Goal: Information Seeking & Learning: Learn about a topic

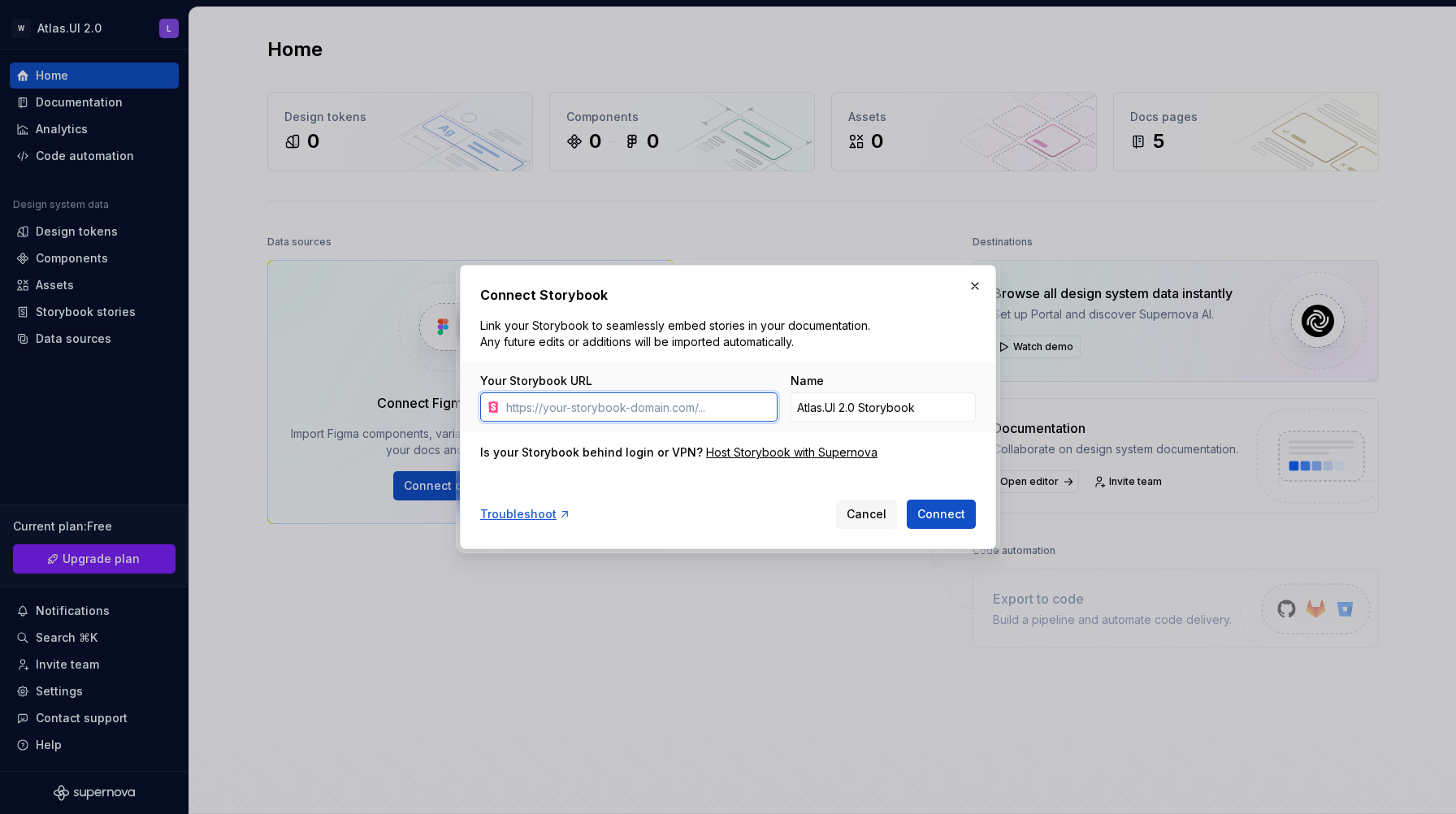
click at [608, 414] on input "Your Storybook URL" at bounding box center [637, 407] width 277 height 29
paste input "http://localhost:6006/?path=/story/welcome--default"
type input "http://localhost:6006/?path=/story/welcome--default"
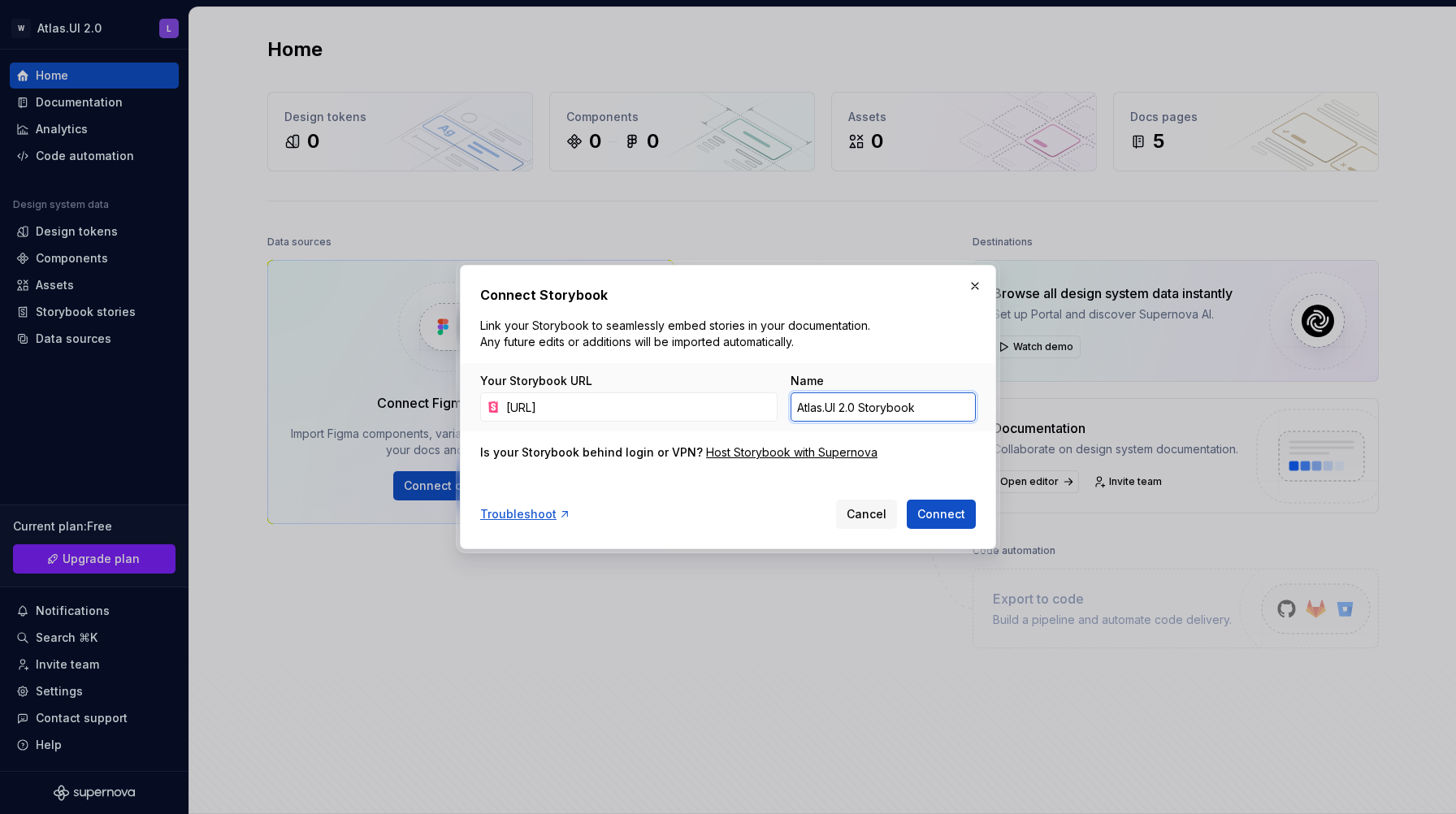
scroll to position [0, 0]
click at [880, 408] on input "Atlas.UI 2.0 Storybook" at bounding box center [882, 407] width 185 height 29
click at [793, 404] on input "atlas.ui.core" at bounding box center [882, 407] width 185 height 29
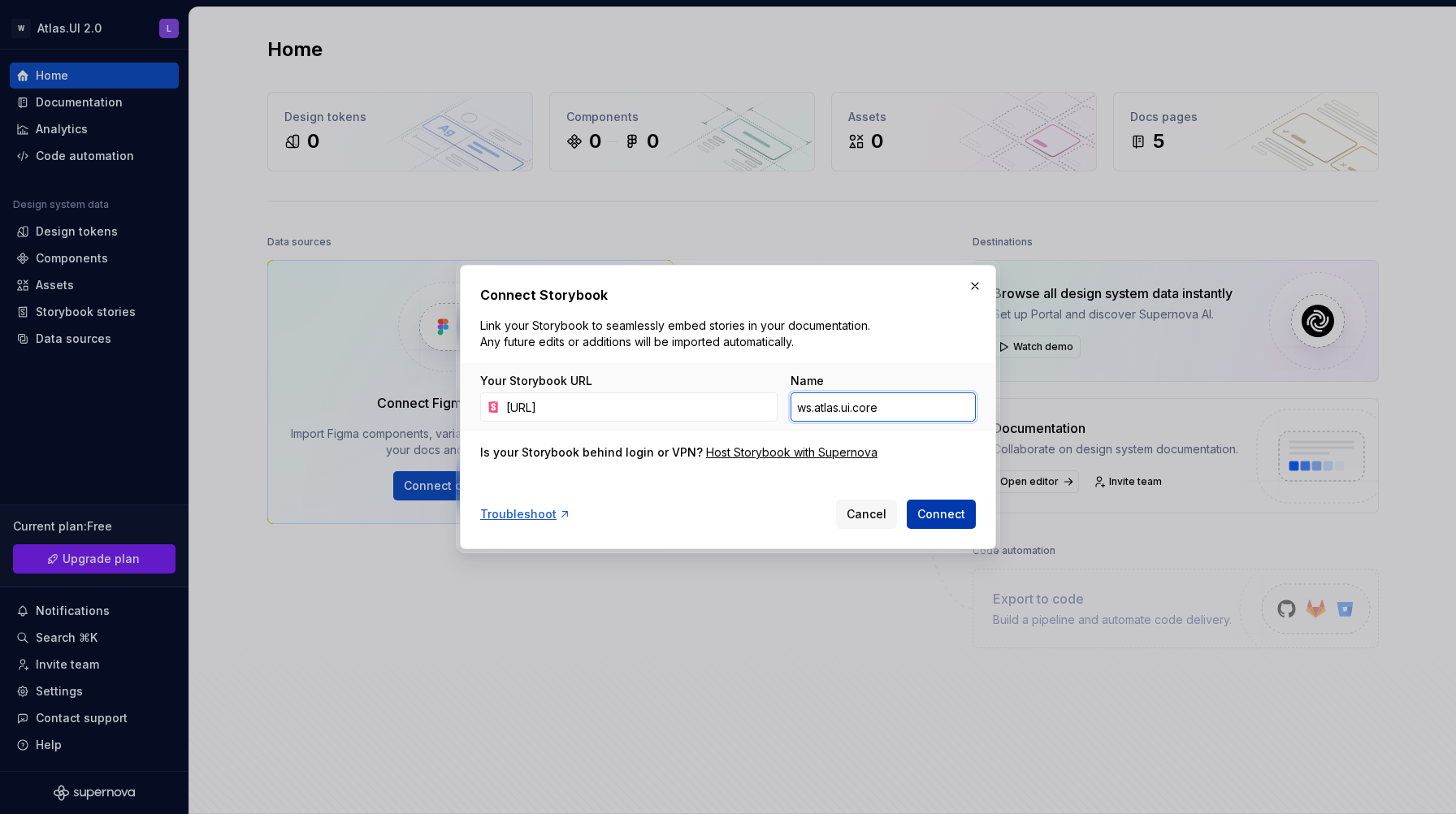
type input "ws.atlas.ui.core"
click at [946, 523] on button "Connect" at bounding box center [941, 514] width 69 height 29
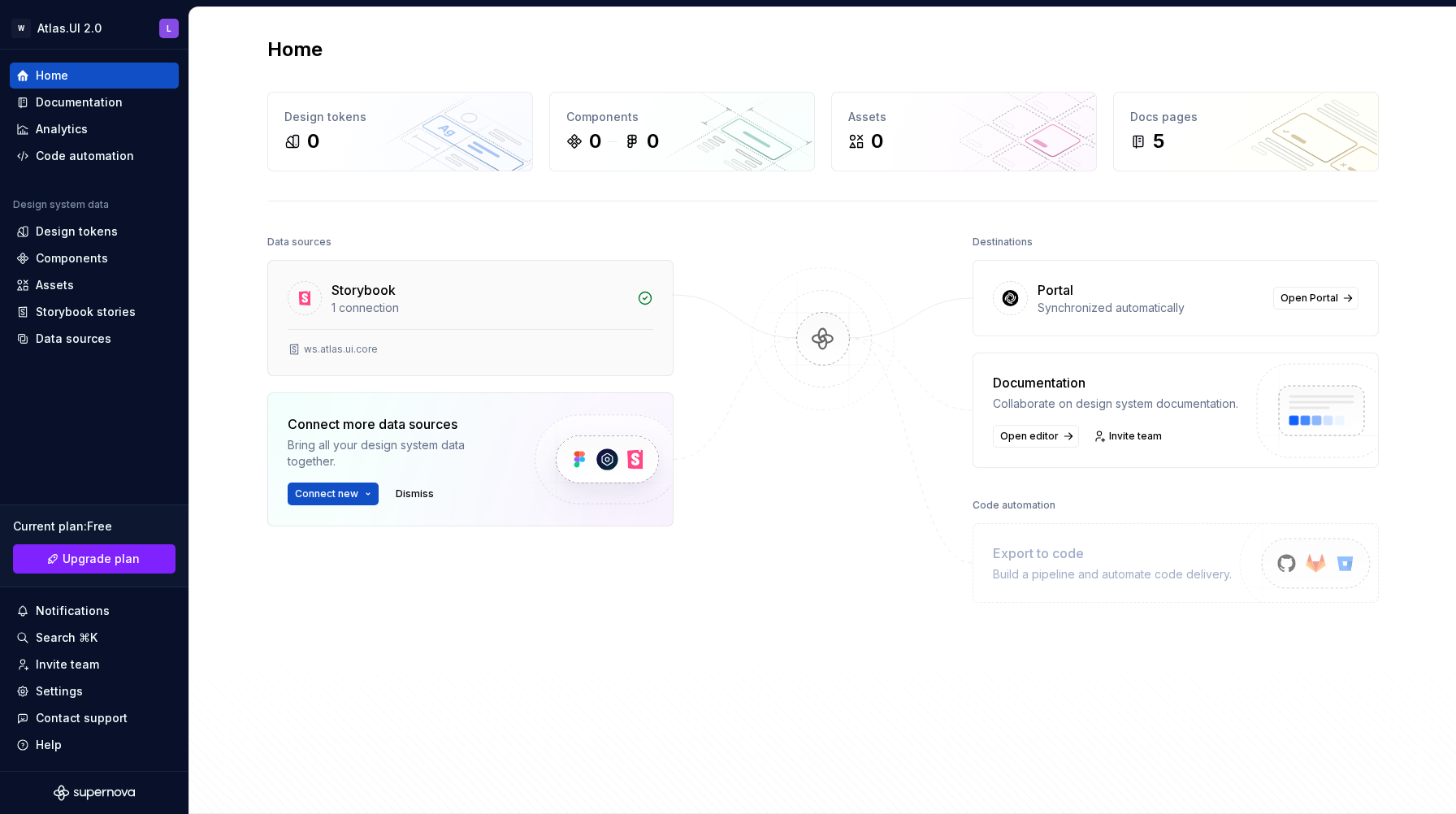
click at [447, 300] on div "1 connection" at bounding box center [479, 308] width 296 height 17
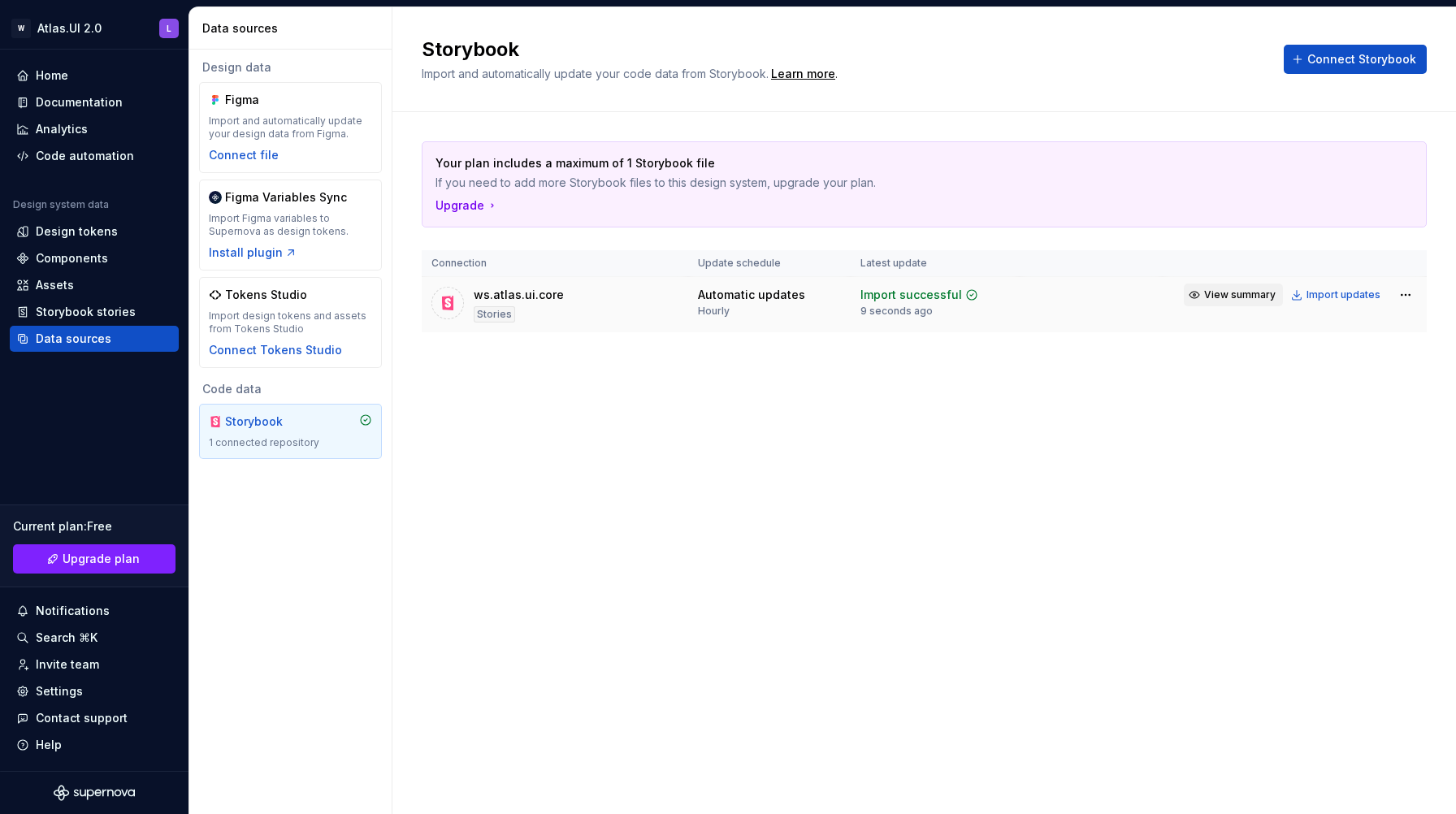
click at [1226, 296] on span "View summary" at bounding box center [1239, 294] width 72 height 13
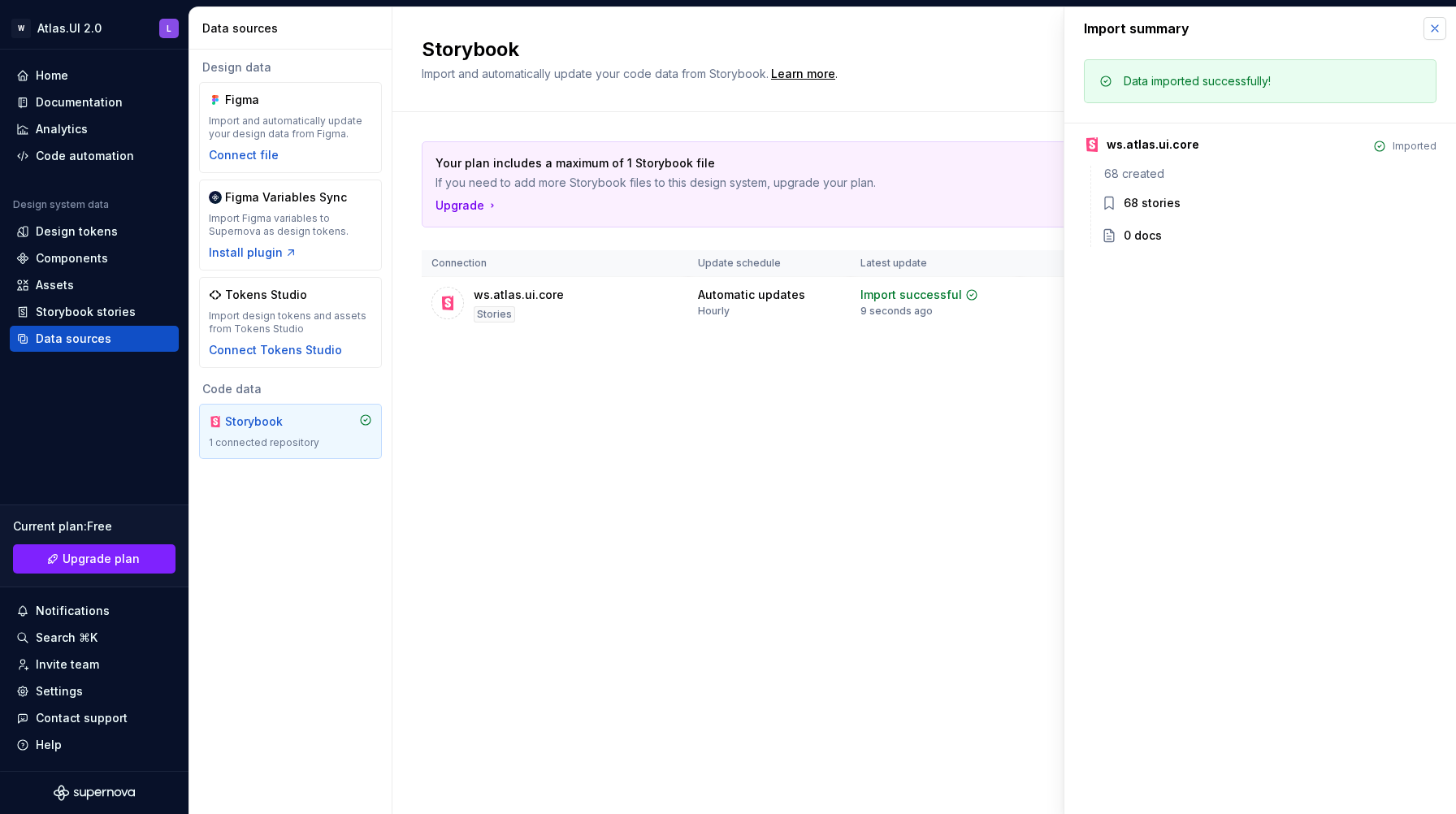
click at [1434, 30] on button "button" at bounding box center [1433, 27] width 23 height 23
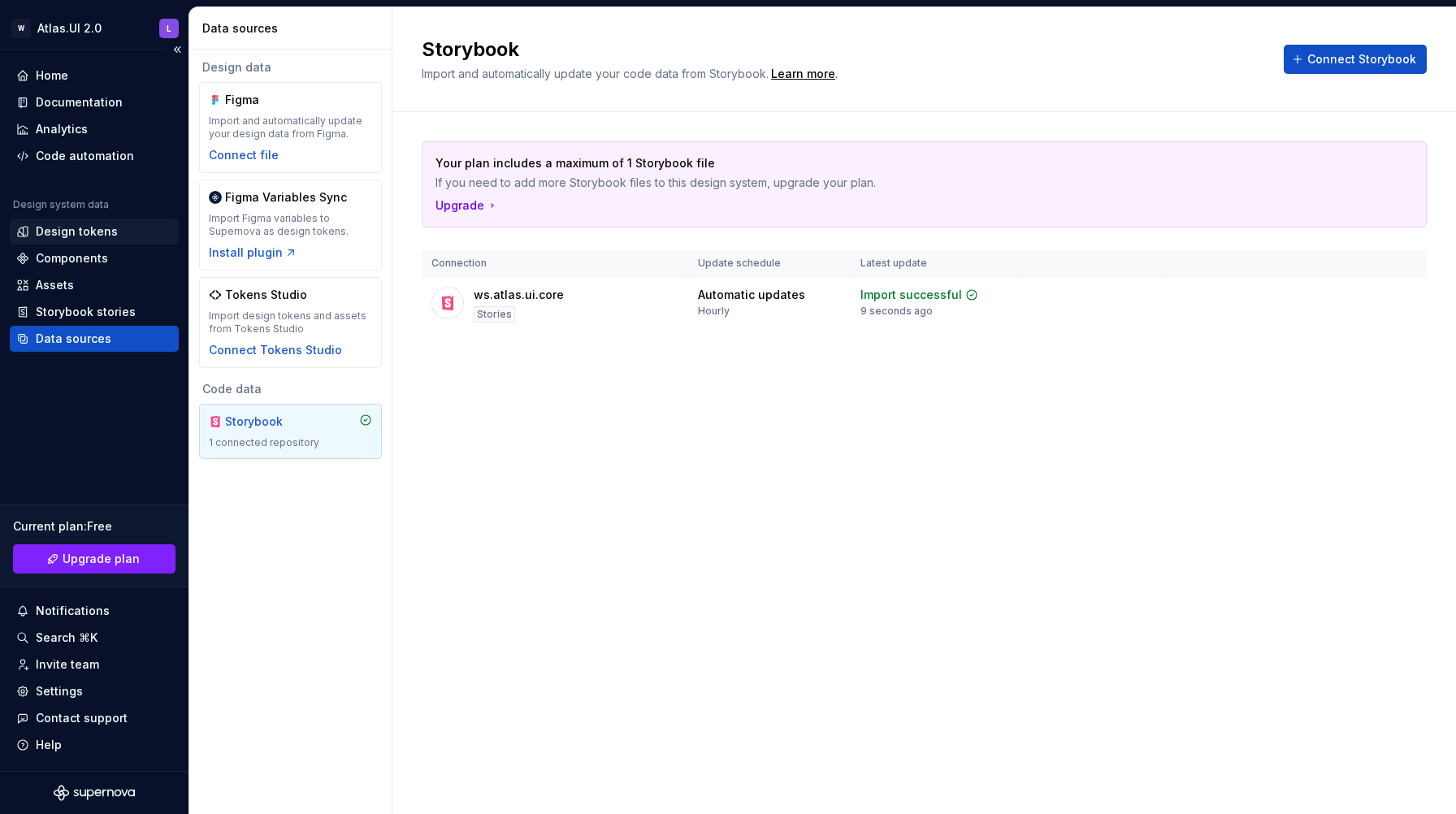
click at [80, 231] on div "Design tokens" at bounding box center [76, 231] width 82 height 17
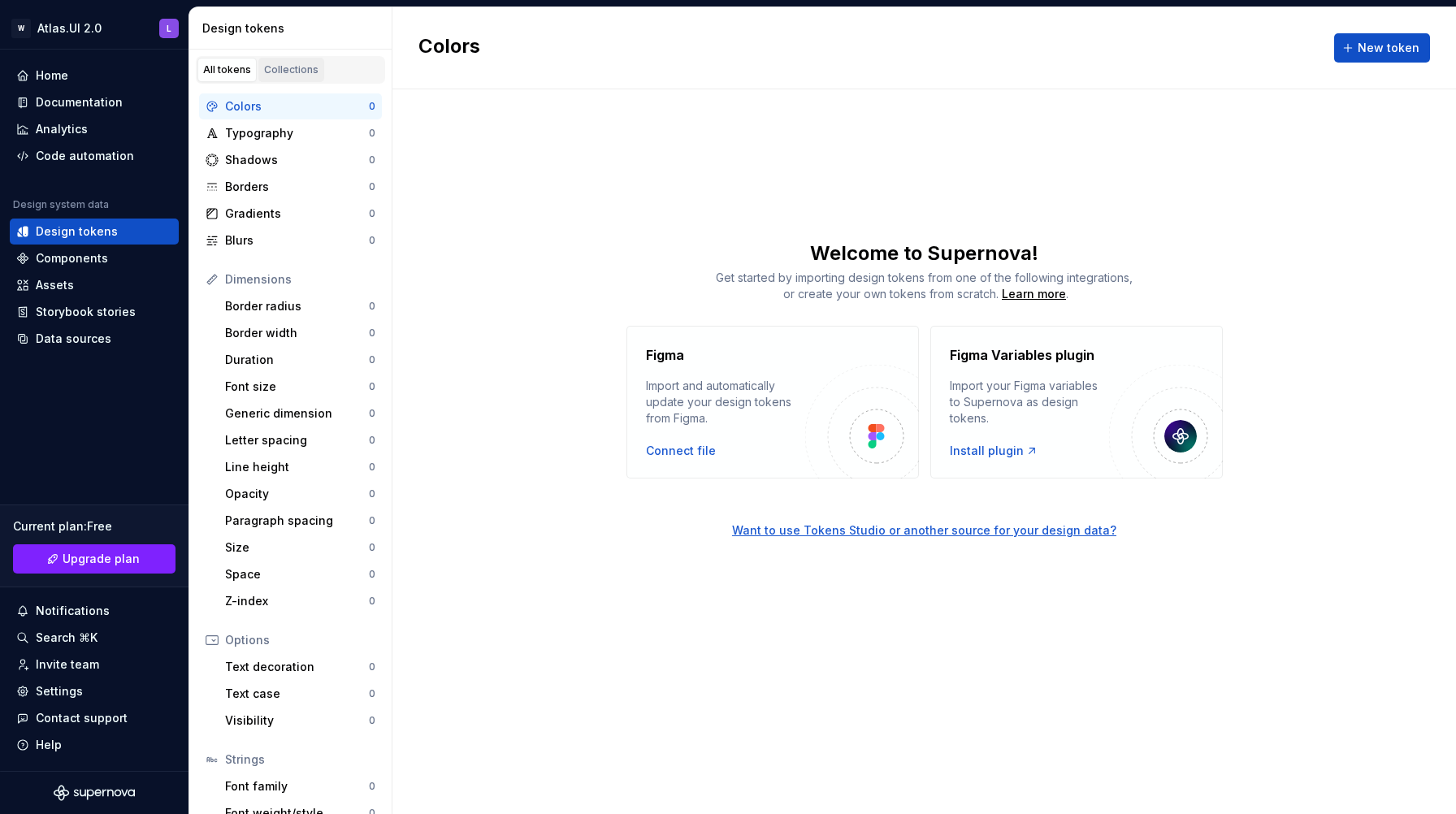
click at [293, 64] on div "Collections" at bounding box center [291, 70] width 55 height 13
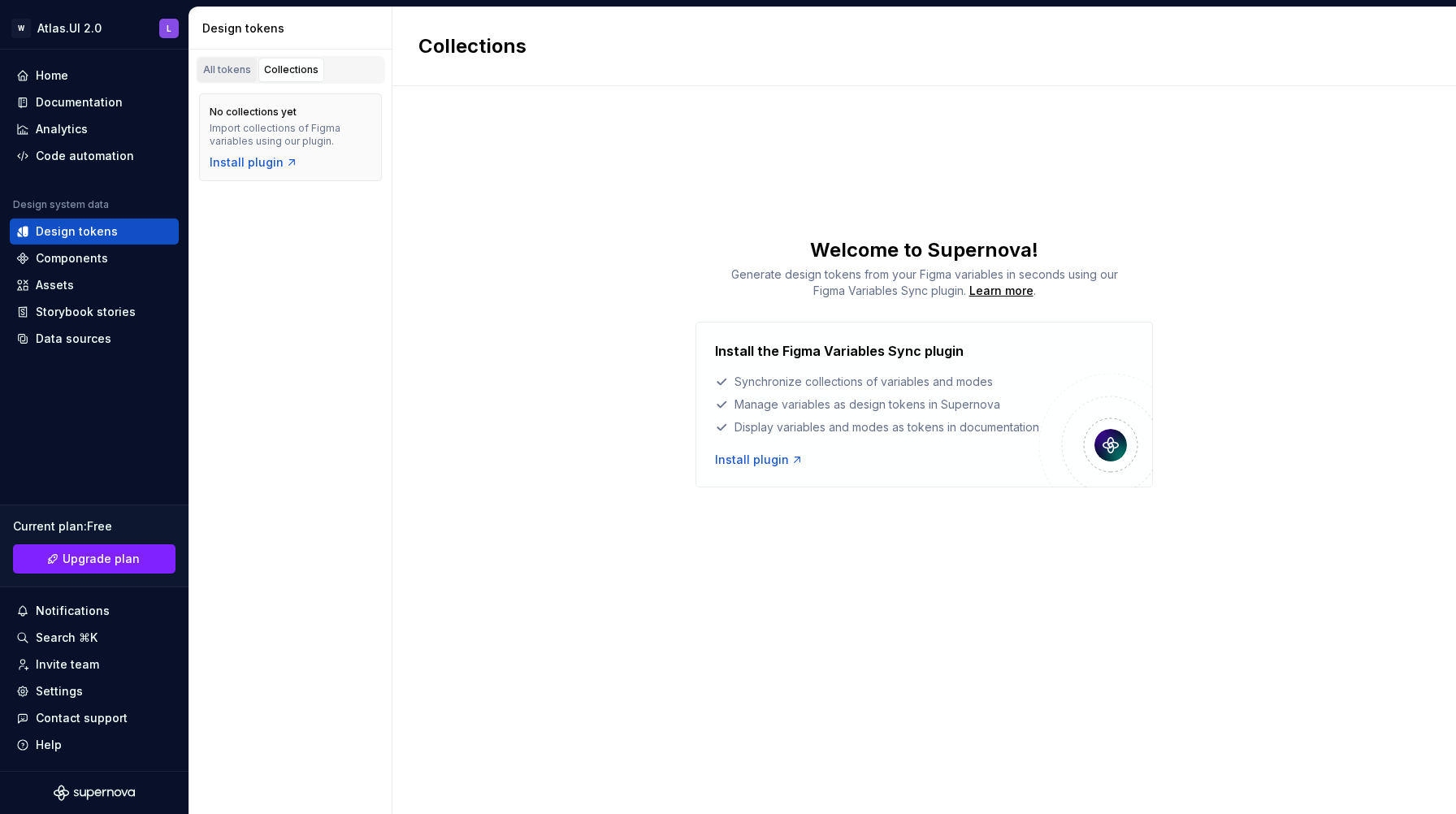
click at [226, 74] on div "All tokens" at bounding box center [226, 70] width 48 height 13
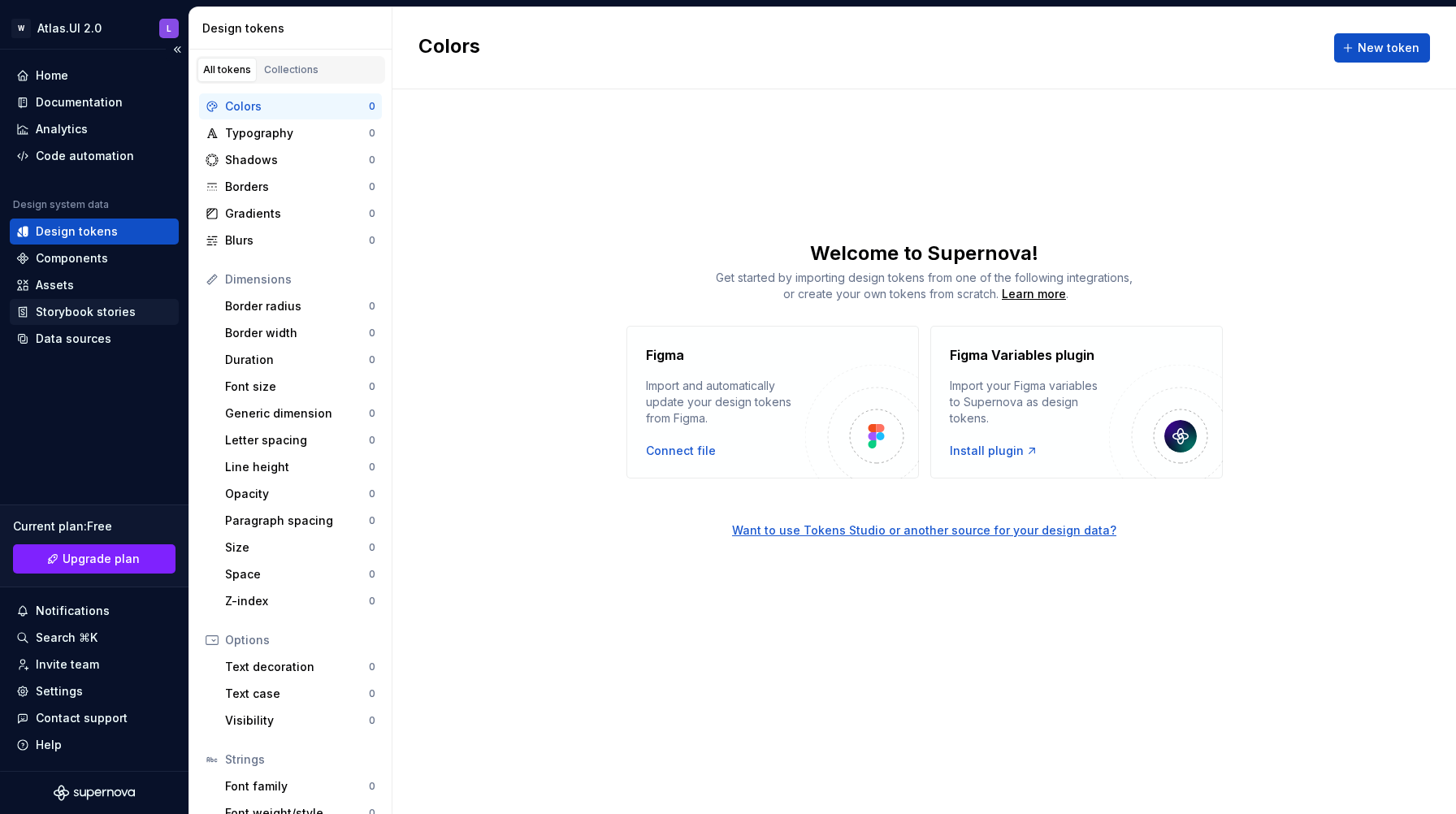
click at [78, 312] on div "Storybook stories" at bounding box center [85, 312] width 100 height 17
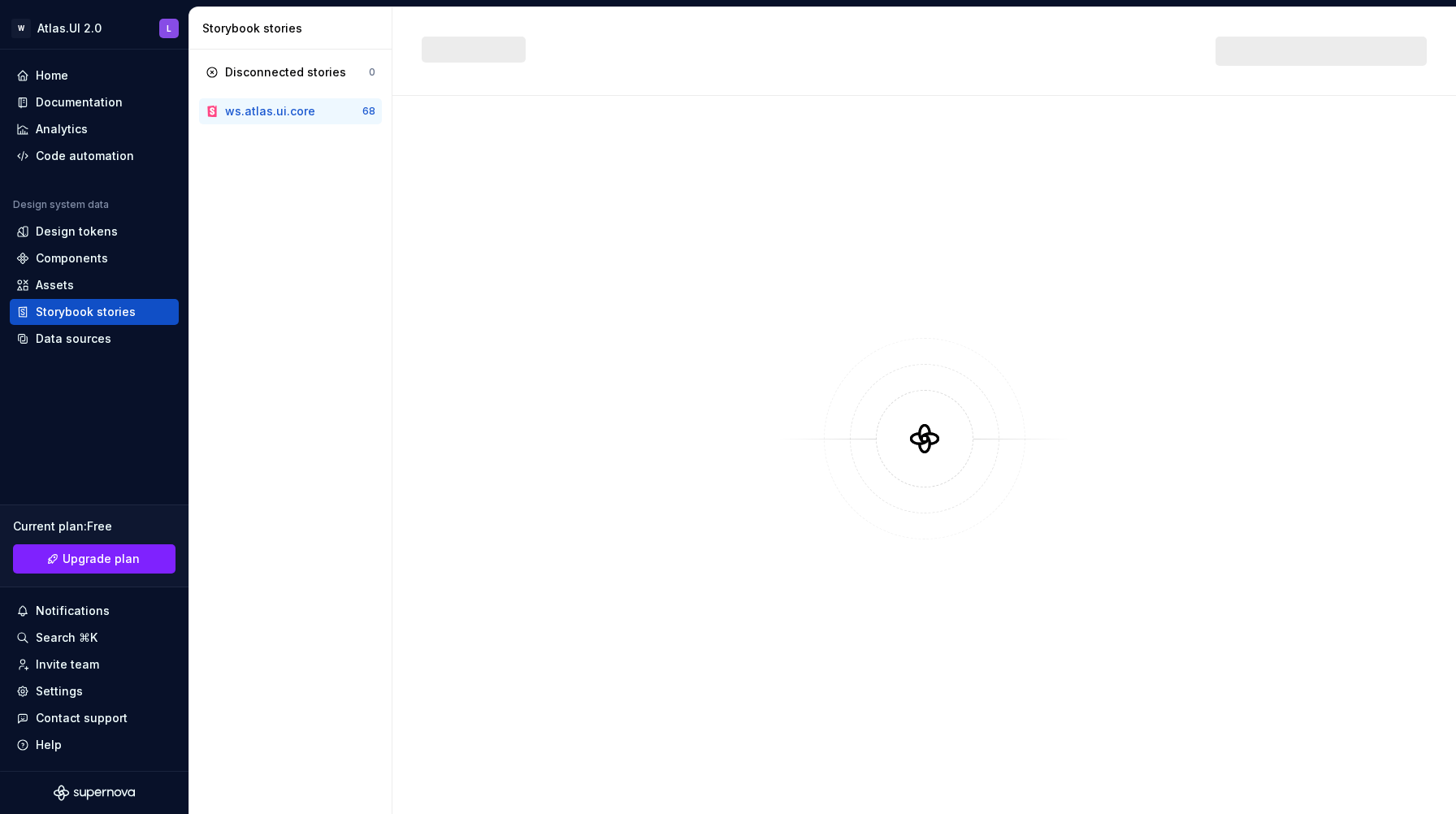
click at [271, 115] on div "ws.atlas.ui.core" at bounding box center [270, 111] width 90 height 17
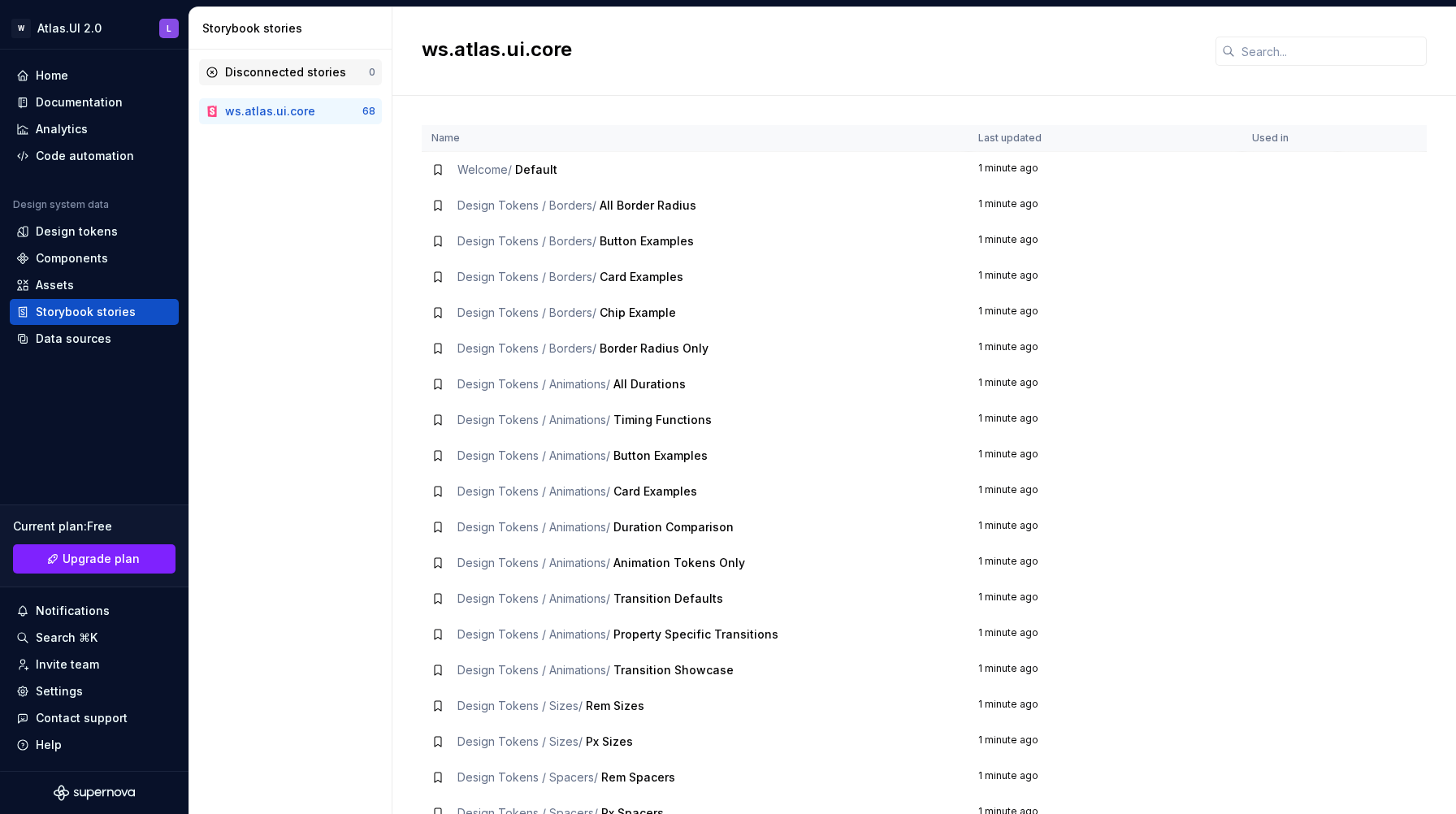
click at [310, 78] on div "Disconnected stories" at bounding box center [284, 72] width 121 height 17
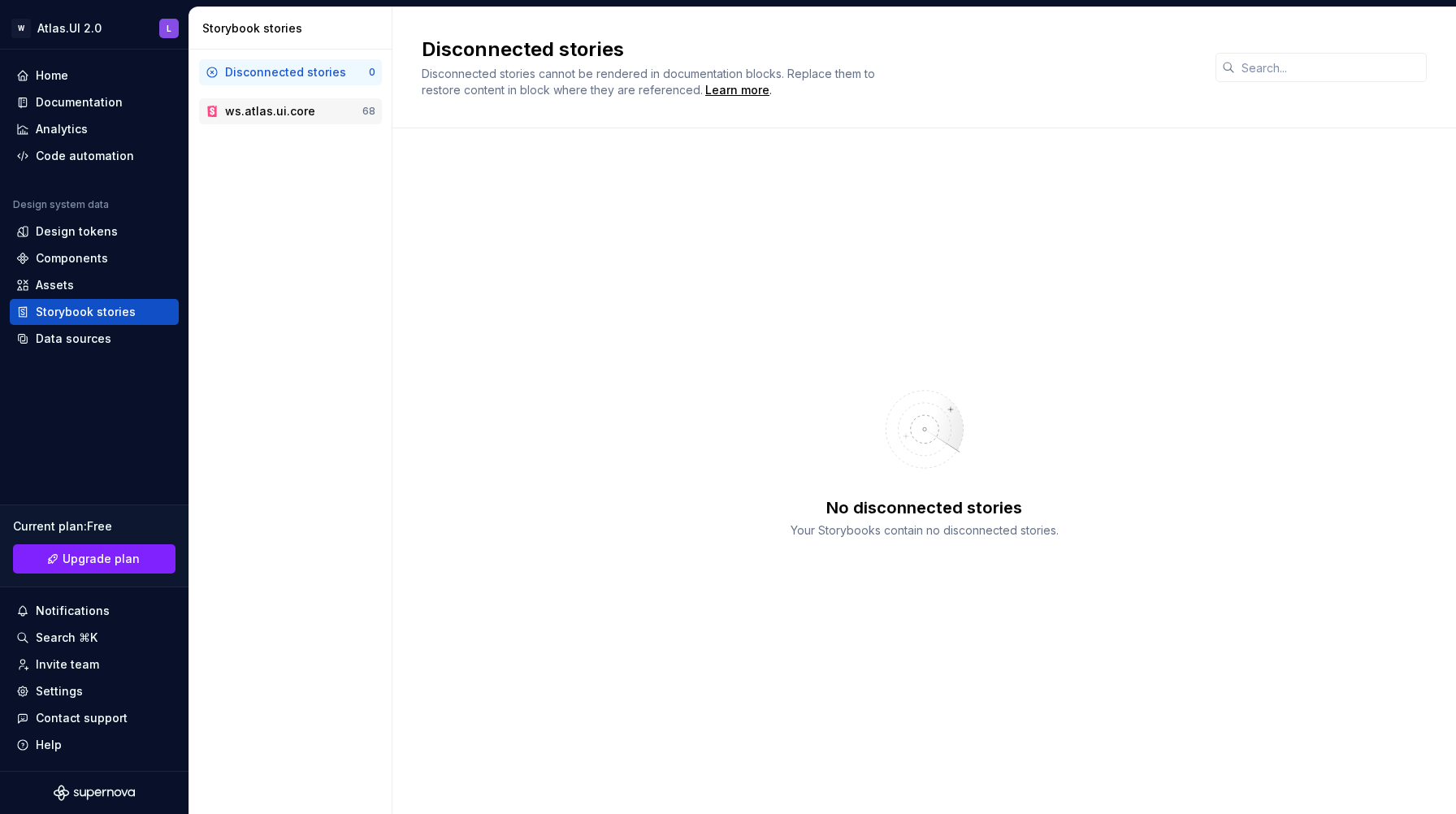
click at [281, 107] on div "ws.atlas.ui.core" at bounding box center [270, 111] width 90 height 17
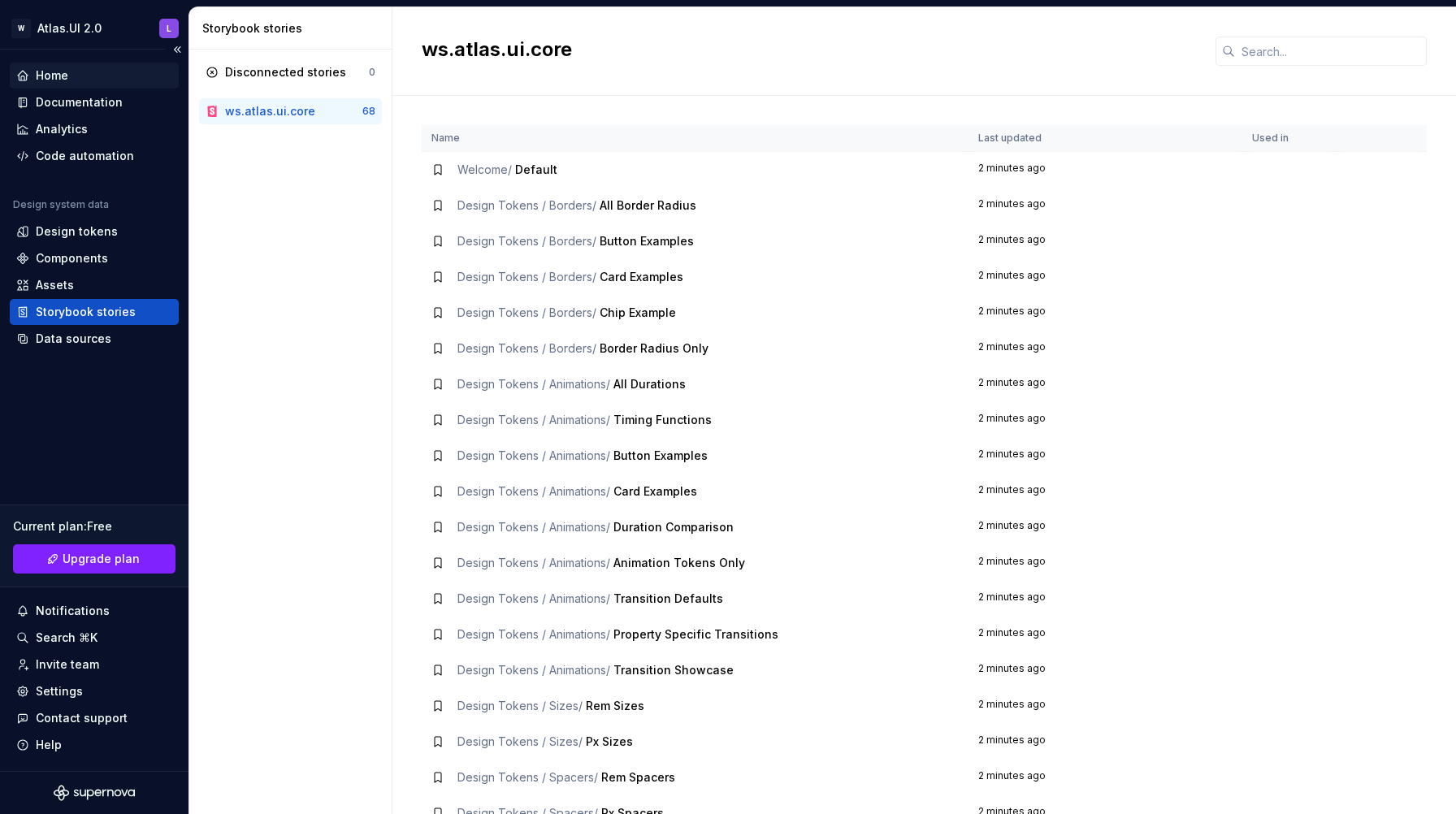
click at [67, 76] on div "Home" at bounding box center [51, 76] width 32 height 17
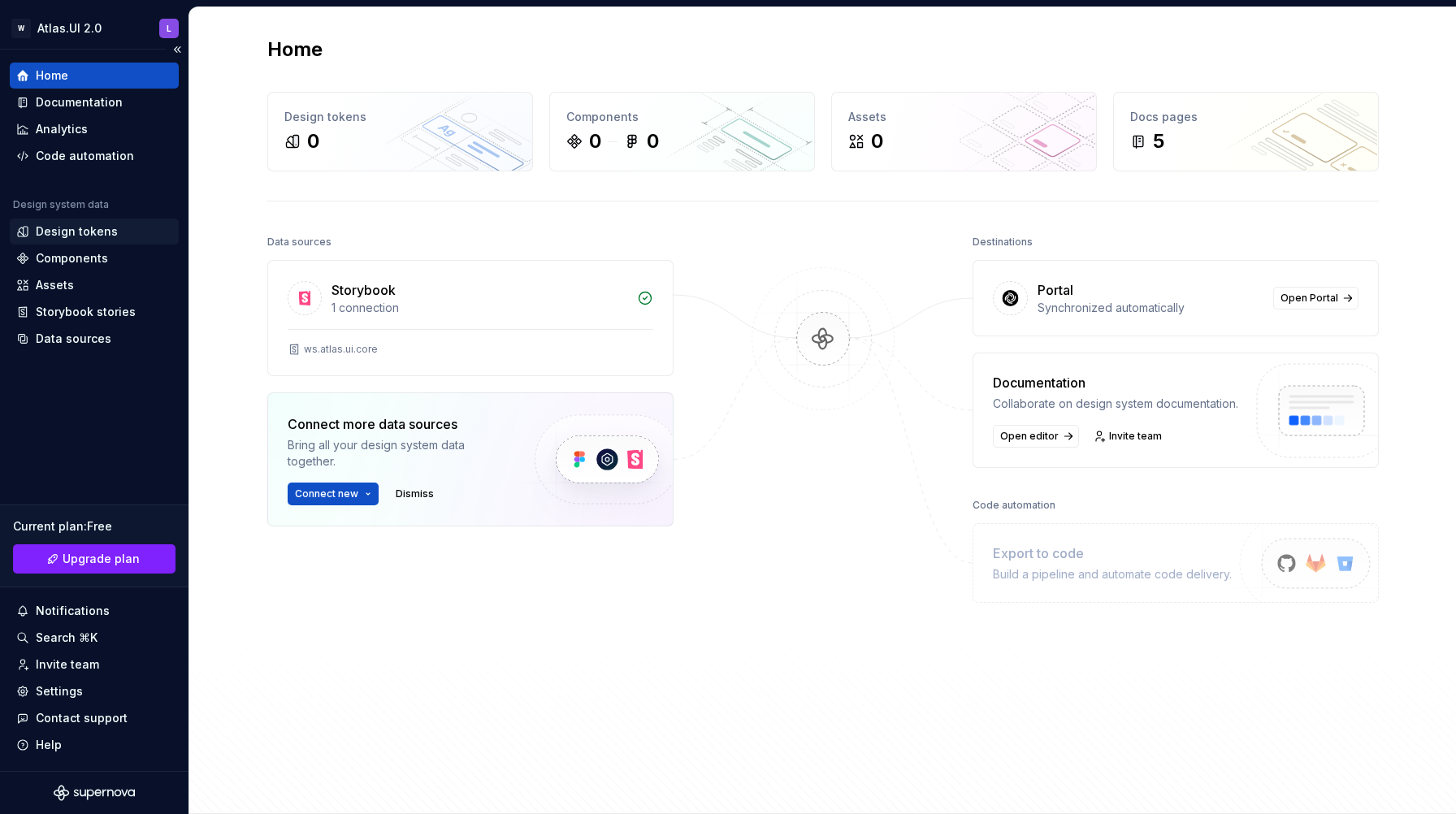
click at [66, 228] on div "Design tokens" at bounding box center [76, 231] width 82 height 17
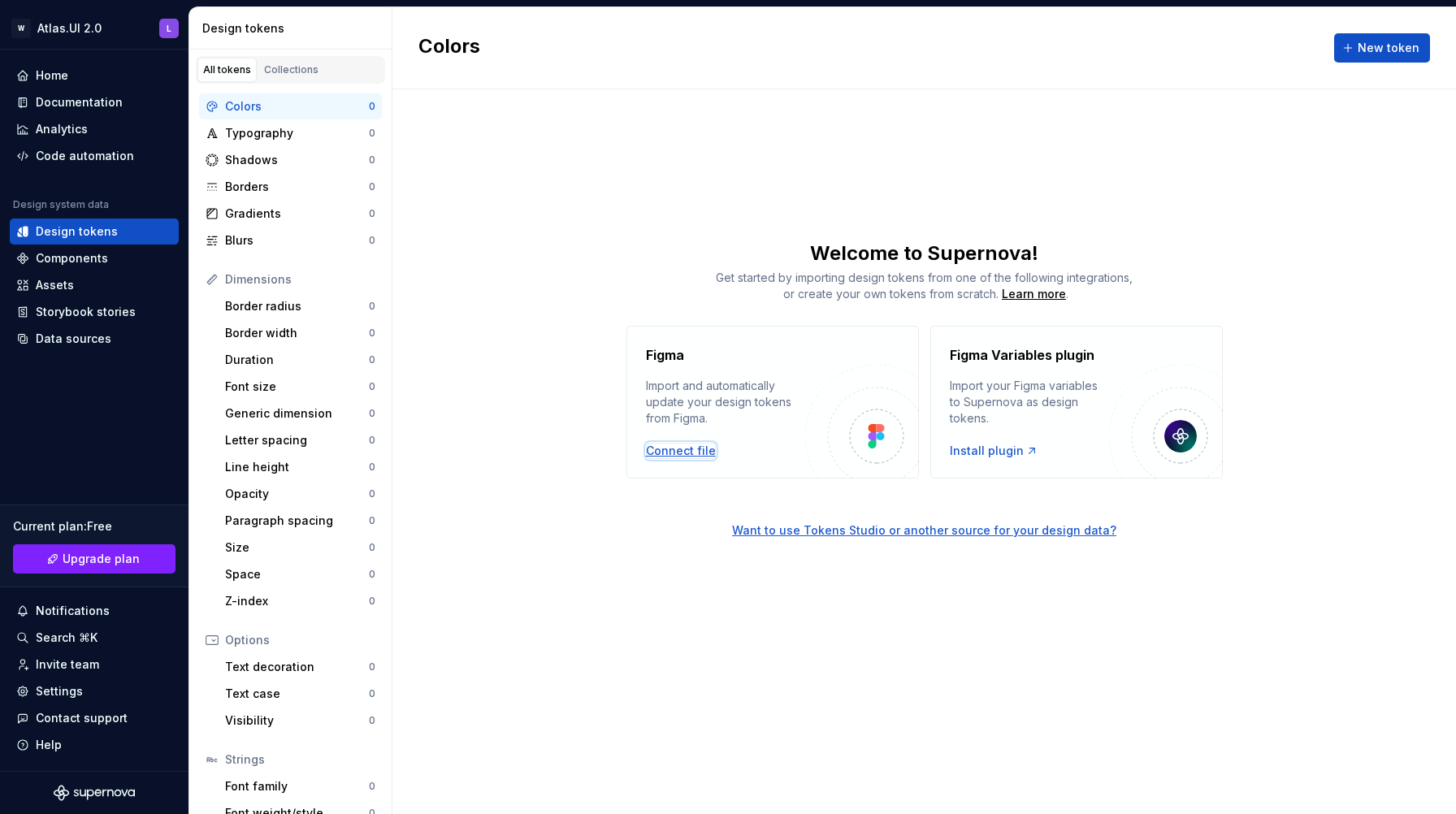
click at [674, 447] on div "Connect file" at bounding box center [680, 450] width 70 height 17
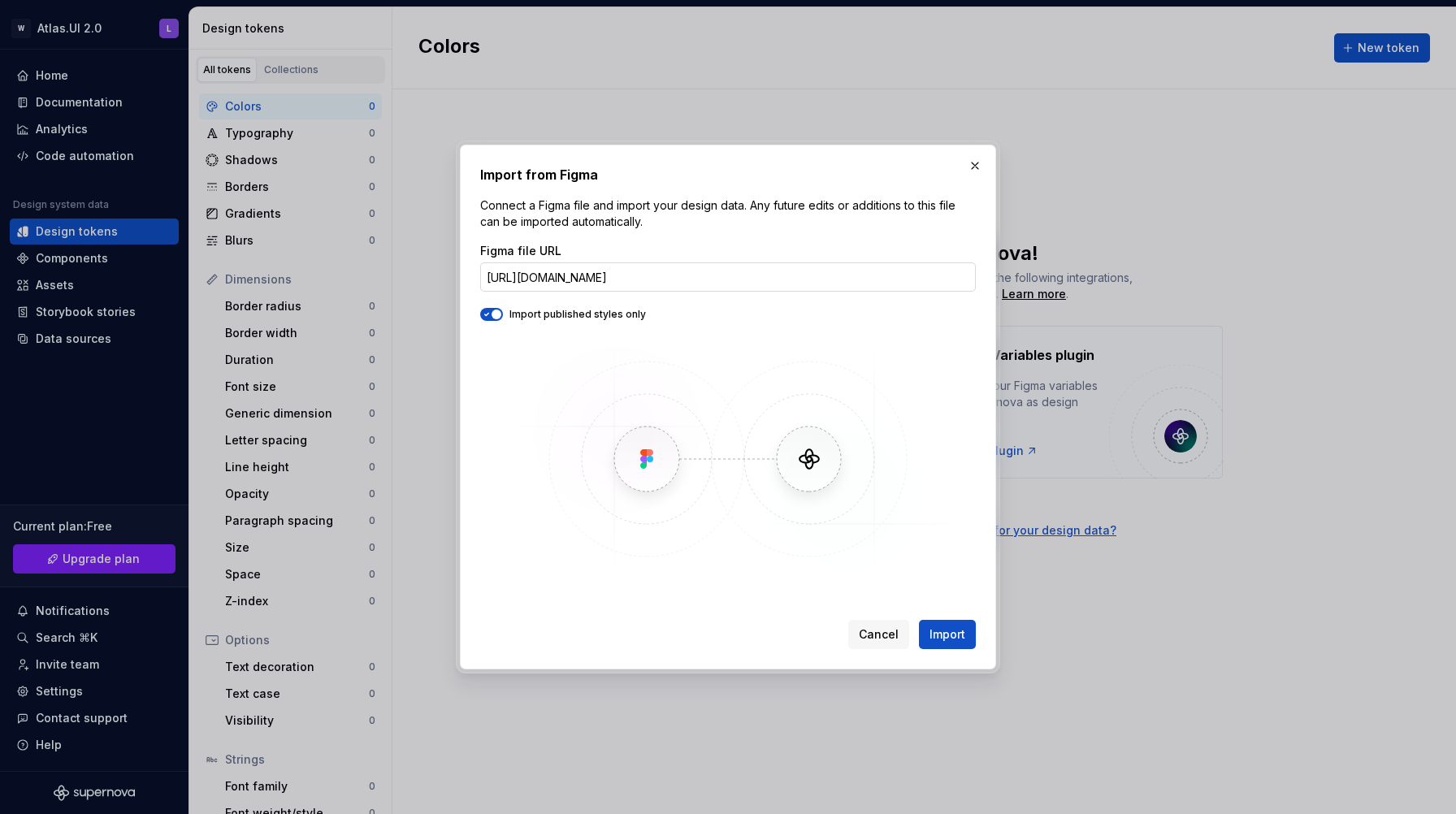
scroll to position [0, 281]
type input "https://www.figma.com/design/OYIWGVn9URIqJXvUgsPXrE/DLS-Figma-Component-Library…"
click at [486, 314] on icon "button" at bounding box center [487, 315] width 4 height 2
click at [942, 632] on span "Import" at bounding box center [947, 635] width 35 height 17
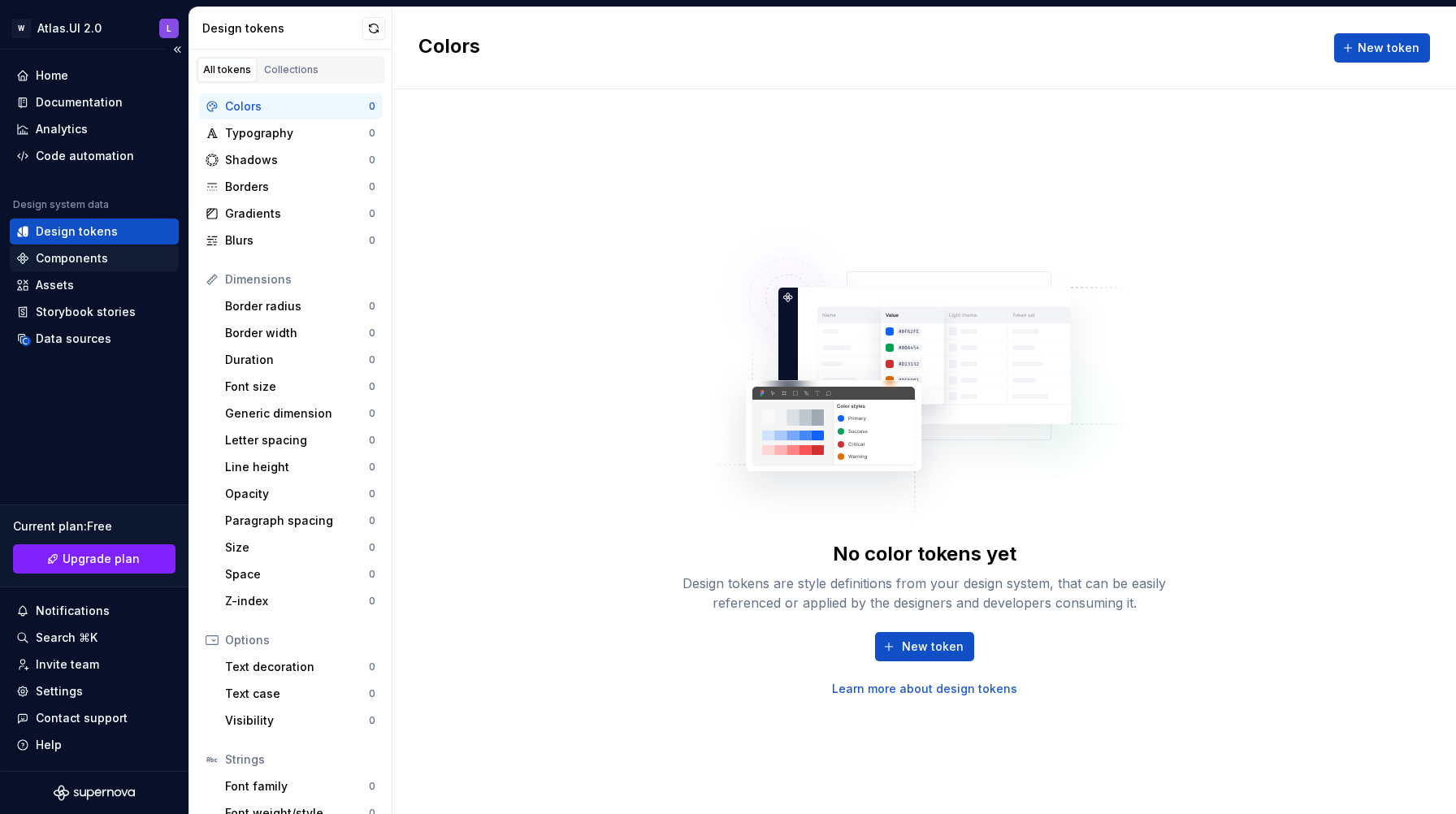
click at [89, 257] on div "Components" at bounding box center [72, 258] width 73 height 17
click at [80, 286] on div "Assets" at bounding box center [94, 284] width 156 height 17
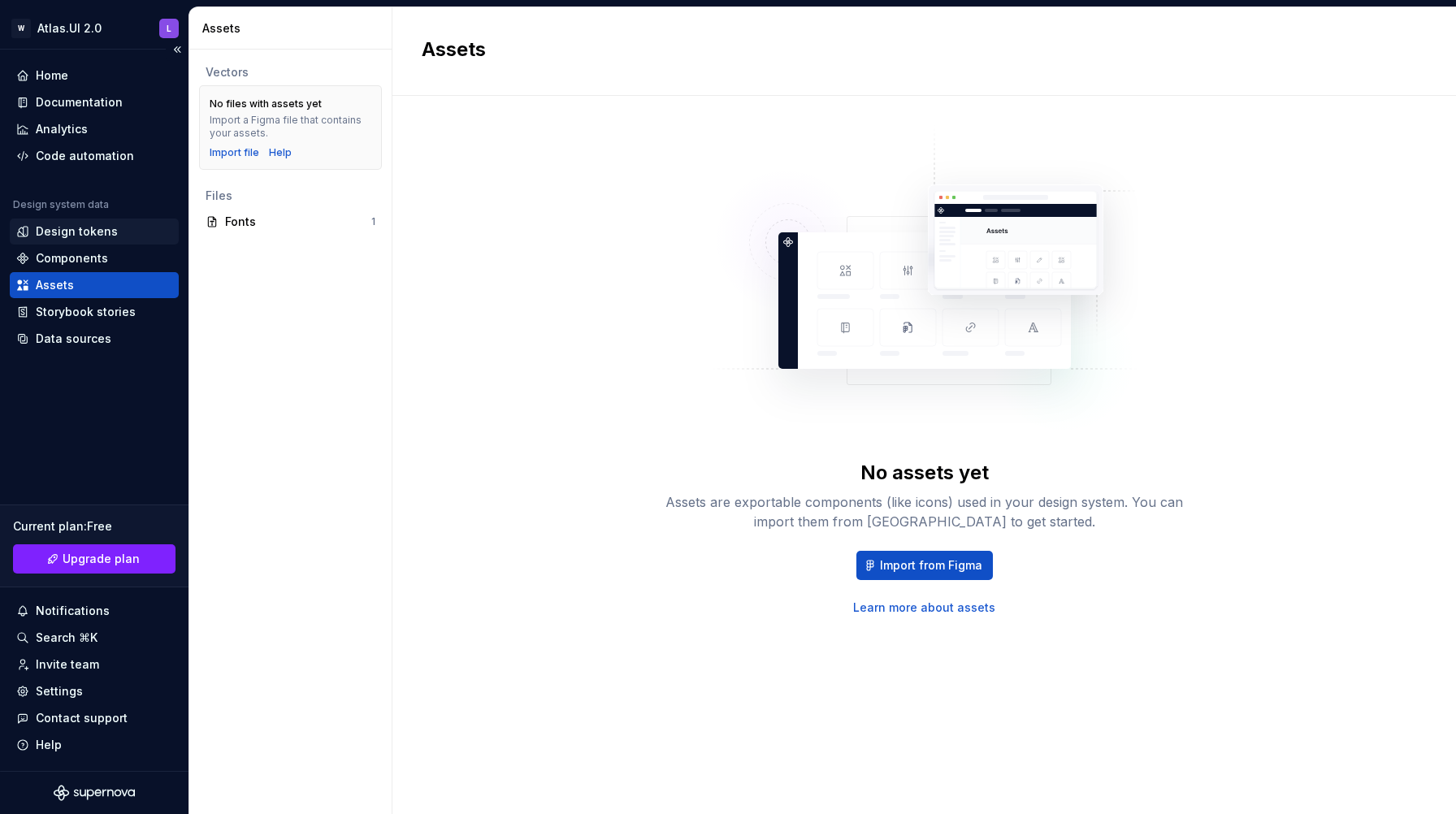
click at [84, 229] on div "Design tokens" at bounding box center [76, 231] width 82 height 17
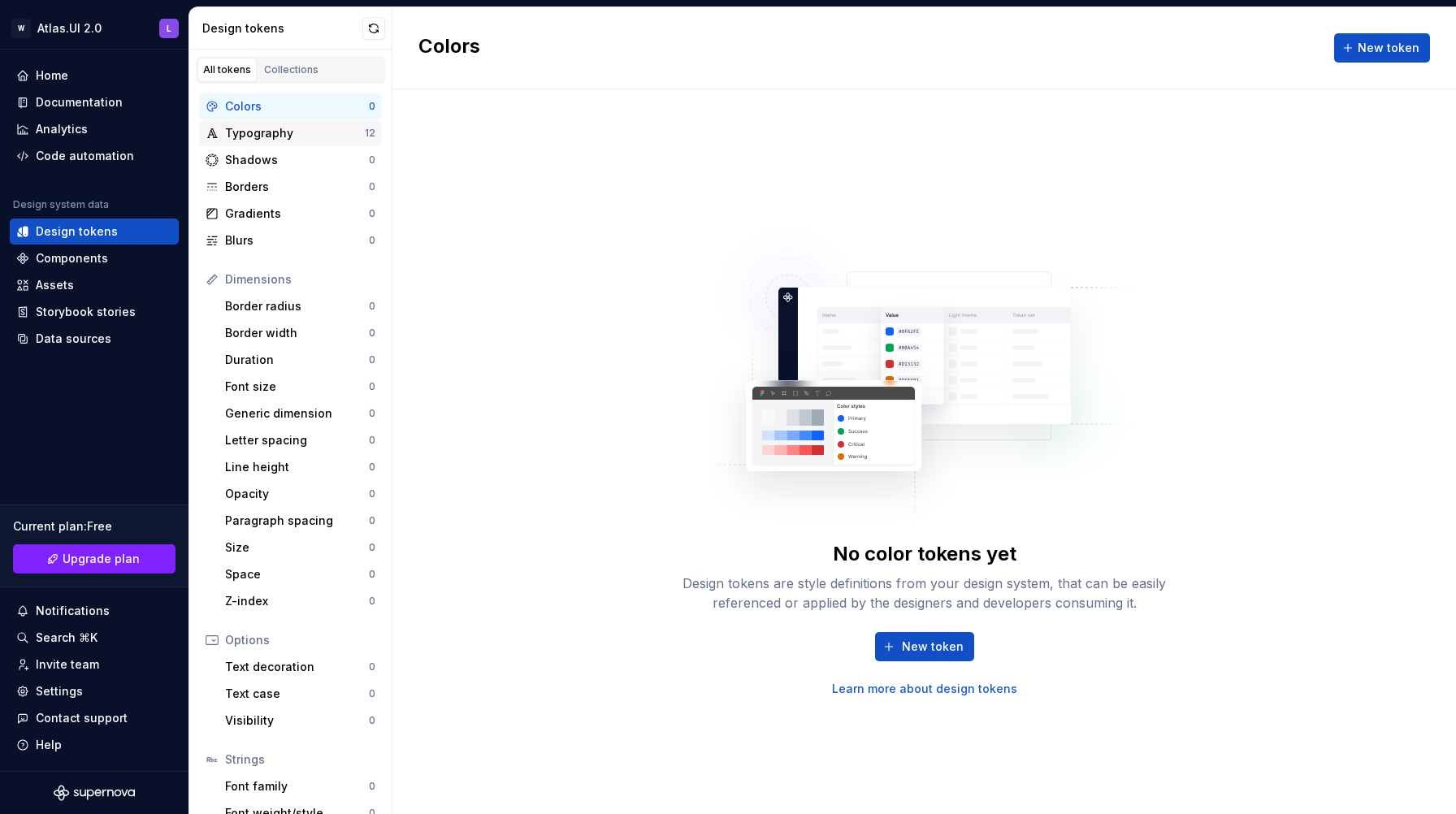
click at [269, 130] on div "Typography" at bounding box center [294, 133] width 139 height 17
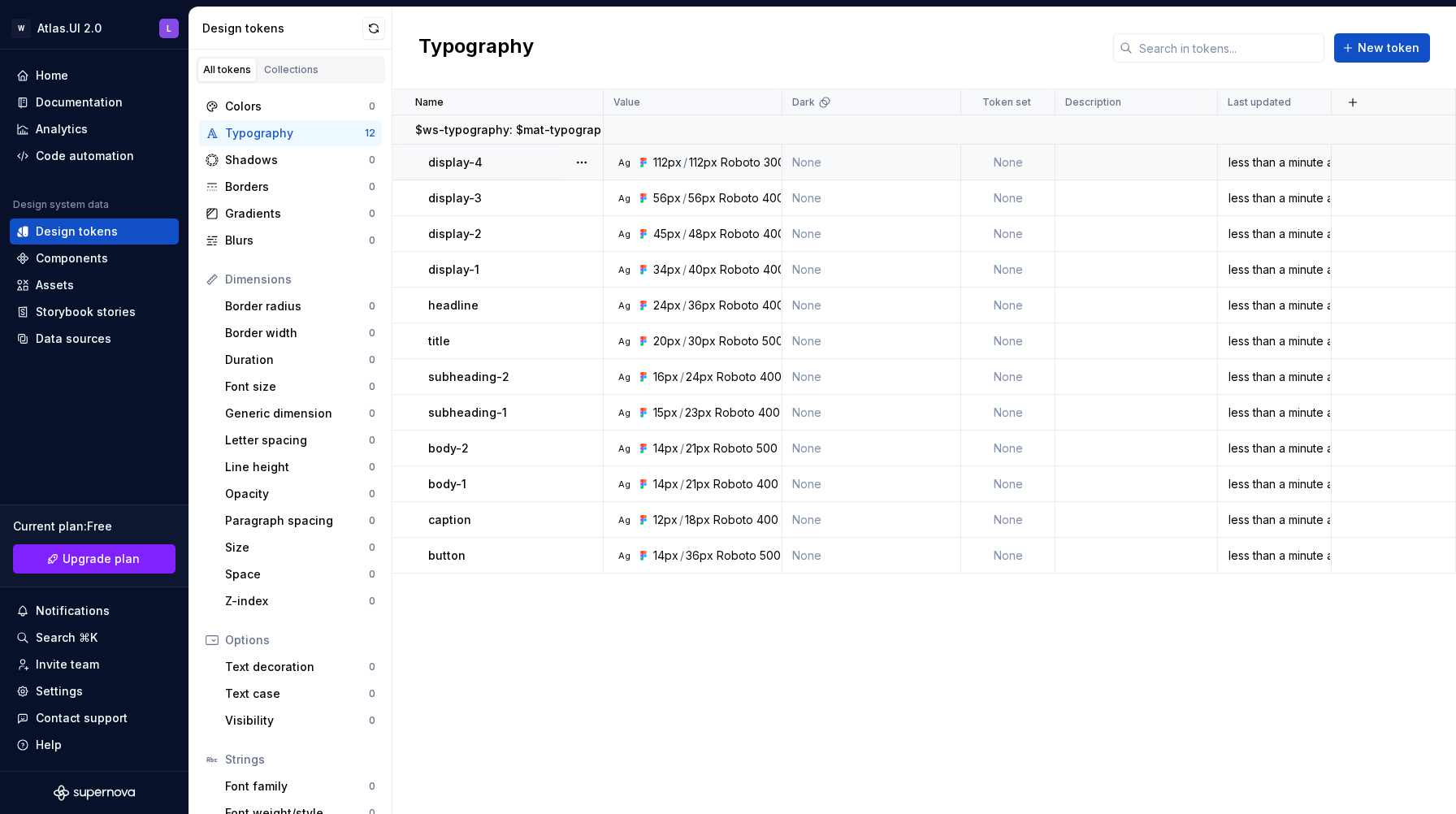
click at [1012, 159] on td "None" at bounding box center [1008, 162] width 94 height 35
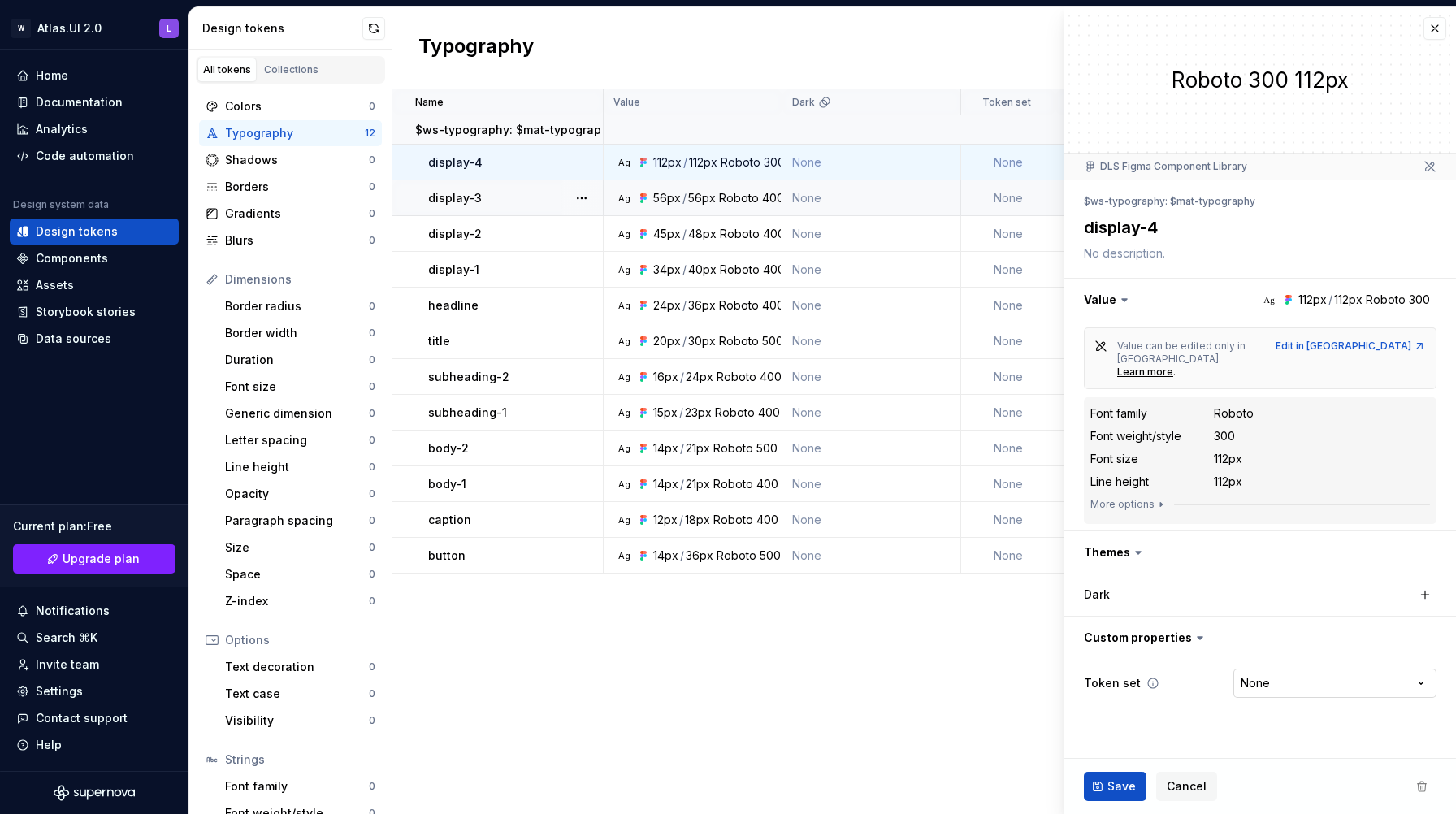
click at [1297, 653] on html "W Atlas.UI 2.0 L Home Documentation Analytics Code automation Design system dat…" at bounding box center [728, 407] width 1456 height 814
click at [1172, 721] on html "W Atlas.UI 2.0 L Home Documentation Analytics Code automation Design system dat…" at bounding box center [728, 407] width 1456 height 814
click at [1441, 26] on button "button" at bounding box center [1433, 27] width 23 height 23
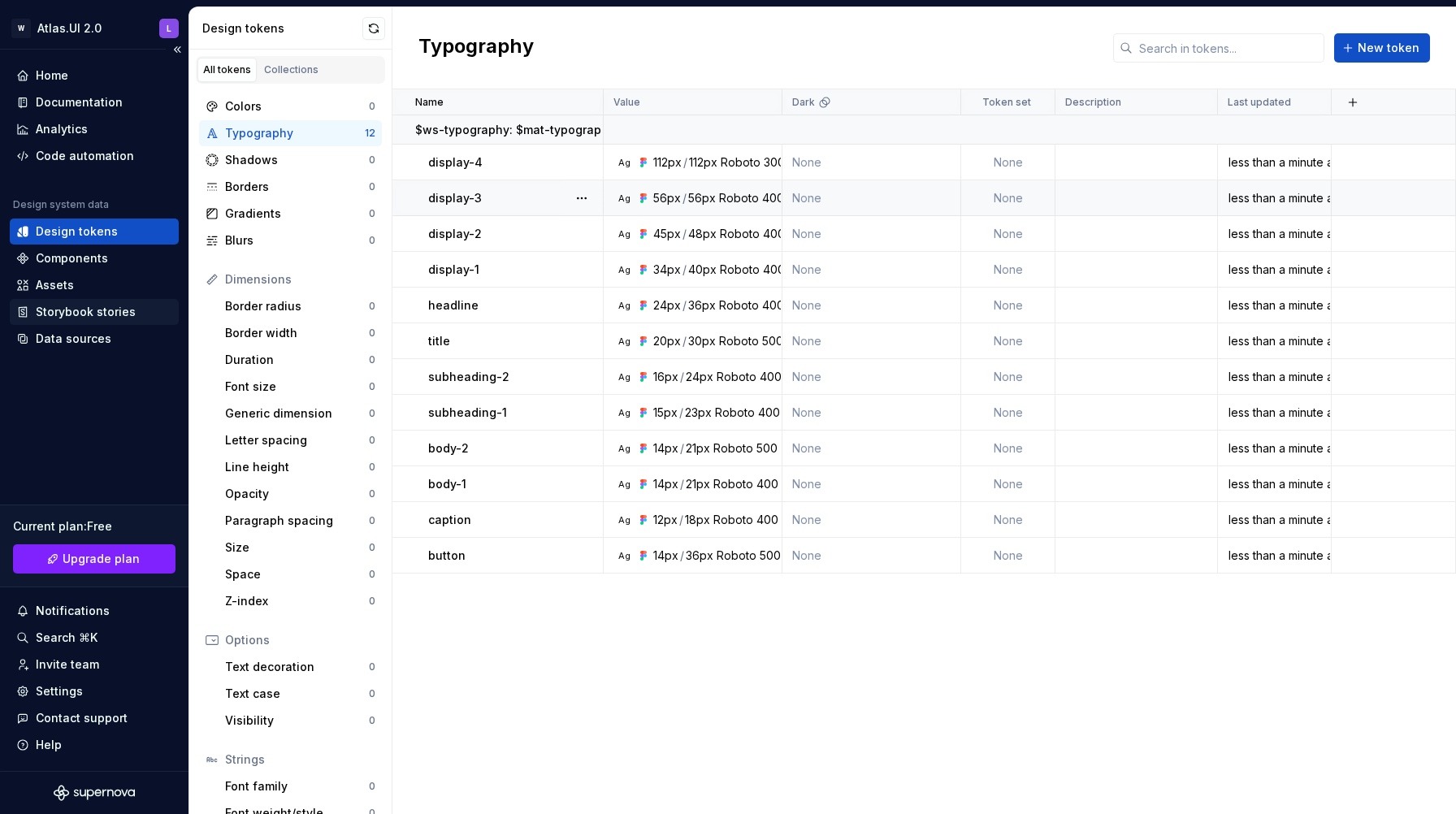
click at [84, 309] on div "Storybook stories" at bounding box center [85, 312] width 100 height 17
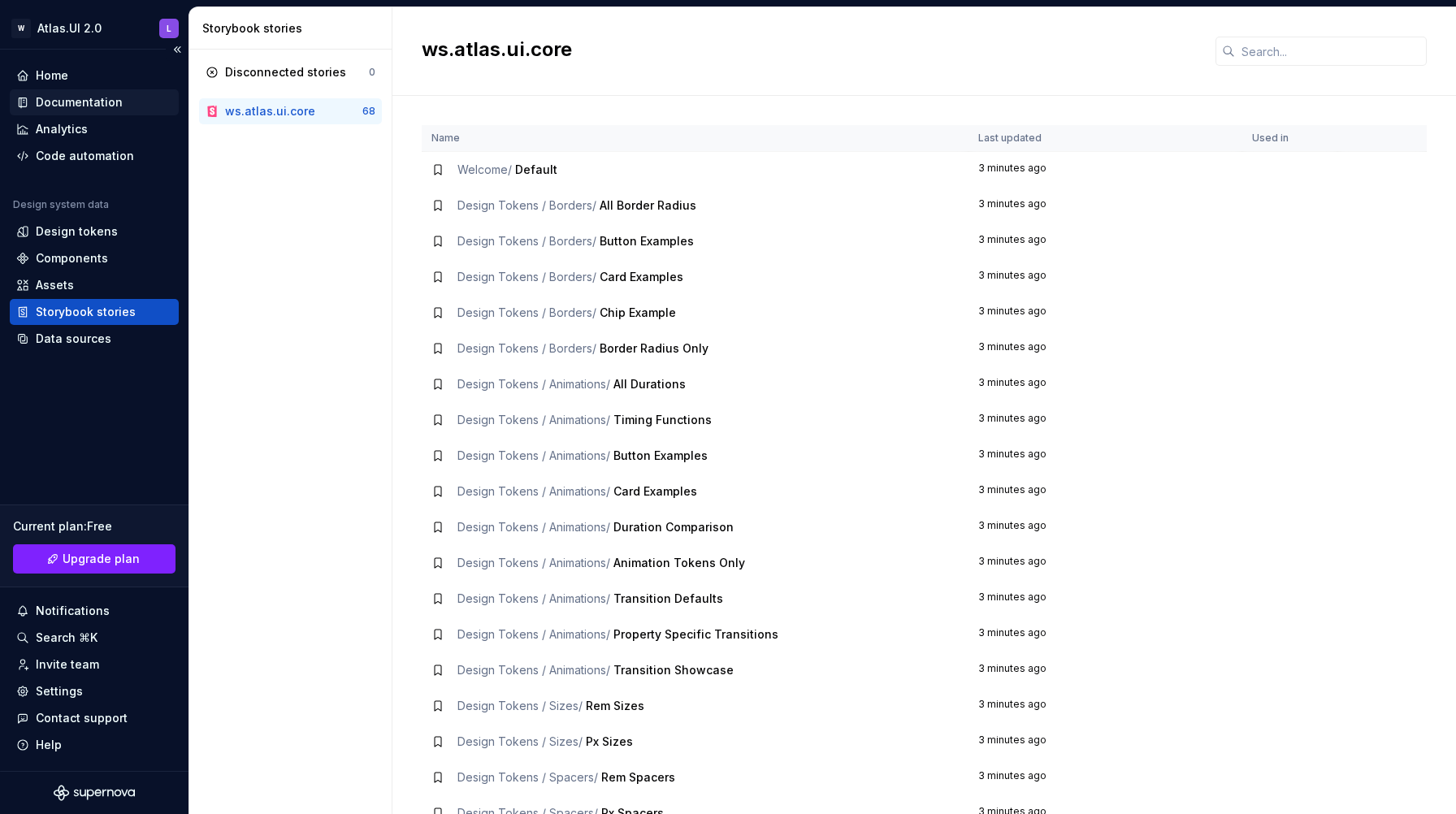
click at [94, 109] on div "Documentation" at bounding box center [78, 102] width 87 height 17
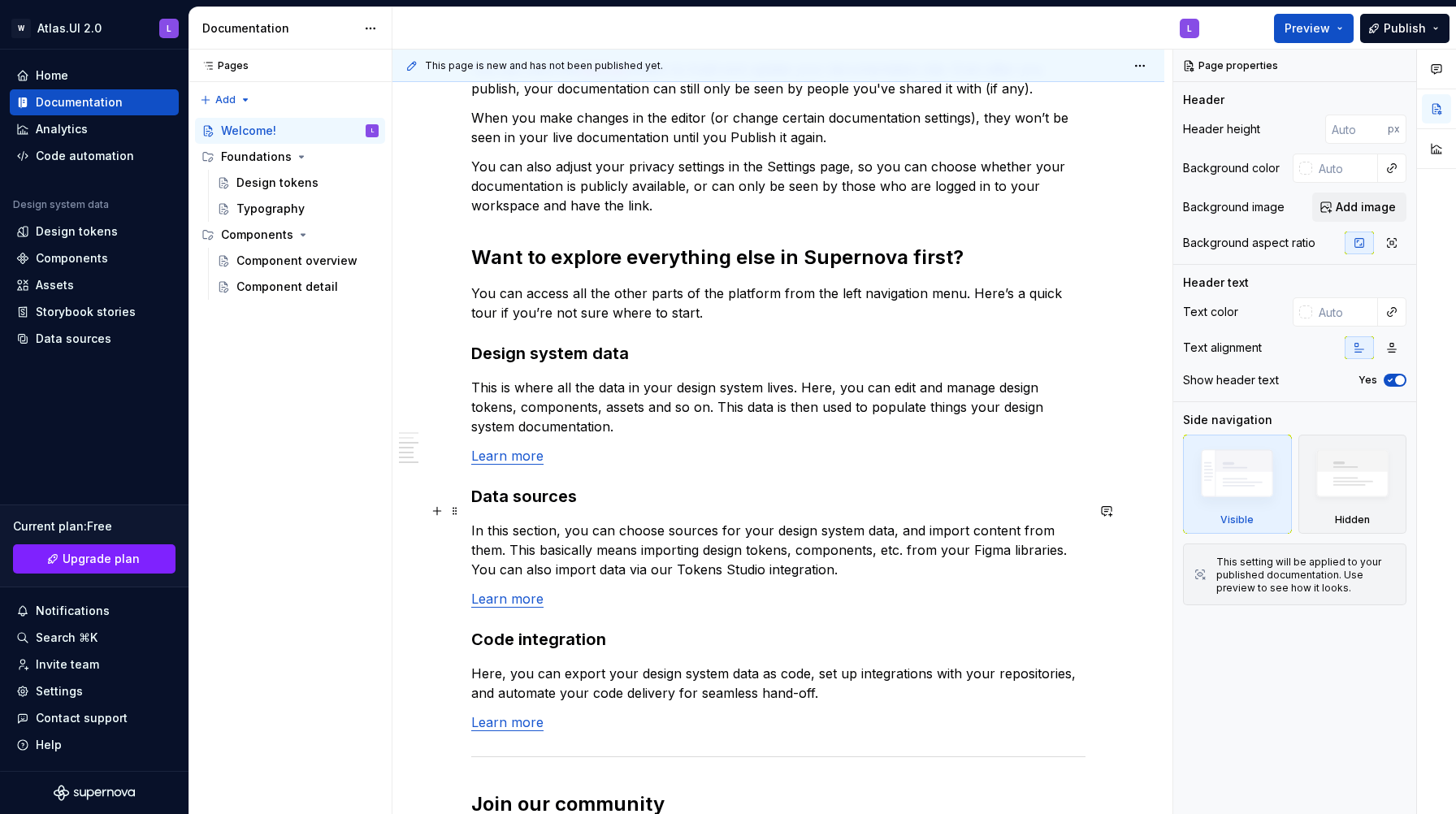
scroll to position [999, 0]
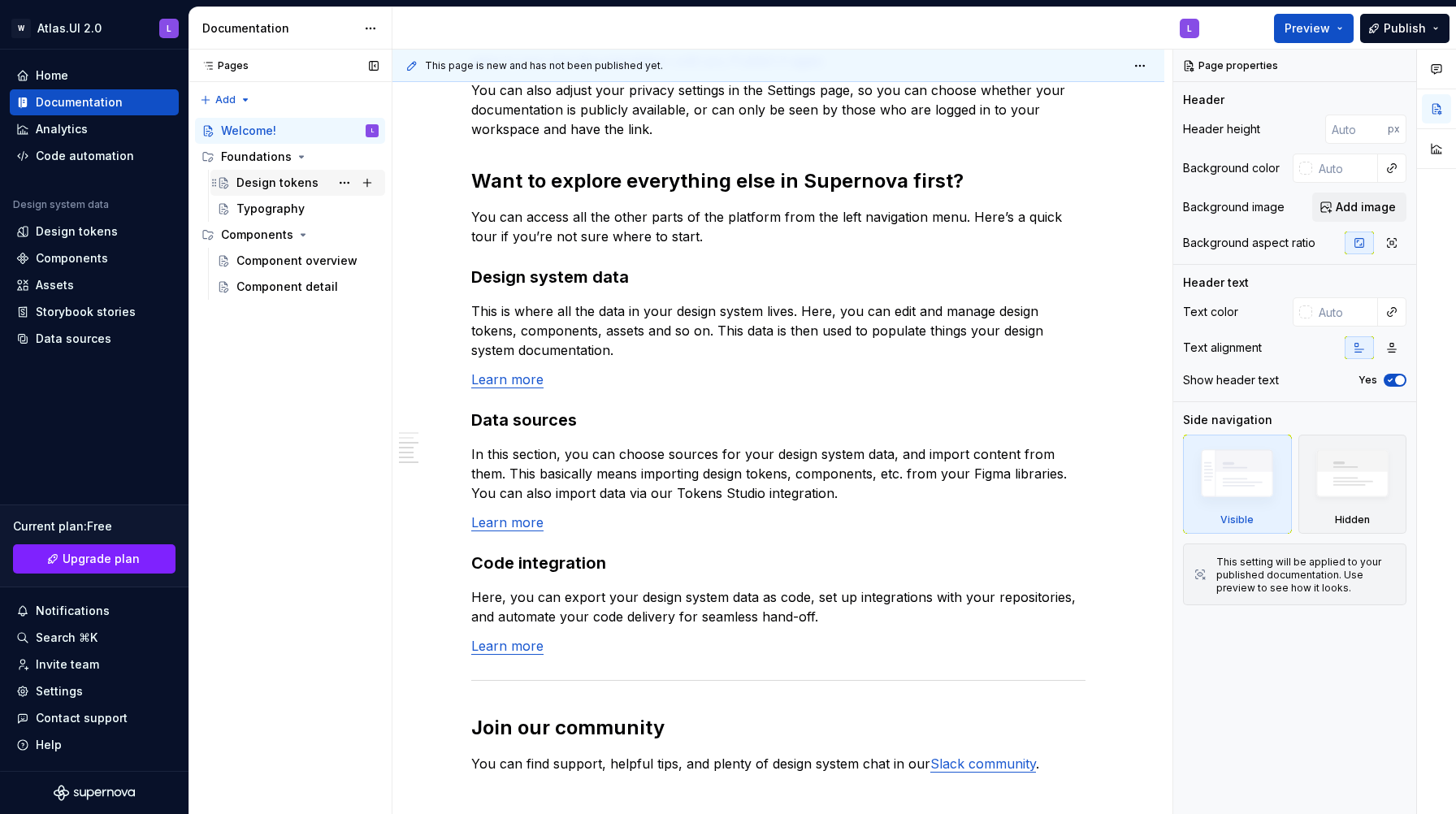
click at [270, 186] on div "Design tokens" at bounding box center [277, 182] width 82 height 17
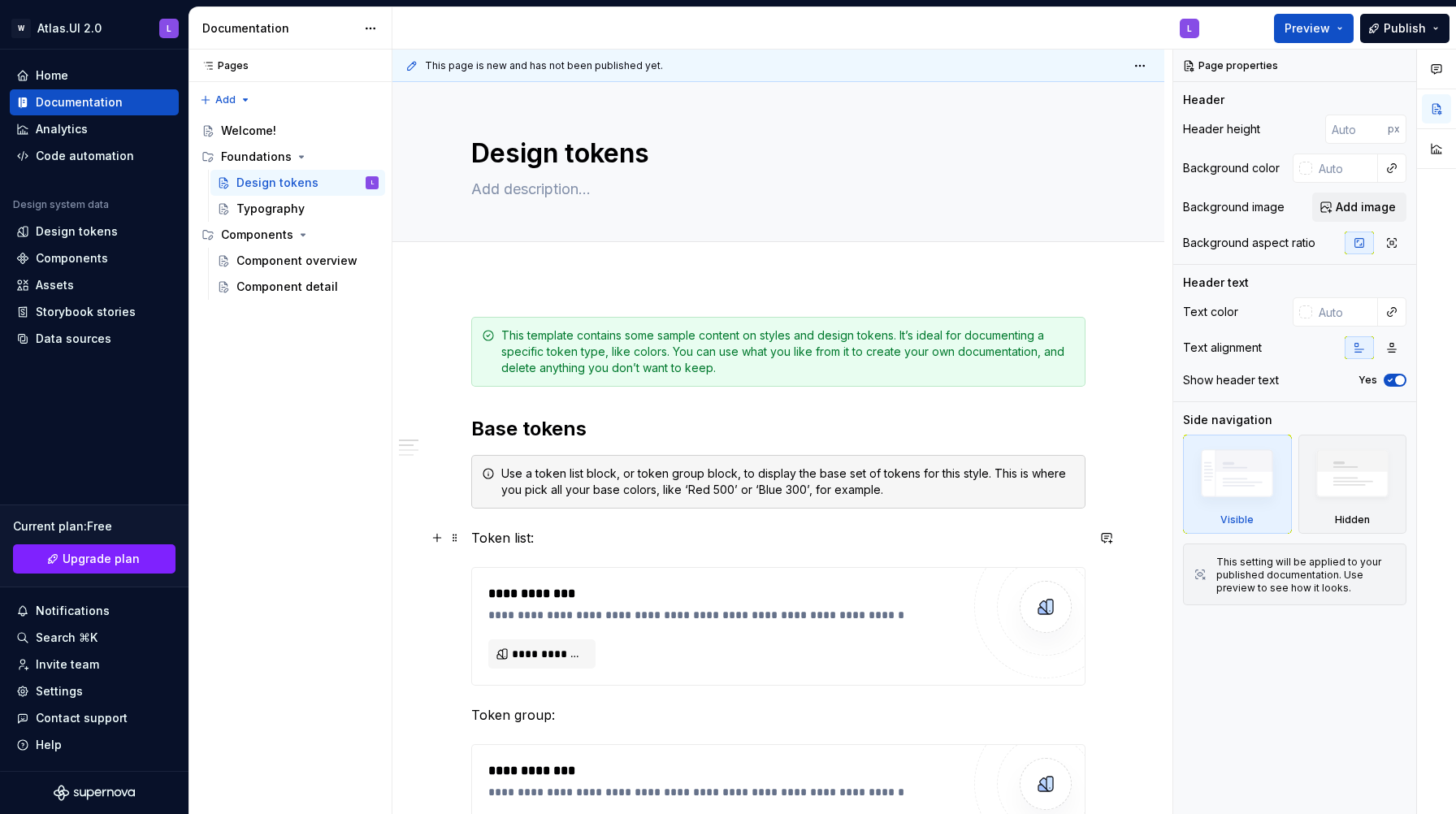
scroll to position [188, 0]
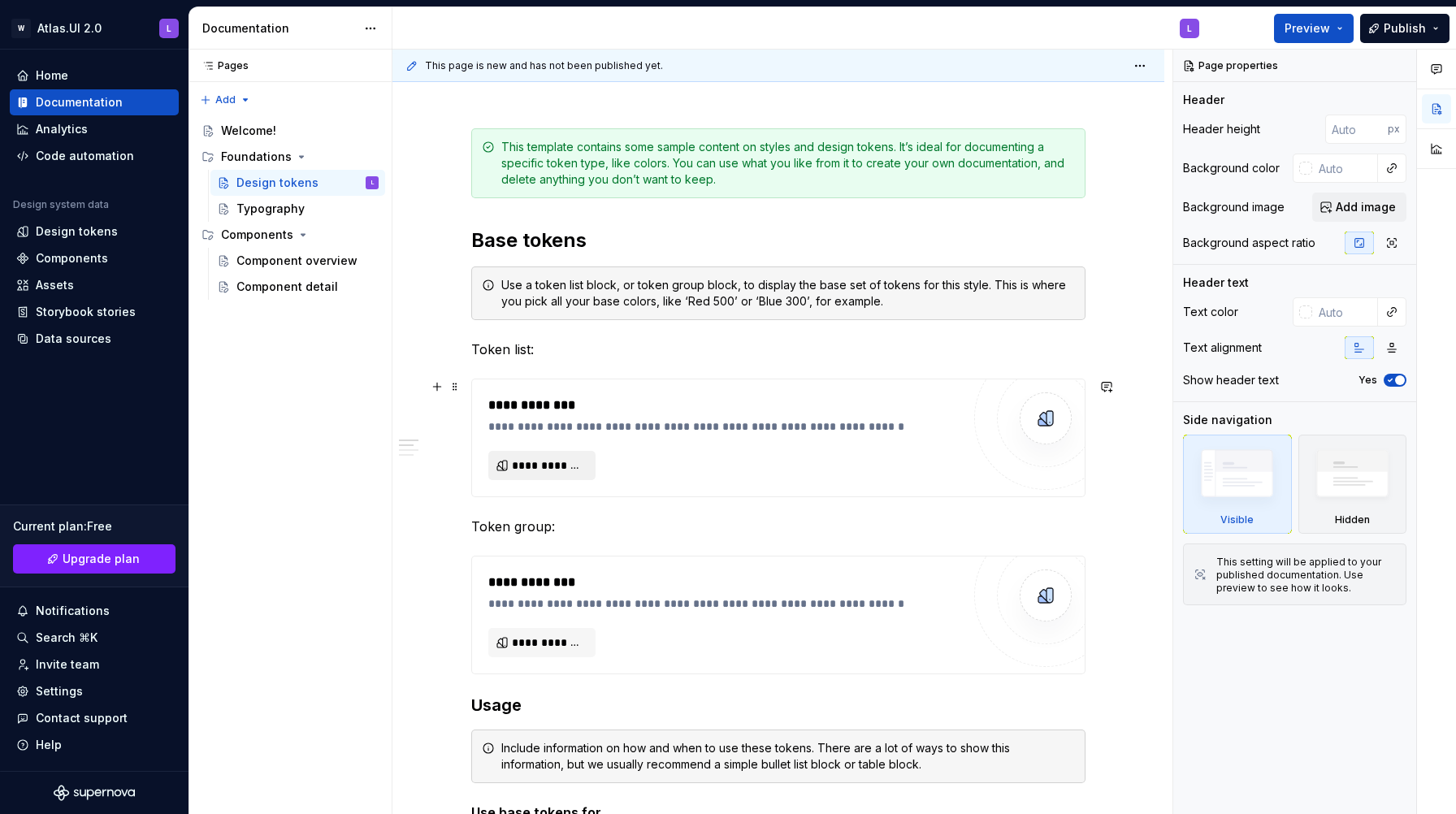
click at [544, 473] on button "**********" at bounding box center [541, 466] width 107 height 29
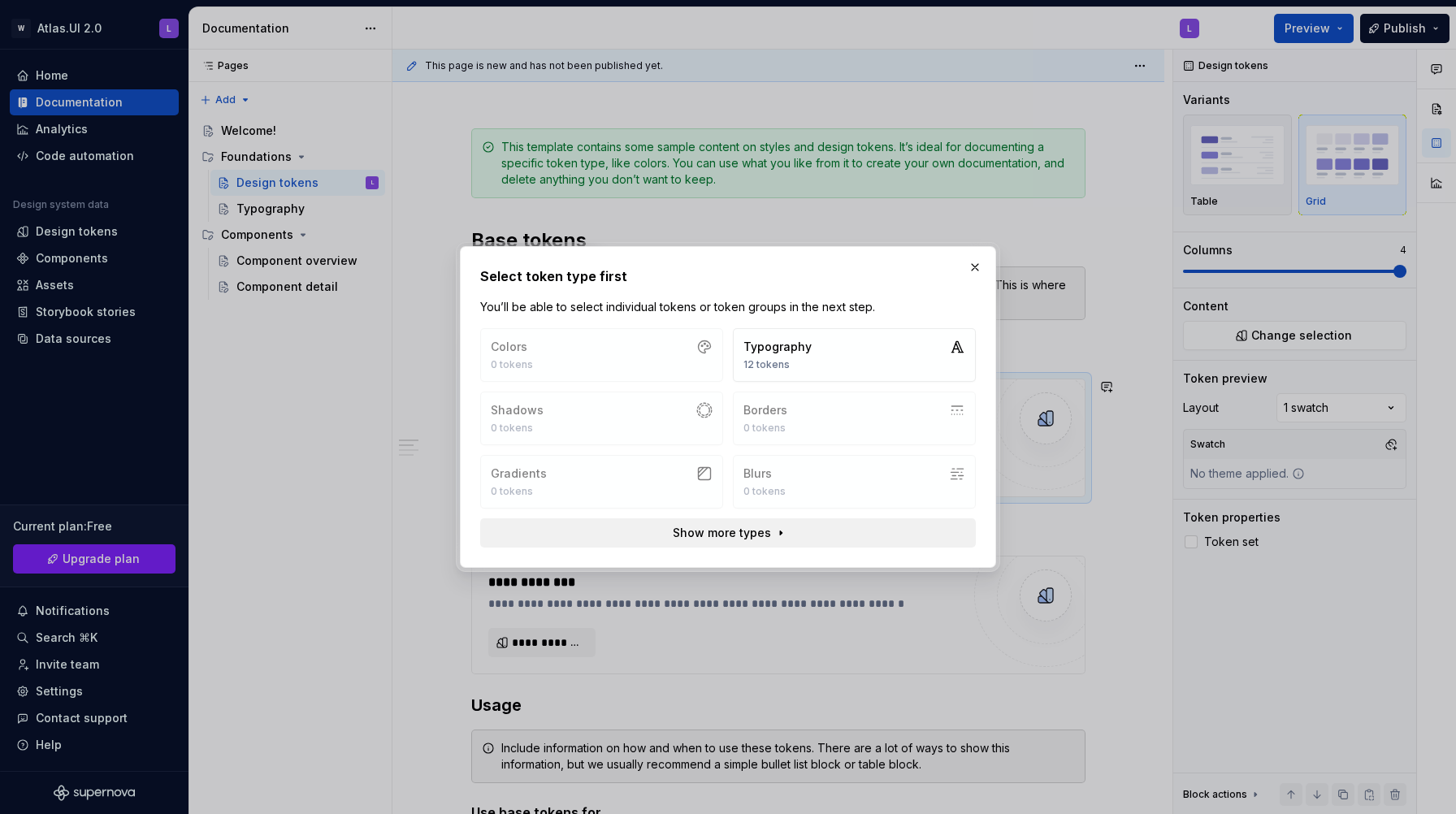
click at [765, 529] on span "Show more types" at bounding box center [722, 533] width 98 height 17
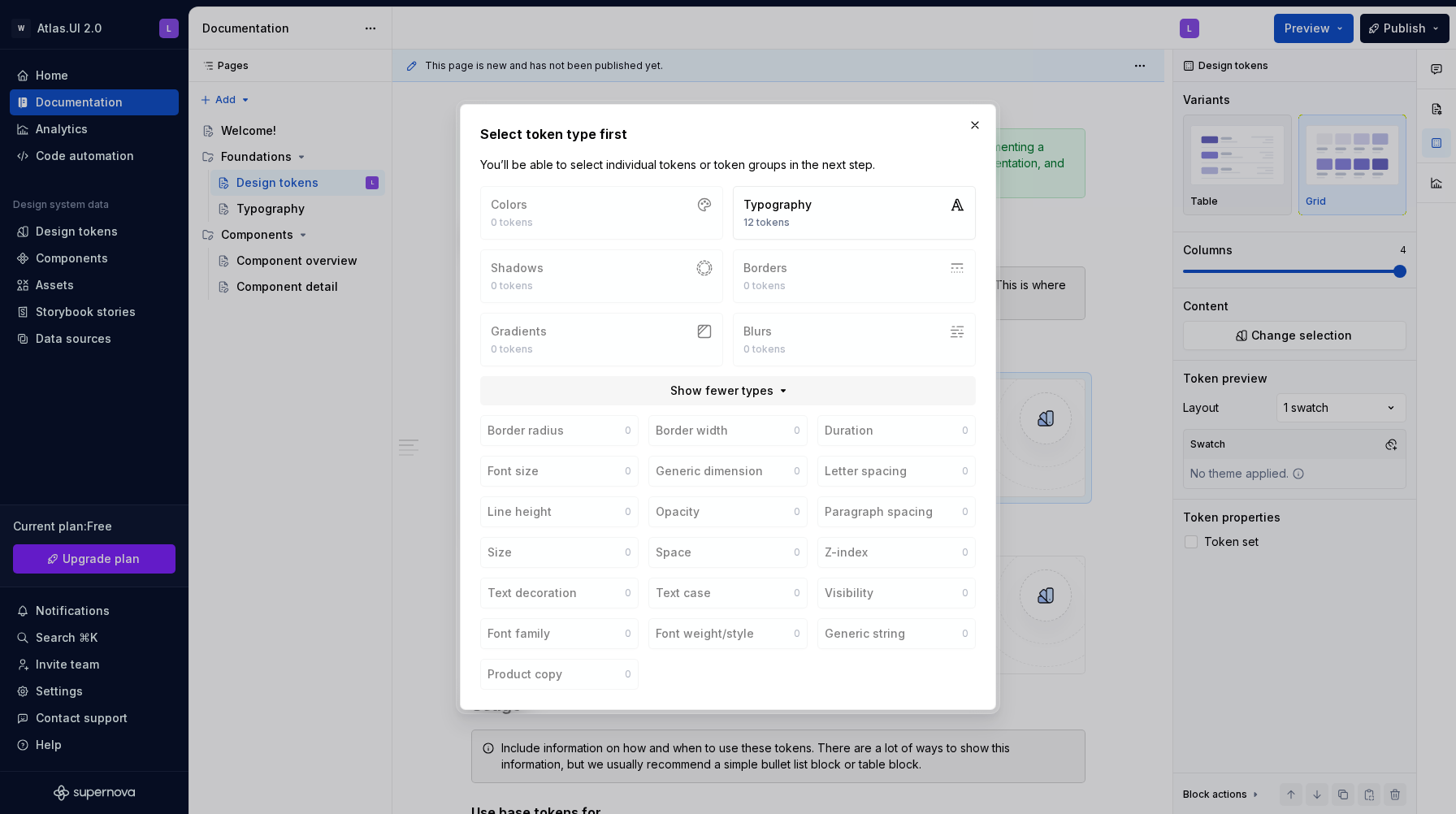
click at [628, 207] on div "Colors 0 tokens Typography 12 tokens Shadows 0 tokens Borders 0 tokens Gradient…" at bounding box center [728, 277] width 495 height 180
click at [974, 127] on button "button" at bounding box center [974, 125] width 23 height 23
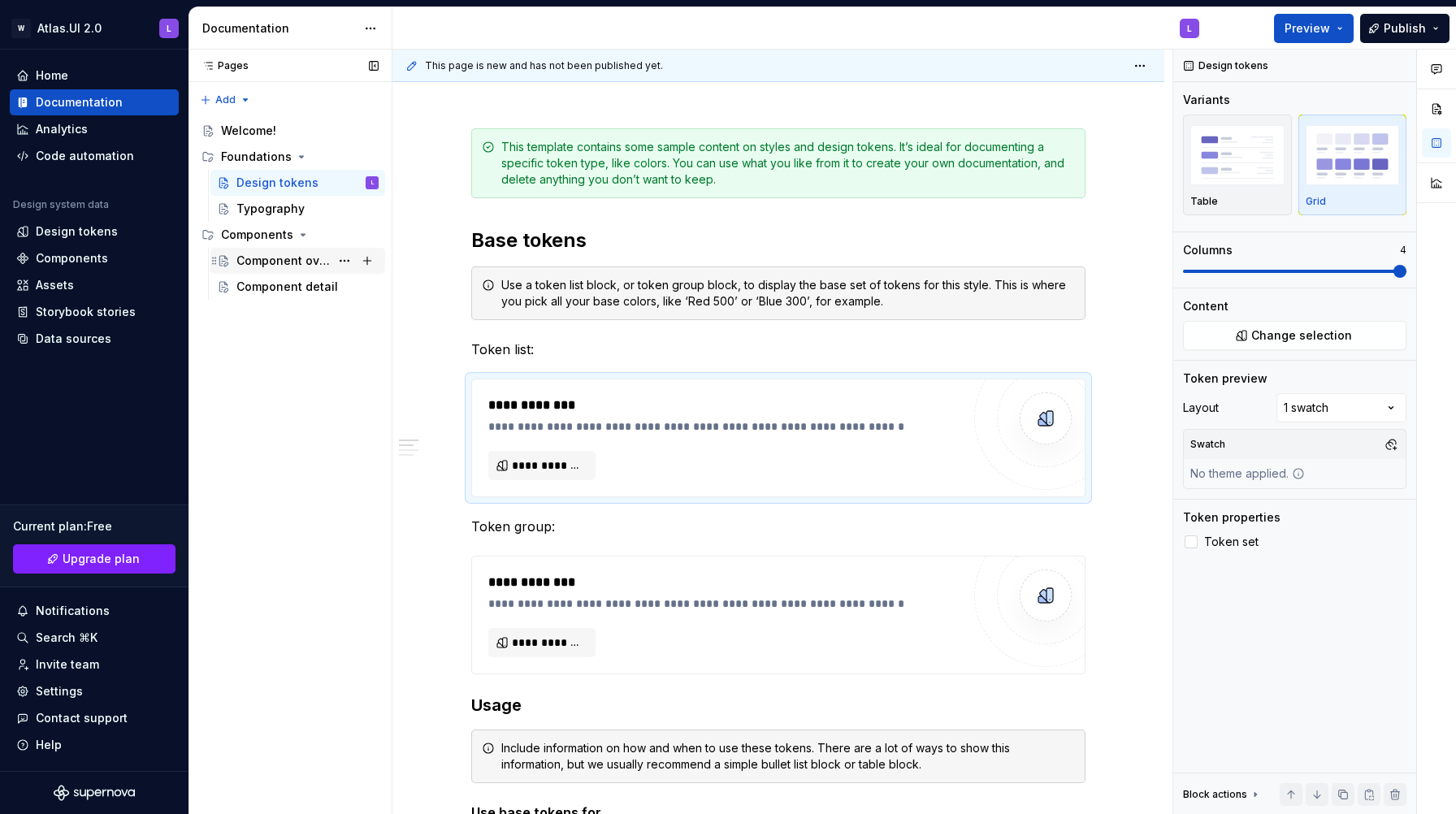
click at [310, 256] on div "Component overview" at bounding box center [282, 261] width 93 height 17
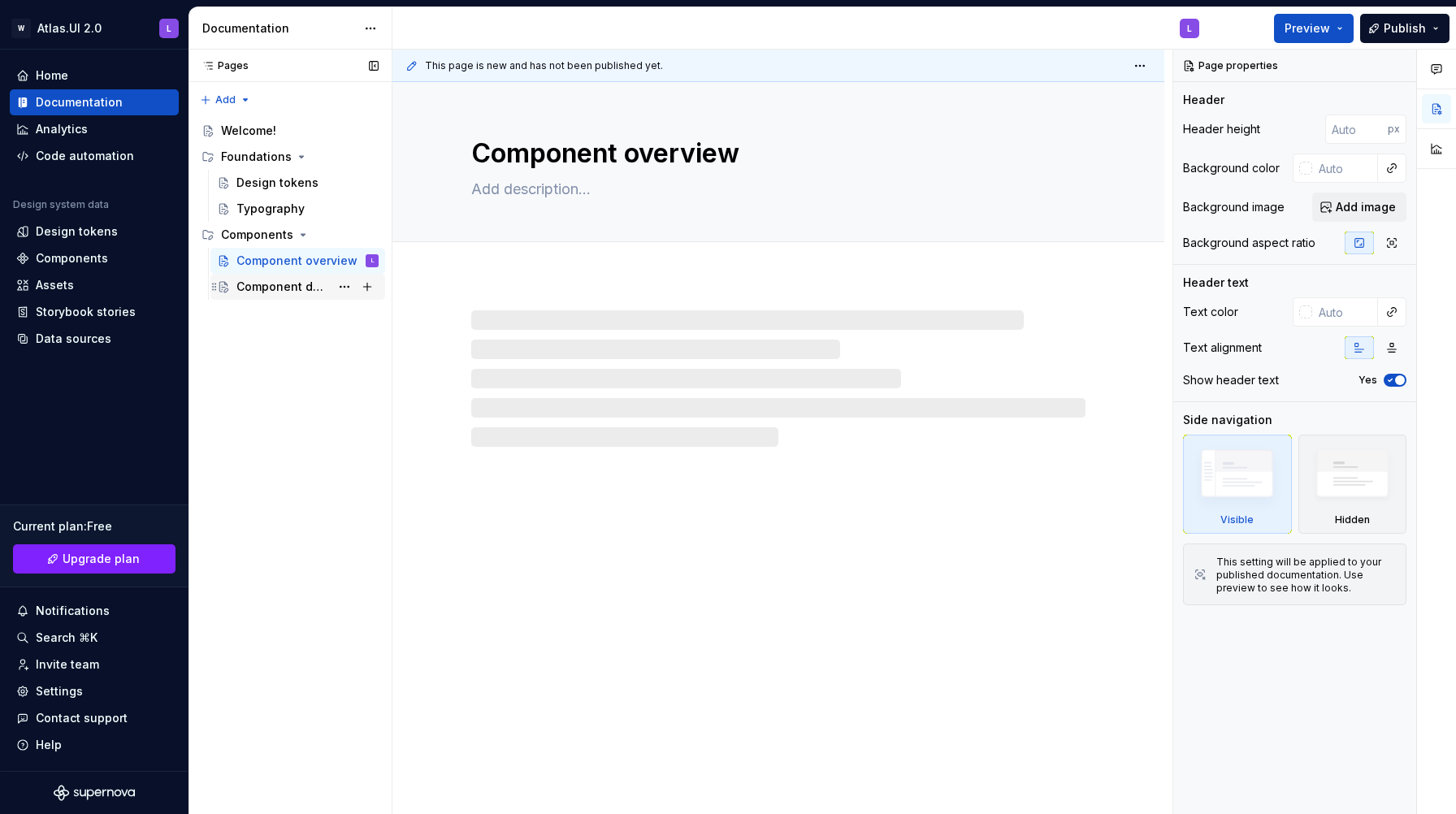
click at [273, 280] on div "Component detail" at bounding box center [282, 286] width 93 height 17
click at [64, 255] on div "Components" at bounding box center [72, 258] width 73 height 17
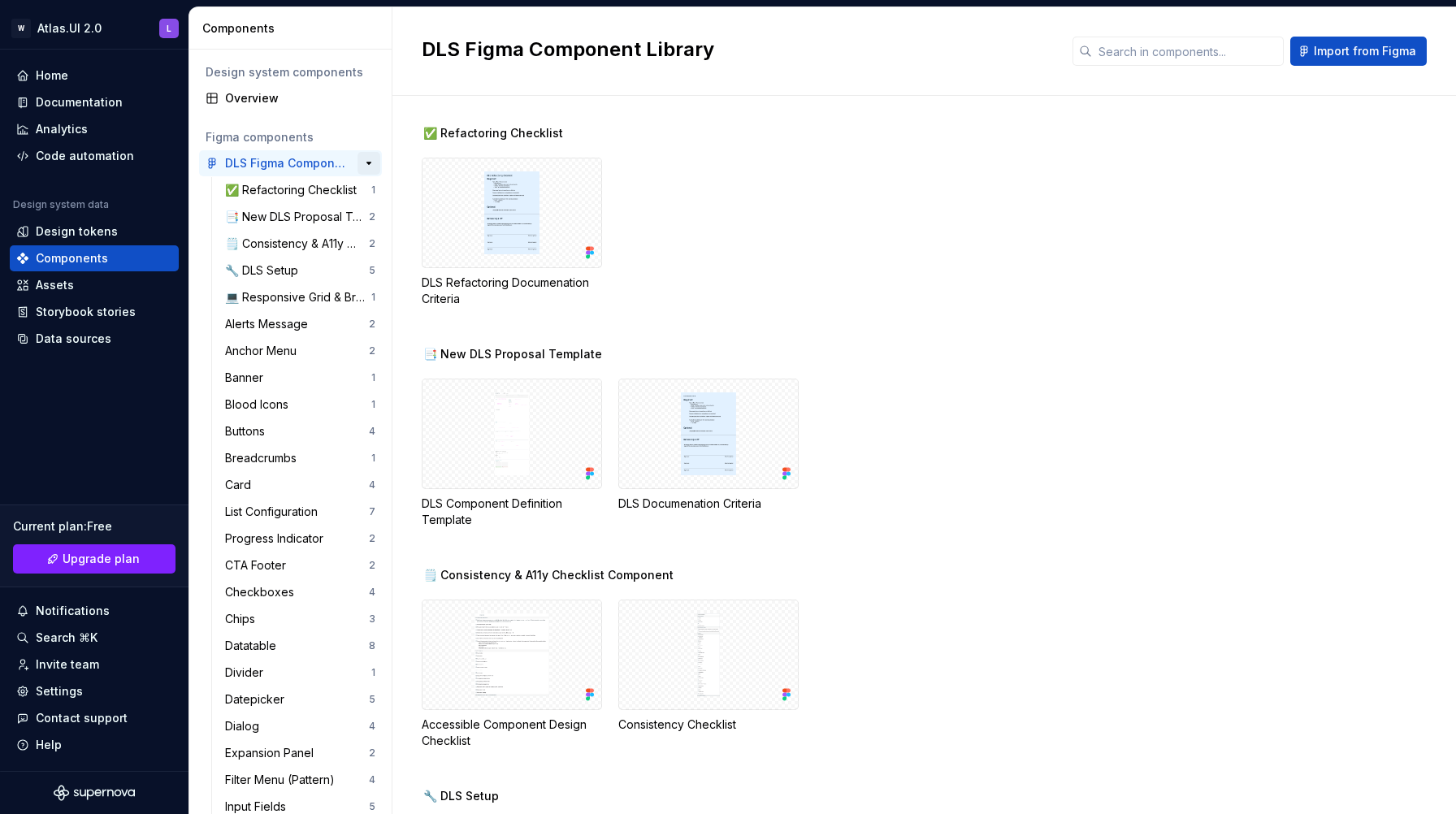
click at [370, 161] on button "button" at bounding box center [369, 163] width 23 height 23
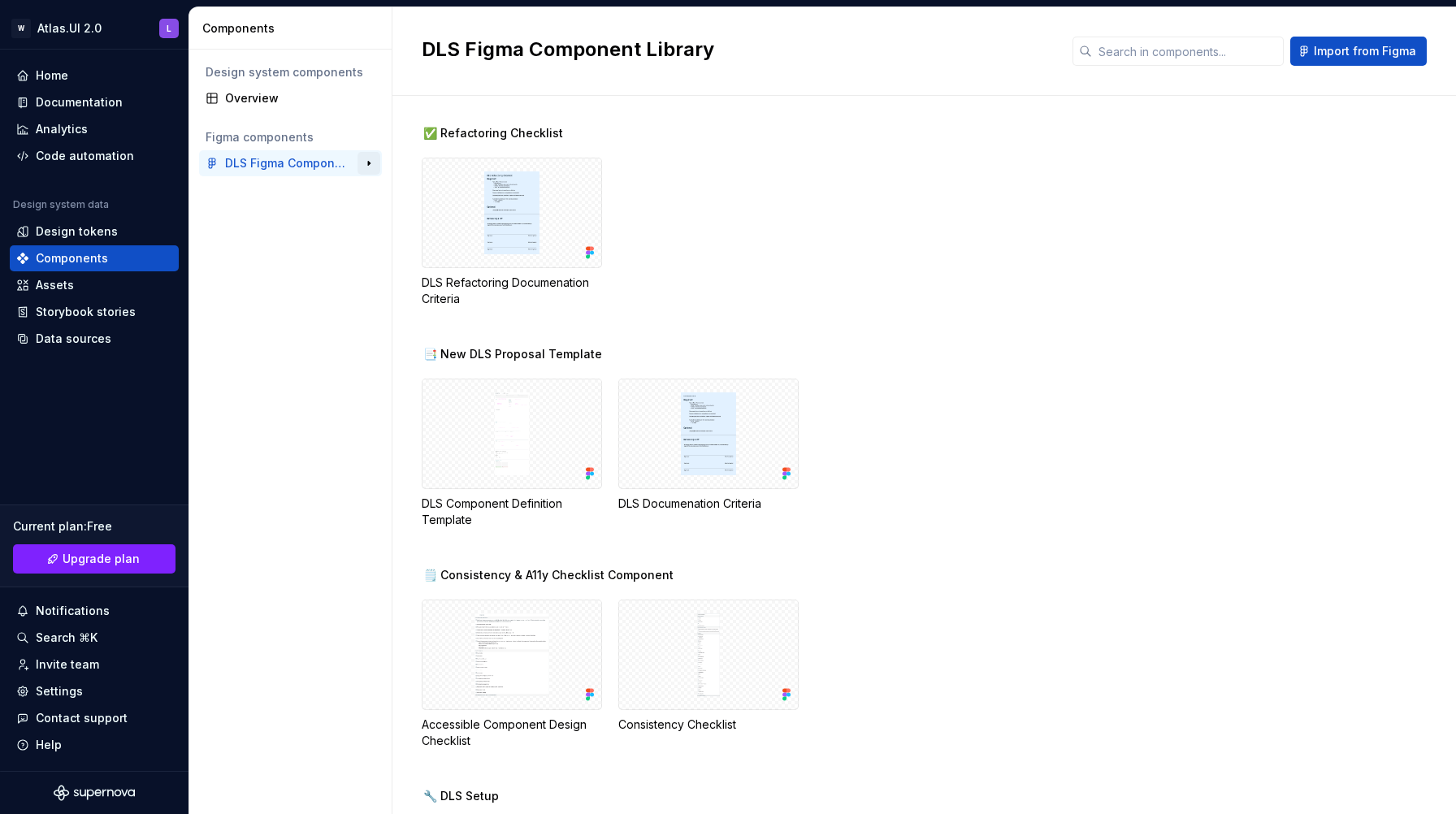
click at [368, 164] on button "button" at bounding box center [369, 163] width 23 height 23
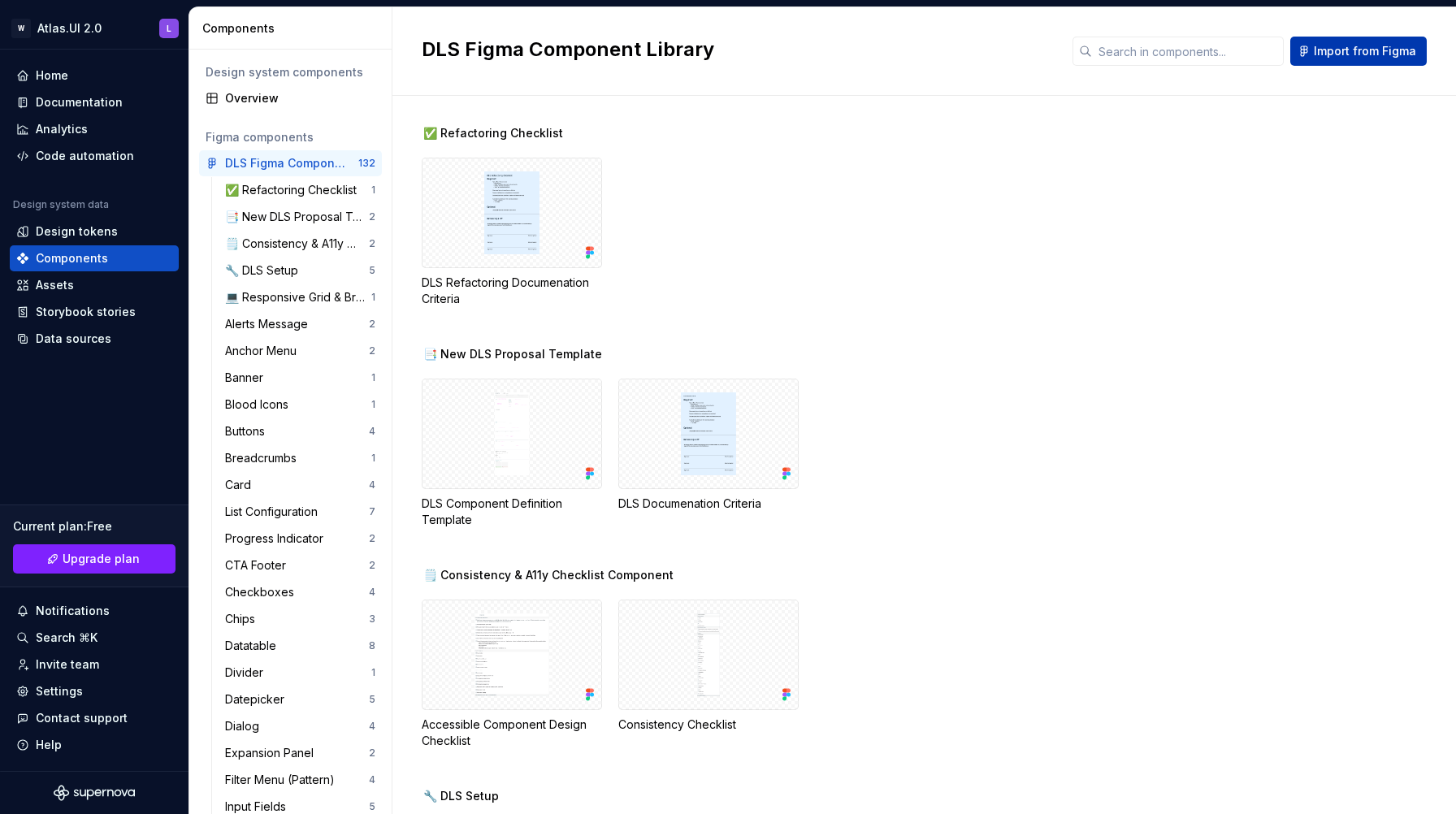
click at [1383, 43] on span "Import from Figma" at bounding box center [1365, 51] width 102 height 17
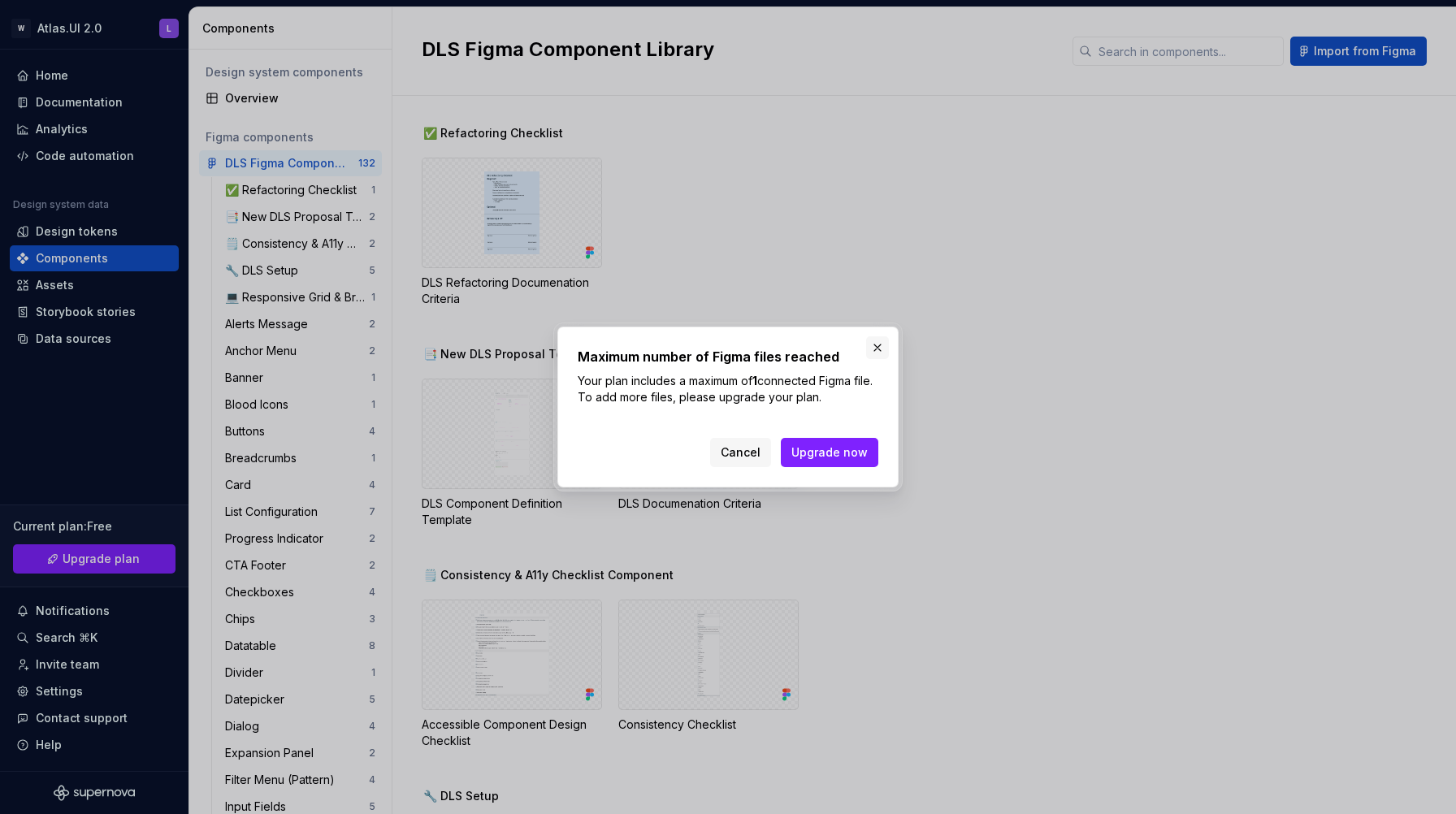
click at [875, 345] on button "button" at bounding box center [877, 347] width 23 height 23
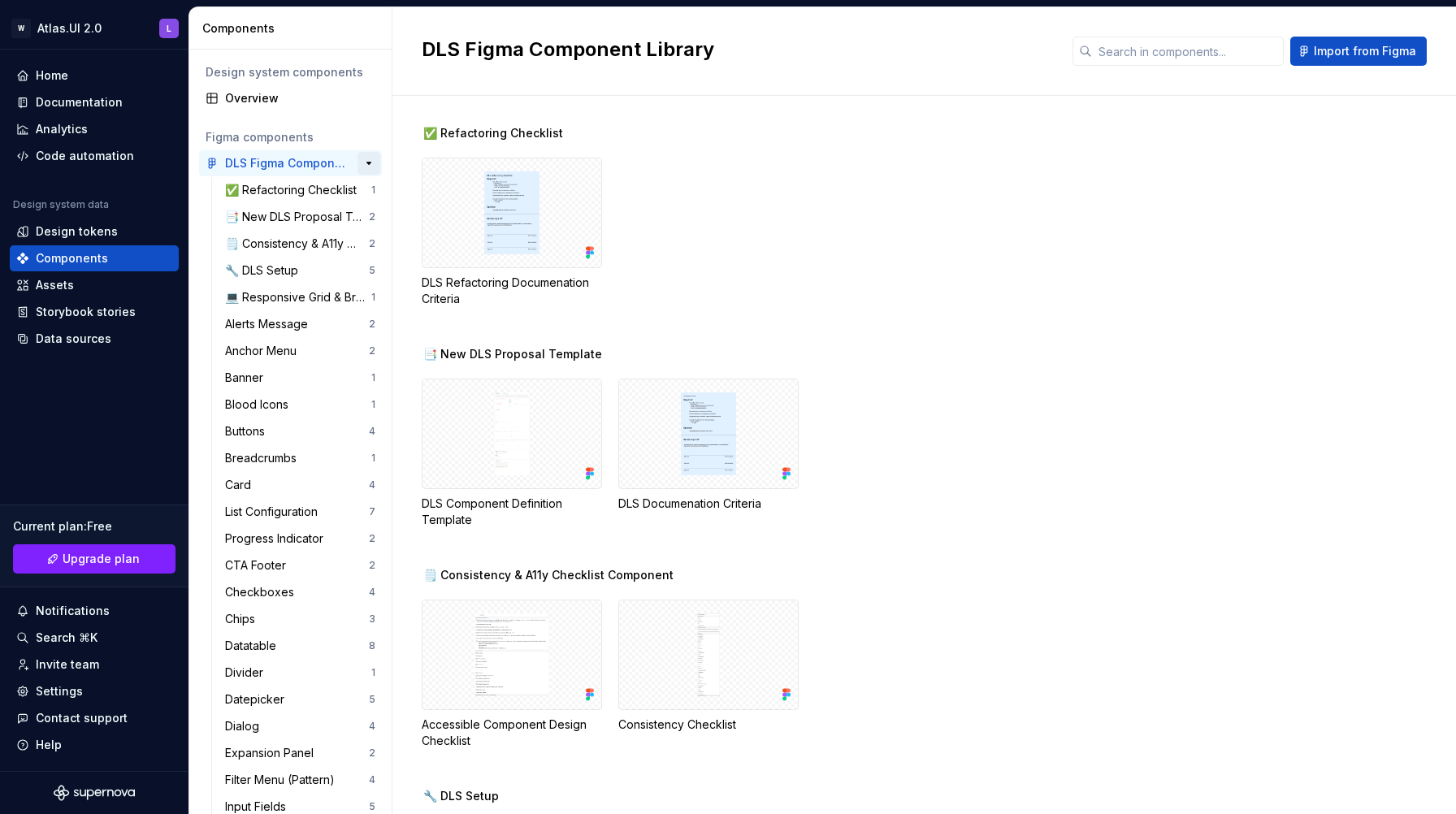
click at [371, 165] on button "button" at bounding box center [369, 163] width 23 height 23
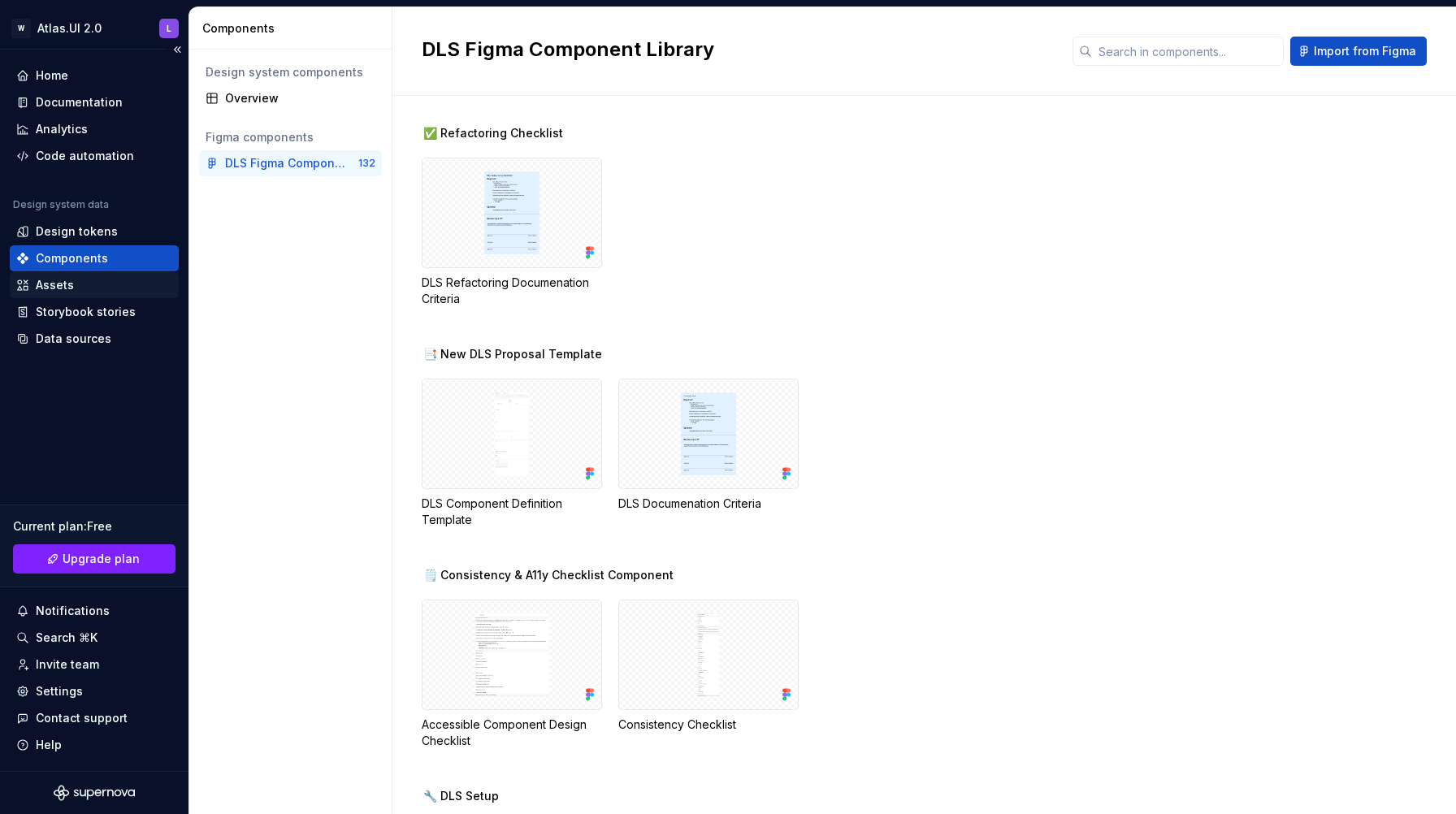
click at [71, 281] on div "Assets" at bounding box center [54, 284] width 38 height 17
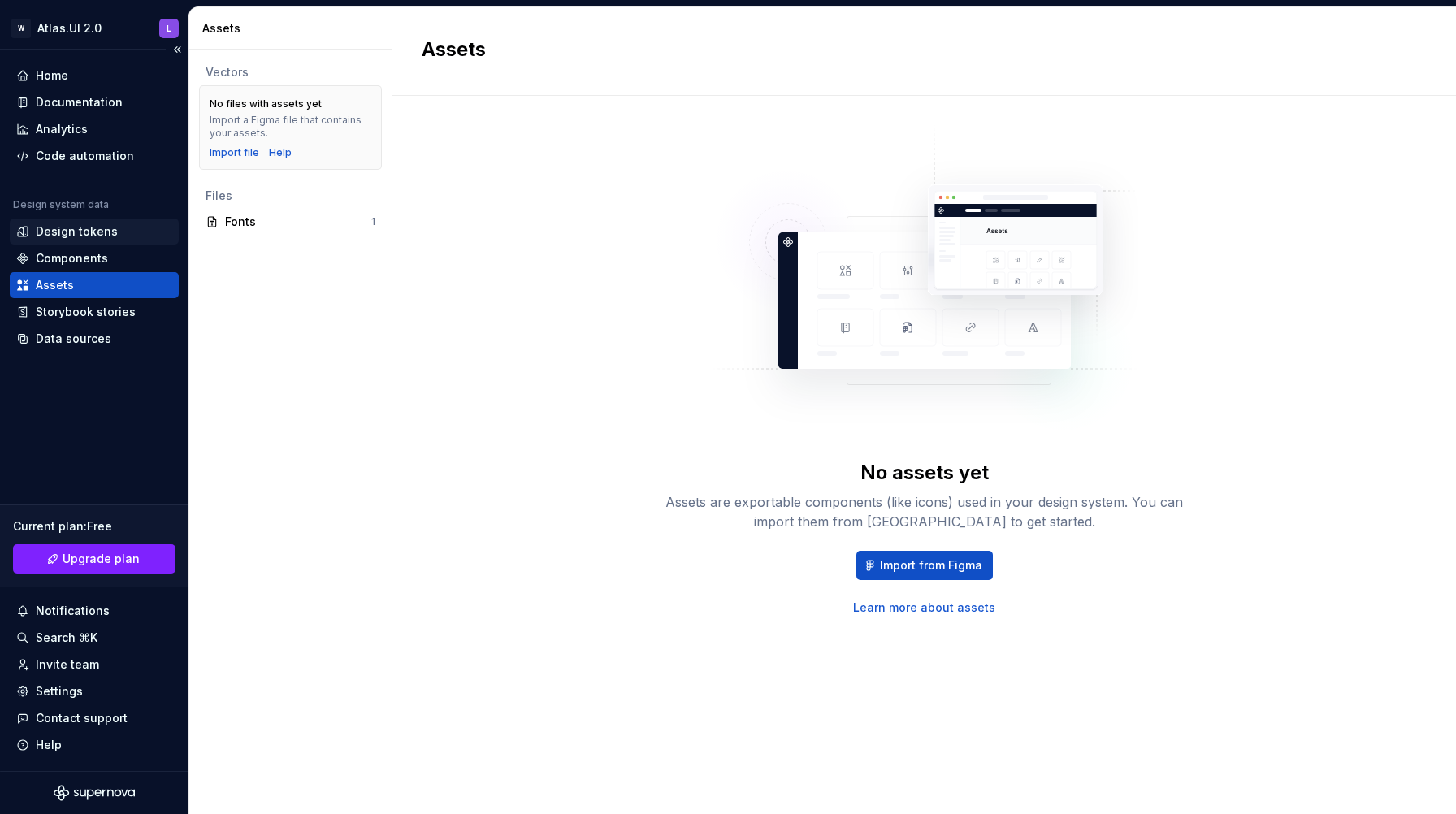
click at [75, 233] on div "Design tokens" at bounding box center [76, 231] width 82 height 17
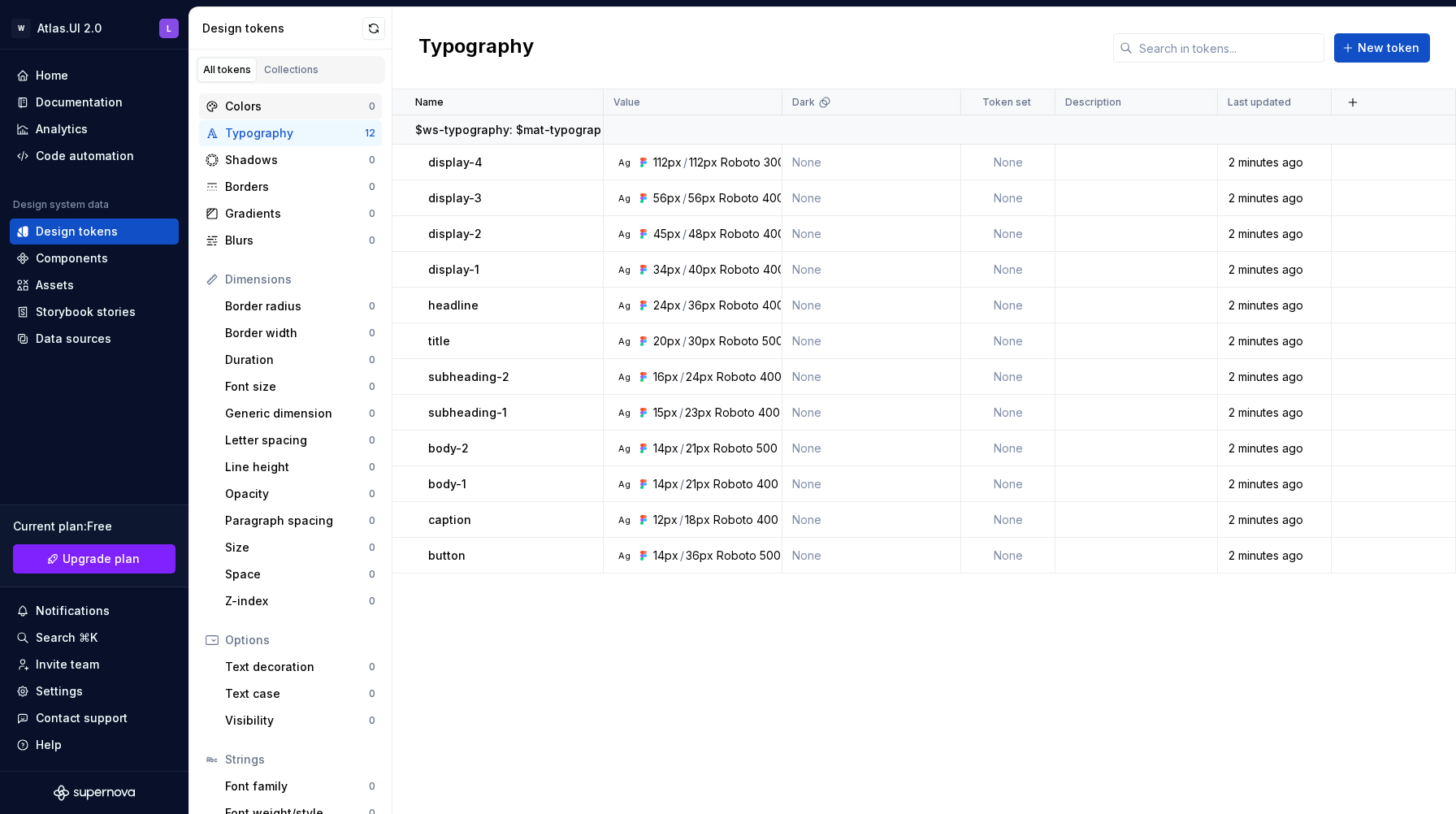
click at [252, 111] on div "Colors" at bounding box center [296, 106] width 144 height 17
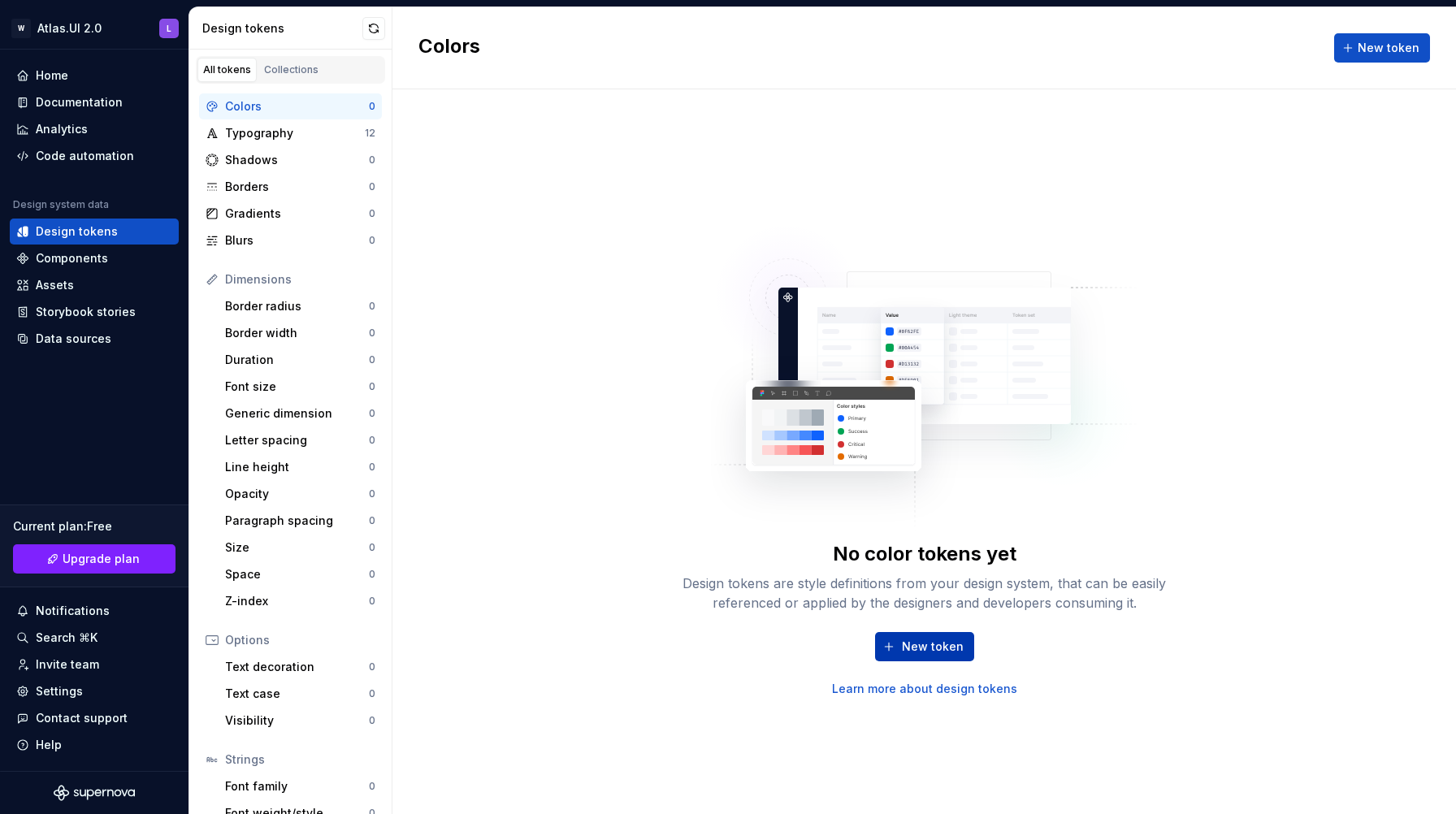
click at [908, 646] on span "New token" at bounding box center [932, 646] width 62 height 17
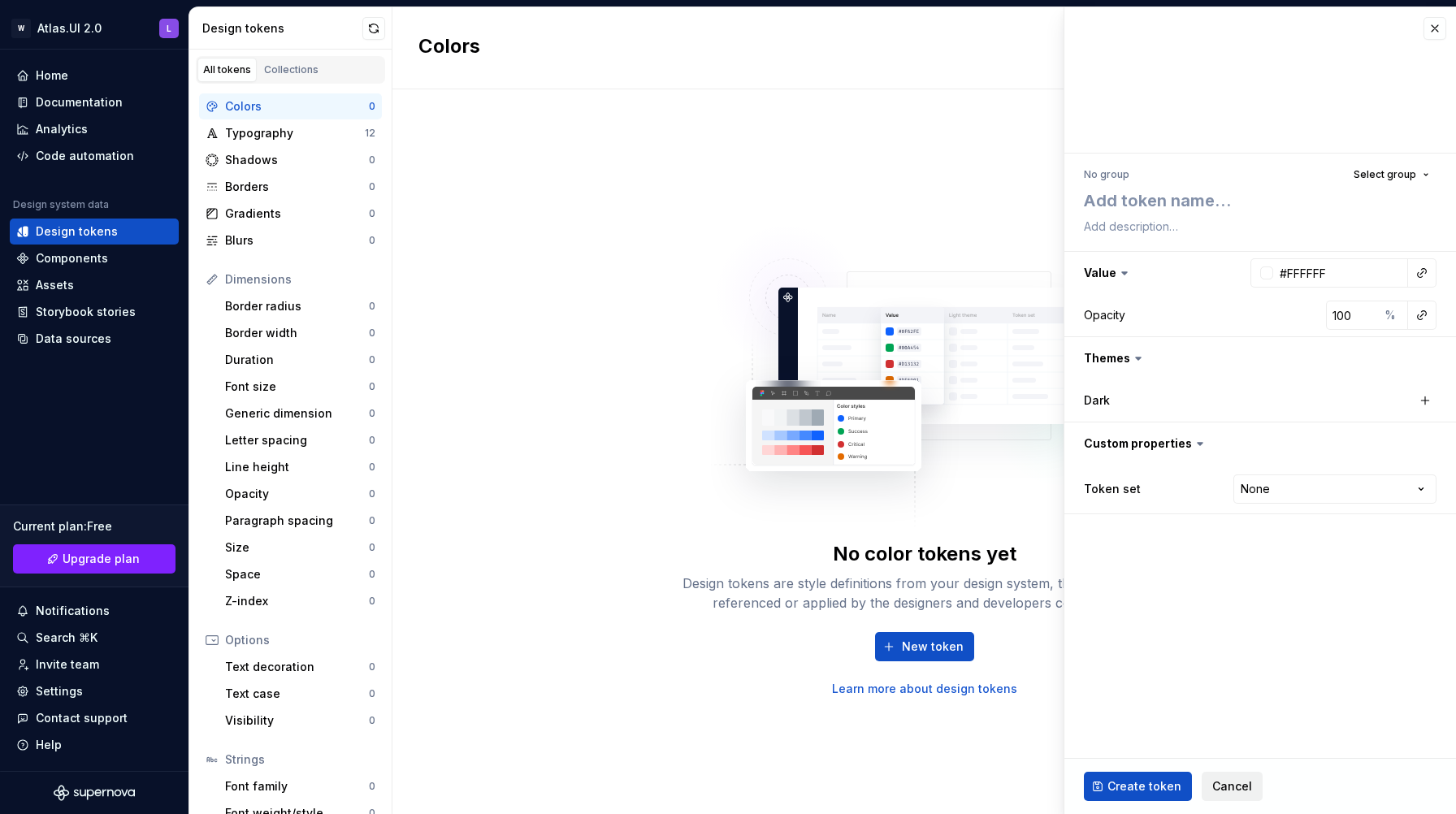
click at [1223, 785] on span "Cancel" at bounding box center [1231, 787] width 40 height 17
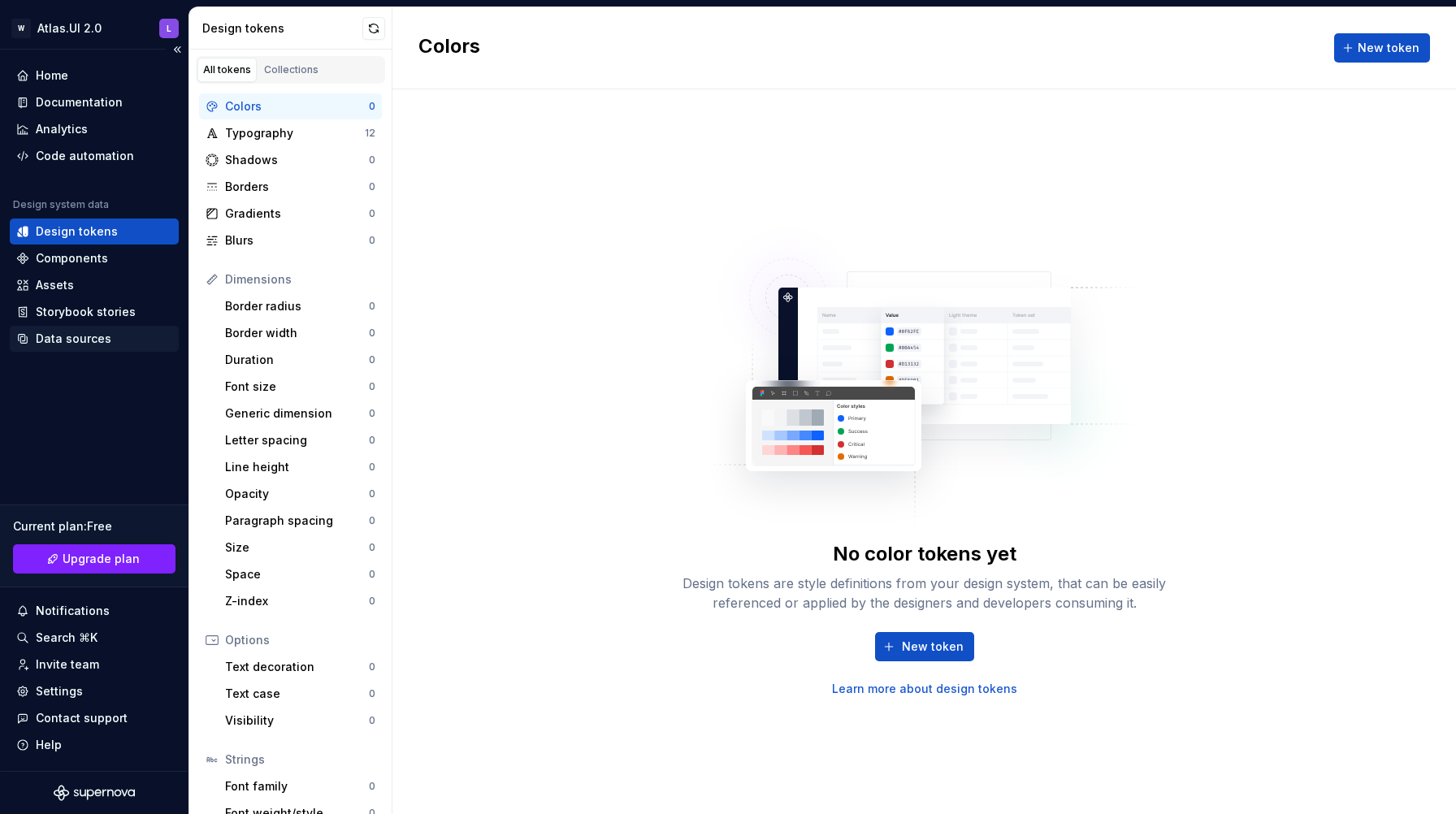
click at [72, 334] on div "Data sources" at bounding box center [73, 338] width 75 height 17
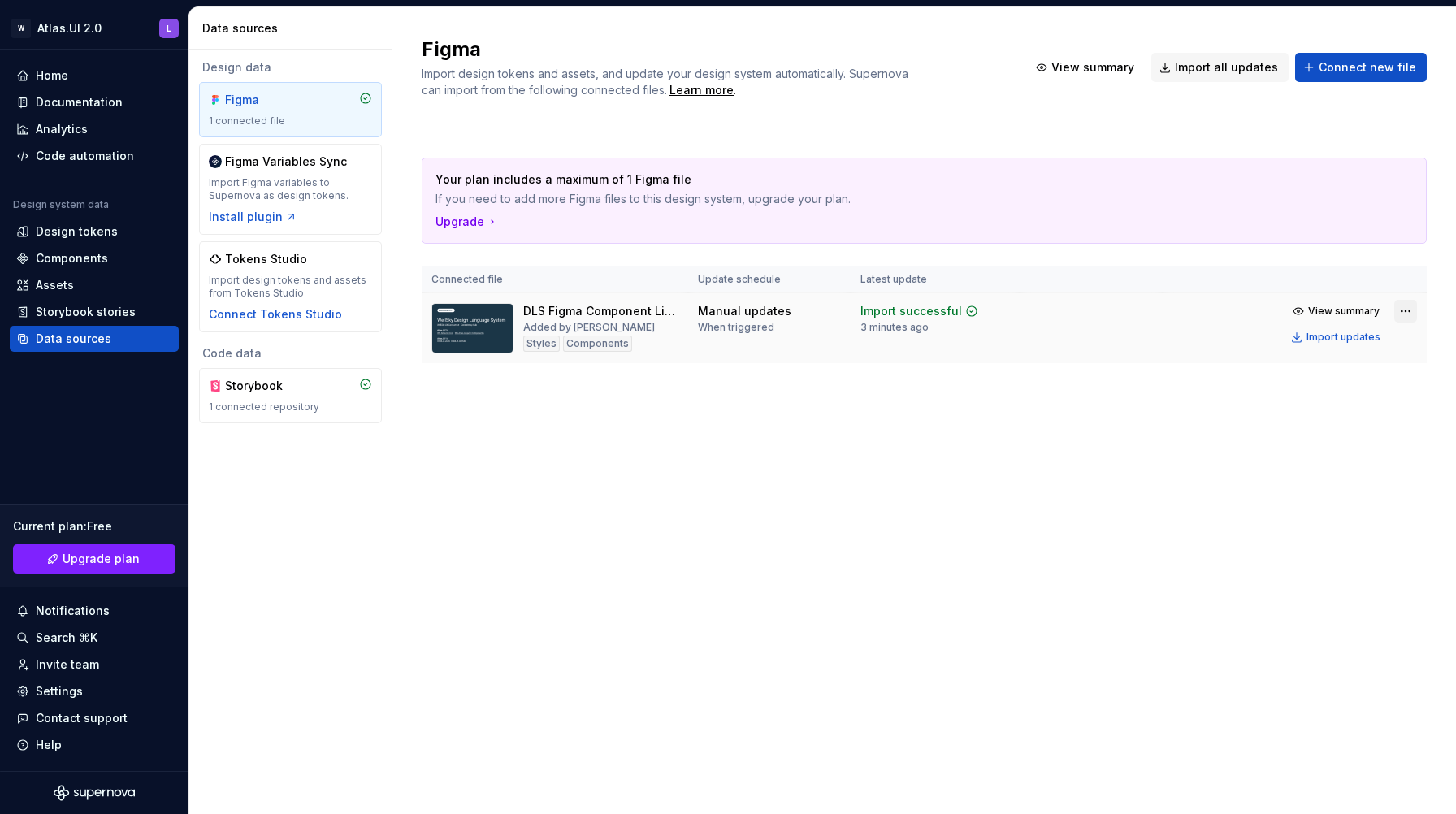
click at [1402, 313] on html "W Atlas.UI 2.0 L Home Documentation Analytics Code automation Design system dat…" at bounding box center [728, 407] width 1456 height 814
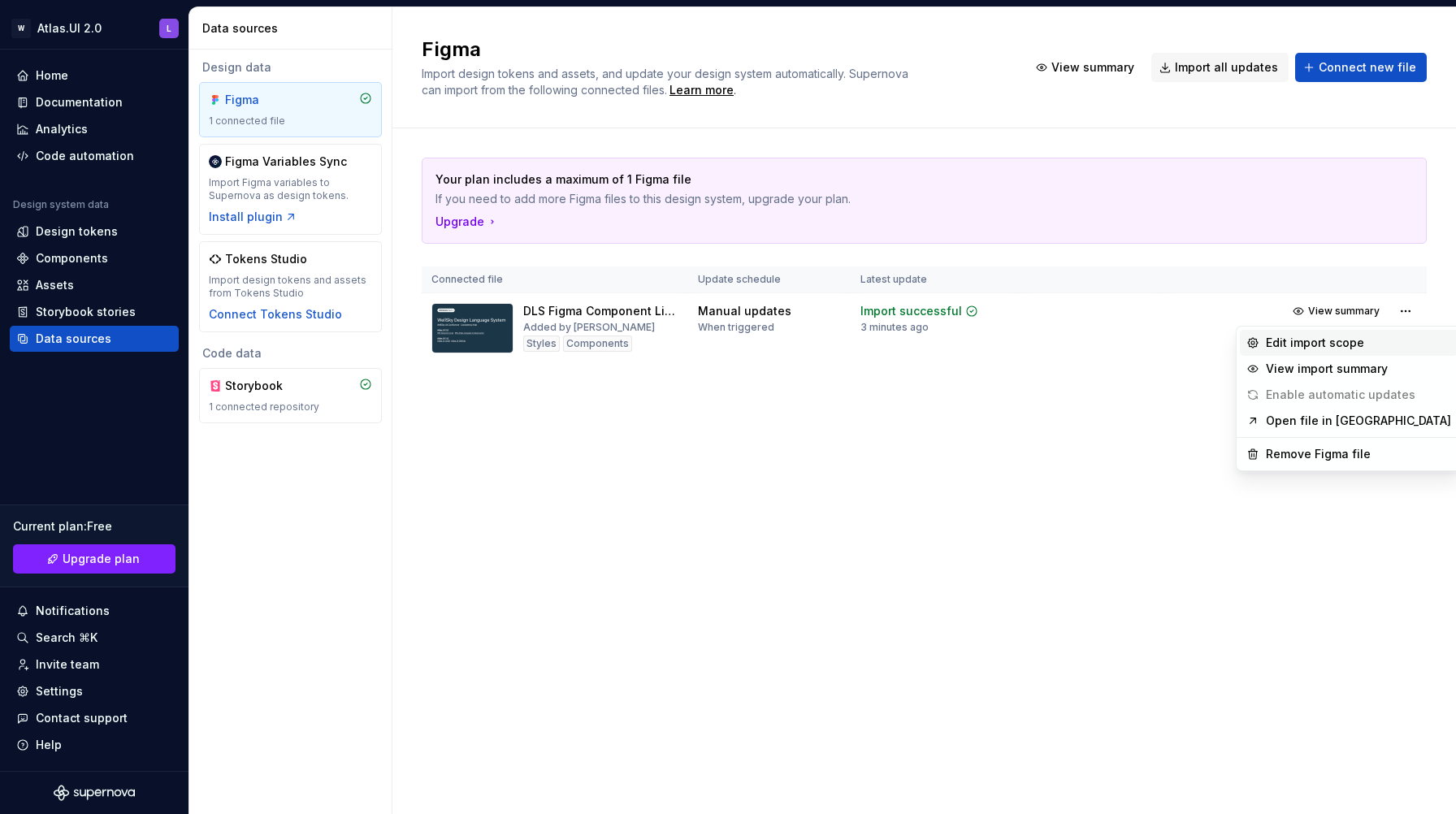
click at [1354, 343] on div "Edit import scope" at bounding box center [1358, 342] width 185 height 17
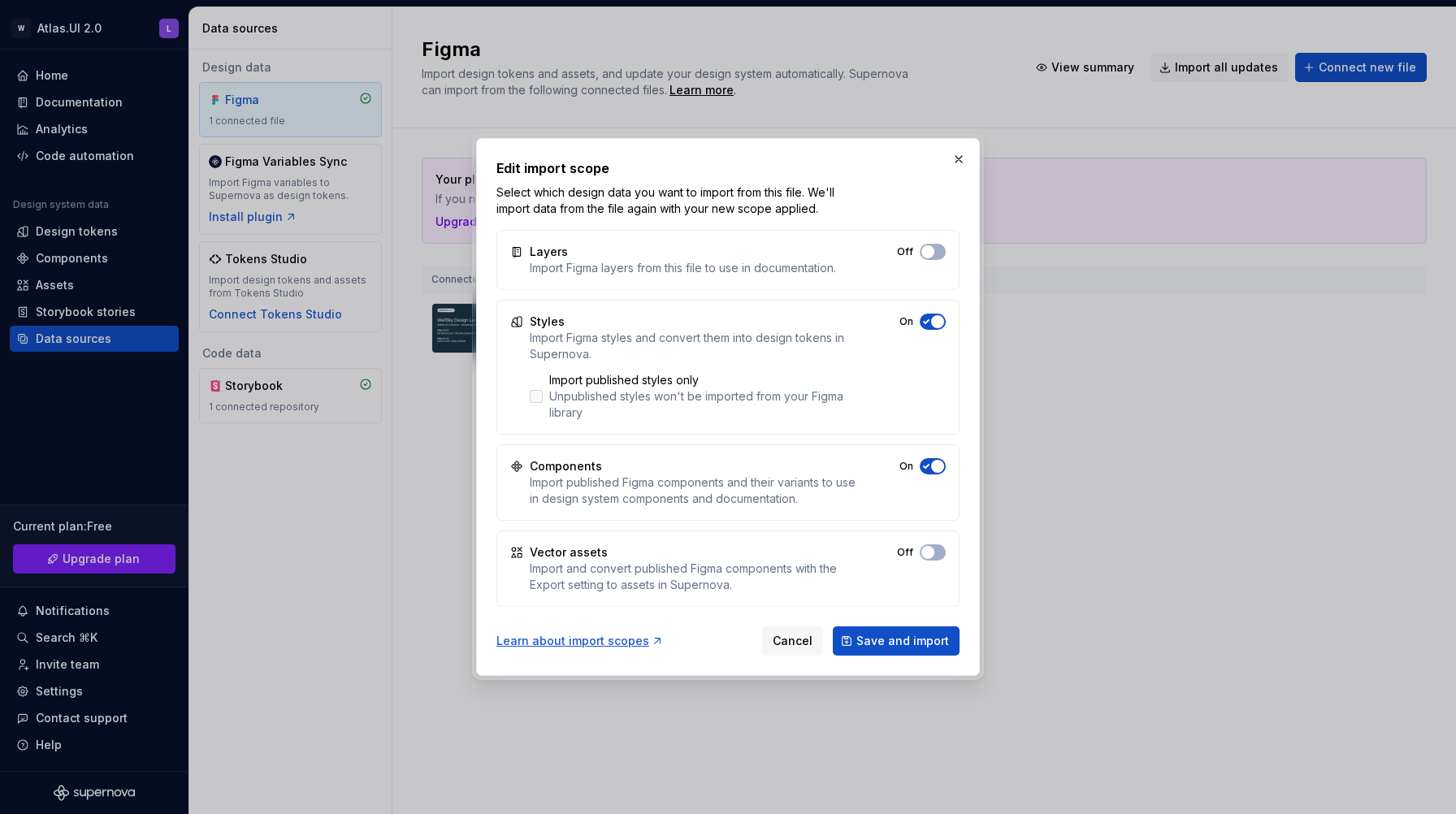
click at [619, 402] on div "Unpublished styles won't be imported from your Figma library" at bounding box center [703, 404] width 308 height 32
click at [620, 401] on div "Unpublished styles won't be imported from your Figma library" at bounding box center [703, 404] width 308 height 32
click at [957, 154] on button "button" at bounding box center [958, 159] width 23 height 23
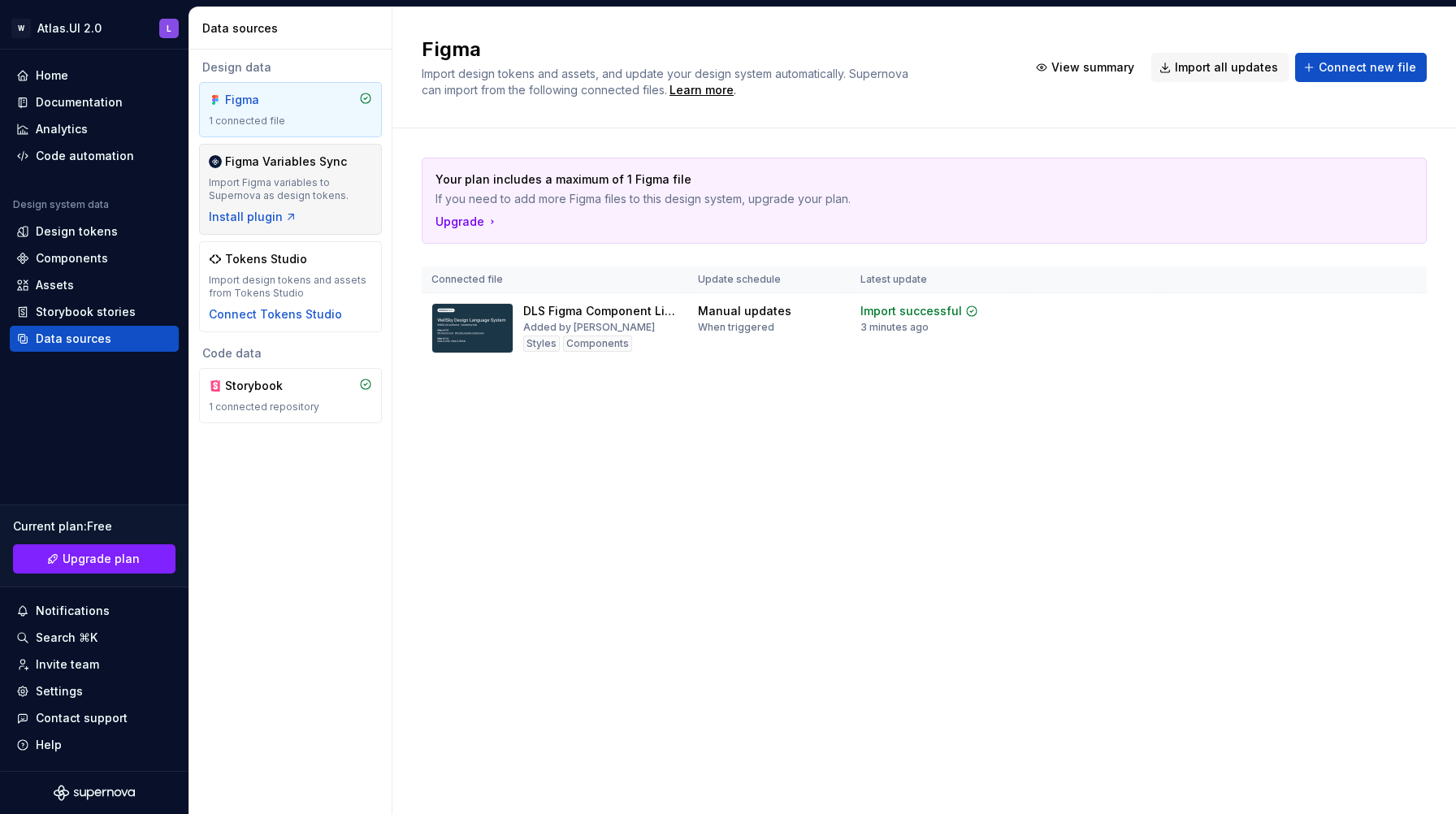
click at [254, 186] on div "Import Figma variables to Supernova as design tokens." at bounding box center [290, 189] width 164 height 26
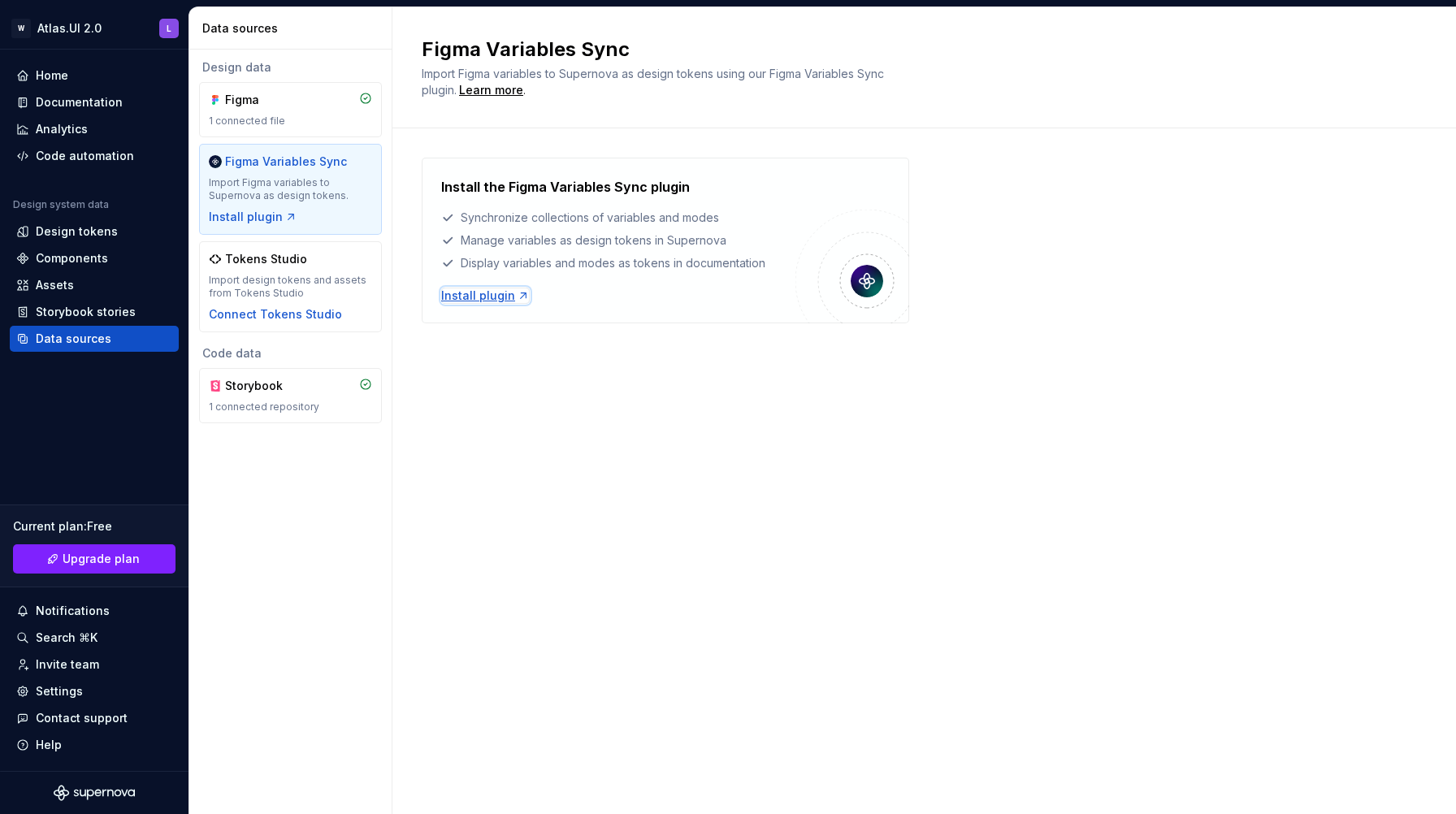
click at [468, 294] on div "Install plugin" at bounding box center [485, 295] width 88 height 17
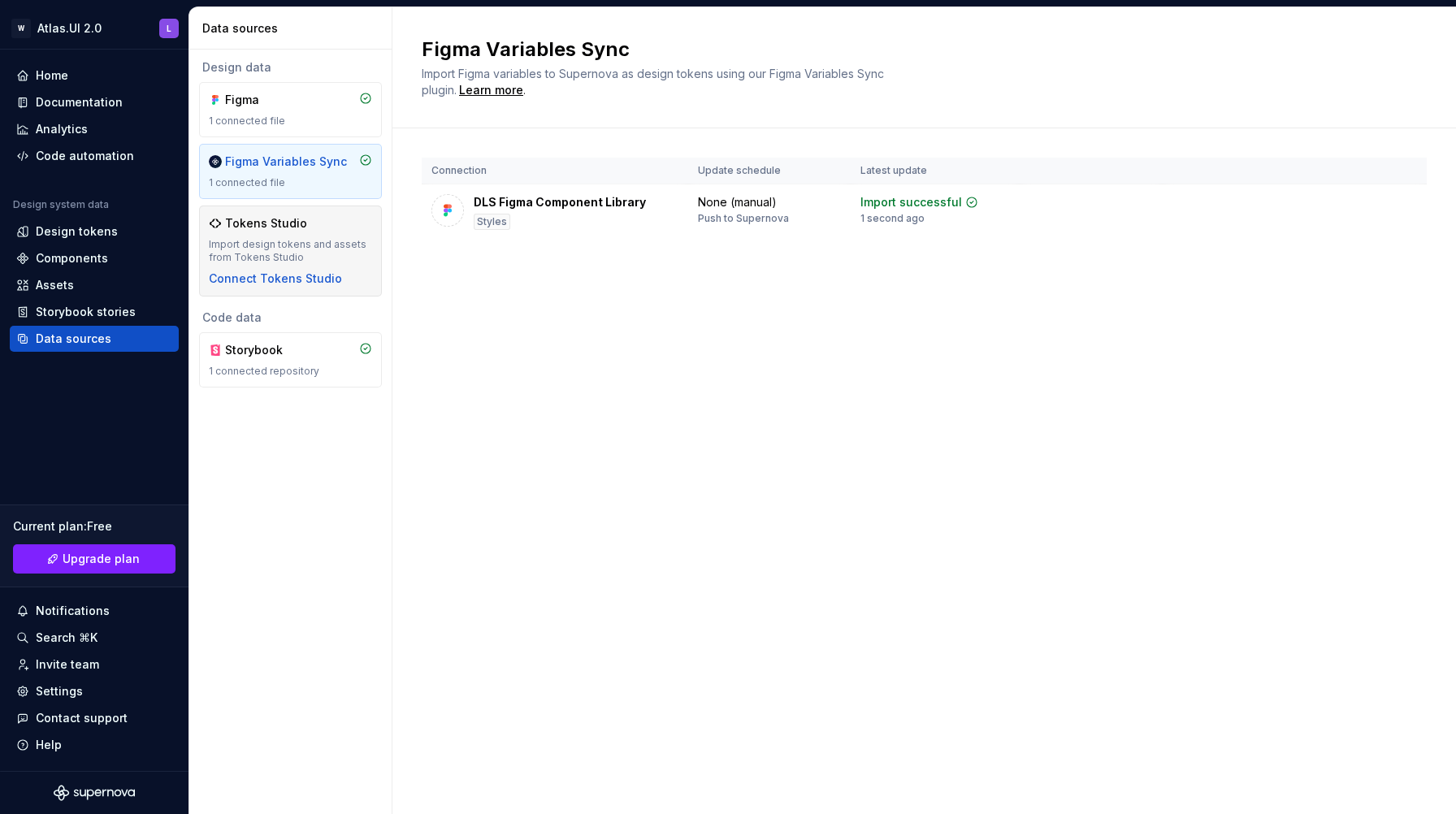
click at [323, 253] on div "Import design tokens and assets from Tokens Studio" at bounding box center [290, 251] width 164 height 26
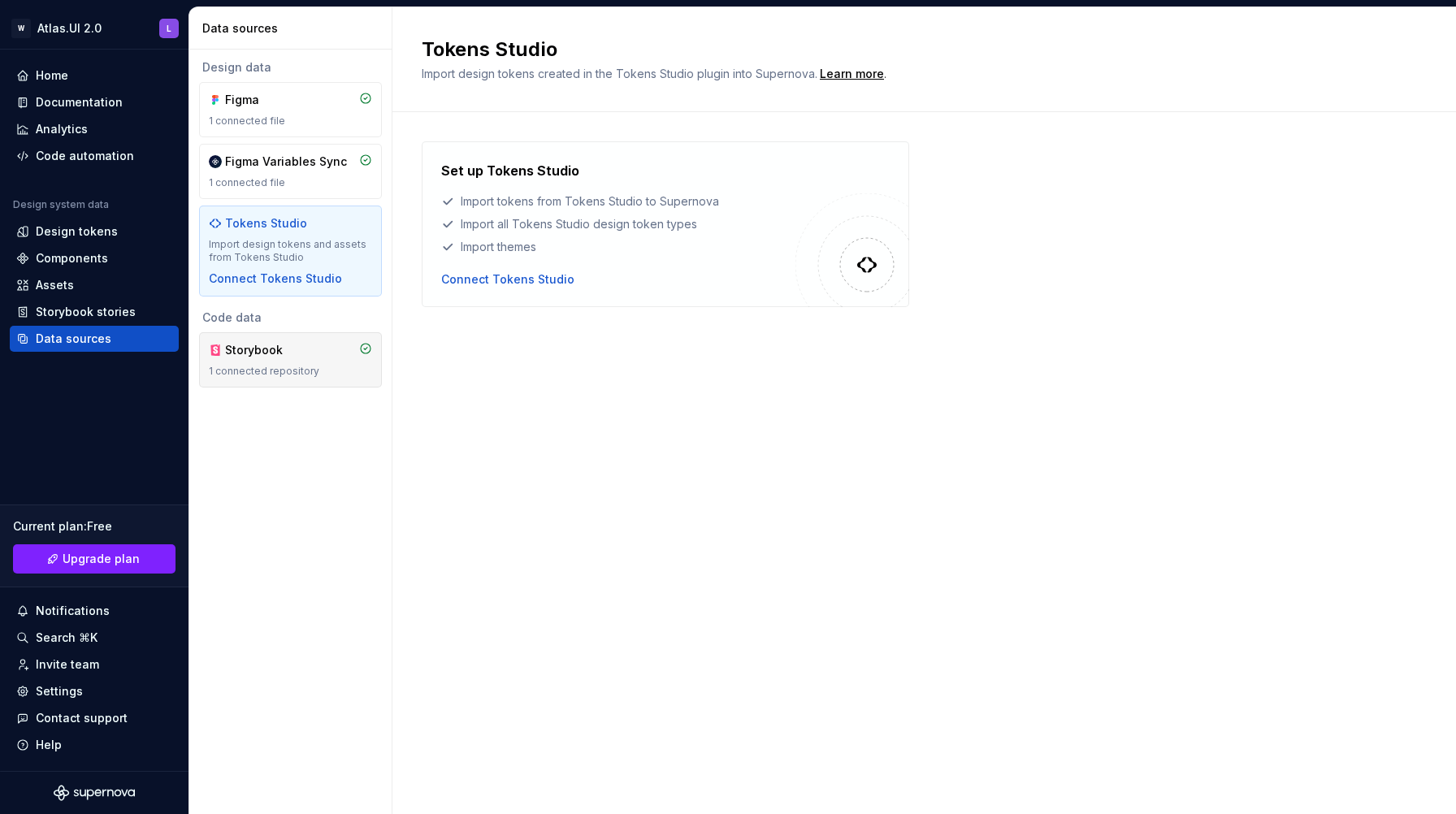
click at [305, 365] on div "1 connected repository" at bounding box center [290, 371] width 164 height 13
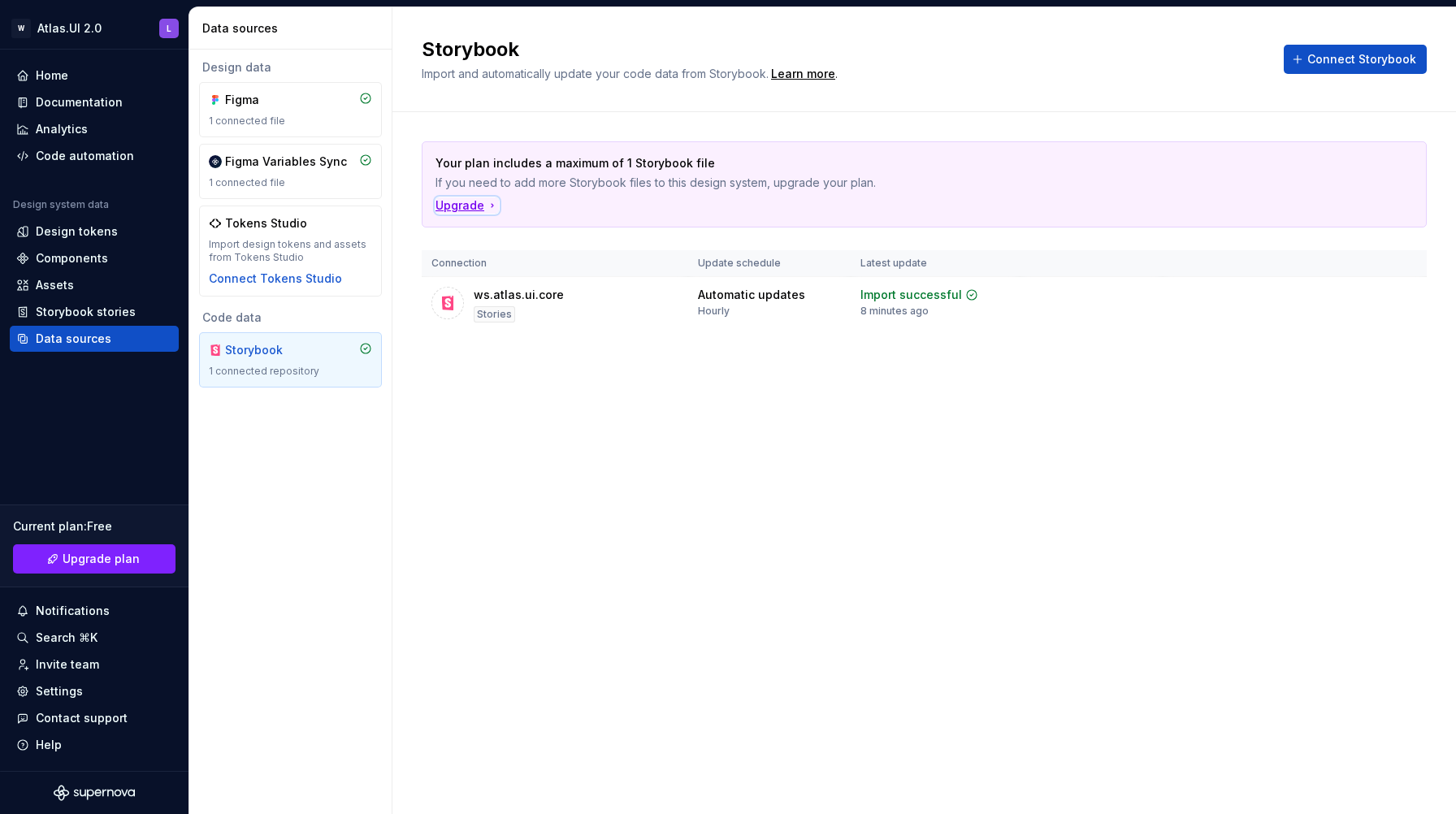
click at [464, 209] on div "Upgrade" at bounding box center [467, 205] width 64 height 17
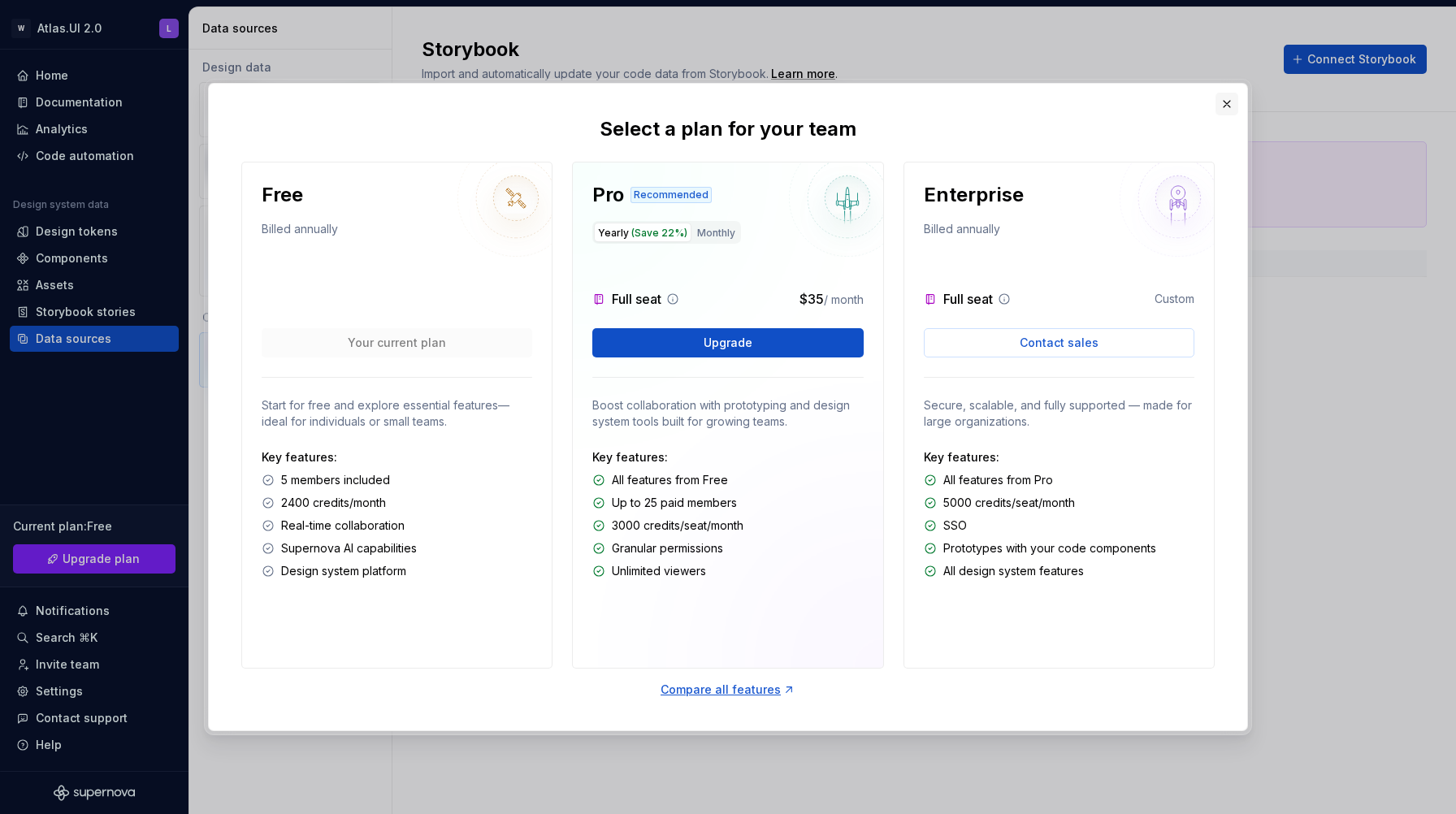
click at [1228, 102] on button "button" at bounding box center [1226, 103] width 23 height 23
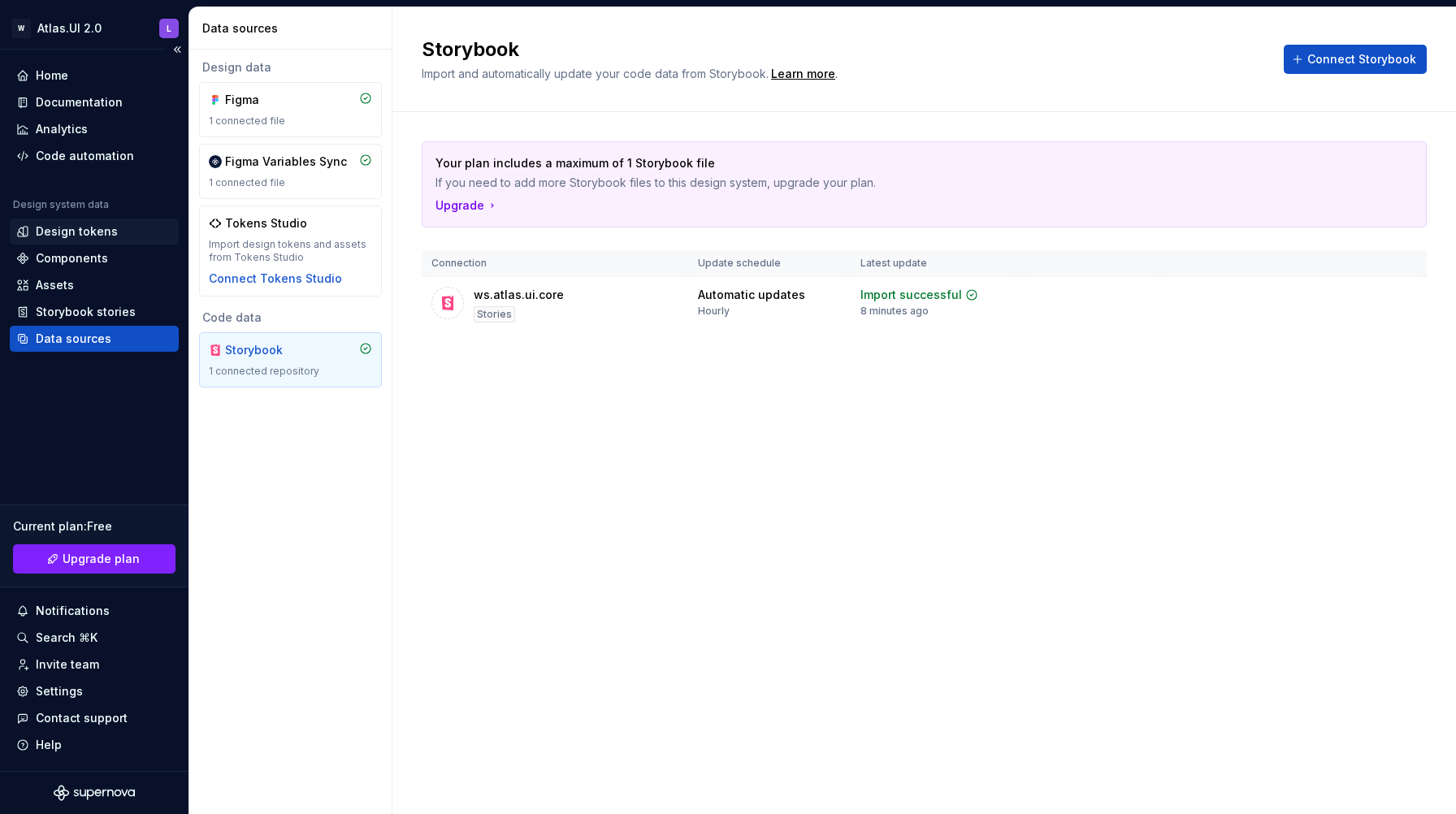
click at [89, 229] on div "Design tokens" at bounding box center [76, 231] width 82 height 17
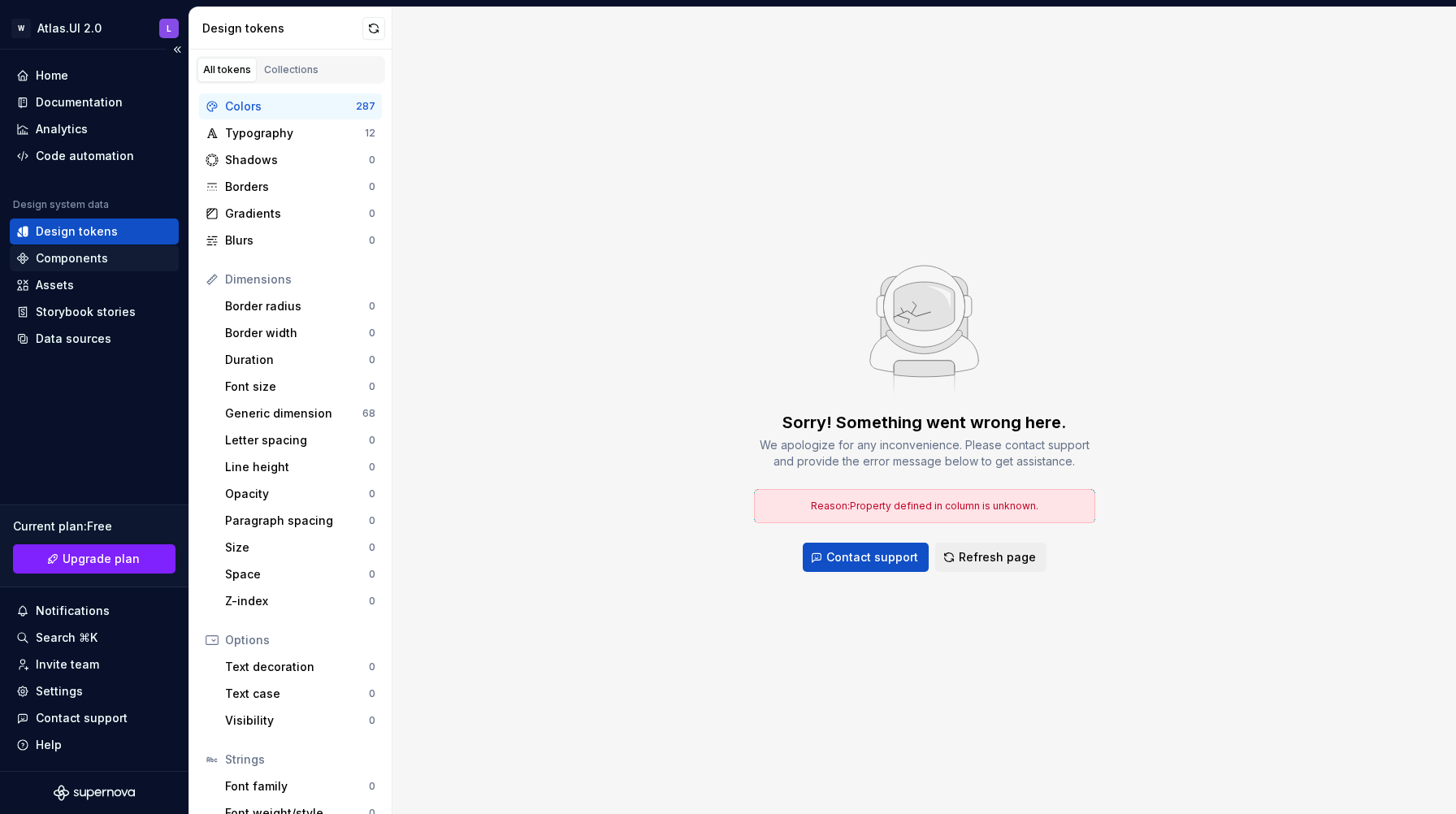
click at [97, 254] on div "Components" at bounding box center [72, 258] width 73 height 17
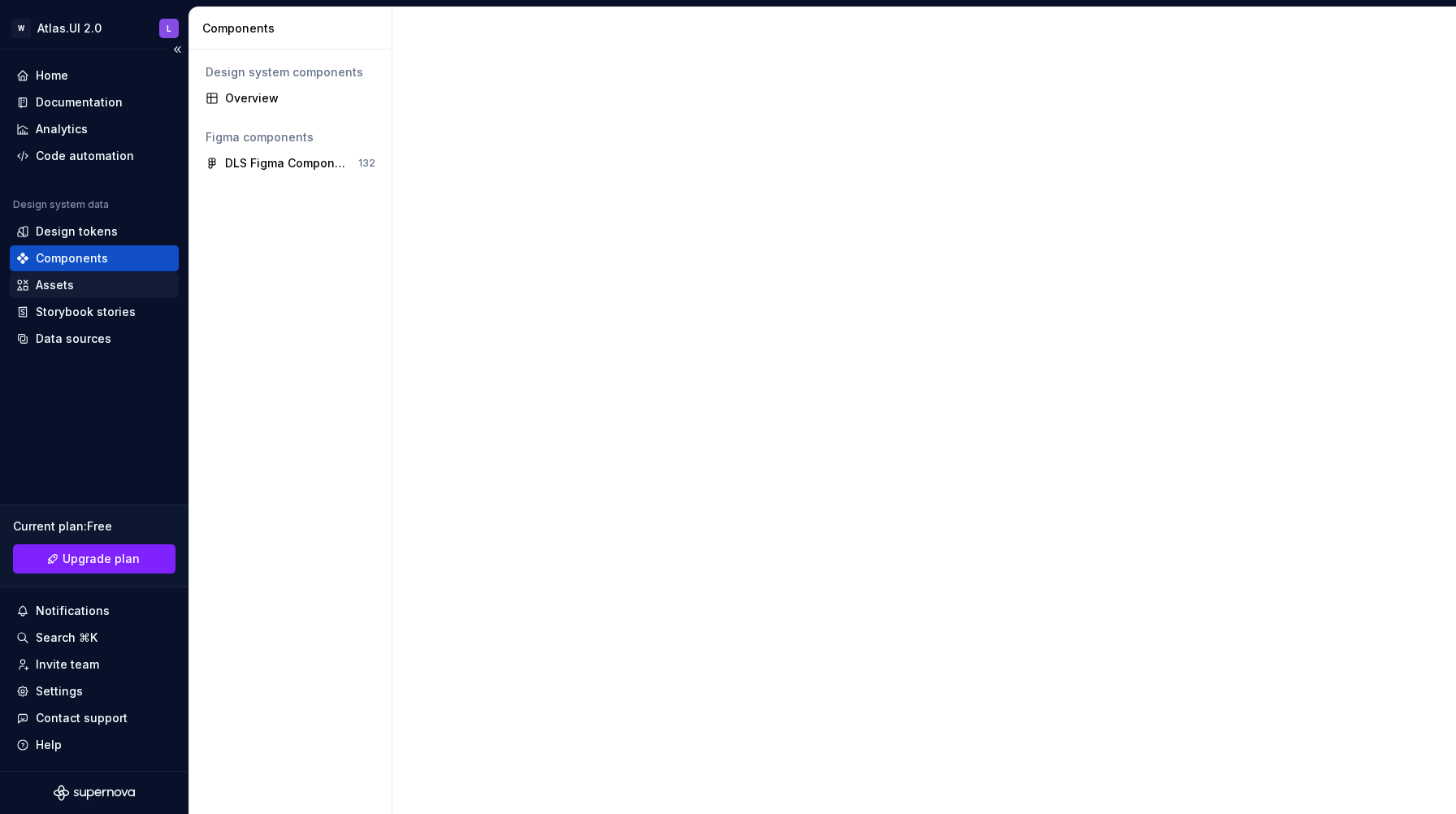
click at [78, 294] on div "Assets" at bounding box center [94, 285] width 169 height 26
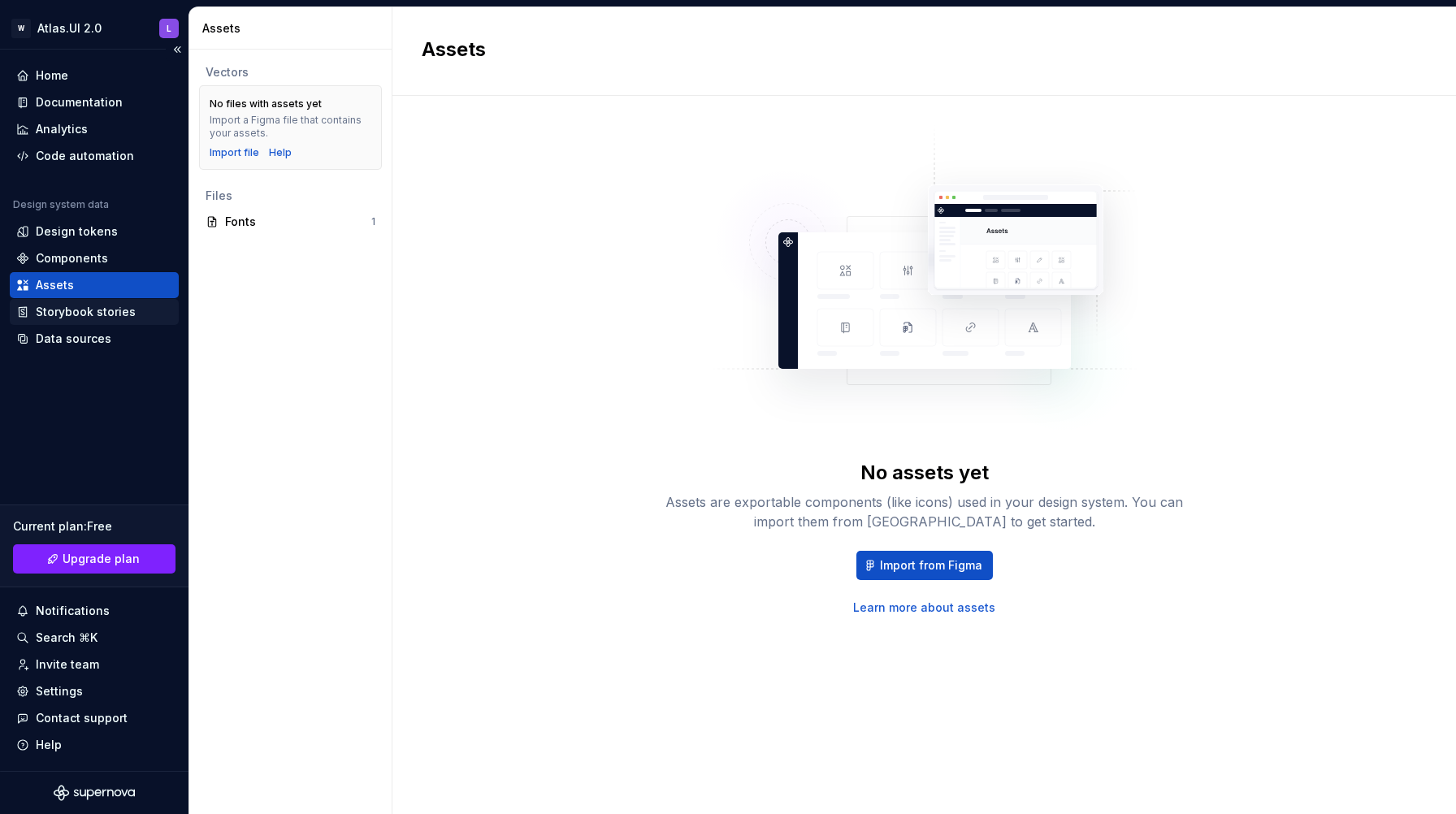
click at [91, 315] on div "Storybook stories" at bounding box center [85, 312] width 100 height 17
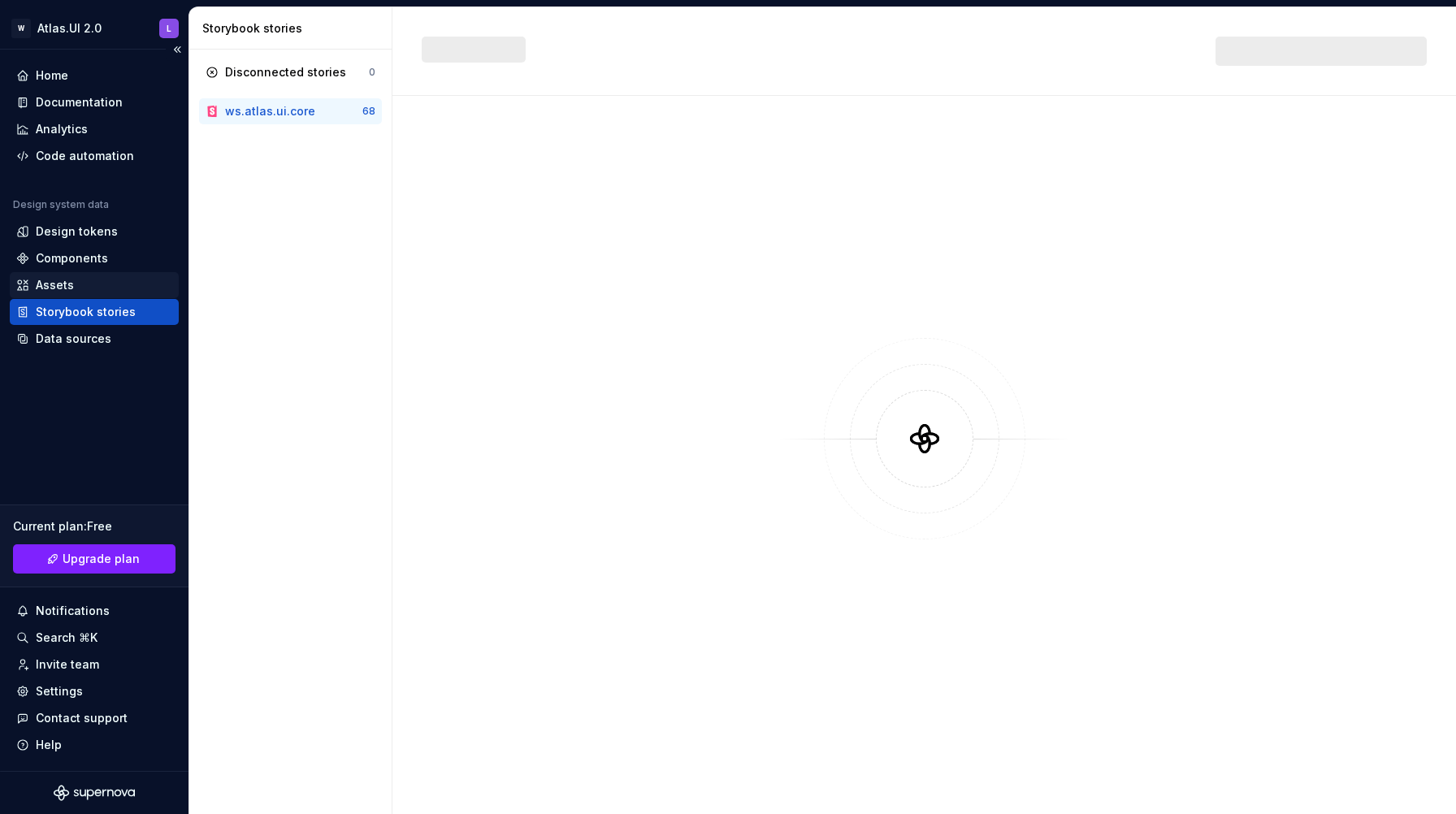
click at [69, 280] on div "Assets" at bounding box center [54, 284] width 38 height 17
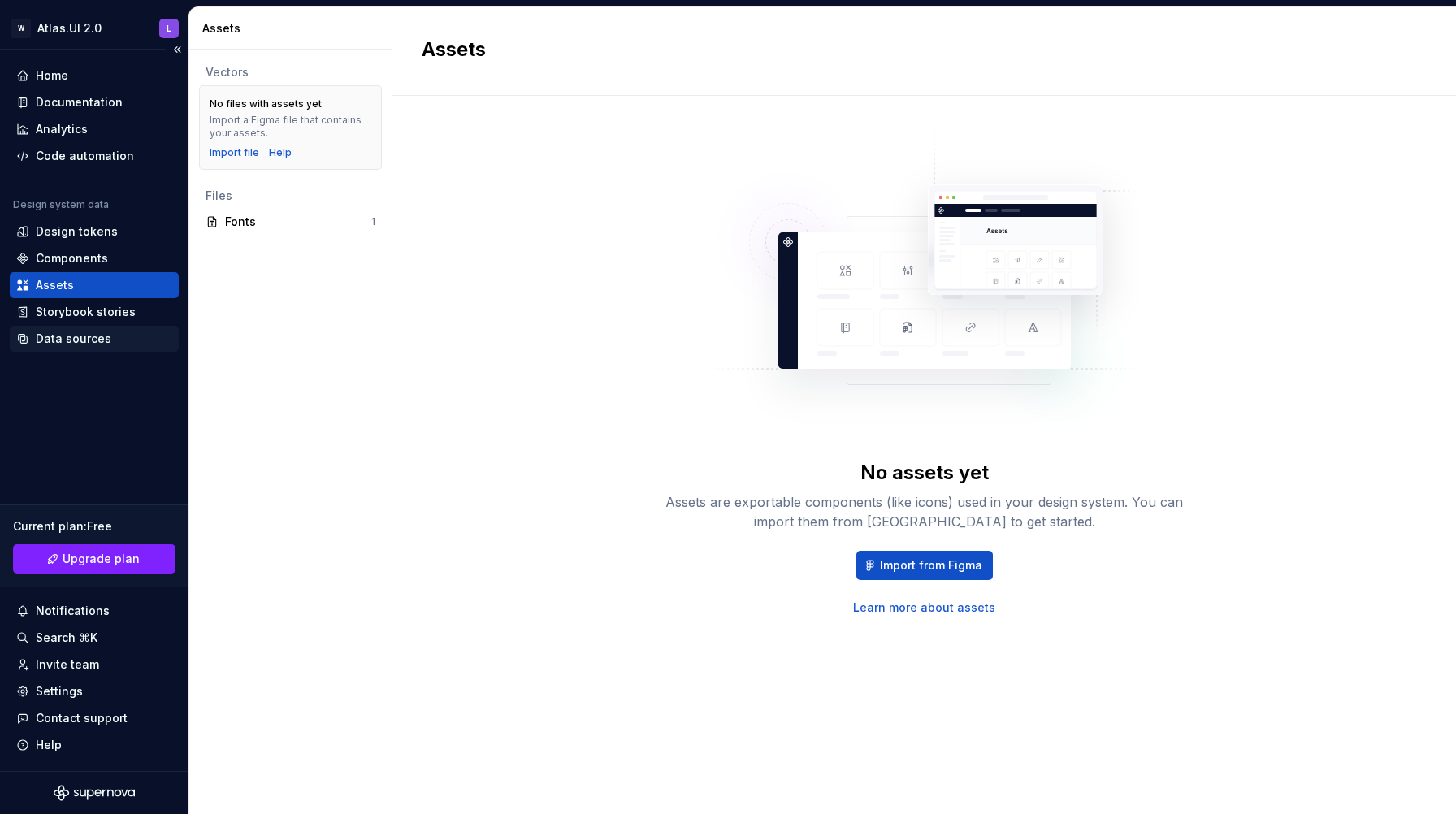
click at [91, 338] on div "Data sources" at bounding box center [73, 338] width 75 height 17
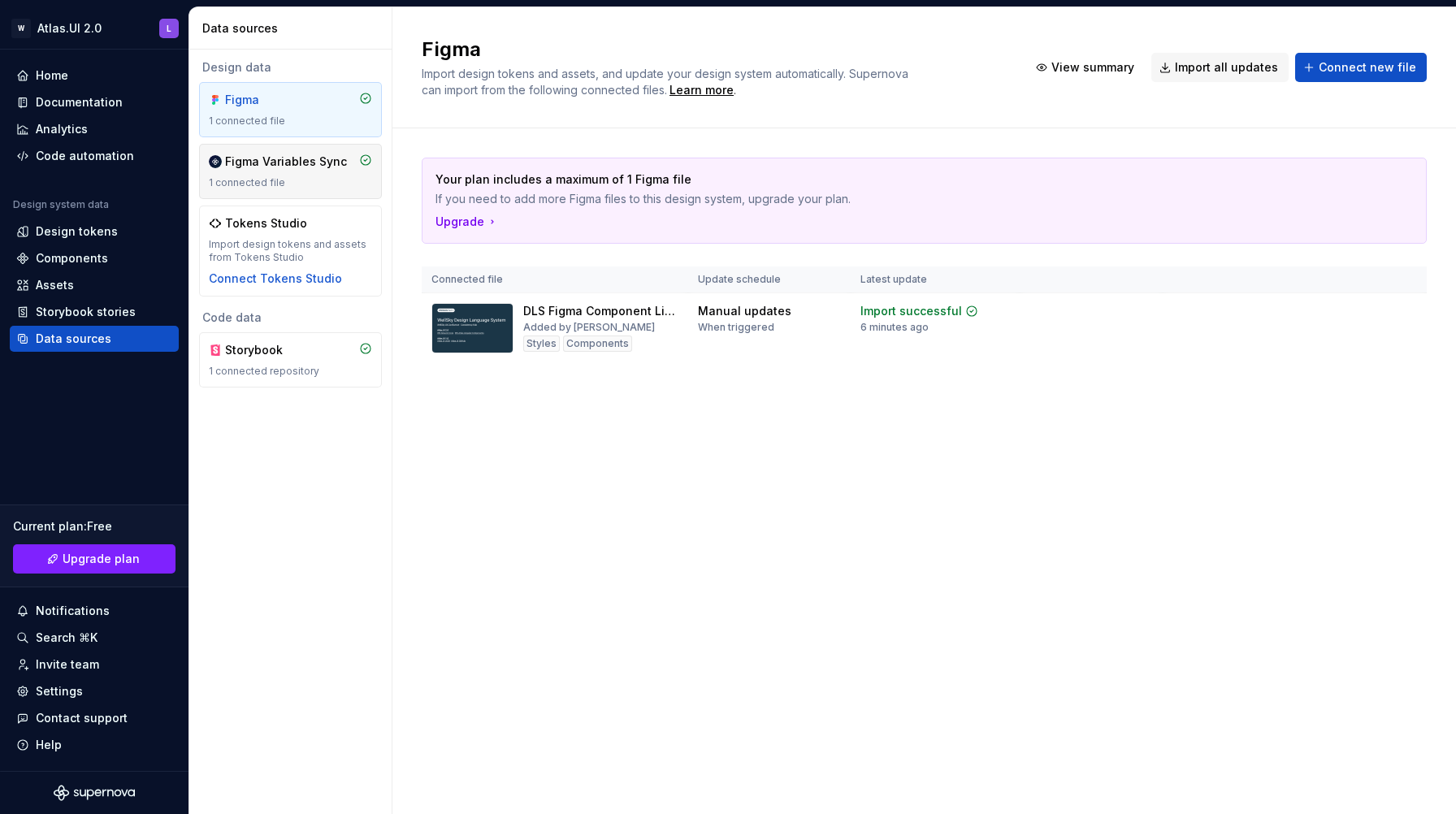
click at [284, 157] on div "Figma Variables Sync" at bounding box center [285, 162] width 122 height 17
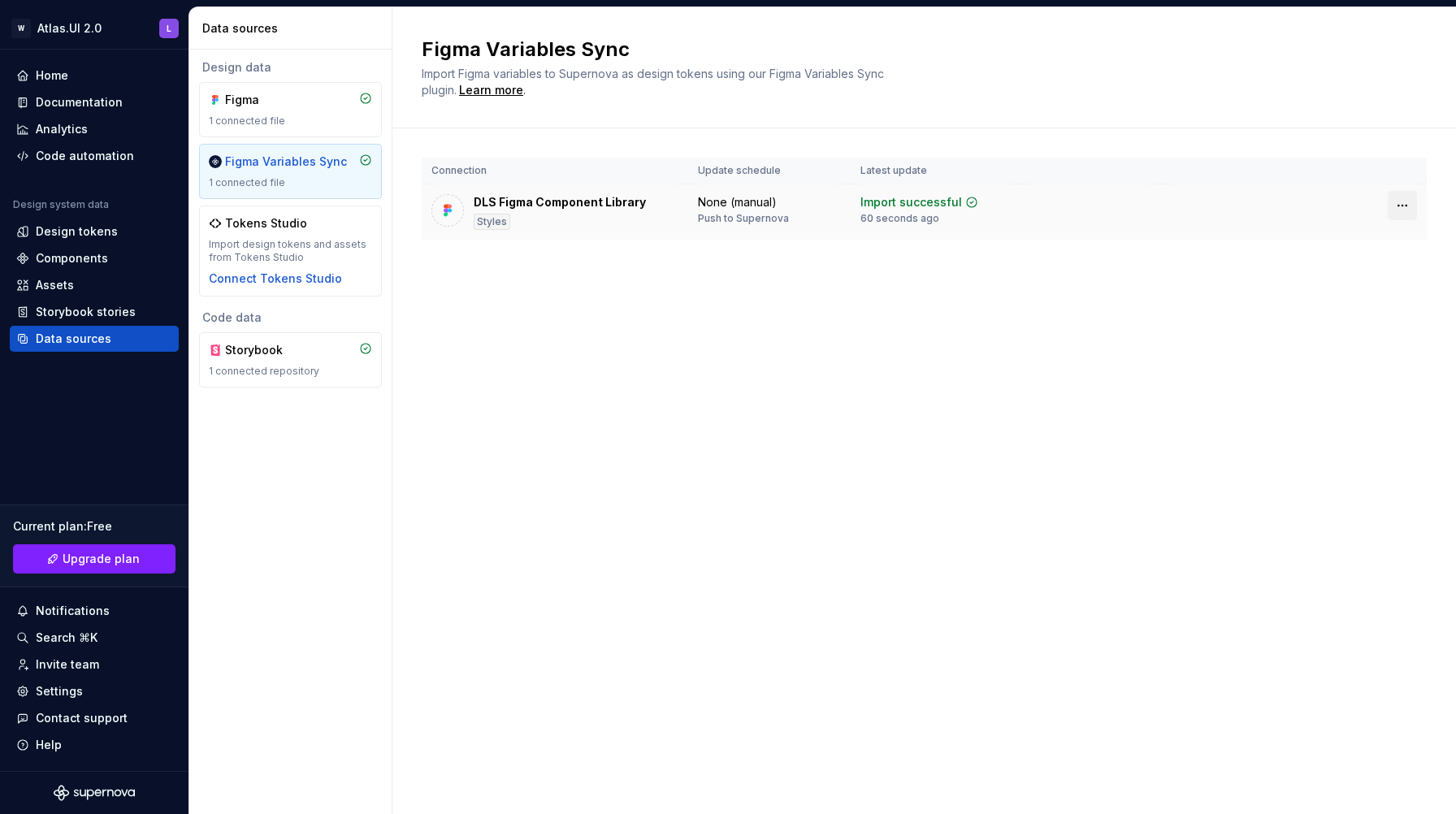
click at [1406, 206] on html "W Atlas.UI 2.0 L Home Documentation Analytics Code automation Design system dat…" at bounding box center [728, 407] width 1456 height 814
click at [1402, 206] on html "W Atlas.UI 2.0 L Home Documentation Analytics Code automation Design system dat…" at bounding box center [728, 407] width 1456 height 814
click at [268, 166] on div "Figma Variables Sync" at bounding box center [285, 162] width 122 height 17
click at [75, 309] on div "Storybook stories" at bounding box center [85, 312] width 100 height 17
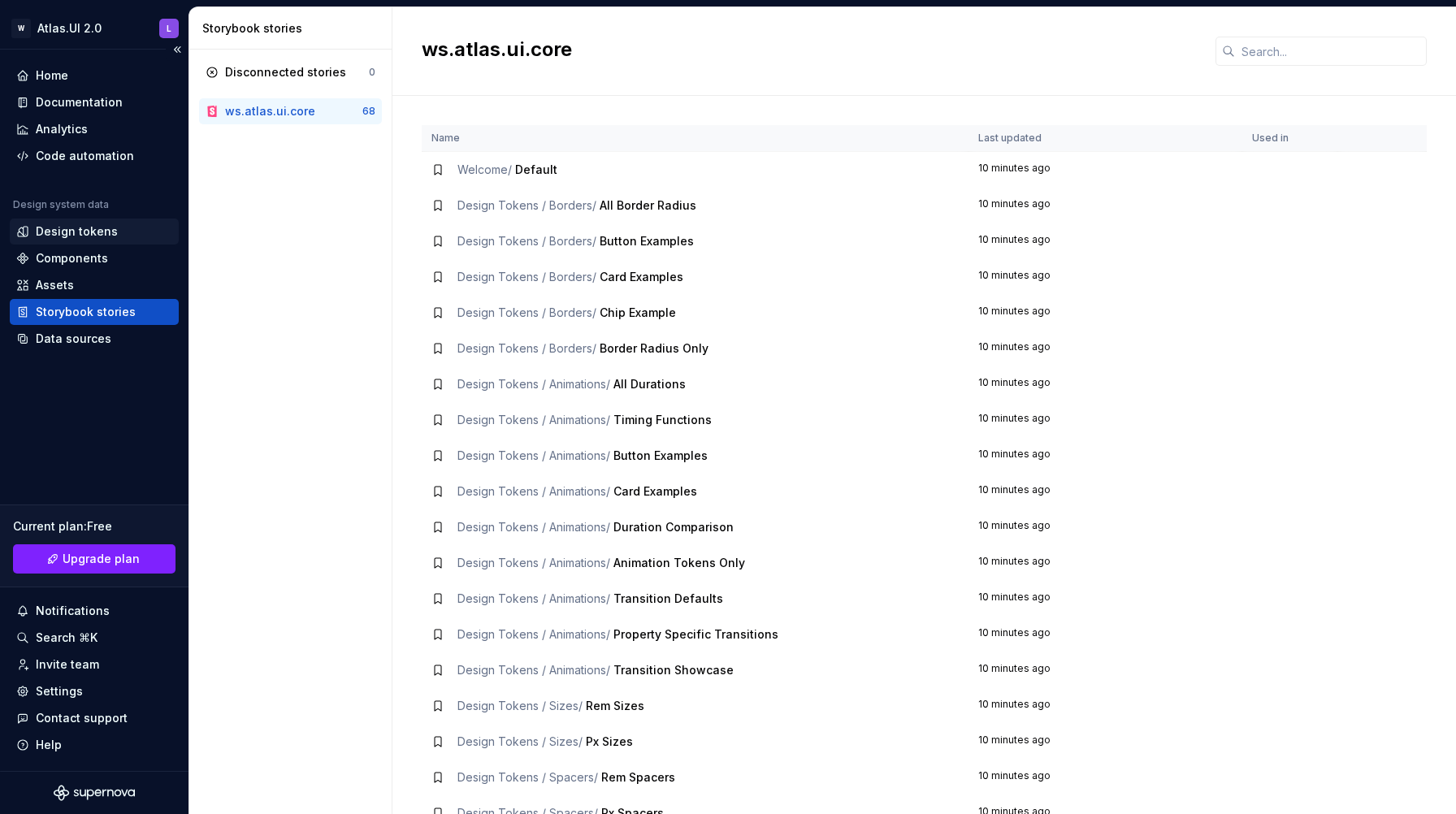
click at [73, 225] on div "Design tokens" at bounding box center [76, 231] width 82 height 17
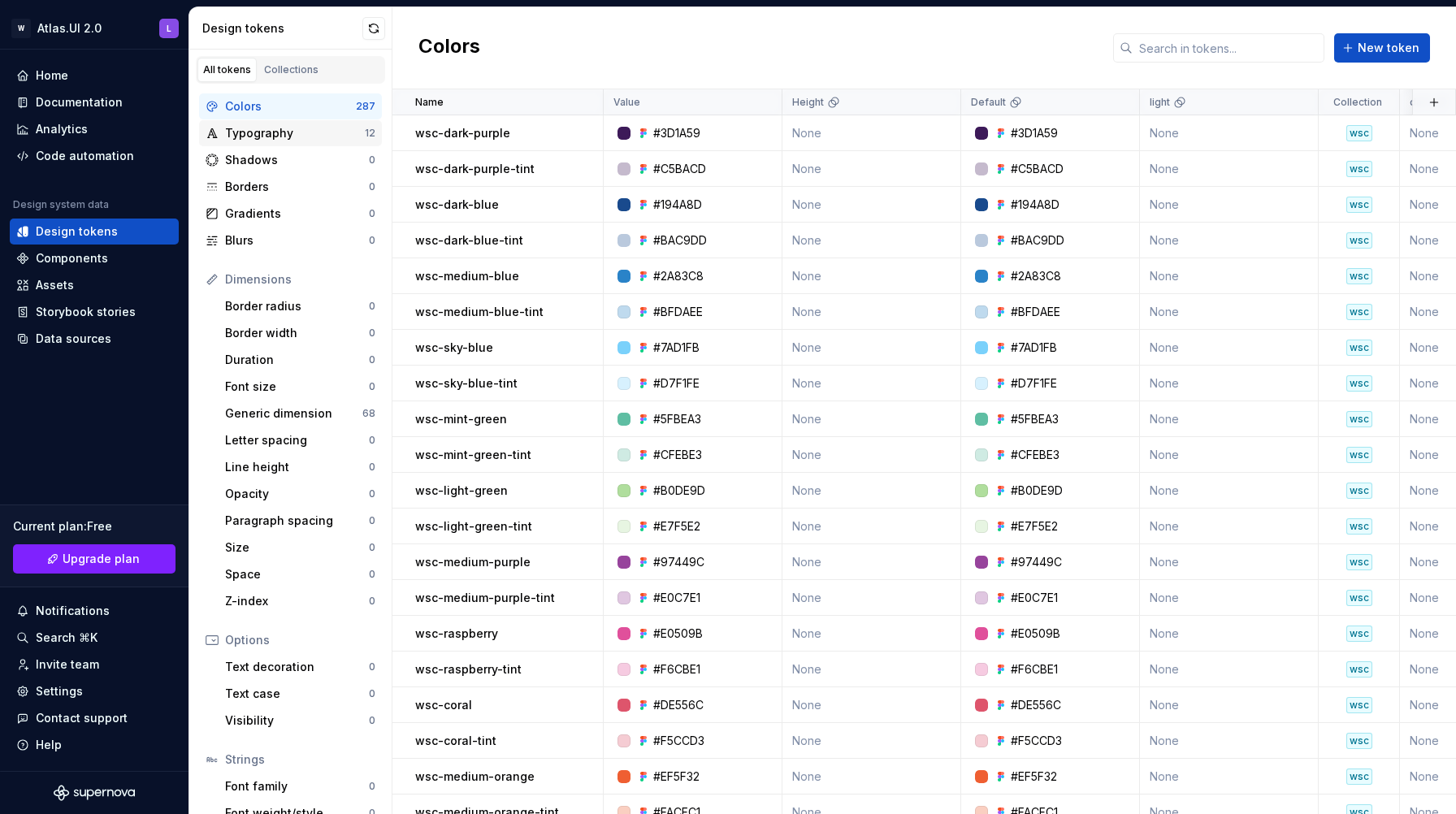
click at [299, 137] on div "Typography" at bounding box center [294, 133] width 139 height 17
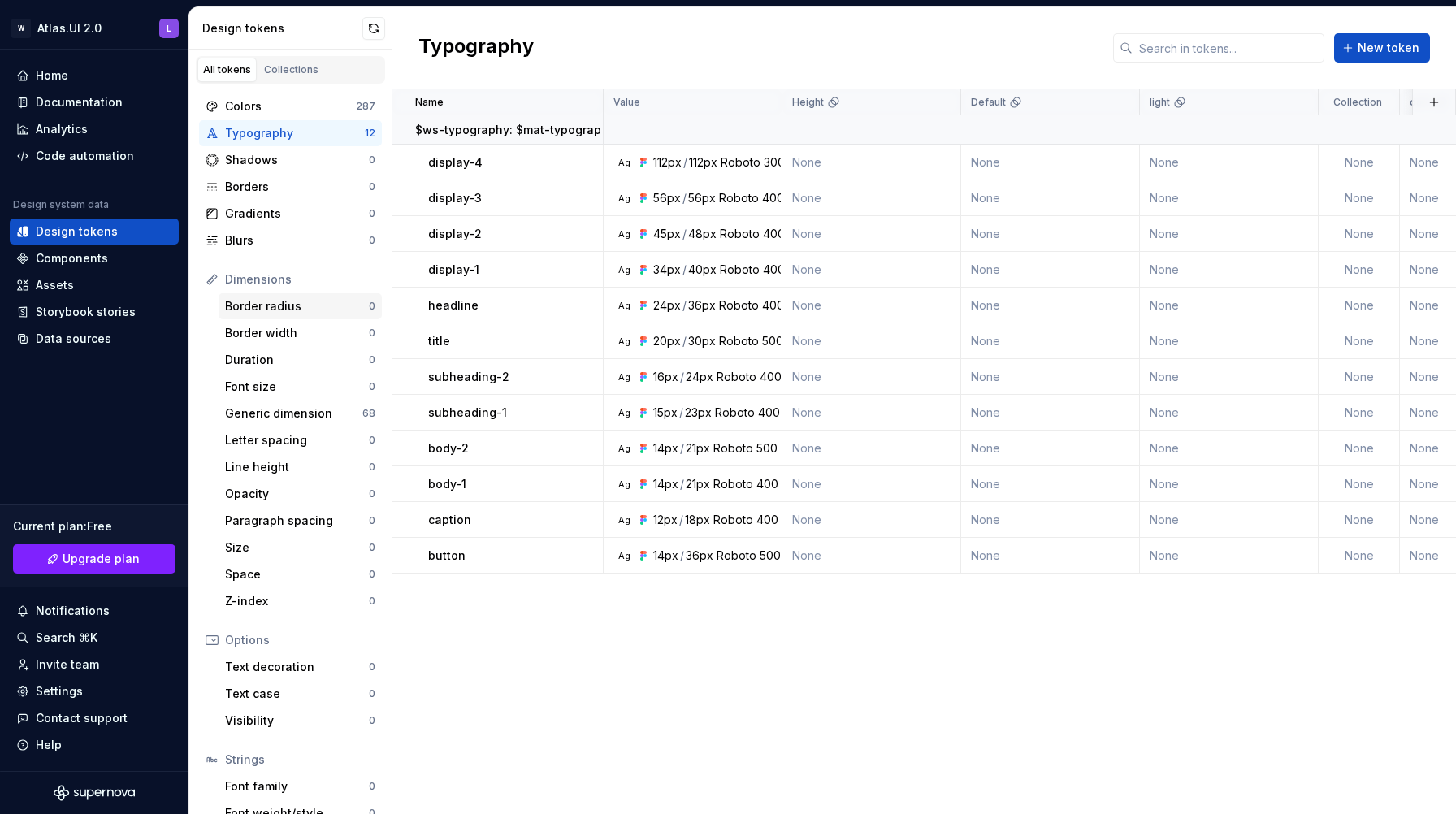
click at [273, 309] on div "Border radius" at bounding box center [296, 306] width 144 height 17
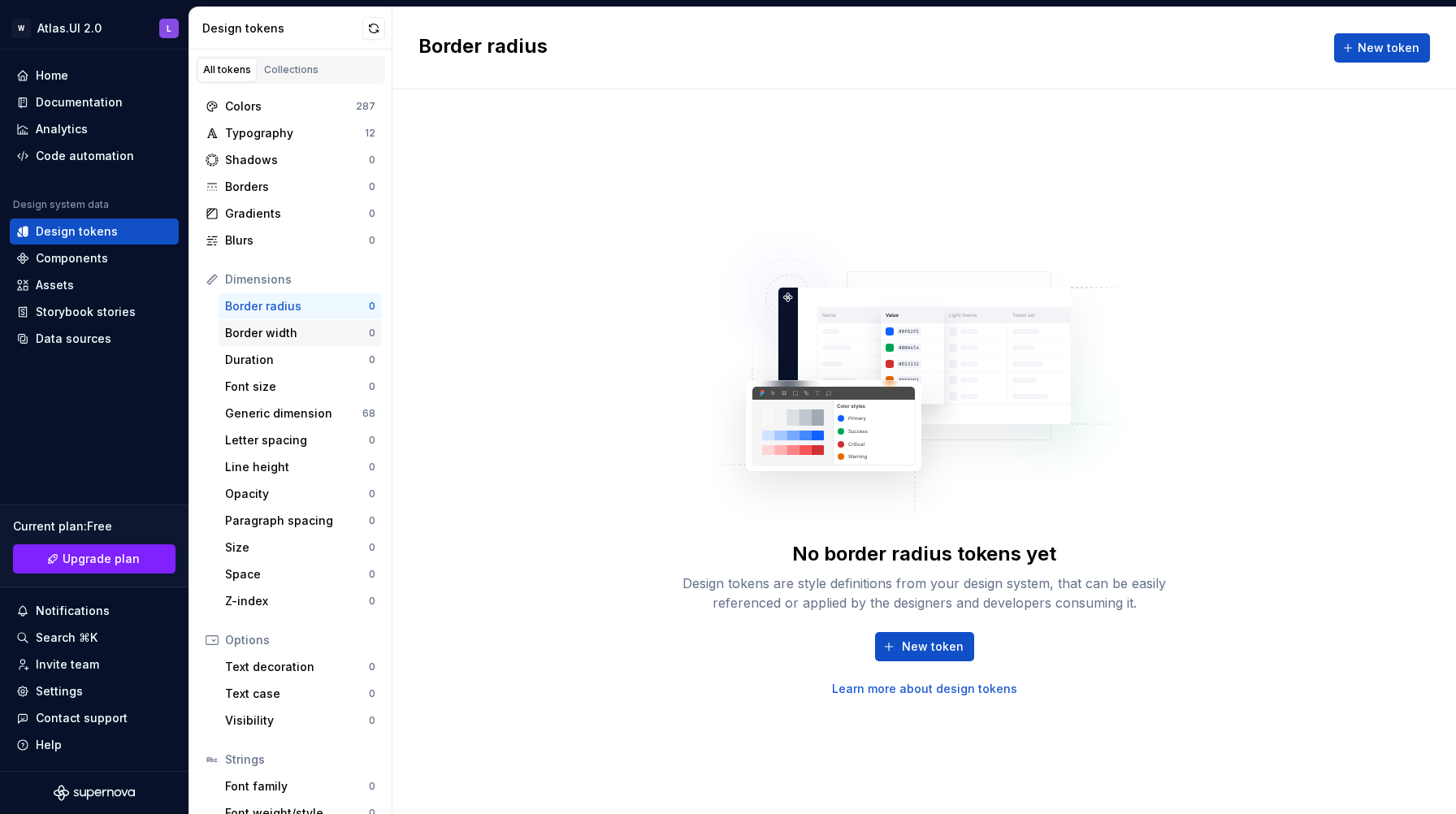
click at [272, 333] on div "Border width" at bounding box center [296, 332] width 144 height 17
click at [269, 358] on div "Duration" at bounding box center [296, 360] width 144 height 17
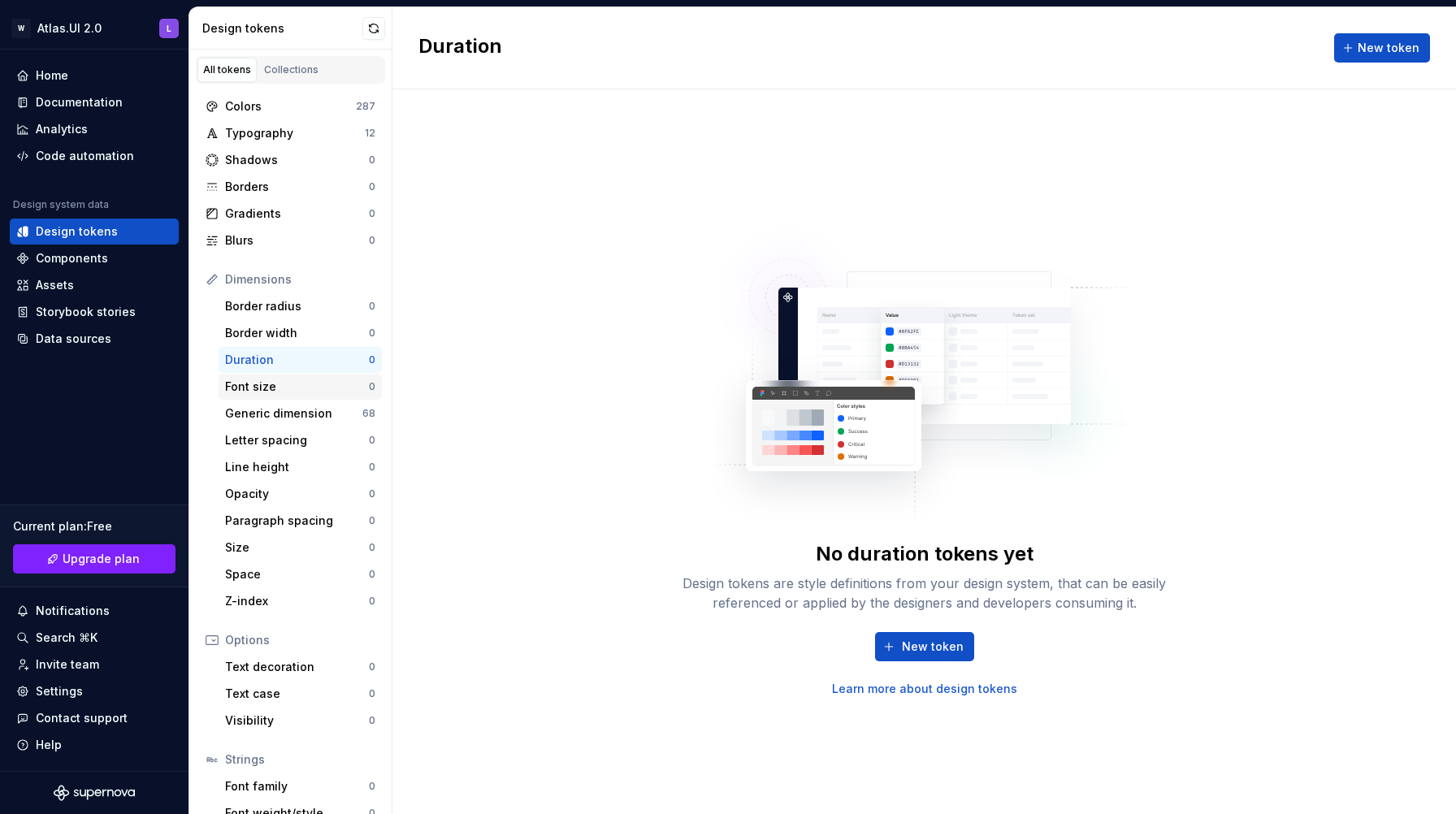
click at [266, 383] on div "Font size" at bounding box center [296, 386] width 144 height 17
click at [265, 409] on div "Generic dimension" at bounding box center [293, 413] width 137 height 17
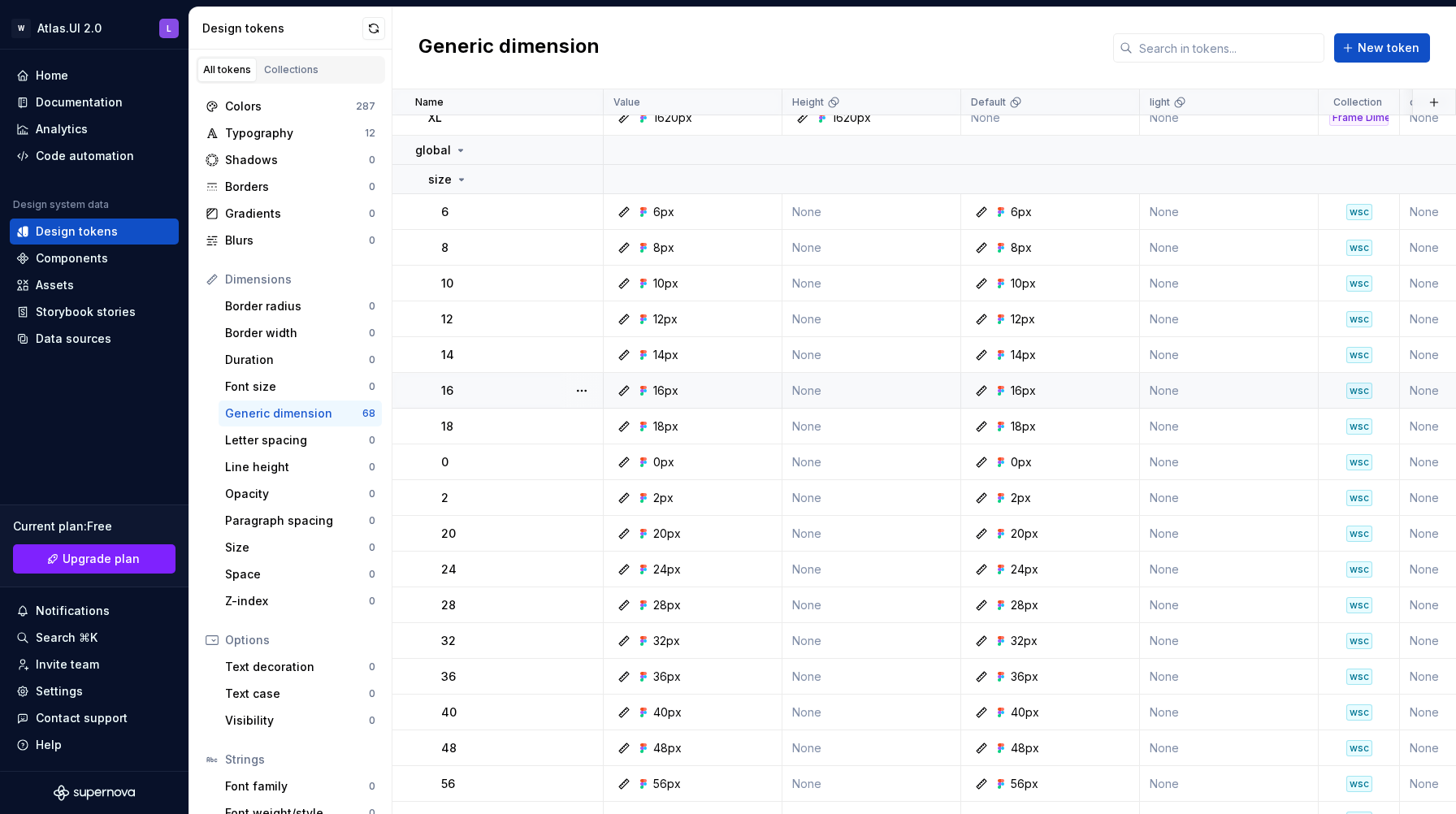
scroll to position [501, 0]
click at [457, 154] on icon at bounding box center [460, 151] width 13 height 13
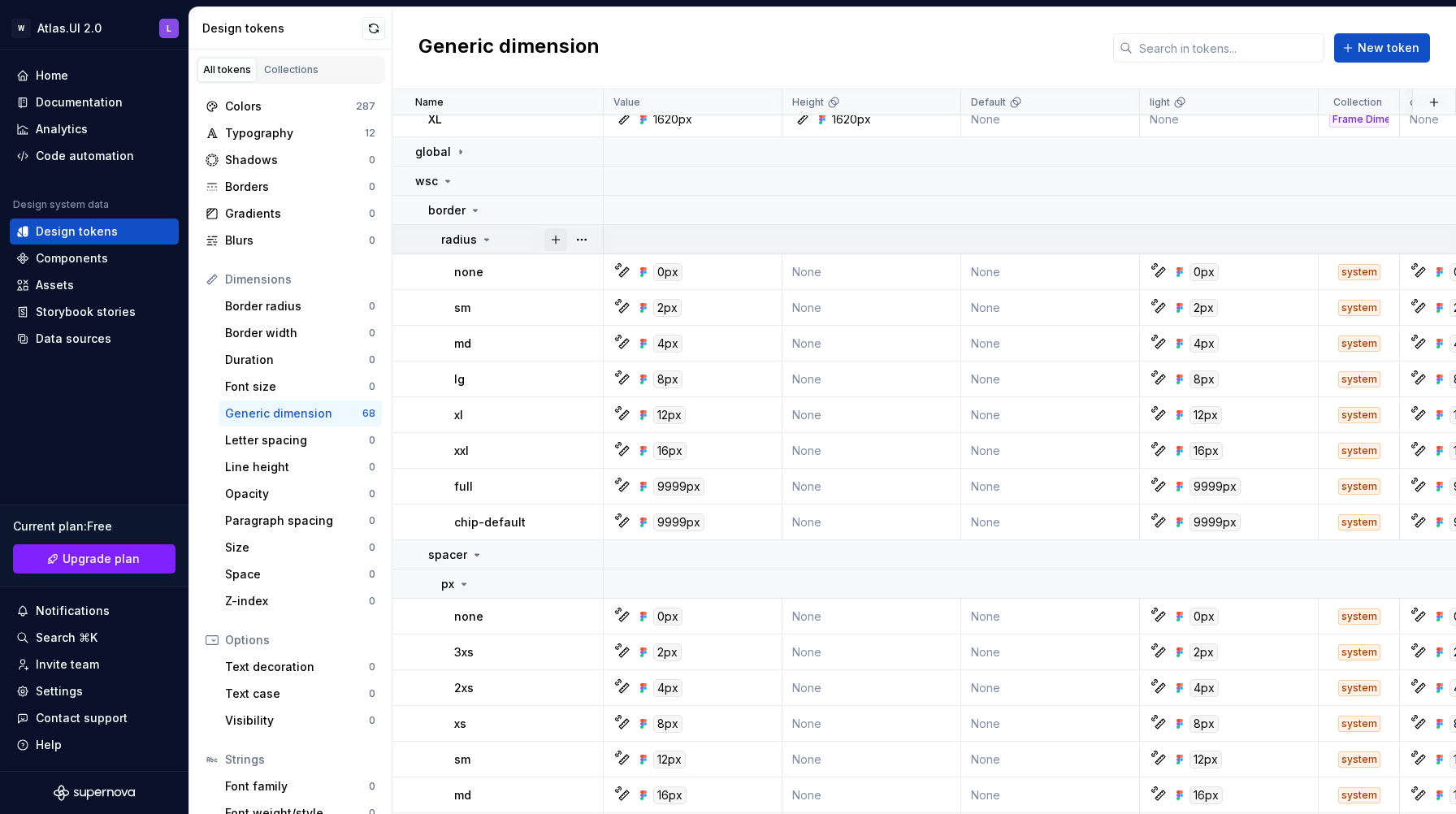
click at [555, 240] on button "button" at bounding box center [555, 239] width 23 height 23
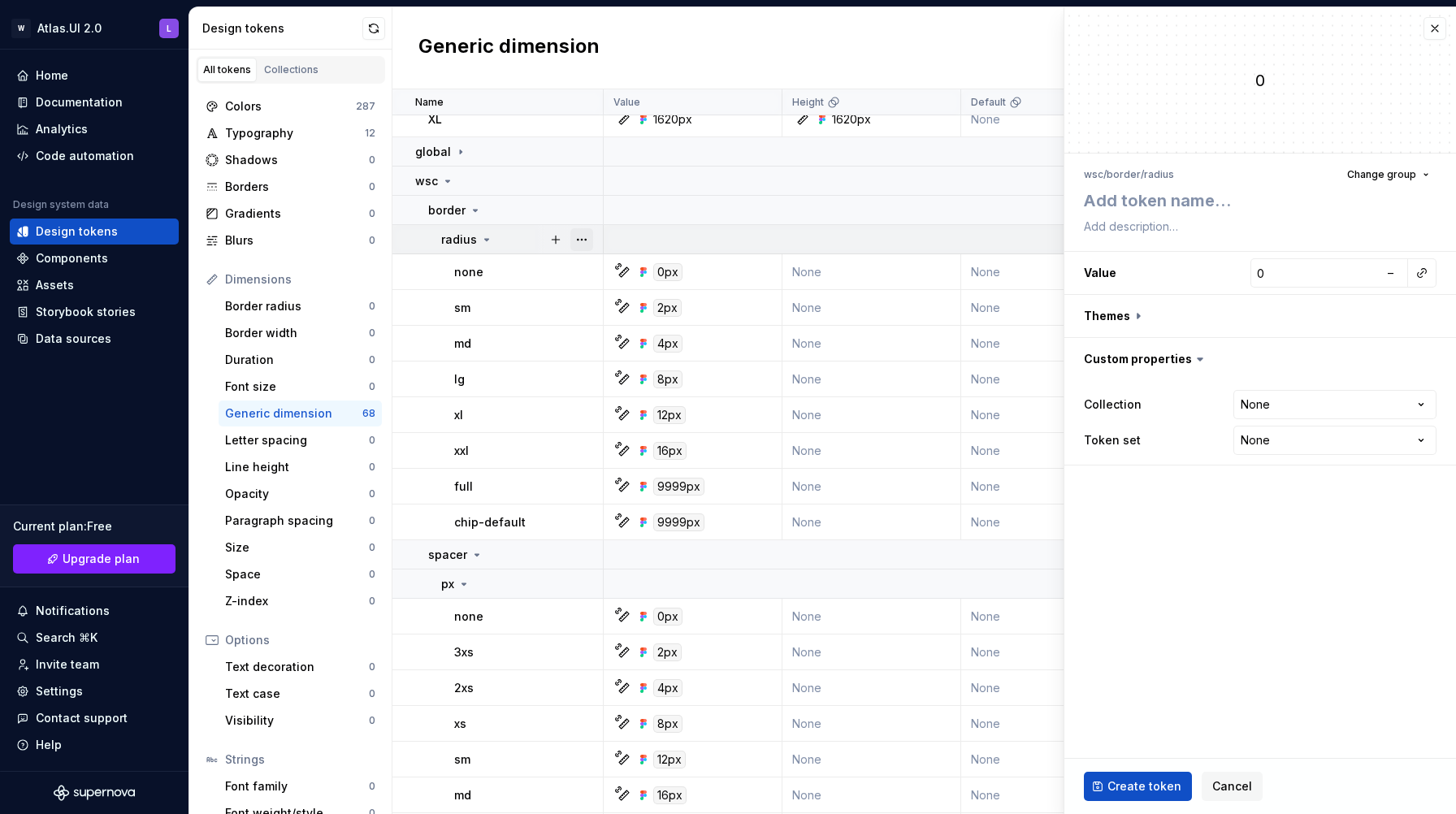
click at [580, 240] on button "button" at bounding box center [581, 239] width 23 height 23
click at [467, 235] on html "W Atlas.UI 2.0 L Home Documentation Analytics Code automation Design system dat…" at bounding box center [728, 407] width 1456 height 814
click at [476, 210] on icon at bounding box center [476, 211] width 4 height 2
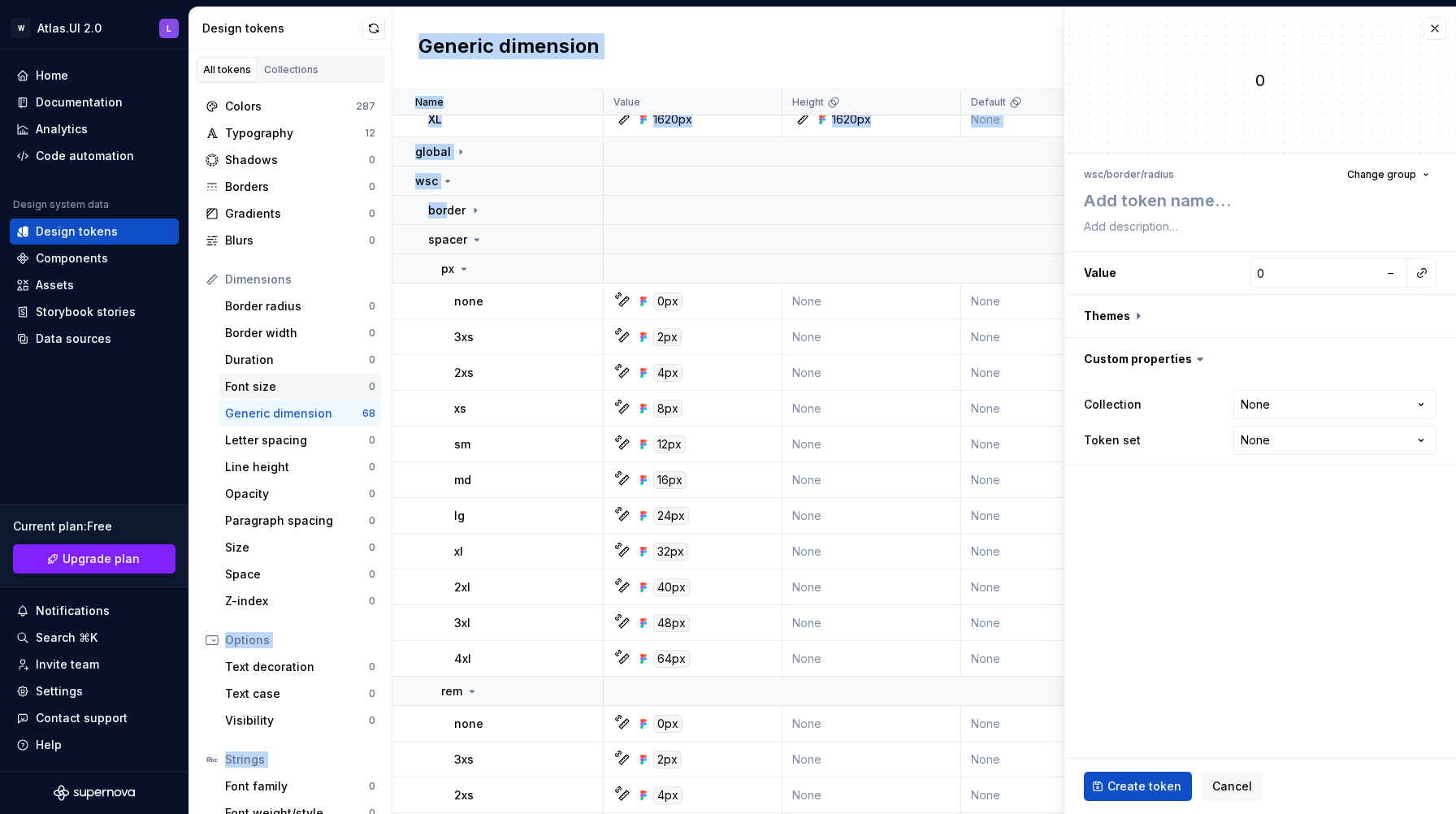
drag, startPoint x: 445, startPoint y: 209, endPoint x: 317, endPoint y: 387, distance: 219.2
click at [306, 313] on div "Design tokens All tokens Collections Colors 287 Typography 12 Shadows 0 Borders…" at bounding box center [822, 410] width 1266 height 807
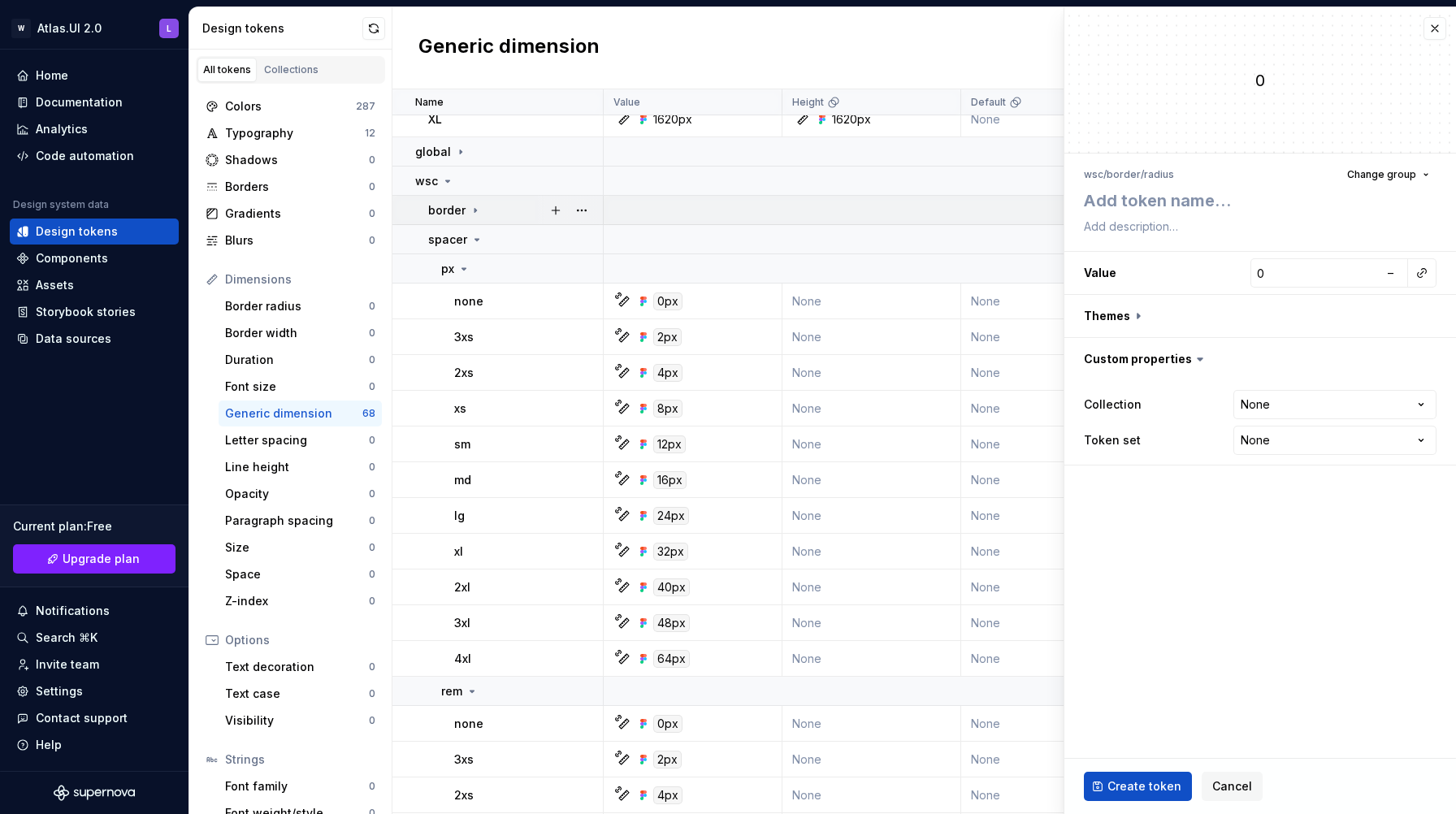
click at [452, 218] on p "border" at bounding box center [447, 210] width 37 height 17
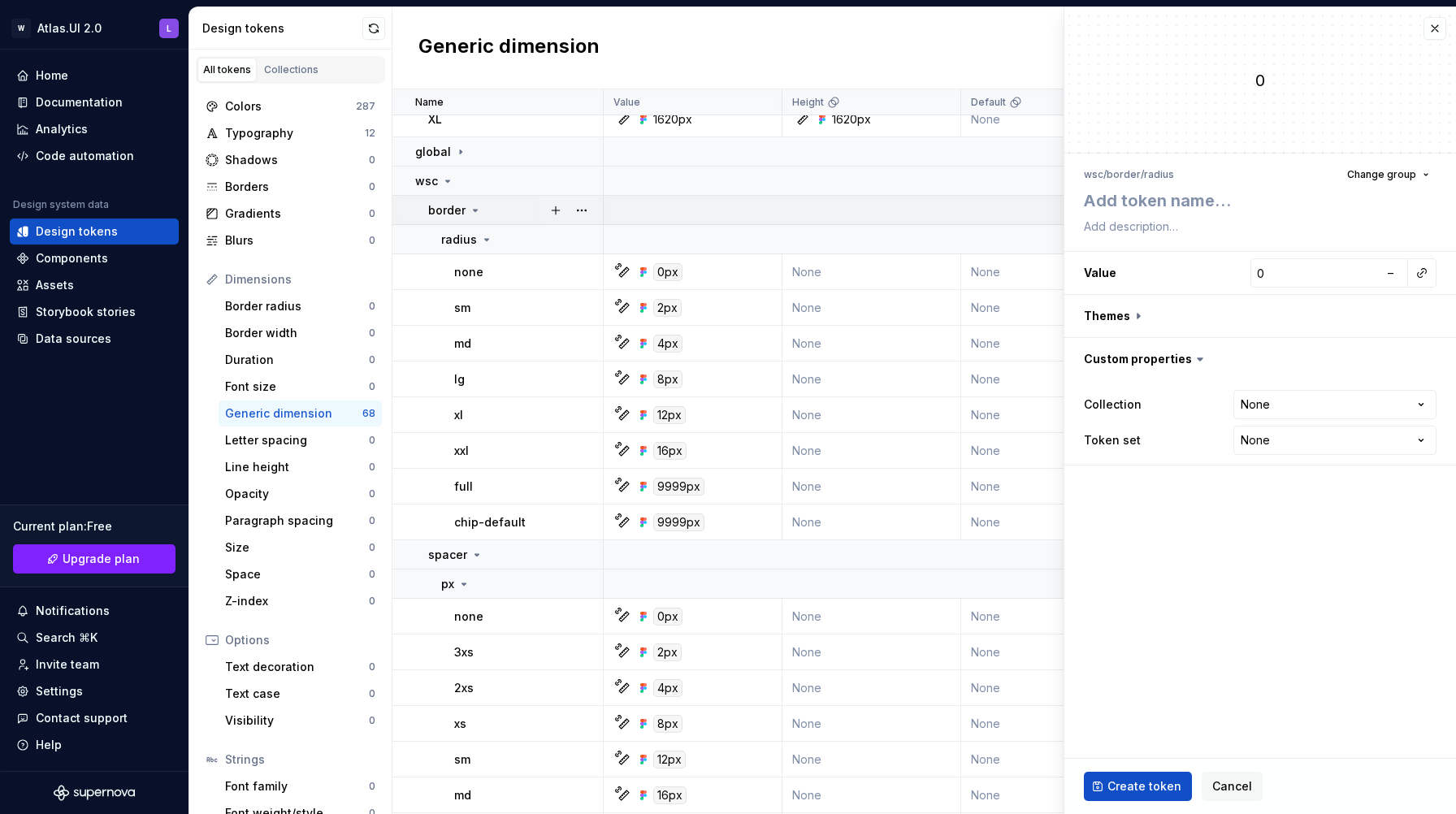
click at [454, 214] on p "border" at bounding box center [447, 210] width 37 height 17
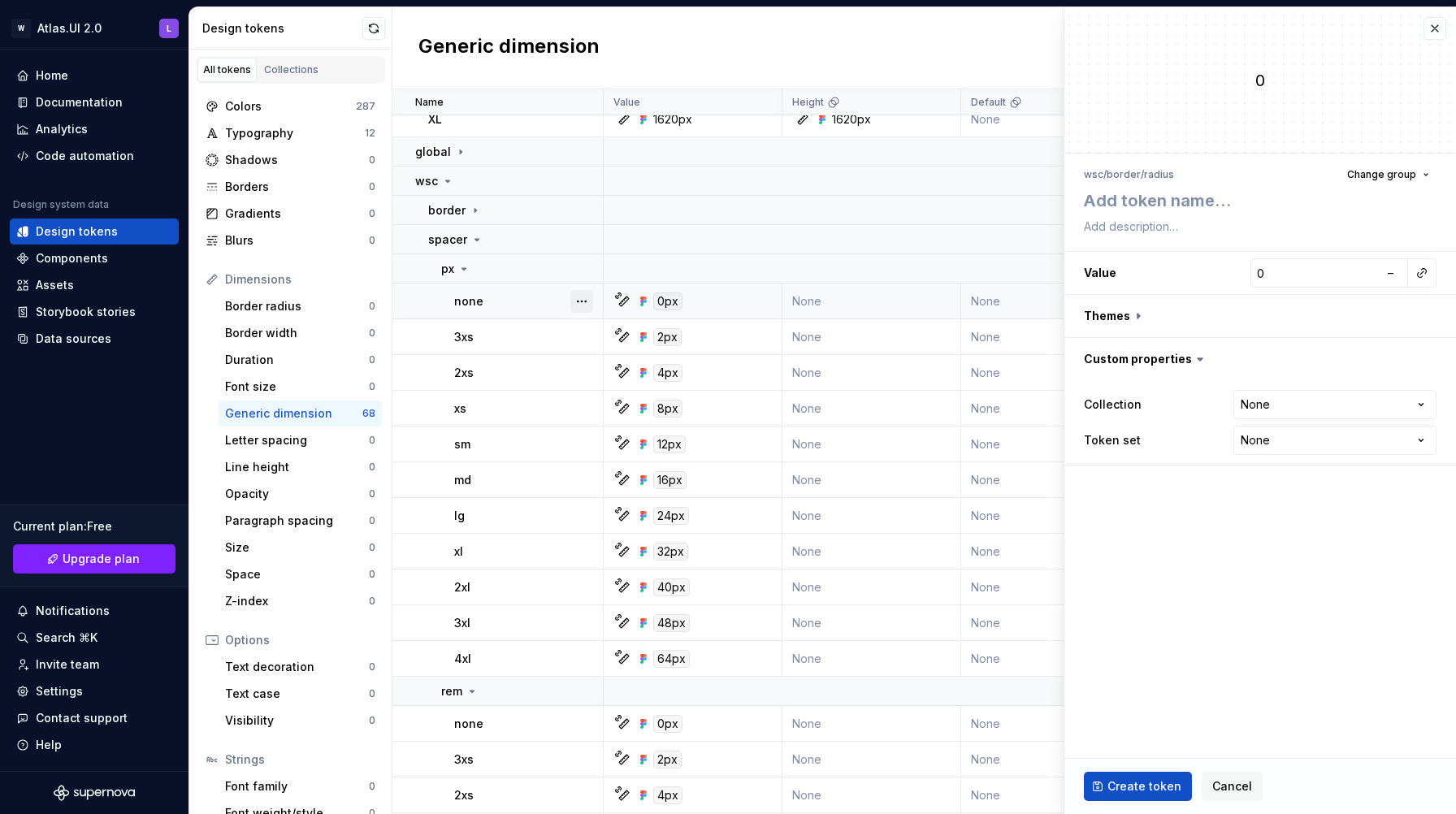
click at [579, 306] on button "button" at bounding box center [581, 301] width 23 height 23
click at [581, 298] on button "button" at bounding box center [581, 301] width 23 height 23
click at [1295, 450] on html "W Atlas.UI 2.0 L Home Documentation Analytics Code automation Design system dat…" at bounding box center [728, 407] width 1456 height 814
click at [1295, 448] on html "W Atlas.UI 2.0 L Home Documentation Analytics Code automation Design system dat…" at bounding box center [728, 407] width 1456 height 814
click at [1293, 407] on html "W Atlas.UI 2.0 L Home Documentation Analytics Code automation Design system dat…" at bounding box center [728, 407] width 1456 height 814
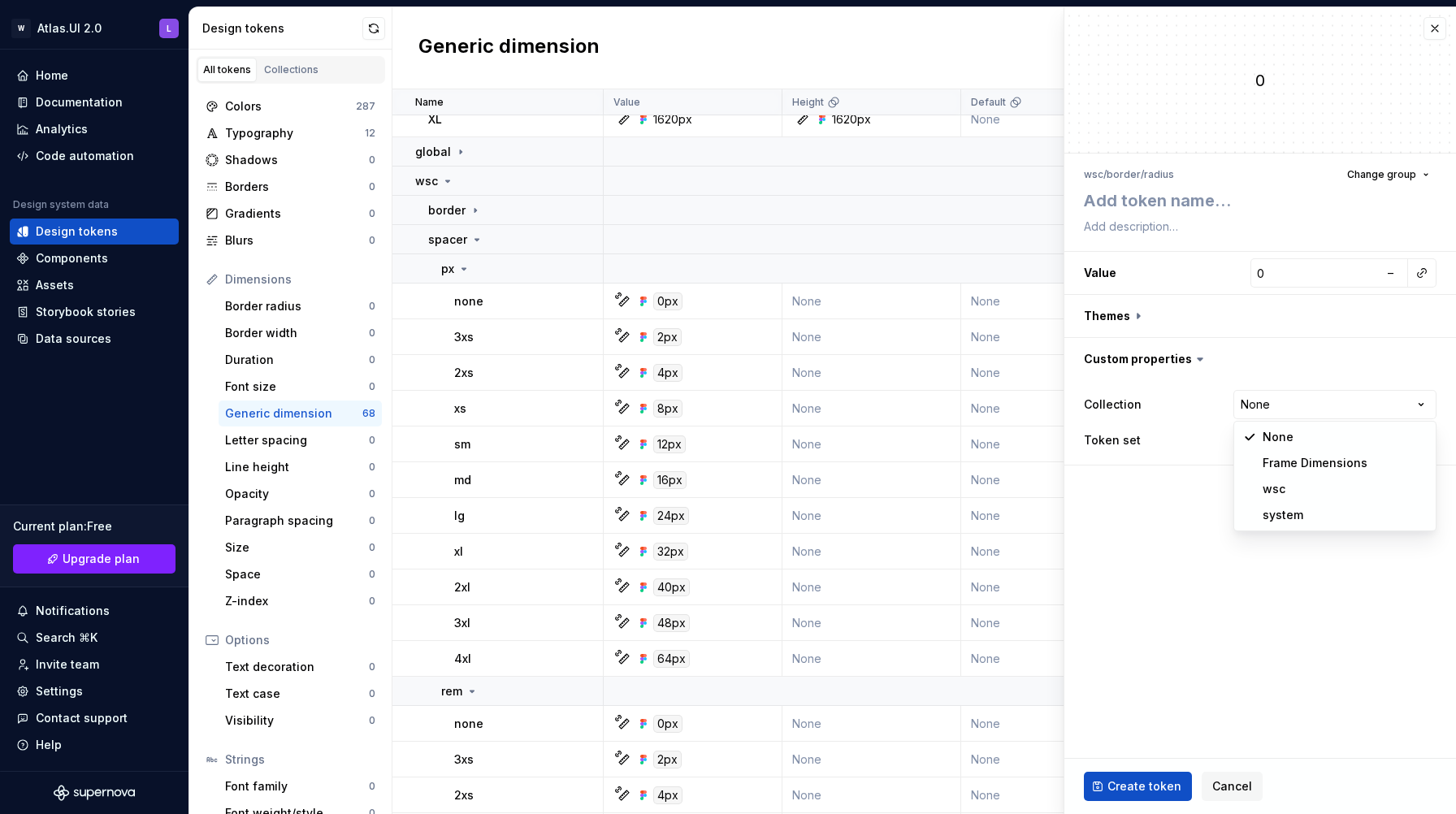
click at [1289, 407] on html "W Atlas.UI 2.0 L Home Documentation Analytics Code automation Design system dat…" at bounding box center [728, 407] width 1456 height 814
click at [1148, 313] on button "button" at bounding box center [1259, 316] width 391 height 42
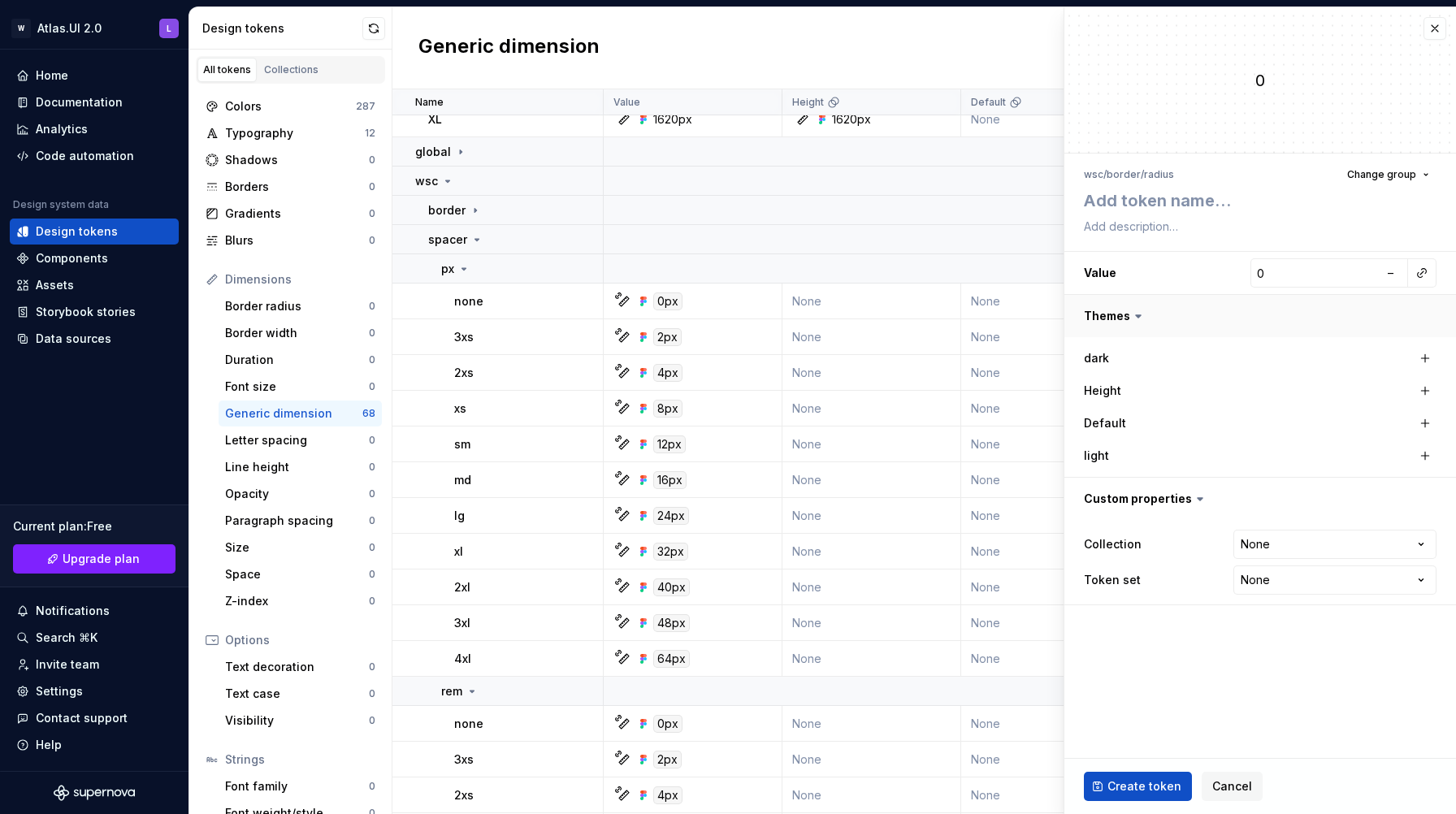
click at [1144, 313] on button "button" at bounding box center [1259, 316] width 391 height 42
click at [463, 272] on icon at bounding box center [463, 269] width 13 height 13
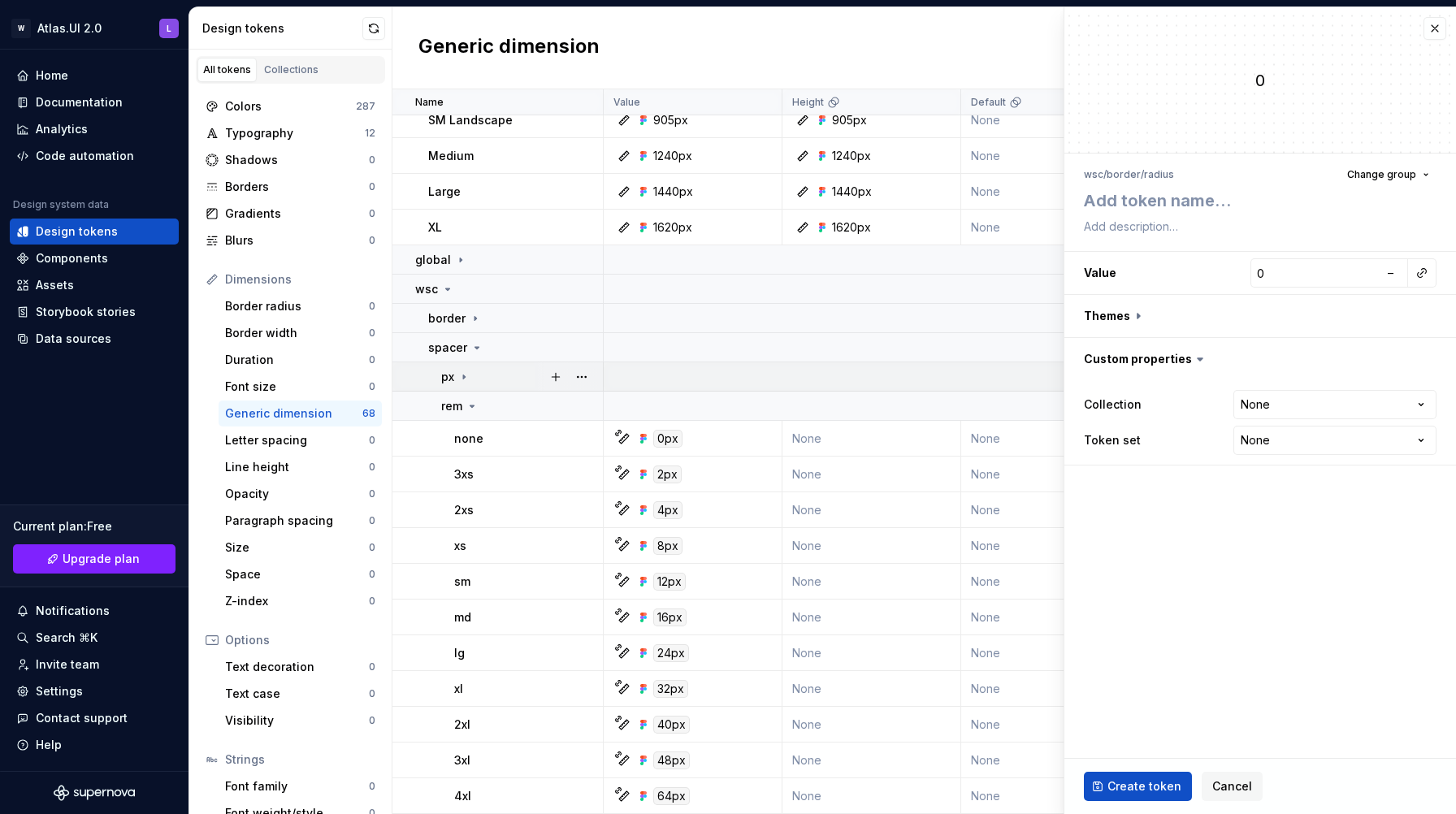
scroll to position [393, 0]
click at [470, 403] on icon at bounding box center [472, 406] width 13 height 13
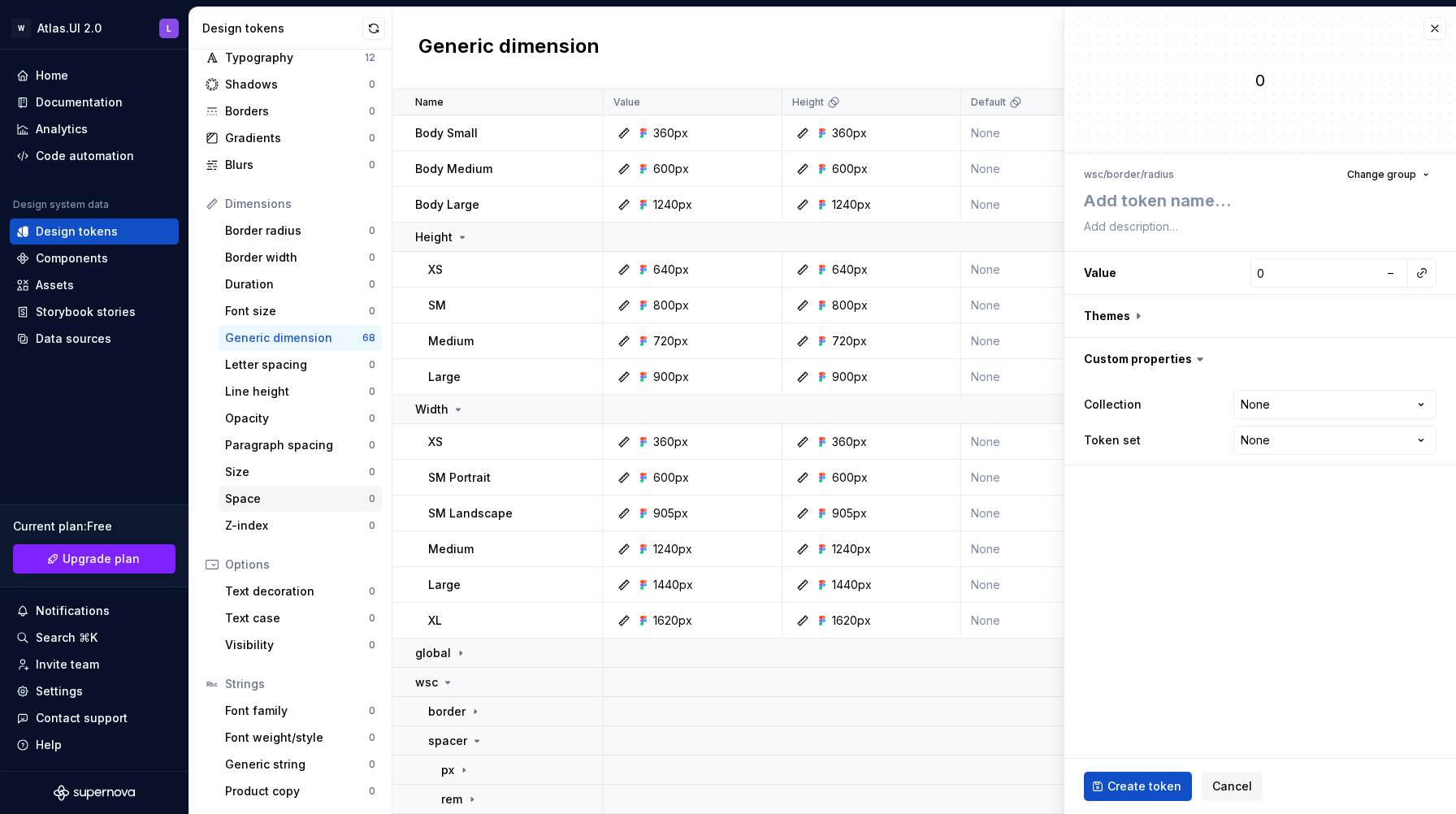
scroll to position [0, 0]
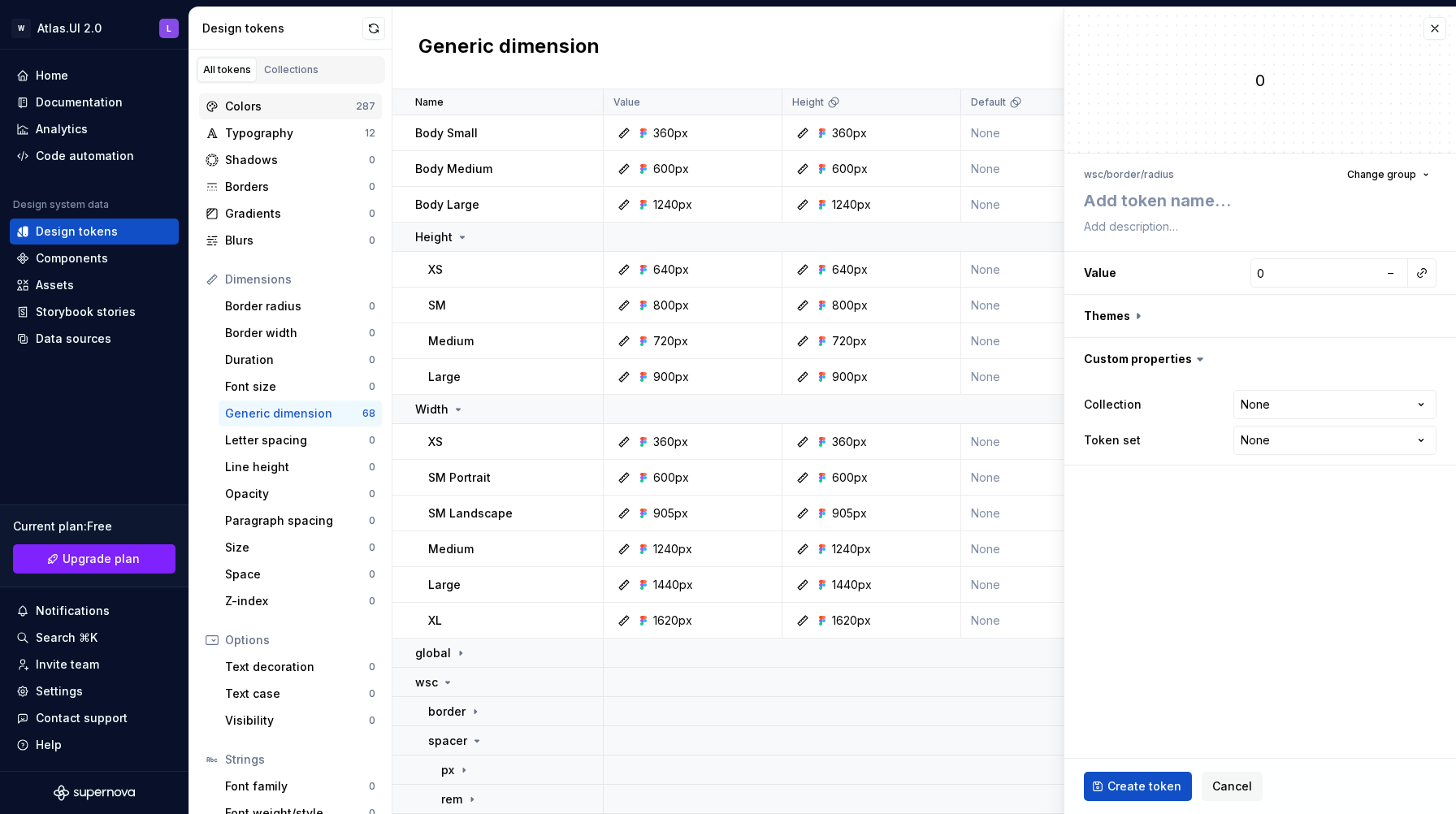
click at [293, 113] on div "Colors" at bounding box center [289, 106] width 130 height 17
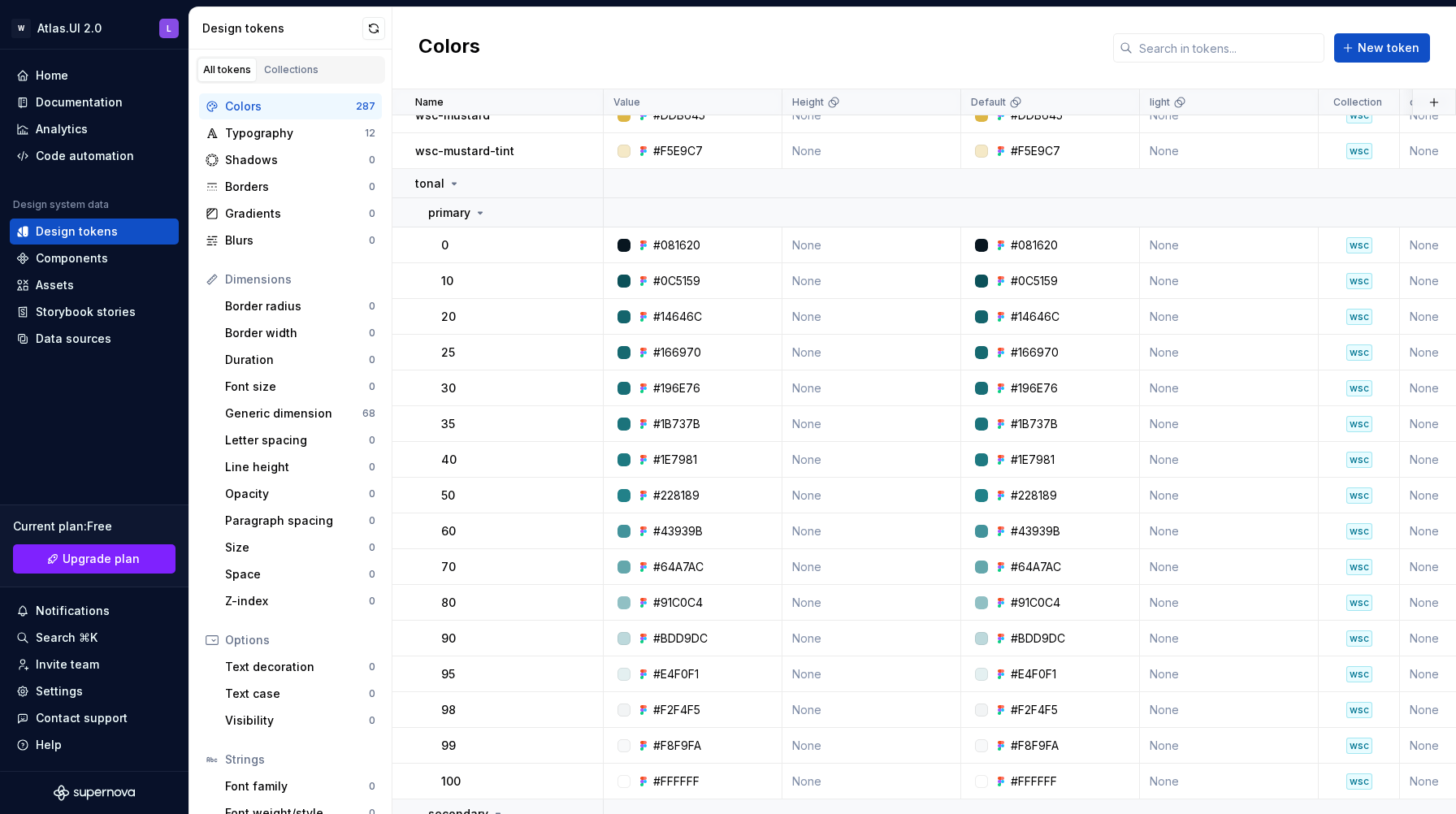
scroll to position [863, 0]
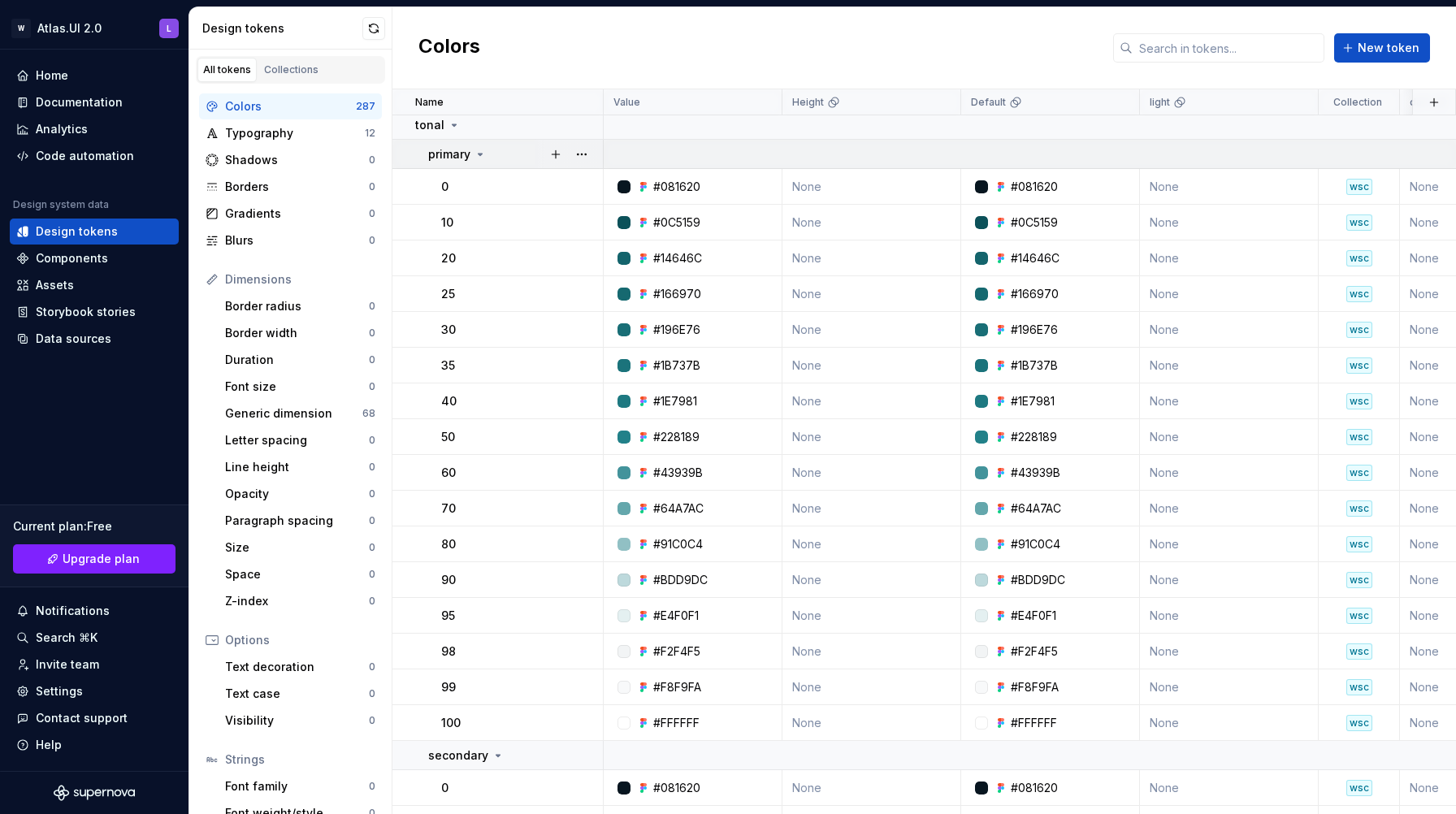
click at [480, 154] on icon at bounding box center [480, 155] width 4 height 2
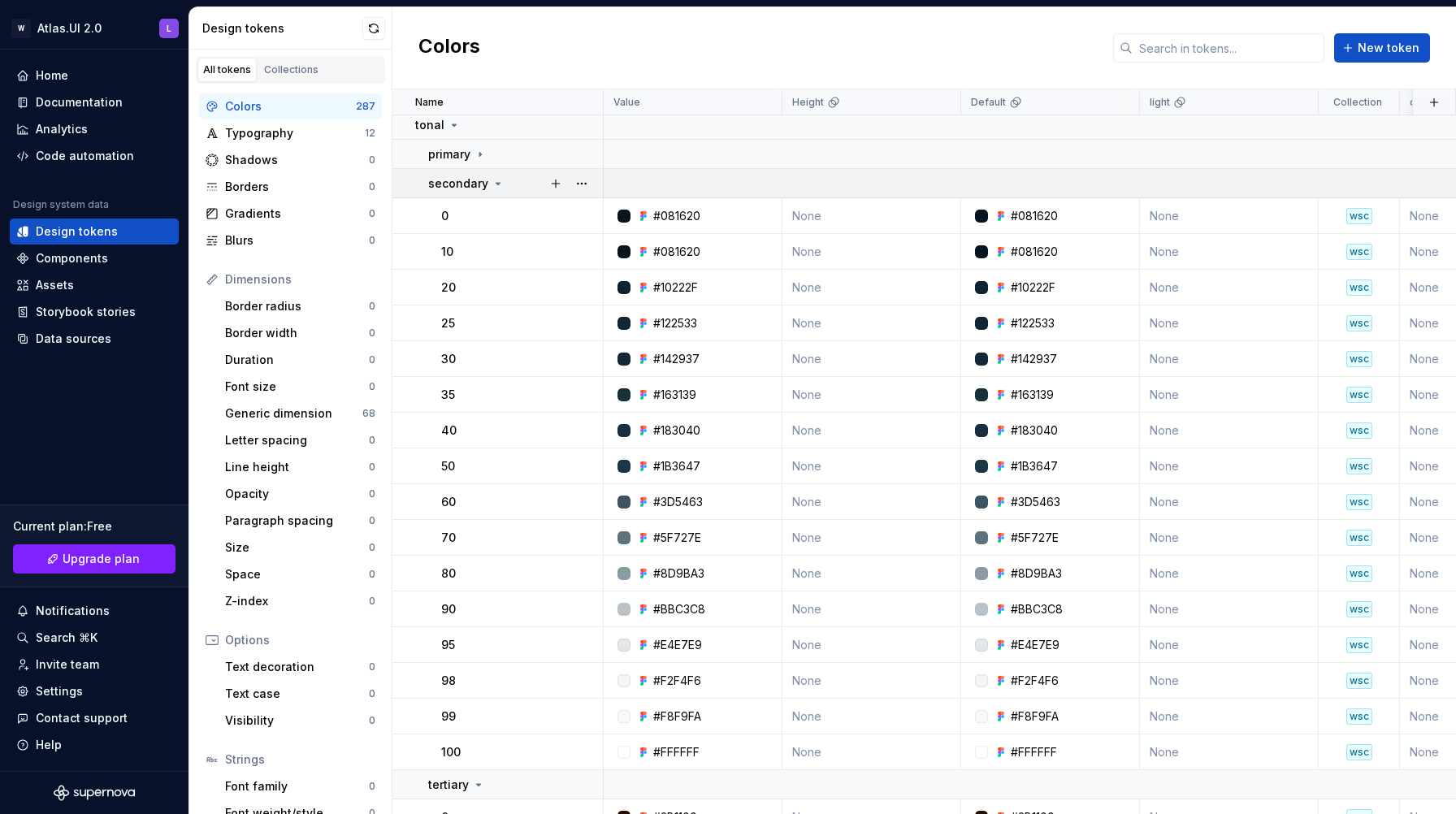
click at [496, 182] on icon at bounding box center [498, 183] width 4 height 2
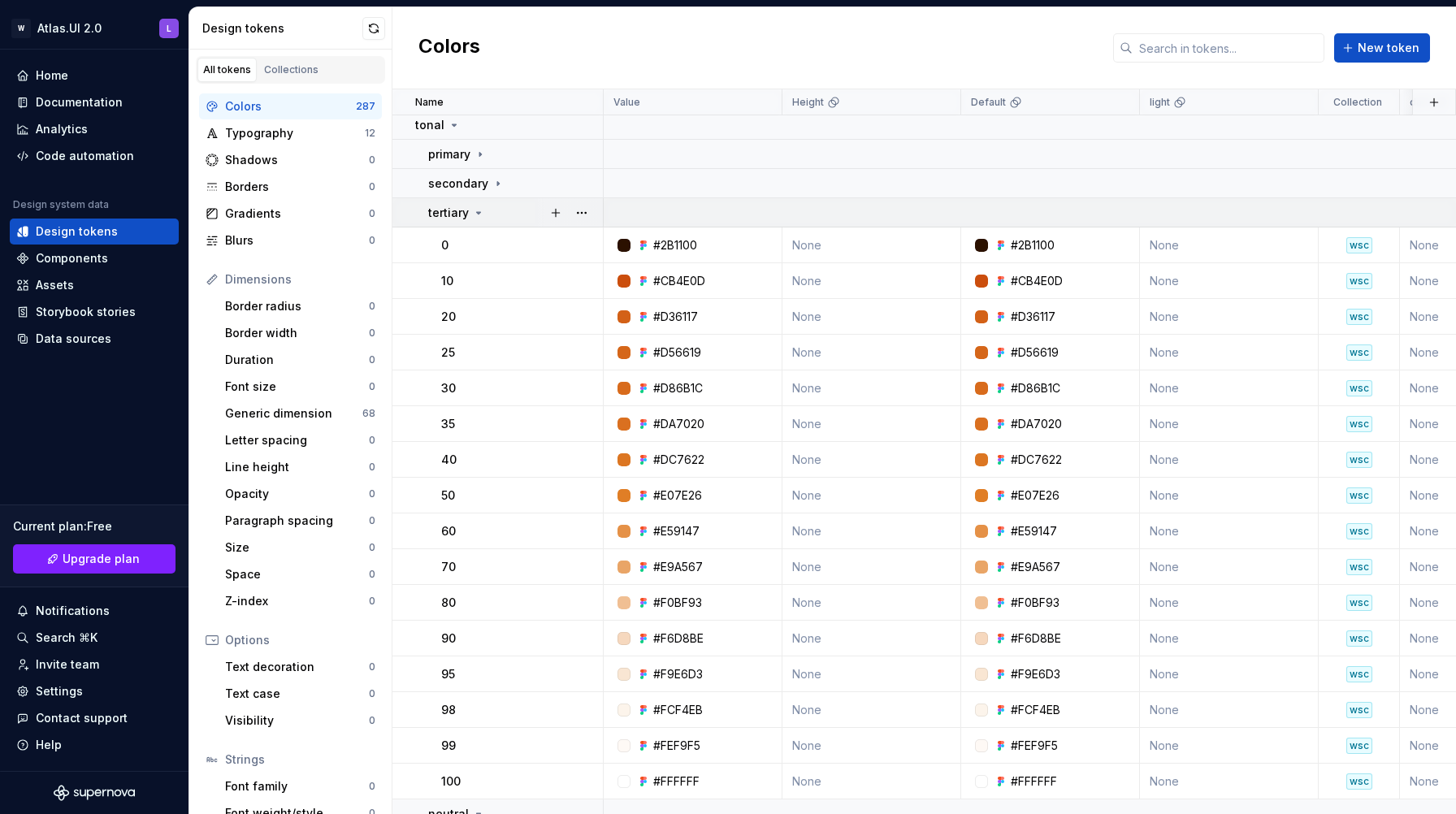
click at [476, 214] on icon at bounding box center [477, 212] width 13 height 13
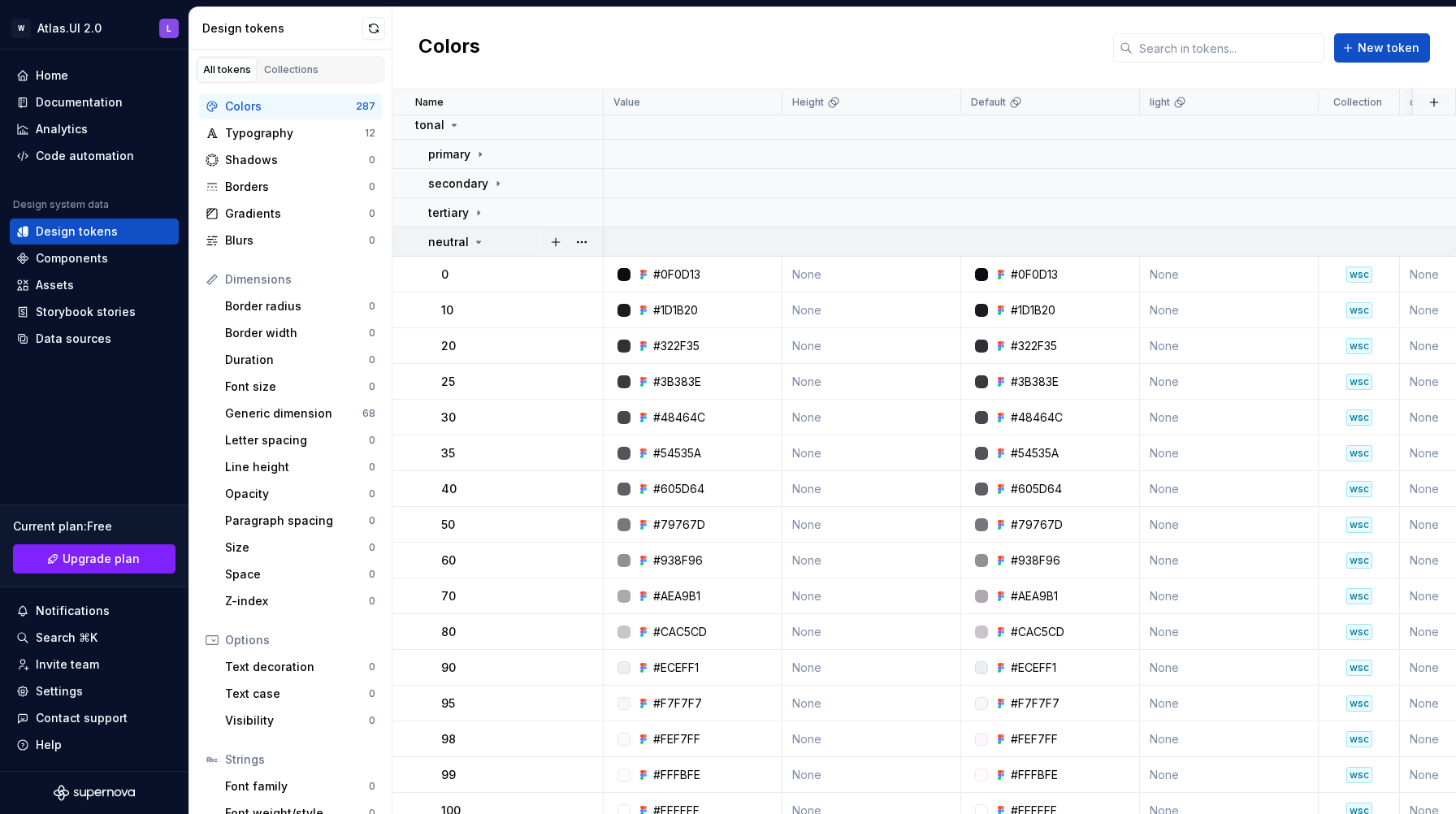
click at [472, 239] on icon at bounding box center [477, 241] width 13 height 13
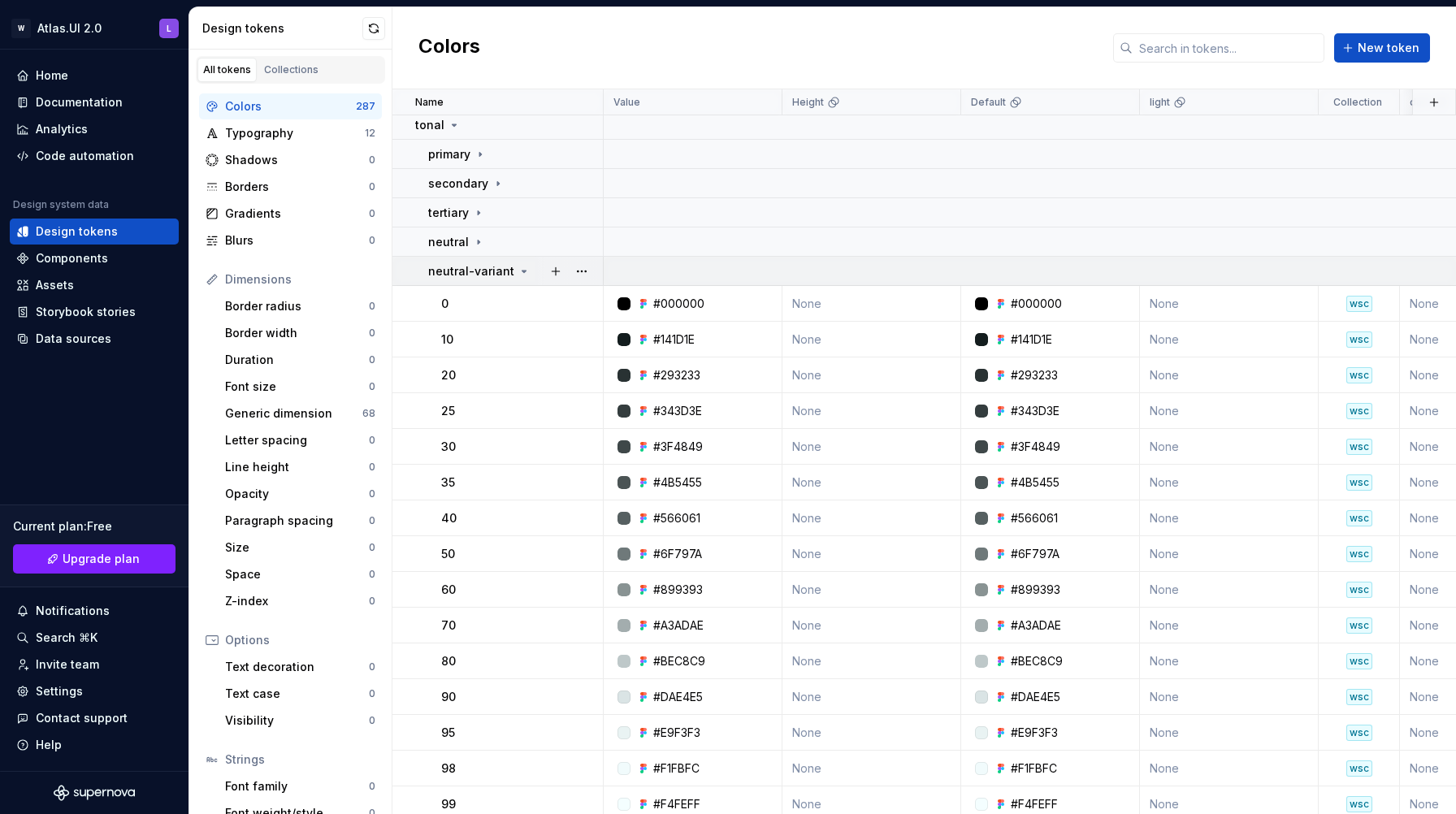
click at [509, 270] on div "neutral-variant" at bounding box center [479, 271] width 102 height 17
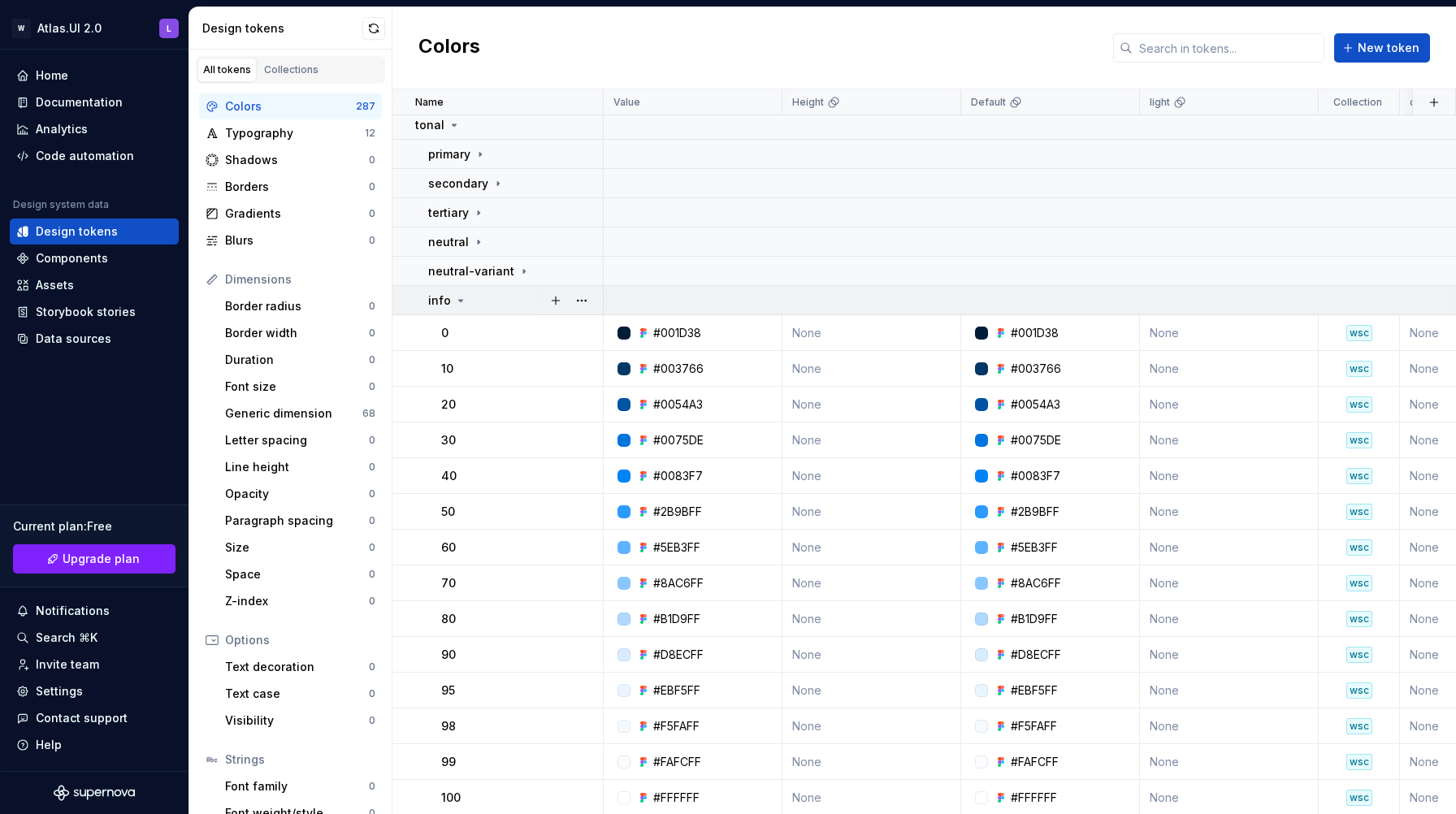
click at [484, 306] on div "info" at bounding box center [515, 300] width 174 height 17
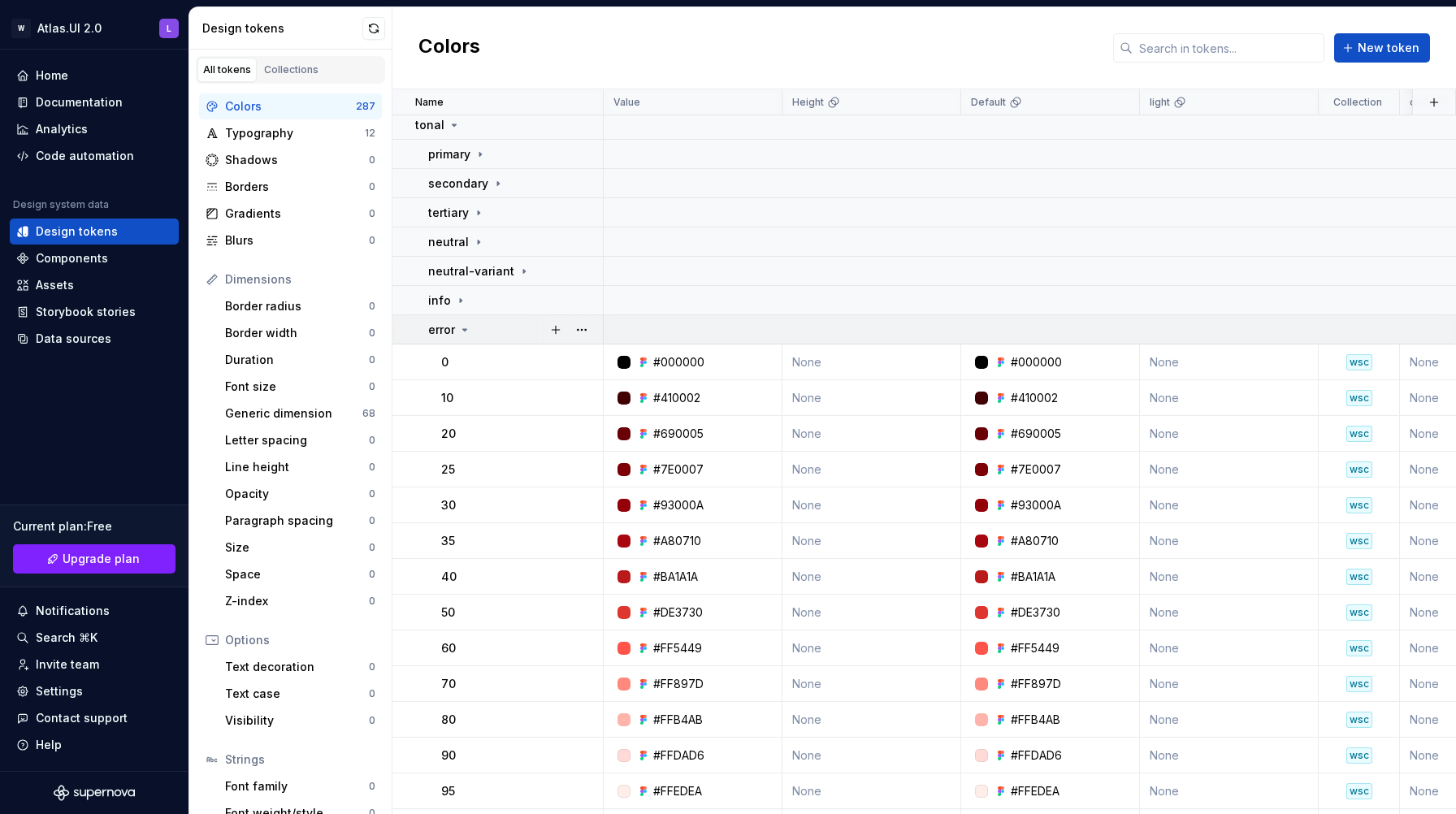
click at [477, 330] on div "error" at bounding box center [515, 330] width 174 height 17
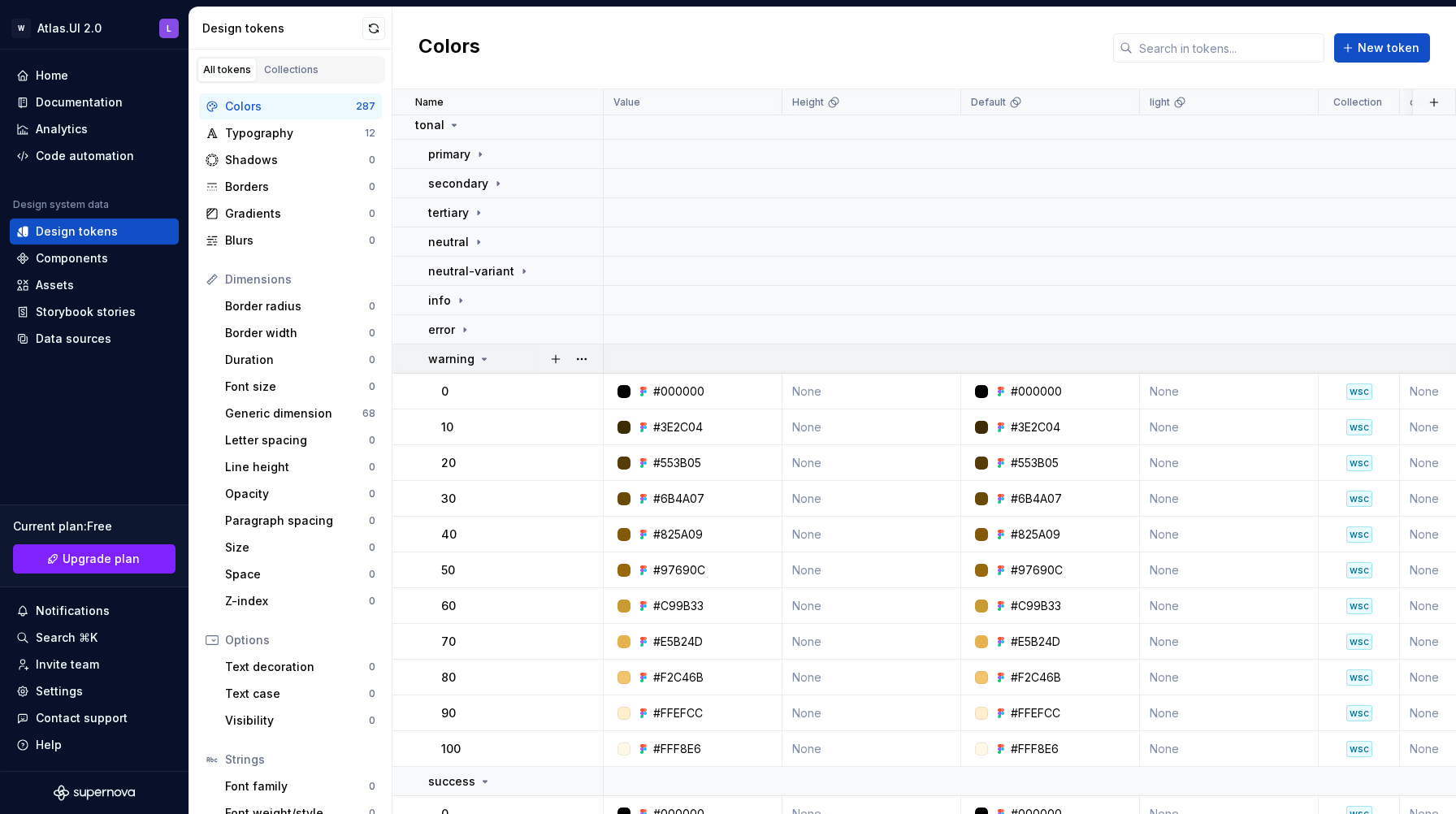
click at [479, 362] on icon at bounding box center [483, 359] width 13 height 13
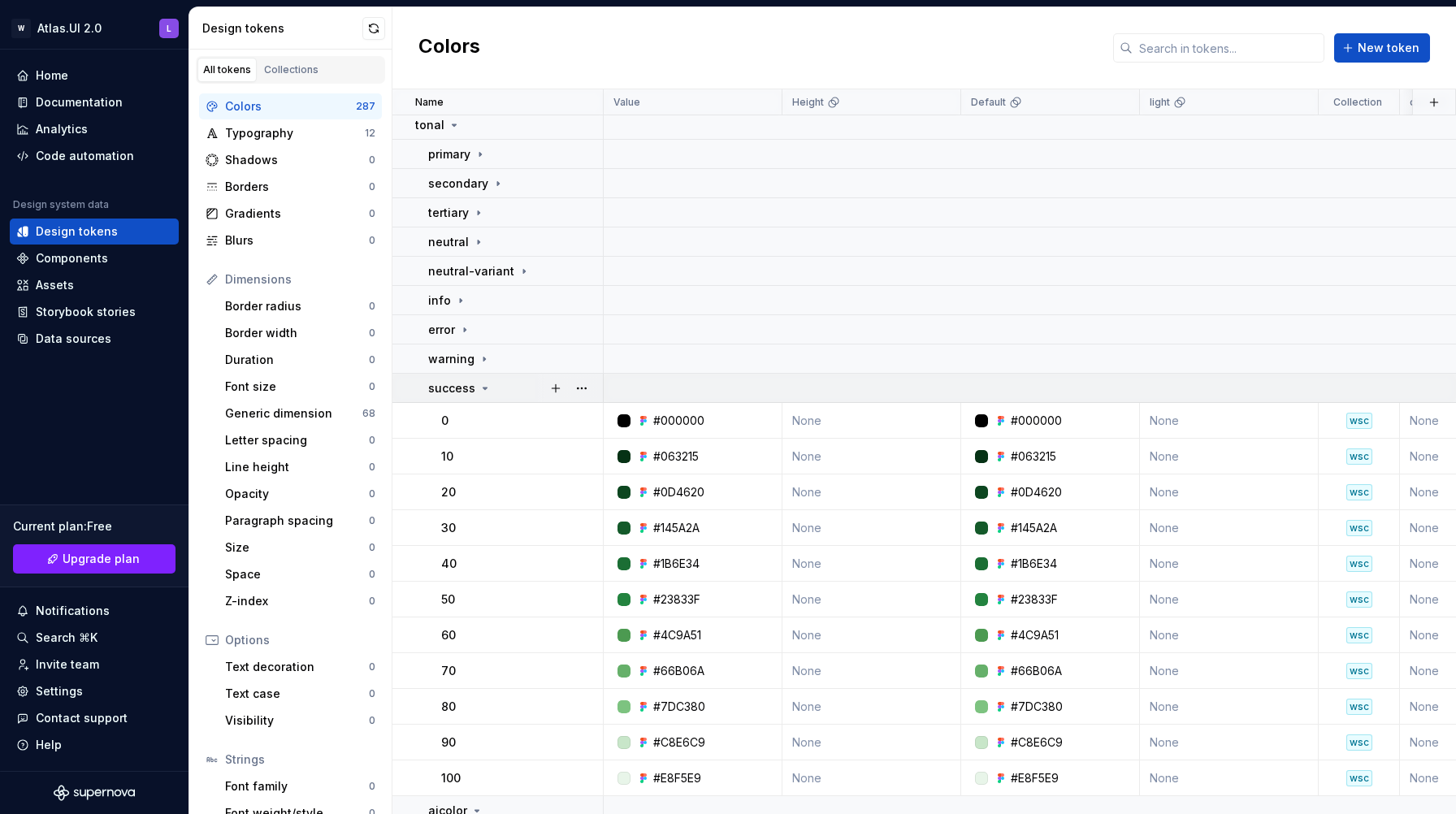
click at [483, 390] on icon at bounding box center [484, 387] width 13 height 13
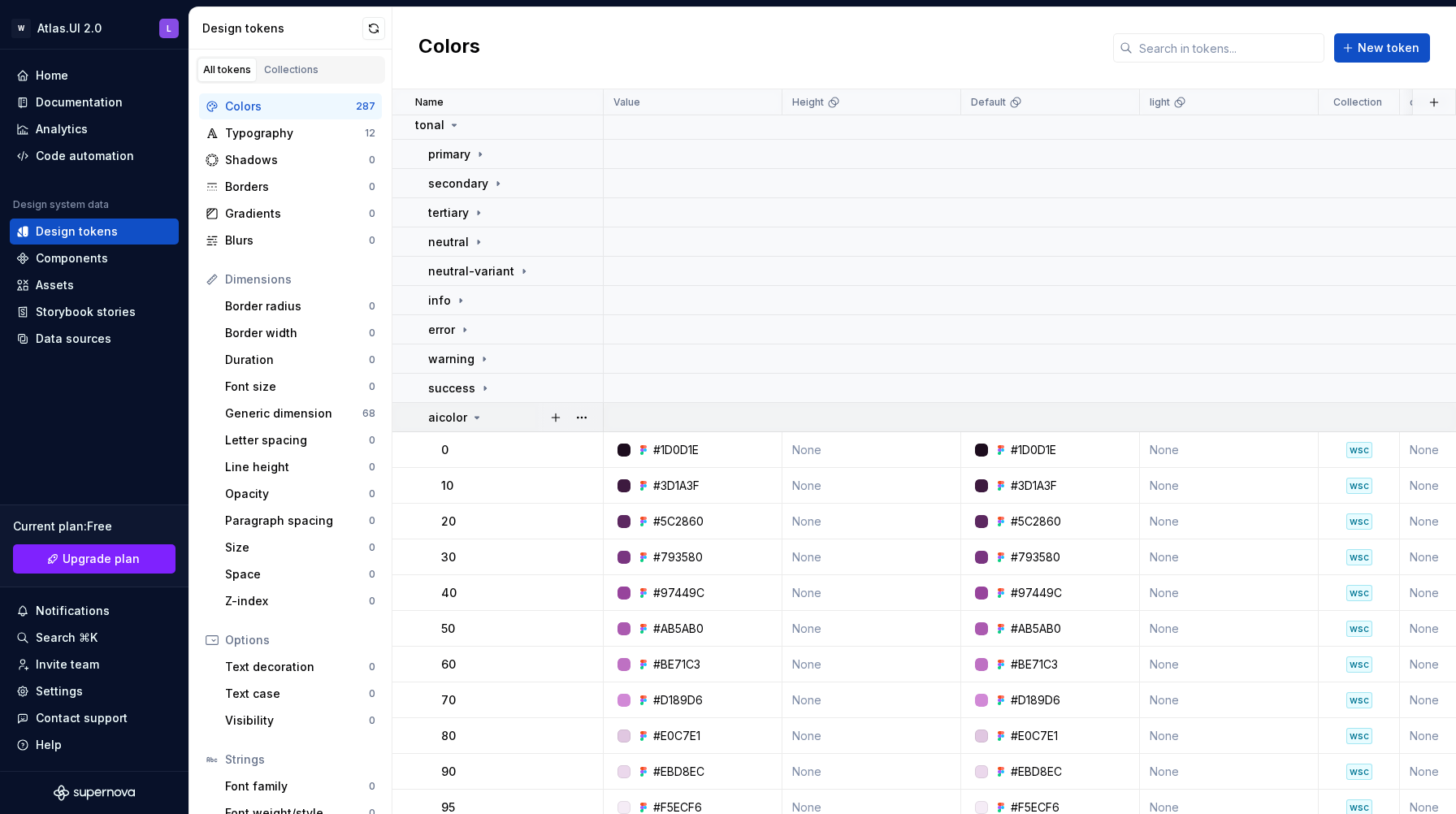
click at [484, 419] on div "aicolor" at bounding box center [515, 418] width 174 height 17
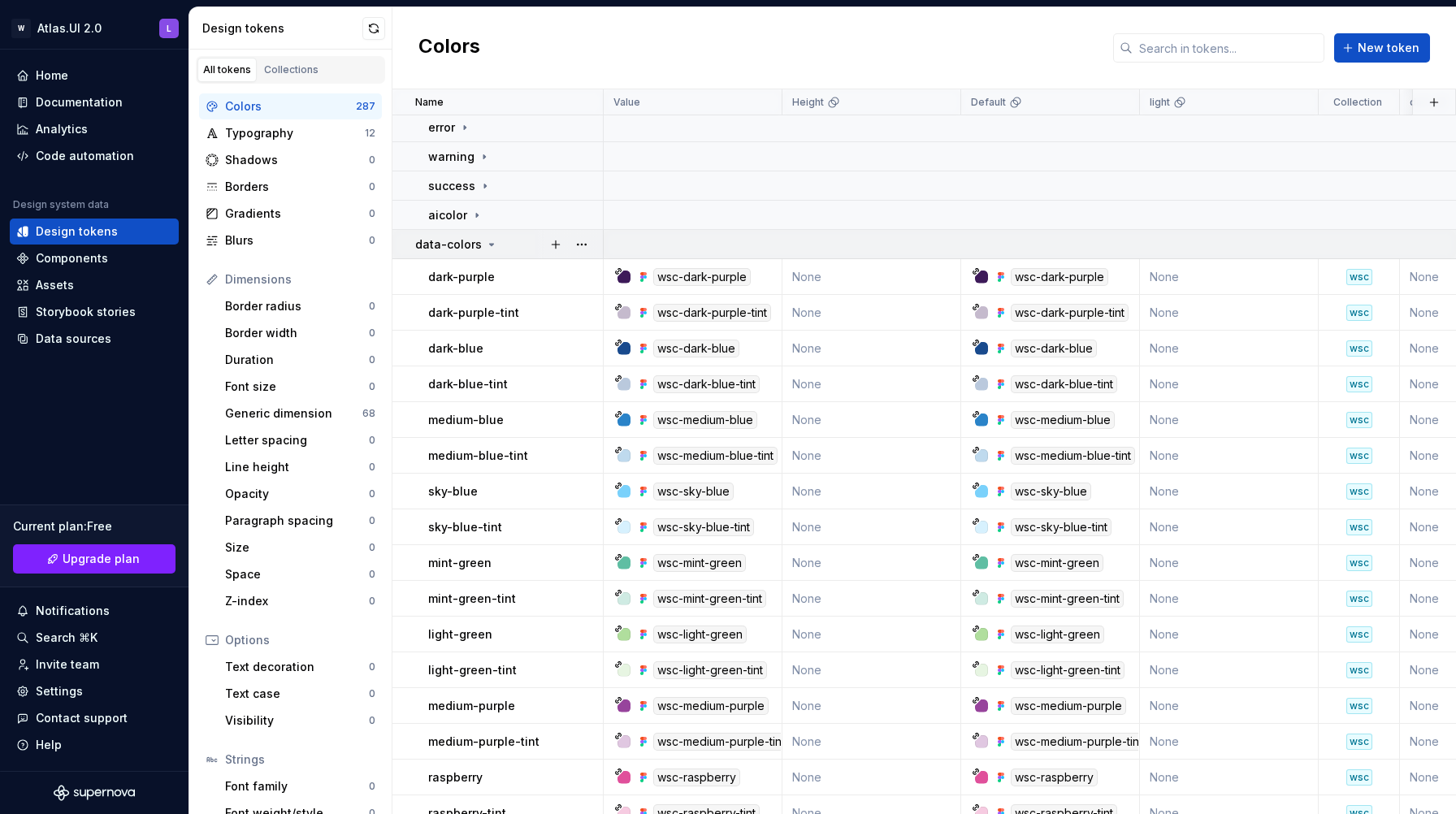
scroll to position [1182, 0]
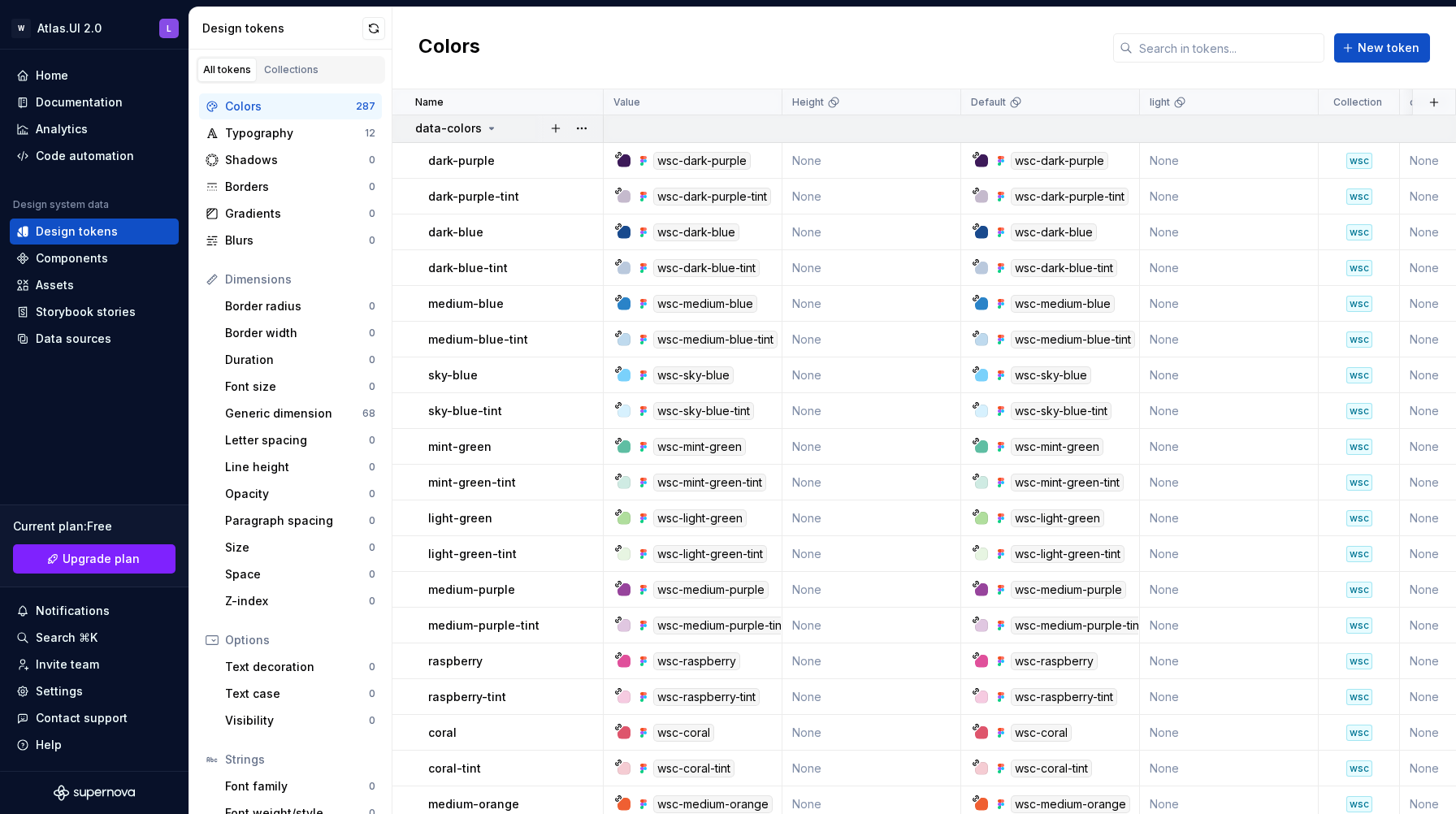
click at [481, 134] on div "data-colors" at bounding box center [456, 128] width 82 height 17
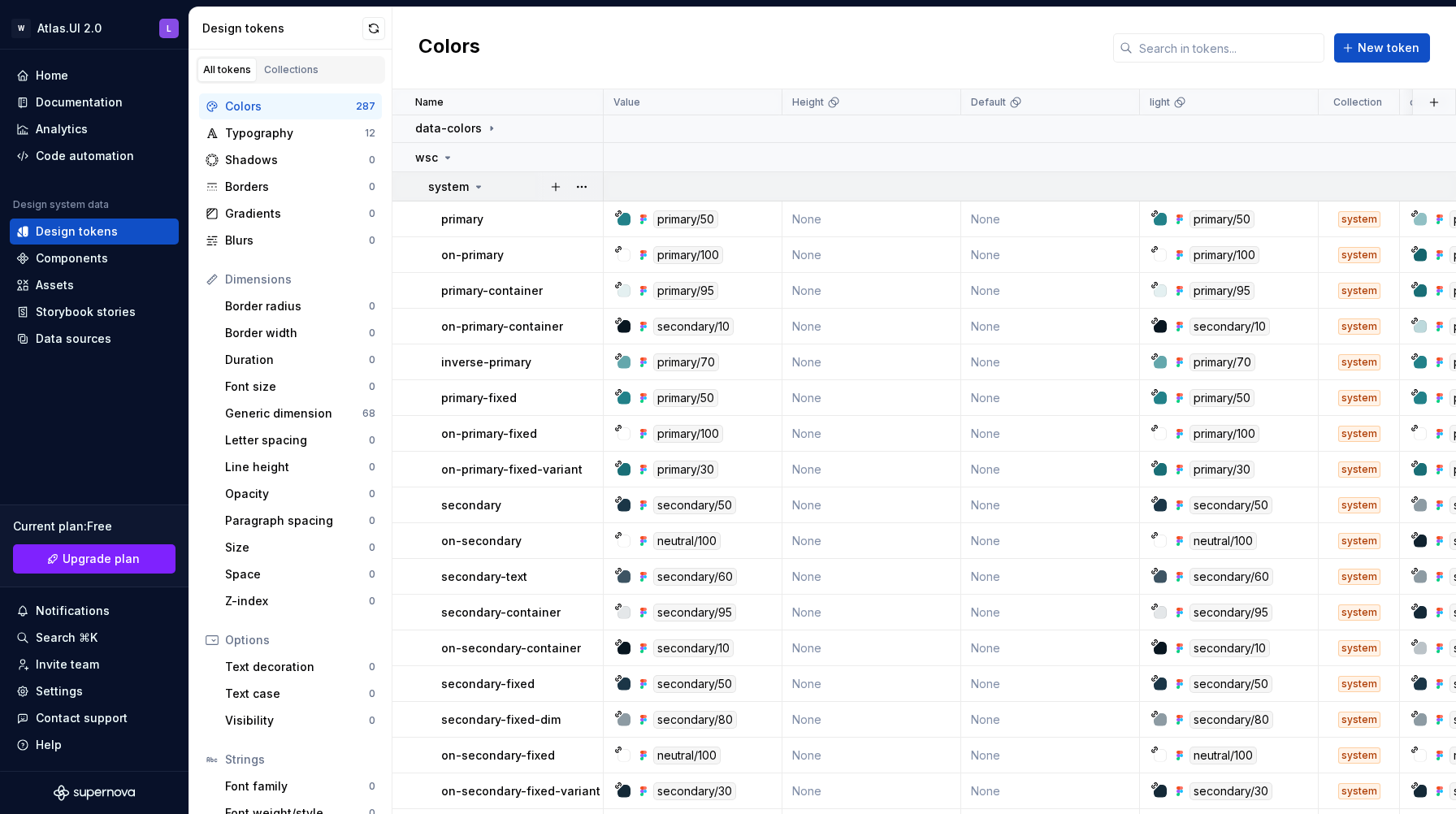
scroll to position [1144, 0]
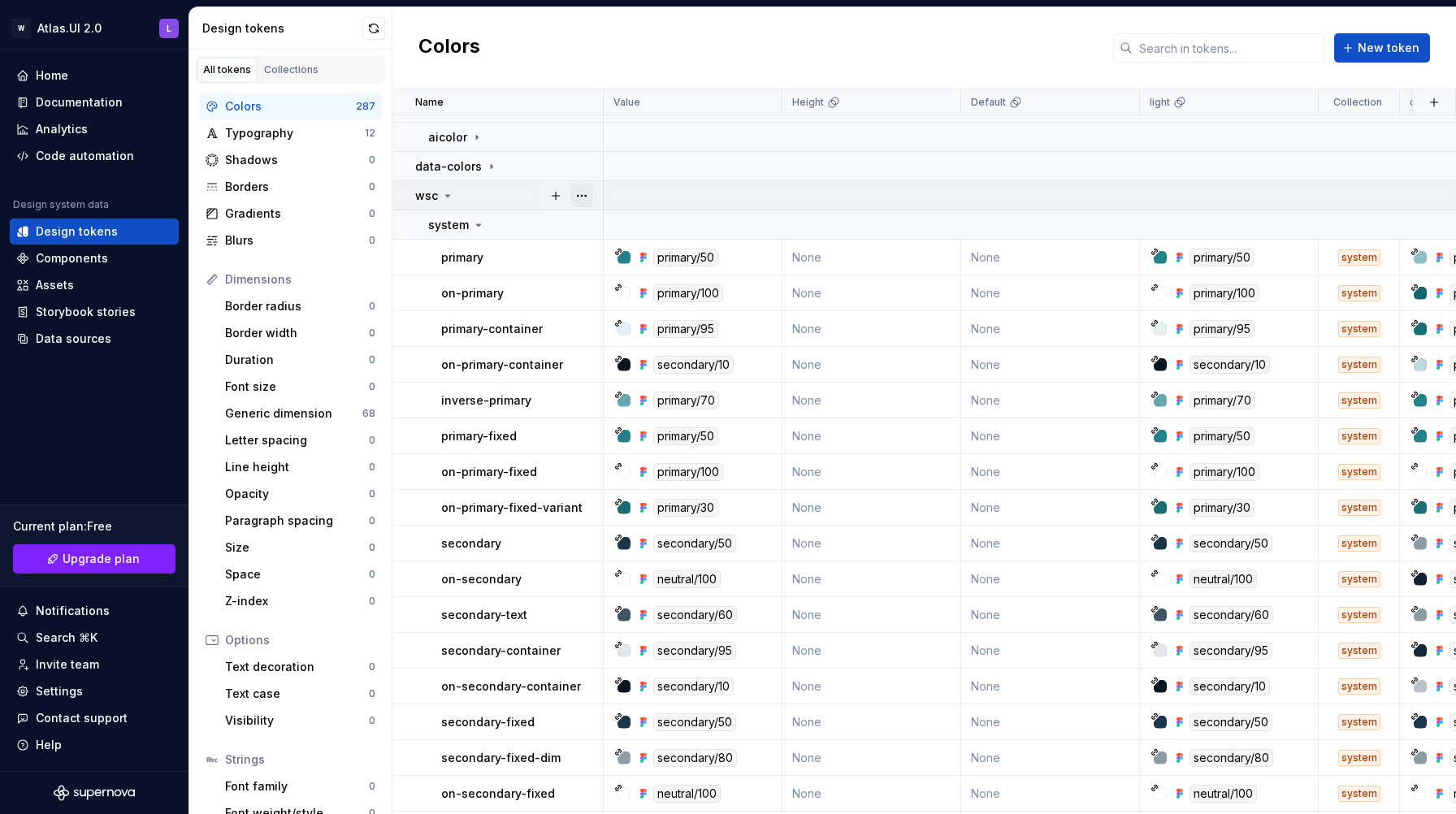
click at [580, 193] on button "button" at bounding box center [581, 195] width 23 height 23
click at [464, 191] on html "W Atlas.UI 2.0 L Home Documentation Analytics Code automation Design system dat…" at bounding box center [728, 407] width 1456 height 814
click at [478, 227] on icon at bounding box center [477, 225] width 13 height 13
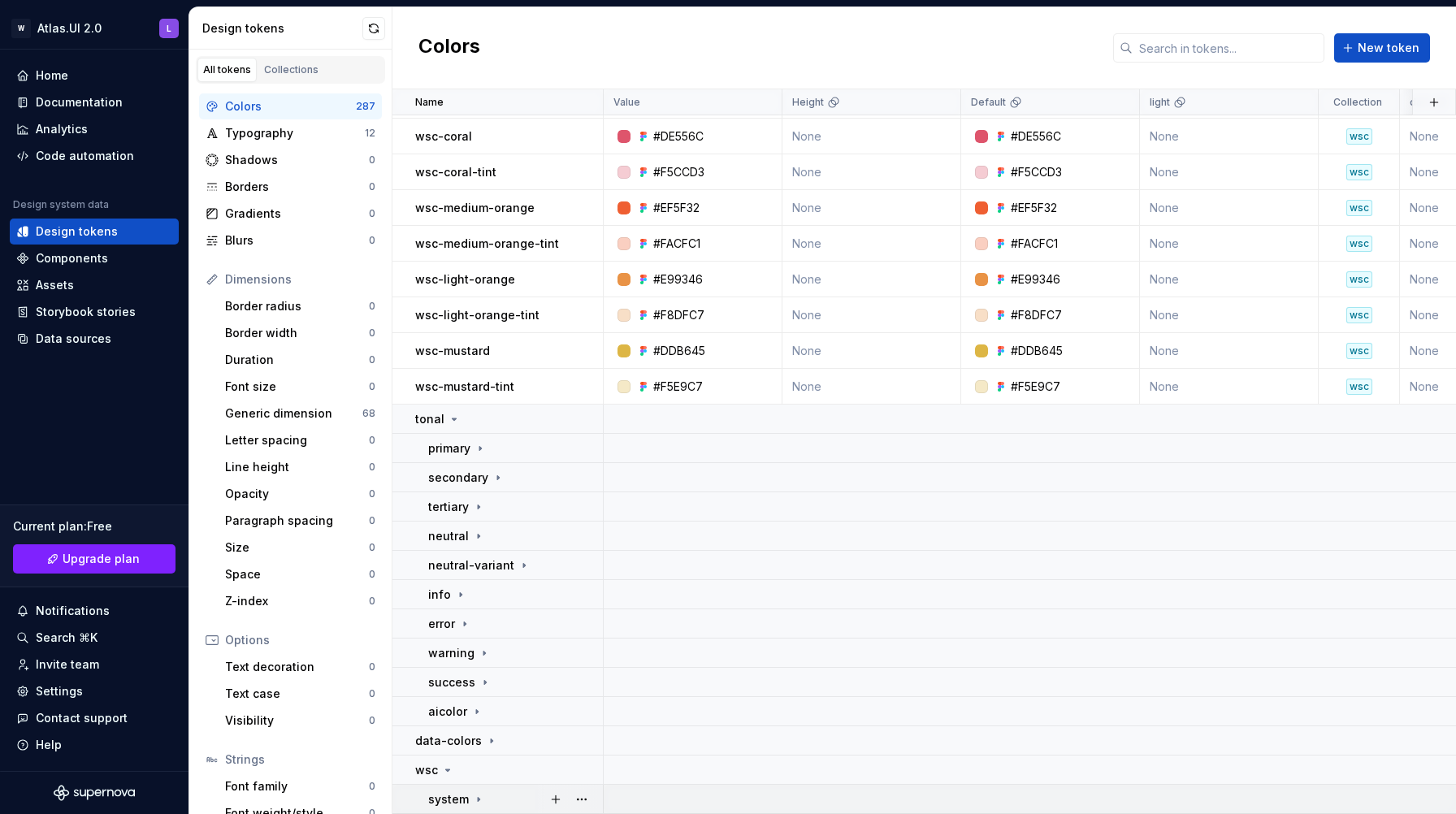
scroll to position [569, 0]
click at [479, 448] on icon at bounding box center [480, 448] width 2 height 4
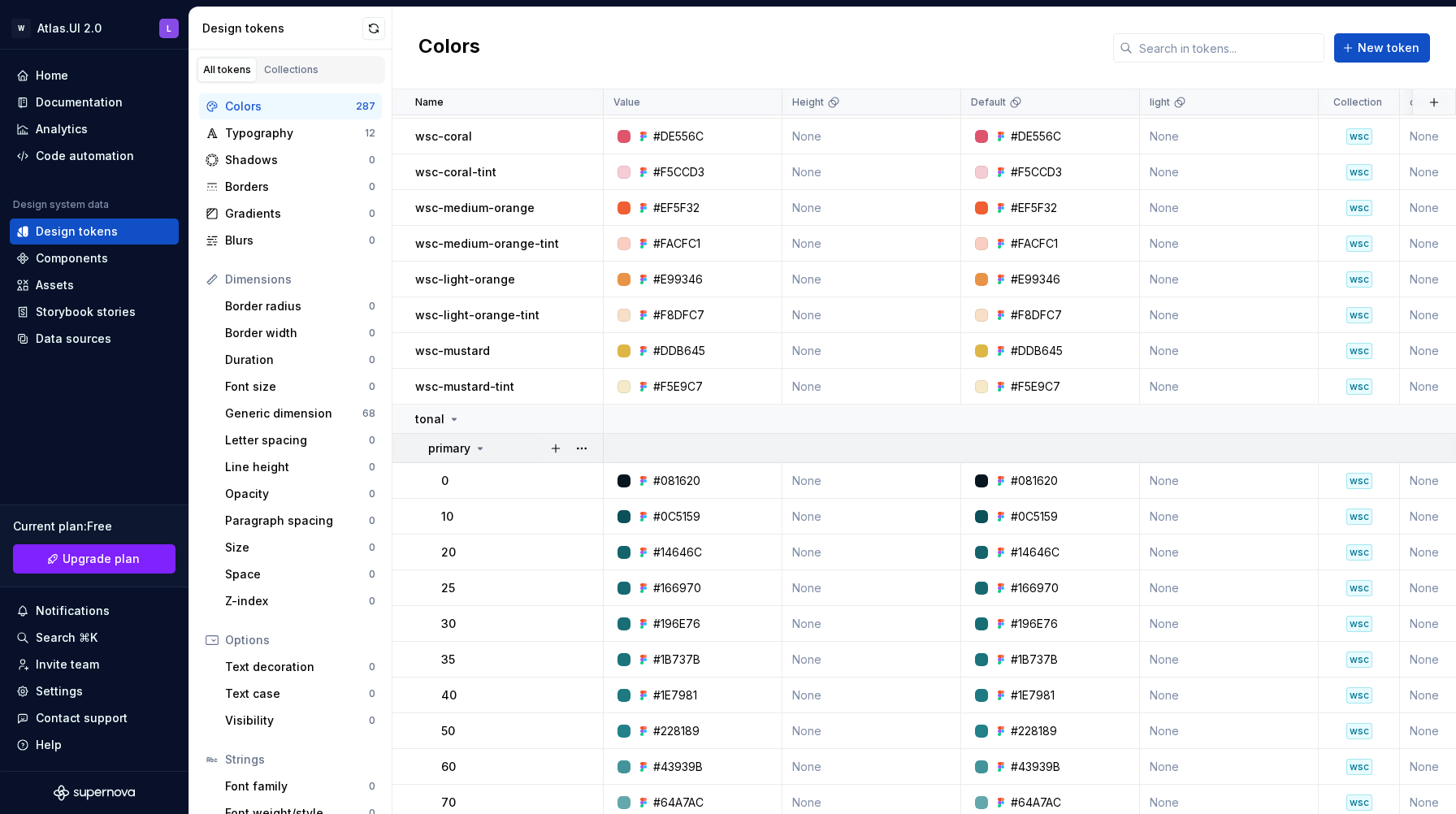
click at [478, 448] on icon at bounding box center [480, 448] width 4 height 2
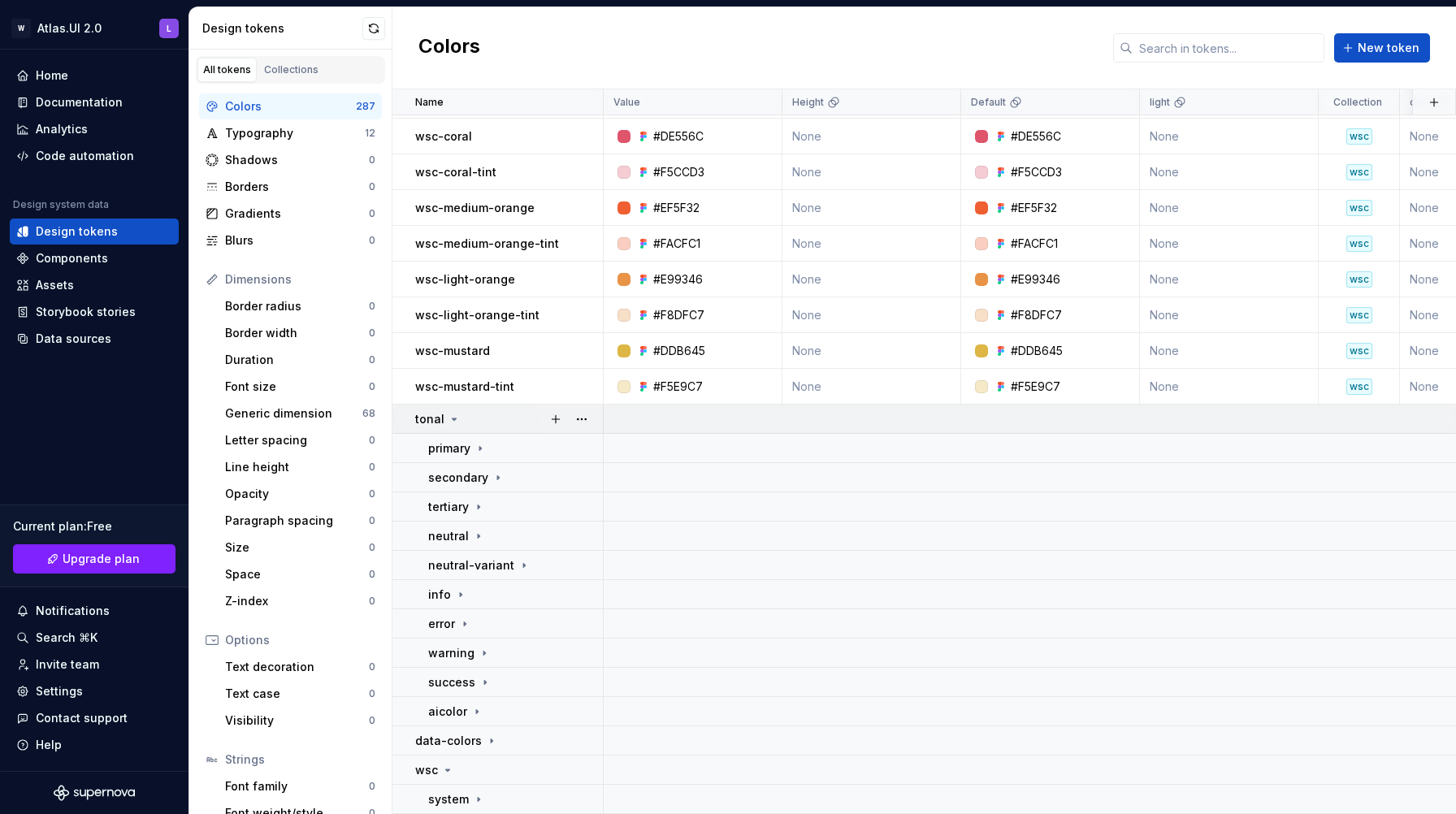
click at [442, 420] on div "tonal" at bounding box center [437, 419] width 45 height 17
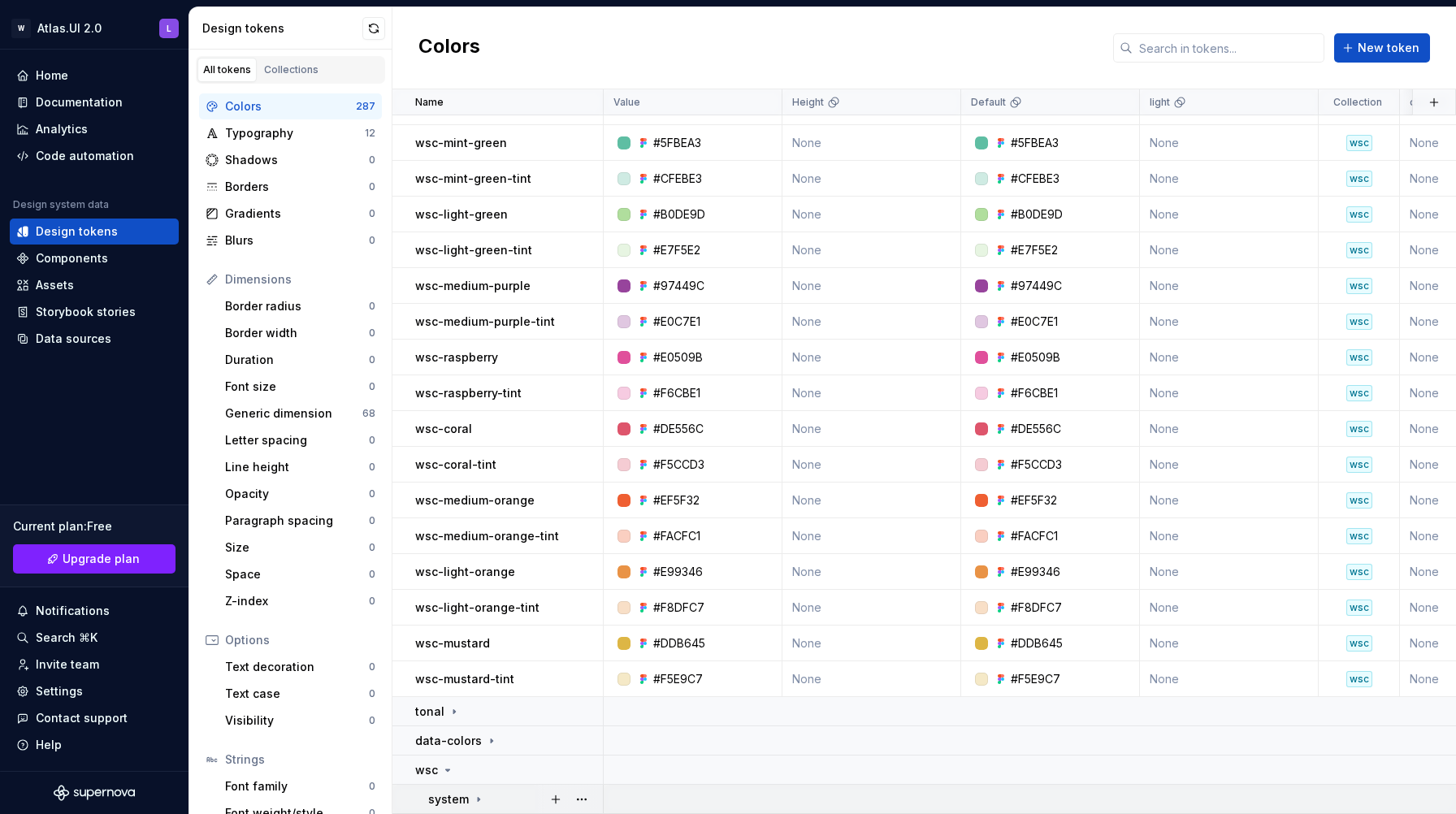
click at [472, 795] on icon at bounding box center [477, 799] width 13 height 13
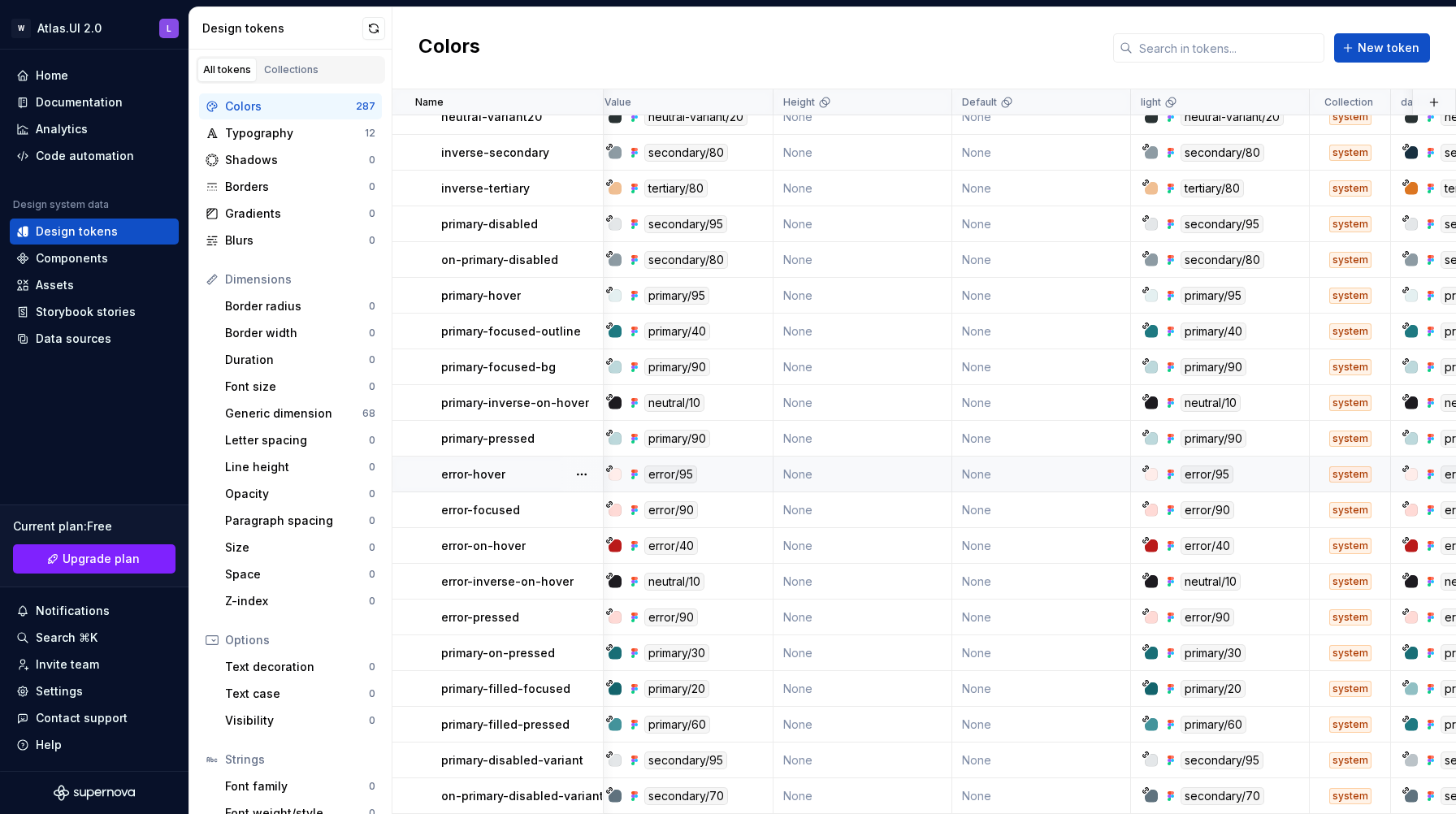
scroll to position [3601, 0]
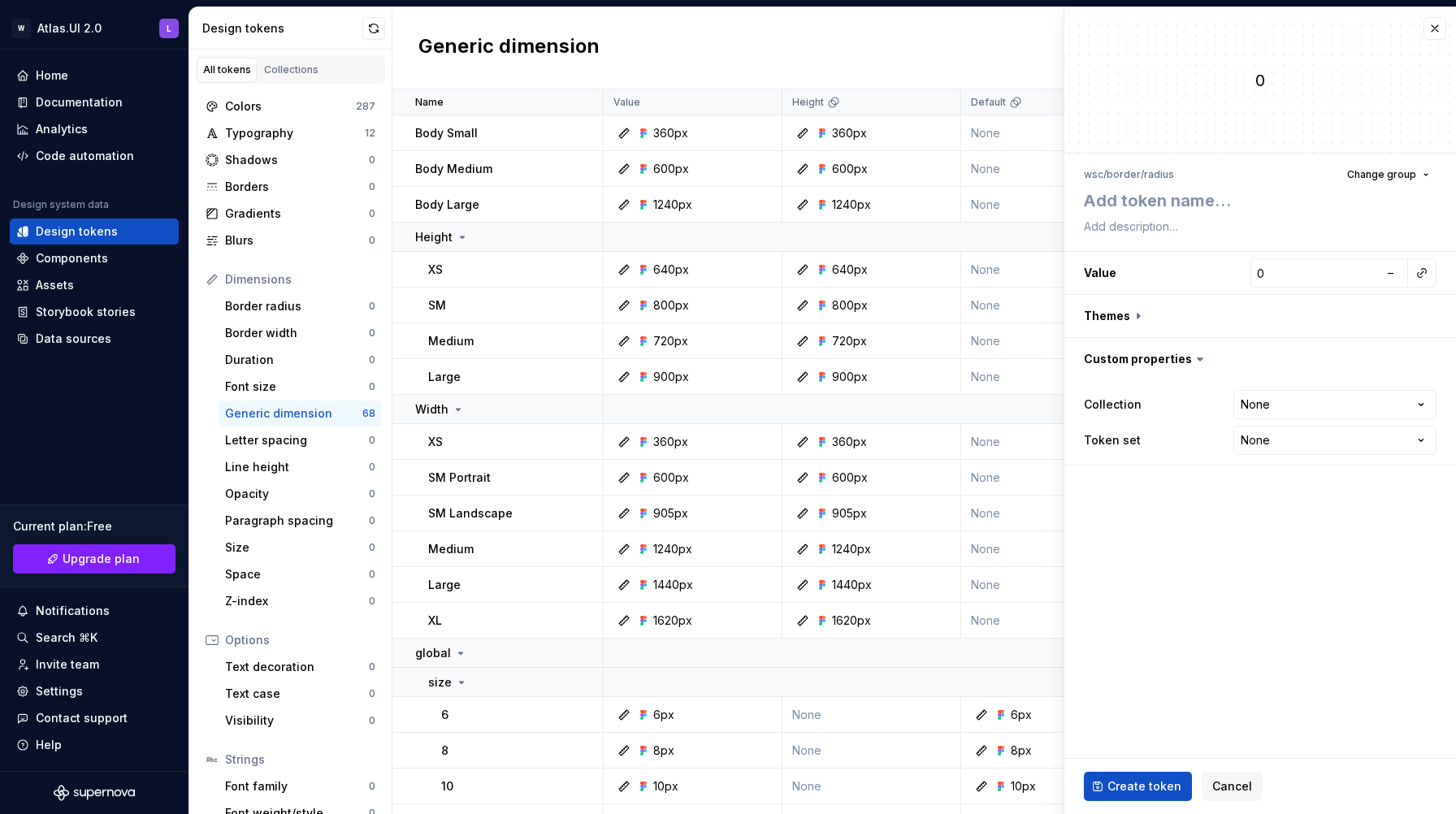
scroll to position [76, 0]
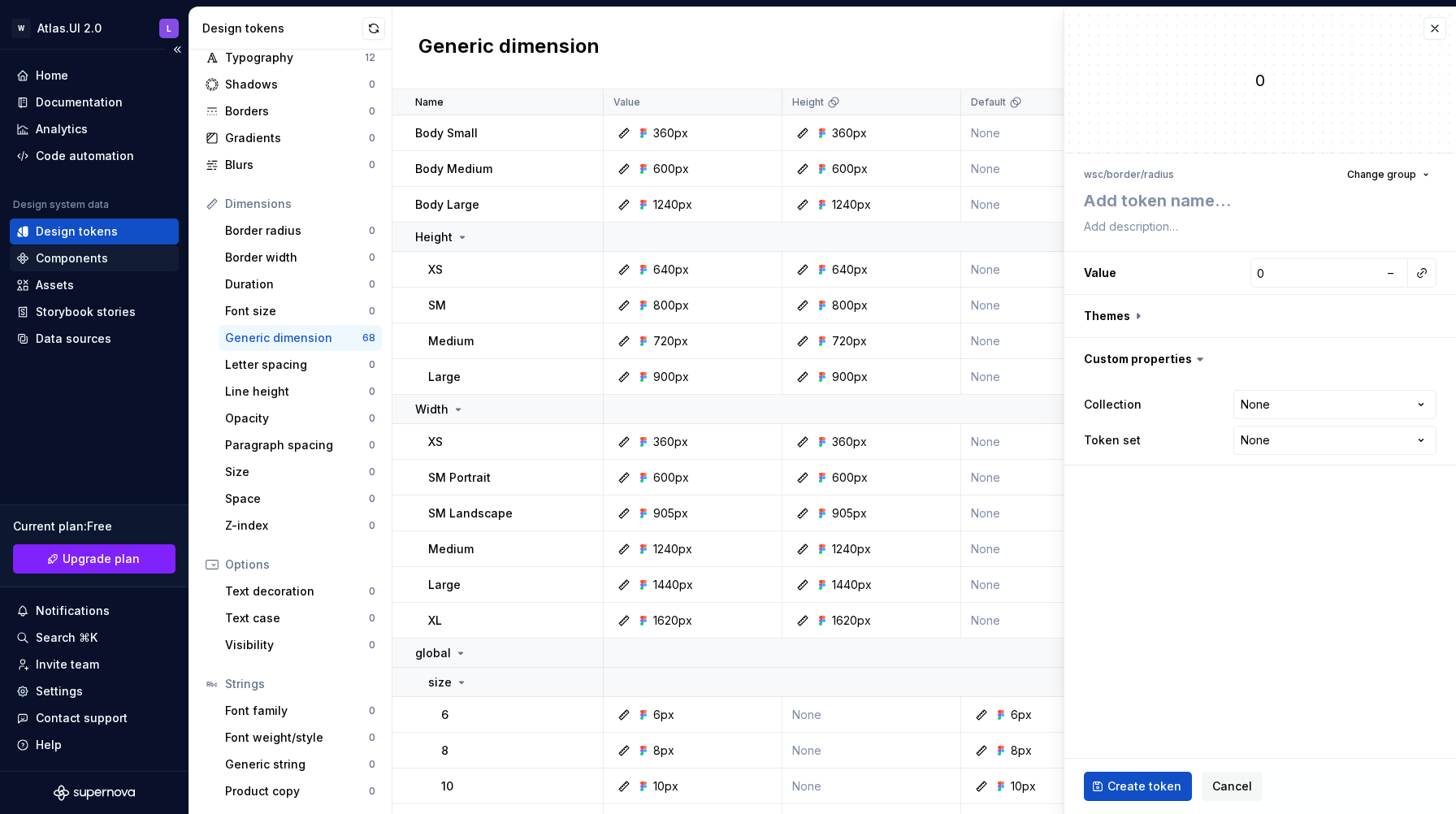
click at [75, 255] on div "Components" at bounding box center [72, 258] width 73 height 17
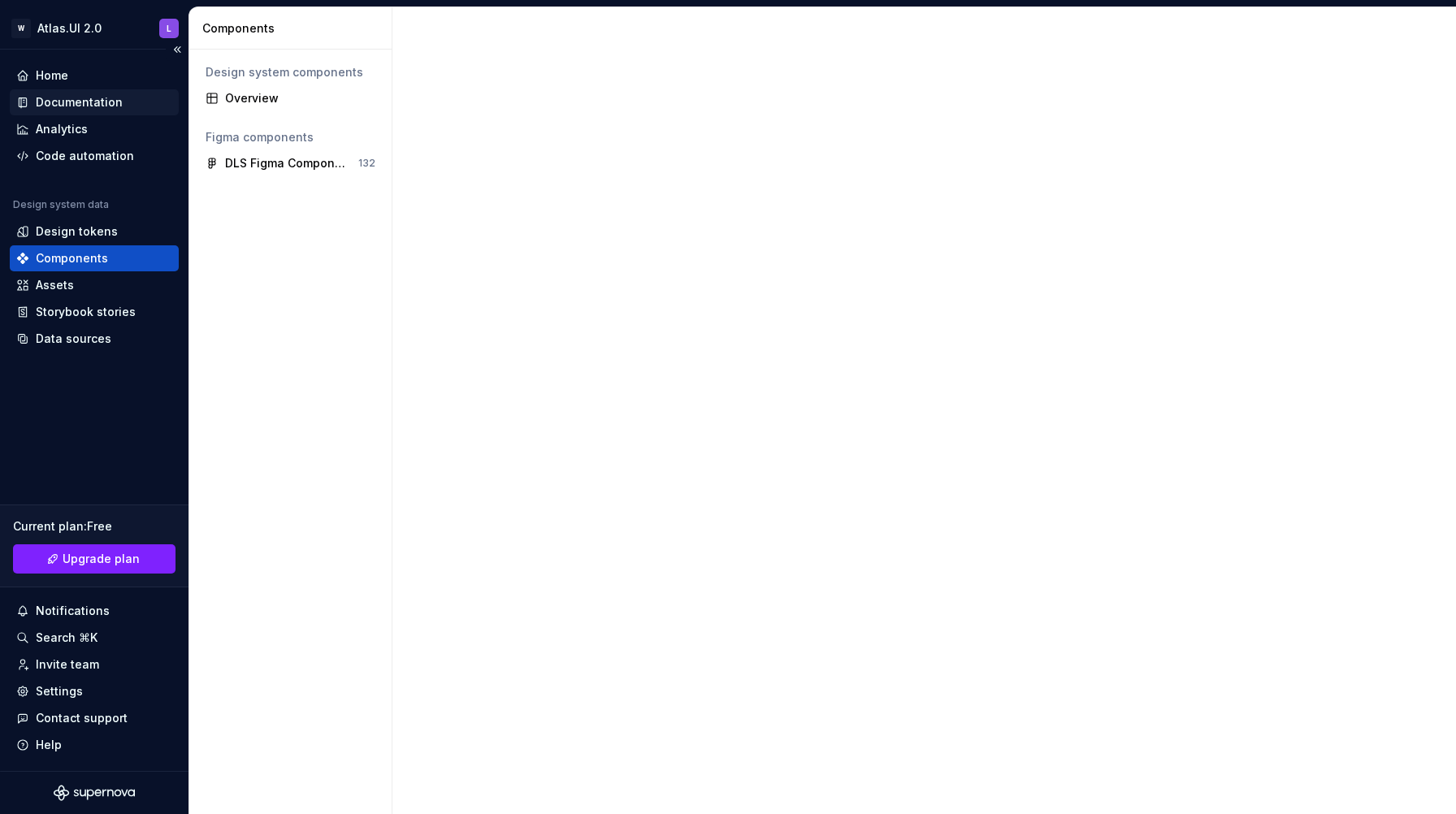
click at [78, 107] on div "Documentation" at bounding box center [78, 102] width 87 height 17
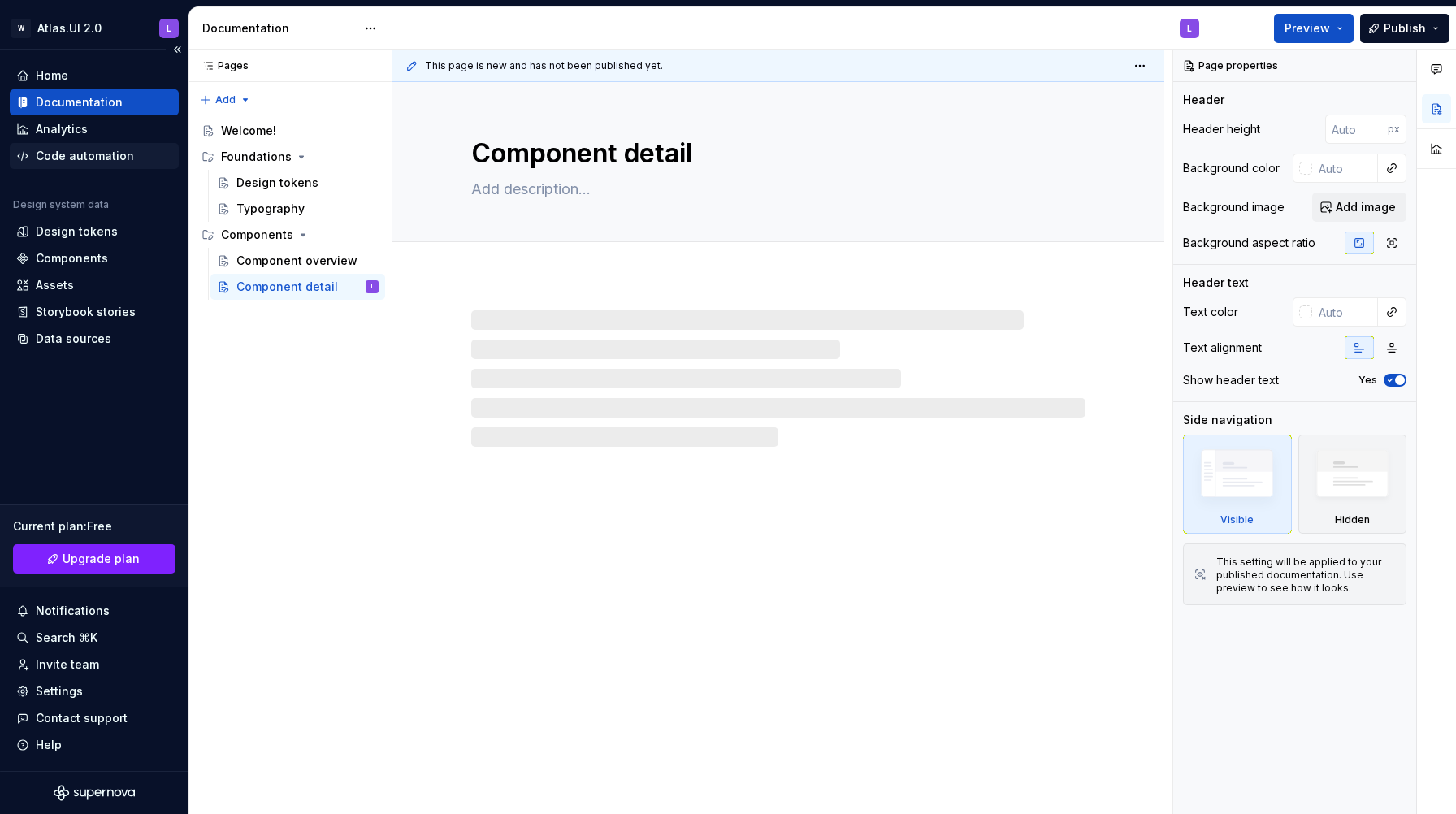
click at [80, 159] on div "Code automation" at bounding box center [84, 156] width 98 height 17
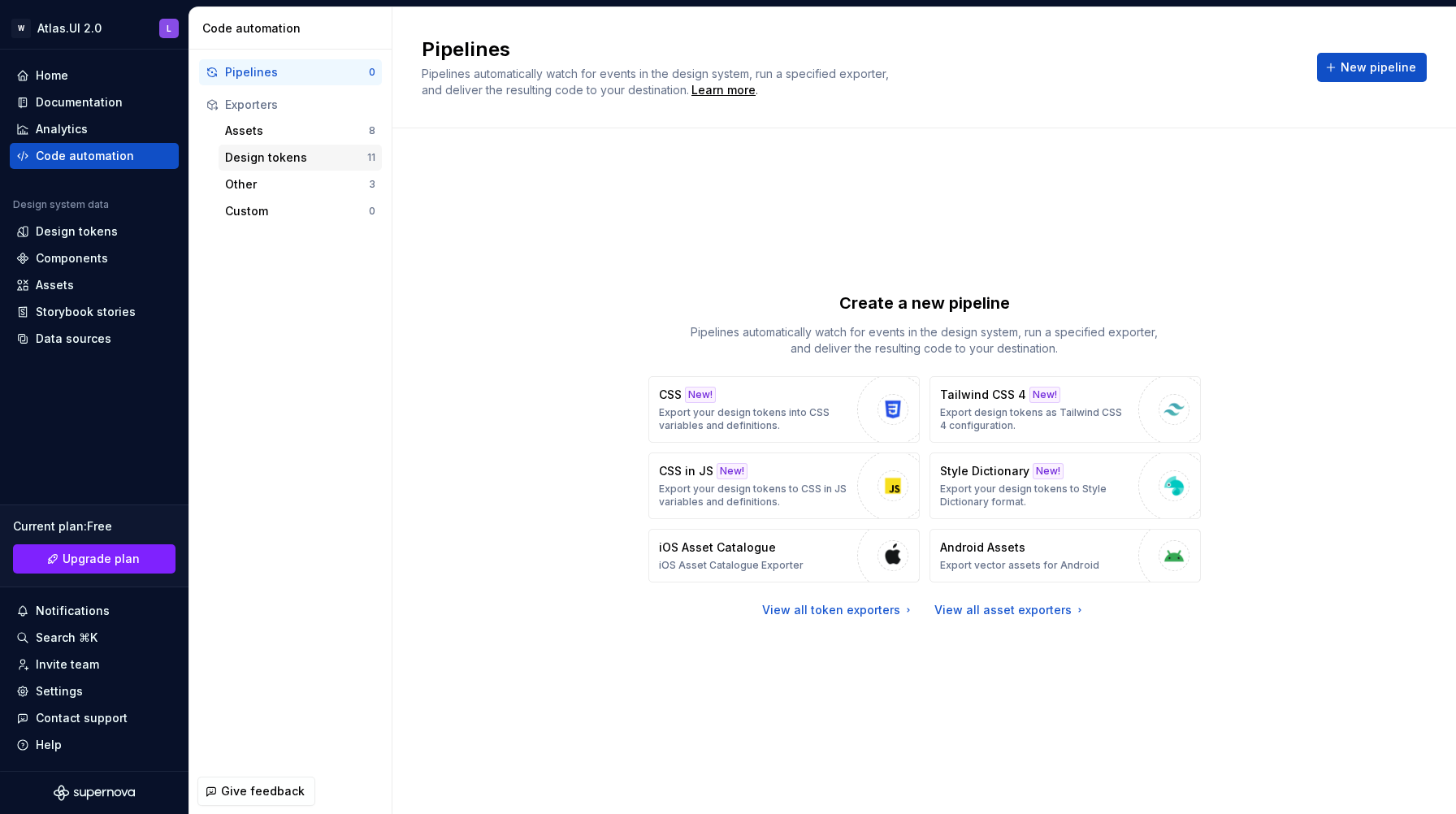
click at [236, 150] on div "Design tokens" at bounding box center [295, 157] width 142 height 17
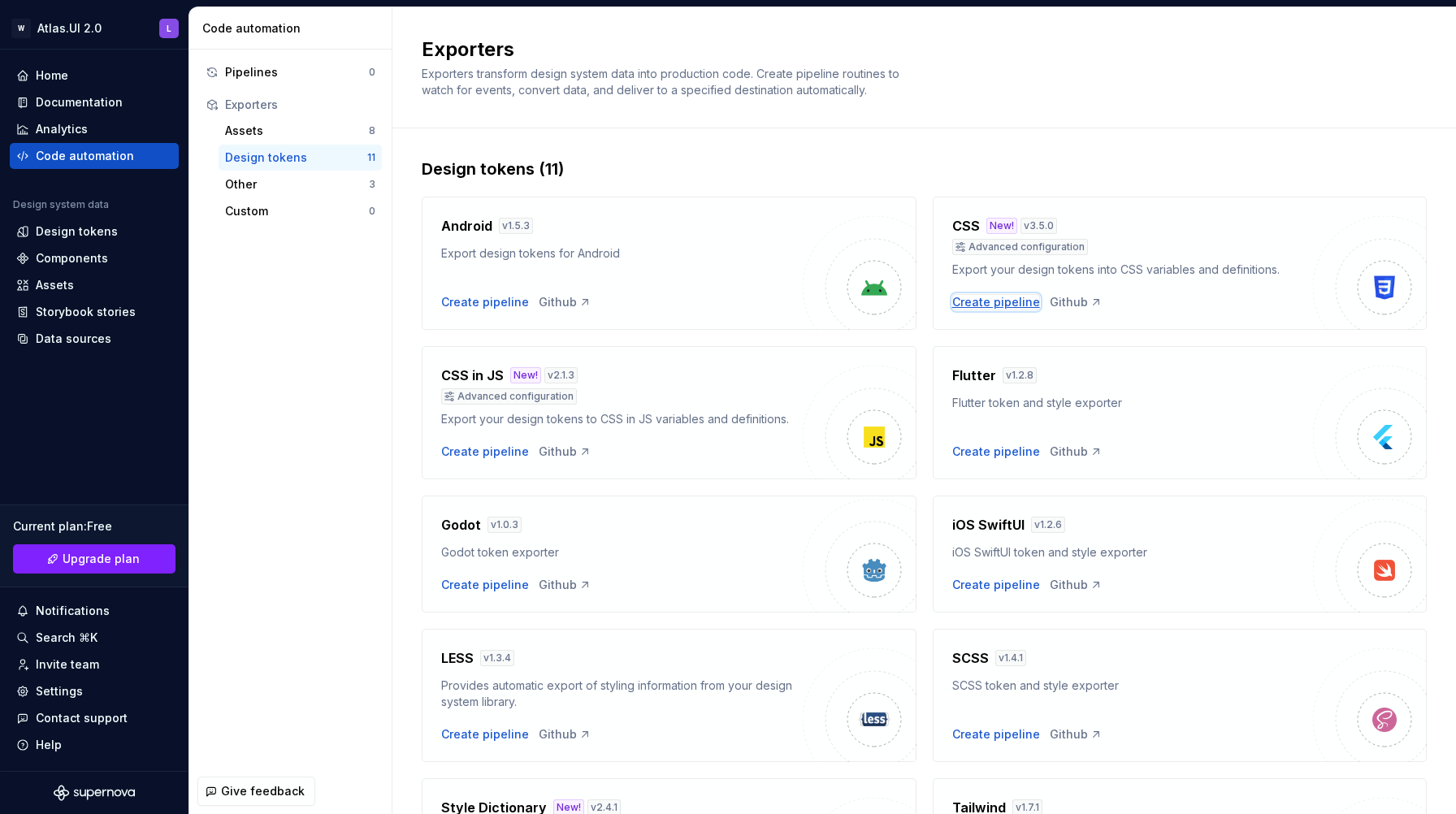
click at [999, 303] on div "Create pipeline" at bounding box center [995, 302] width 87 height 17
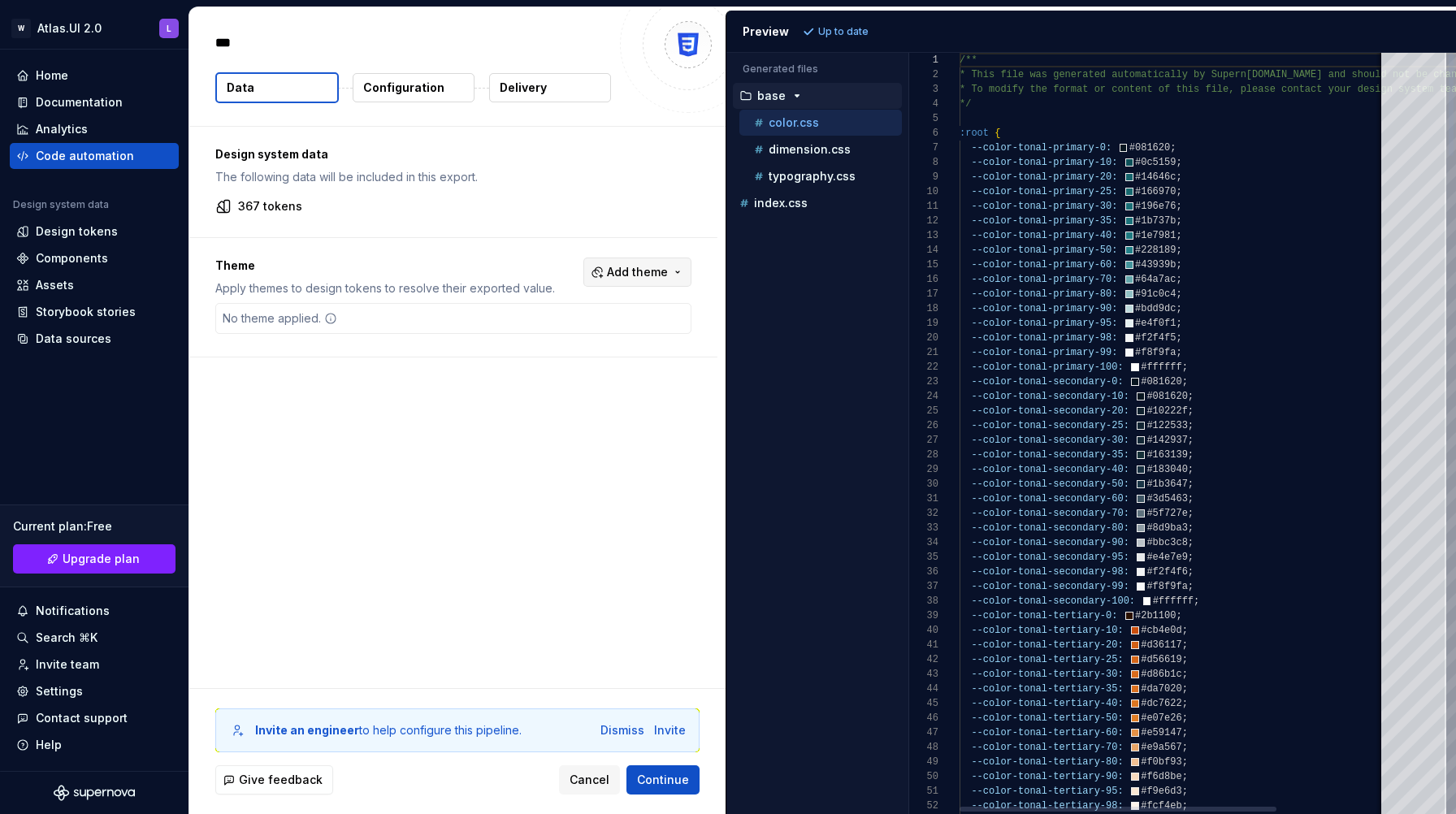
type textarea "*"
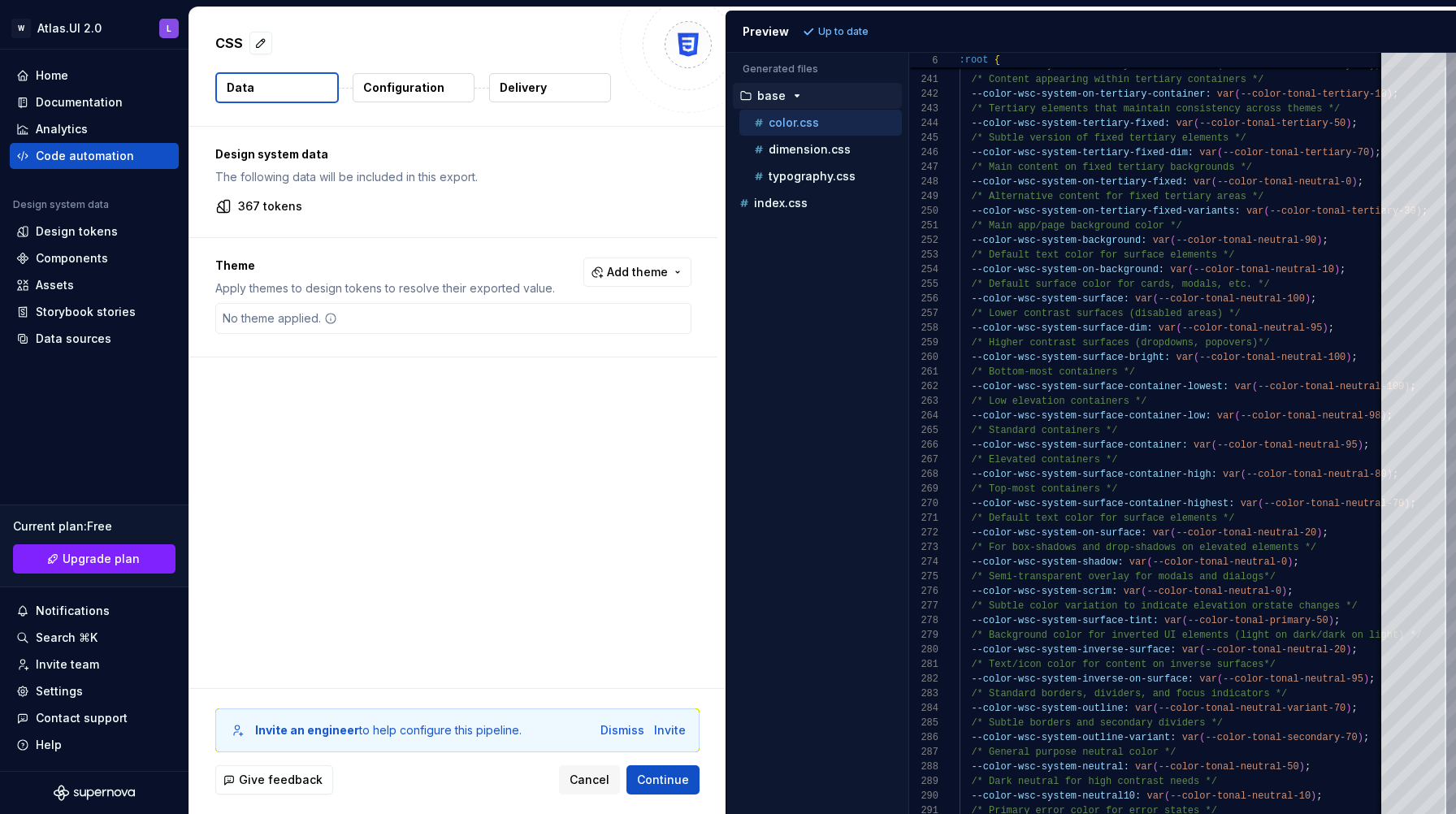
click at [626, 551] on div "Design system data The following data will be included in this export. 367 toke…" at bounding box center [457, 407] width 536 height 561
click at [596, 786] on span "Cancel" at bounding box center [589, 780] width 40 height 17
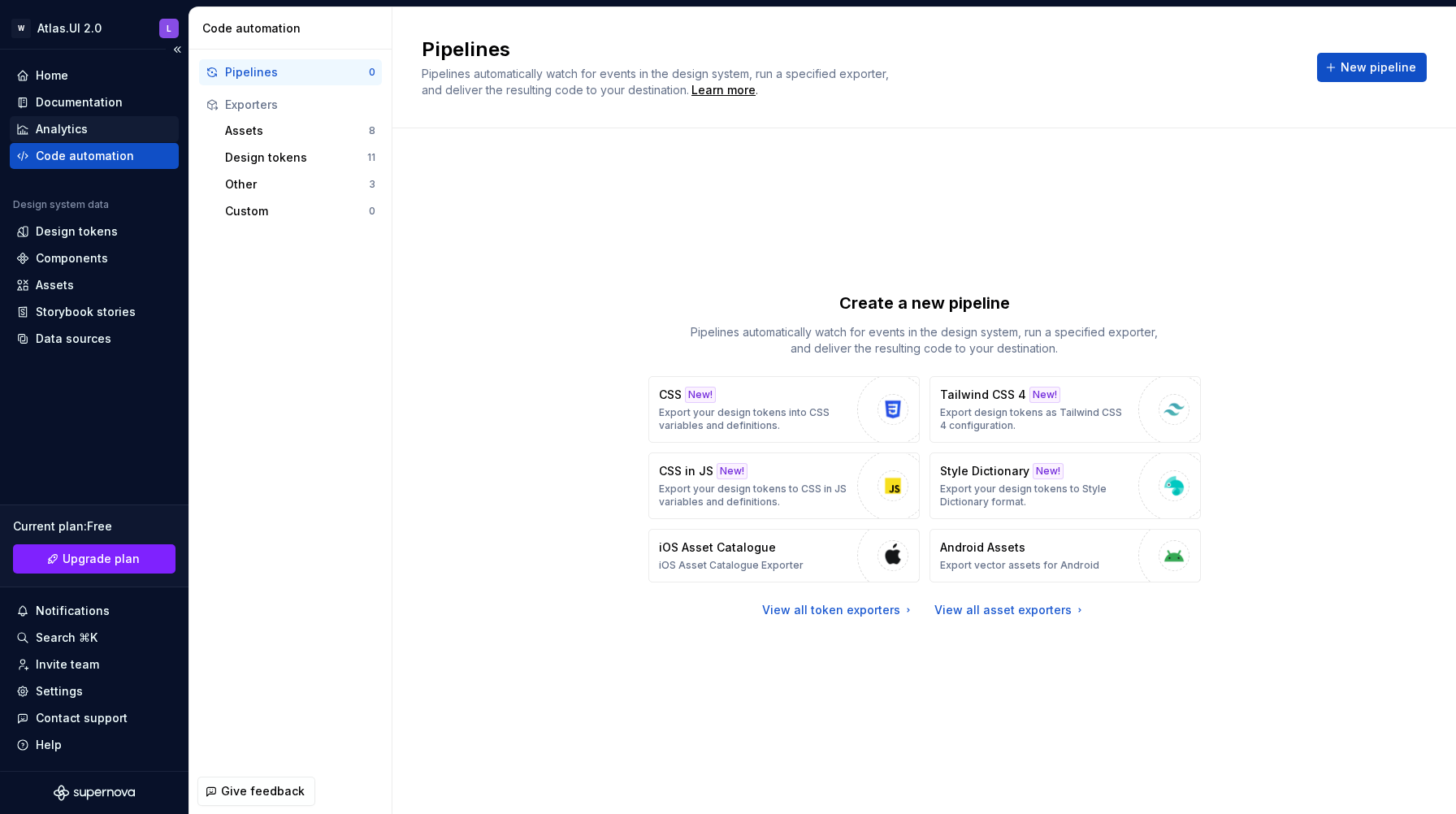
click at [76, 133] on div "Analytics" at bounding box center [61, 128] width 52 height 17
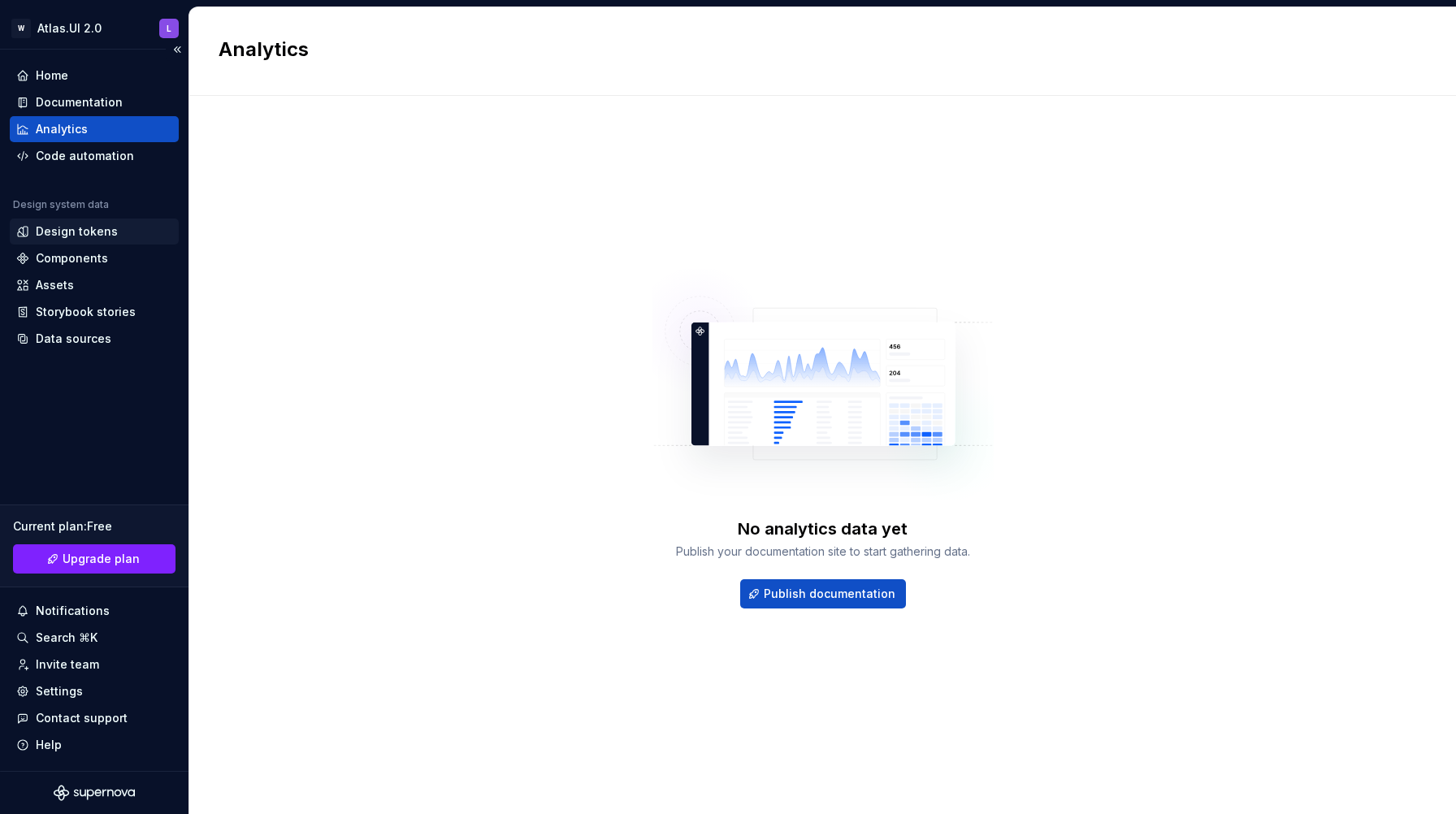
click at [84, 229] on div "Design tokens" at bounding box center [76, 231] width 82 height 17
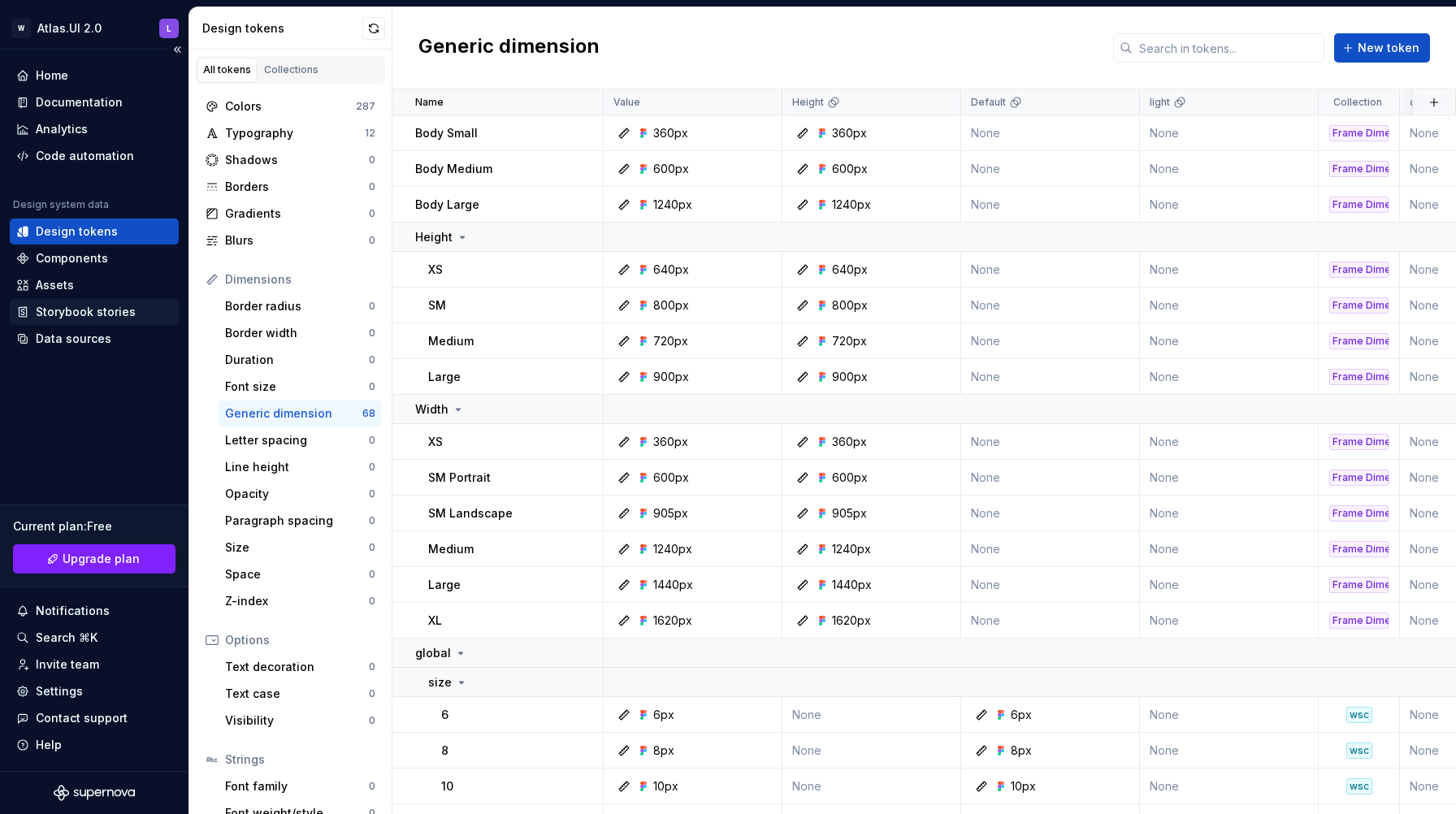
click at [93, 304] on div "Storybook stories" at bounding box center [85, 312] width 100 height 17
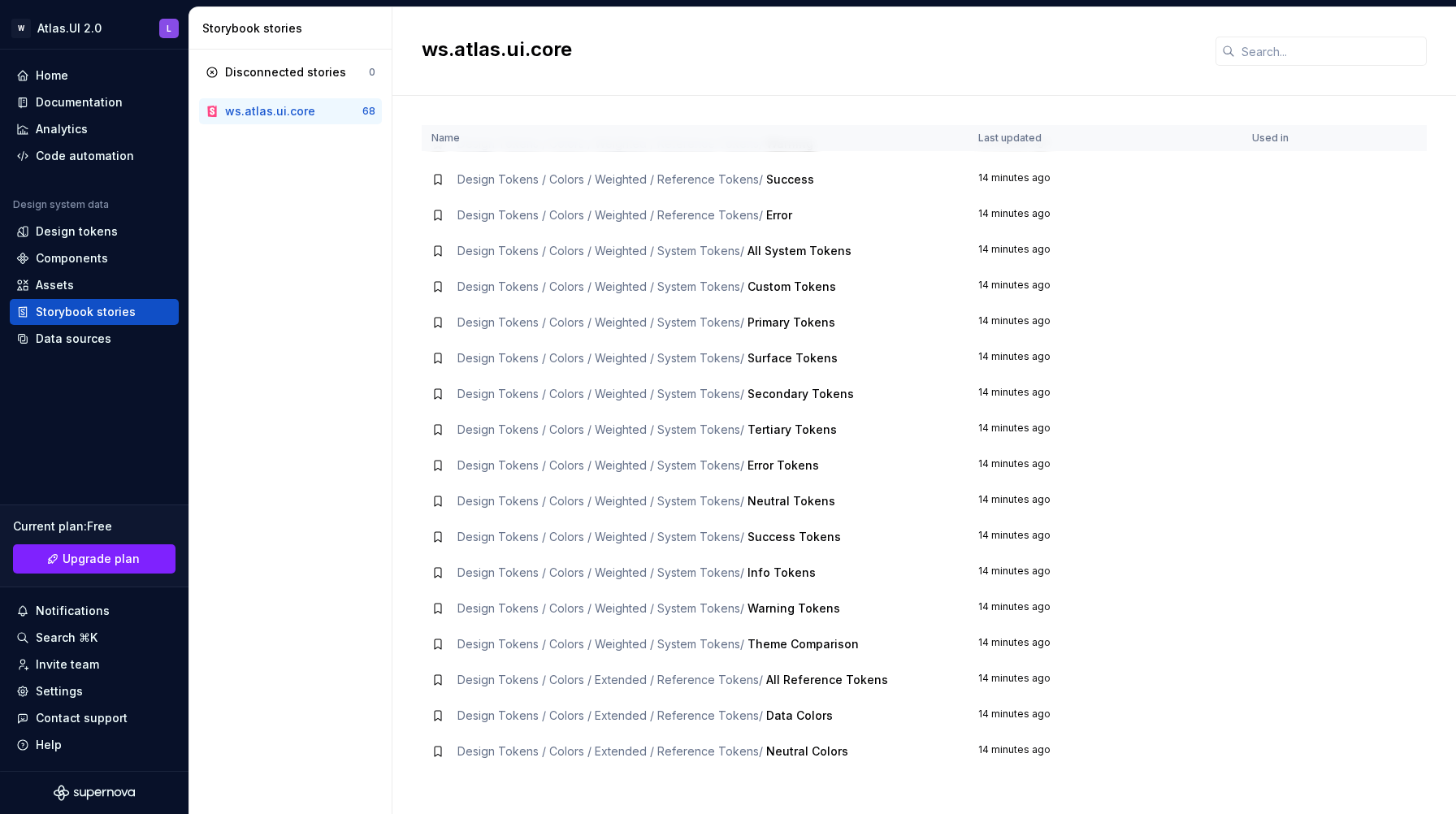
scroll to position [1768, 0]
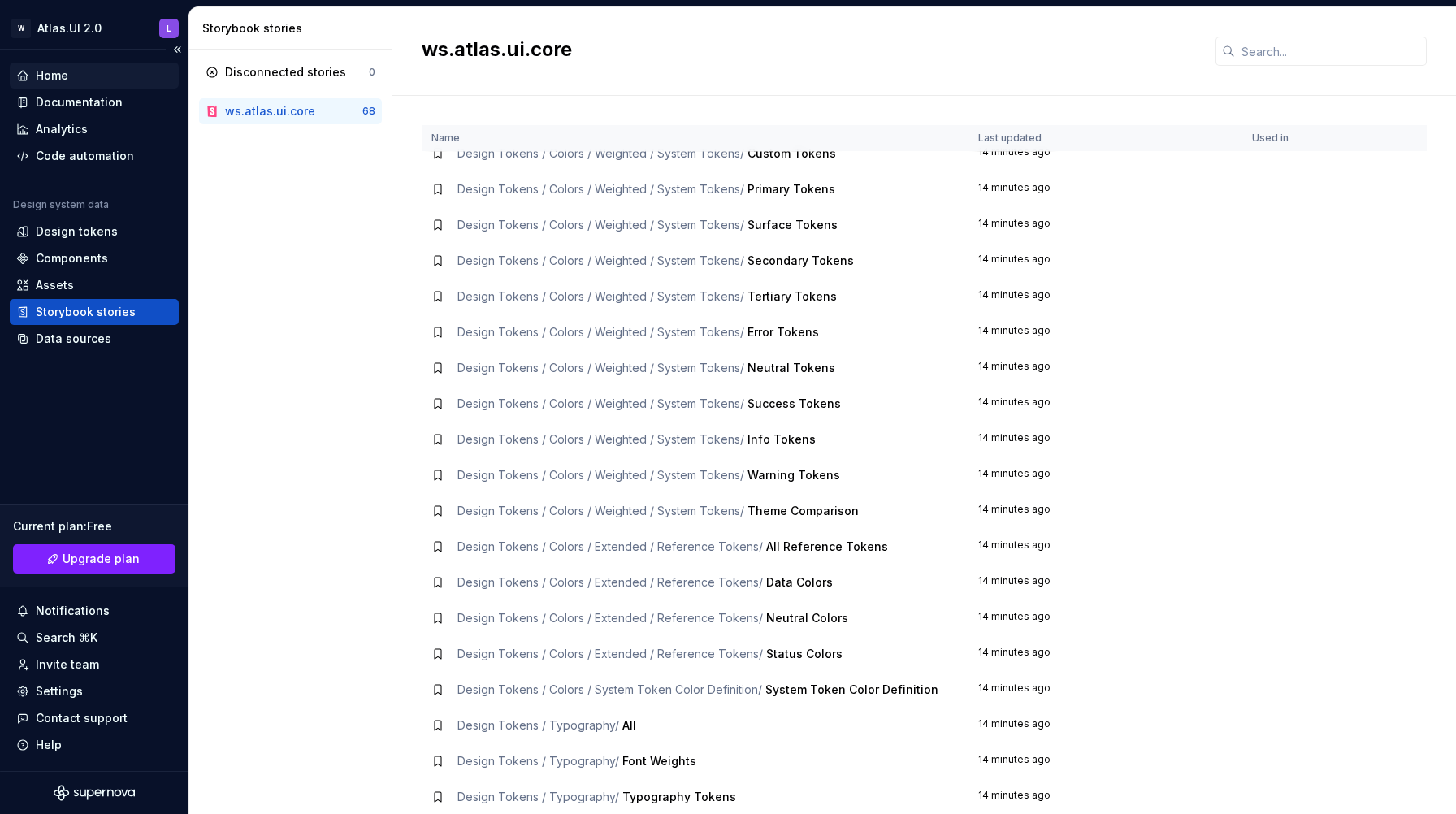
click at [46, 79] on div "Home" at bounding box center [51, 76] width 32 height 17
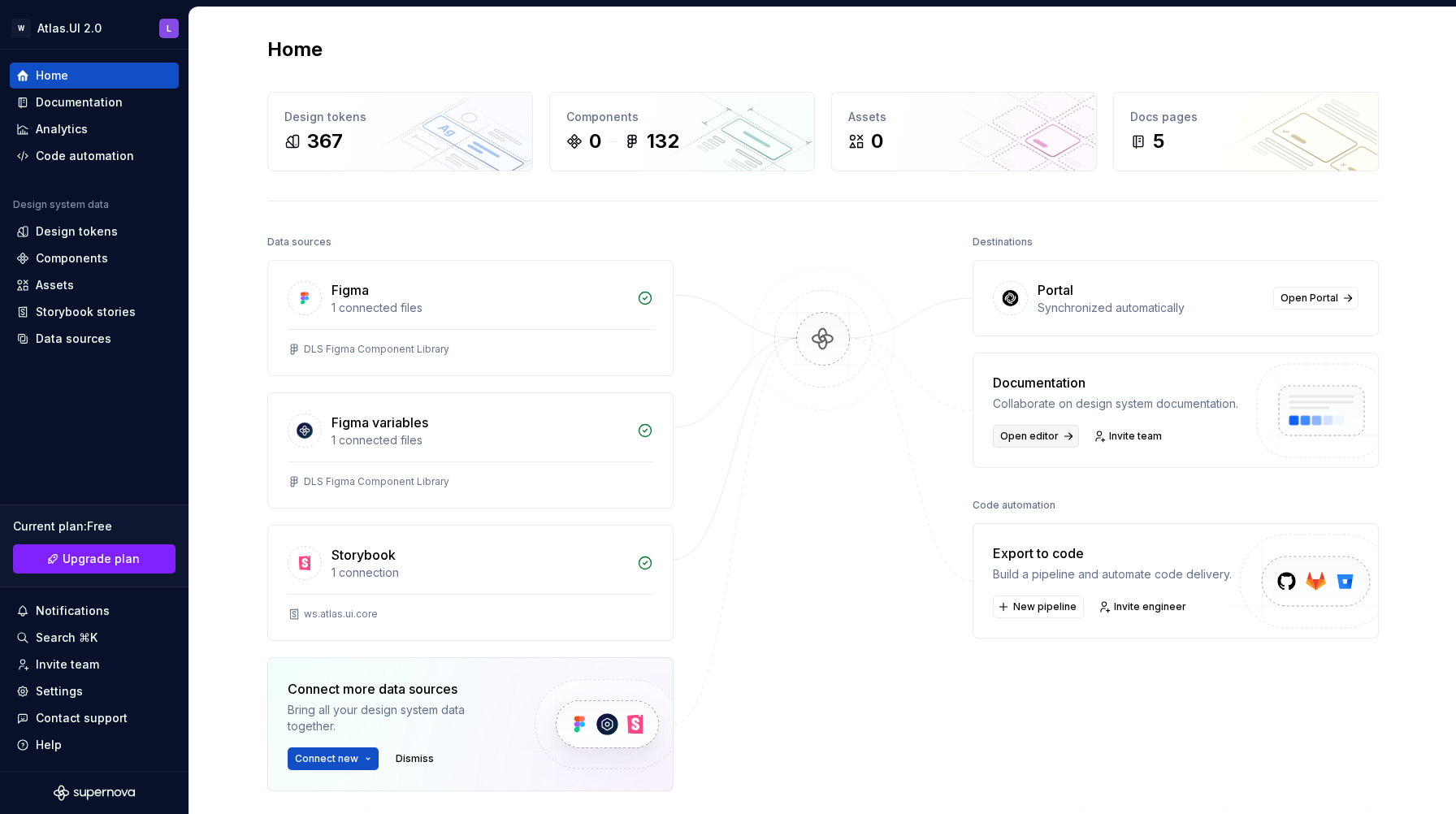
click at [1029, 434] on span "Open editor" at bounding box center [1029, 435] width 59 height 13
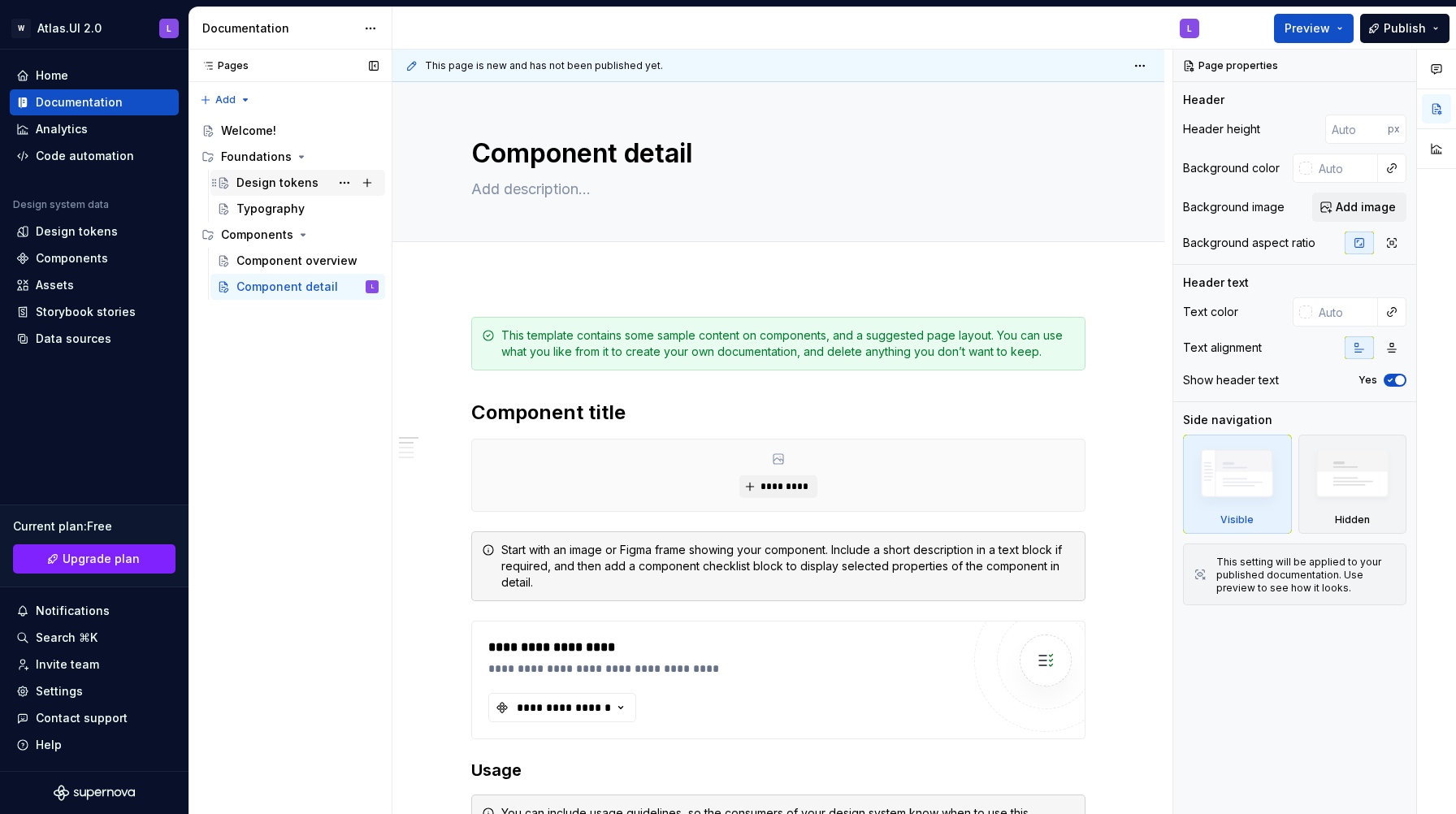
click at [278, 182] on div "Design tokens" at bounding box center [277, 182] width 82 height 17
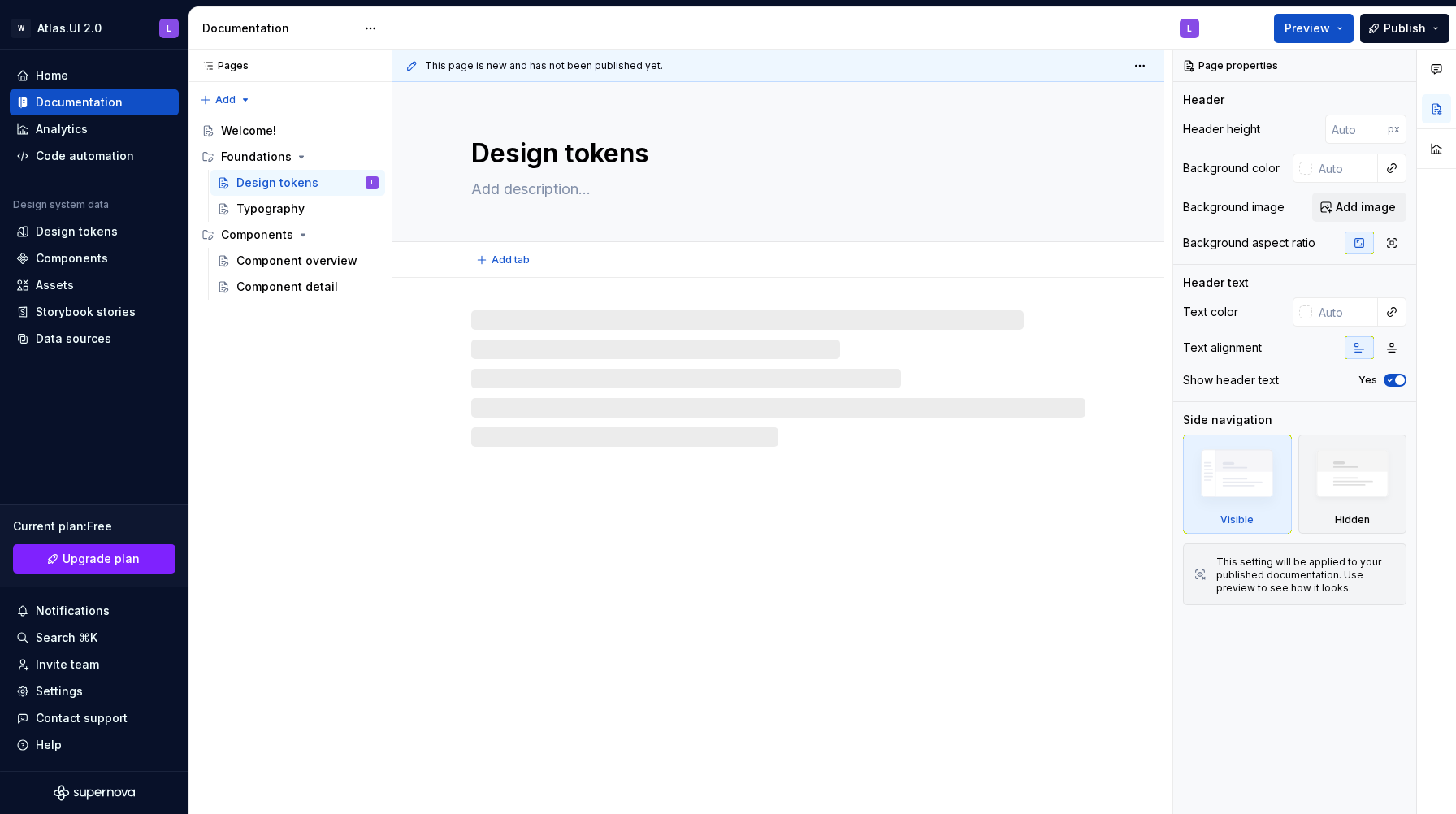
click at [537, 154] on textarea "Design tokens" at bounding box center [775, 154] width 614 height 39
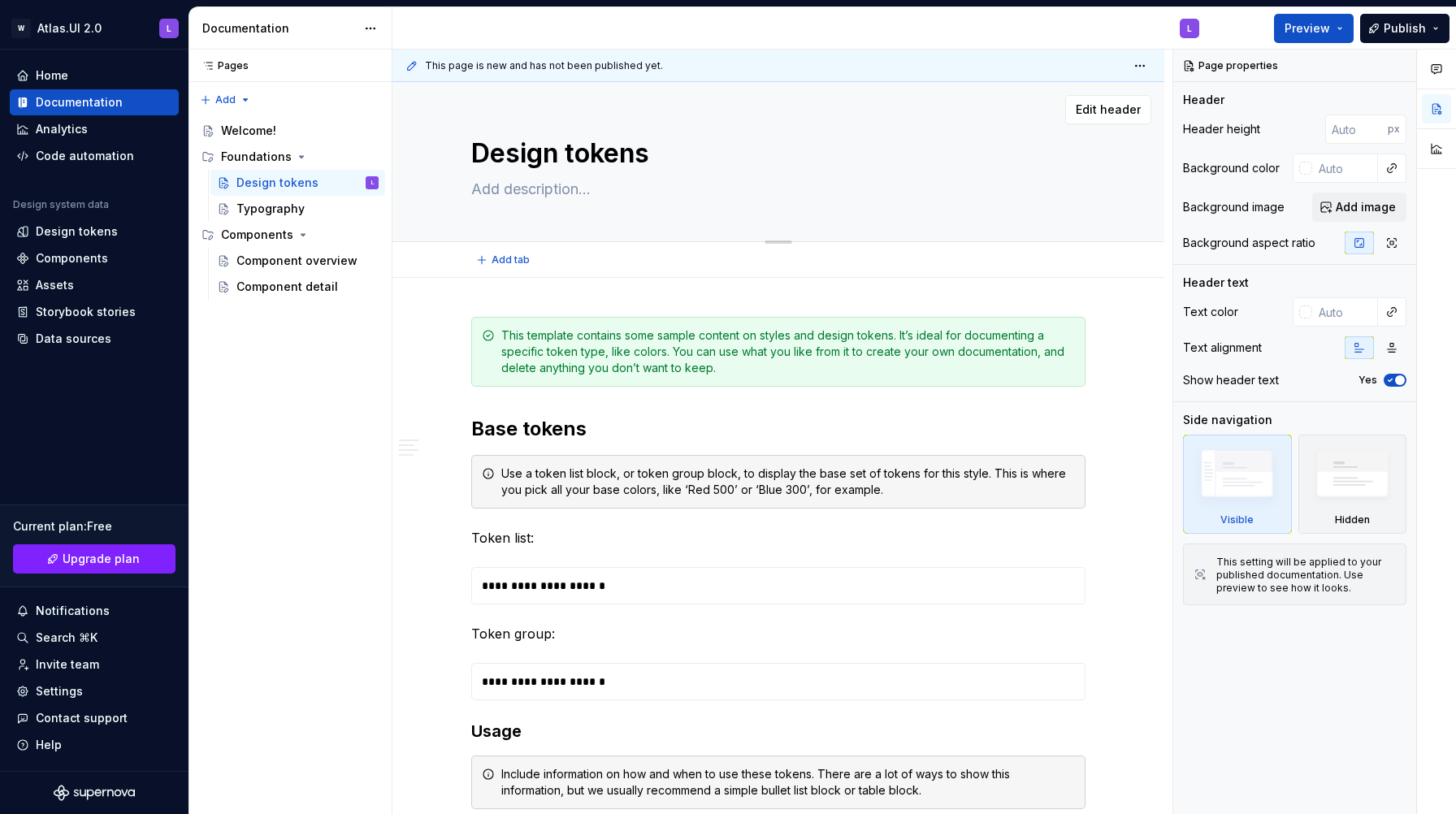
click at [537, 154] on textarea "Design tokens" at bounding box center [775, 154] width 614 height 39
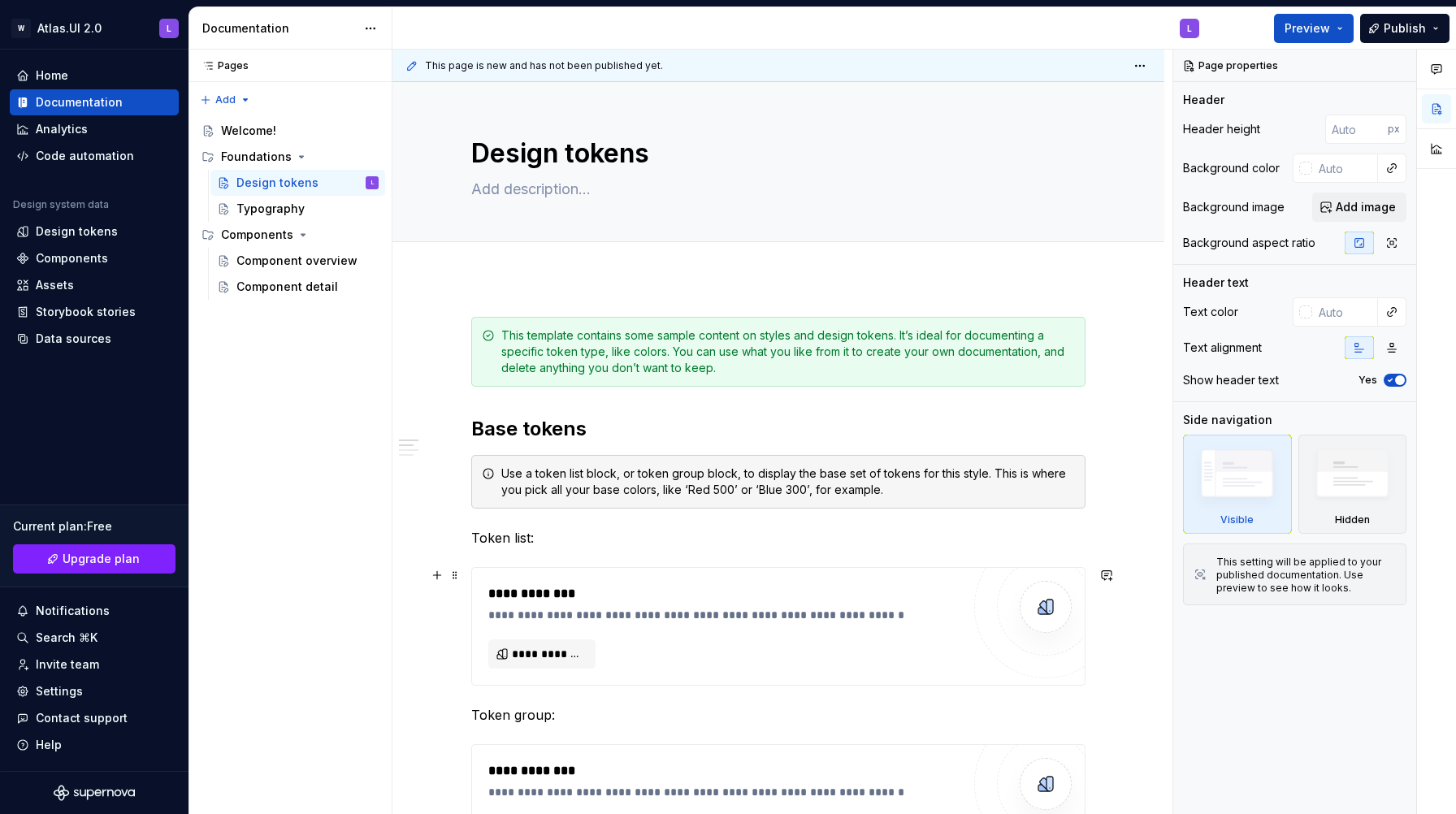
scroll to position [197, 0]
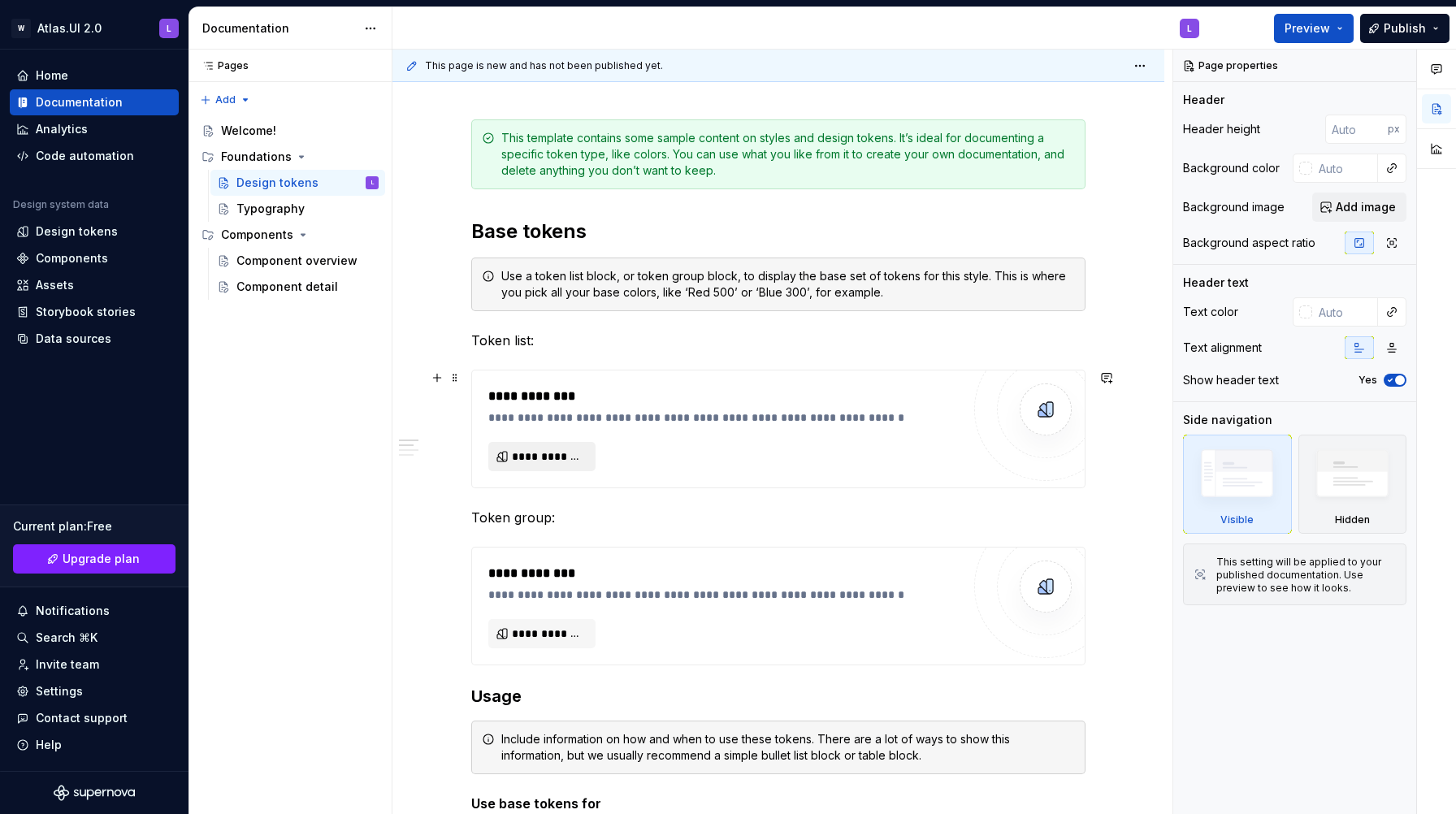
click at [543, 458] on span "**********" at bounding box center [548, 456] width 74 height 17
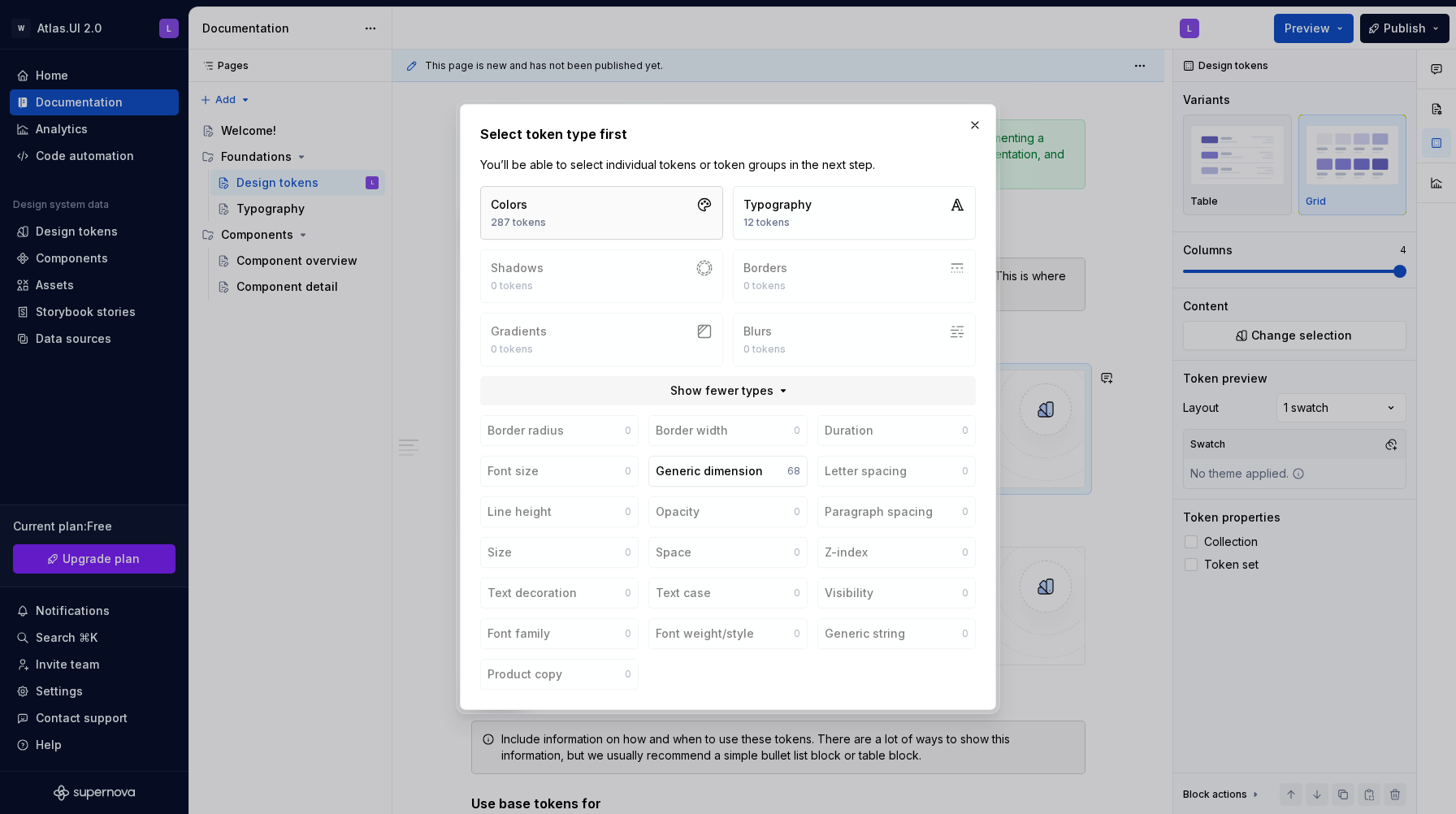
click at [578, 213] on button "Colors 287 tokens" at bounding box center [602, 213] width 243 height 54
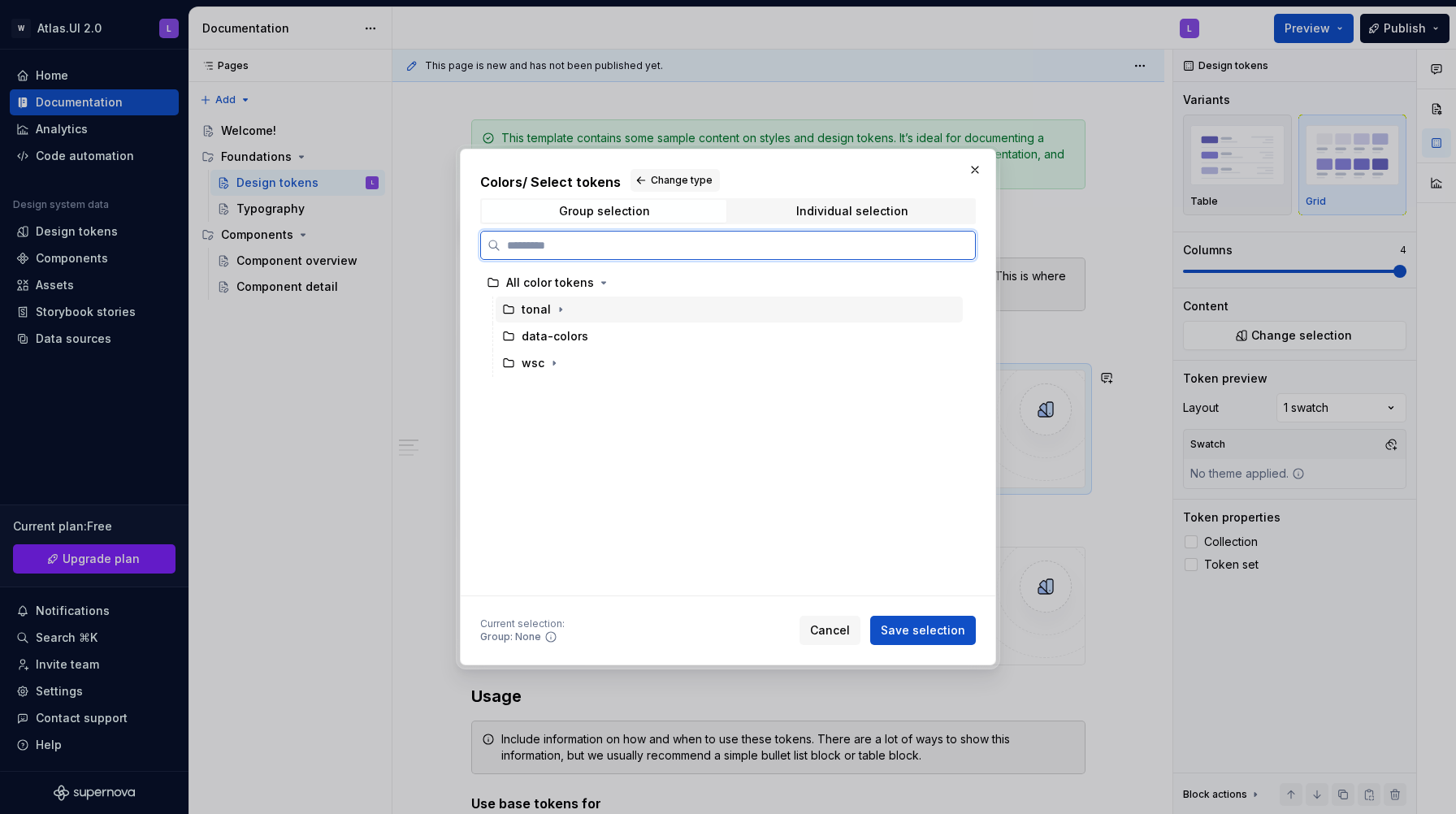
click at [533, 313] on div "tonal" at bounding box center [536, 309] width 29 height 17
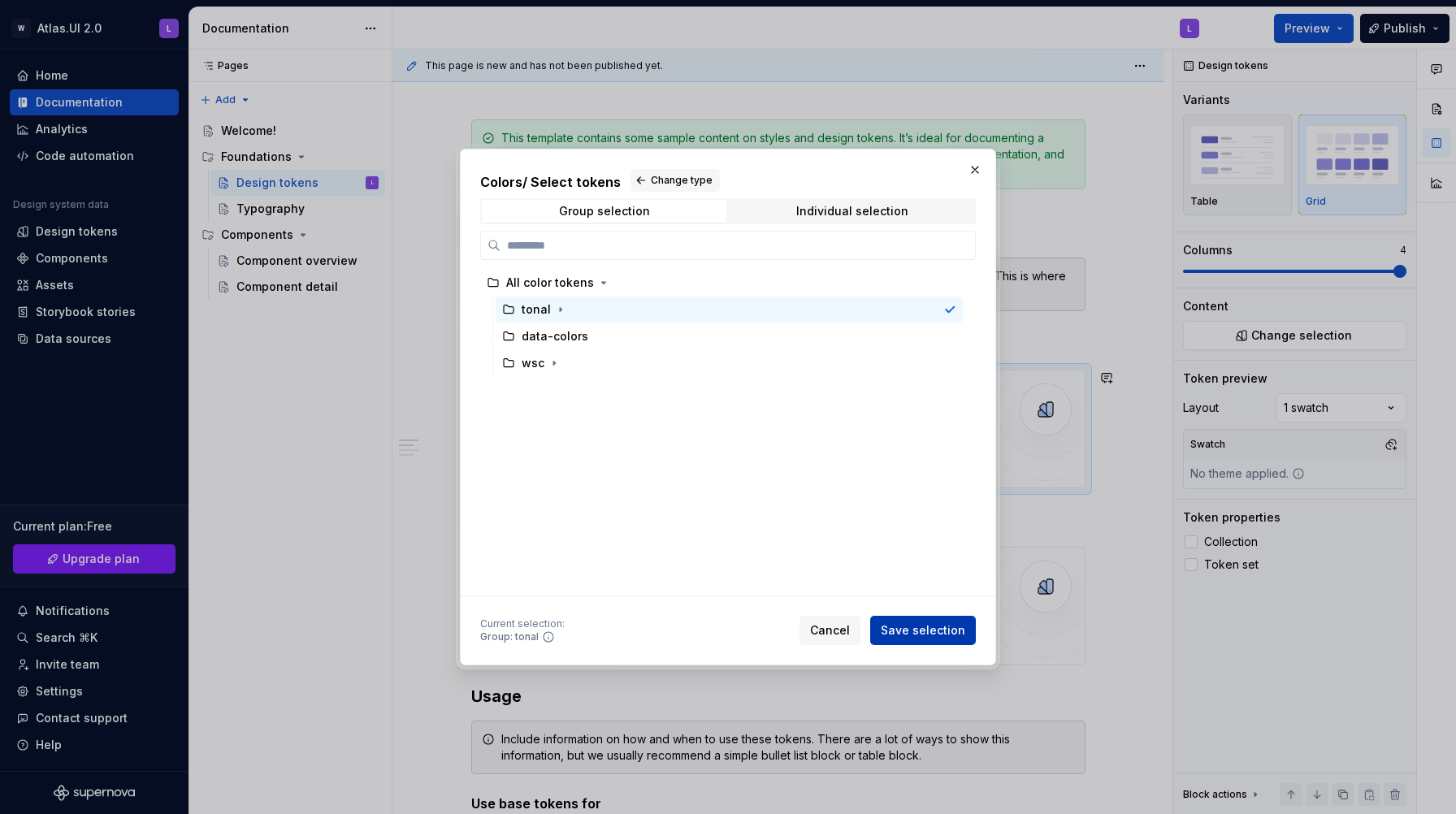
click at [914, 628] on span "Save selection" at bounding box center [923, 631] width 84 height 17
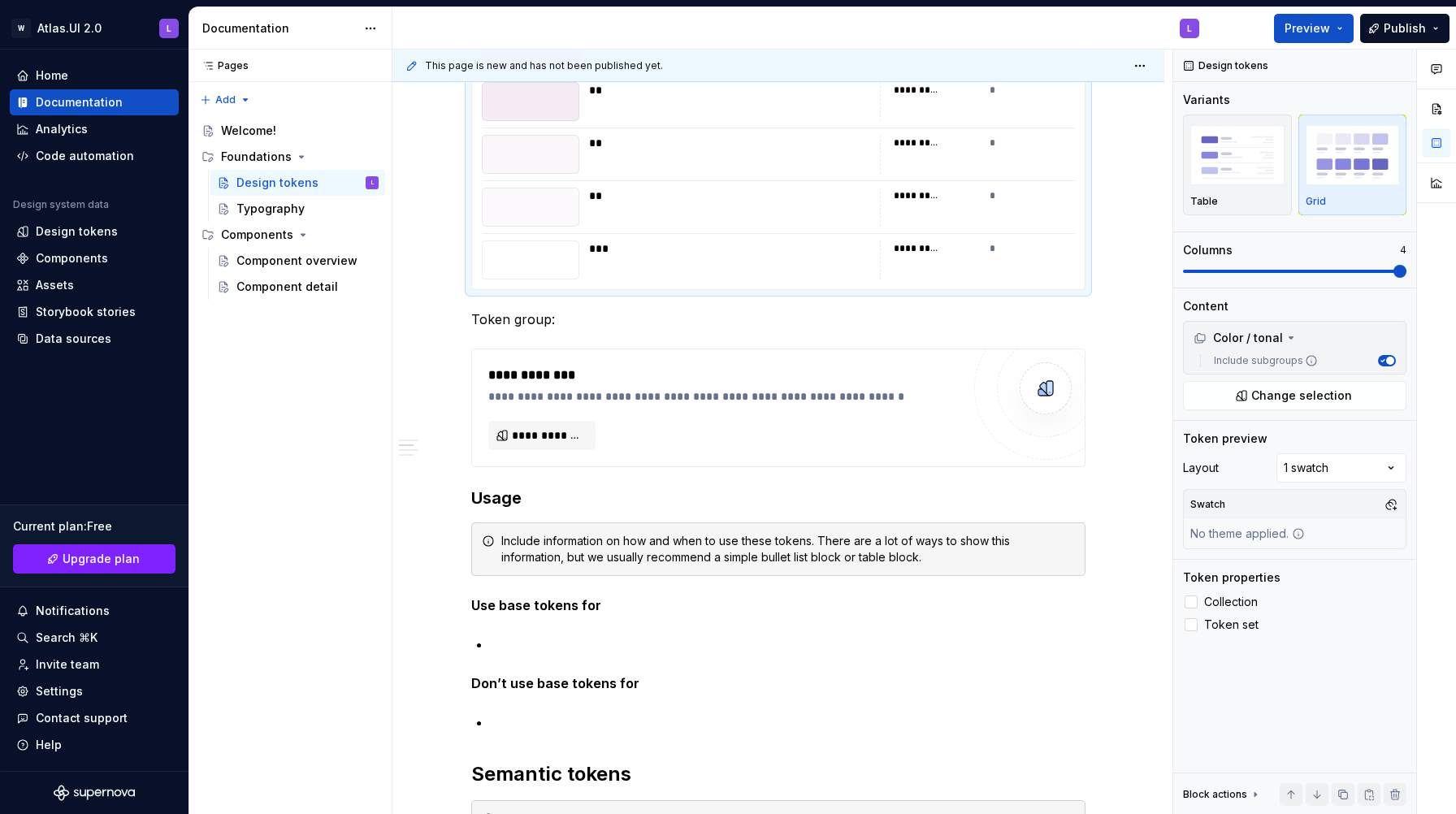
scroll to position [8486, 0]
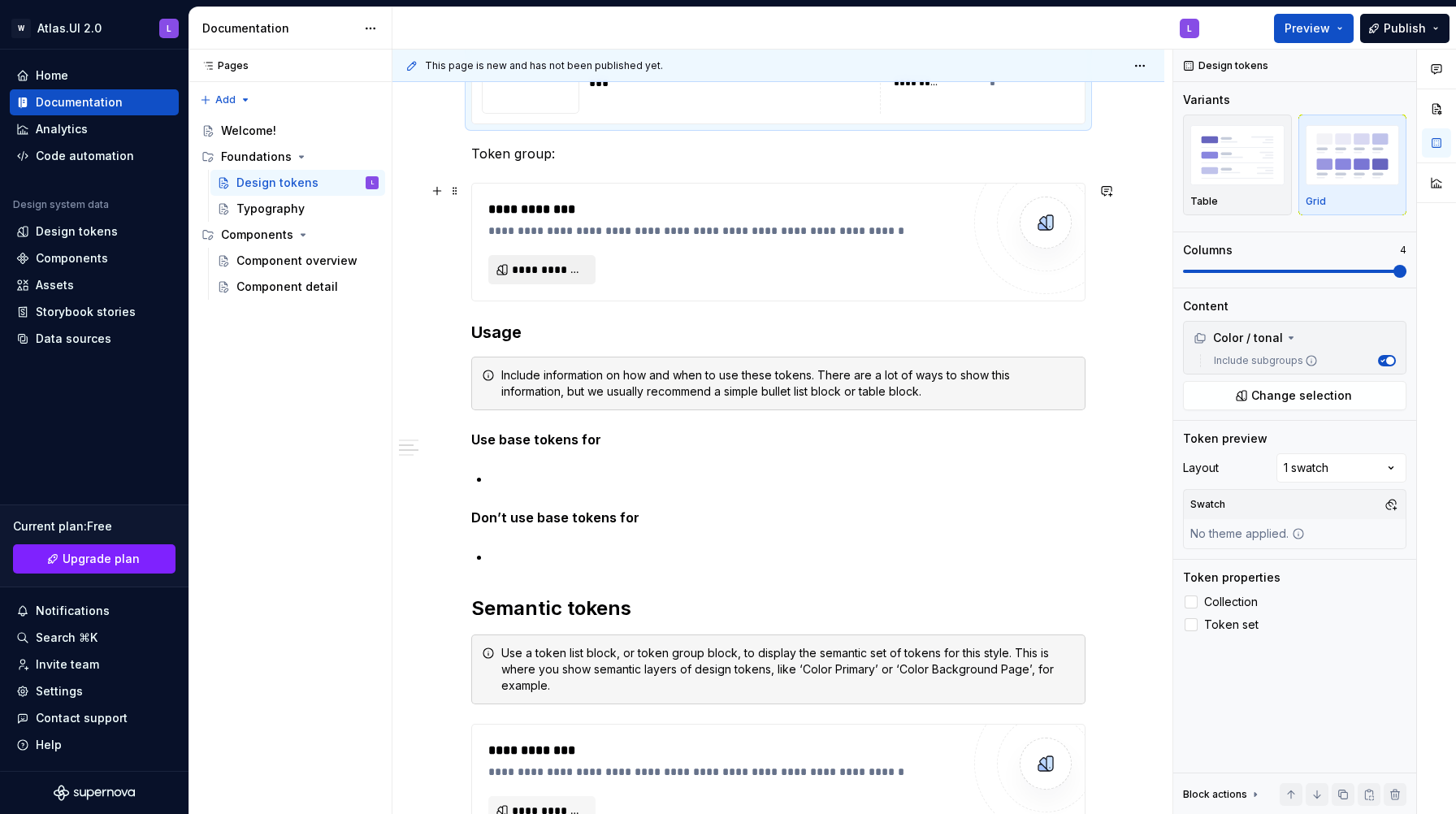
click at [576, 276] on span "**********" at bounding box center [548, 270] width 74 height 17
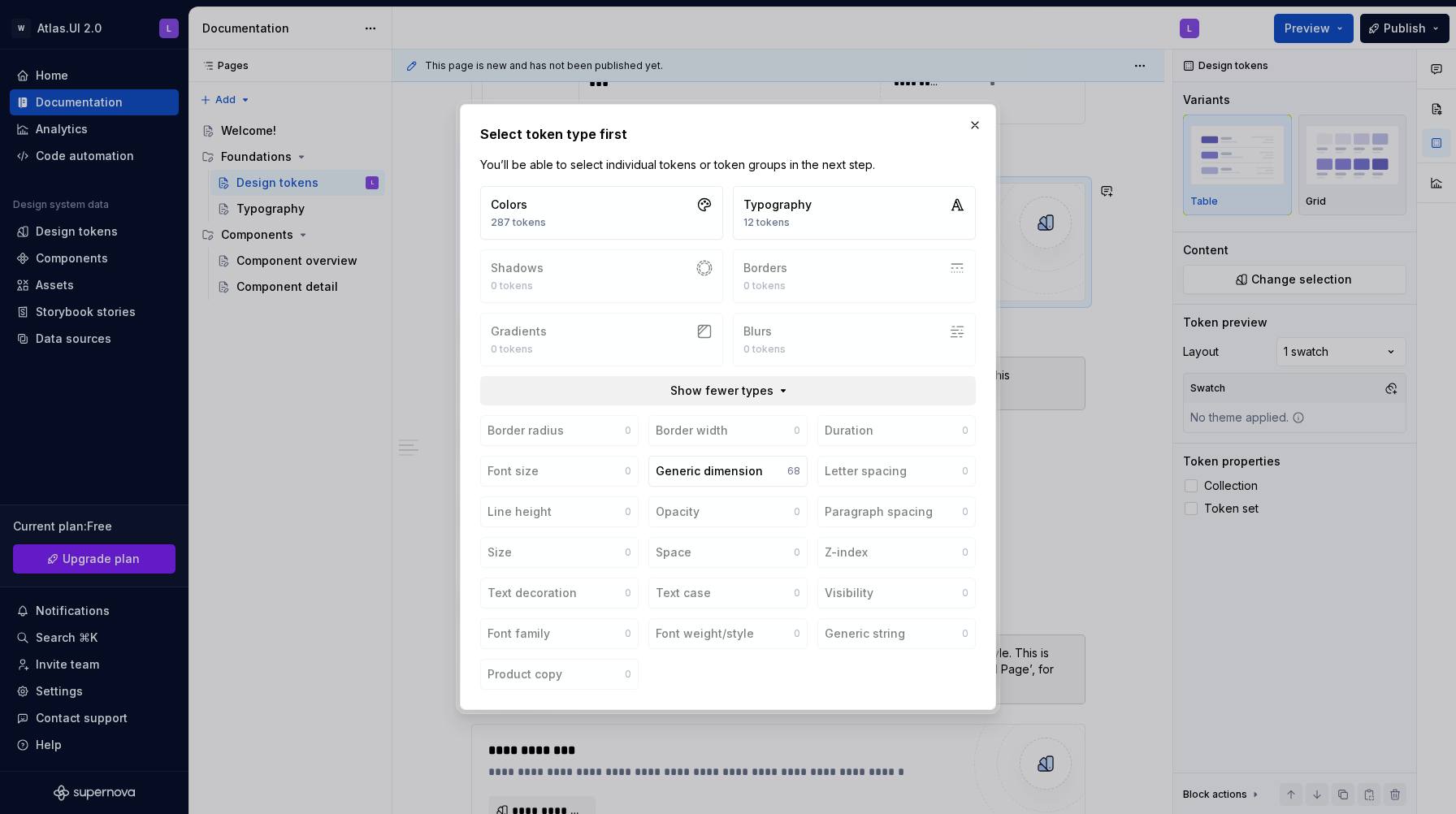
click at [715, 388] on span "Show fewer types" at bounding box center [721, 390] width 103 height 17
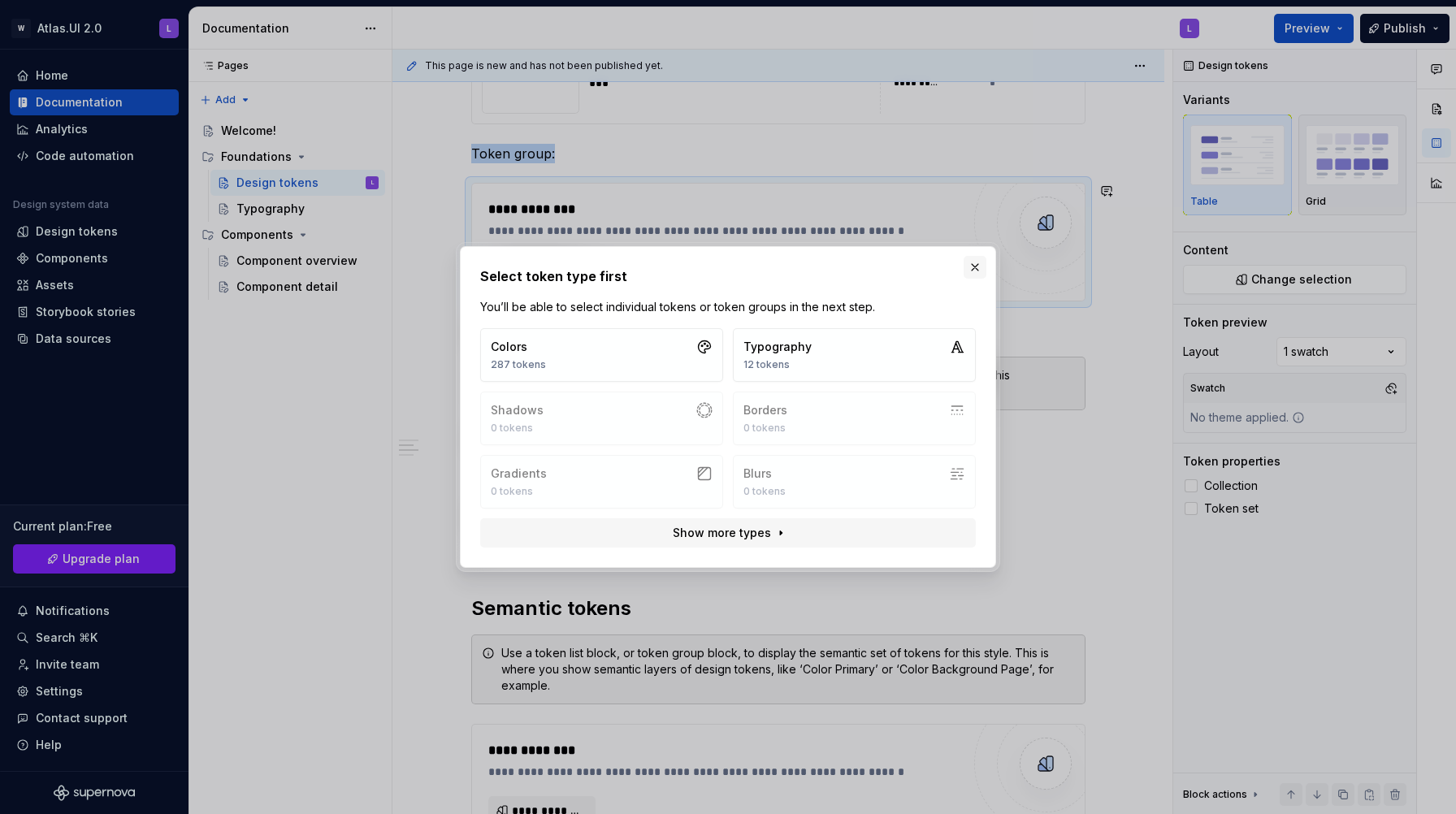
click at [975, 267] on button "button" at bounding box center [974, 267] width 23 height 23
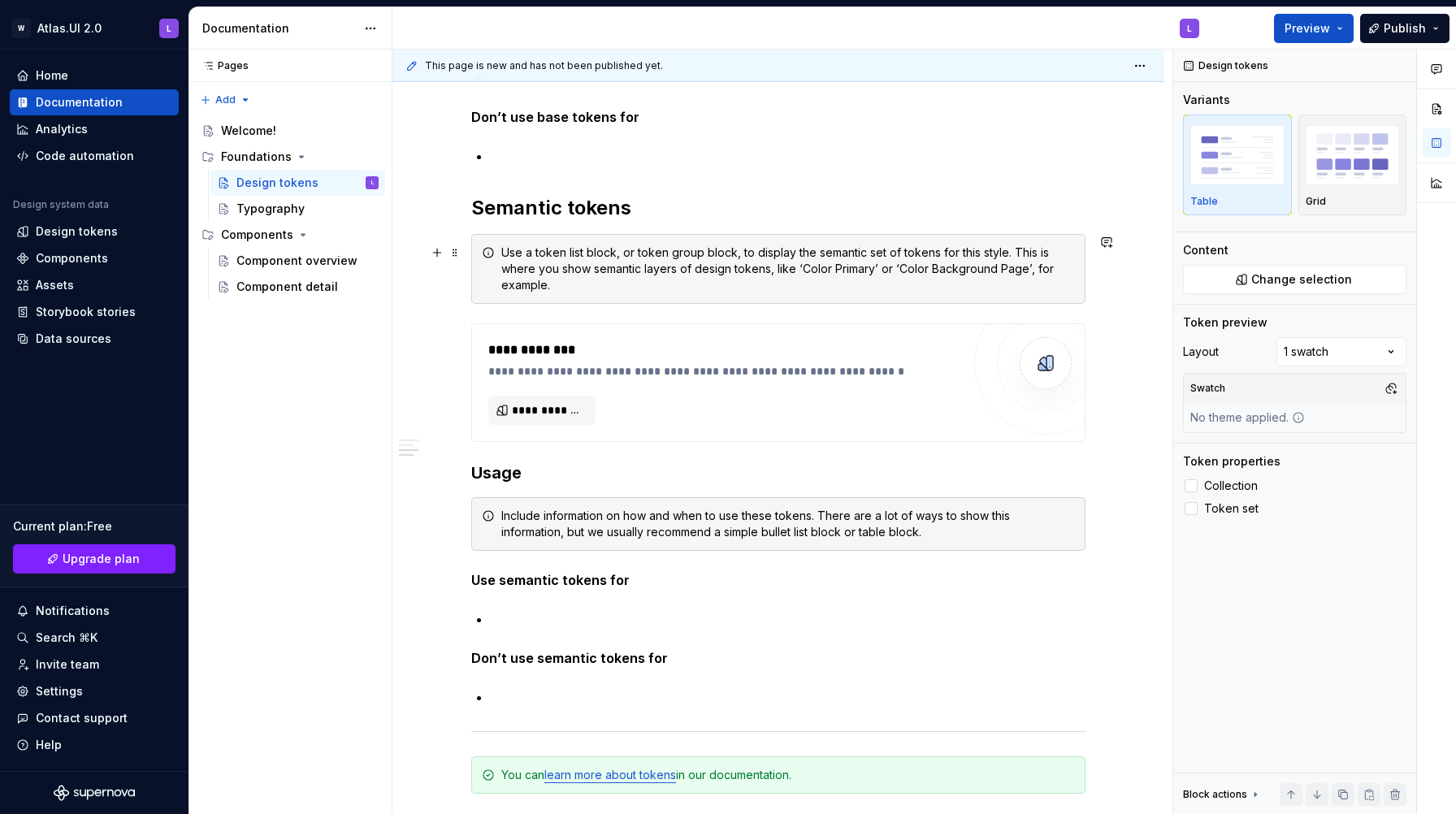
scroll to position [8887, 0]
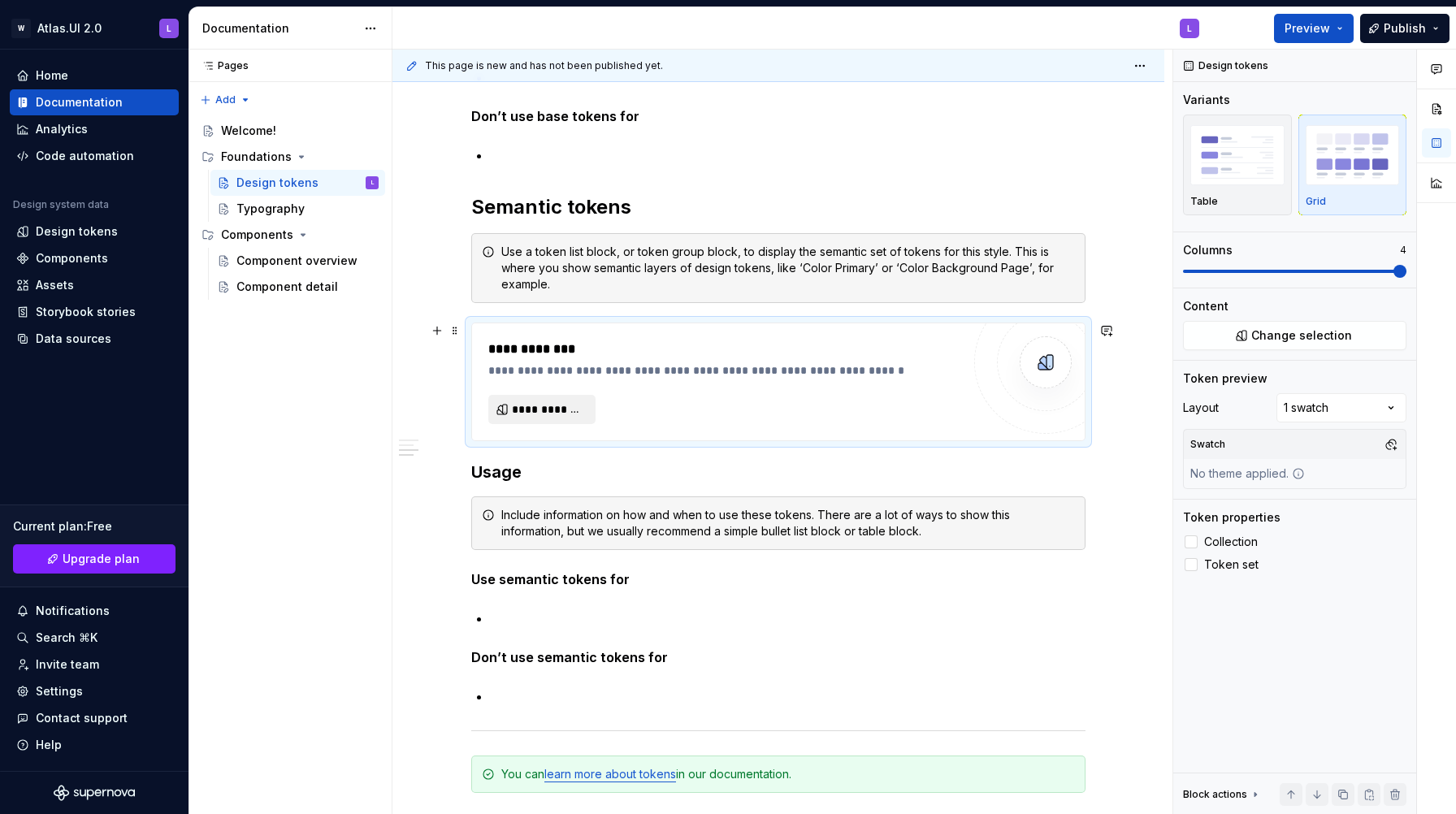
click at [564, 408] on span "**********" at bounding box center [548, 409] width 74 height 17
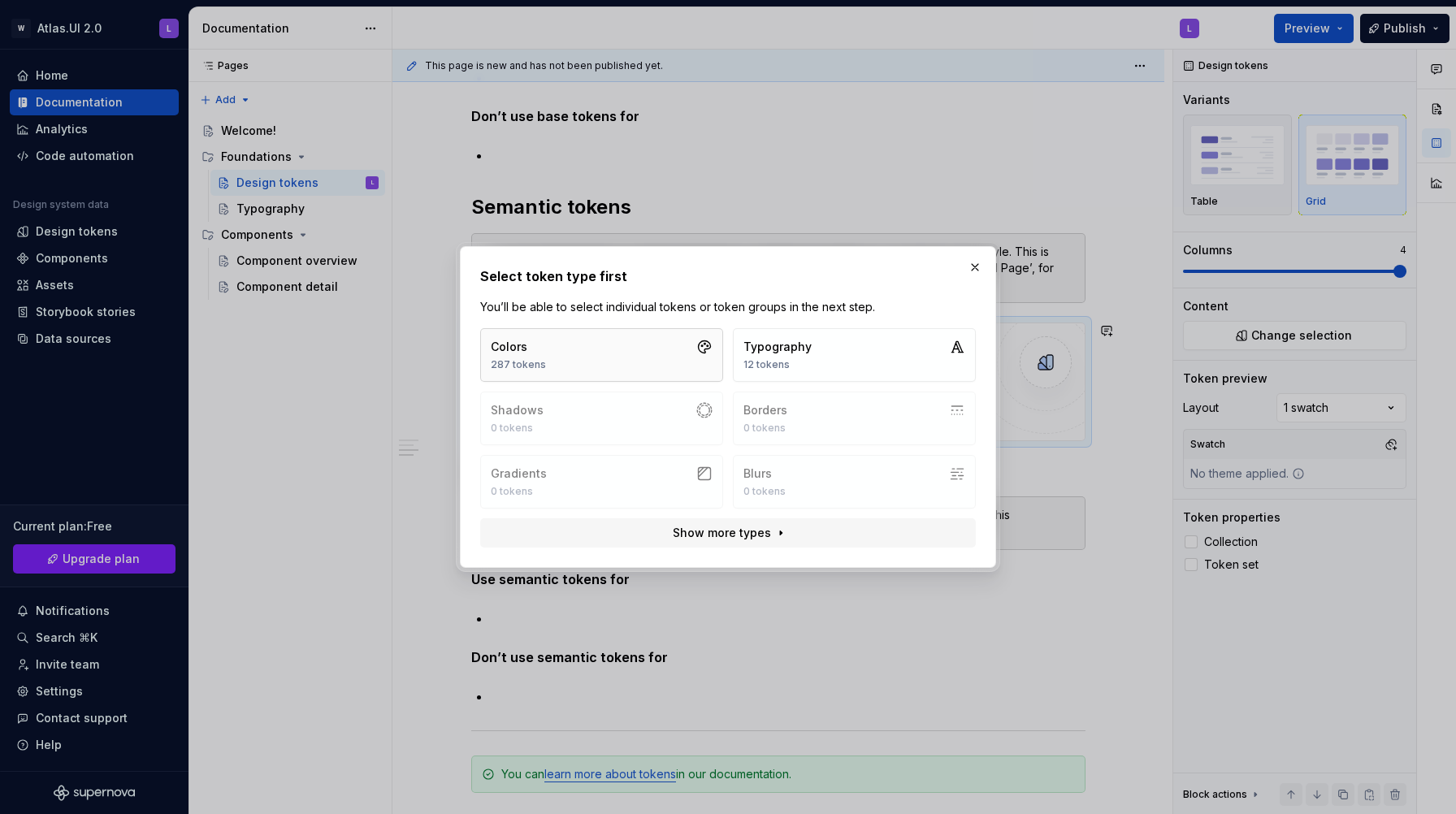
click at [575, 353] on button "Colors 287 tokens" at bounding box center [602, 355] width 243 height 54
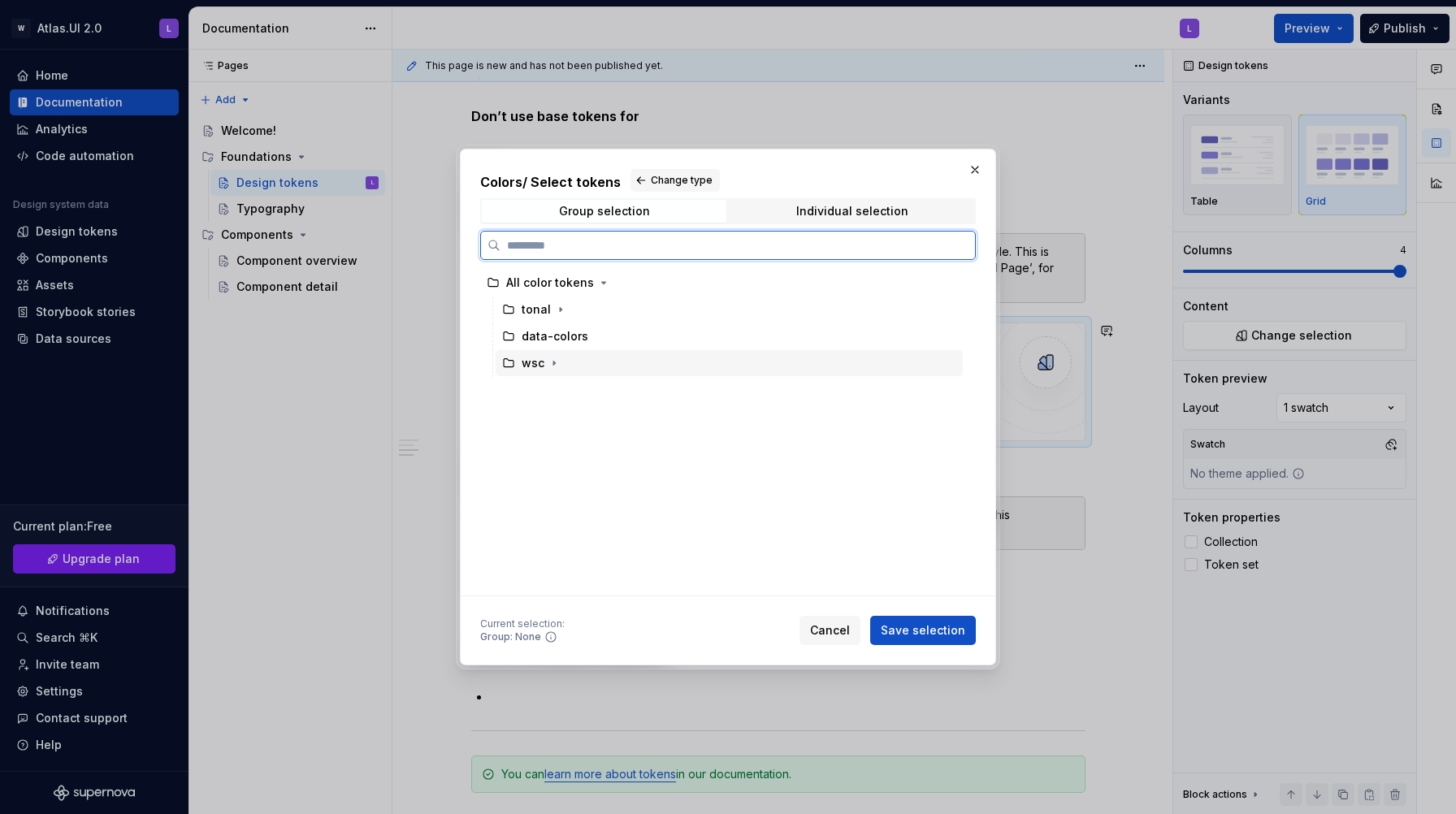
click at [535, 372] on div "wsc" at bounding box center [728, 363] width 467 height 26
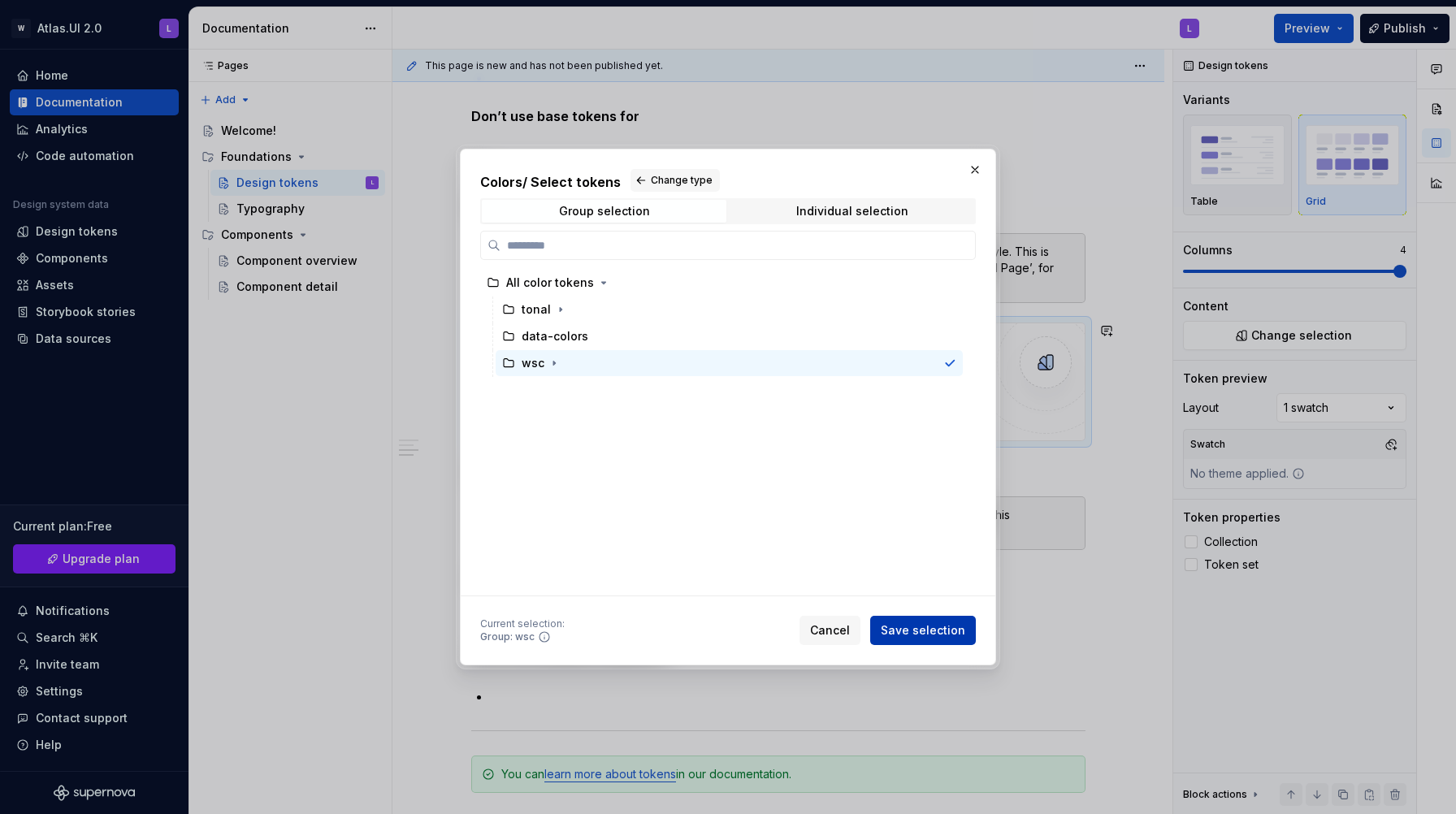
click at [942, 625] on span "Save selection" at bounding box center [923, 631] width 84 height 17
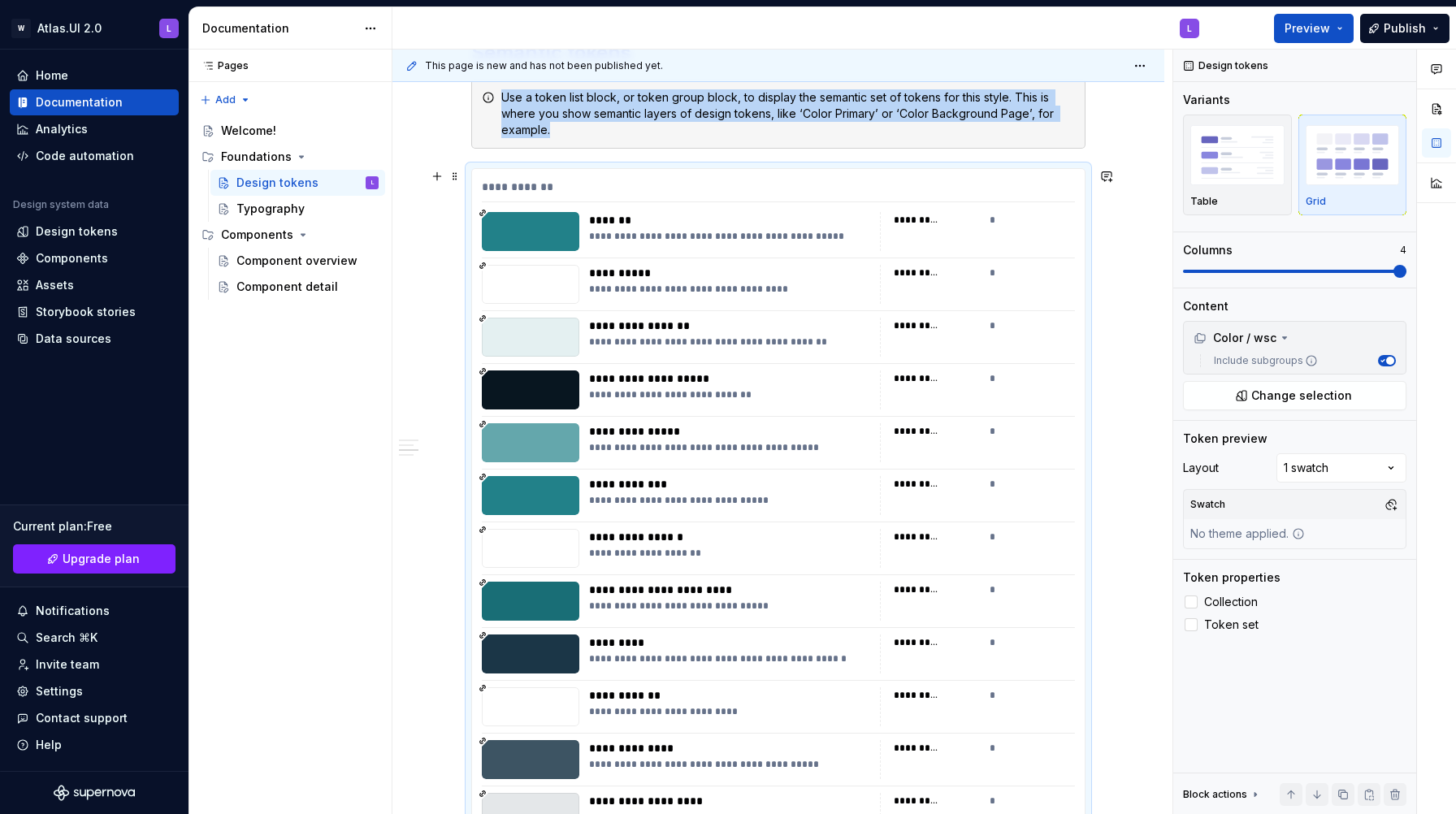
scroll to position [9028, 0]
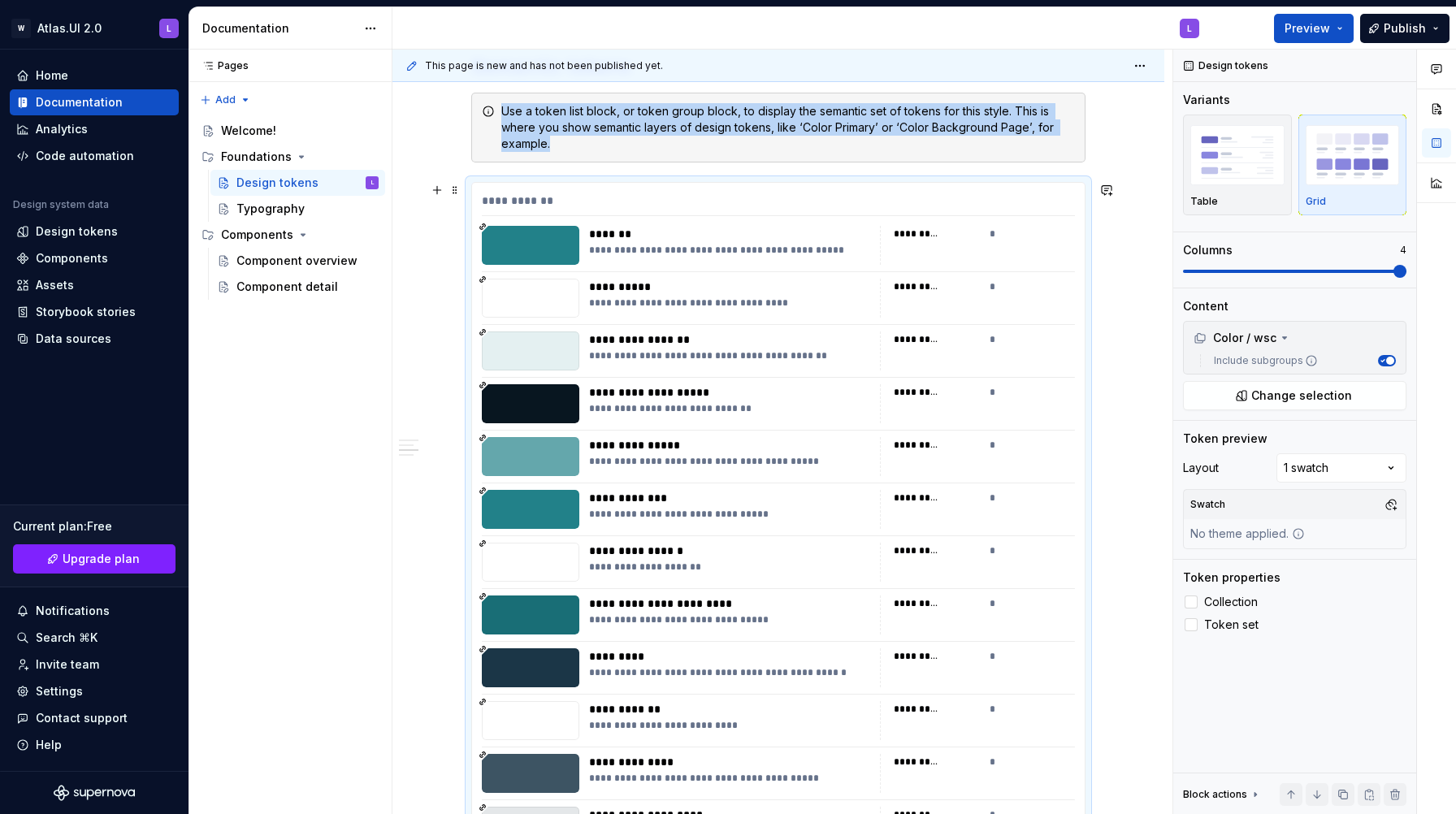
click at [1006, 245] on div "********* *" at bounding box center [977, 245] width 195 height 39
click at [996, 234] on div "*" at bounding box center [1032, 233] width 86 height 17
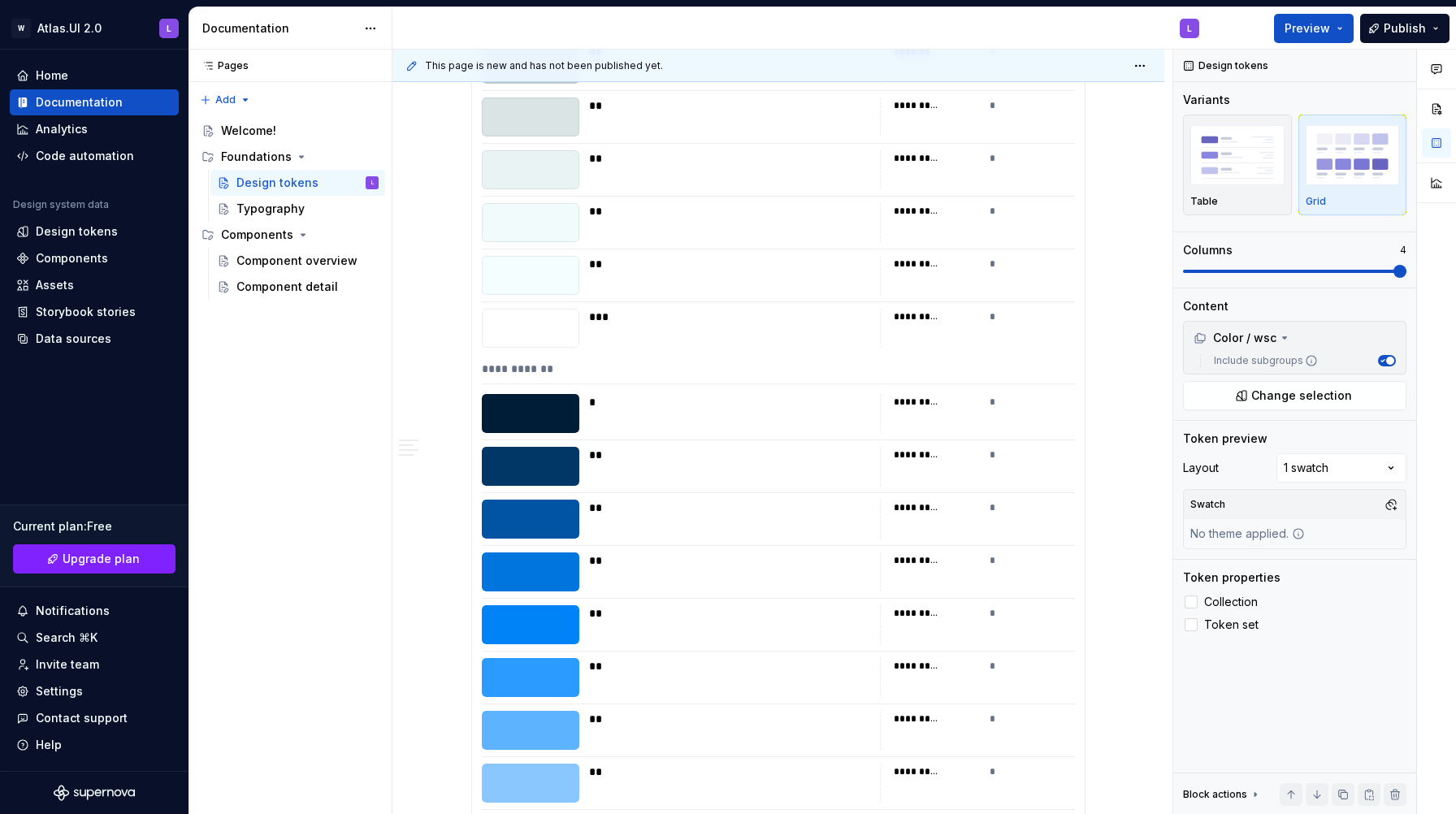
scroll to position [4534, 0]
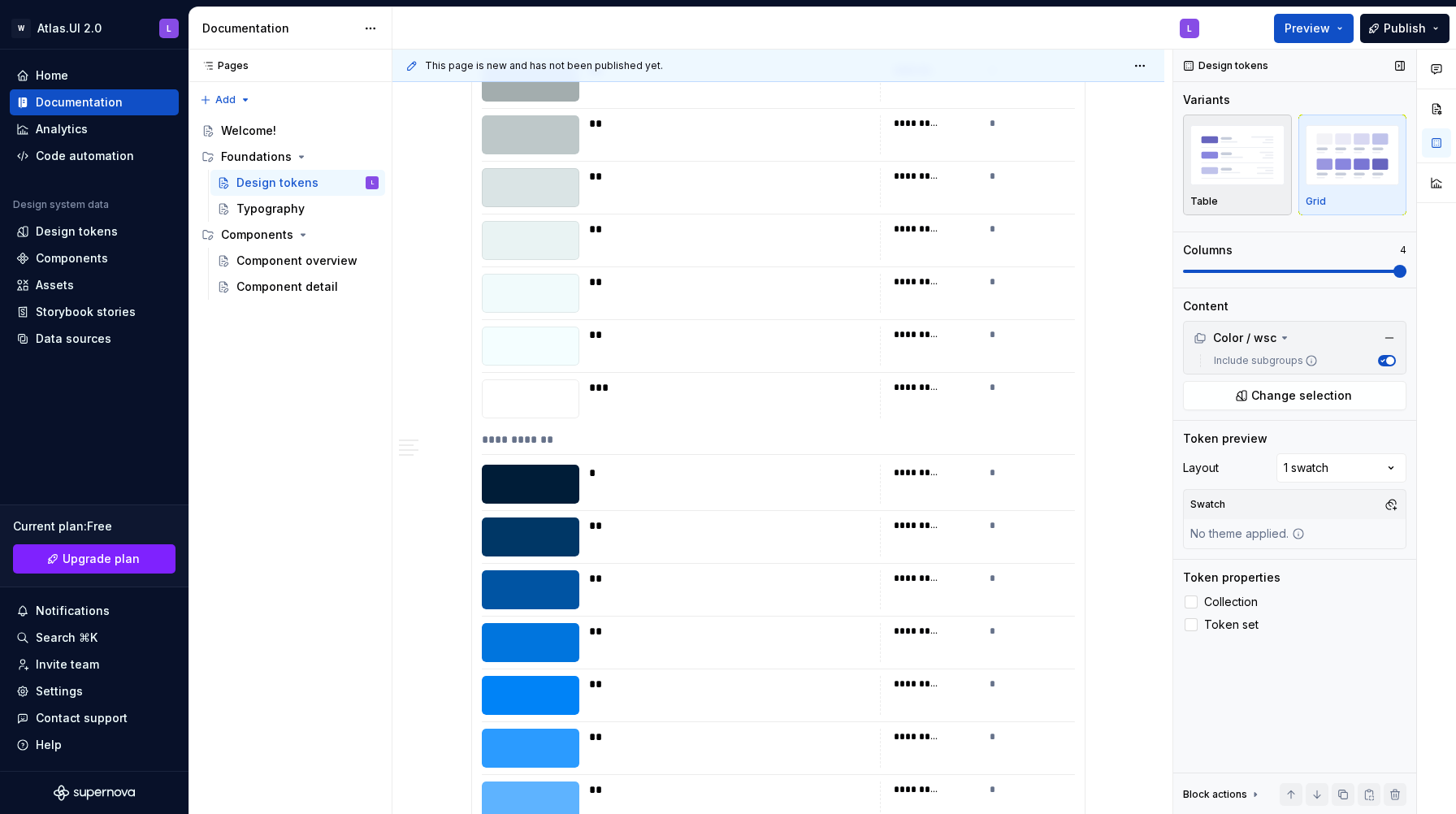
click at [1217, 171] on img "button" at bounding box center [1237, 155] width 94 height 59
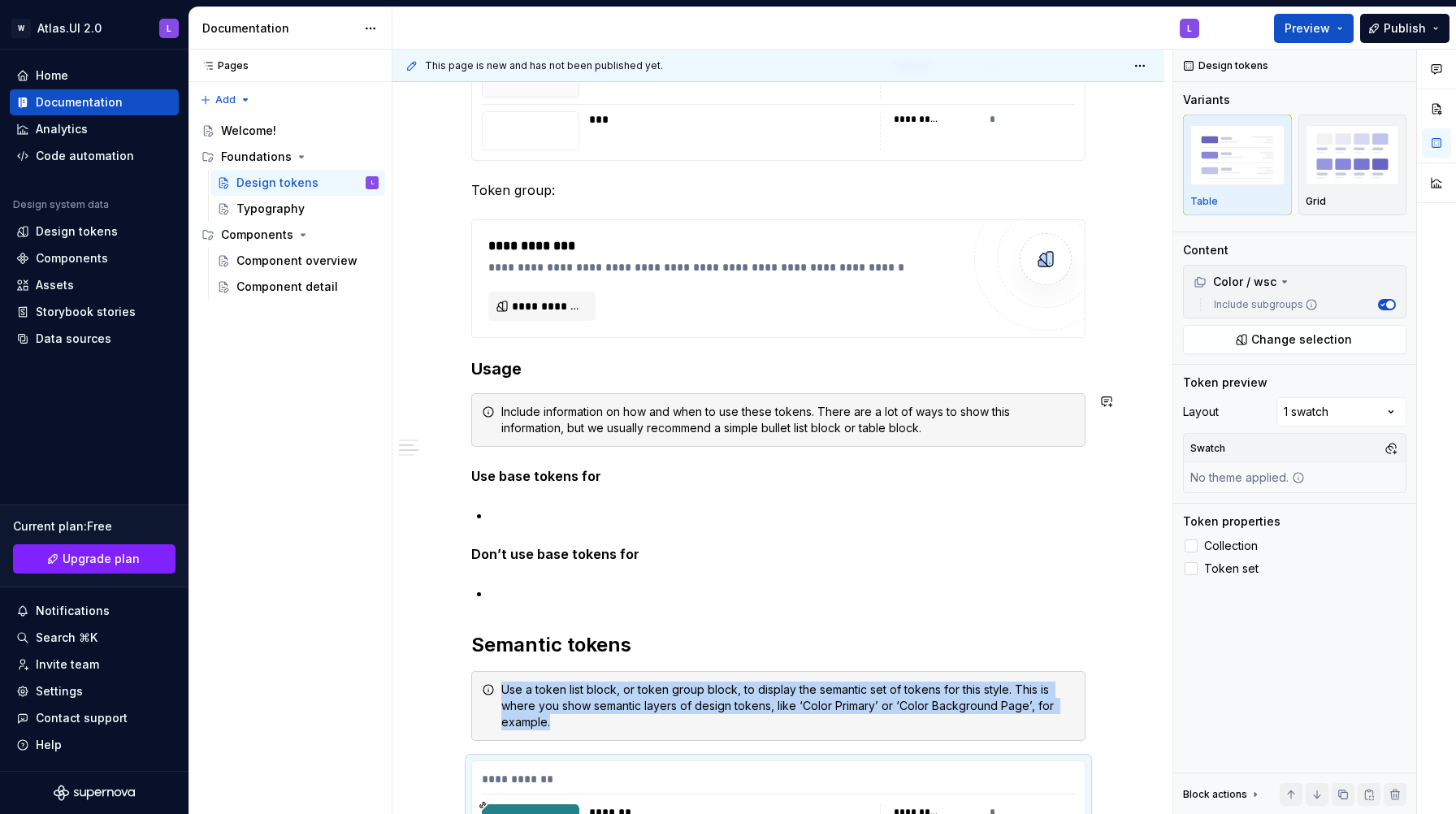
scroll to position [8957, 0]
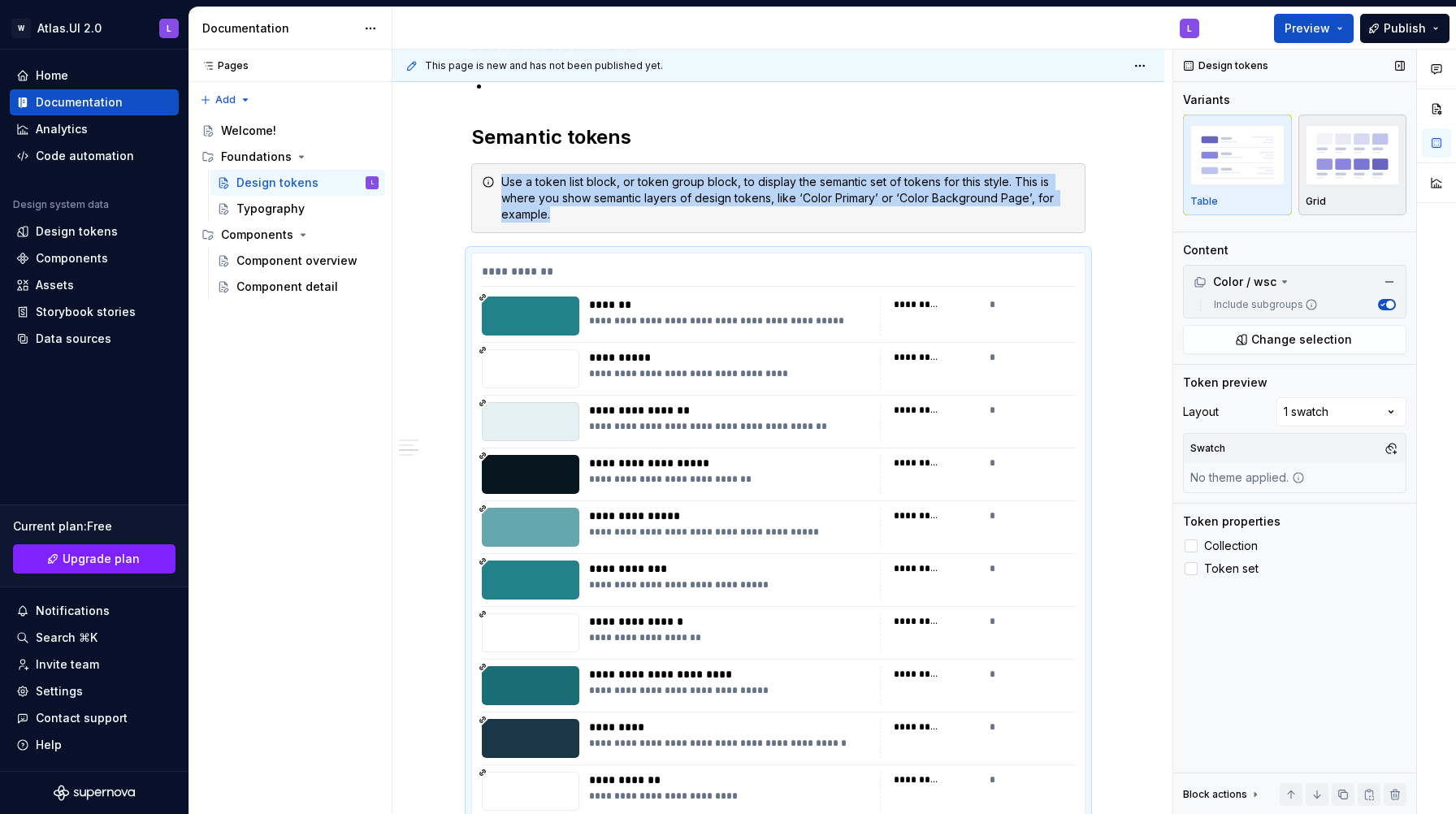
click at [1340, 163] on img "button" at bounding box center [1352, 155] width 94 height 59
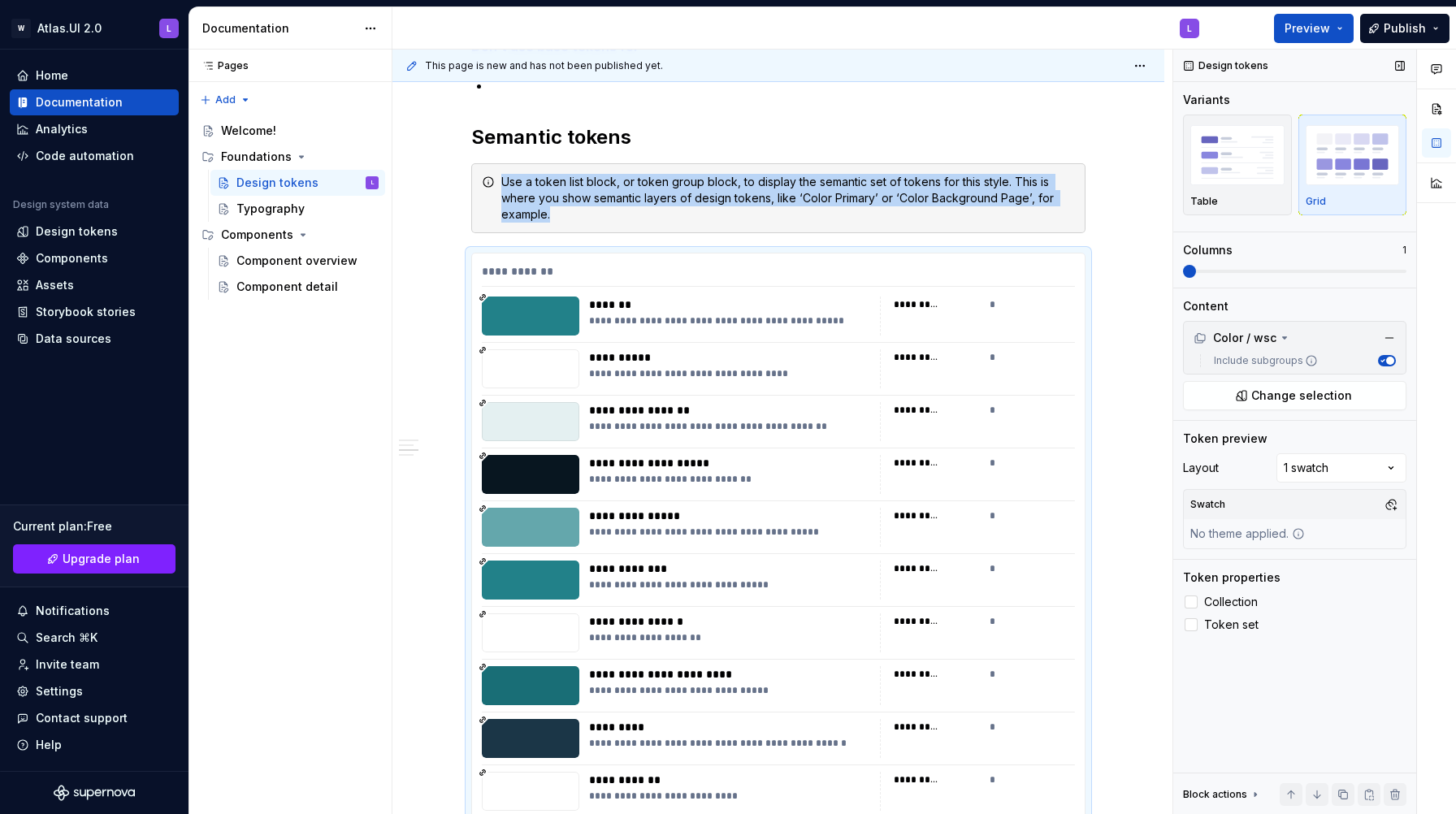
scroll to position [9160, 0]
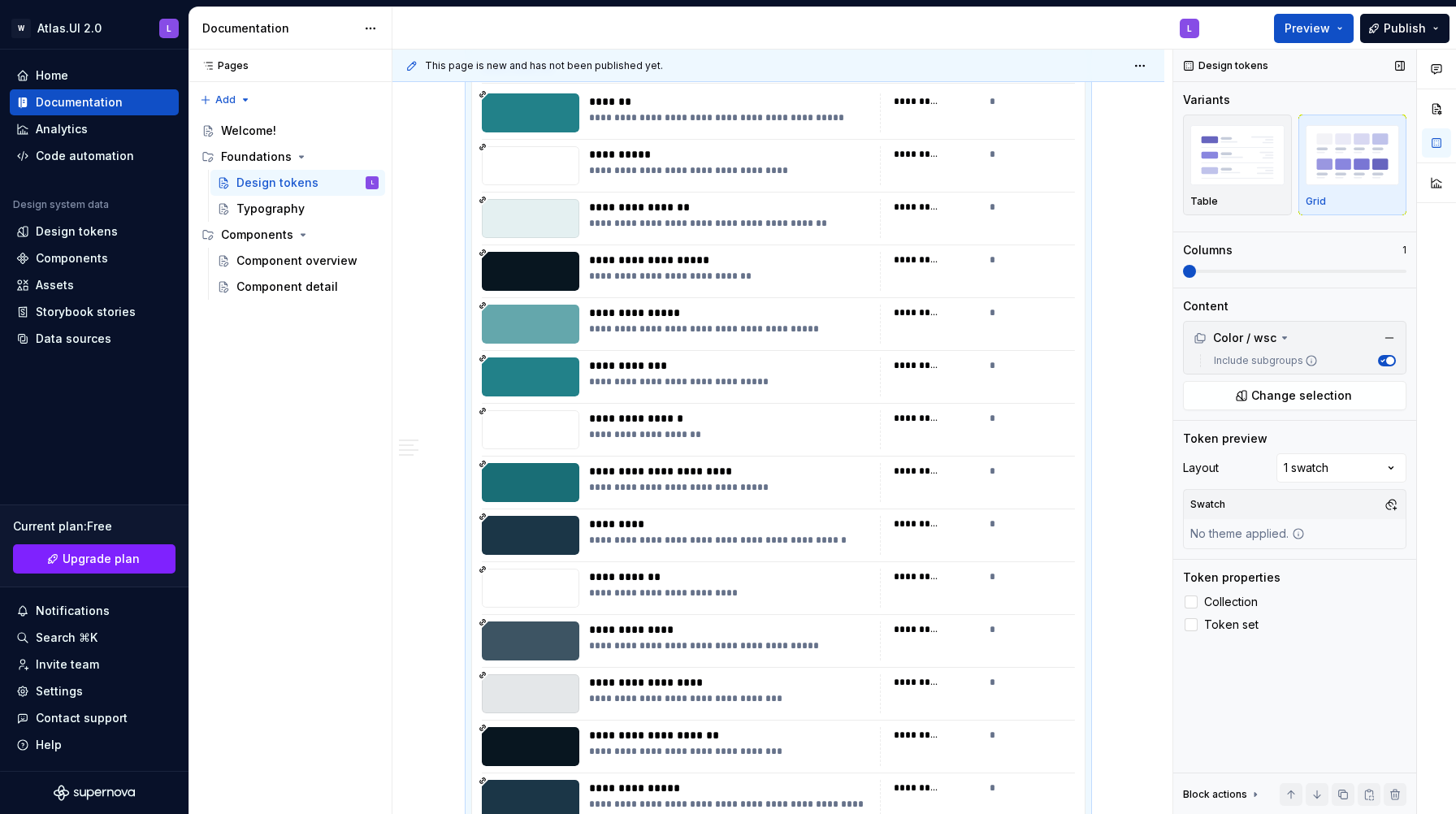
click at [1195, 274] on span at bounding box center [1188, 271] width 13 height 13
click at [1188, 272] on span at bounding box center [1188, 271] width 13 height 13
click at [1266, 278] on span at bounding box center [1258, 271] width 13 height 13
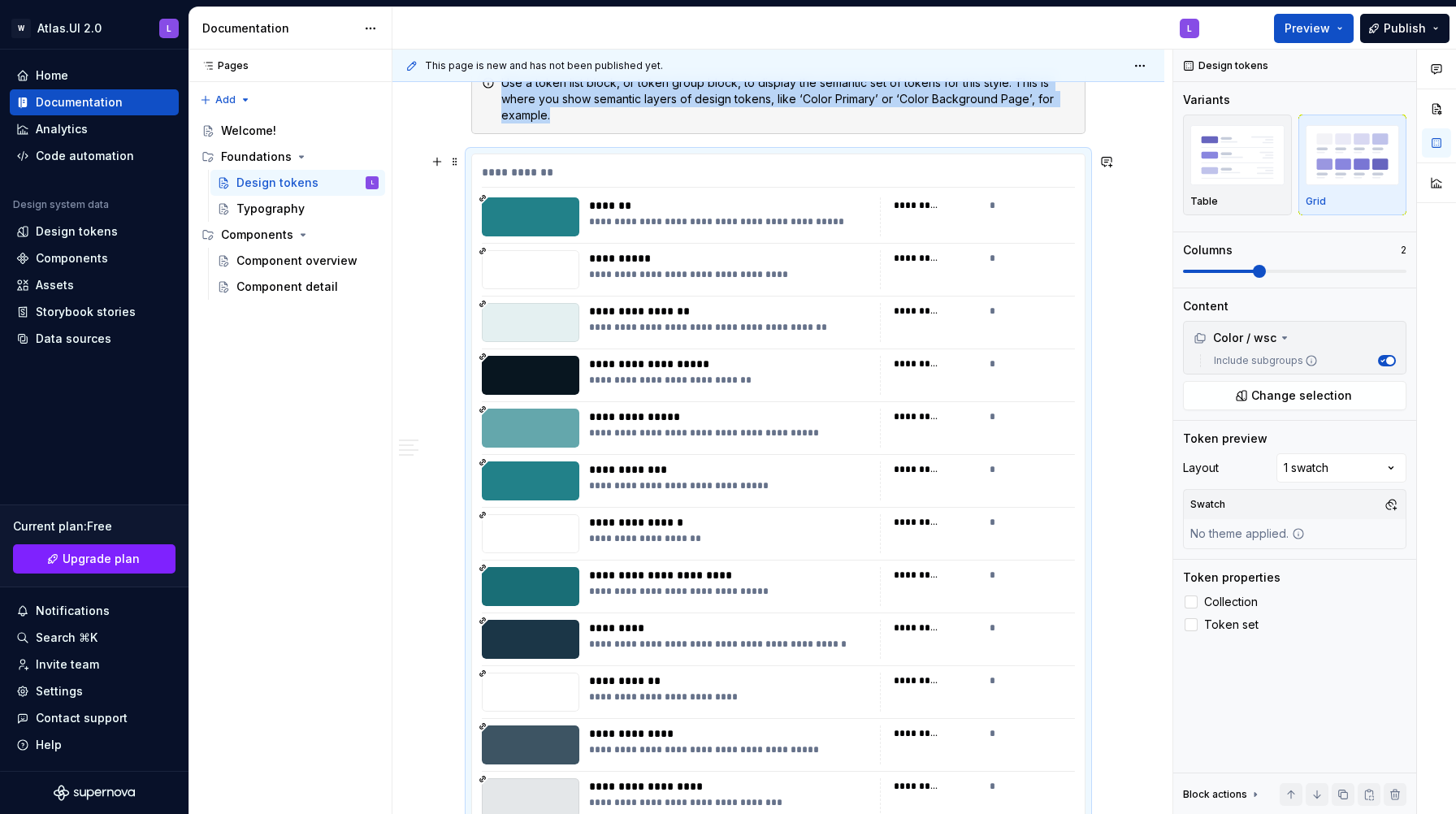
scroll to position [9037, 0]
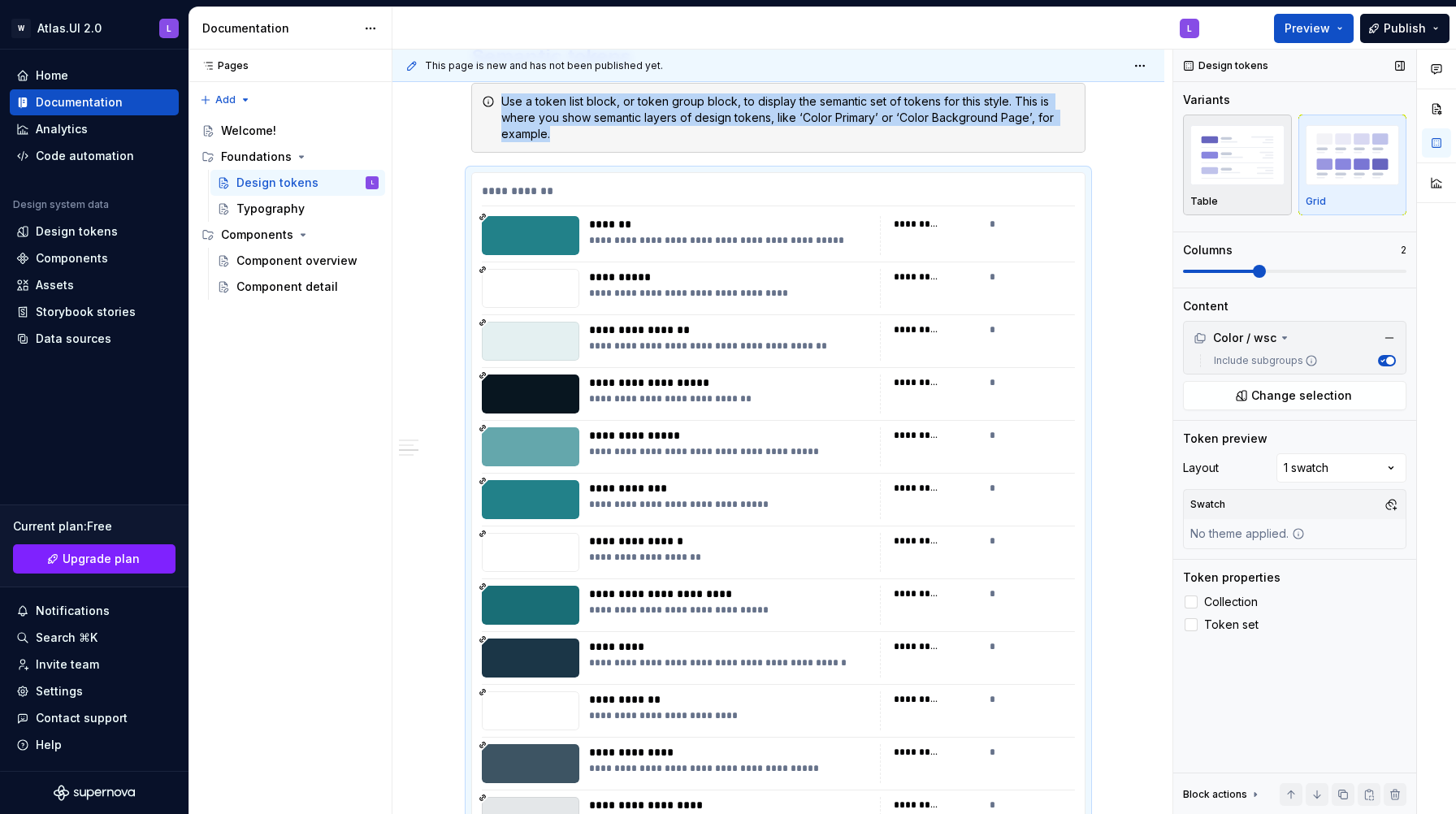
click at [1262, 178] on img "button" at bounding box center [1237, 155] width 94 height 59
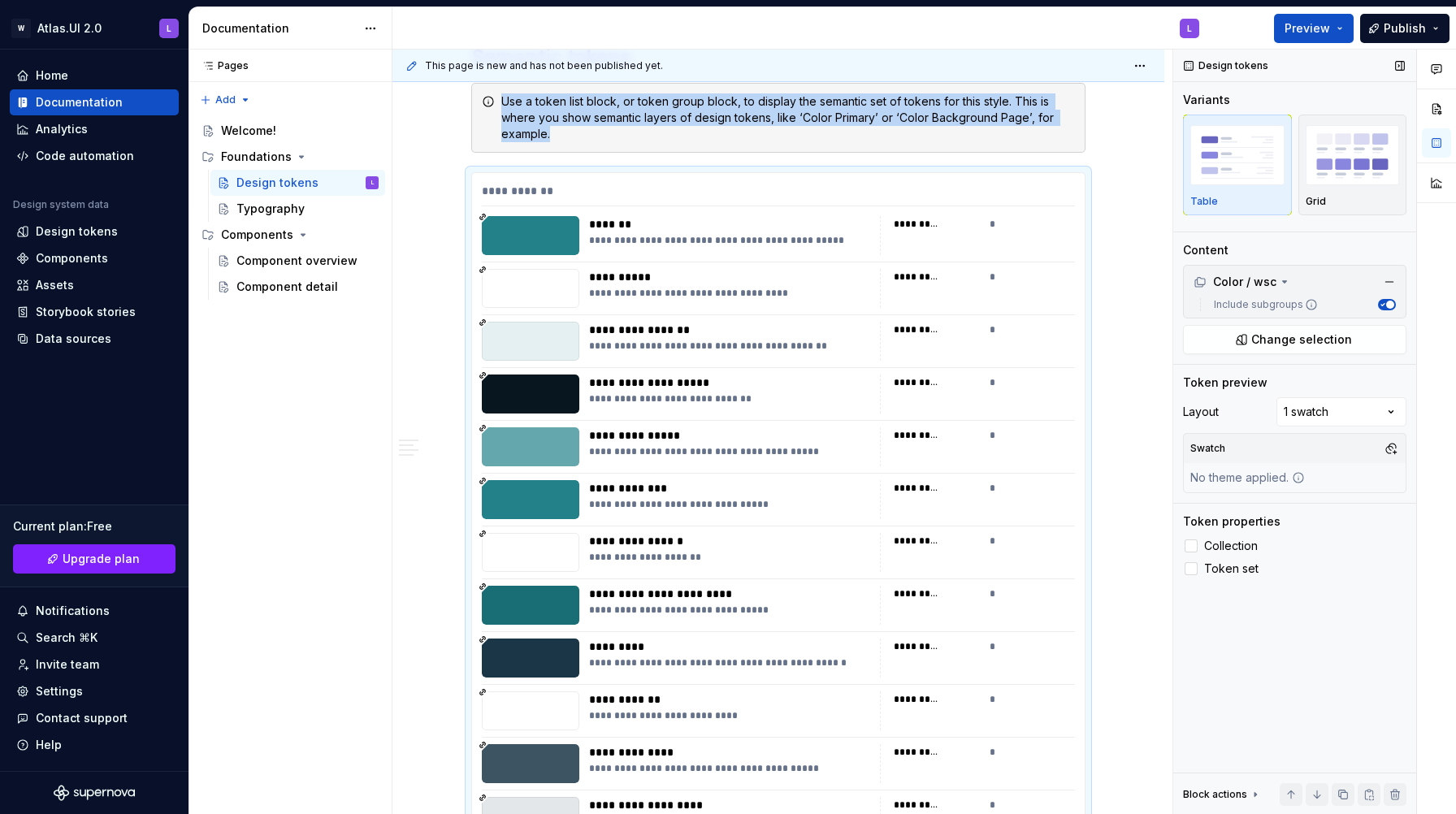
scroll to position [9160, 0]
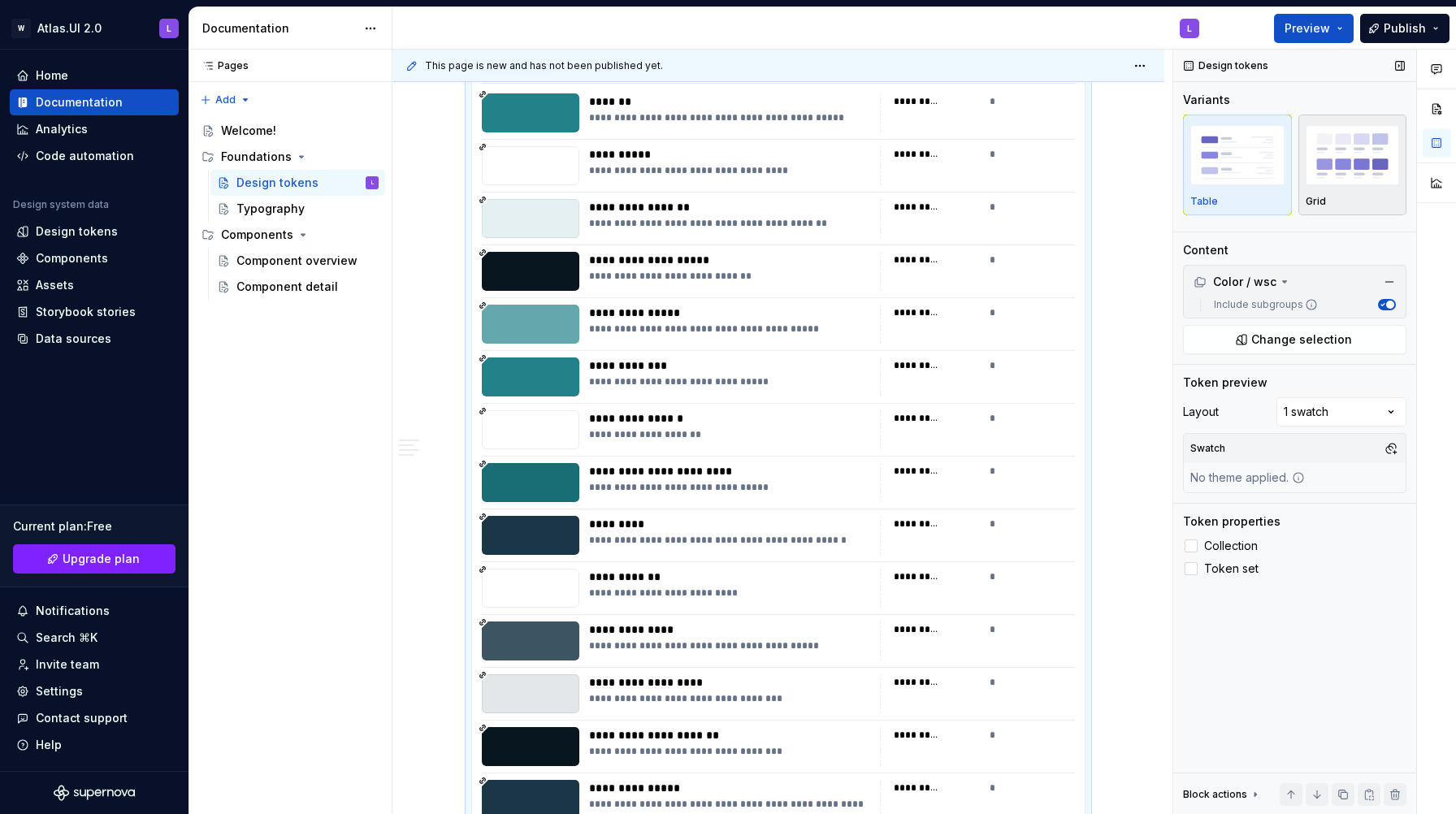
click at [1332, 173] on img "button" at bounding box center [1352, 155] width 94 height 59
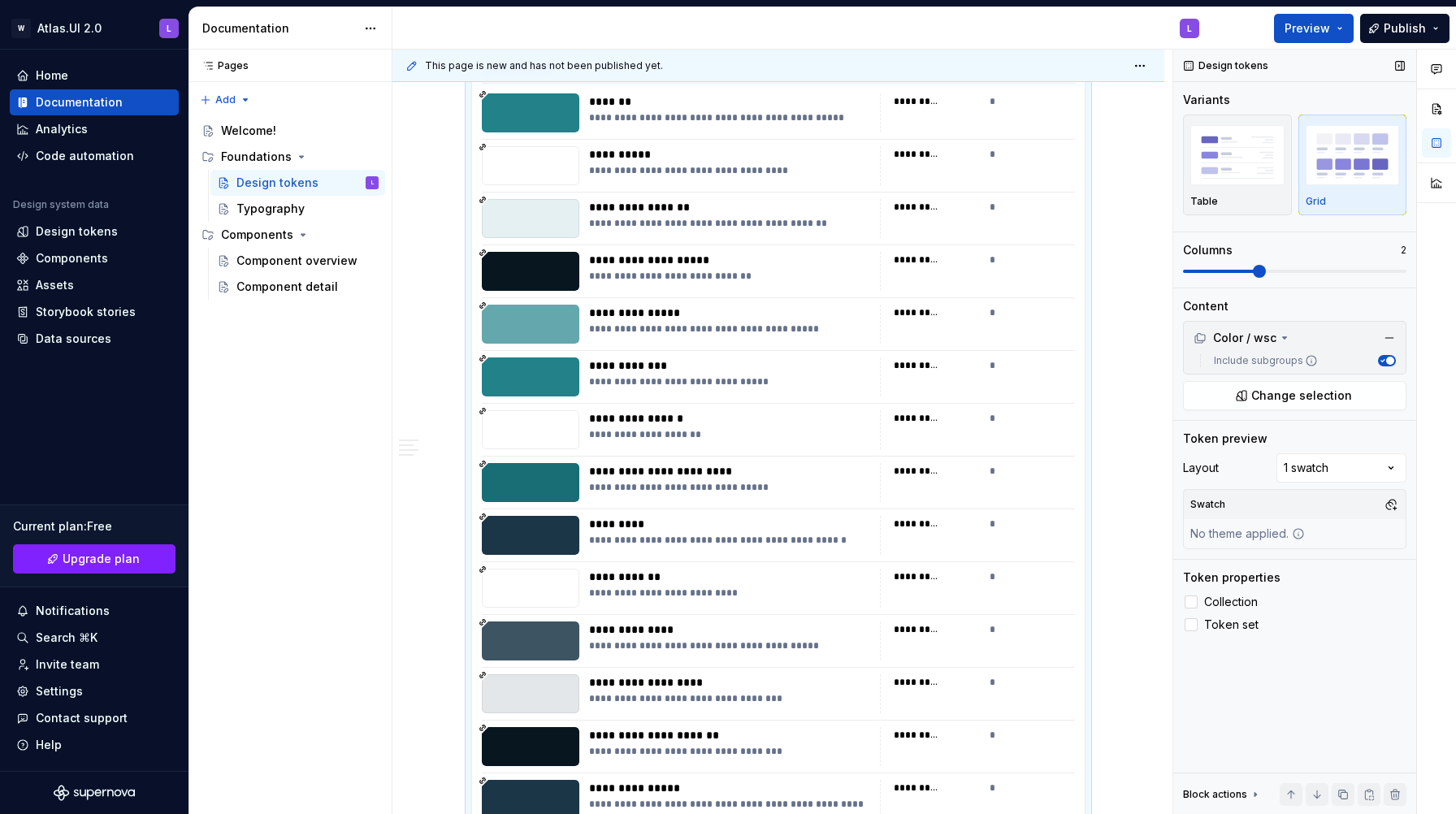
click at [1270, 274] on span at bounding box center [1294, 271] width 224 height 13
click at [1320, 471] on div "Comments Open comments No comments yet Select ‘Comment’ from the block context …" at bounding box center [1314, 432] width 282 height 765
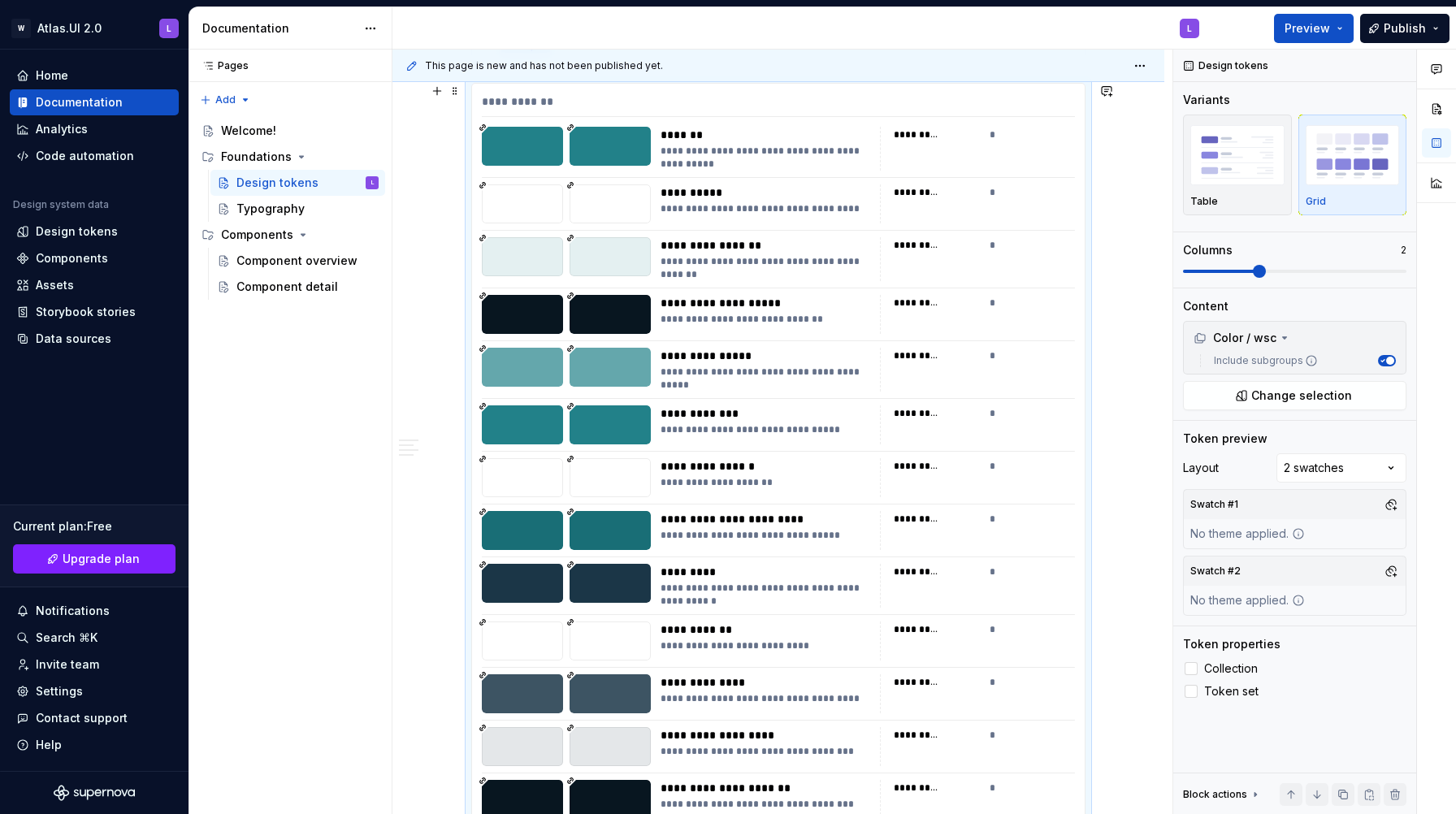
scroll to position [9002, 0]
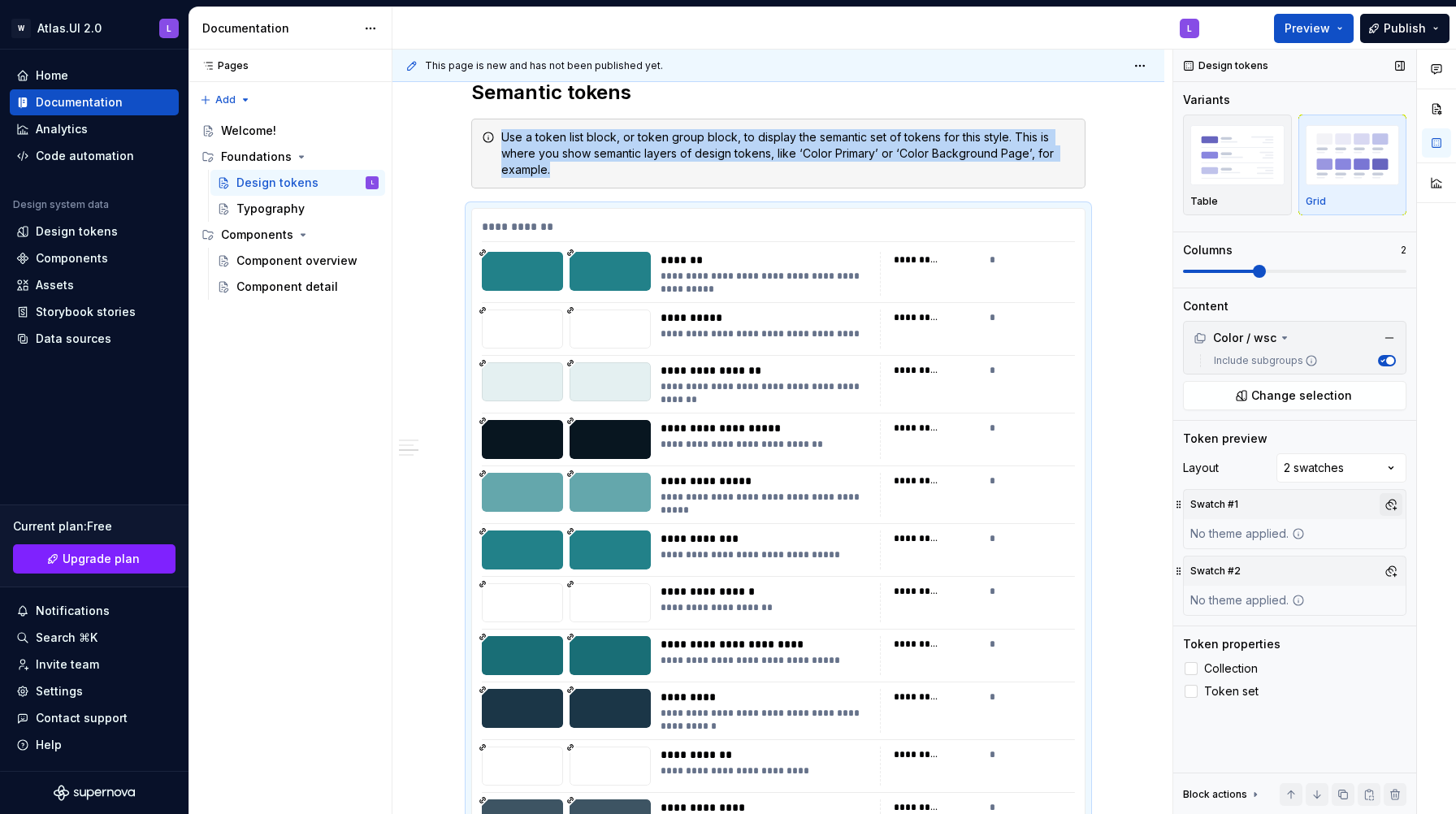
click at [1391, 506] on button "button" at bounding box center [1390, 504] width 23 height 23
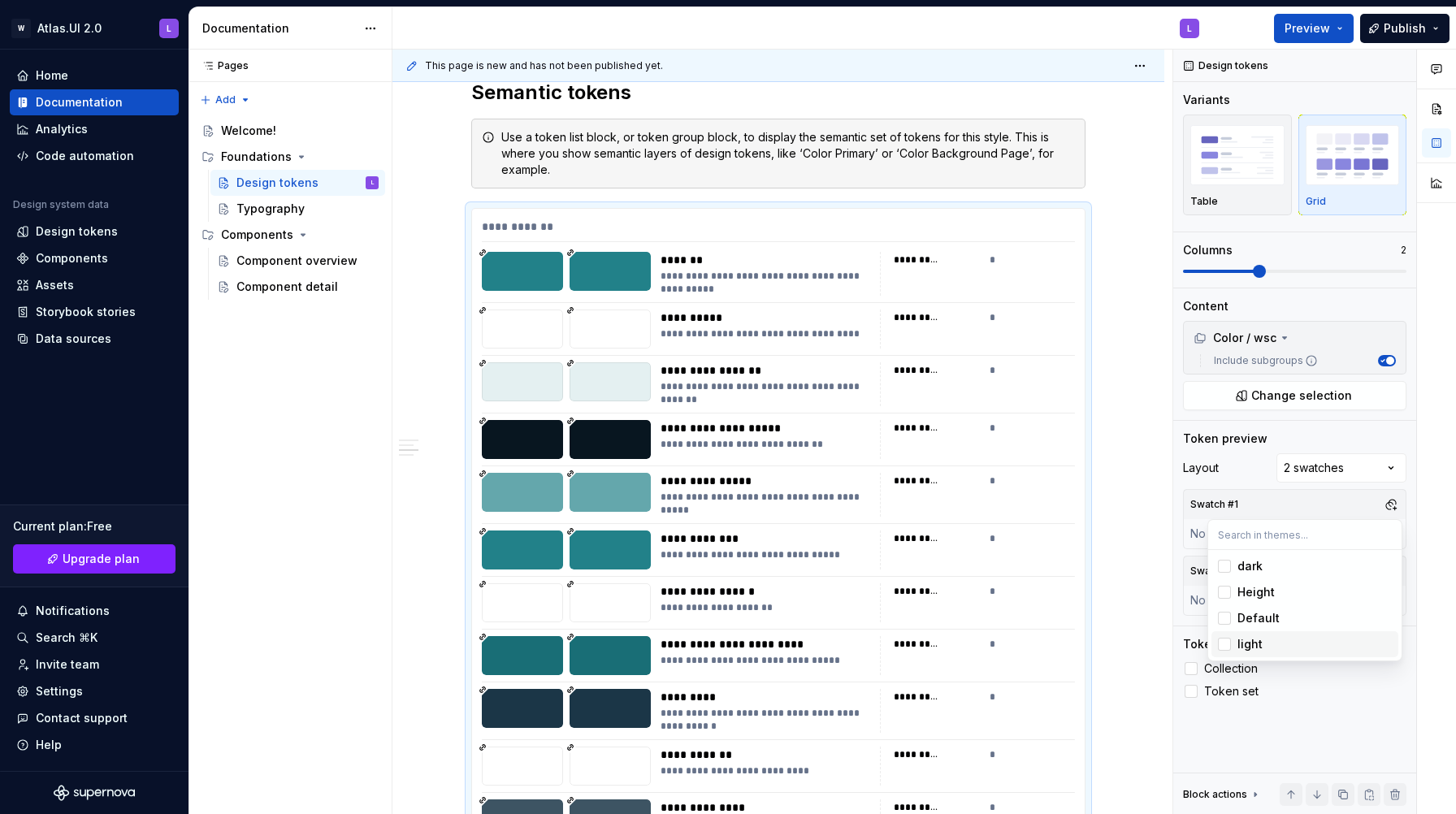
click at [1229, 651] on span "light" at bounding box center [1304, 644] width 187 height 26
click at [1180, 525] on div "Comments Open comments No comments yet Select ‘Comment’ from the block context …" at bounding box center [1314, 432] width 282 height 765
click at [1393, 571] on button "button" at bounding box center [1390, 571] width 23 height 23
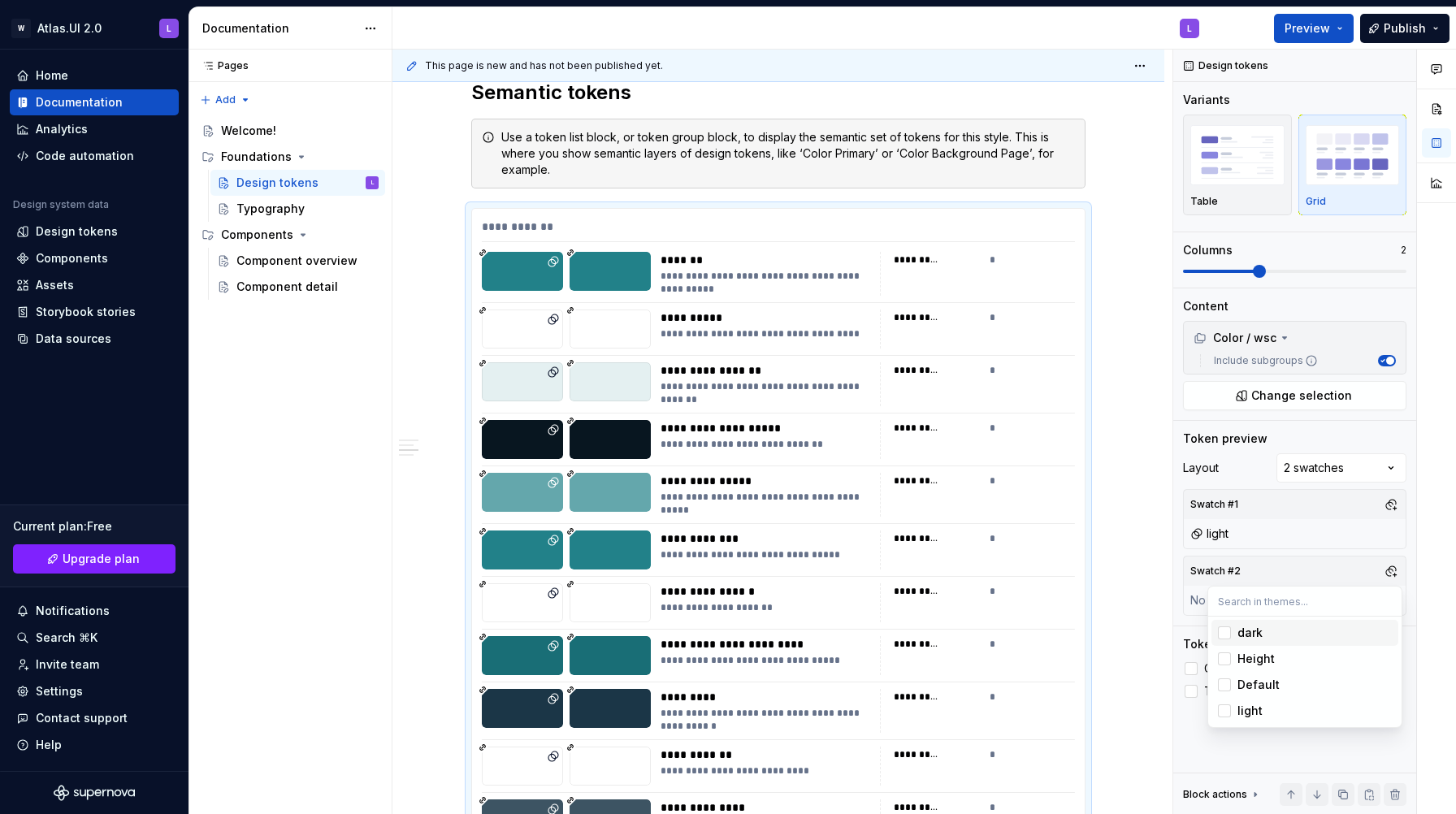
click at [1228, 632] on div "Suggestions" at bounding box center [1224, 633] width 13 height 13
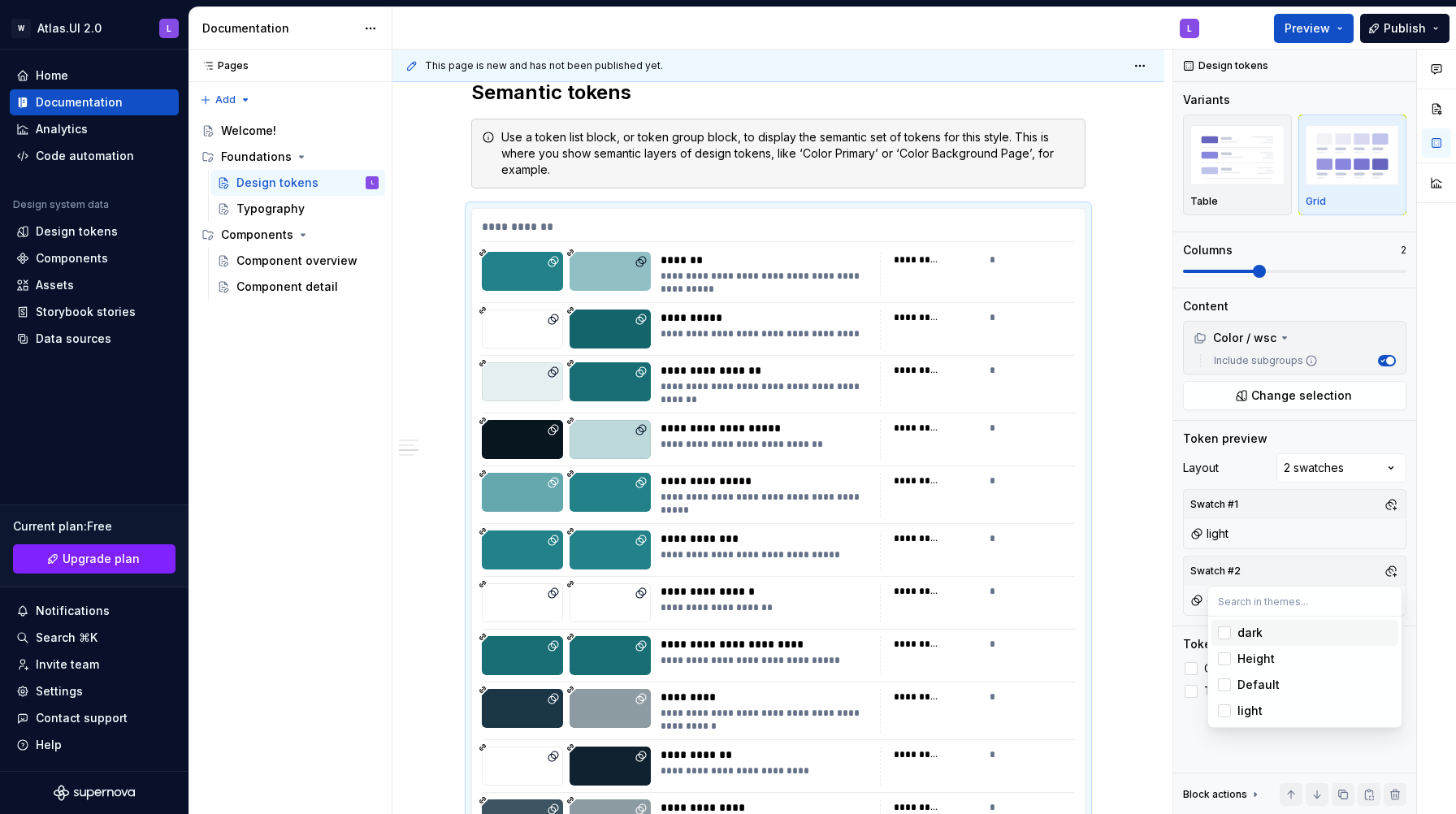
click at [1336, 576] on div "Comments Open comments No comments yet Select ‘Comment’ from the block context …" at bounding box center [1314, 432] width 282 height 765
click at [1190, 670] on div at bounding box center [1190, 668] width 13 height 13
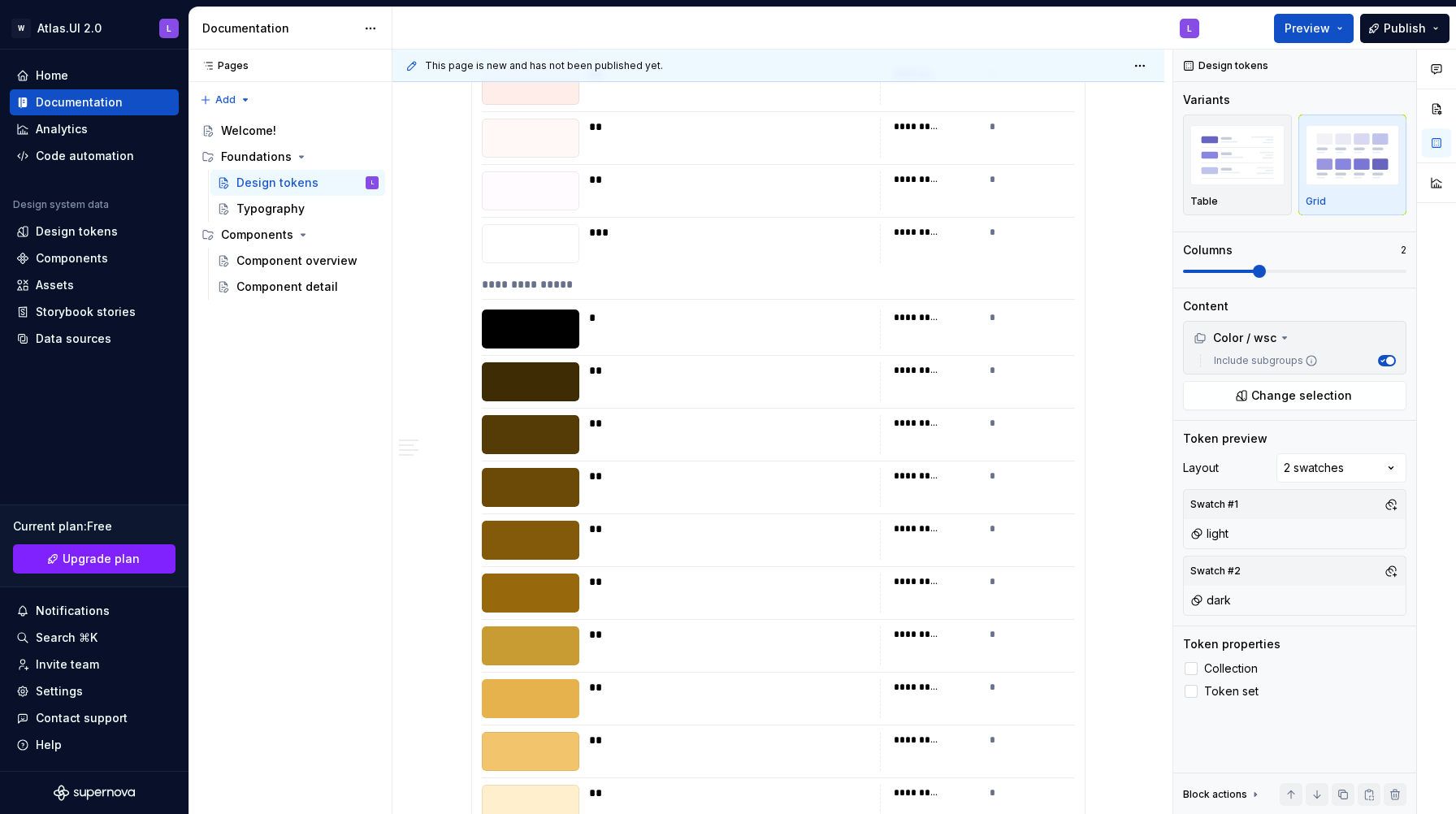
scroll to position [6115, 0]
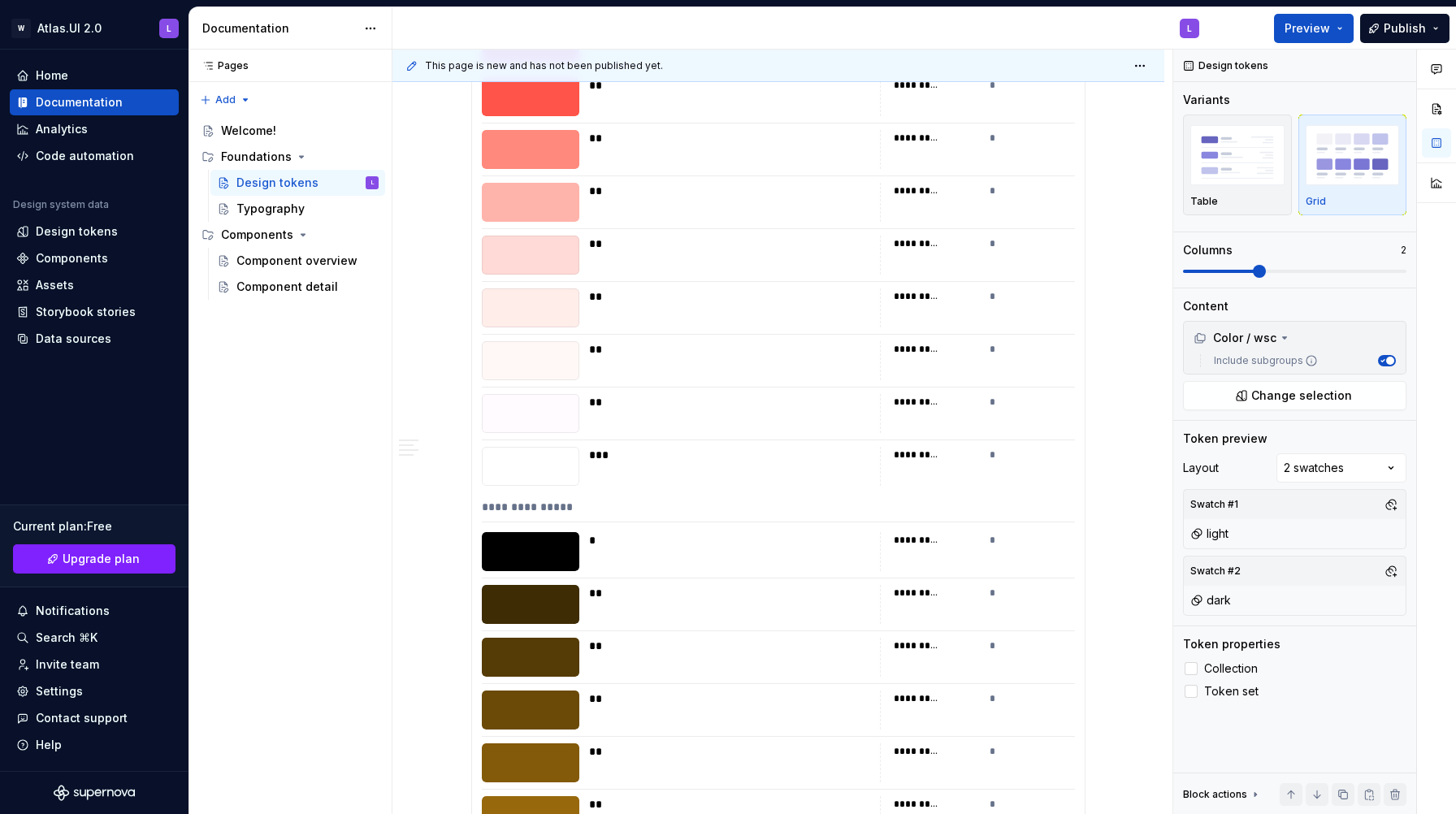
click at [801, 407] on div "**" at bounding box center [729, 402] width 281 height 17
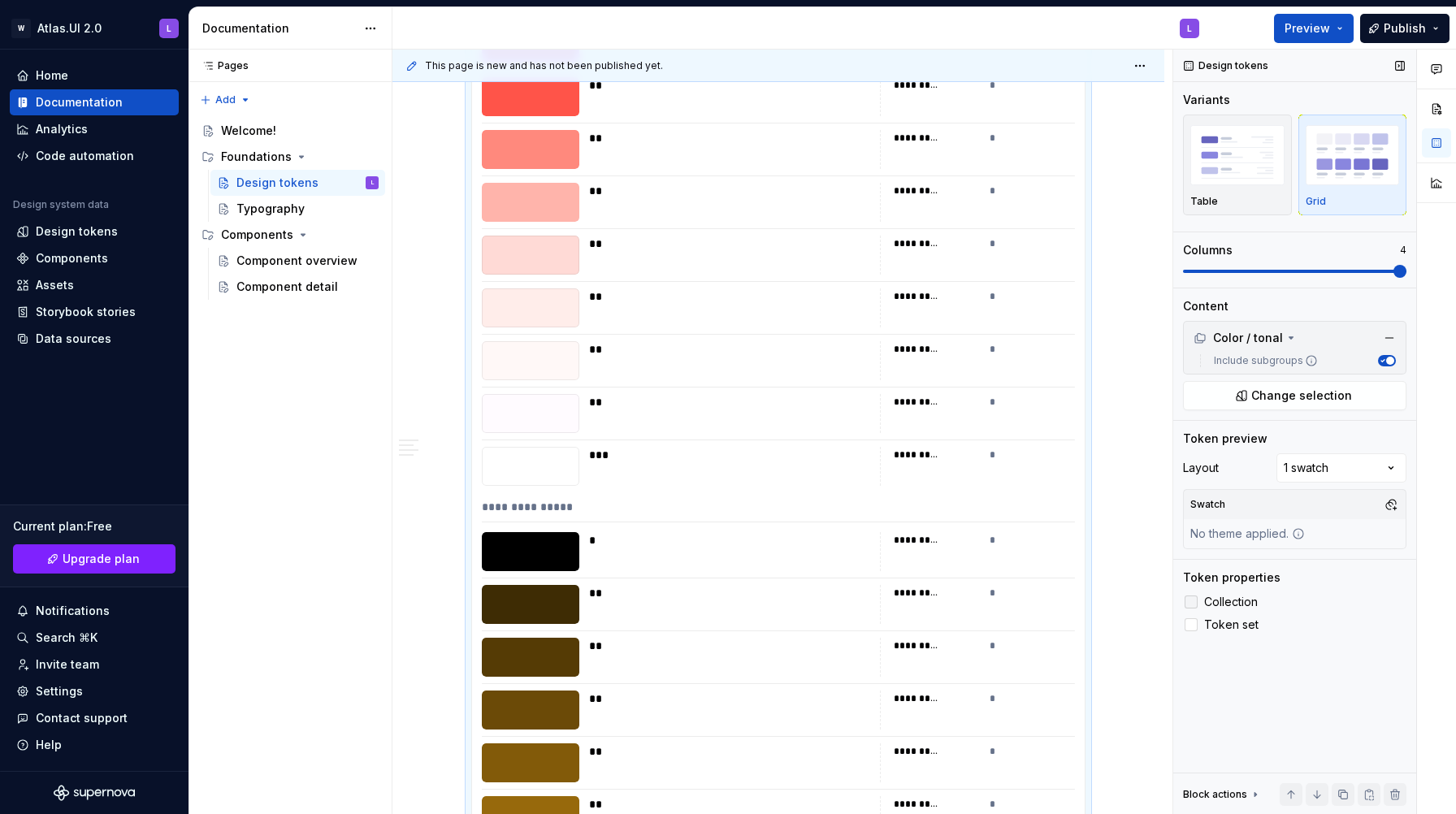
click at [1190, 600] on div at bounding box center [1190, 601] width 13 height 13
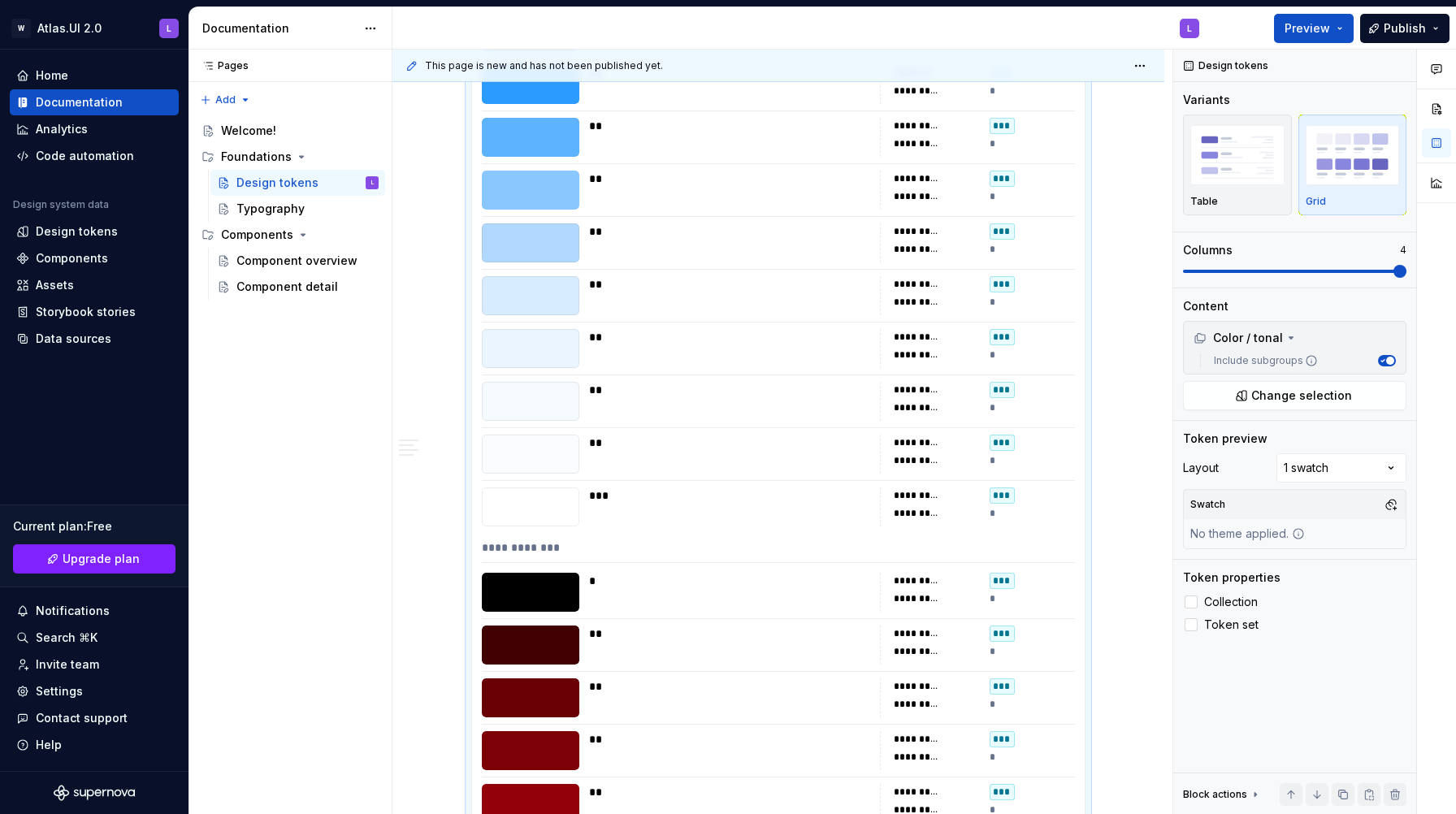
scroll to position [5118, 0]
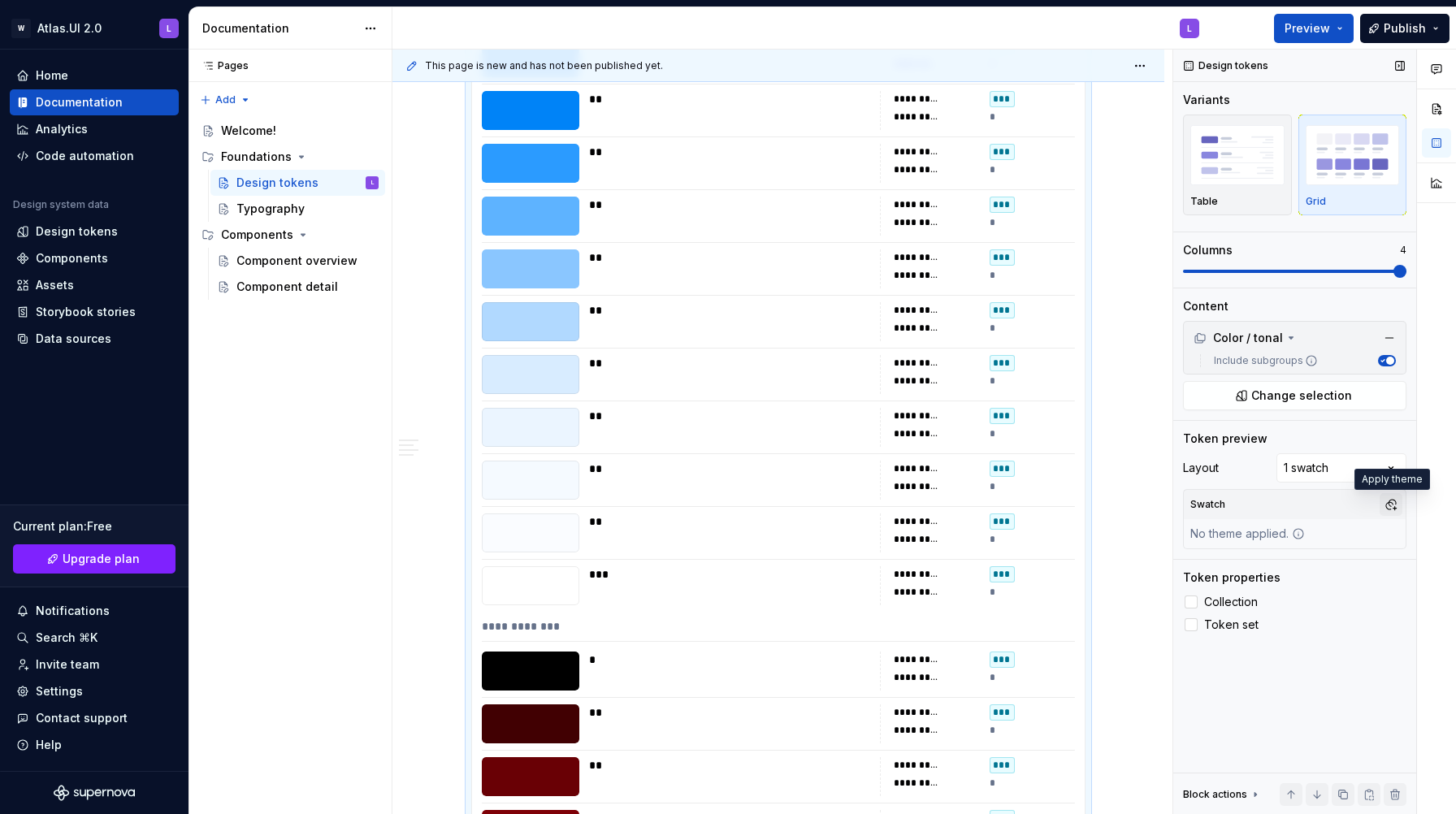
click at [1388, 510] on button "button" at bounding box center [1390, 504] width 23 height 23
click at [1388, 509] on div "Comments Open comments No comments yet Select ‘Comment’ from the block context …" at bounding box center [1314, 432] width 282 height 765
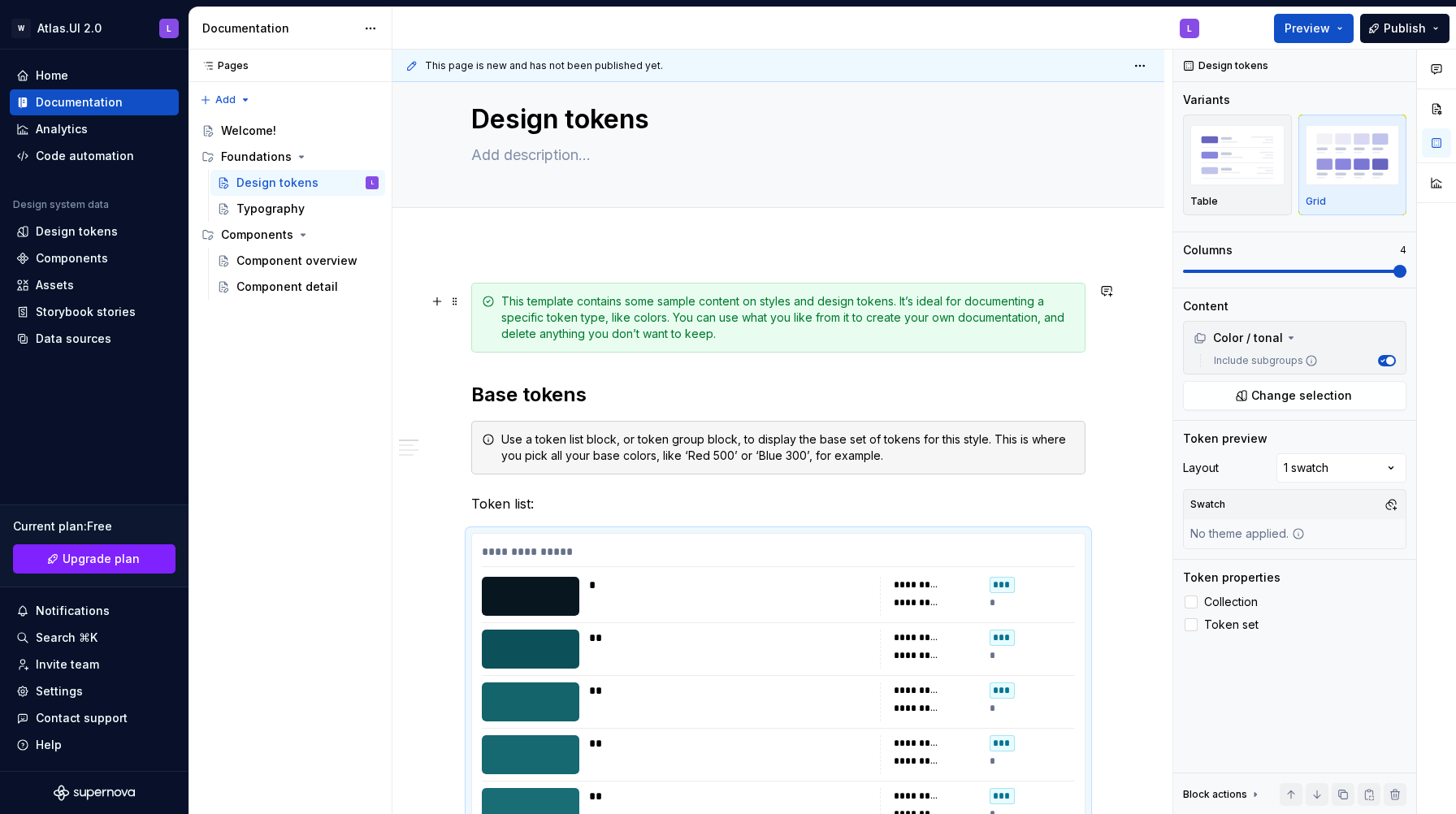
scroll to position [0, 0]
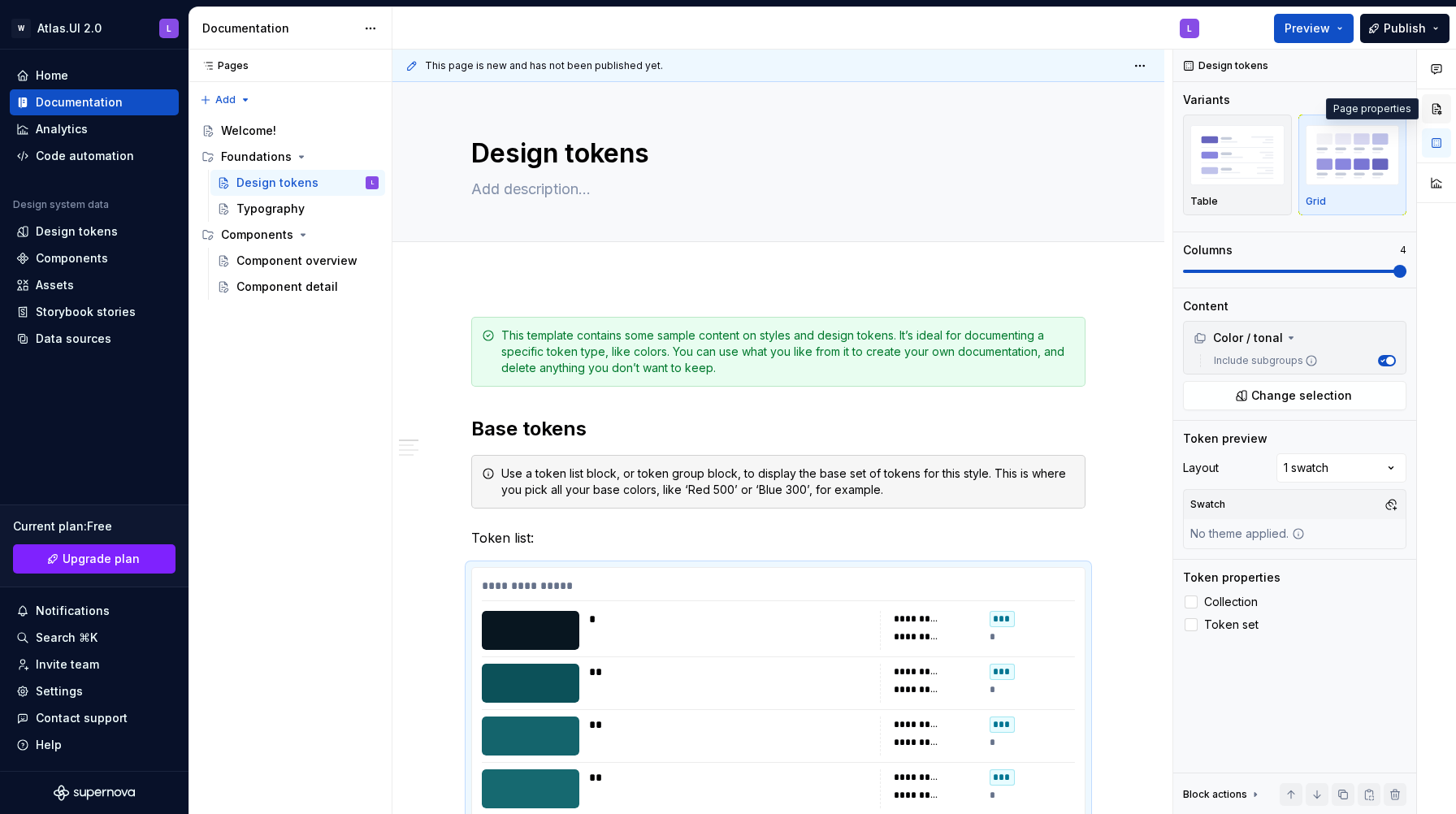
click at [1436, 110] on button "button" at bounding box center [1436, 109] width 29 height 29
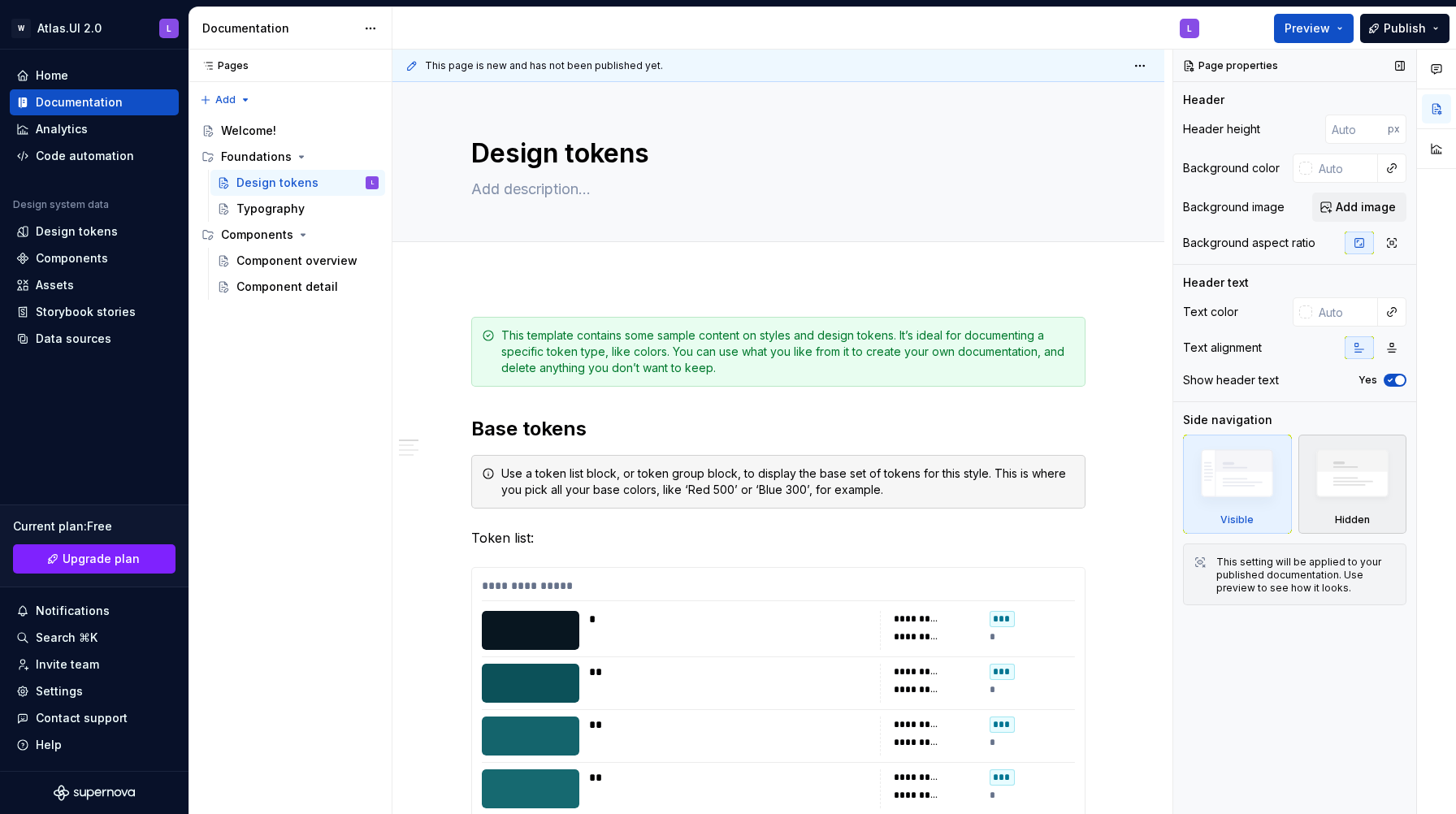
click at [1357, 476] on img at bounding box center [1351, 478] width 93 height 72
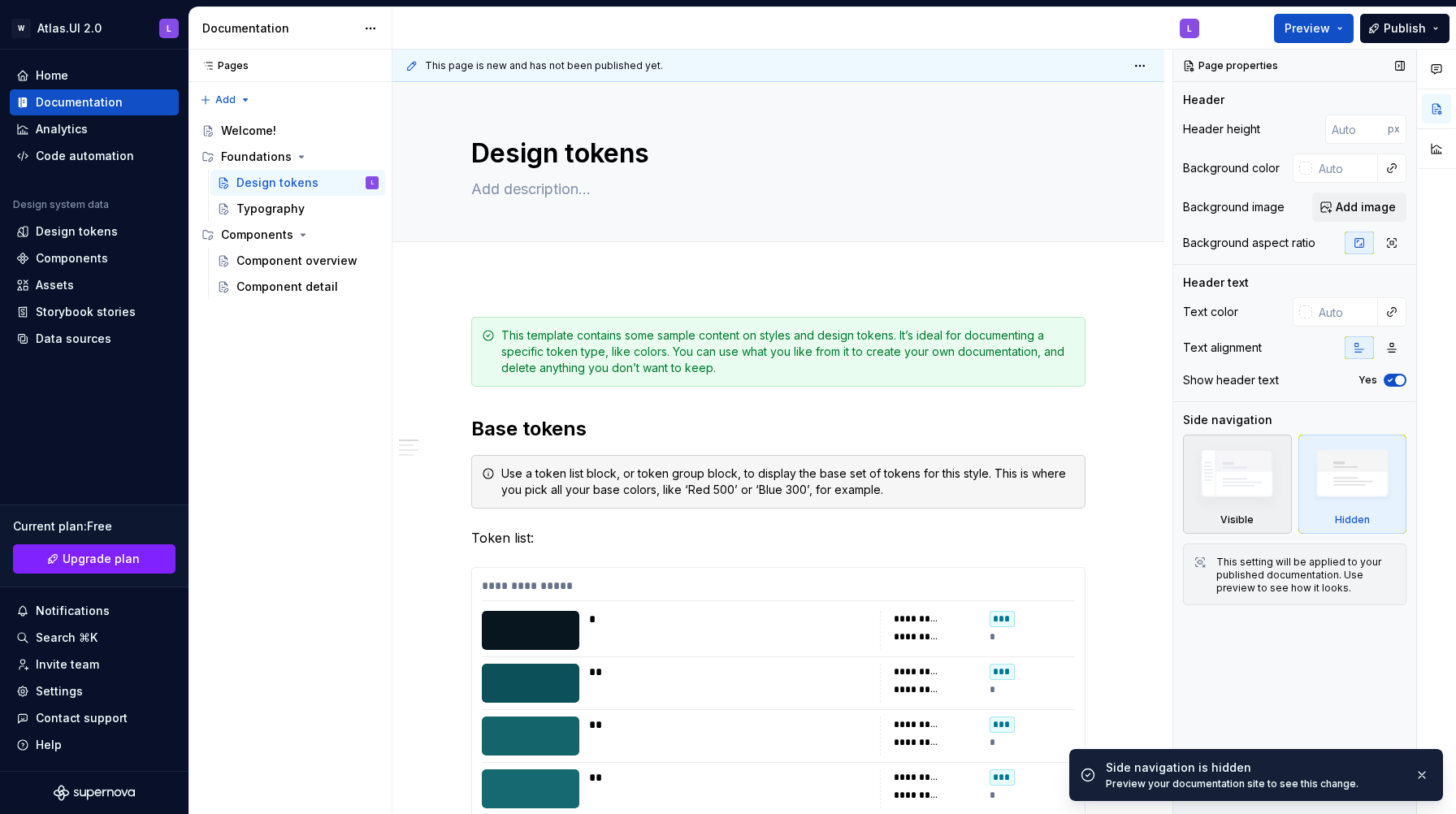
click at [1275, 486] on img at bounding box center [1236, 478] width 93 height 71
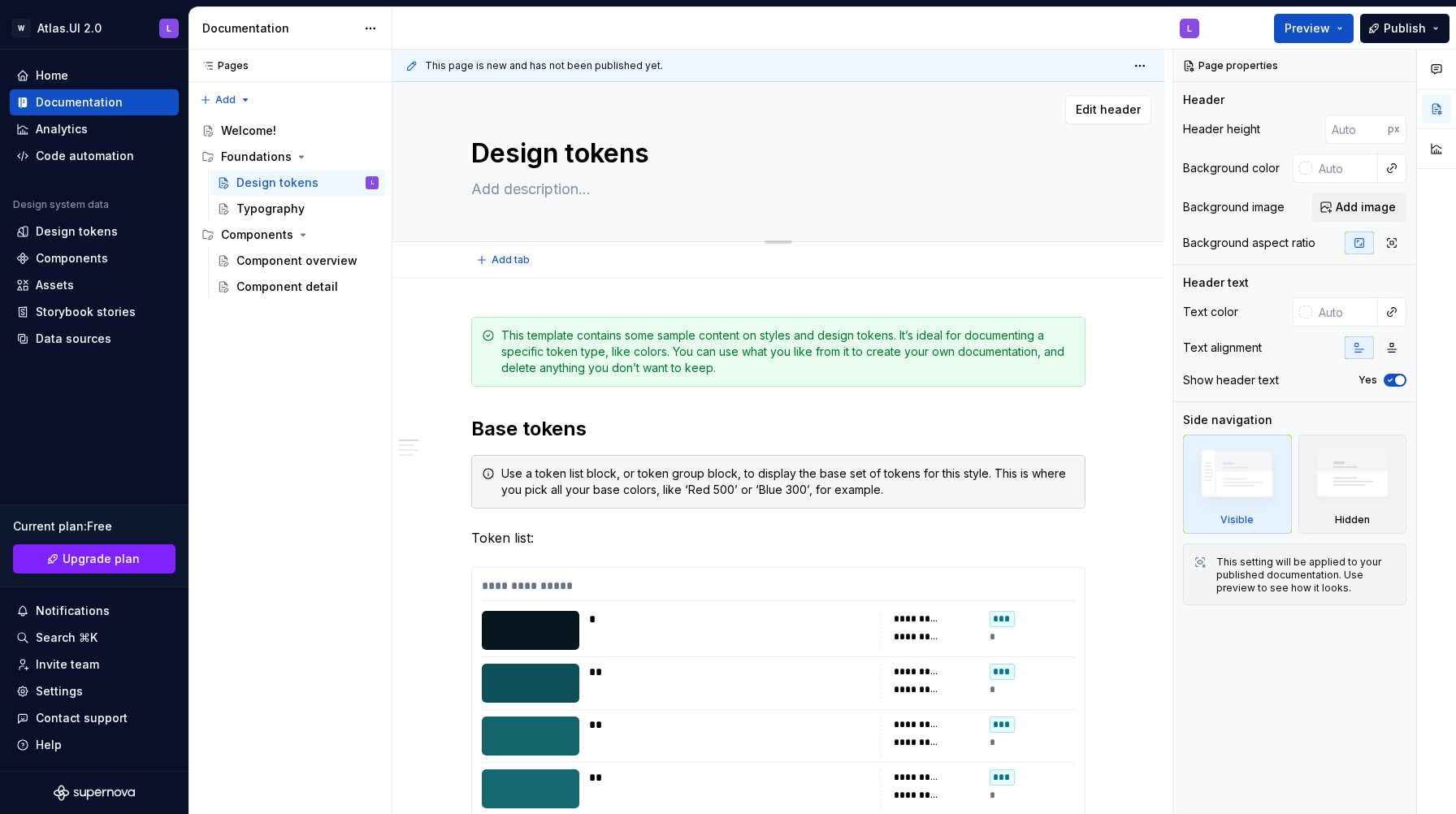
click at [557, 150] on textarea "Design tokens" at bounding box center [775, 154] width 614 height 39
click at [567, 150] on textarea "Design tokens" at bounding box center [775, 154] width 614 height 39
type textarea "*"
type textarea "Design Ctokens"
type textarea "*"
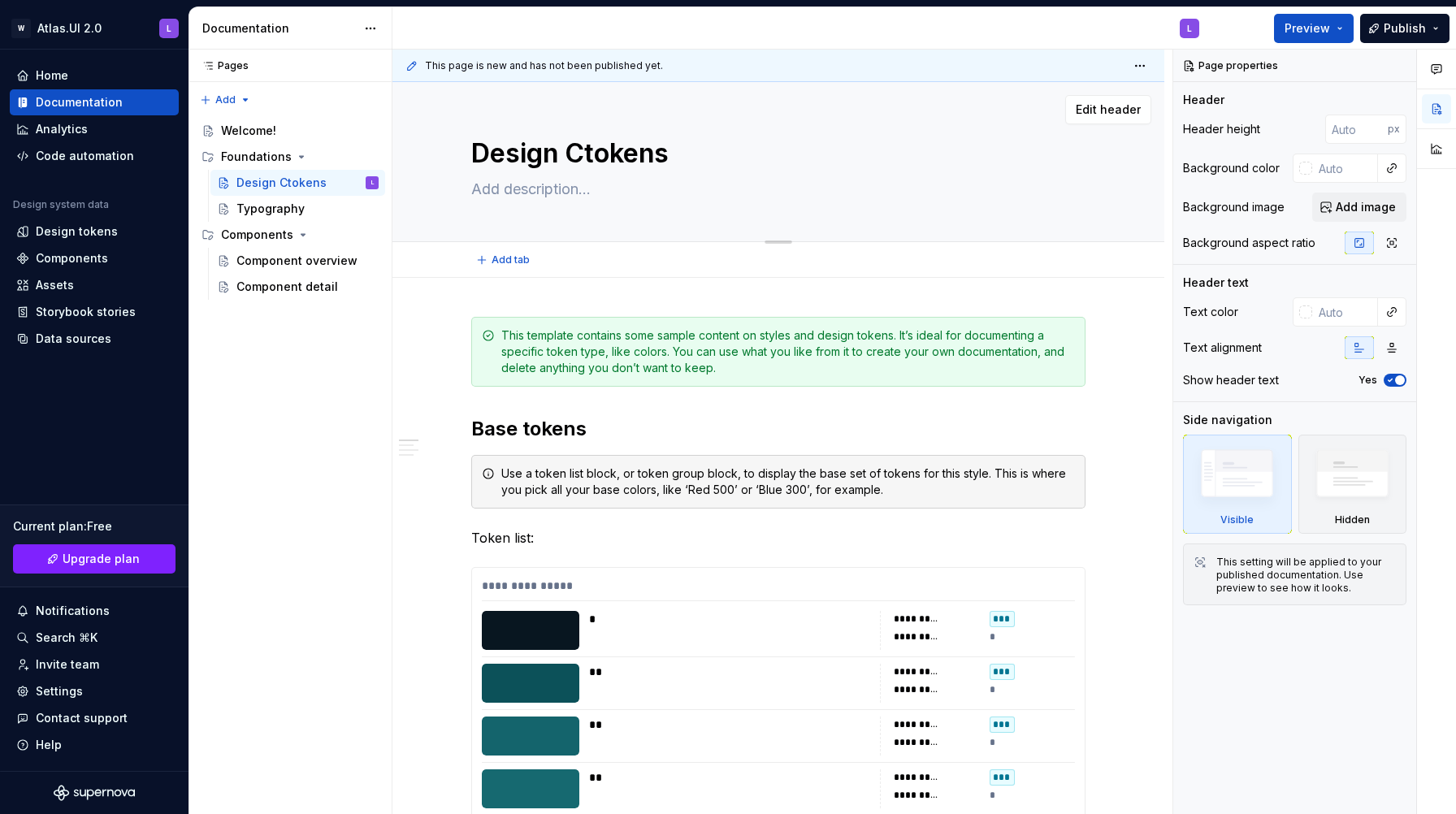
type textarea "Design Cotokens"
type textarea "*"
type textarea "Design Coltokens"
type textarea "*"
type textarea "Design Colotokens"
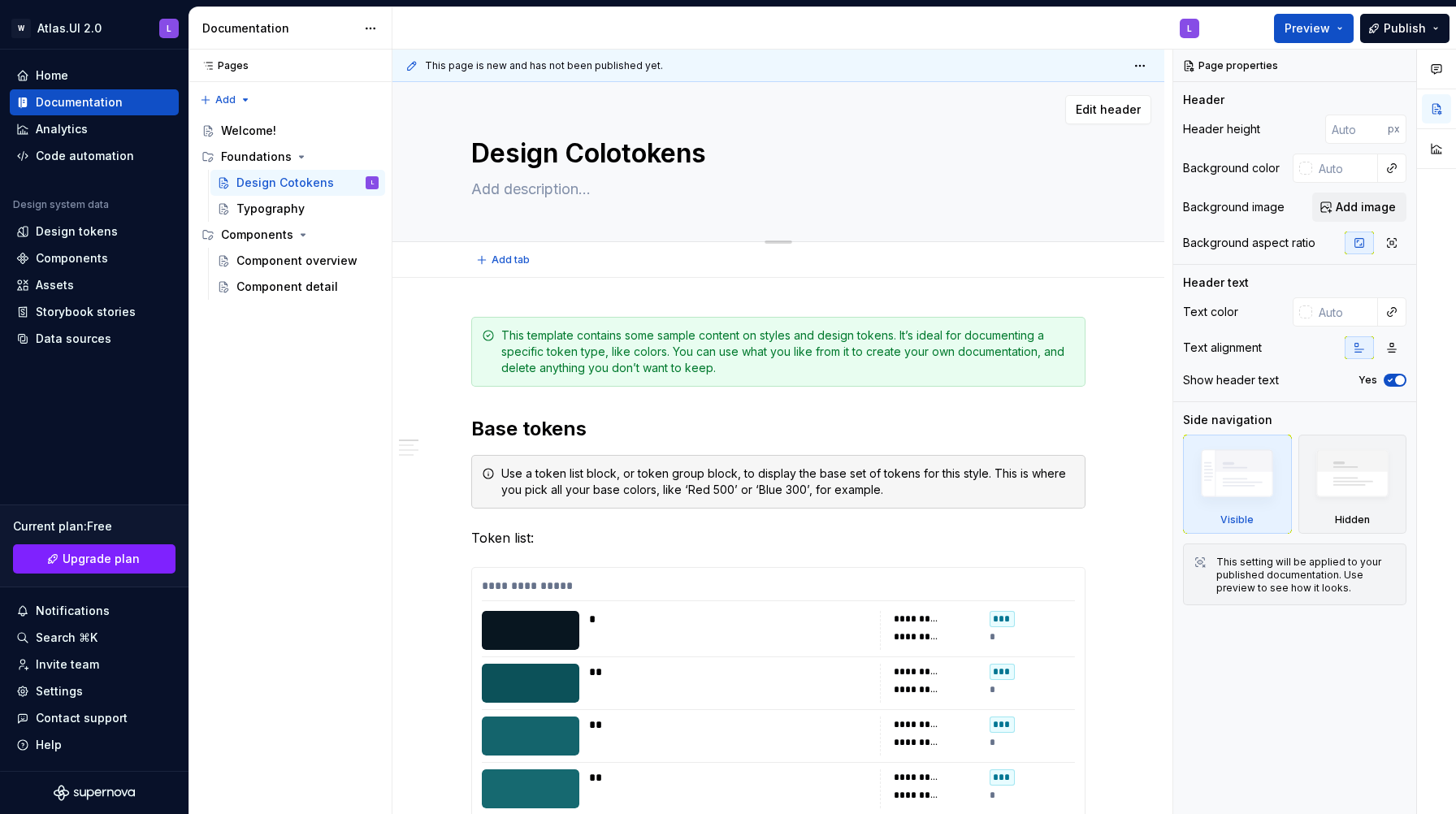
type textarea "*"
type textarea "Design Colortokens"
type textarea "*"
type textarea "Design Color tokens"
type textarea "*"
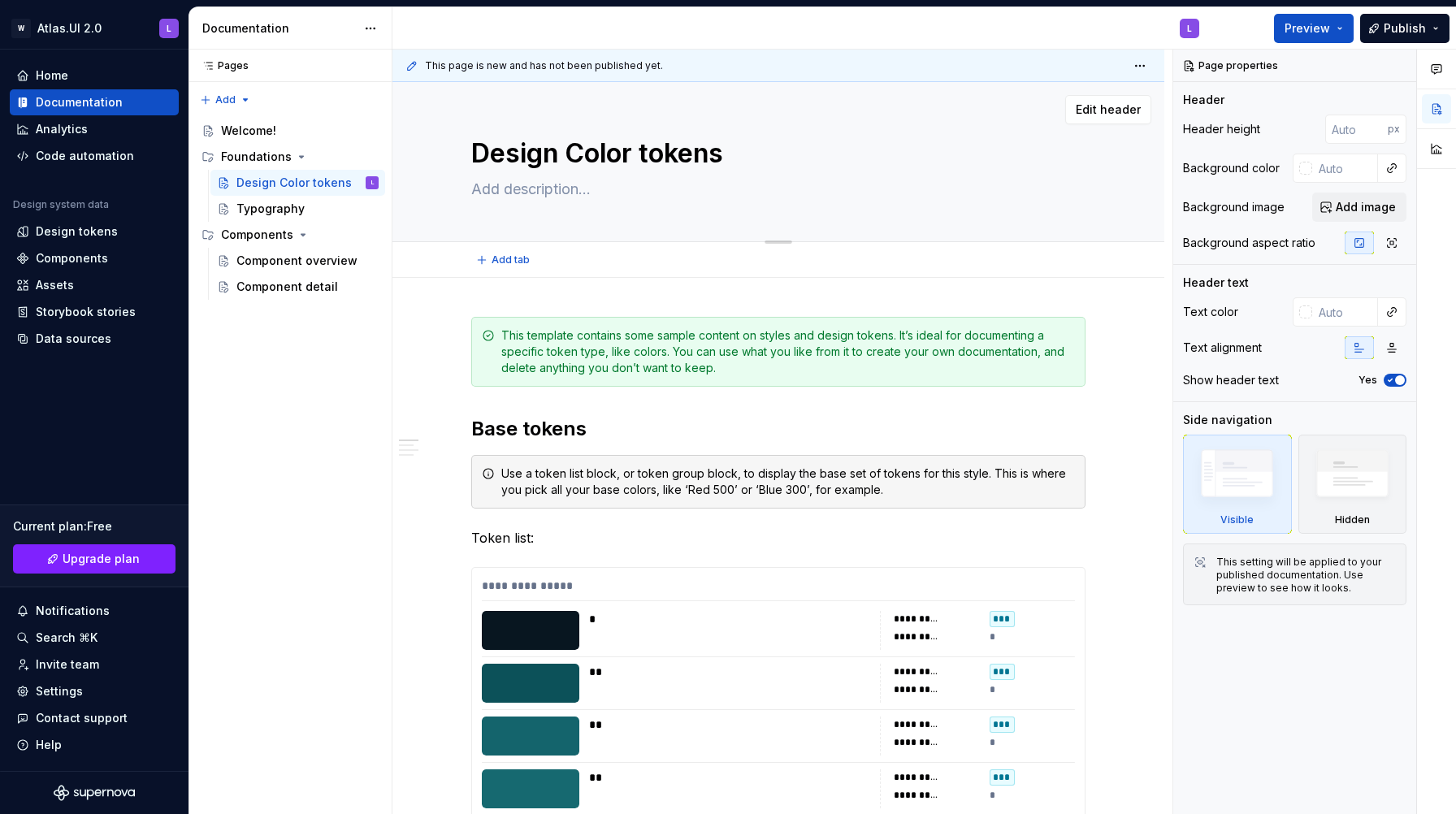
type textarea "Design Color okens"
type textarea "*"
type textarea "Design Color Tokens"
type textarea "*"
type textarea "Design Color Tokens"
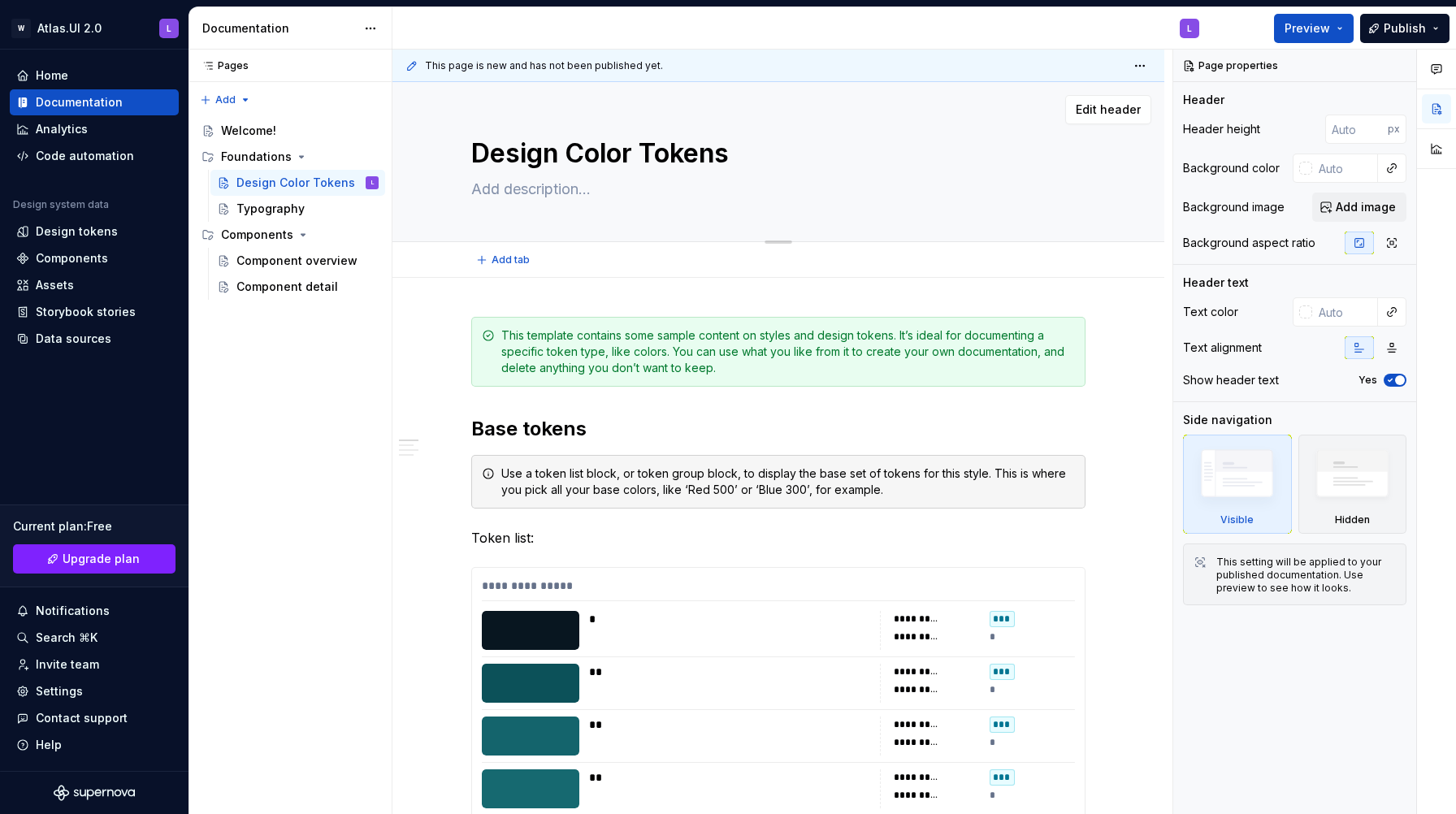
click at [496, 190] on textarea at bounding box center [775, 189] width 614 height 26
type textarea "*"
type textarea "B"
type textarea "*"
type textarea "Bo"
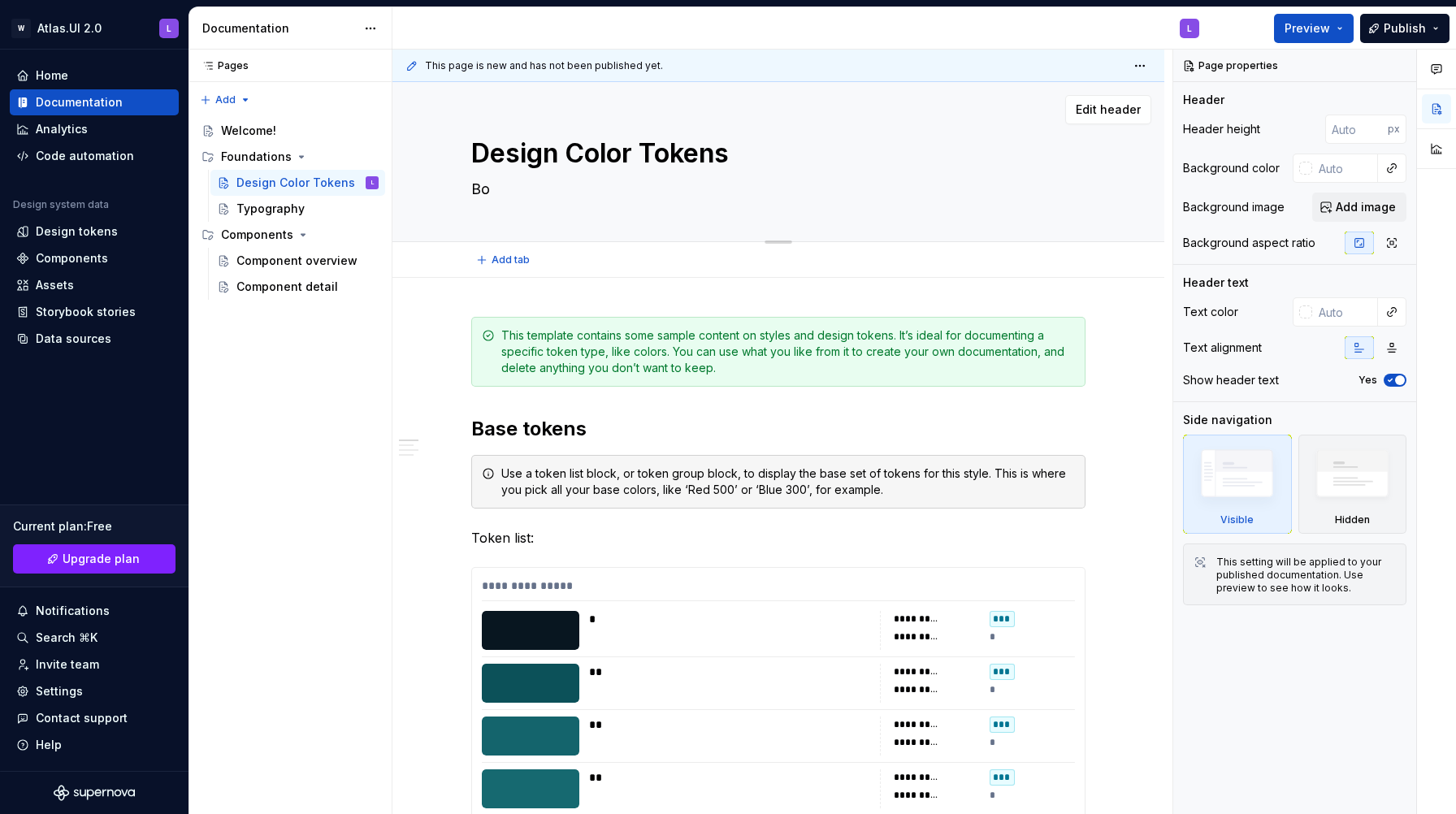
type textarea "*"
type textarea "Bot"
type textarea "*"
type textarea "Both"
type textarea "*"
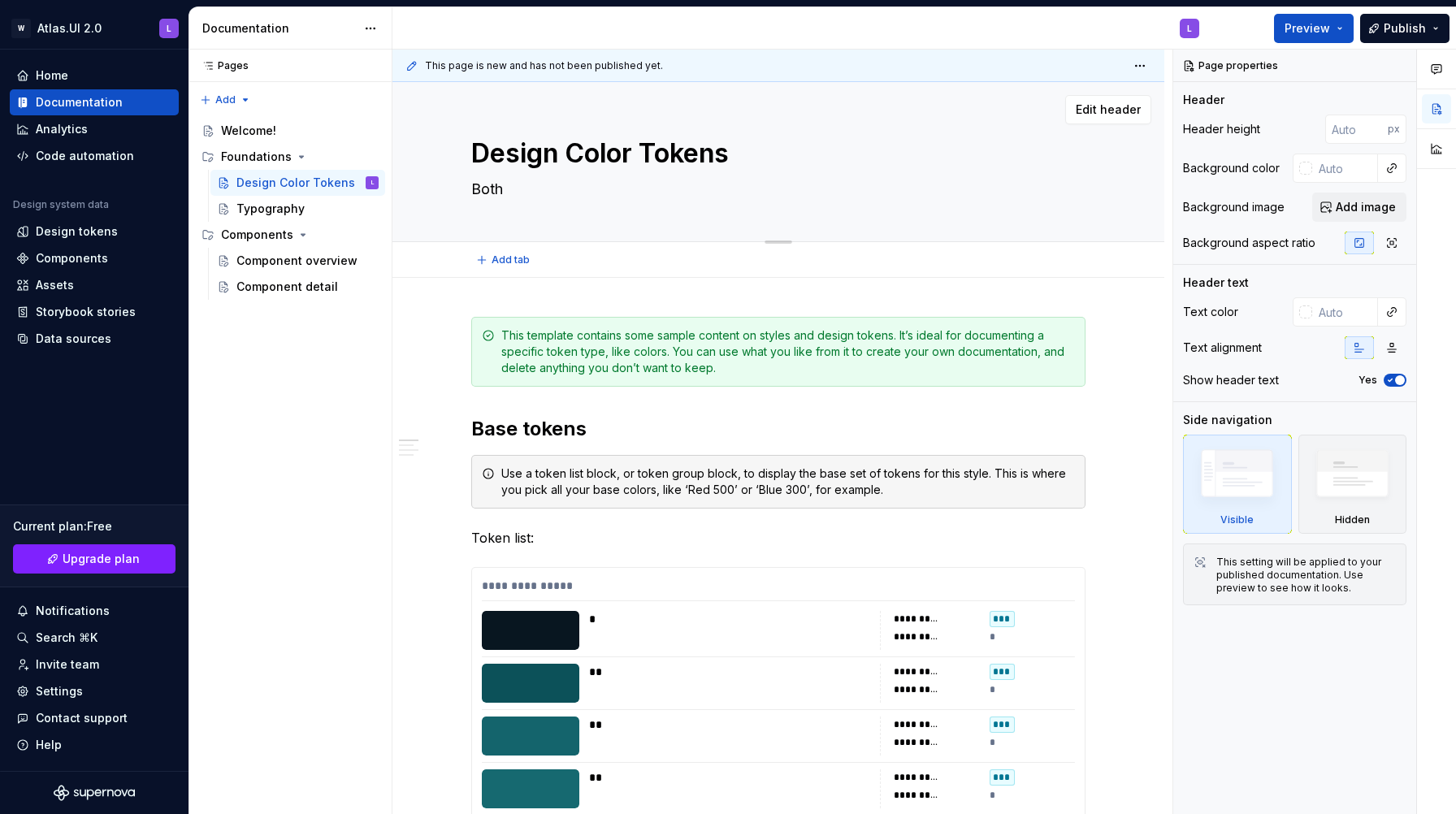
type textarea "Both"
type textarea "*"
type textarea "Both W"
type textarea "*"
type textarea "Both WS"
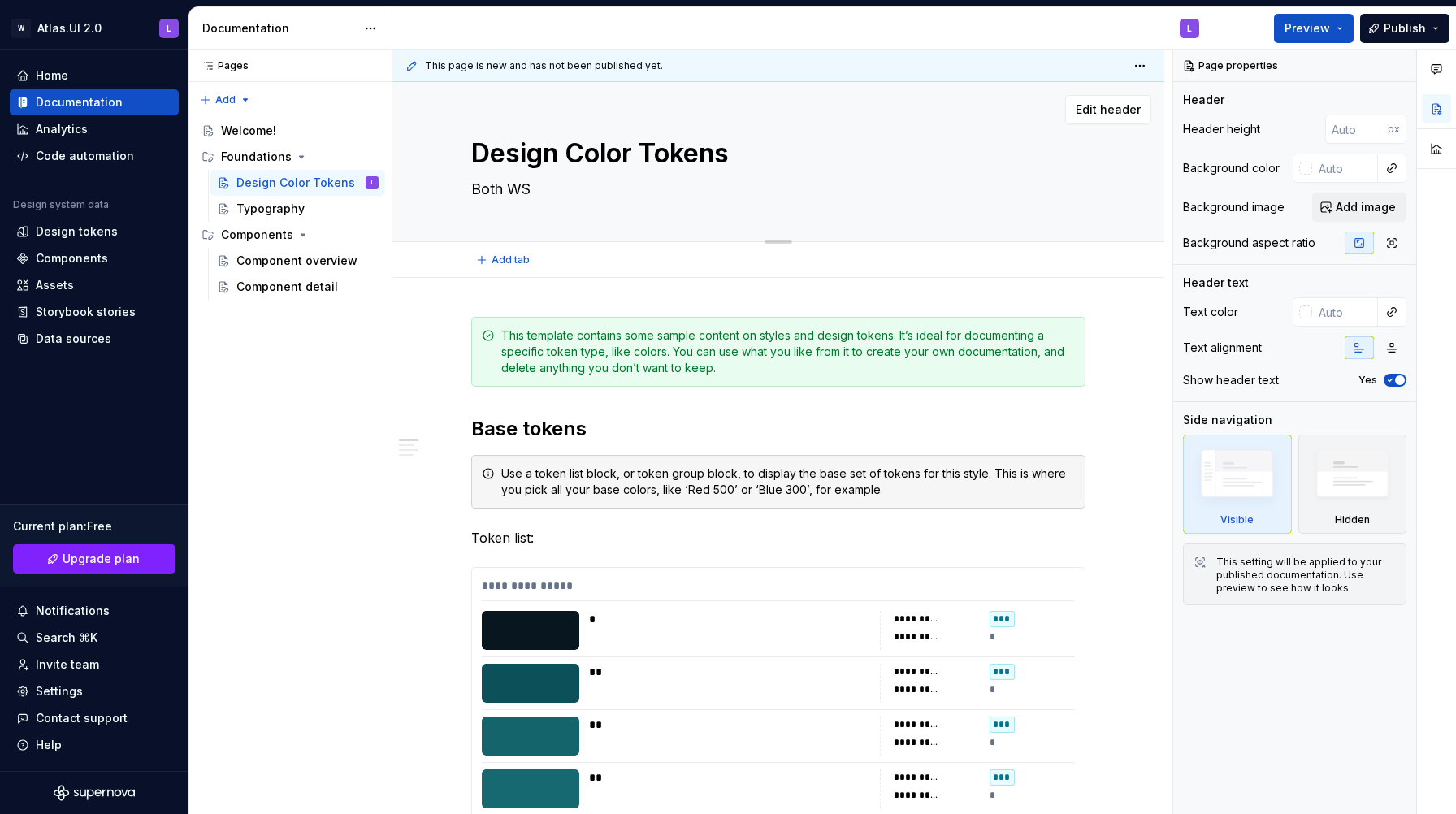
type textarea "*"
type textarea "Both WSC"
type textarea "*"
type textarea "Both WSC"
type textarea "*"
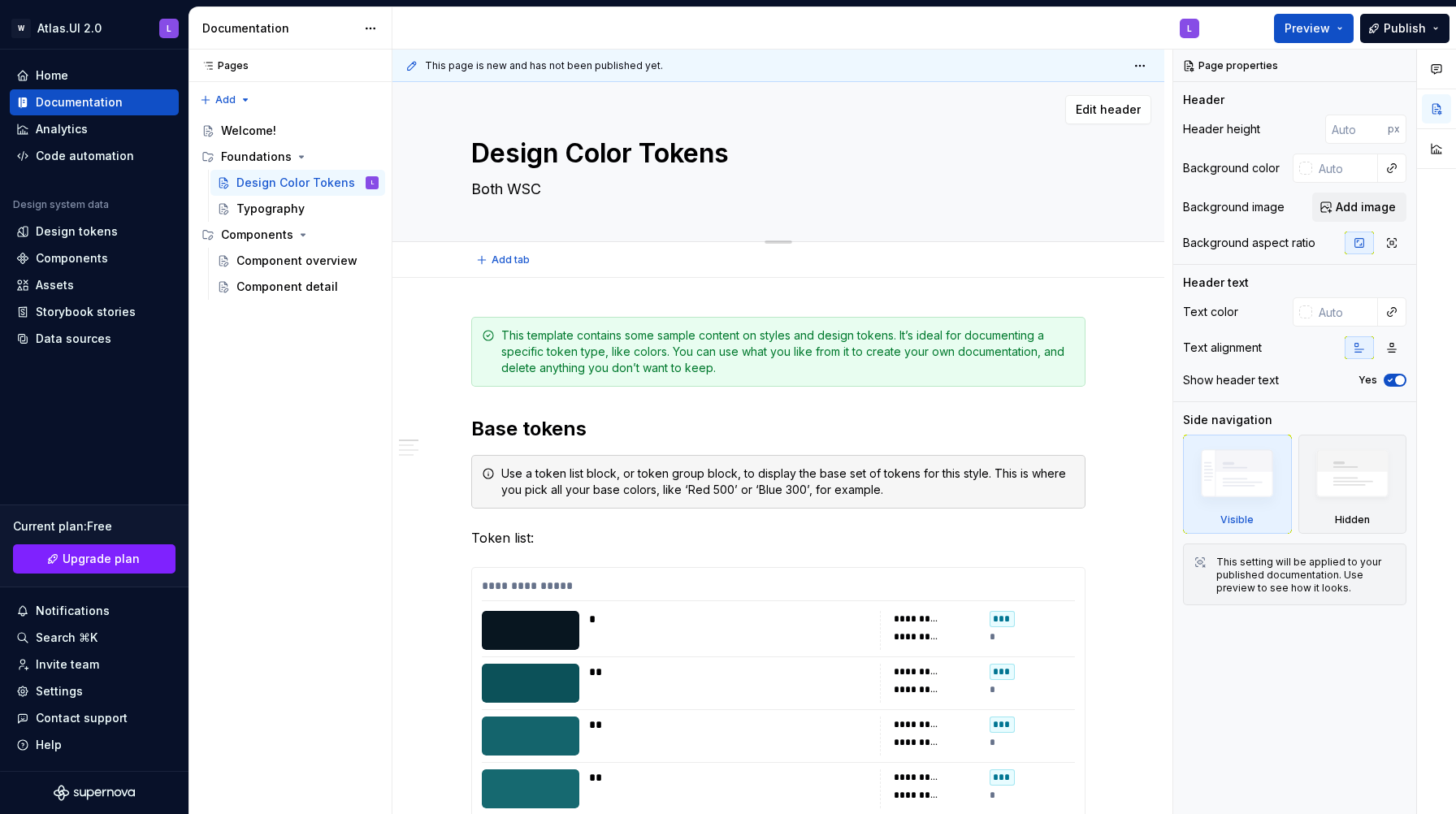
type textarea "Both WSC a"
type textarea "*"
type textarea "Both WSC an"
type textarea "*"
type textarea "Both WSC and"
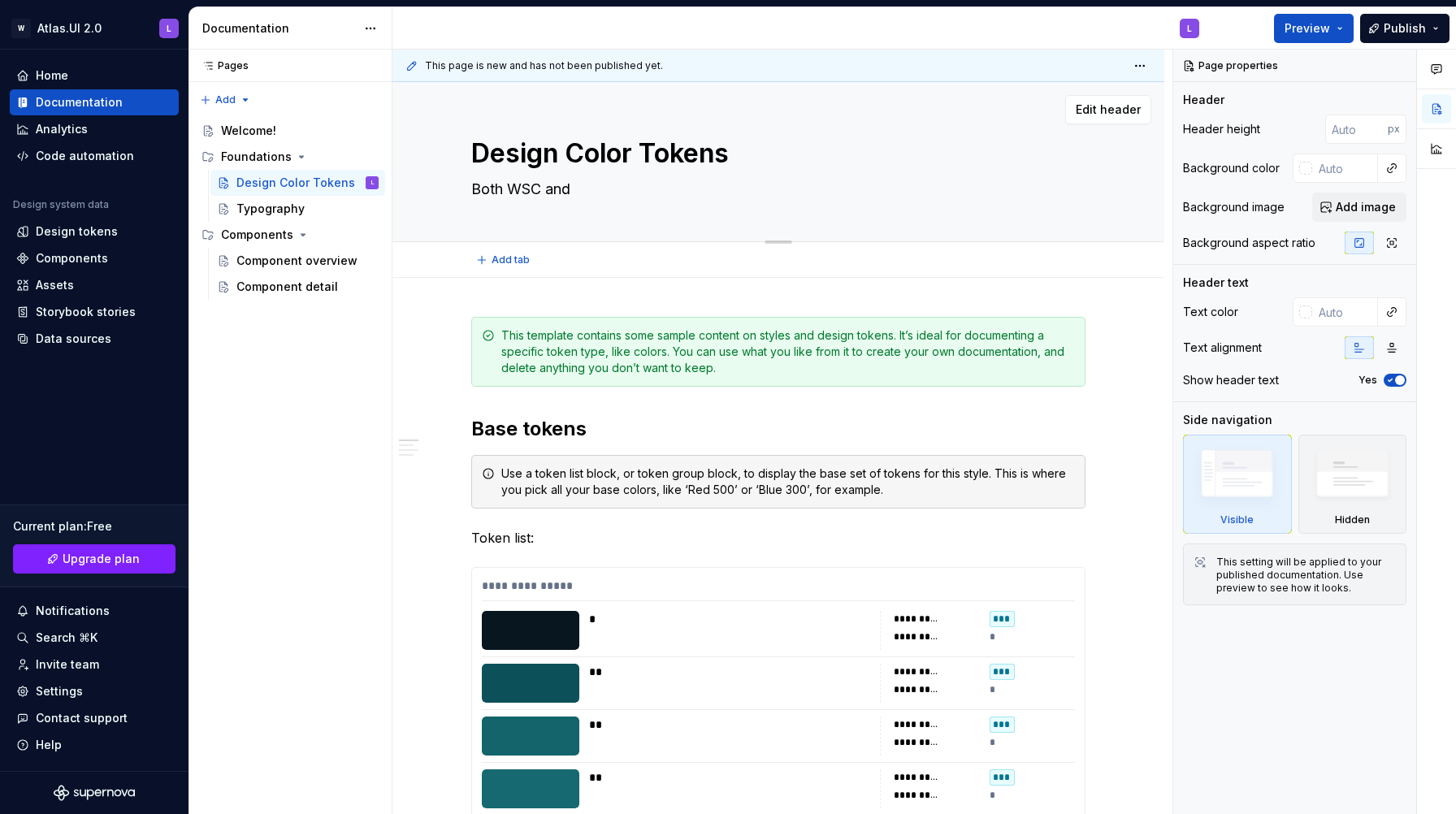
type textarea "*"
type textarea "Both WSC and S"
type textarea "*"
type textarea "Both WSC and Sy"
type textarea "*"
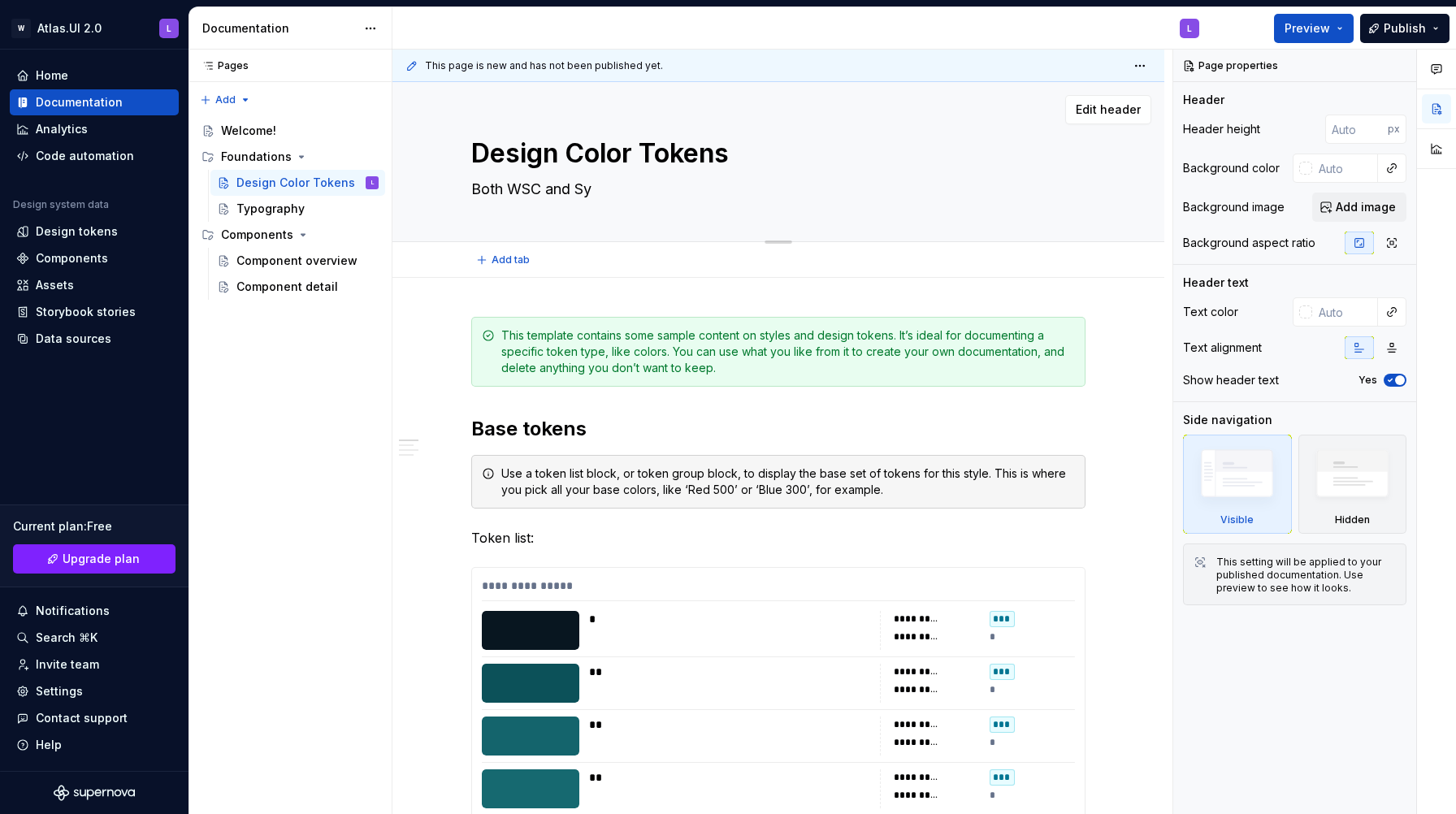
type textarea "Both WSC and Sys"
type textarea "*"
type textarea "Both WSC and Syst"
type textarea "*"
type textarea "Both WSC and System"
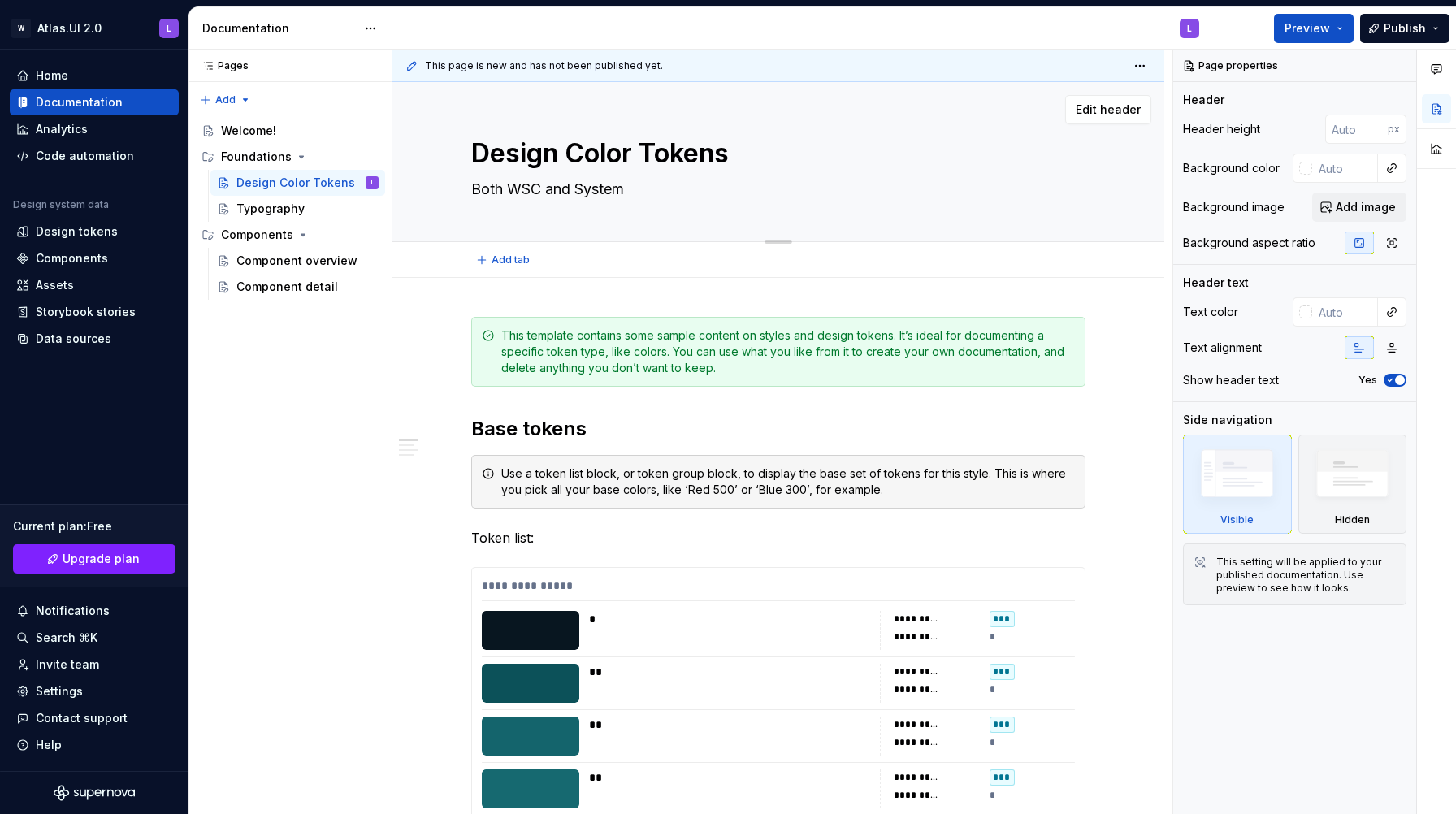
type textarea "*"
type textarea "Both WSC and System"
type textarea "*"
type textarea "Both WSC and System T"
type textarea "*"
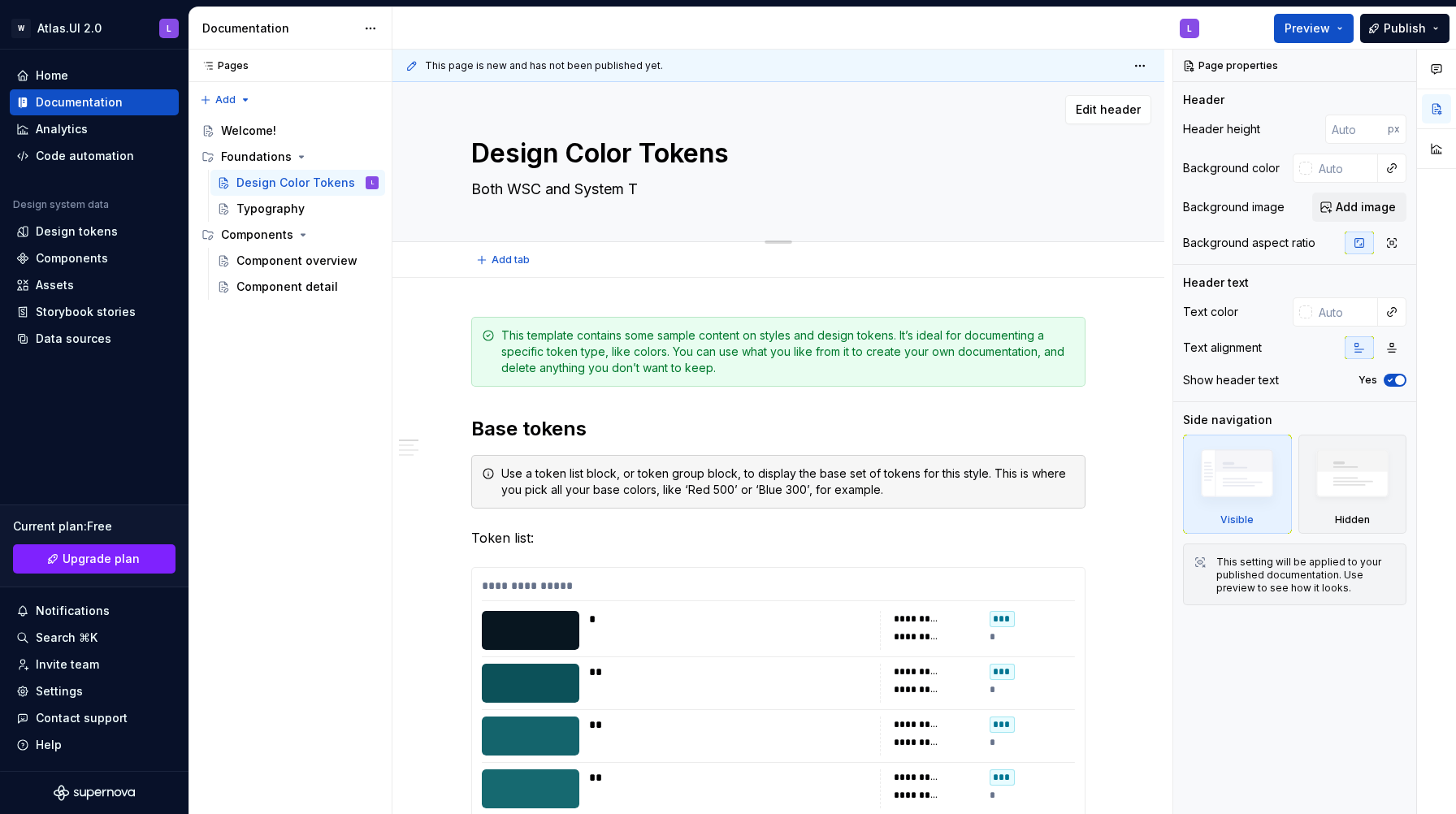
type textarea "Both WSC and System To"
type textarea "*"
type textarea "Both WSC and System Toke"
type textarea "*"
type textarea "Both WSC and System Token"
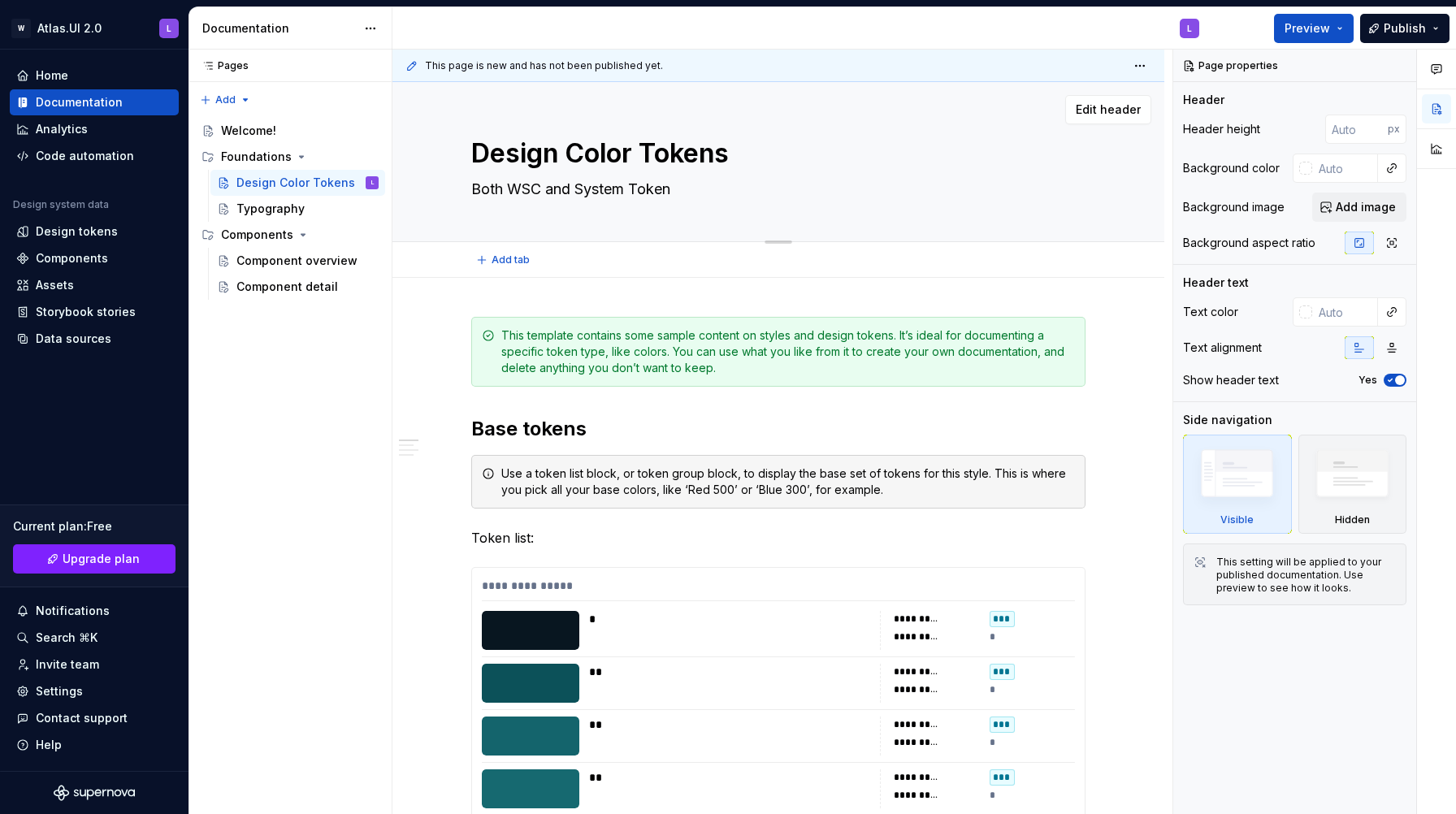
type textarea "*"
type textarea "Both WSC and System Tokens"
type textarea "*"
type textarea "Both WSC and System Tokens"
type textarea "*"
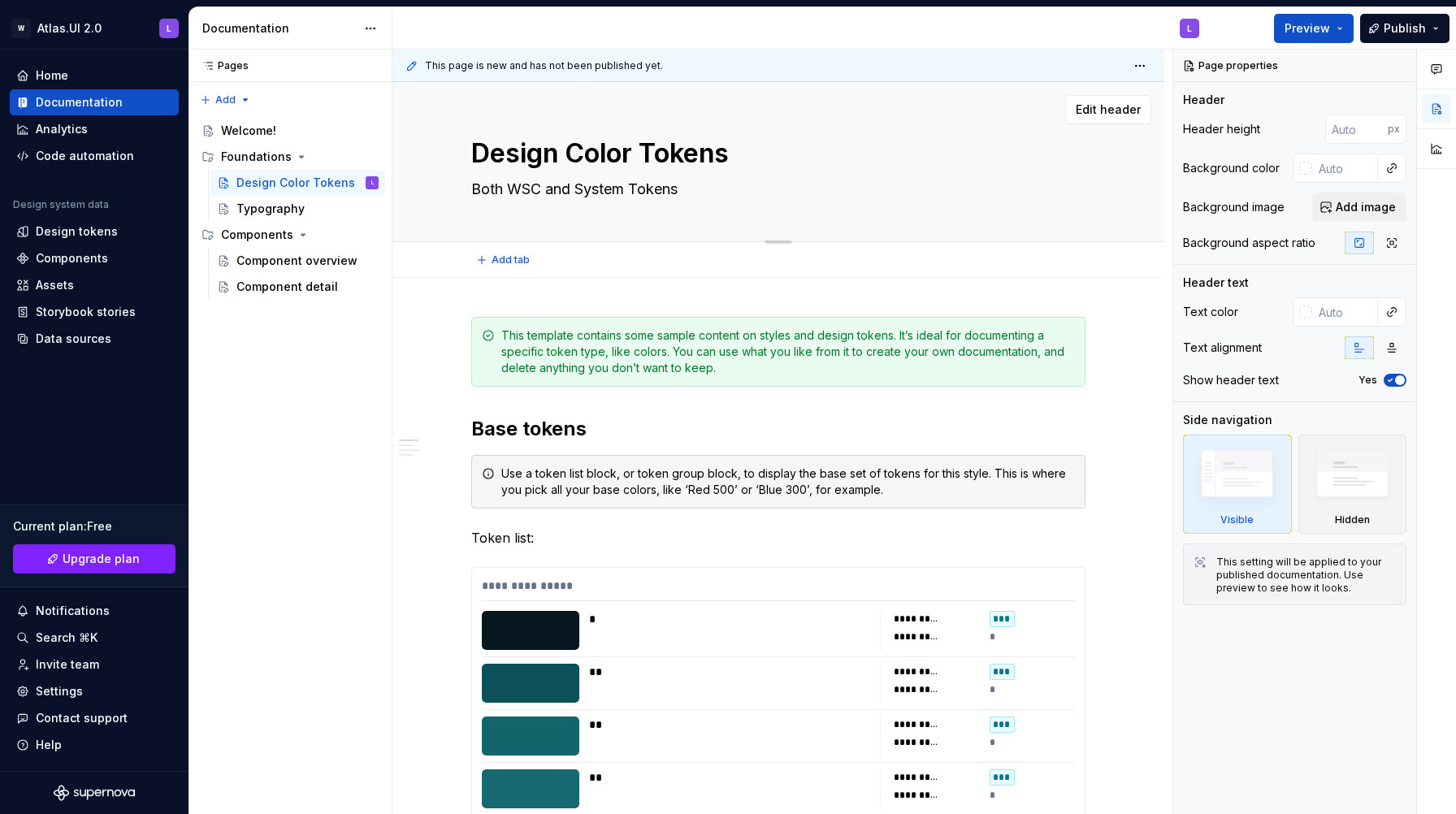
type textarea "Both WSC and System Tokens u"
type textarea "*"
type textarea "Both WSC and System Tokens us"
type textarea "*"
type textarea "Both WSC and System Tokens use"
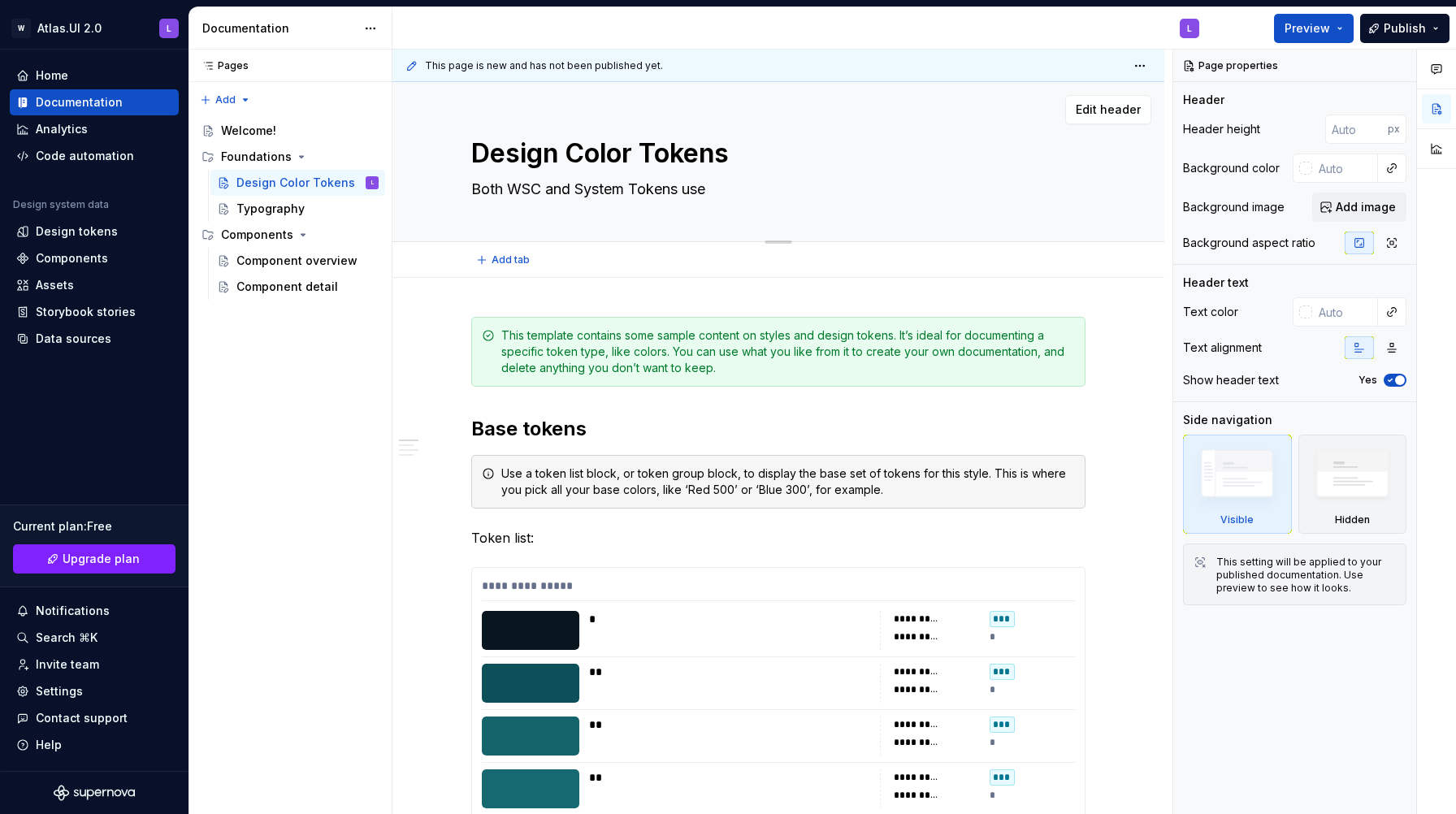
type textarea "*"
type textarea "Both WSC and System Tokens used"
type textarea "*"
type textarea "Both WSC and System Tokens used t"
type textarea "*"
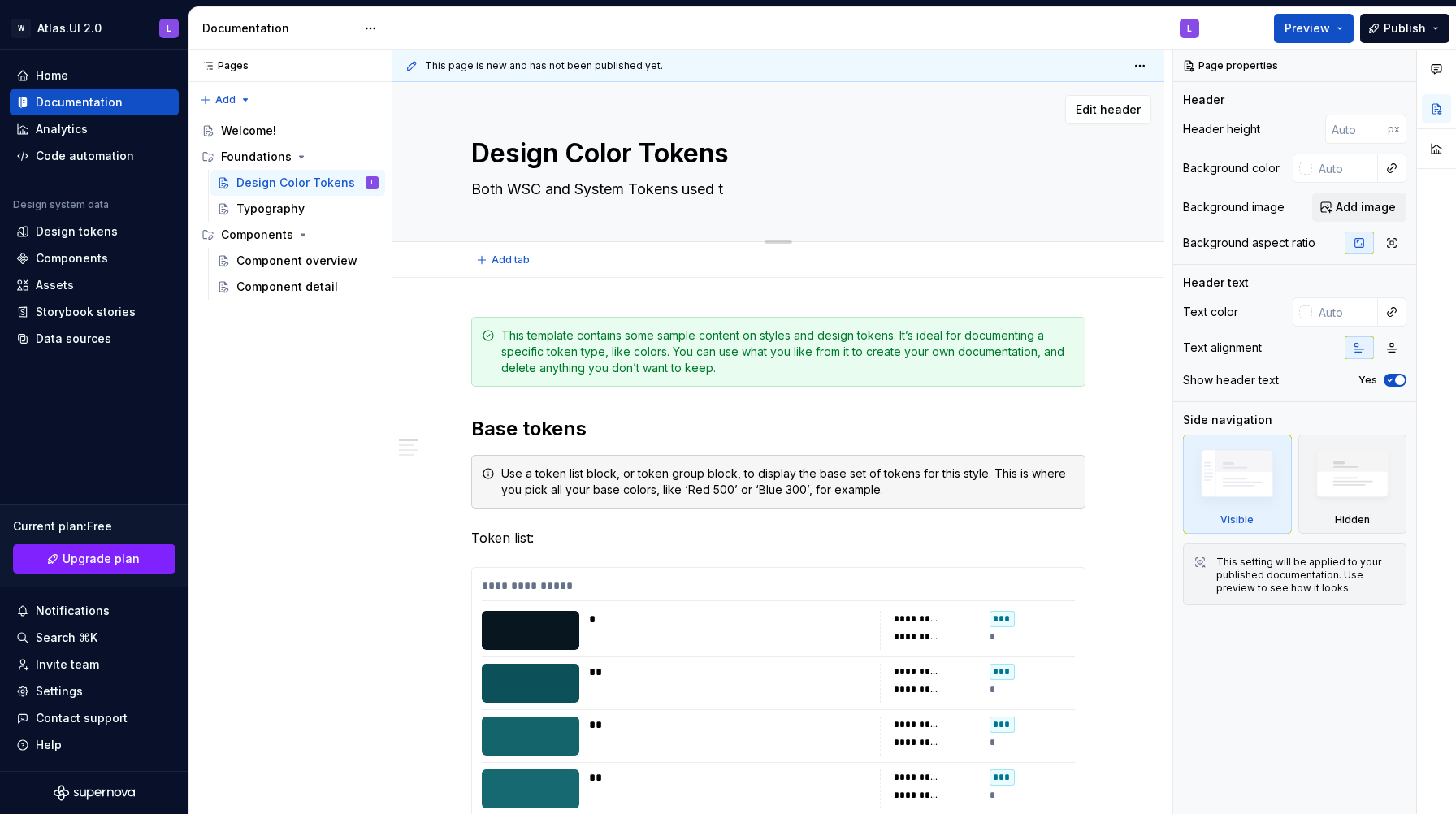
type textarea "Both WSC and System Tokens used th"
type textarea "*"
type textarea "Both WSC and System Tokens used thro"
type textarea "*"
type textarea "Both WSC and System Tokens used throu"
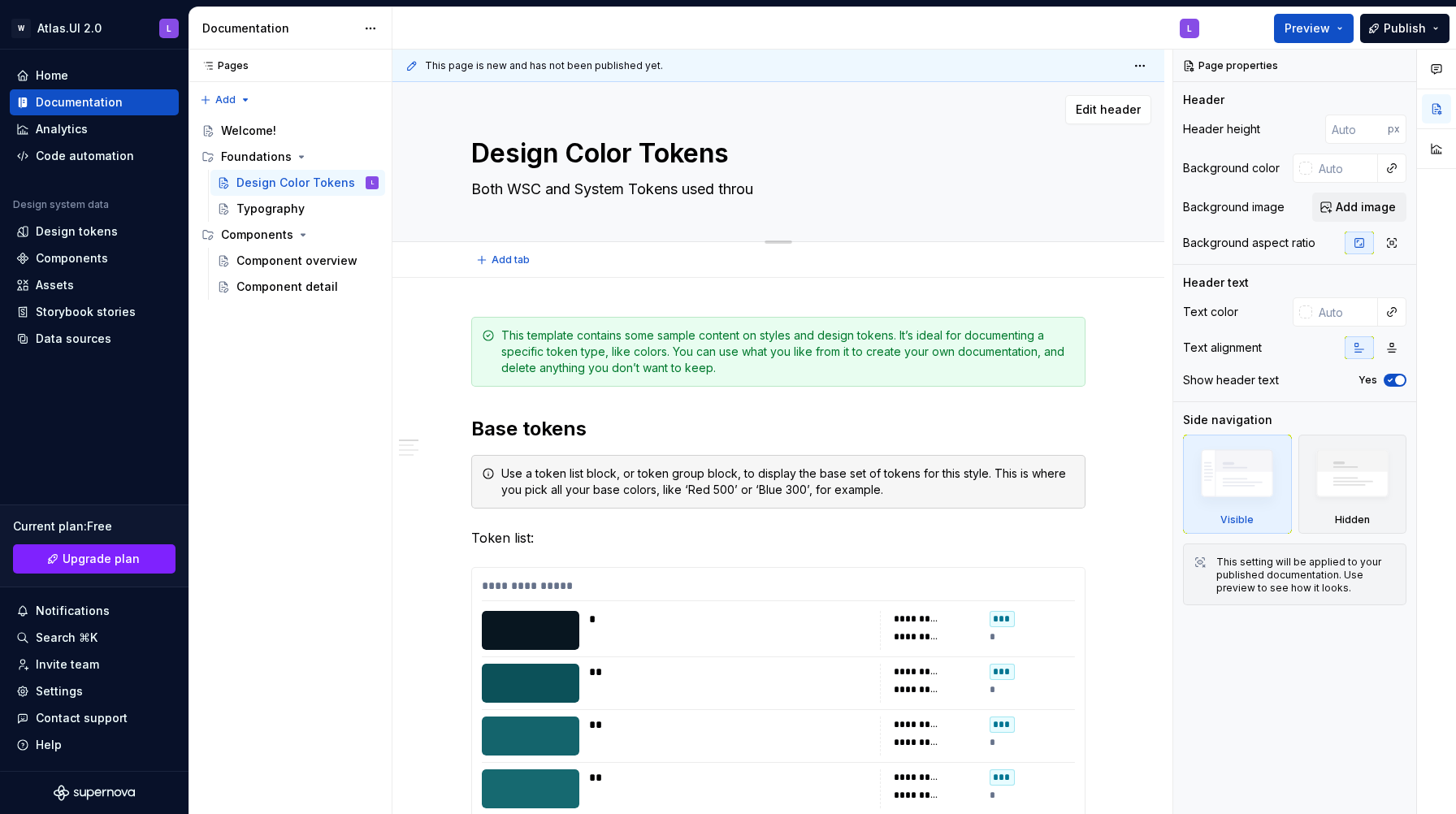
type textarea "*"
type textarea "Both WSC and System Tokens used throug"
type textarea "*"
type textarea "Both WSC and System Tokens used through"
type textarea "*"
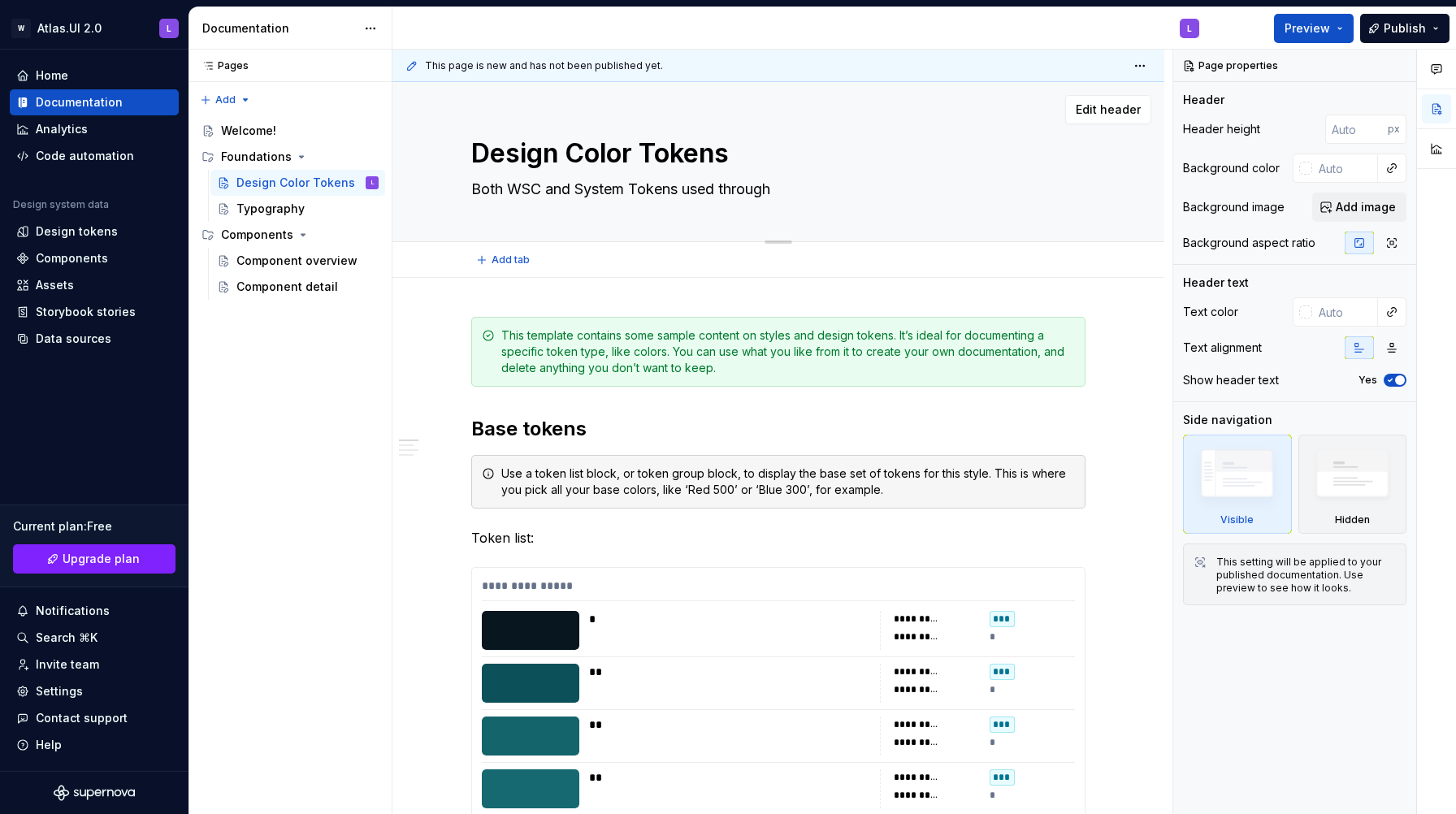
type textarea "Both WSC and System Tokens used througho"
type textarea "*"
type textarea "Both WSC and System Tokens used throughou"
type textarea "*"
type textarea "Both WSC and System Tokens used throughout"
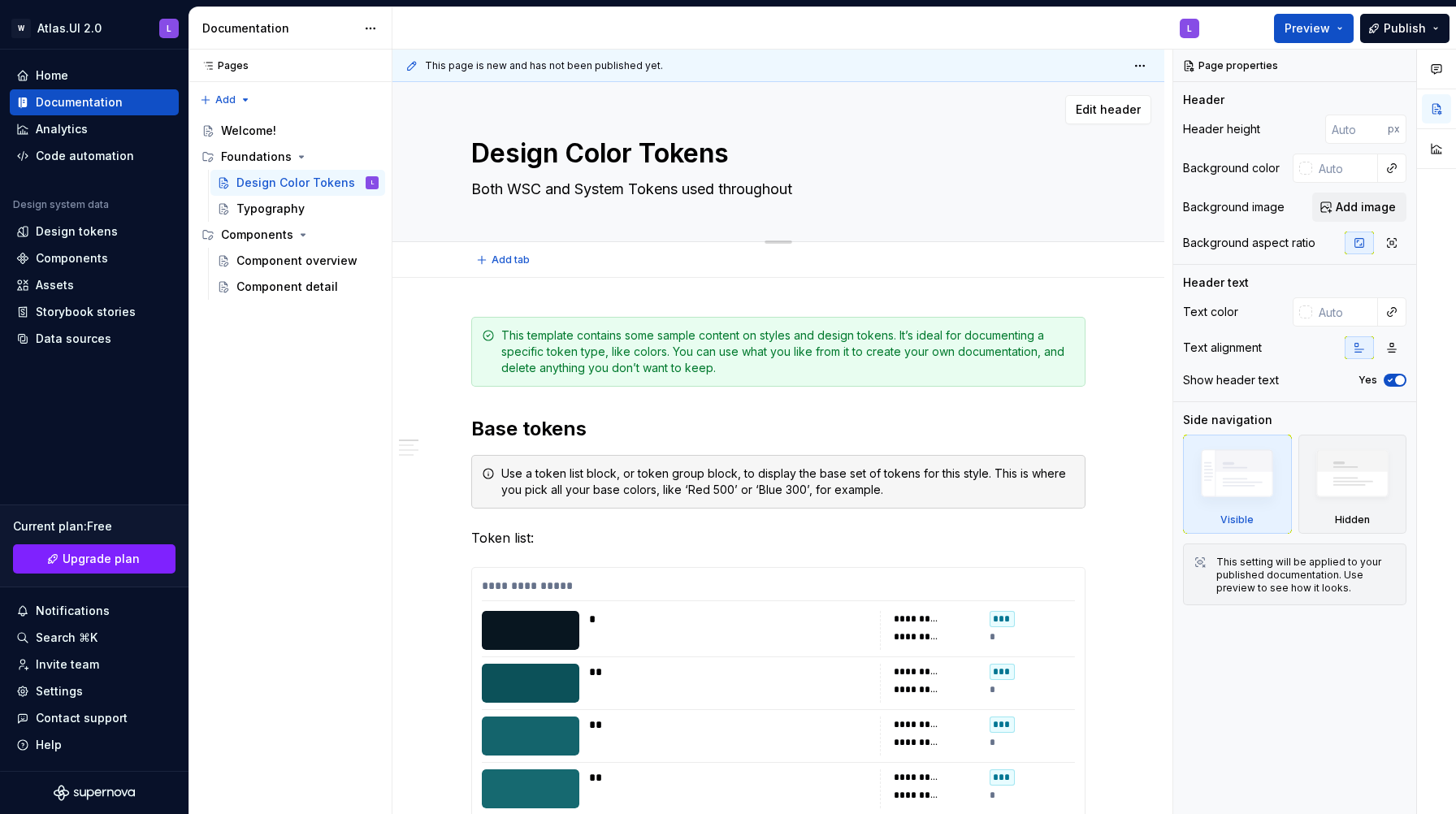
type textarea "*"
type textarea "Both WSC and System Tokens used throughout"
type textarea "*"
type textarea "Both WSC and System Tokens used throughout o"
type textarea "*"
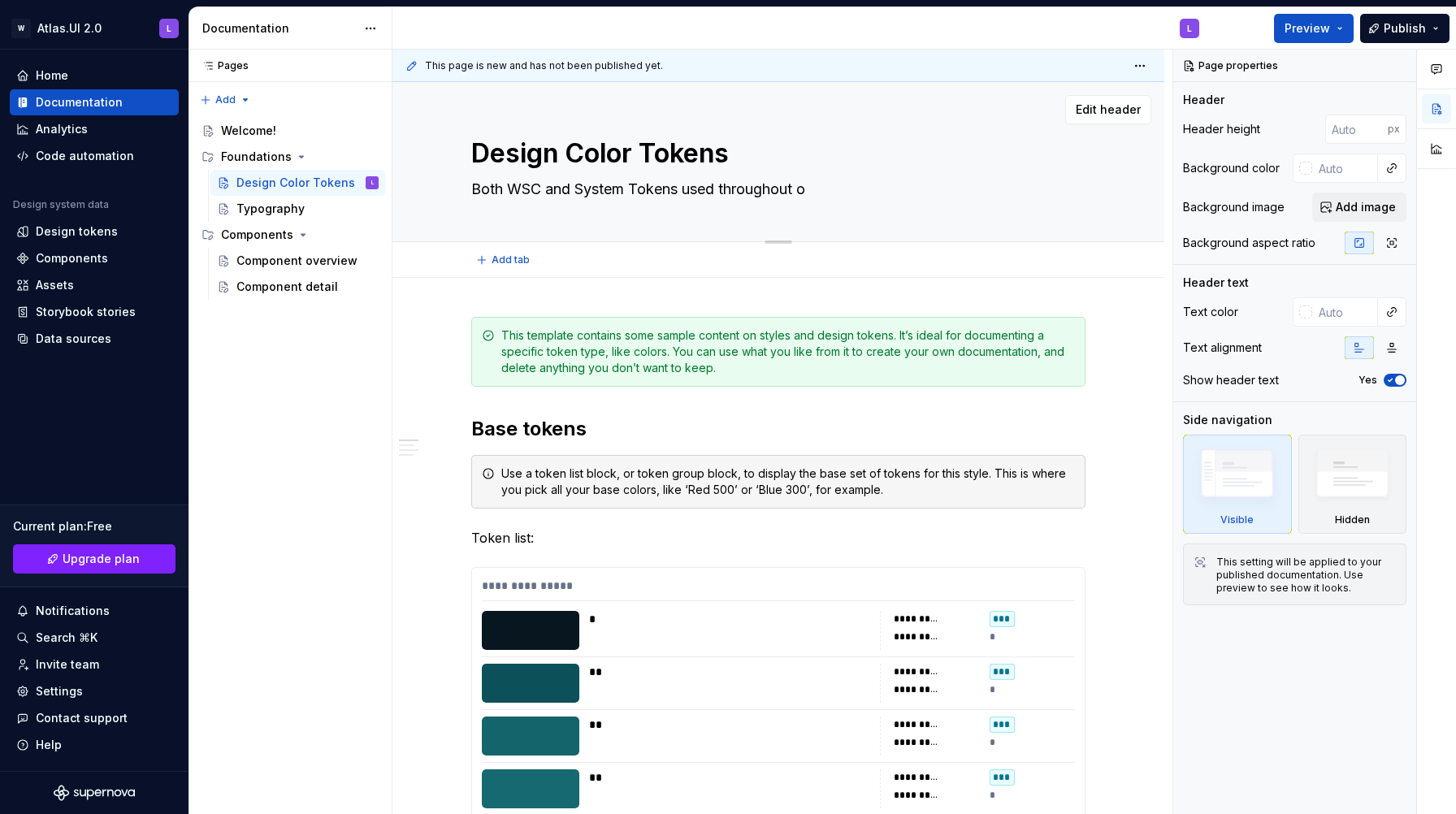
type textarea "Both WSC and System Tokens used throughout ou"
type textarea "*"
type textarea "Both WSC and System Tokens used throughout our"
type textarea "*"
type textarea "Both WSC and System Tokens used throughout our"
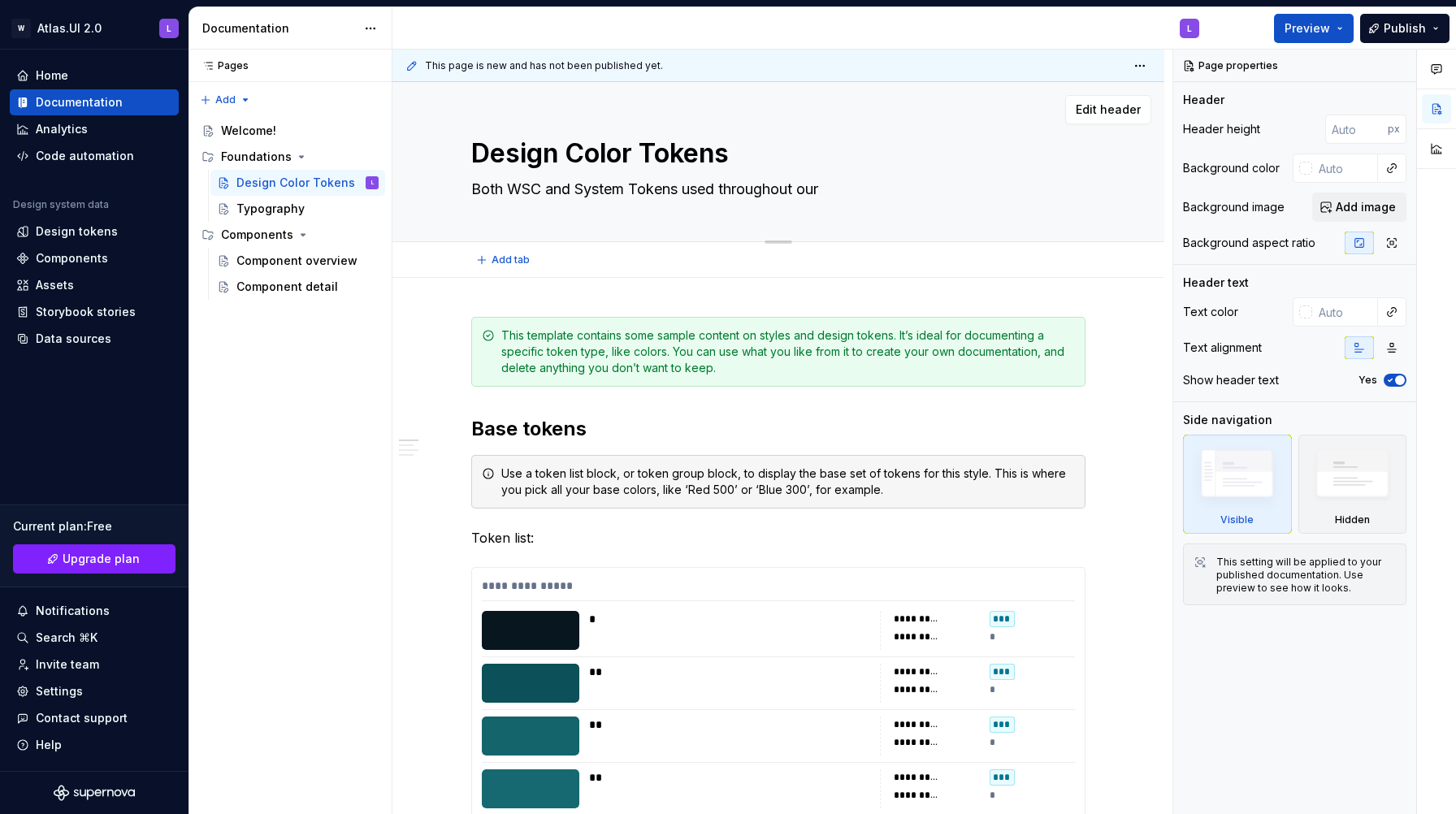
type textarea "*"
type textarea "Both WSC and System Tokens used throughout our s"
type textarea "*"
type textarea "Both WSC and System Tokens used throughout our so"
type textarea "*"
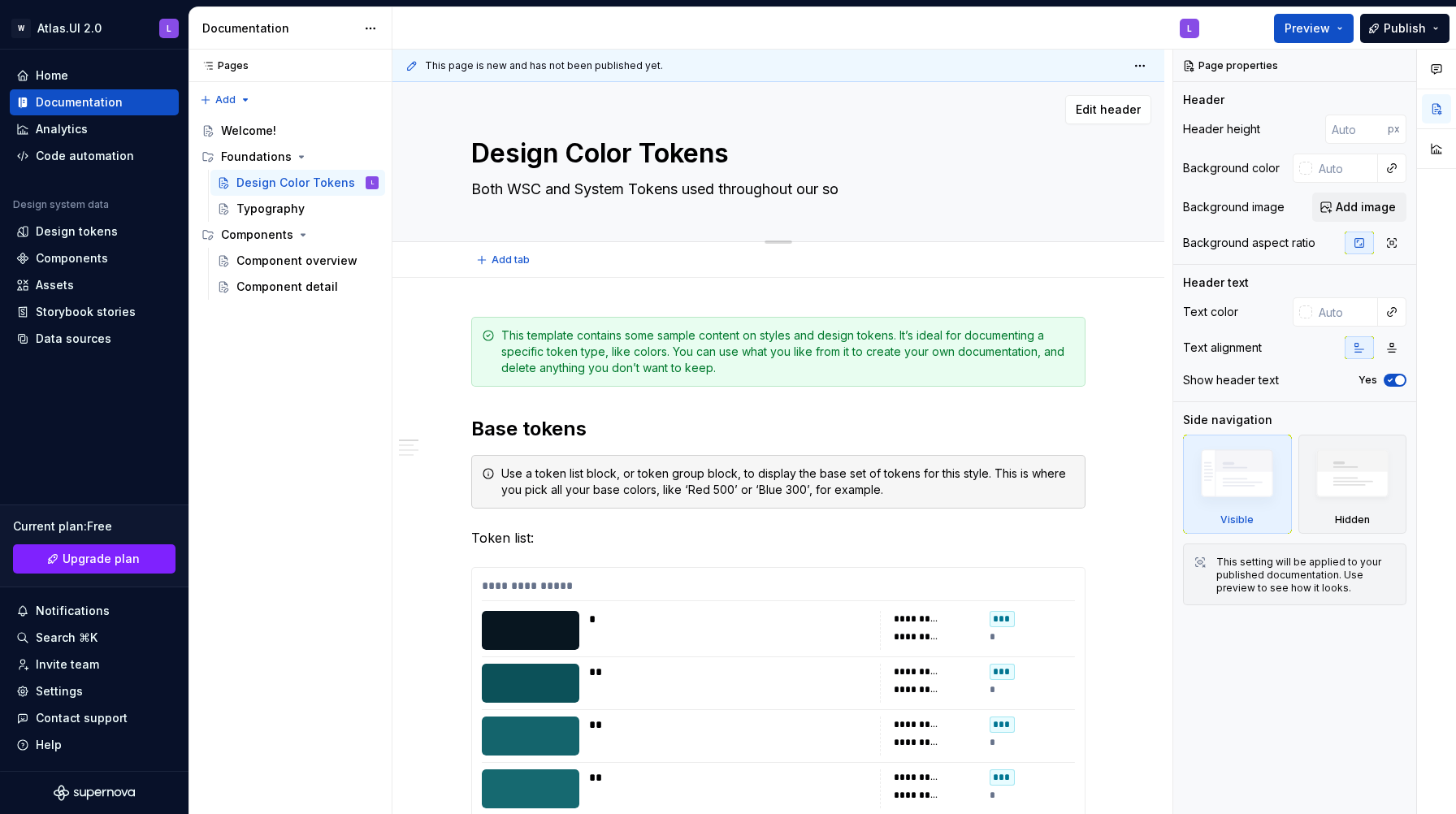
type textarea "Both WSC and System Tokens used throughout our s"
type textarea "*"
type textarea "Both WSC and System Tokens used throughout our"
type textarea "*"
type textarea "Both WSC and System Tokens used throughout our"
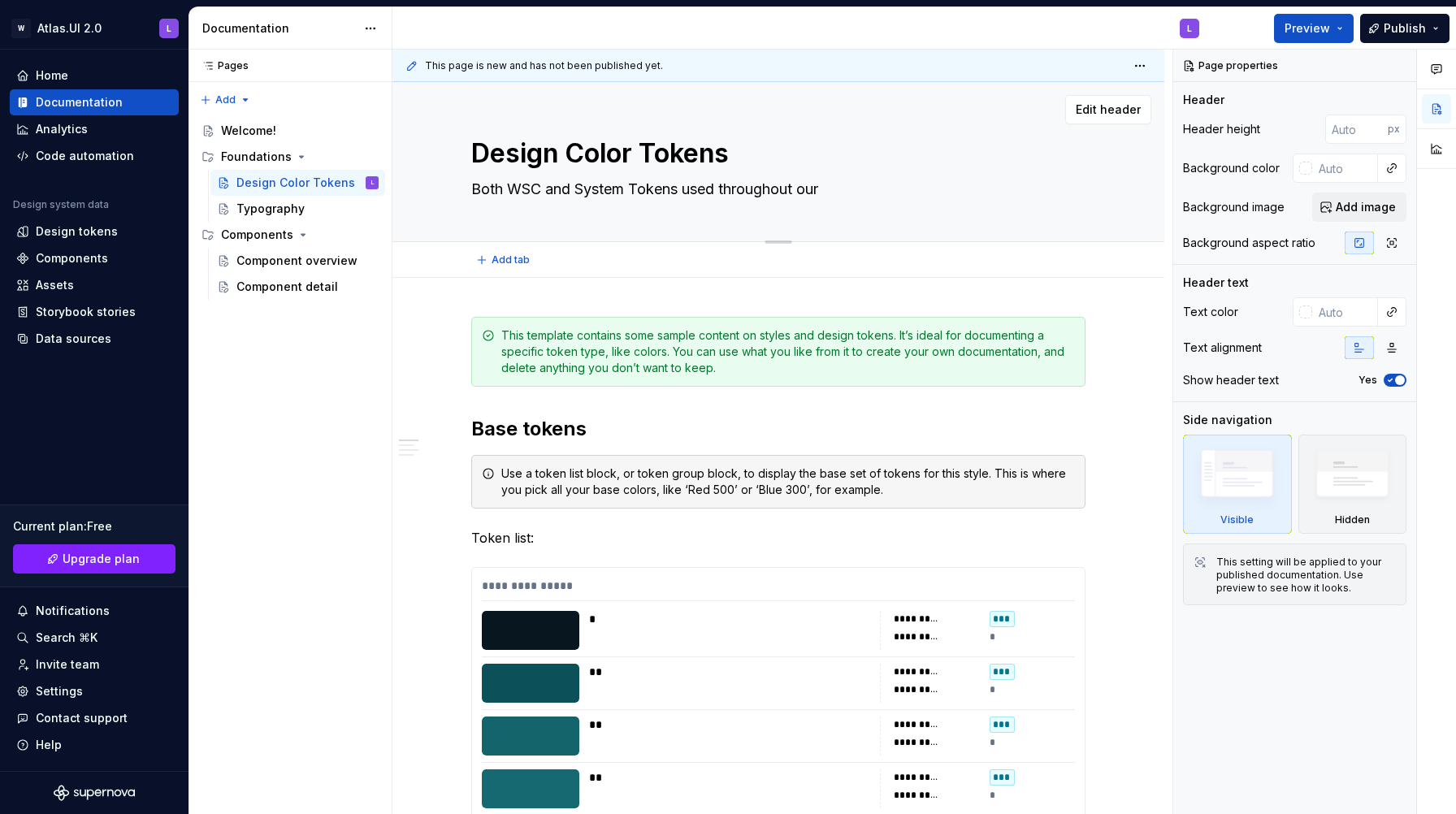
type textarea "*"
type textarea "Both WSC and System Tokens used throughout ou"
type textarea "*"
type textarea "Both WSC and System Tokens used throughout o"
type textarea "*"
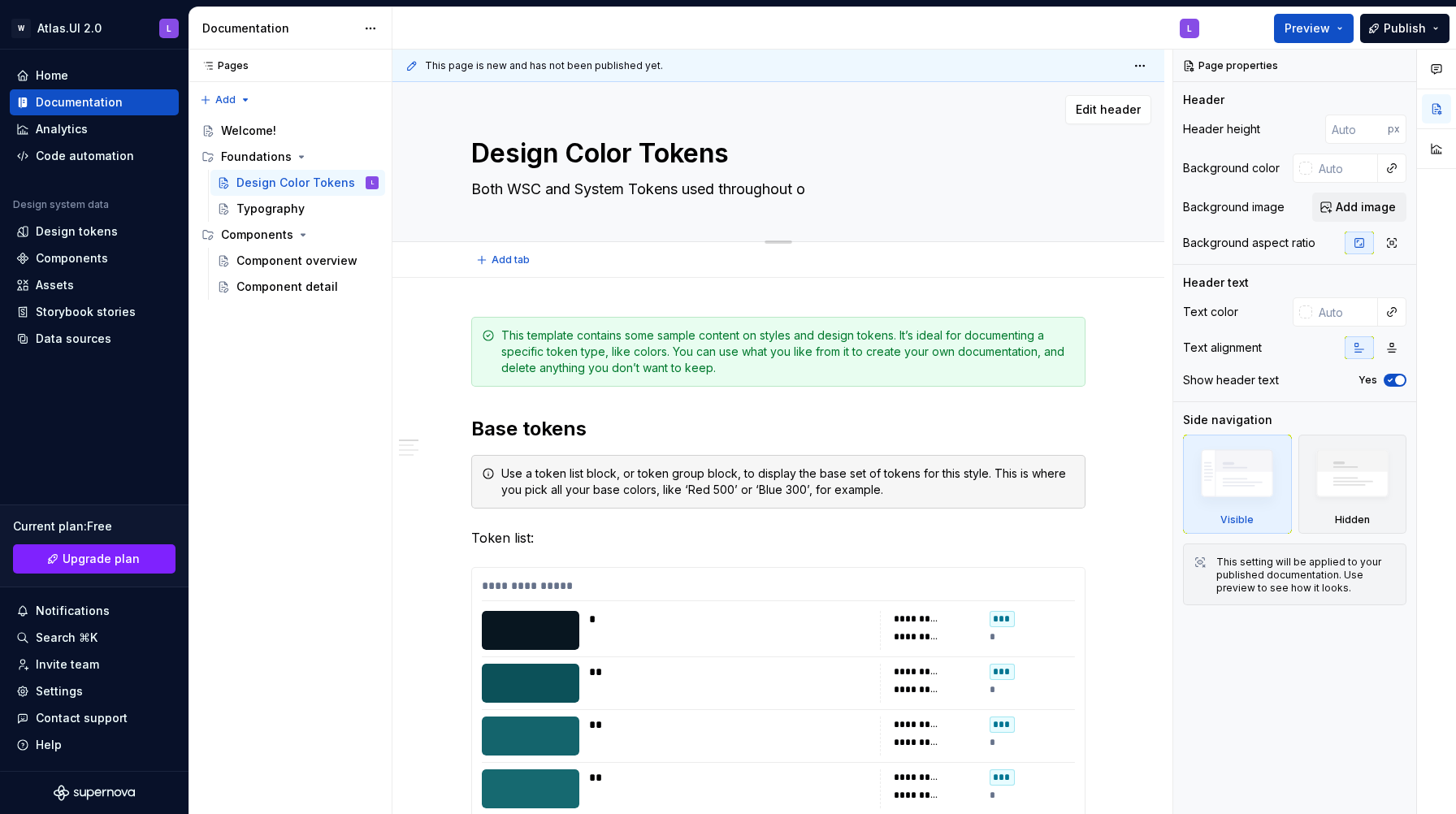
type textarea "Both WSC and System Tokens used throughout"
type textarea "*"
type textarea "Both WSC and System Tokens used throughout A"
type textarea "*"
type textarea "Both WSC and System Tokens used throughout At"
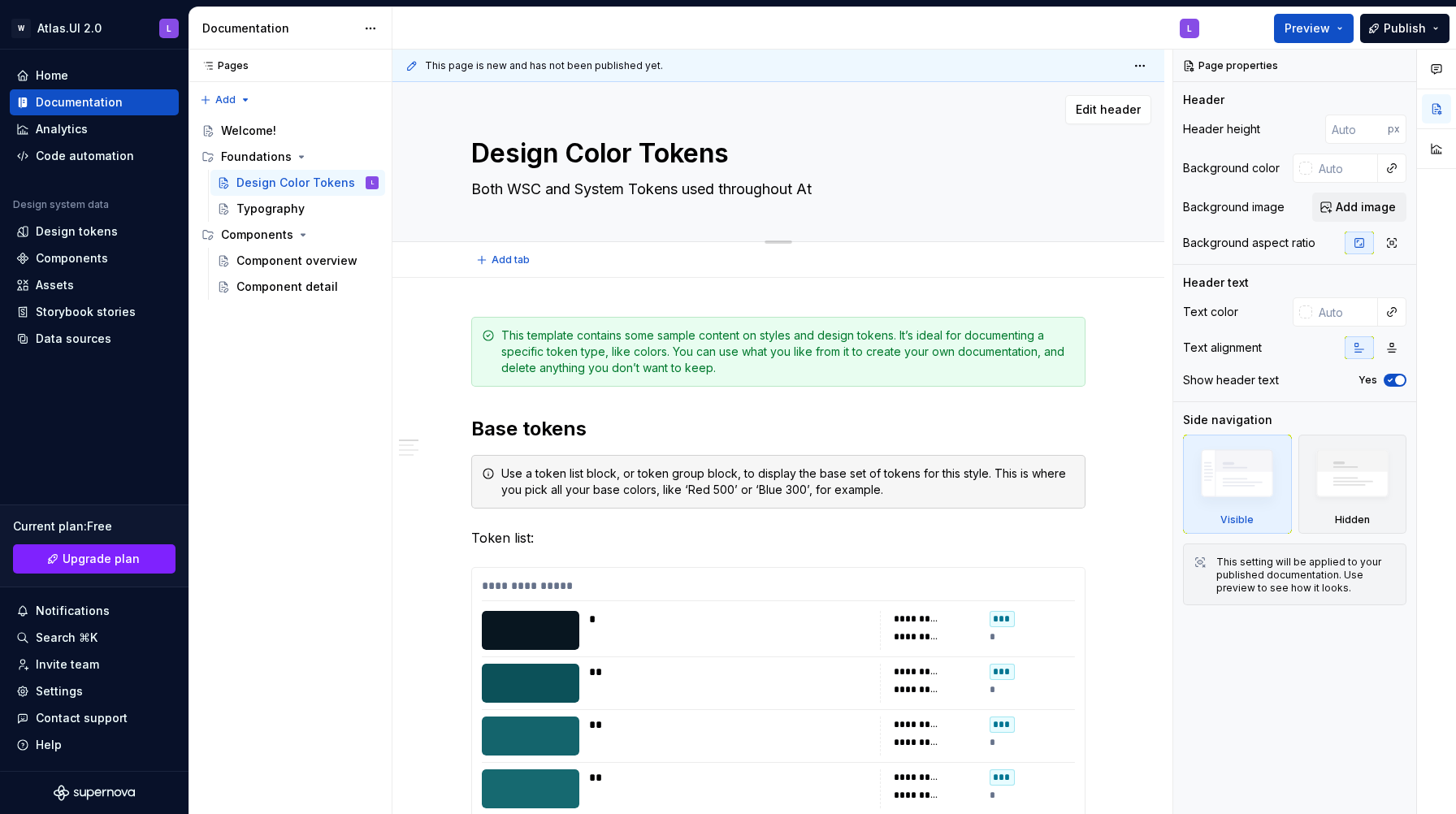
type textarea "*"
type textarea "Both WSC and System Tokens used throughout Atl"
type textarea "*"
type textarea "Both WSC and System Tokens used throughout Atla"
type textarea "*"
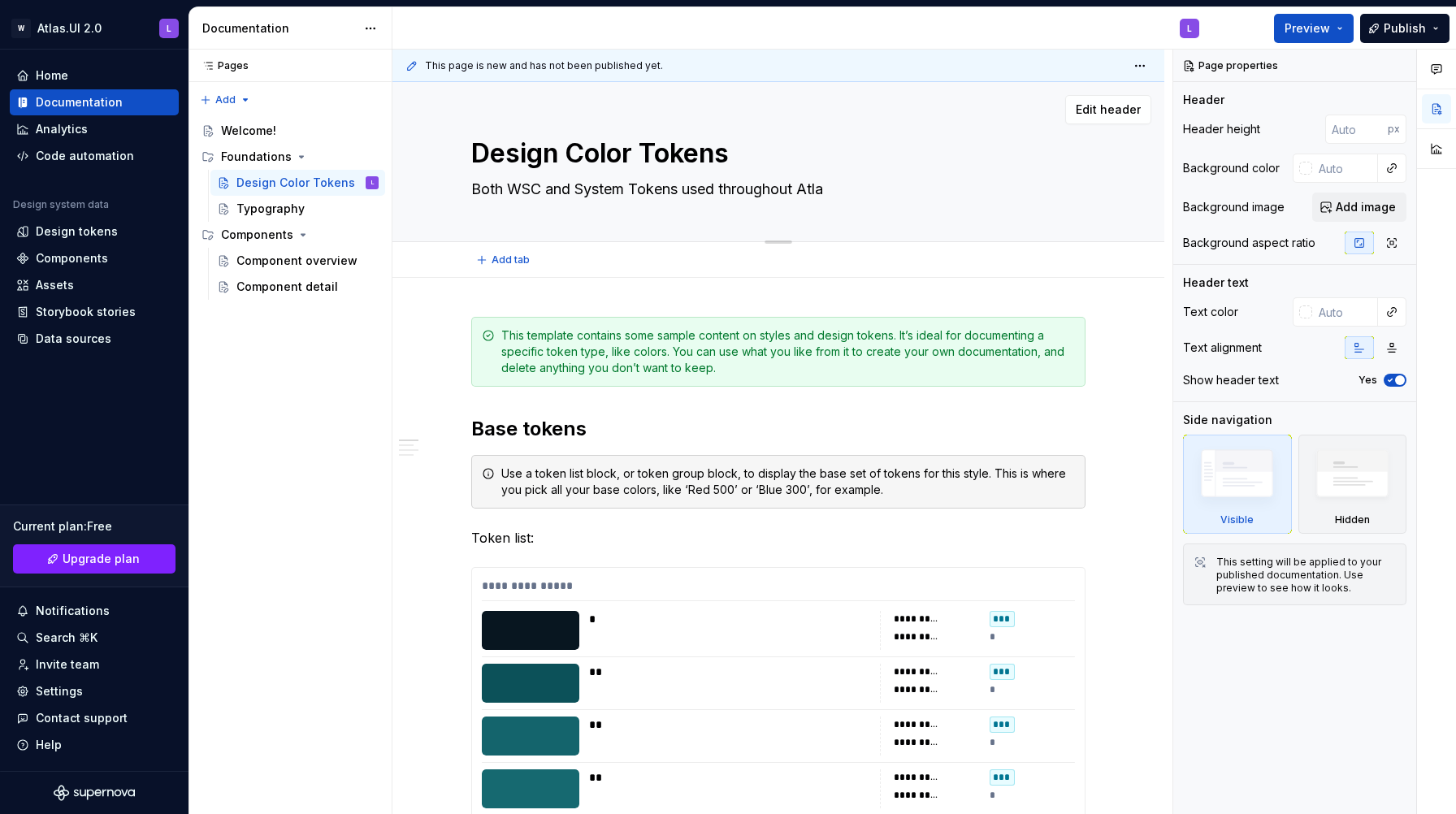
type textarea "Both WSC and System Tokens used throughout Atlas"
type textarea "*"
type textarea "Both WSC and System Tokens used throughout Atlas."
type textarea "*"
type textarea "Both WSC and System Tokens used throughout [GEOGRAPHIC_DATA]U"
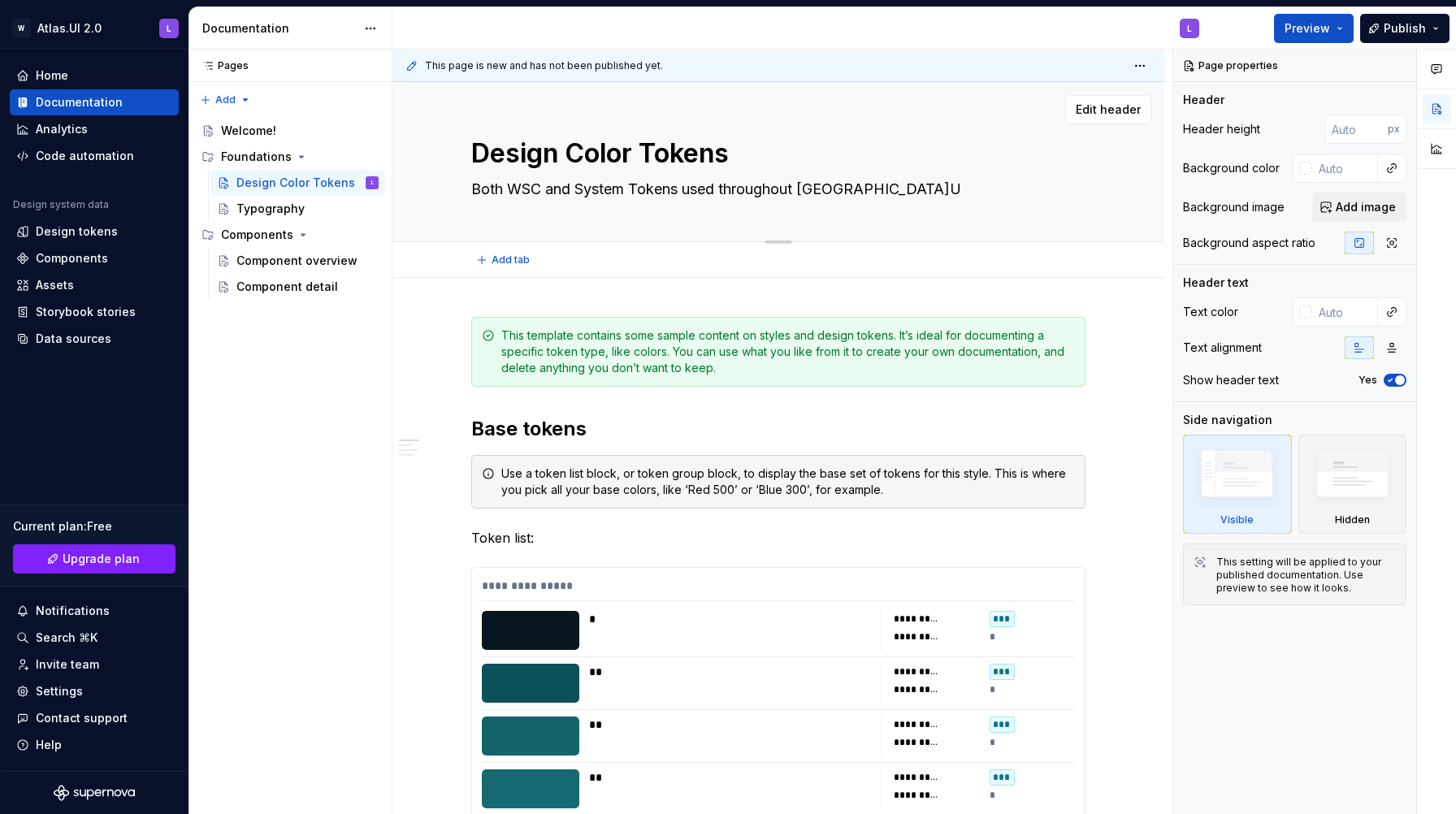
type textarea "*"
type textarea "Both WSC and System Tokens used throughout Atlas.UI"
type textarea "*"
type textarea "Both WSC and System Tokens used throughout Atlas.UI"
click at [500, 260] on span "Add tab" at bounding box center [510, 259] width 38 height 13
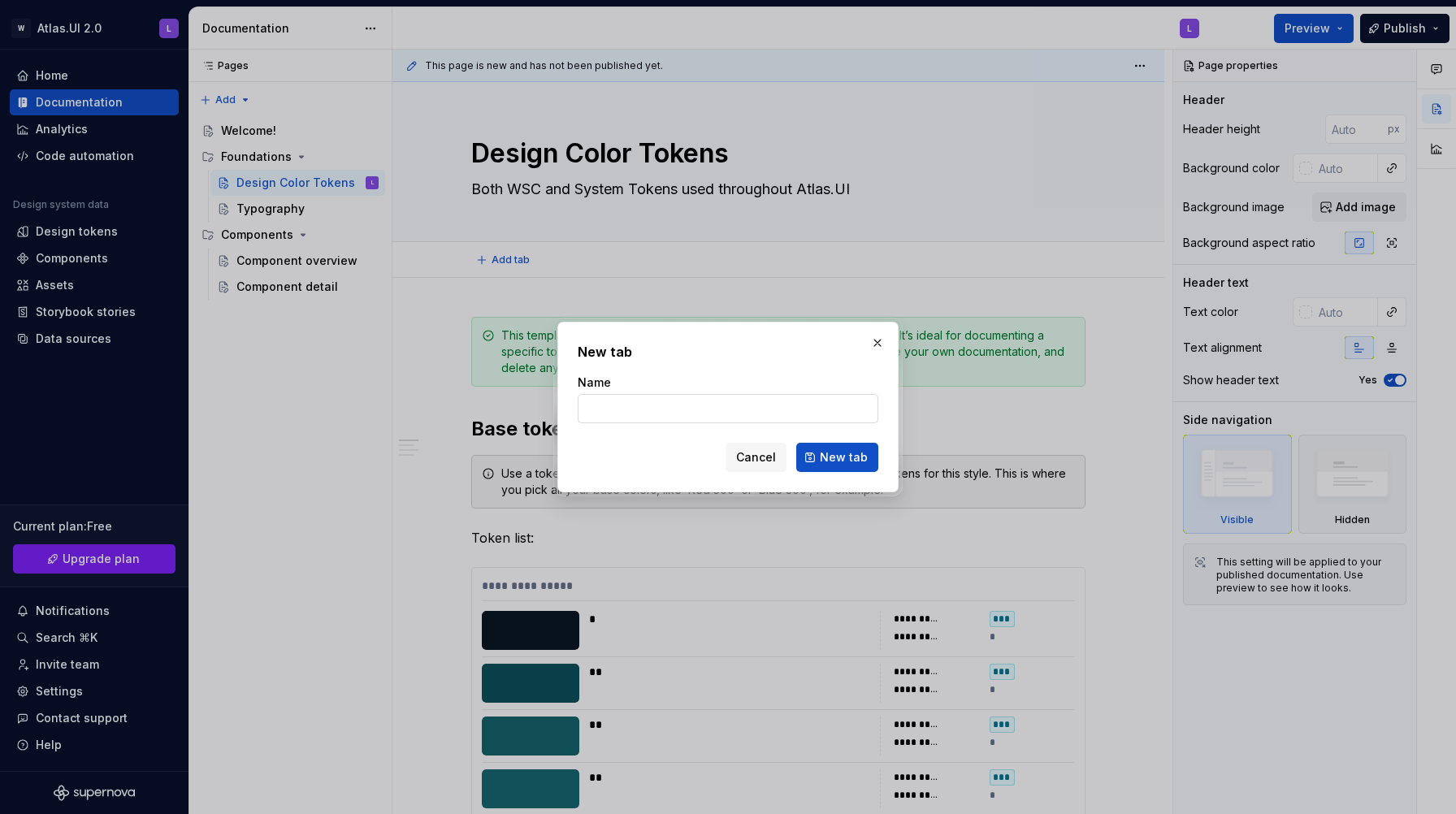
type textarea "*"
type input "Globa"
type textarea "*"
type input "Global To"
type textarea "*"
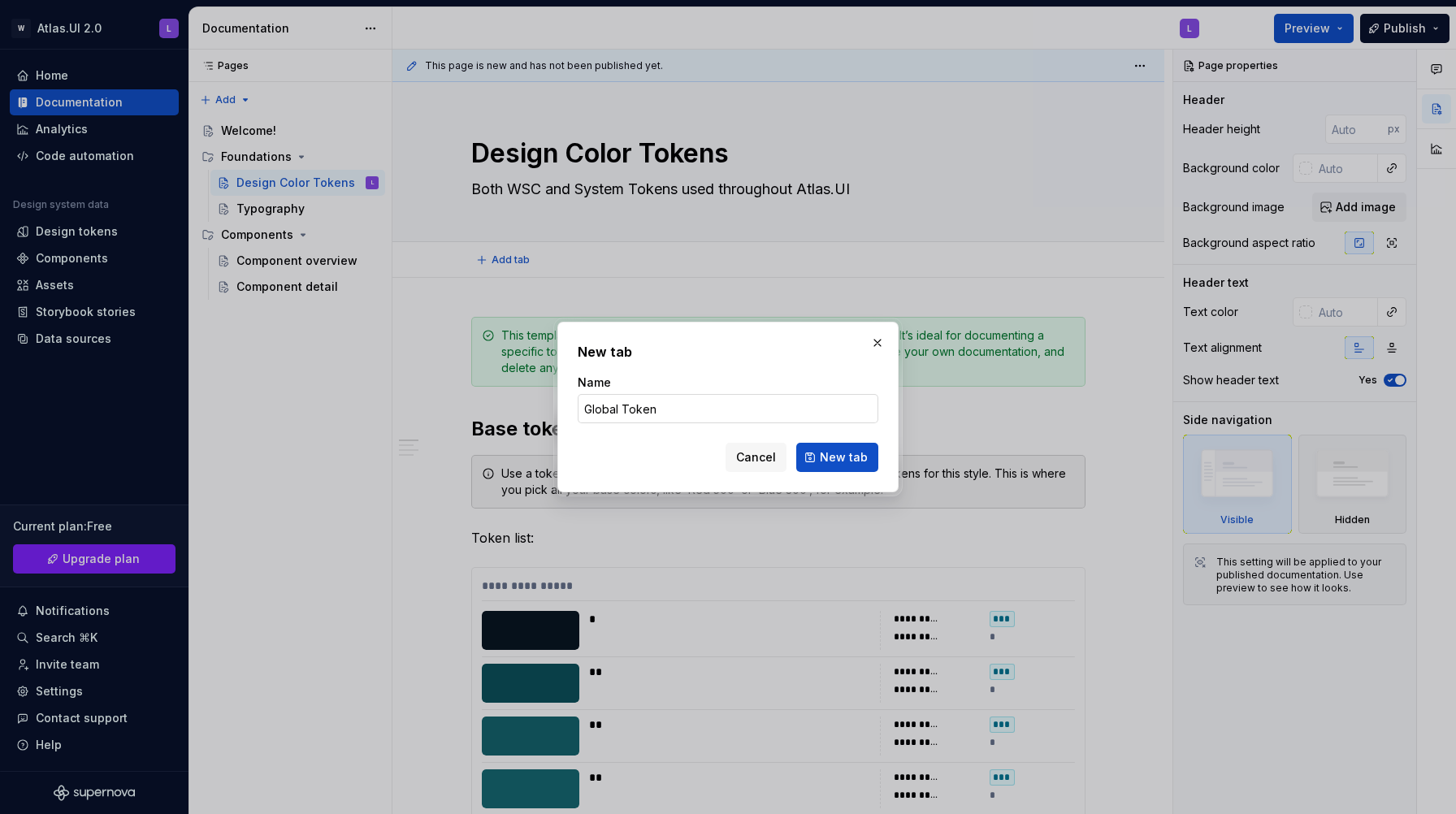
type input "Global Tokens"
click at [830, 452] on span "New tab" at bounding box center [843, 457] width 48 height 17
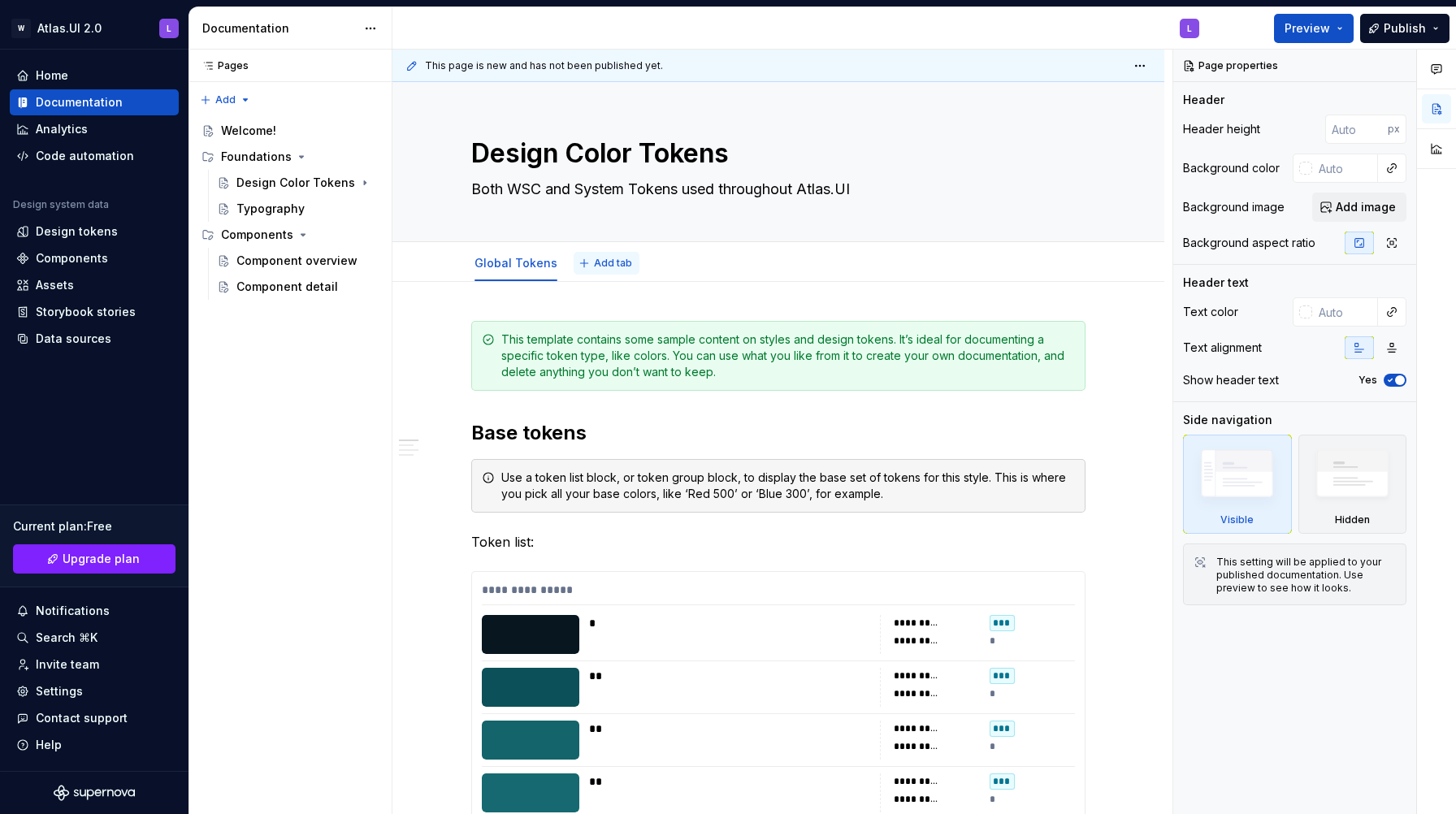
click at [615, 268] on span "Add tab" at bounding box center [613, 263] width 38 height 13
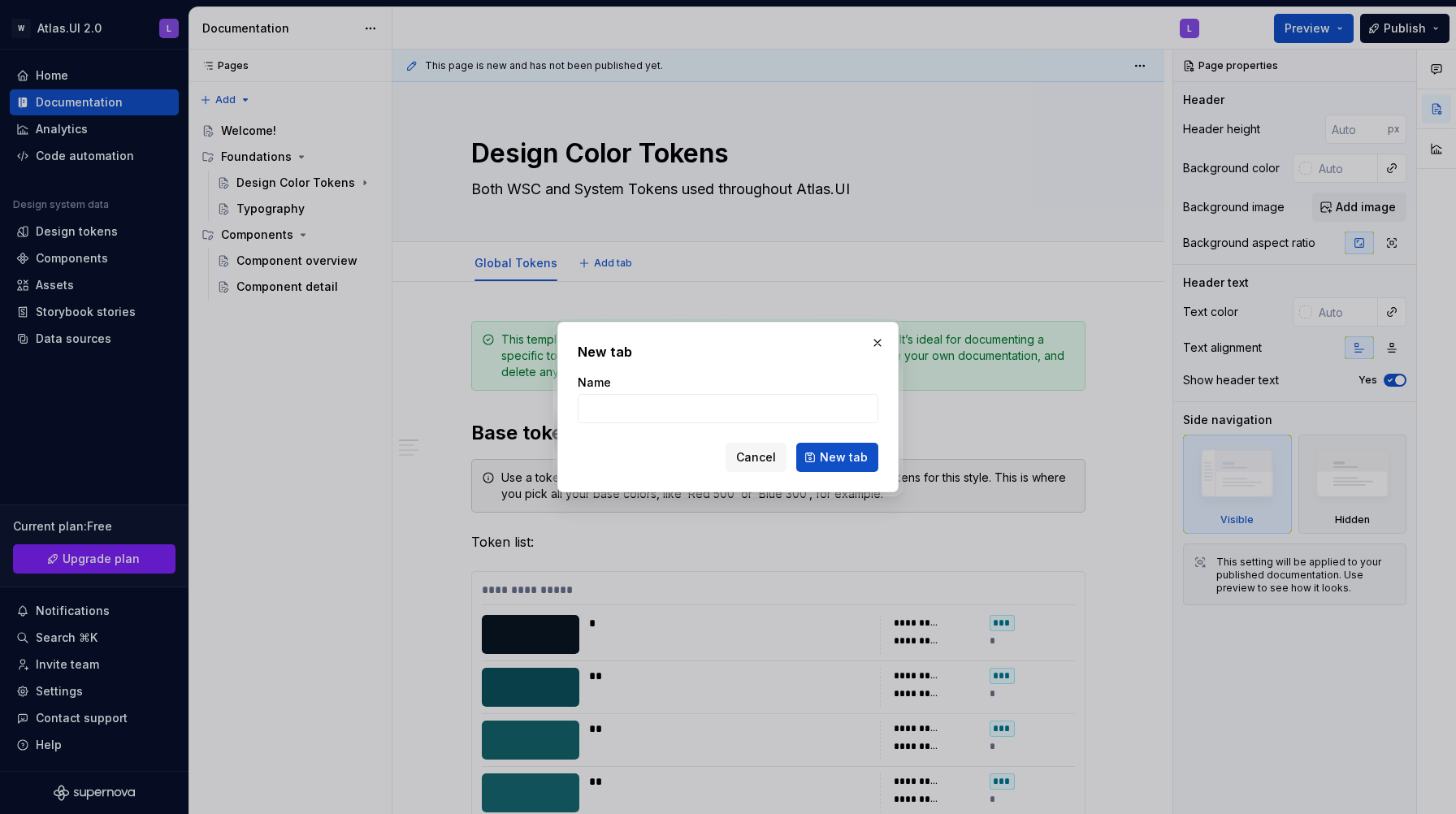
type textarea "*"
type input "Semantic Tokens"
click at [844, 464] on span "New tab" at bounding box center [843, 457] width 48 height 17
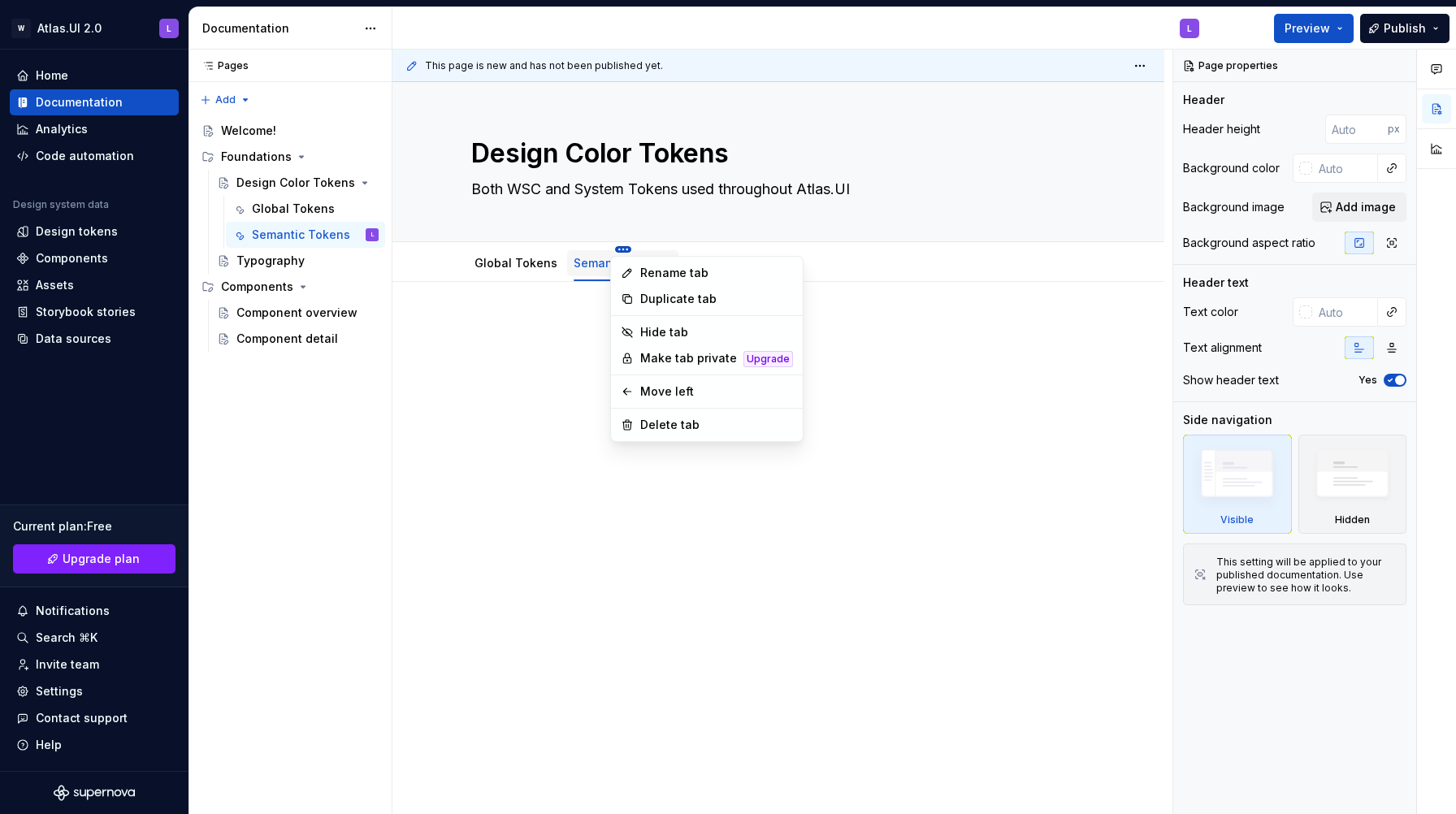
click at [532, 248] on html "W Atlas.UI 2.0 L Home Documentation Analytics Code automation Design system dat…" at bounding box center [728, 407] width 1456 height 814
click at [579, 331] on html "W Atlas.UI 2.0 L Home Documentation Analytics Code automation Design system dat…" at bounding box center [728, 407] width 1456 height 814
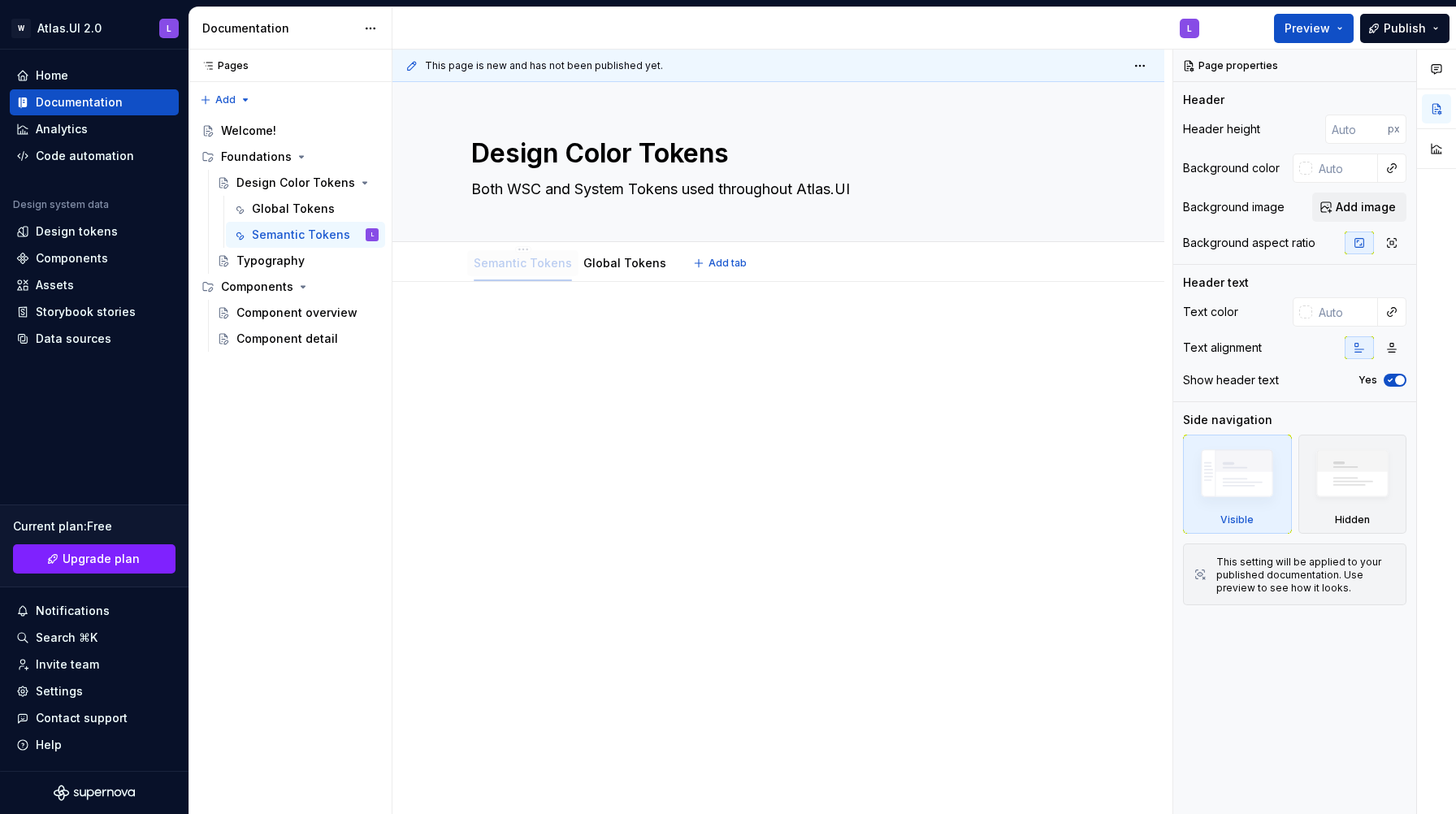
drag, startPoint x: 616, startPoint y: 265, endPoint x: 513, endPoint y: 265, distance: 103.0
click at [614, 261] on link "Global Tokens" at bounding box center [630, 263] width 82 height 14
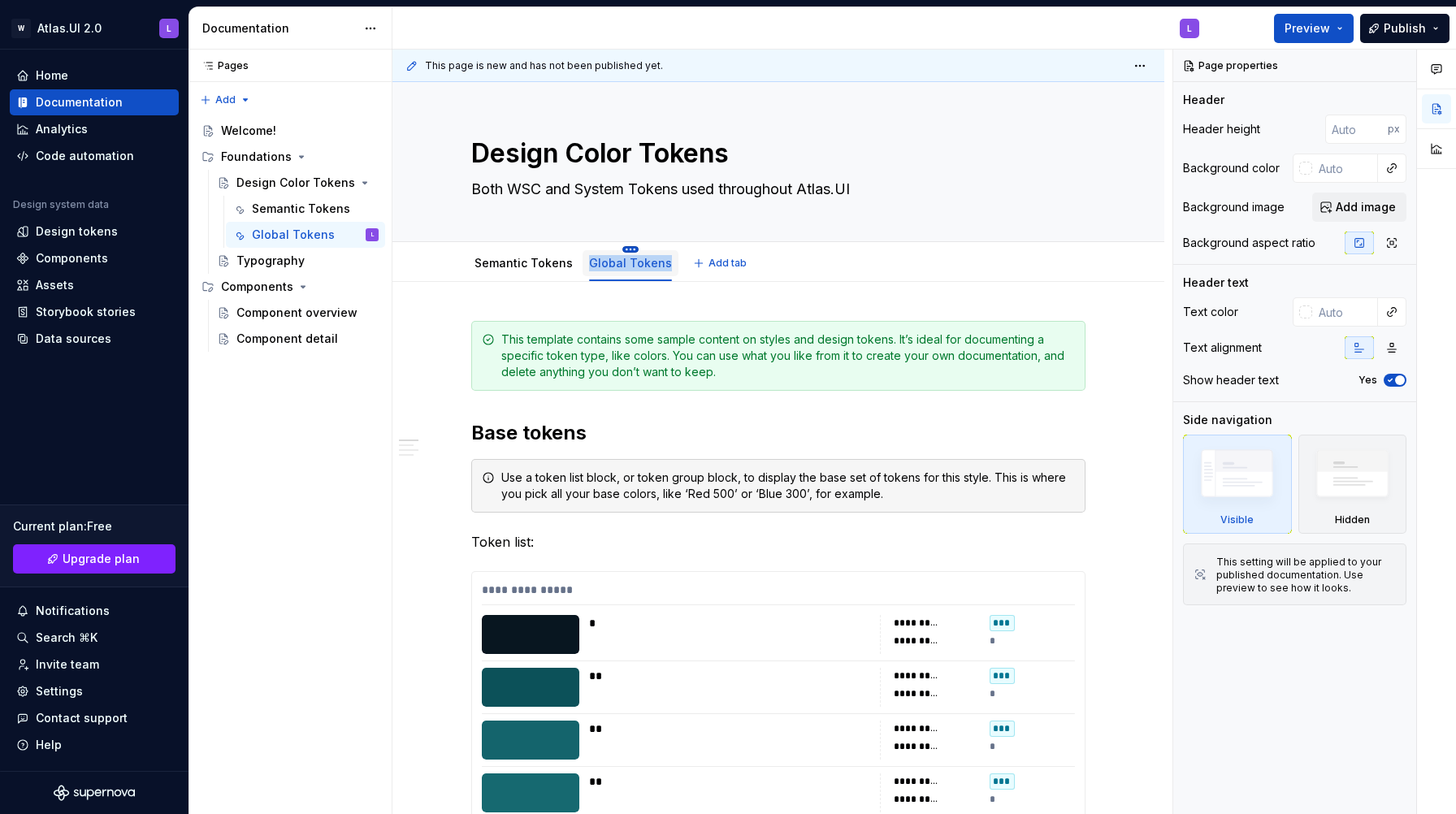
click at [626, 248] on html "W Atlas.UI 2.0 L Home Documentation Analytics Code automation Design system dat…" at bounding box center [728, 407] width 1456 height 814
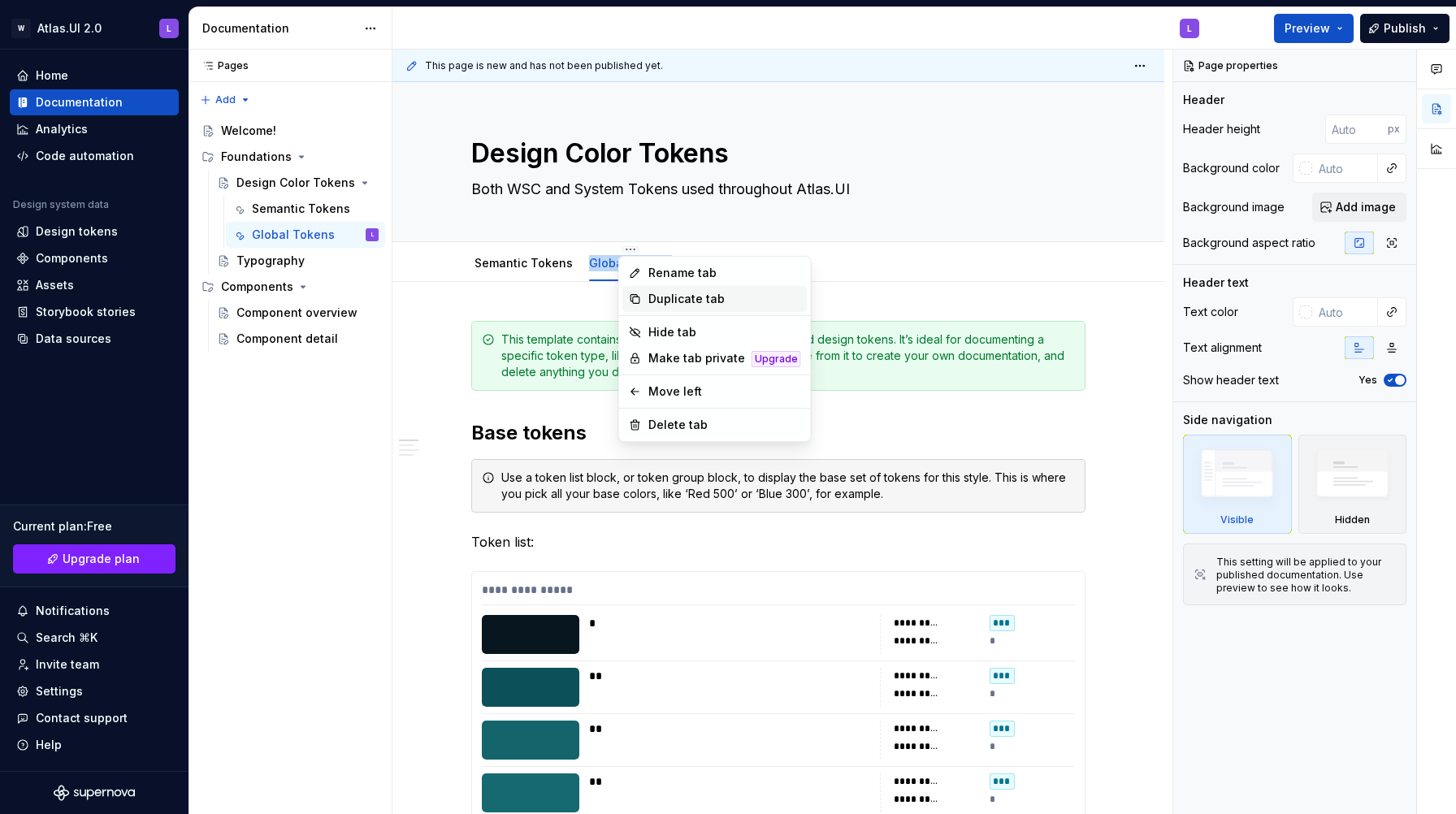
click at [679, 300] on div "Duplicate tab" at bounding box center [725, 299] width 153 height 17
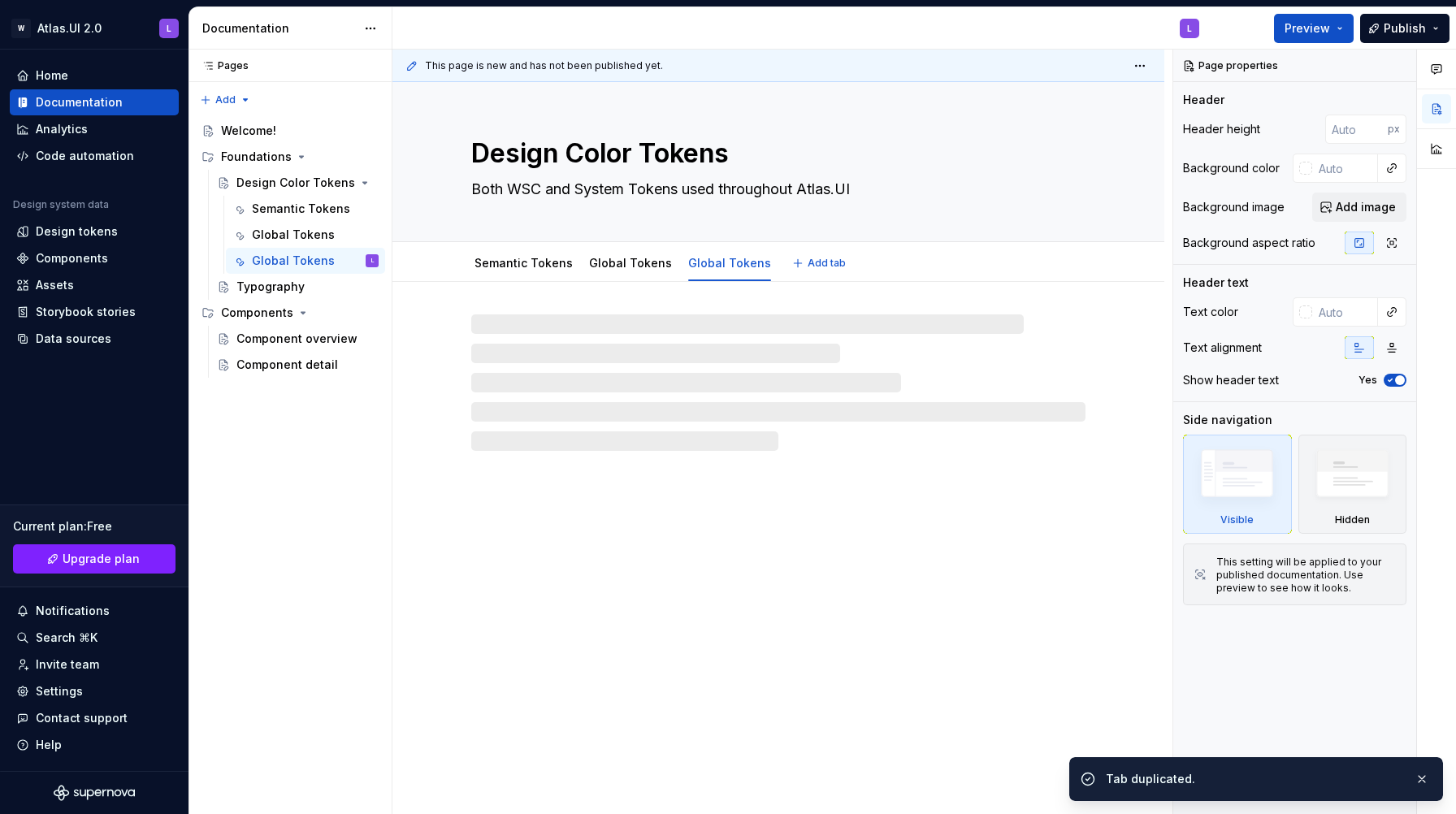
click at [699, 258] on link "Global Tokens" at bounding box center [729, 263] width 82 height 14
click at [525, 245] on html "W Atlas.UI 2.0 L Home Documentation Analytics Code automation Design system dat…" at bounding box center [728, 407] width 1456 height 814
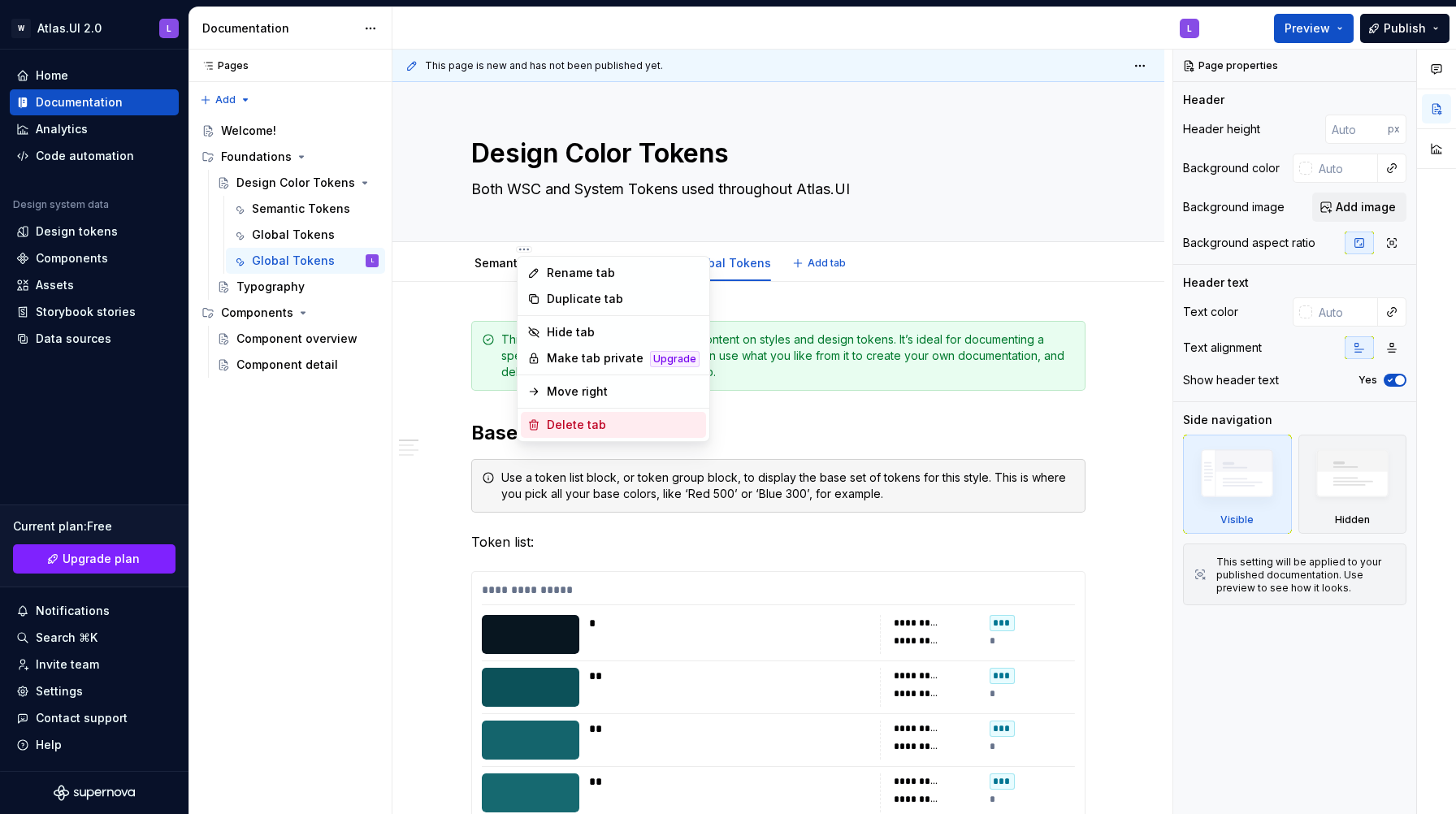
click at [560, 422] on div "Delete tab" at bounding box center [624, 425] width 153 height 17
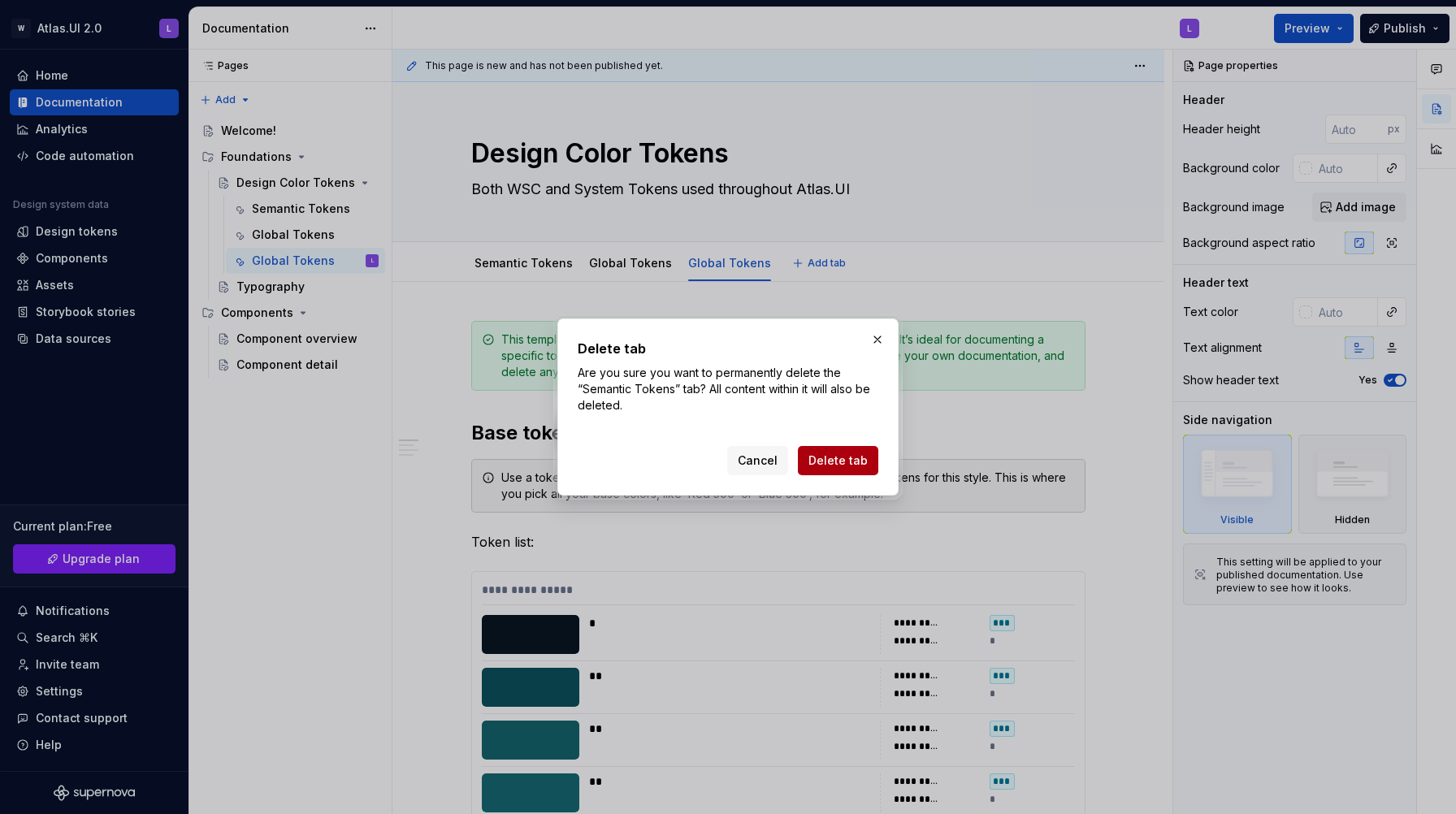
click at [855, 466] on span "Delete tab" at bounding box center [837, 460] width 59 height 17
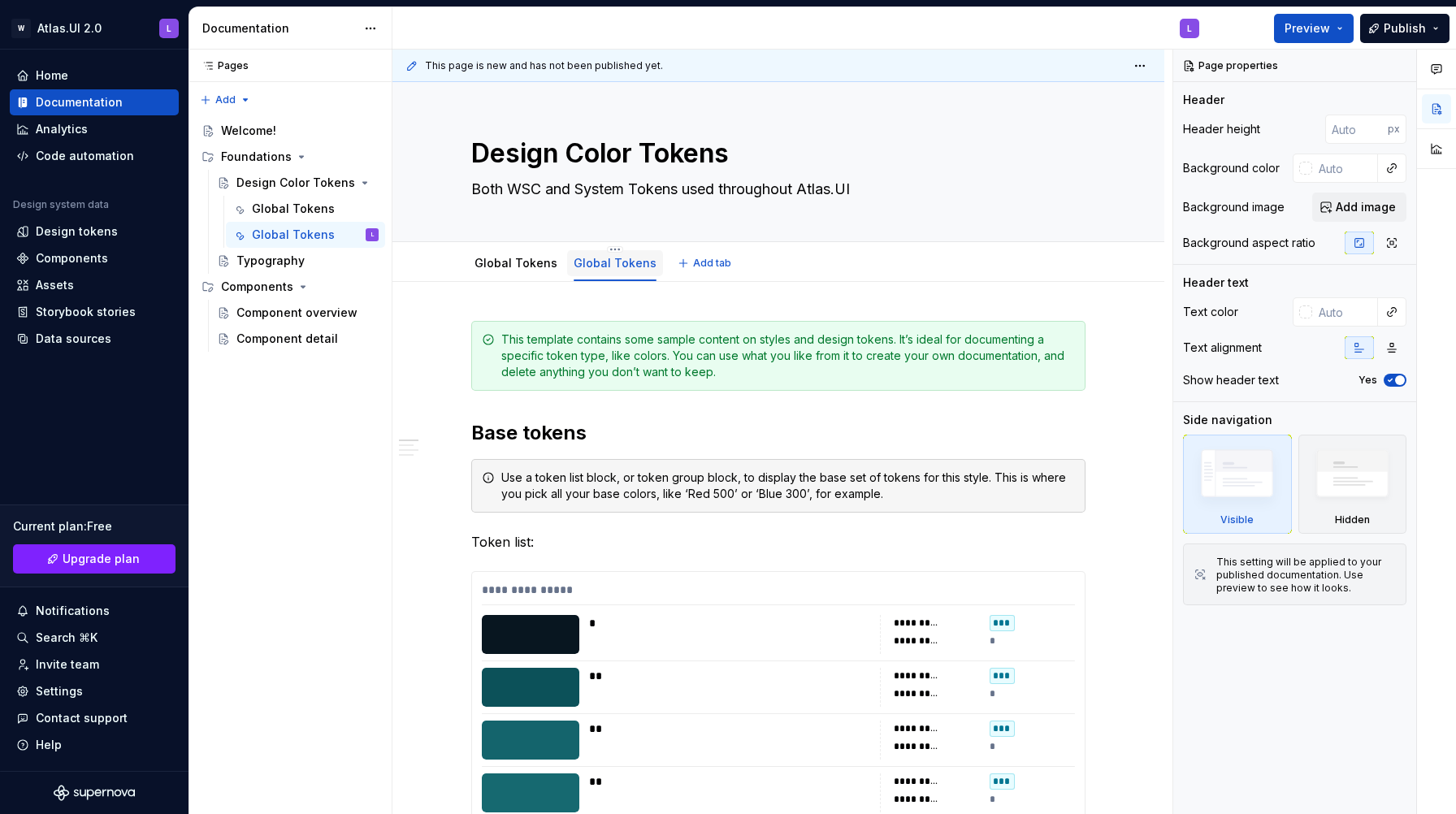
click at [608, 262] on link "Global Tokens" at bounding box center [615, 263] width 82 height 14
click at [527, 266] on link "Global Tokens" at bounding box center [516, 263] width 82 height 14
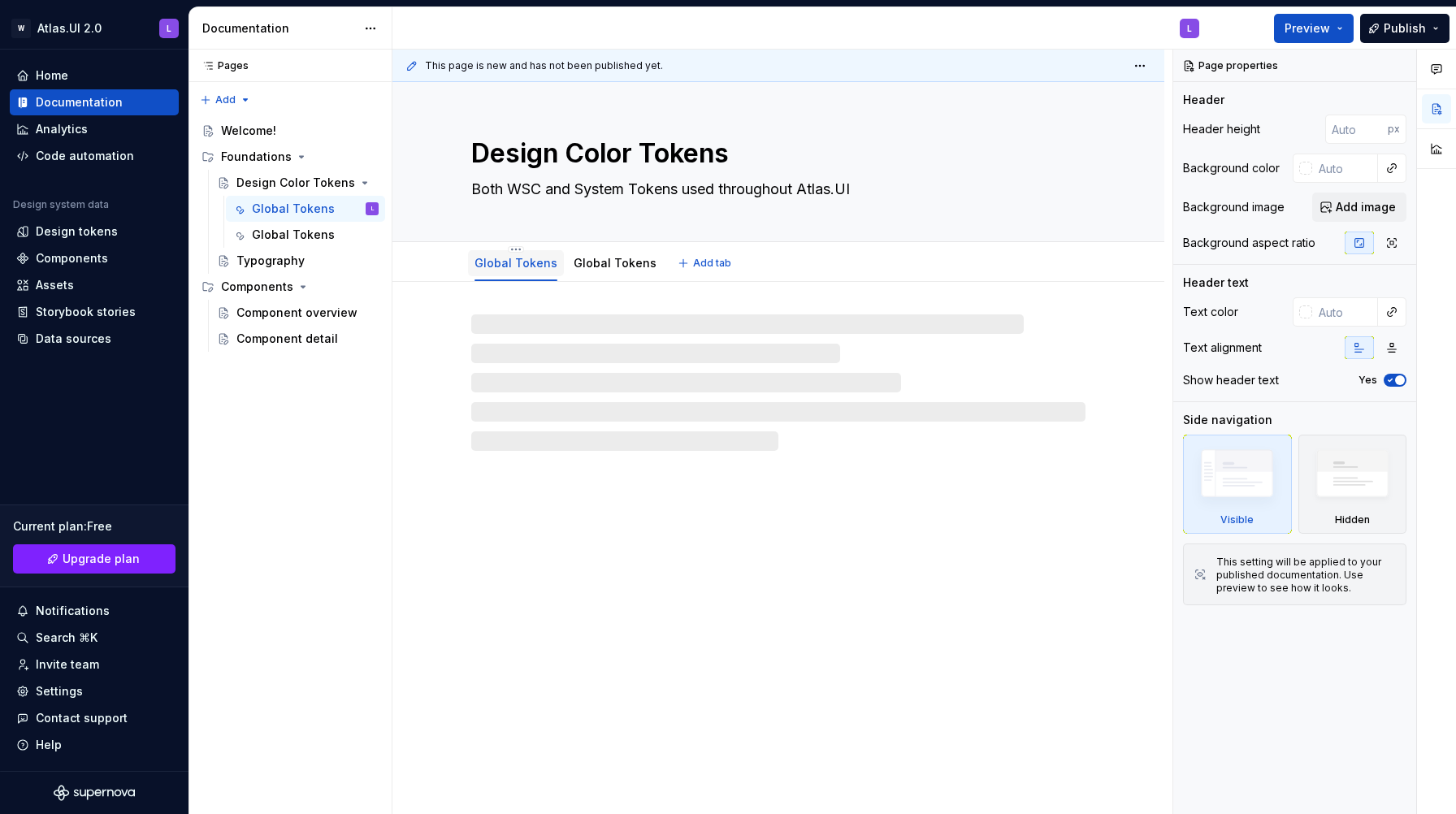
click at [509, 266] on link "Global Tokens" at bounding box center [516, 263] width 82 height 14
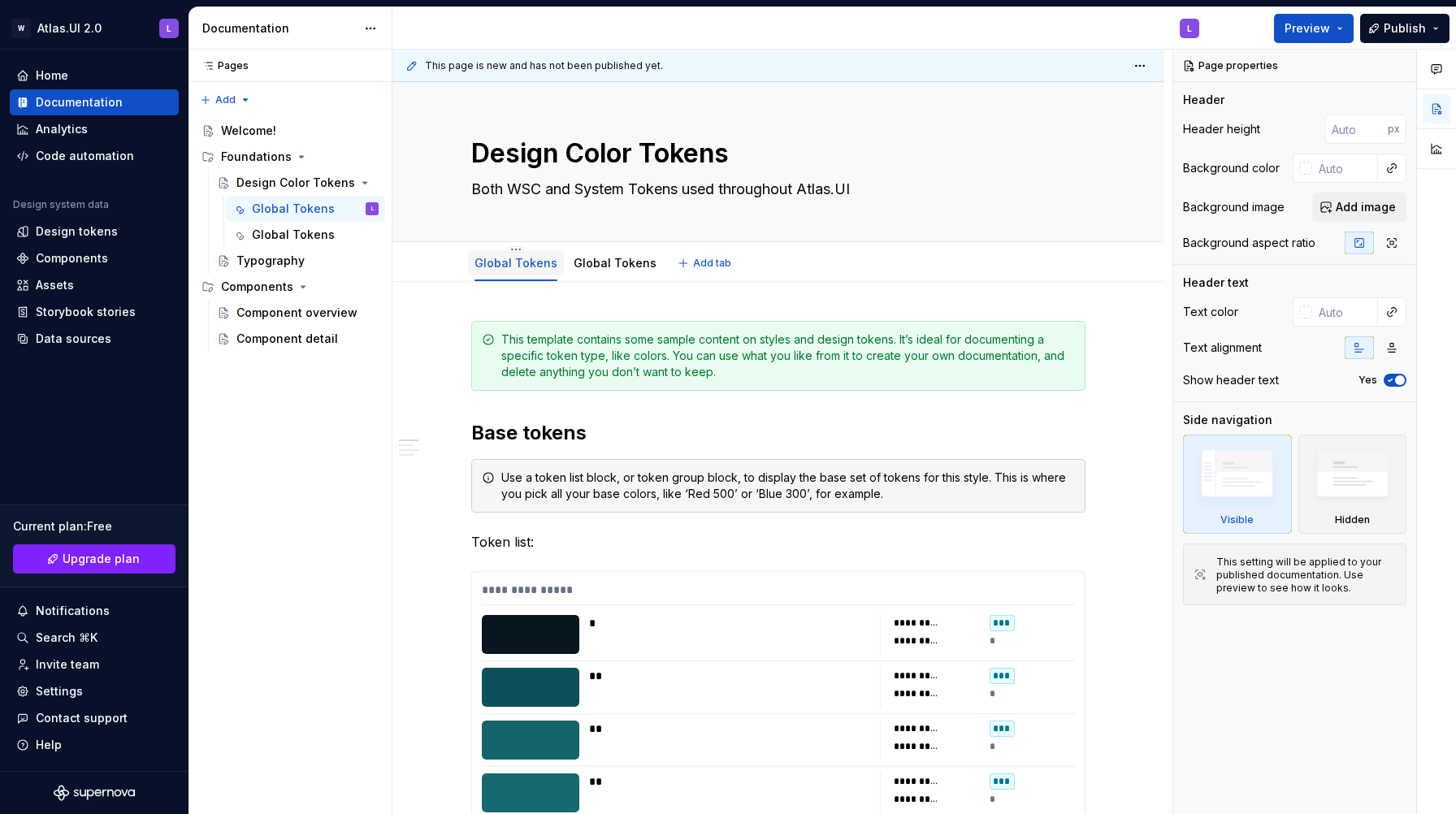
click at [511, 264] on link "Global Tokens" at bounding box center [516, 263] width 82 height 14
click at [516, 249] on html "W Atlas.UI 2.0 L Home Documentation Analytics Code automation Design system dat…" at bounding box center [728, 407] width 1456 height 814
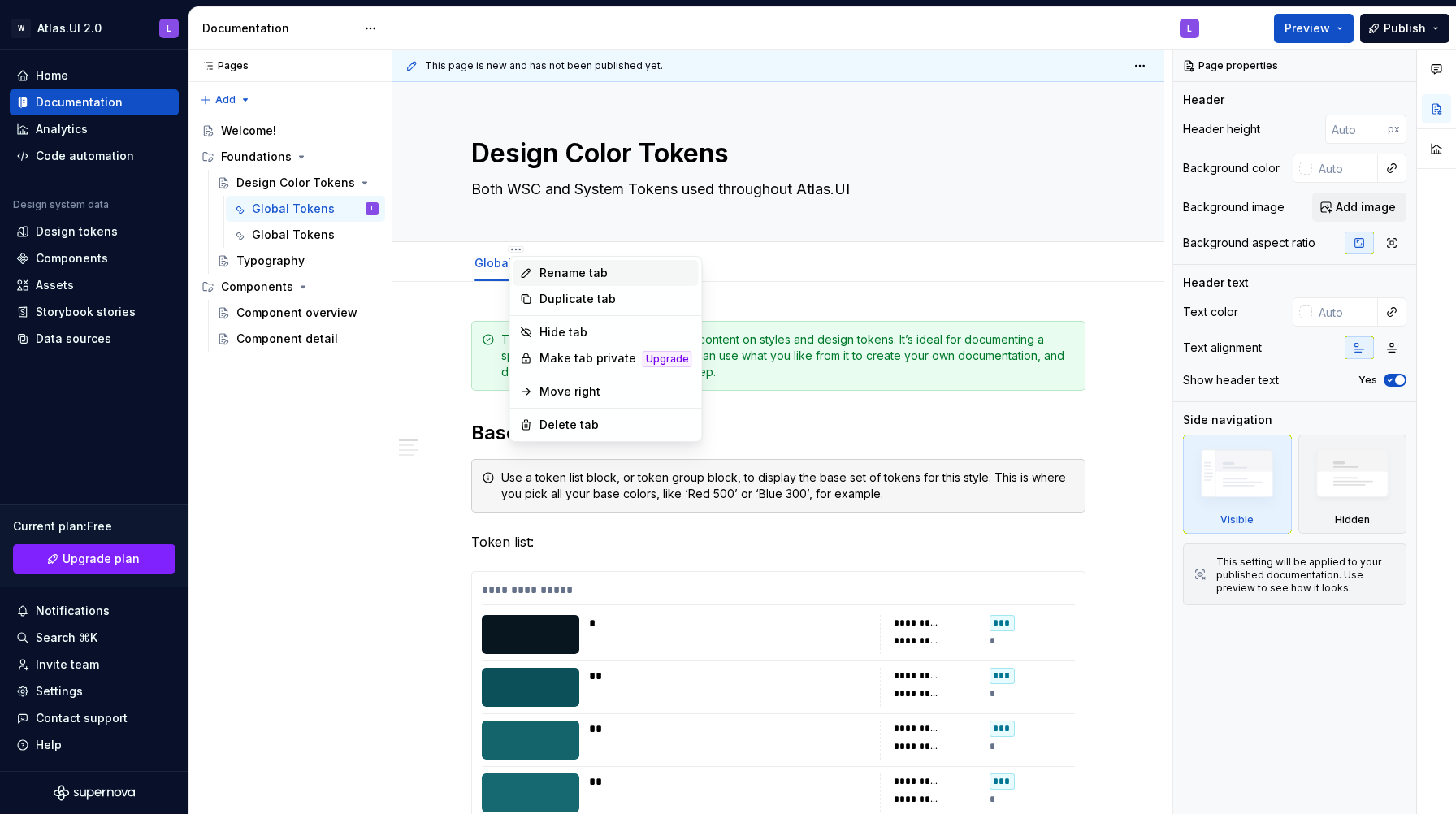
type textarea "*"
click at [535, 272] on div "Rename tab" at bounding box center [606, 273] width 185 height 26
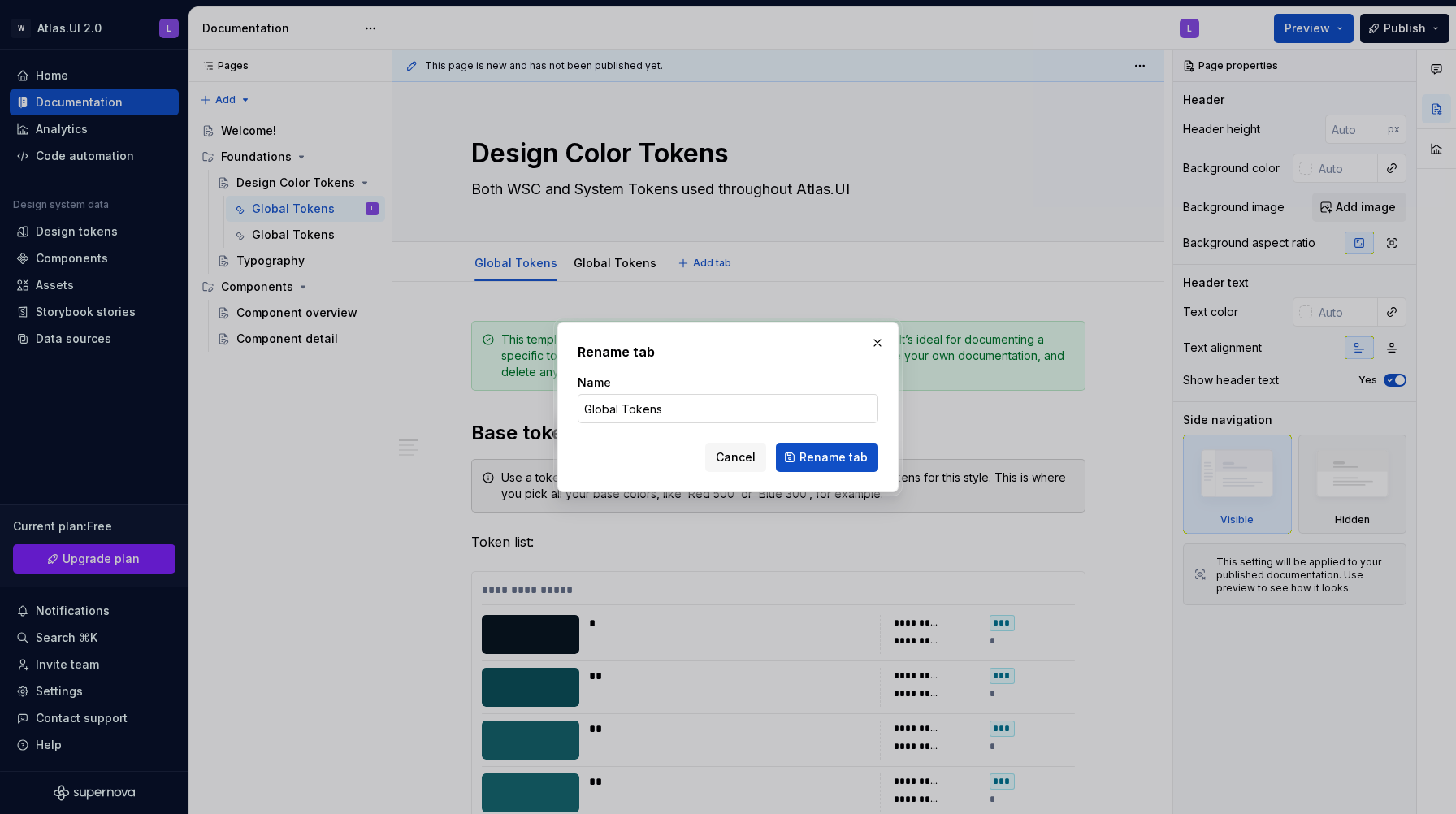
click at [628, 408] on input "Global Tokens" at bounding box center [728, 409] width 301 height 29
drag, startPoint x: 617, startPoint y: 408, endPoint x: 582, endPoint y: 411, distance: 35.1
click at [582, 411] on input "Global Tokens" at bounding box center [728, 409] width 301 height 29
type input "Semantic Tokens"
click at [817, 466] on button "Rename tab" at bounding box center [827, 457] width 102 height 29
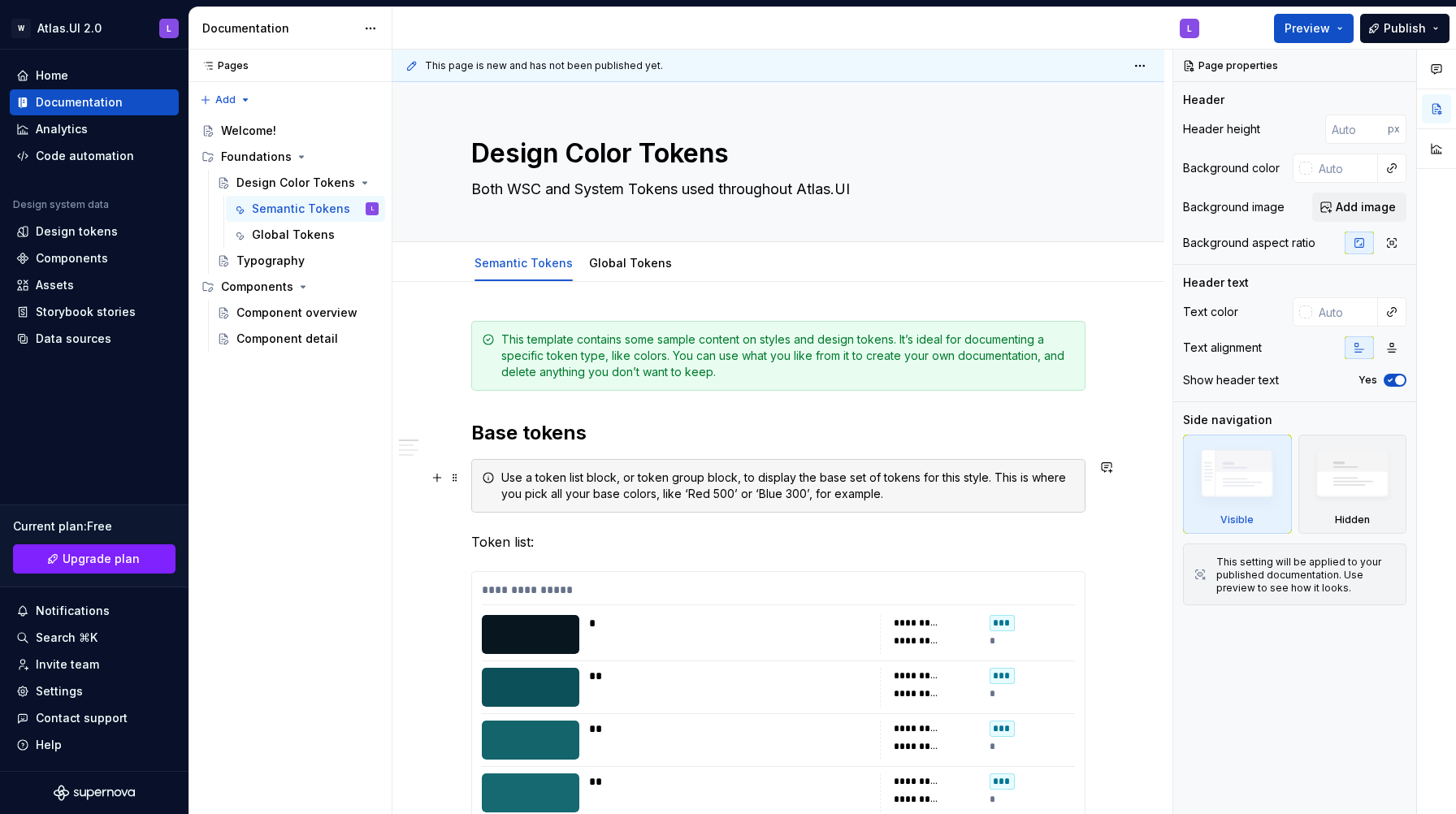
scroll to position [59, 0]
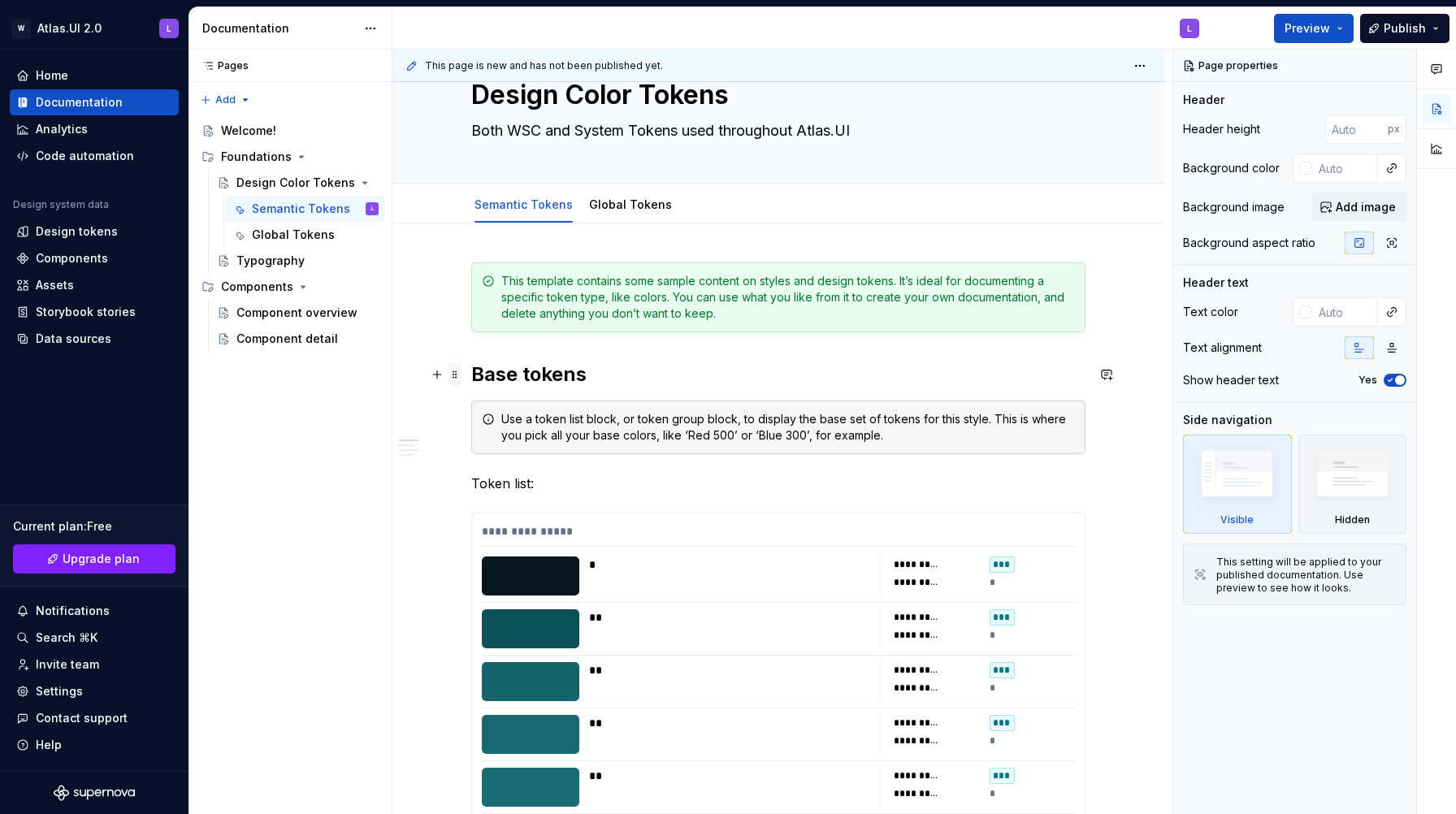
click at [456, 373] on span at bounding box center [454, 374] width 13 height 23
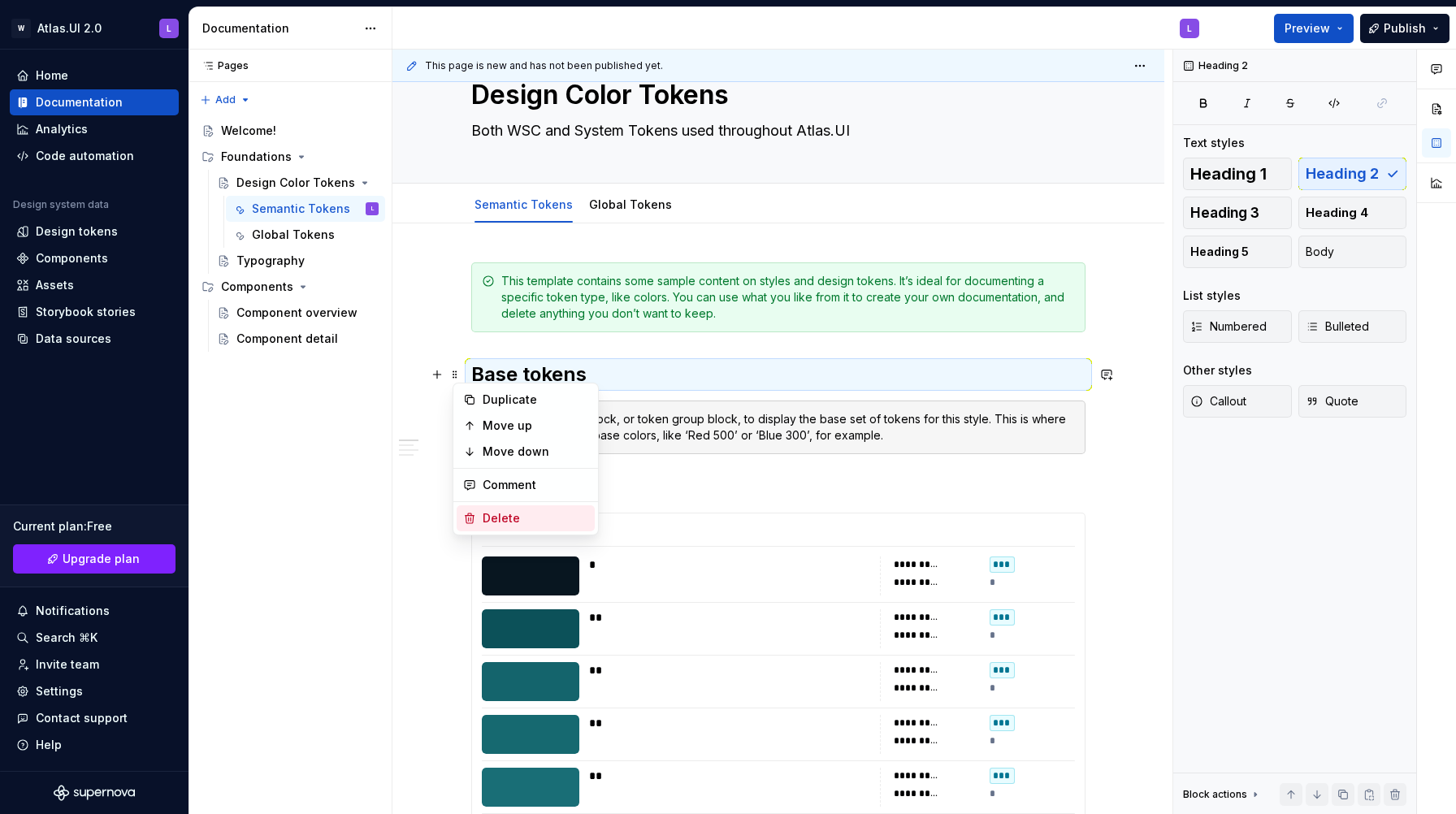
click at [502, 520] on div "Delete" at bounding box center [535, 518] width 106 height 17
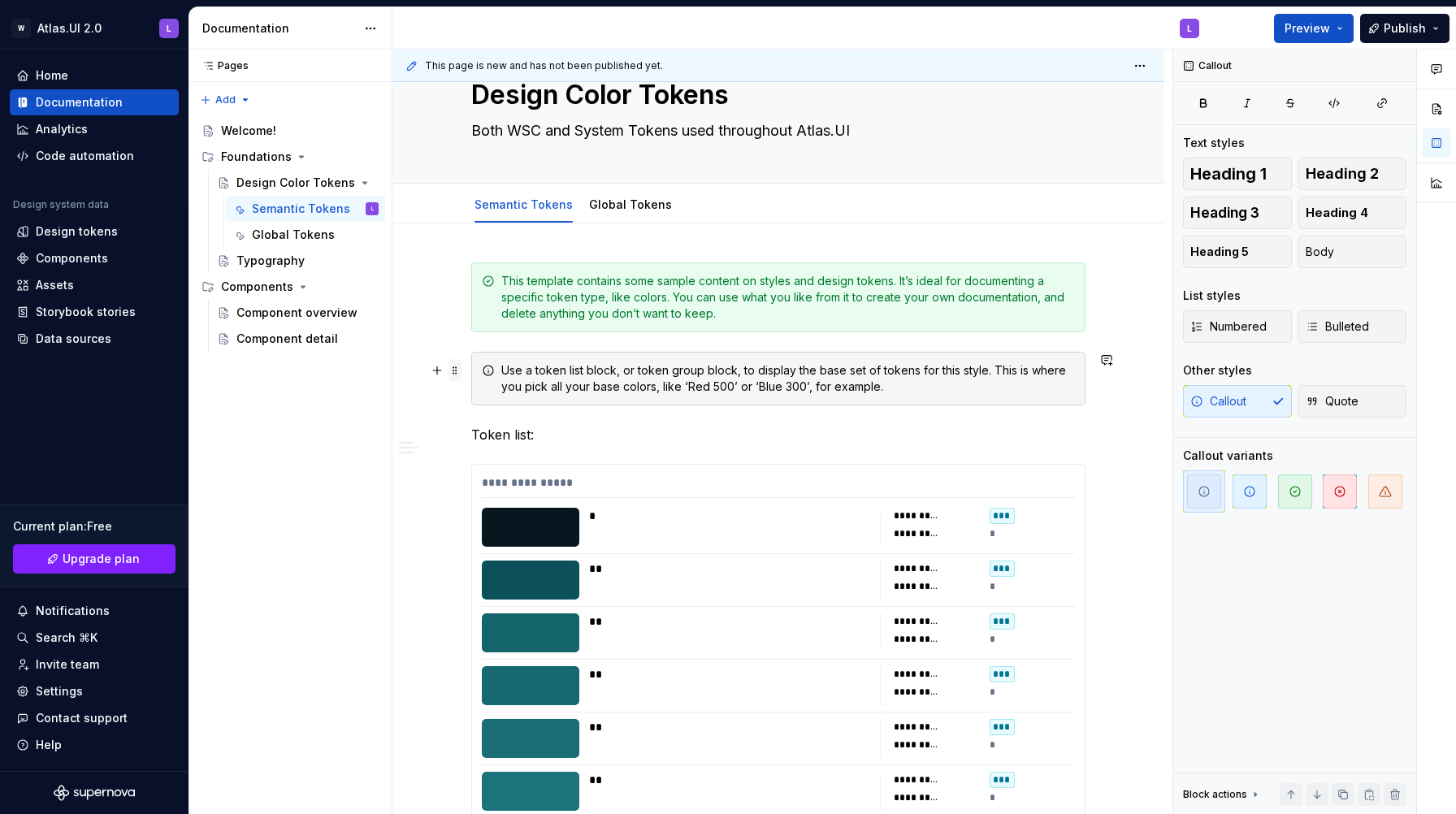
click at [460, 370] on span at bounding box center [454, 370] width 13 height 23
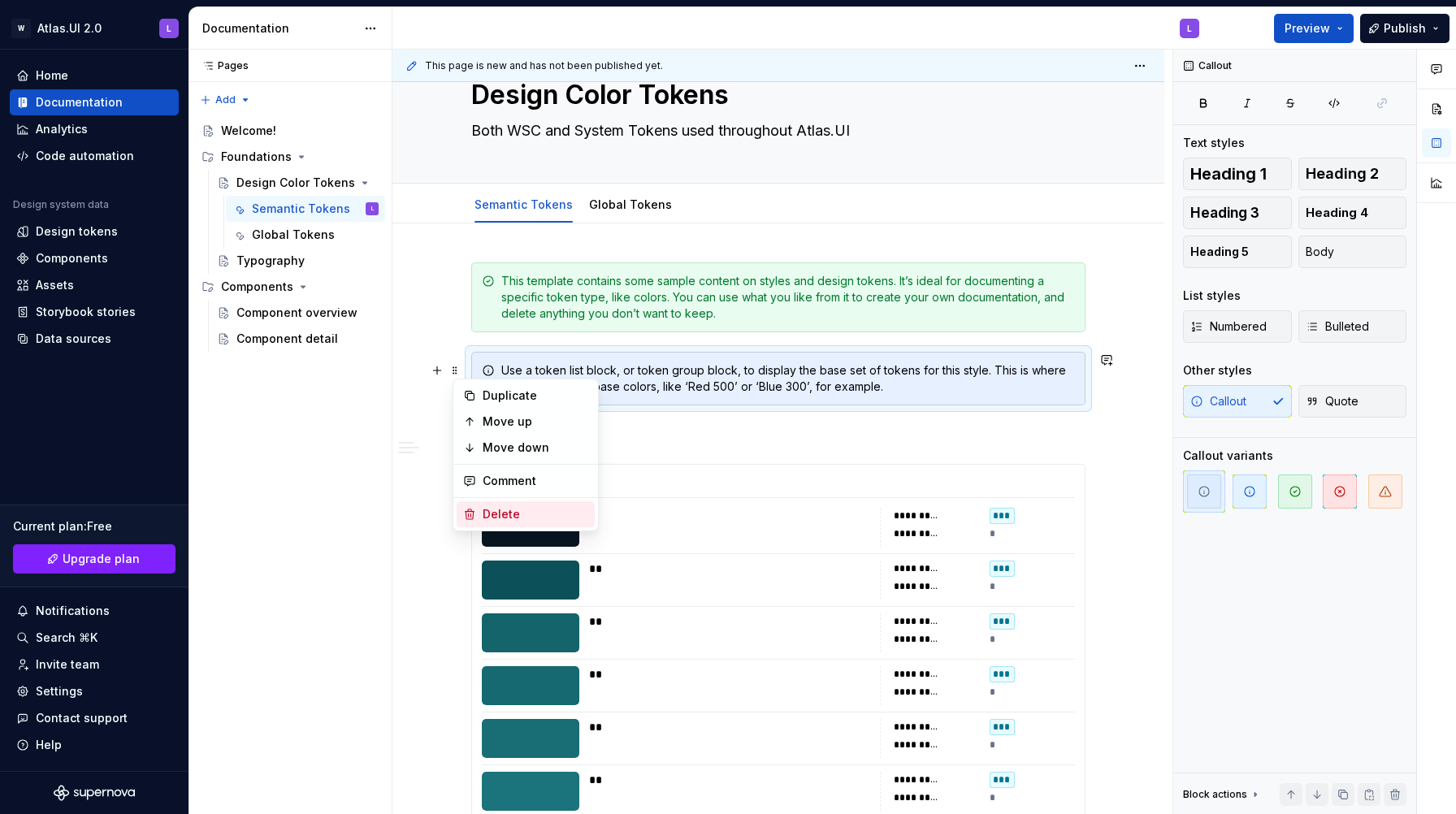
click at [491, 508] on div "Delete" at bounding box center [535, 514] width 106 height 17
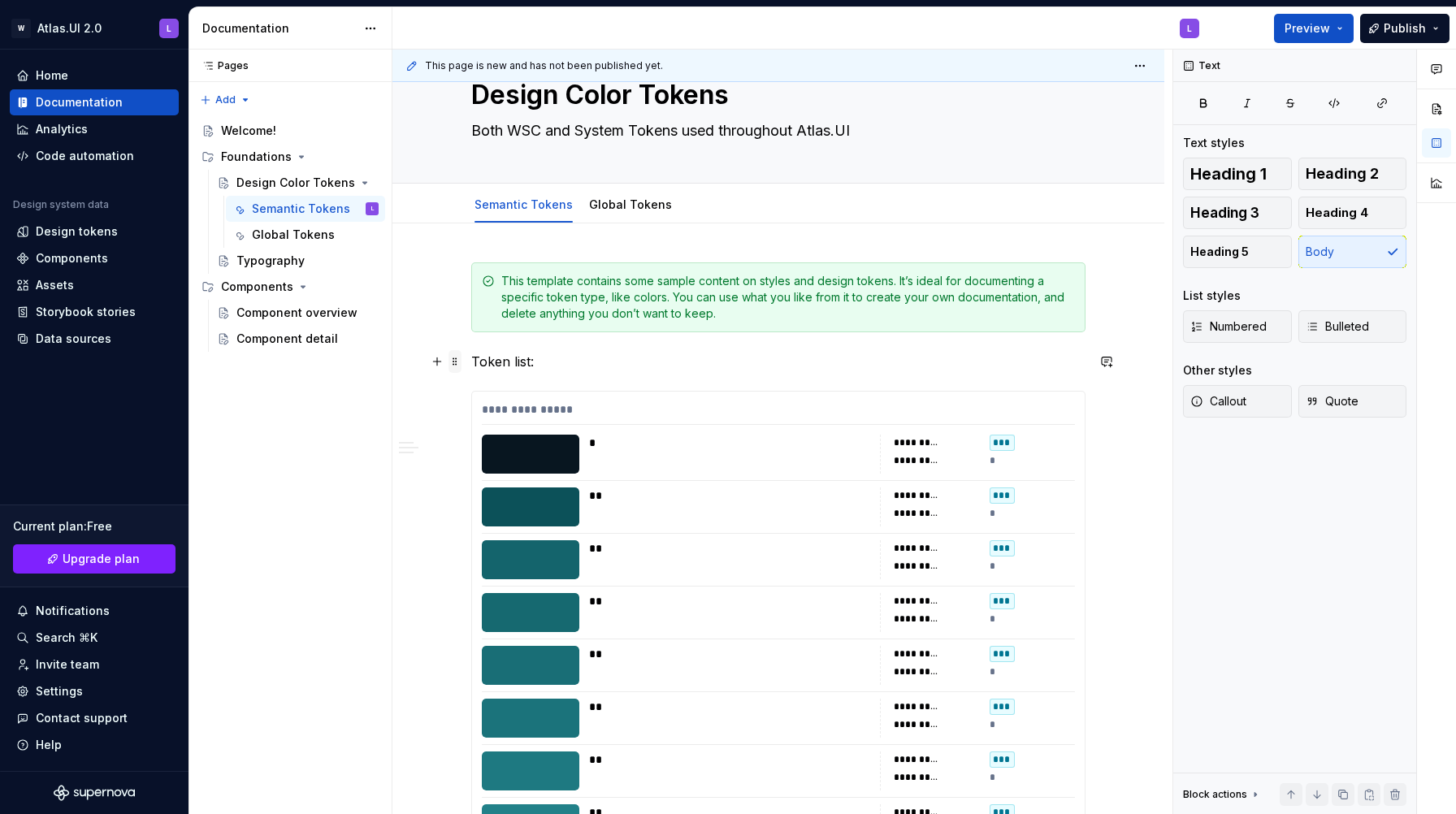
click at [455, 359] on span at bounding box center [454, 361] width 13 height 23
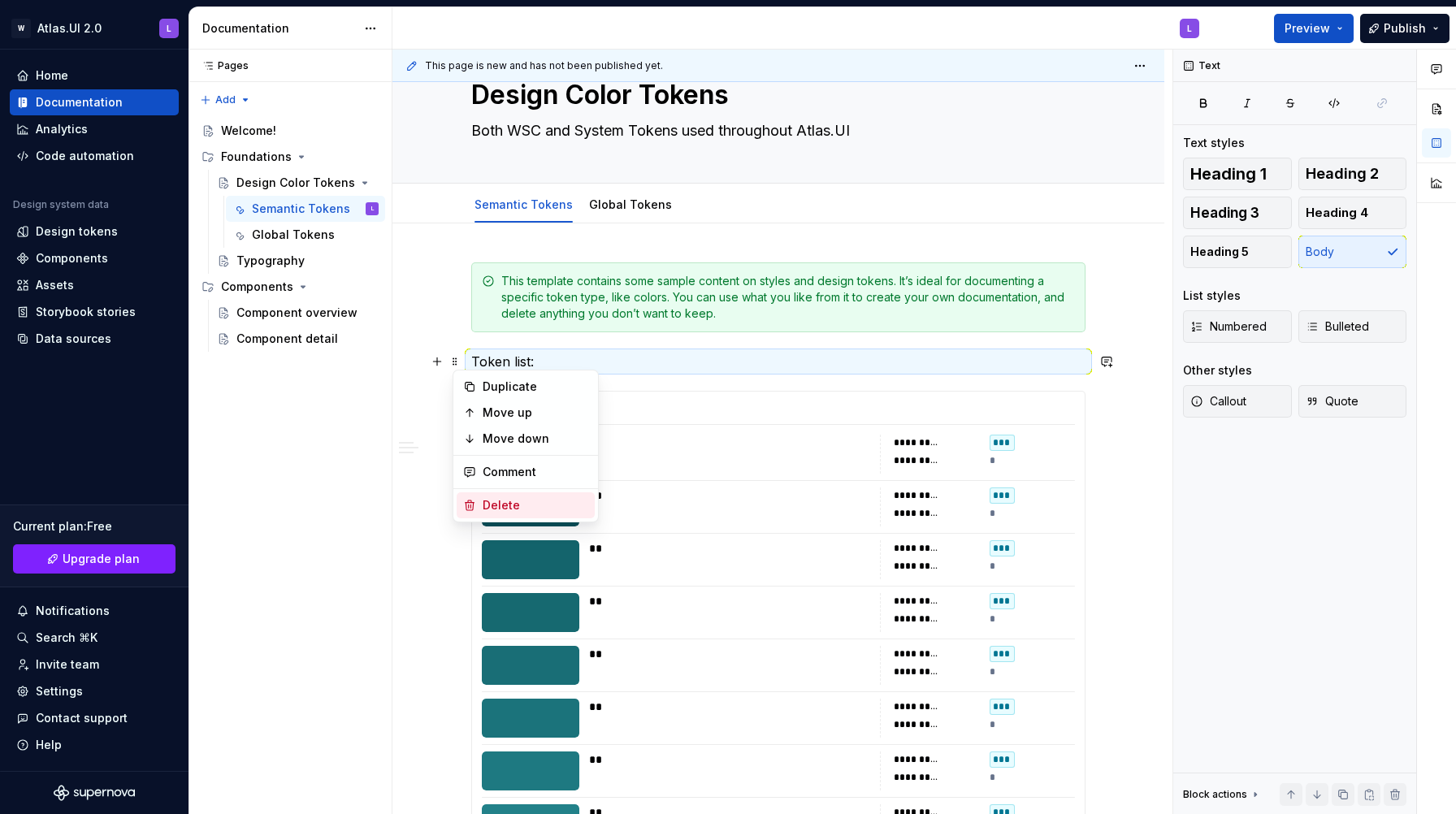
click at [496, 504] on div "Delete" at bounding box center [535, 505] width 106 height 17
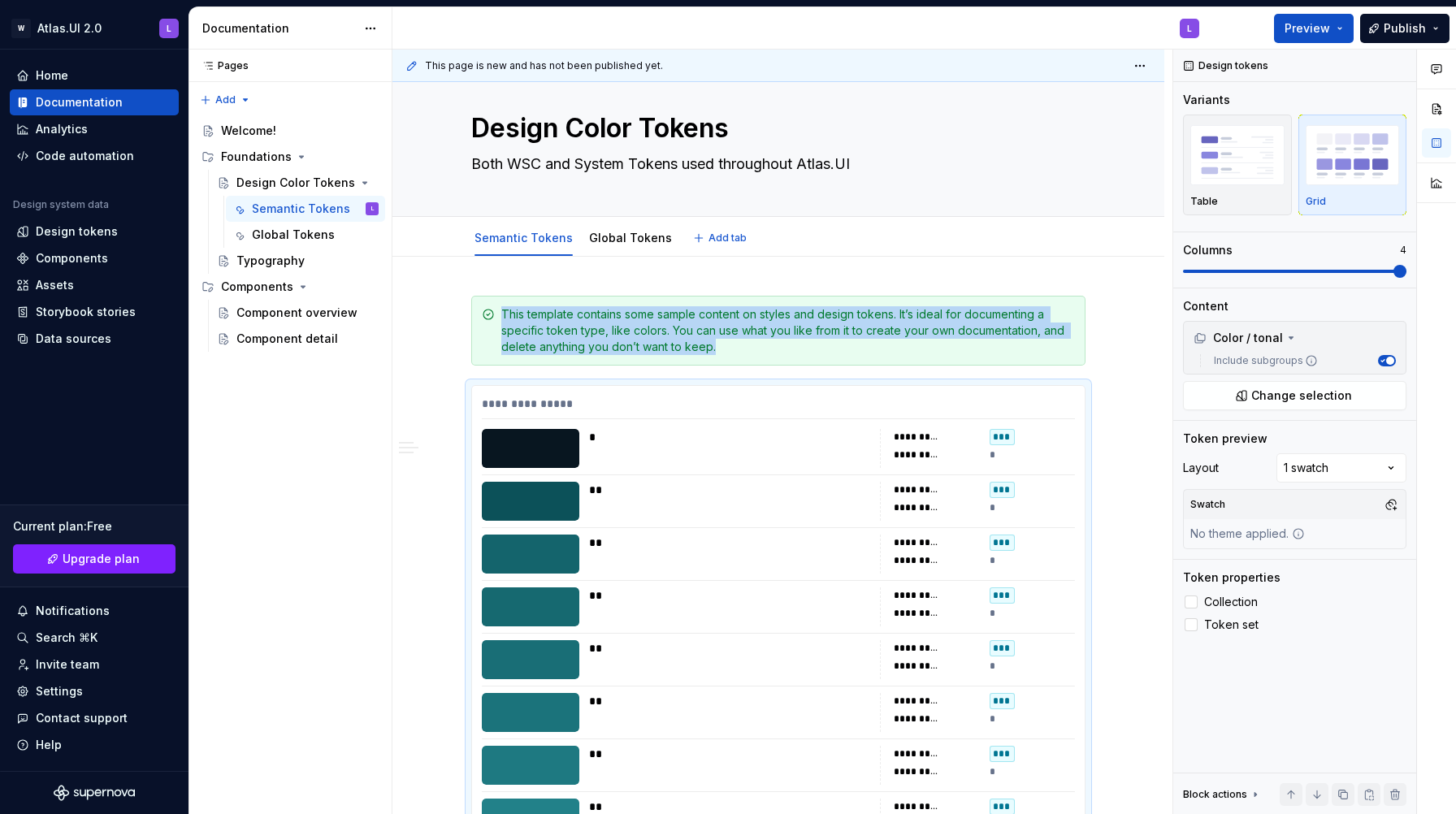
scroll to position [0, 0]
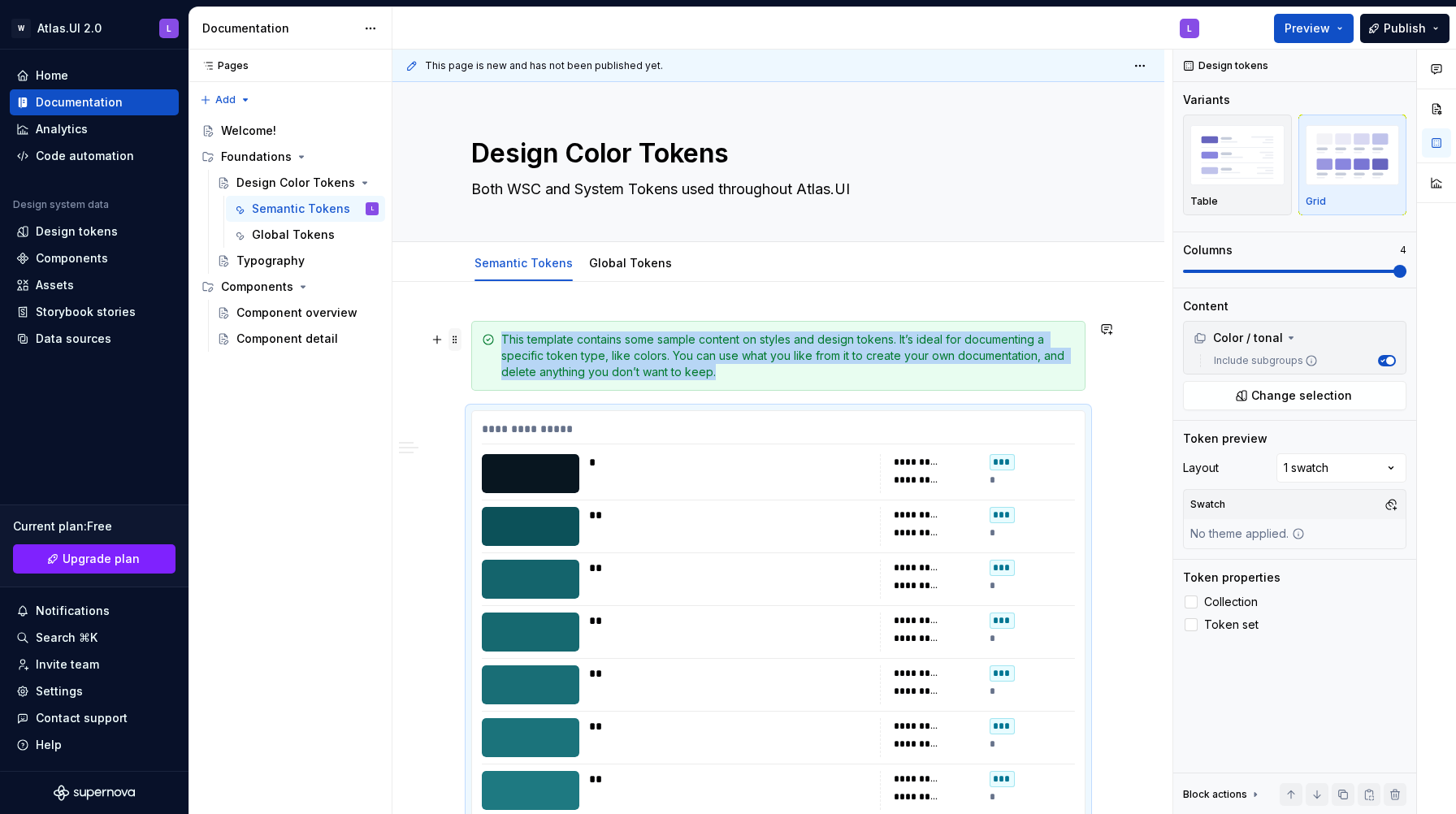
click at [457, 342] on span at bounding box center [454, 339] width 13 height 23
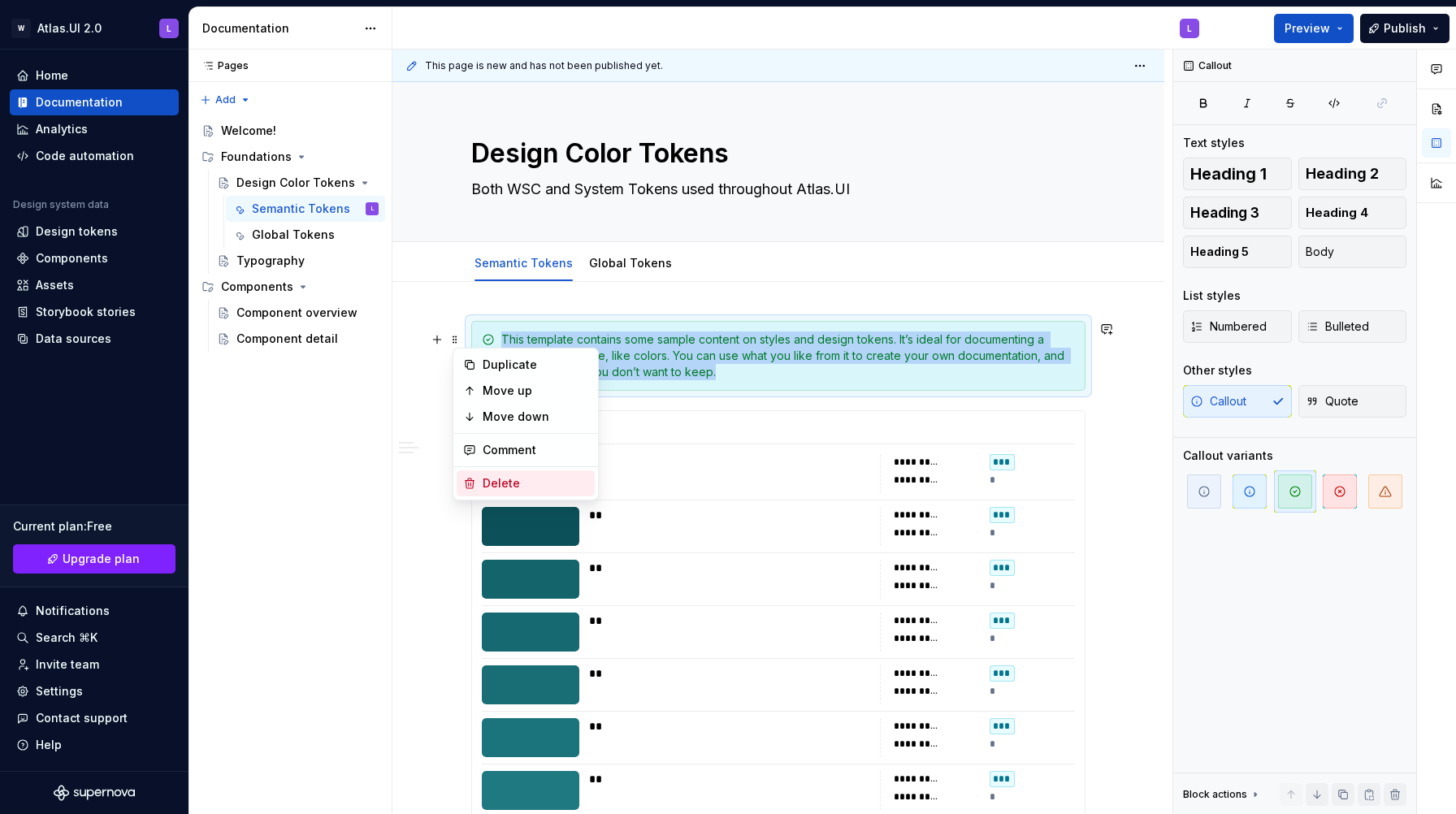
click at [498, 487] on div "Delete" at bounding box center [535, 483] width 106 height 17
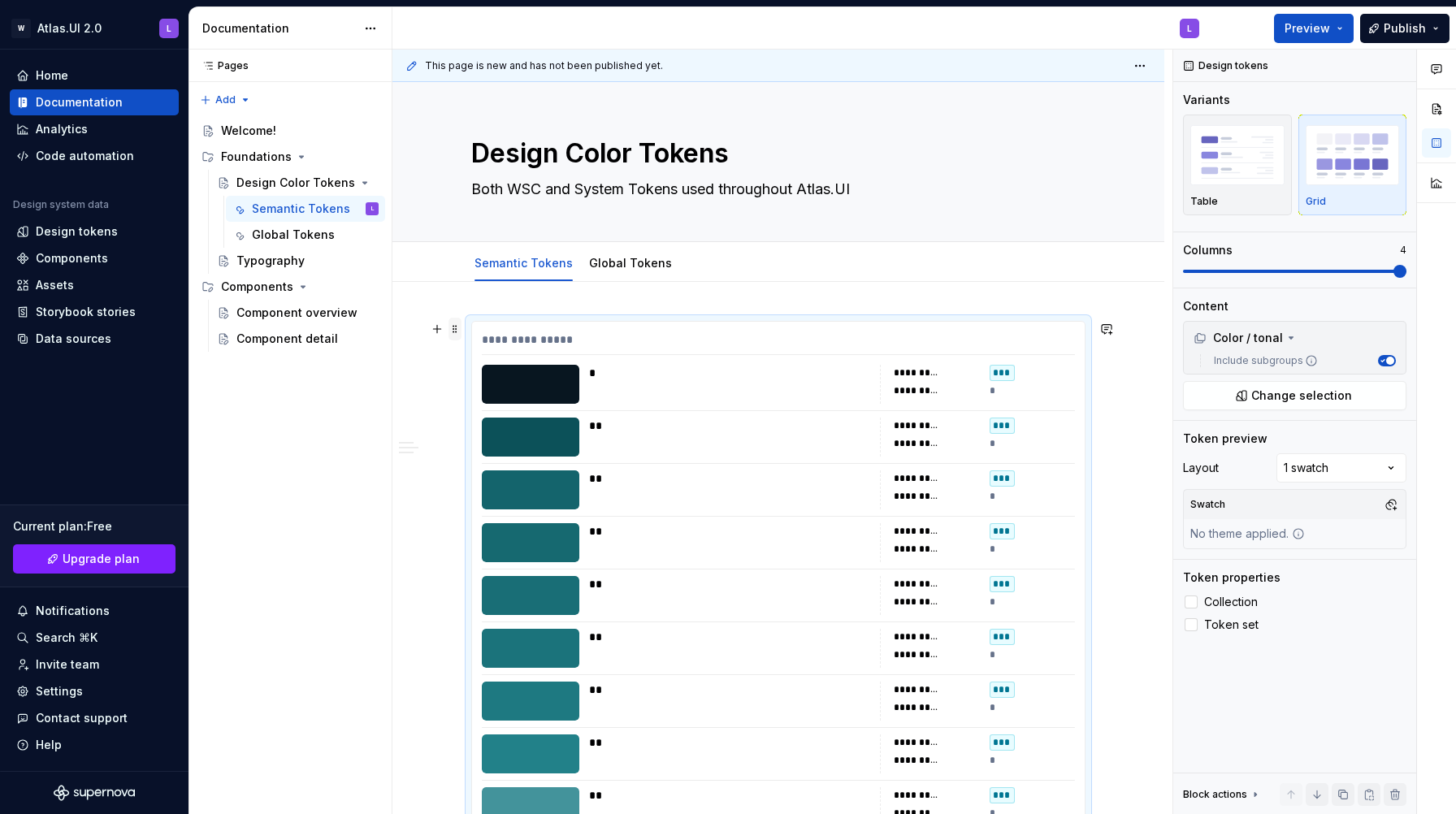
click at [460, 330] on span at bounding box center [454, 329] width 13 height 23
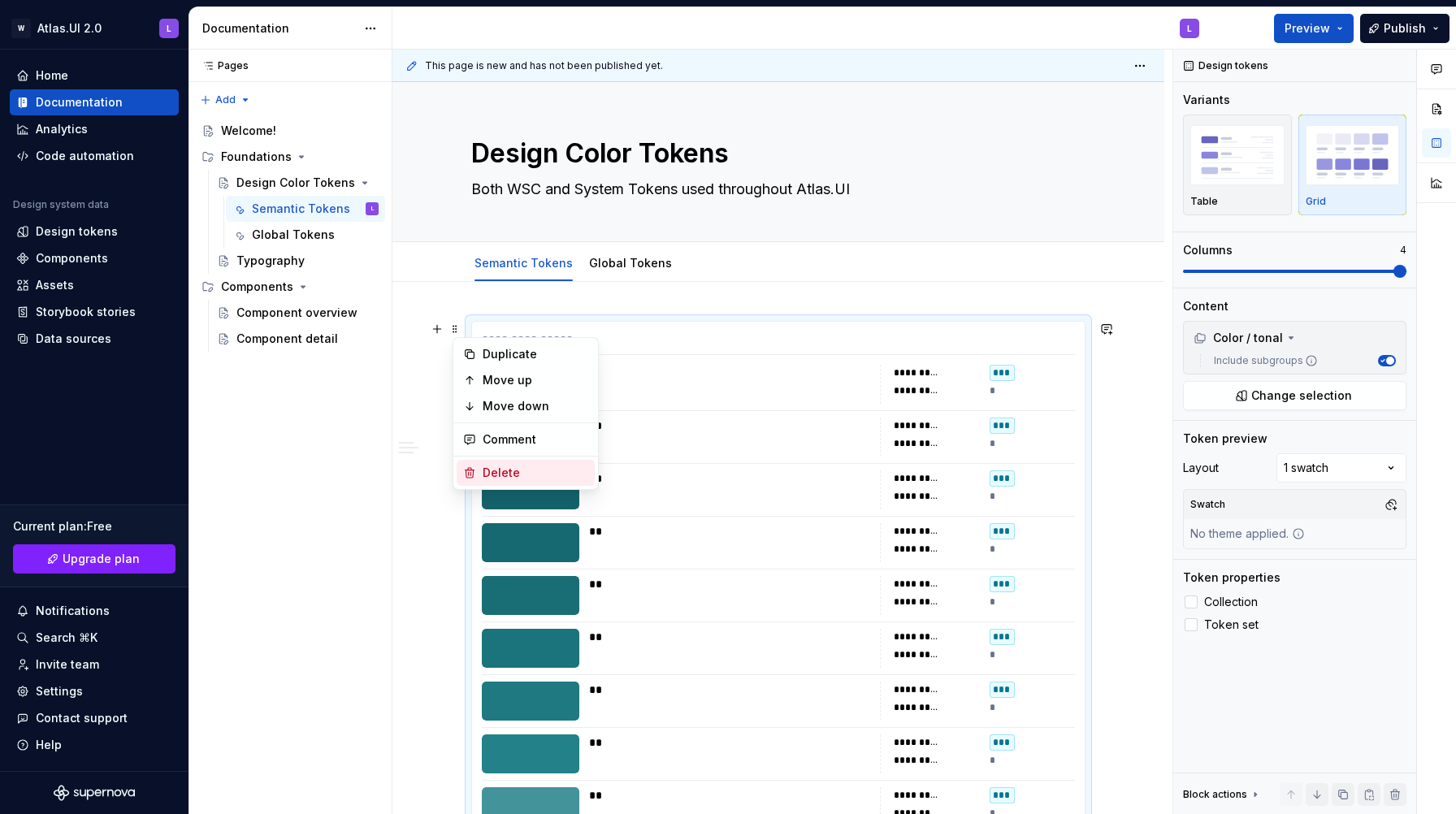
click at [509, 468] on div "Delete" at bounding box center [535, 473] width 106 height 17
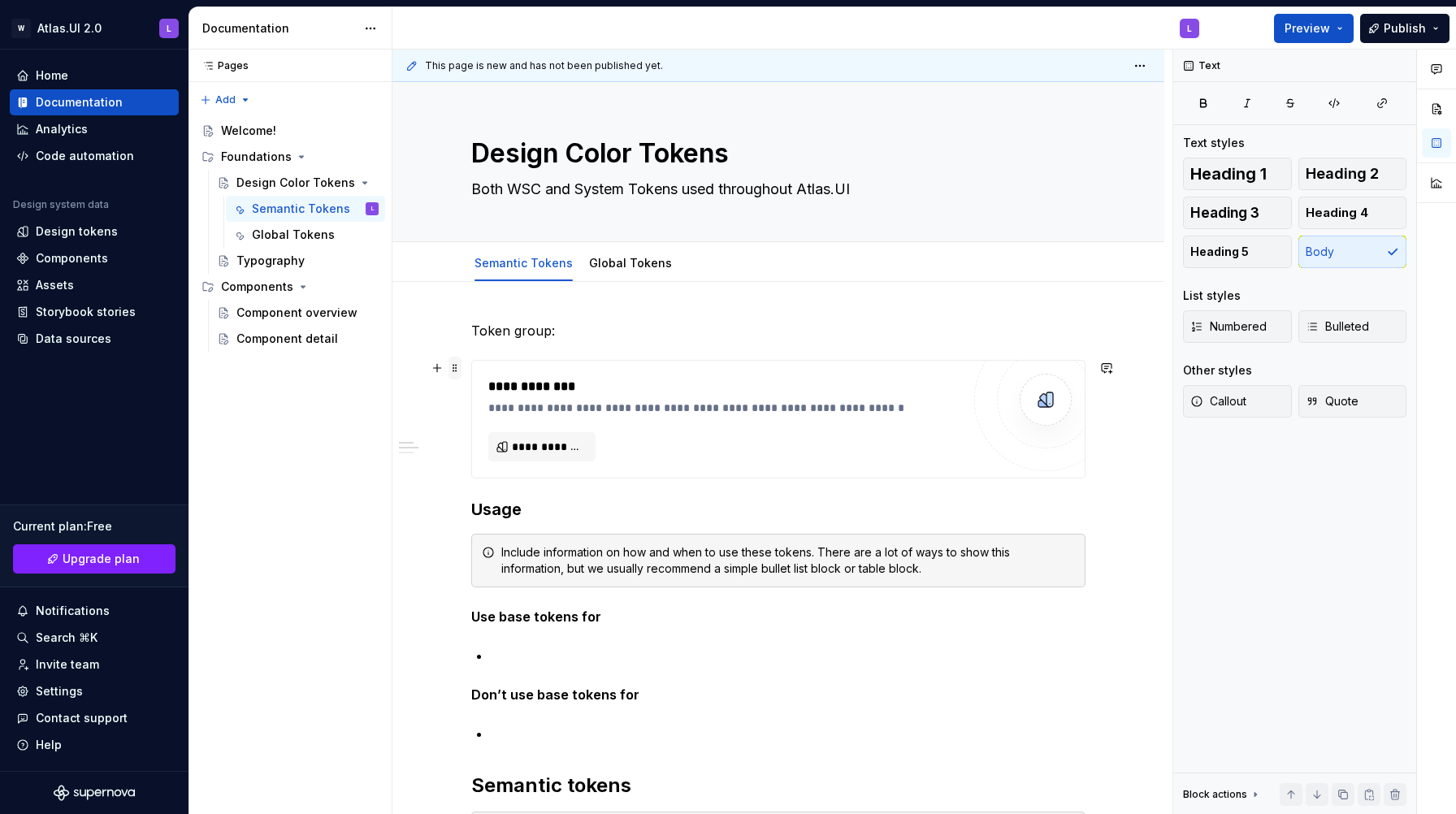
click at [460, 369] on span at bounding box center [454, 368] width 13 height 23
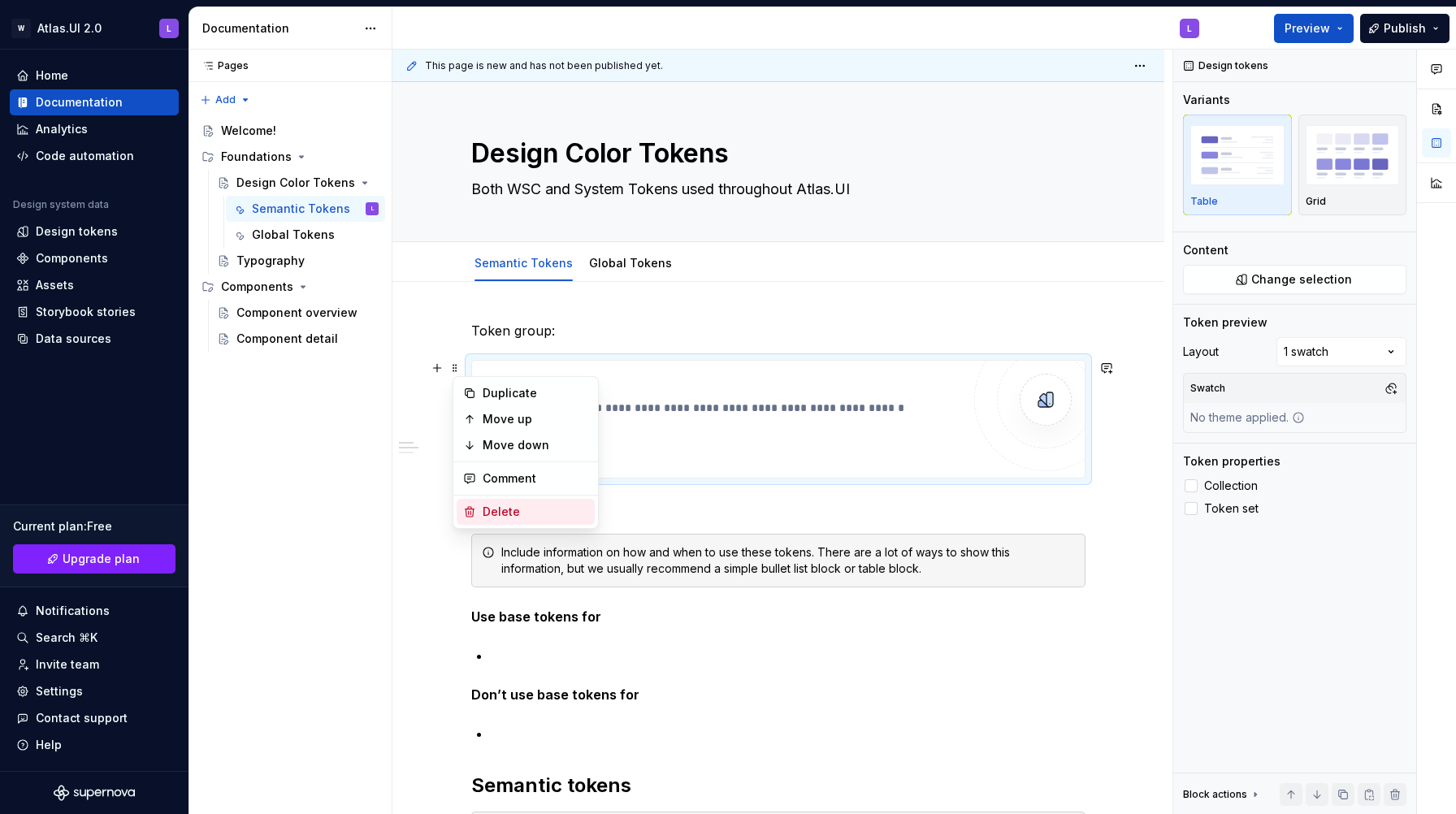
click at [478, 507] on div "Delete" at bounding box center [526, 512] width 138 height 26
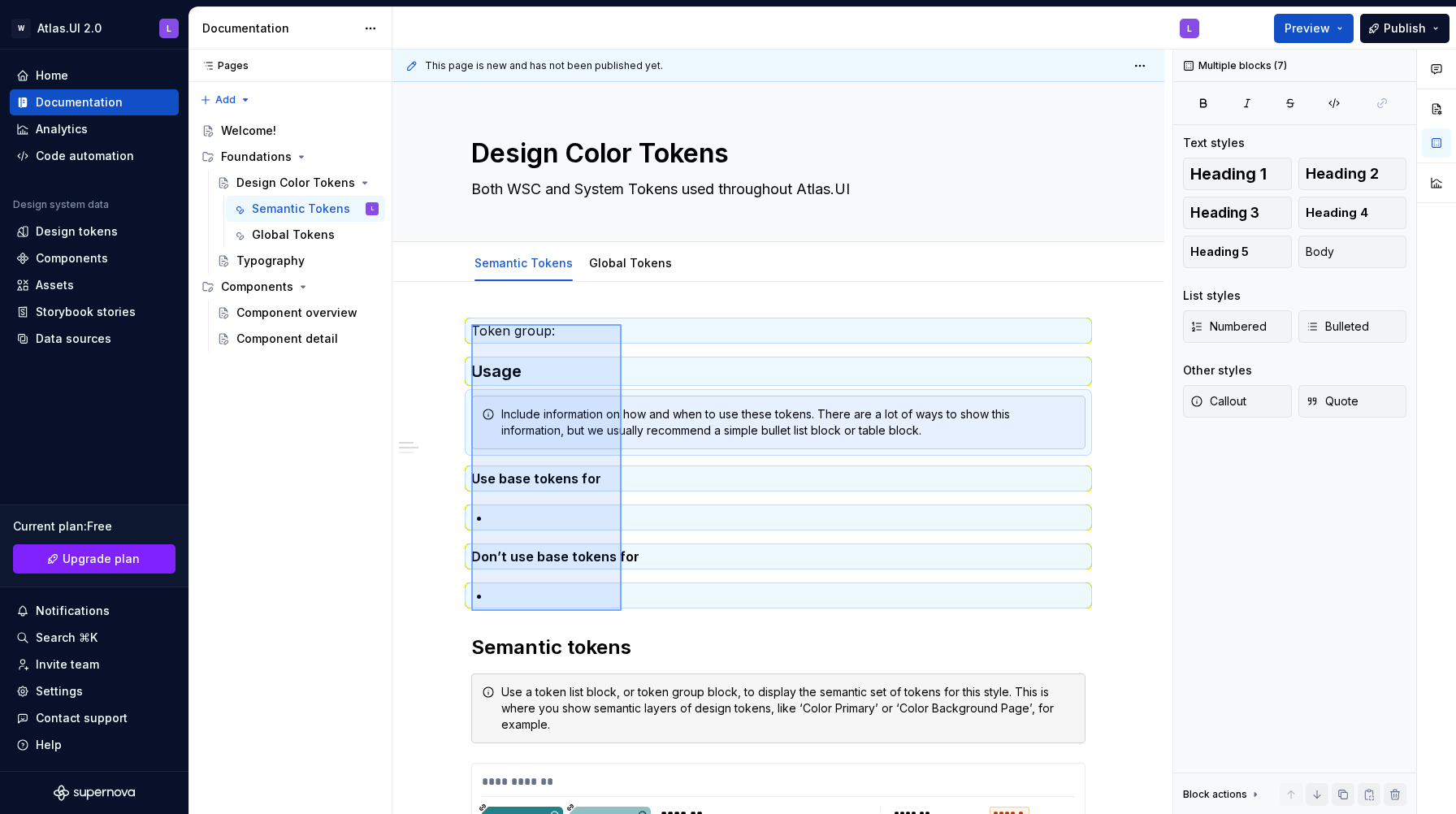
drag, startPoint x: 471, startPoint y: 325, endPoint x: 622, endPoint y: 611, distance: 323.4
click at [622, 611] on div "**********" at bounding box center [781, 432] width 779 height 765
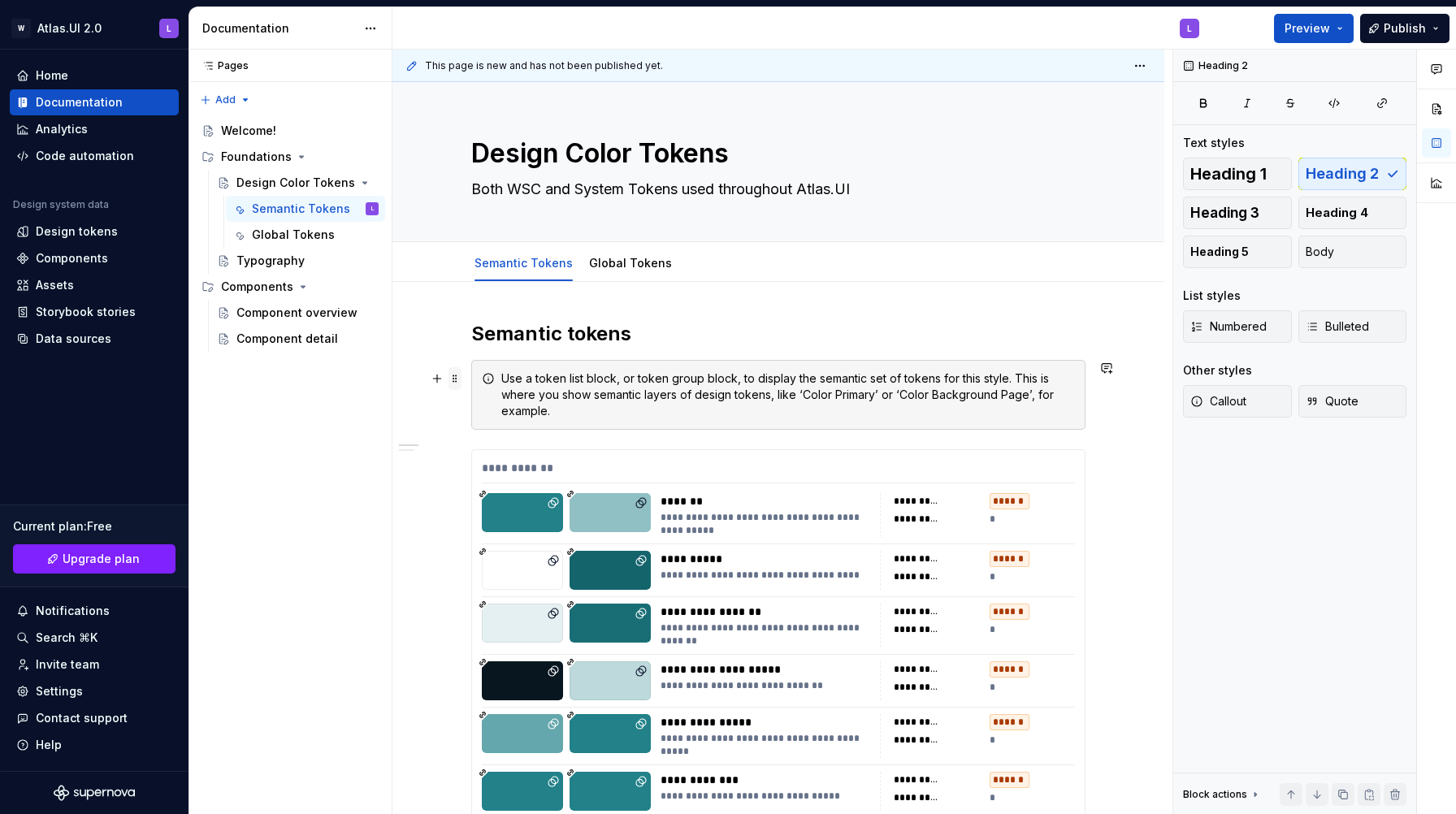
click at [457, 380] on span at bounding box center [454, 378] width 13 height 23
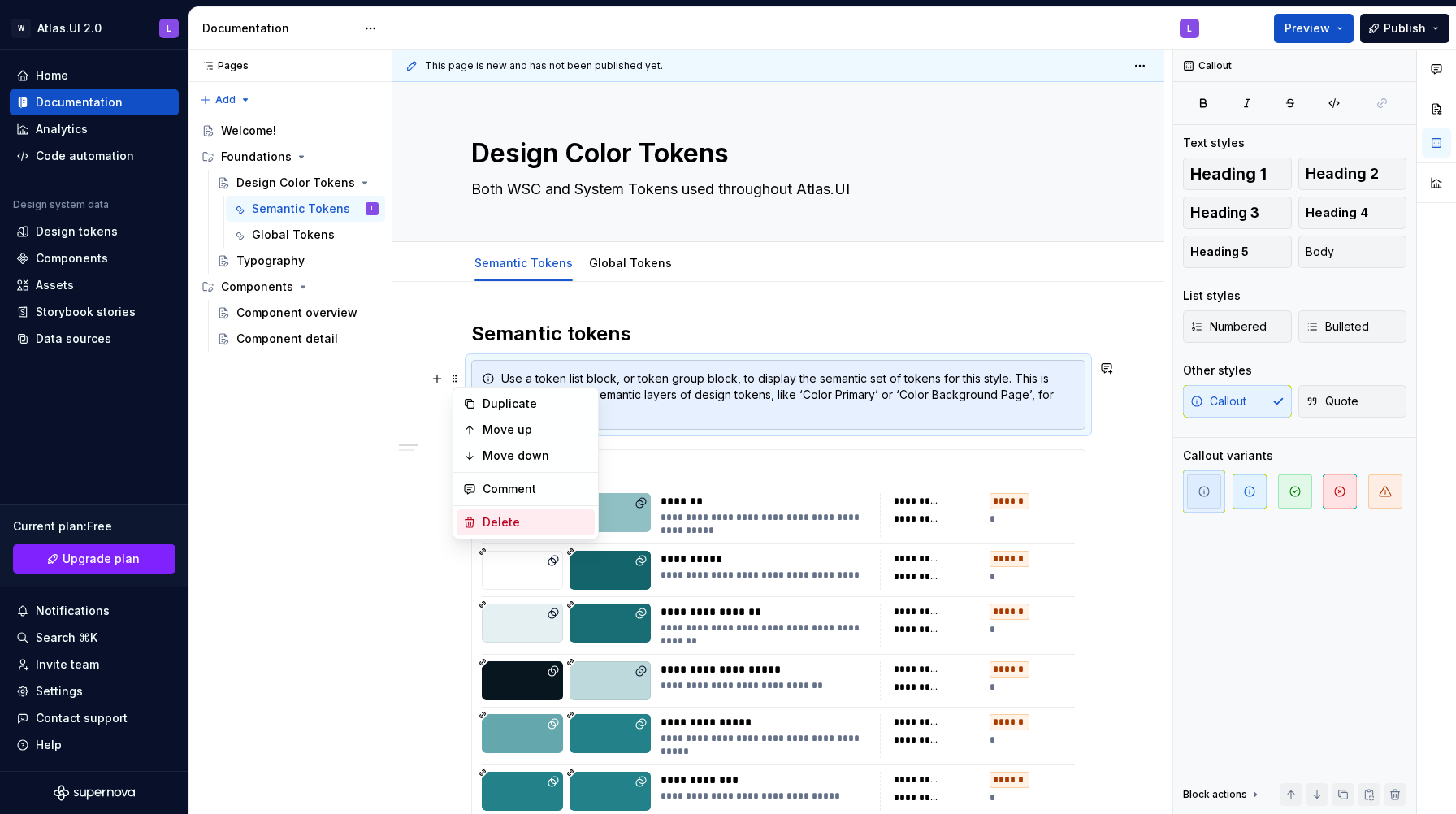
click at [508, 522] on div "Delete" at bounding box center [535, 522] width 106 height 17
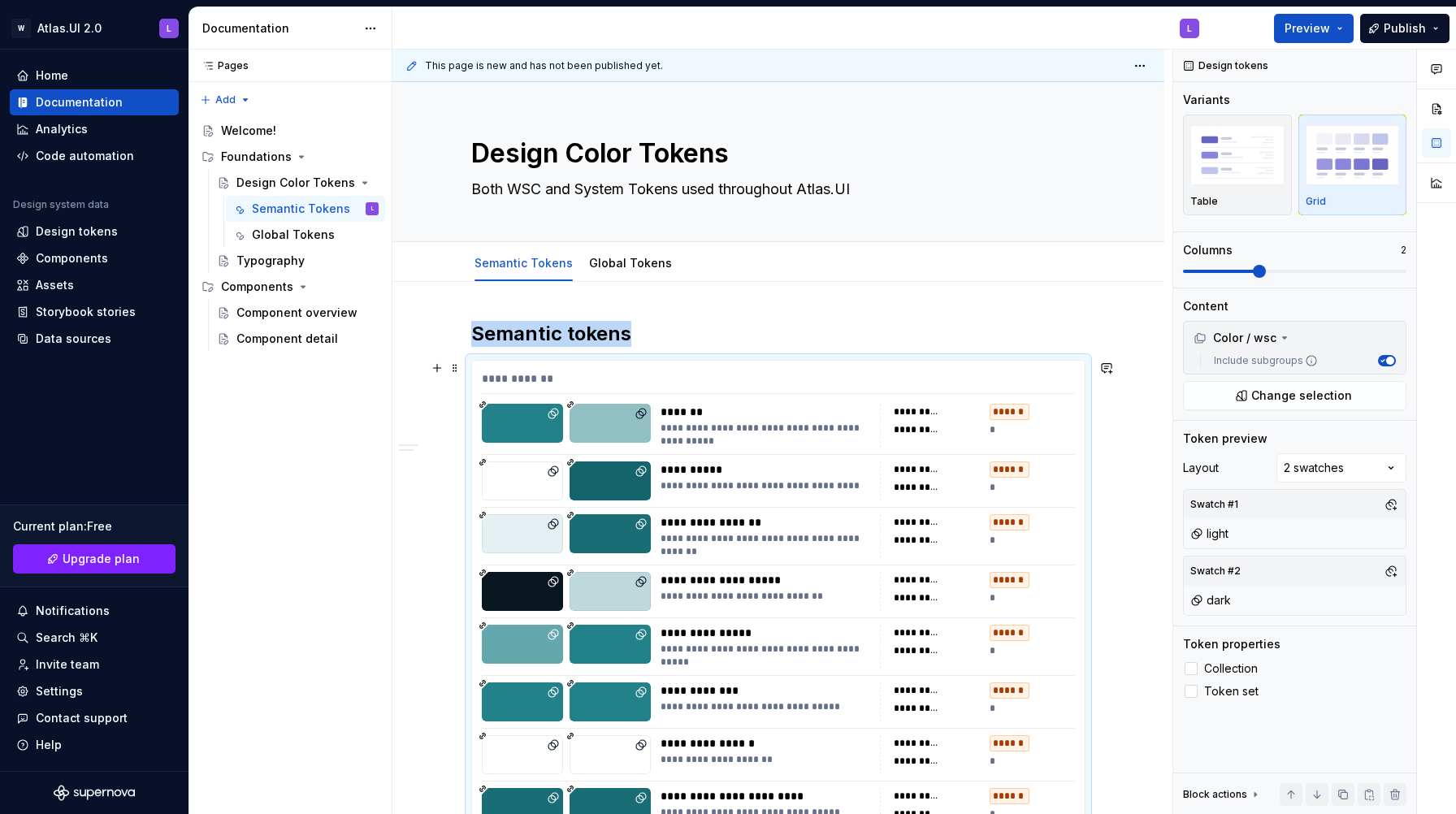
scroll to position [310, 0]
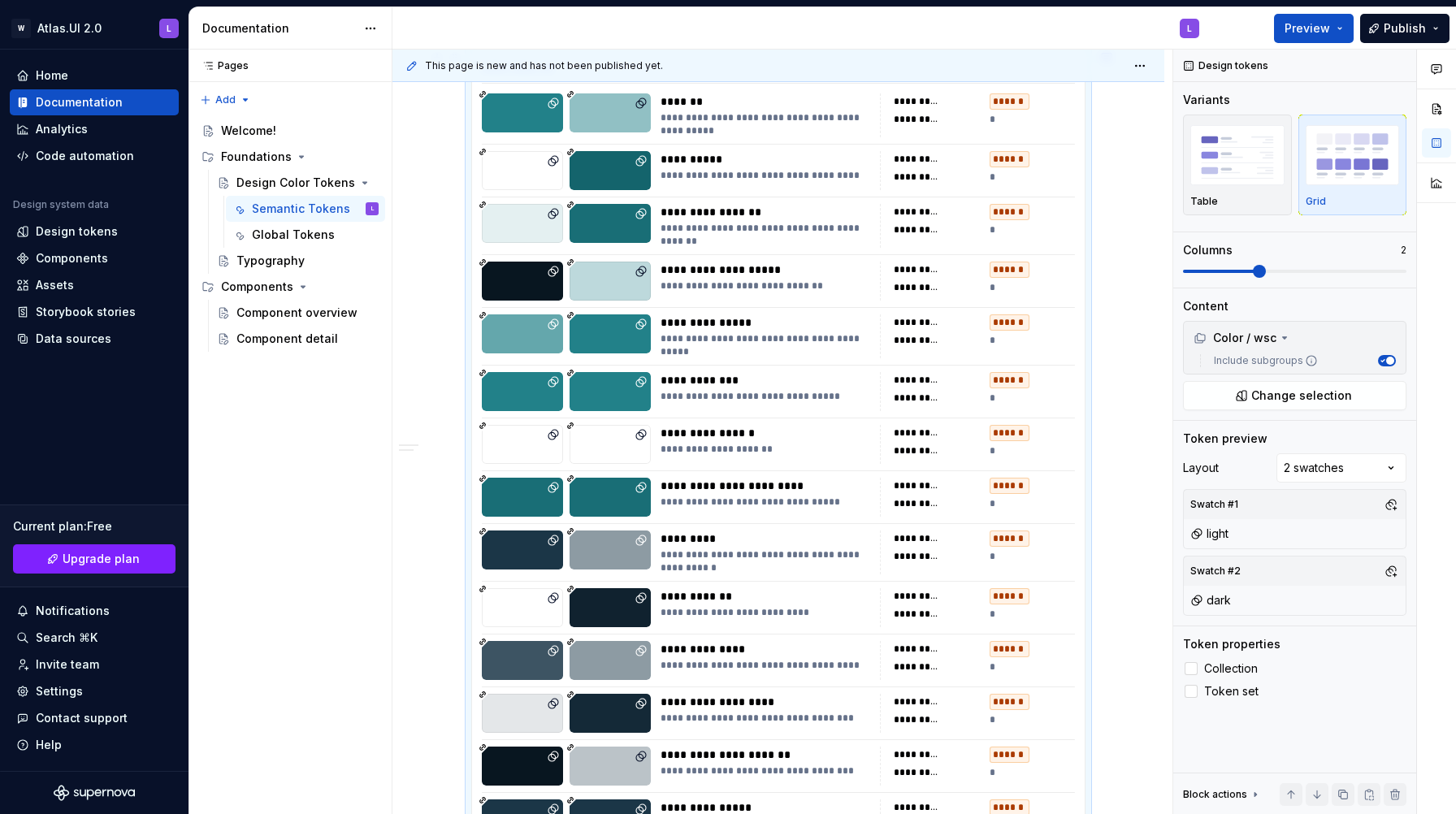
type textarea "*"
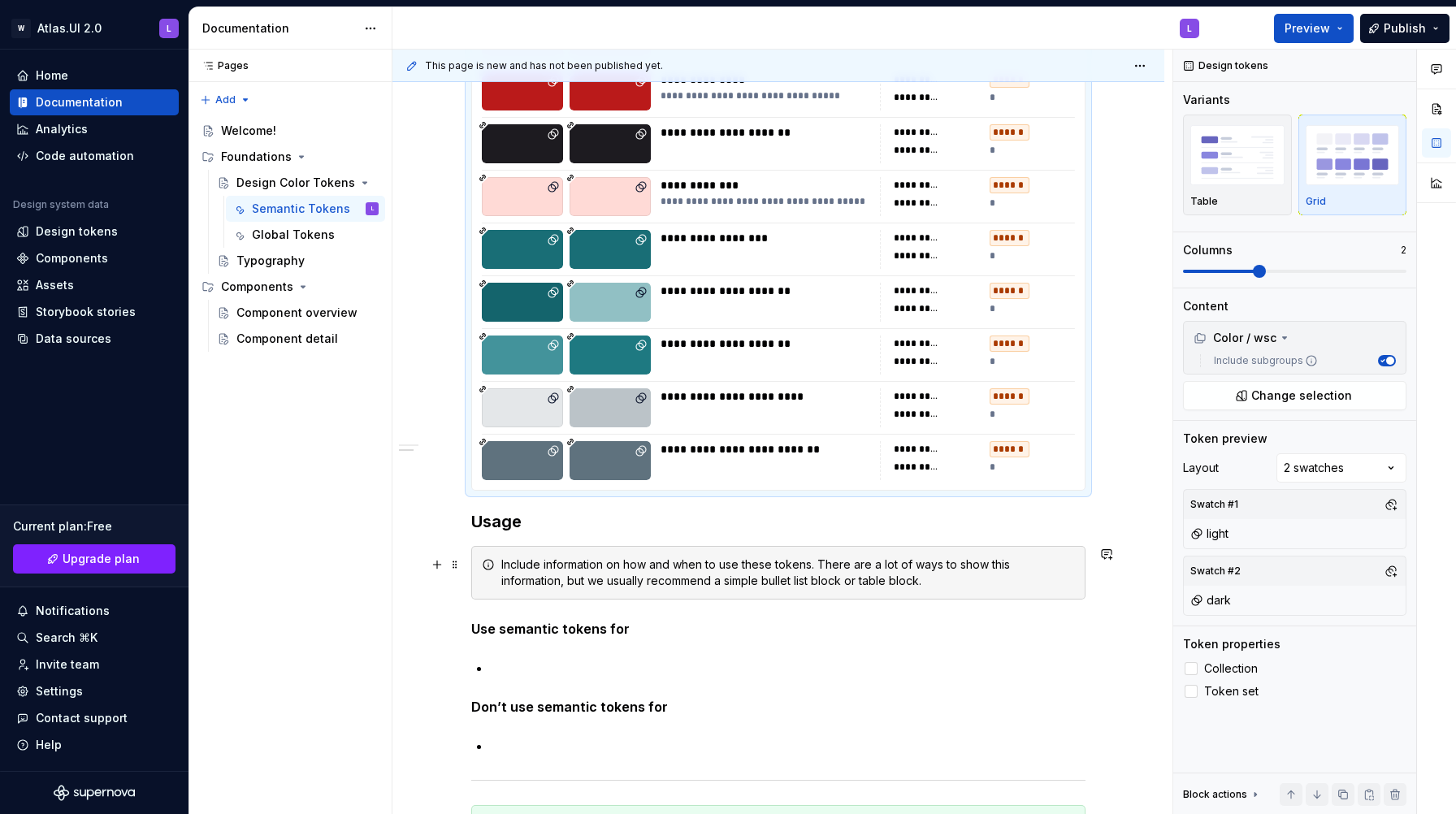
scroll to position [5156, 0]
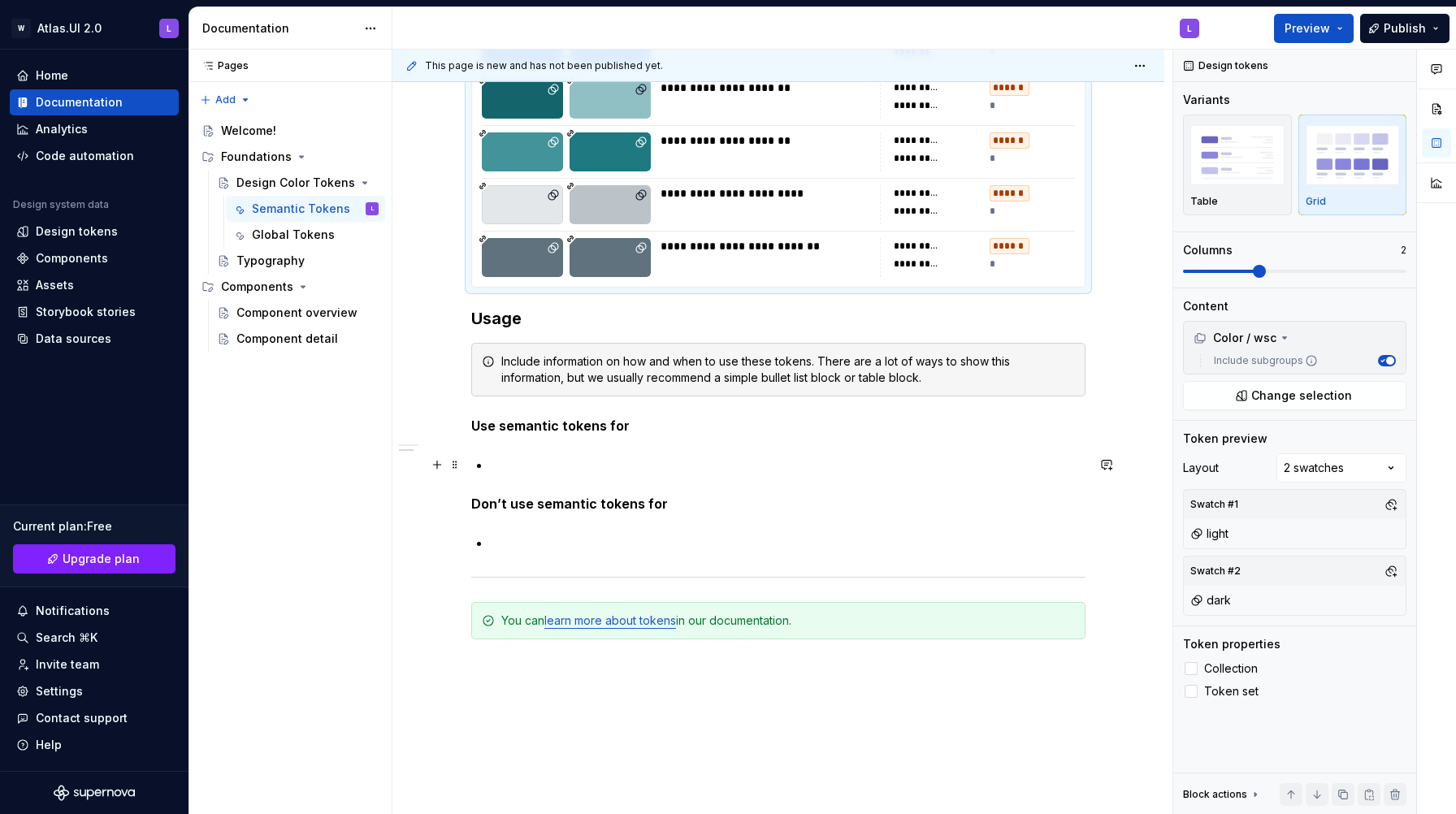
click at [514, 462] on p at bounding box center [787, 465] width 594 height 20
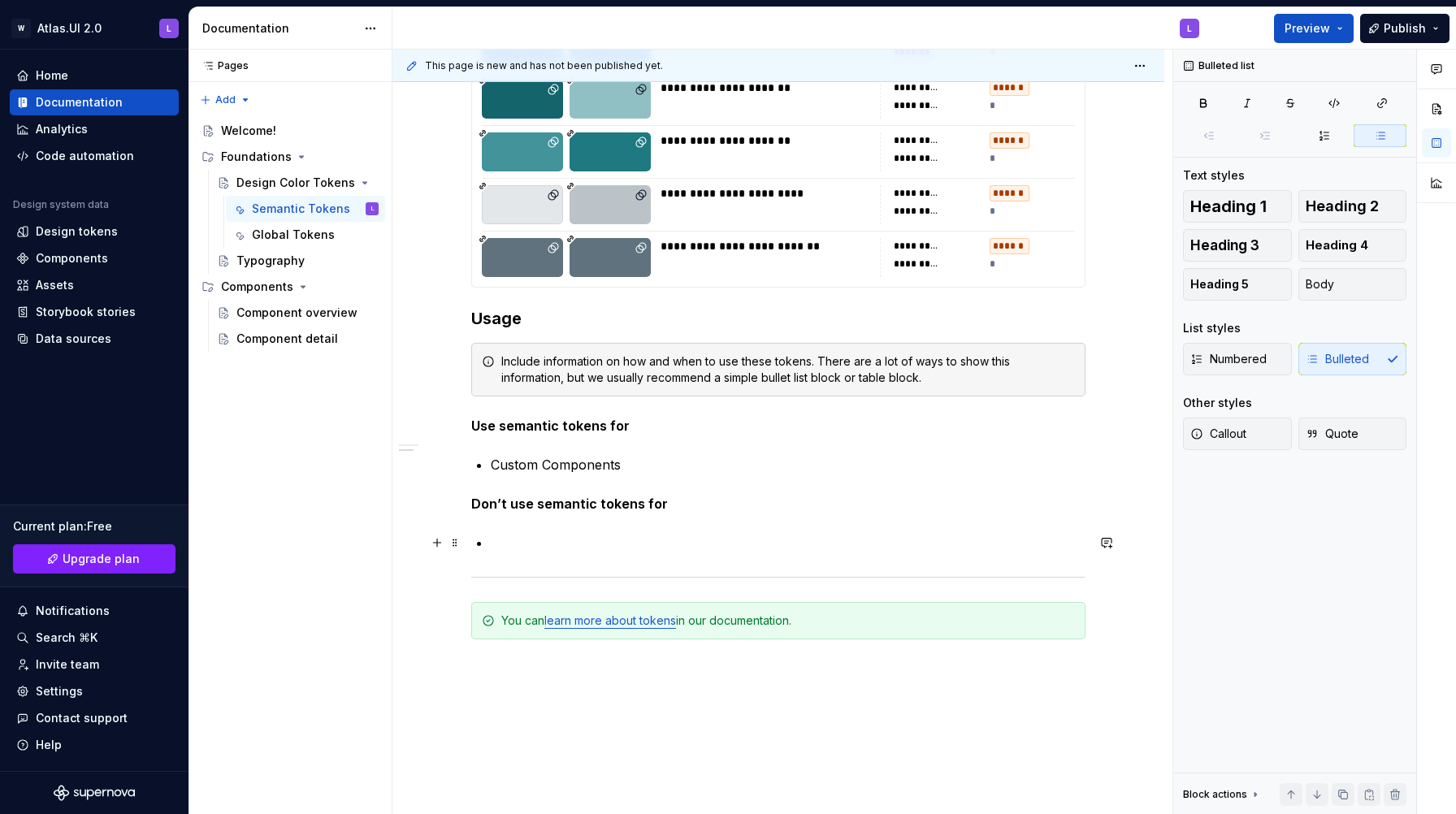
click at [517, 546] on p at bounding box center [787, 542] width 594 height 20
click at [627, 467] on p "Custom Components" at bounding box center [787, 465] width 594 height 20
click at [312, 234] on div "Global Tokens" at bounding box center [291, 234] width 78 height 17
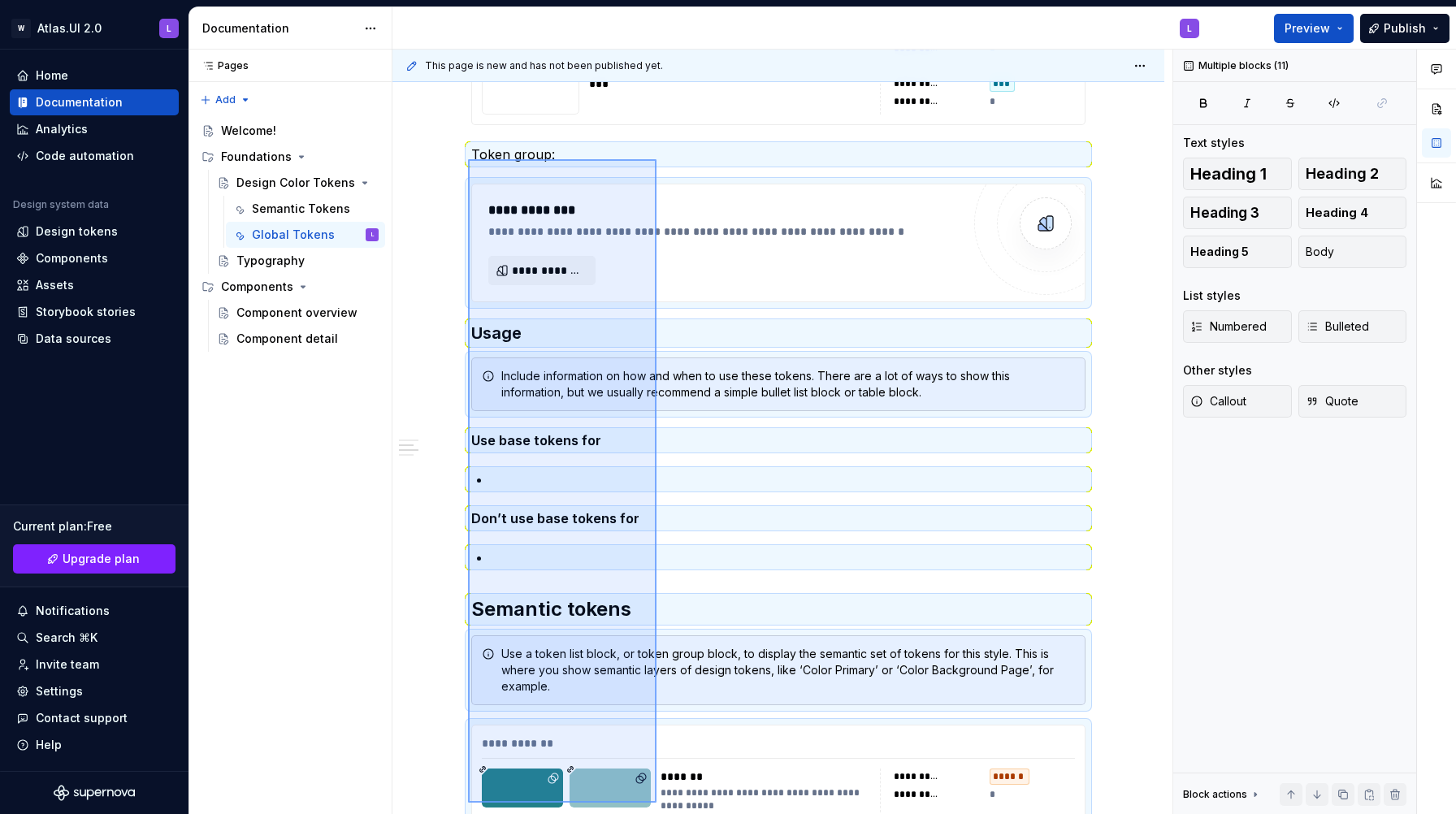
scroll to position [8491, 0]
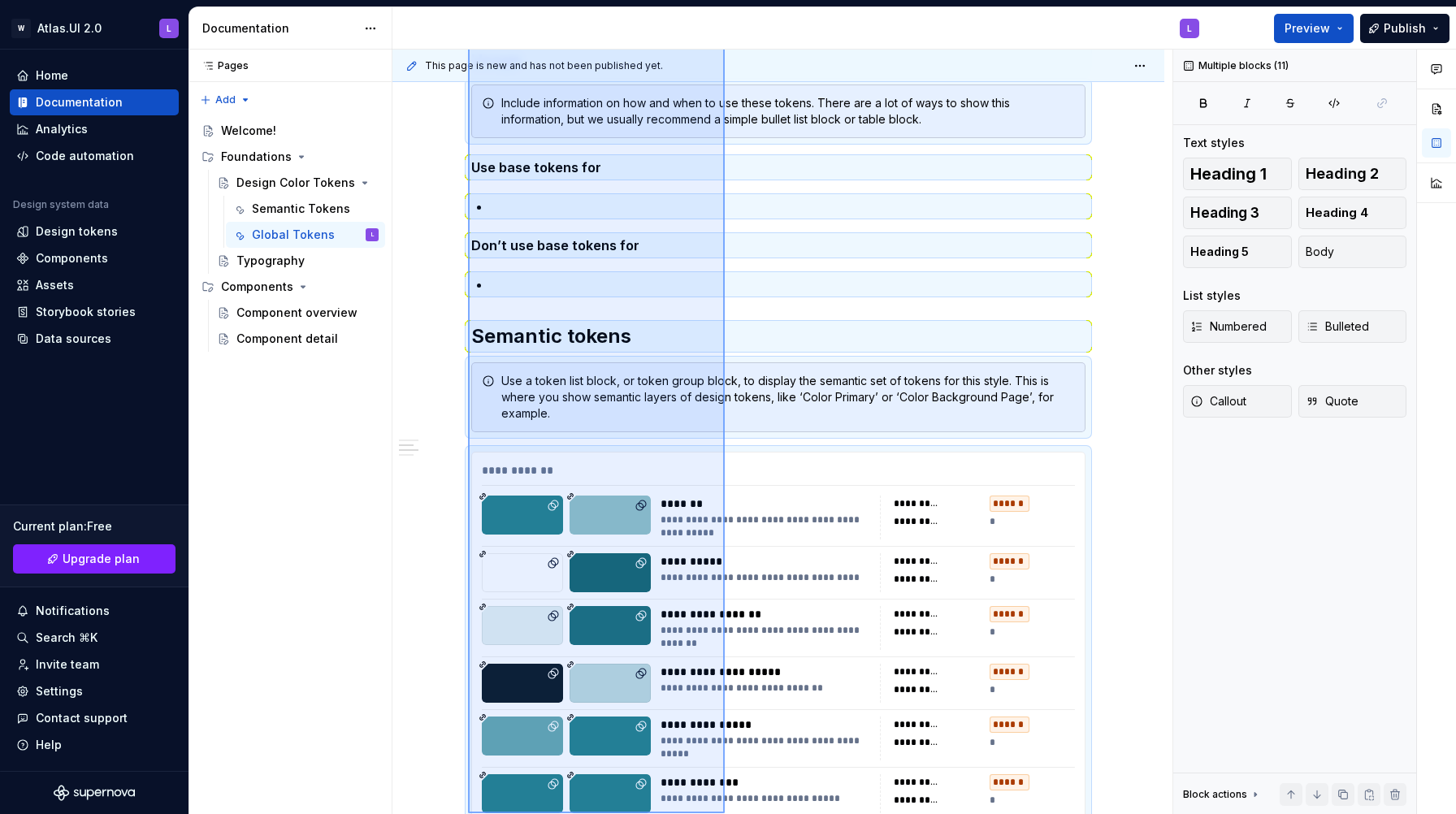
drag, startPoint x: 468, startPoint y: 248, endPoint x: 725, endPoint y: 813, distance: 620.7
click at [725, 813] on div "**********" at bounding box center [781, 432] width 779 height 765
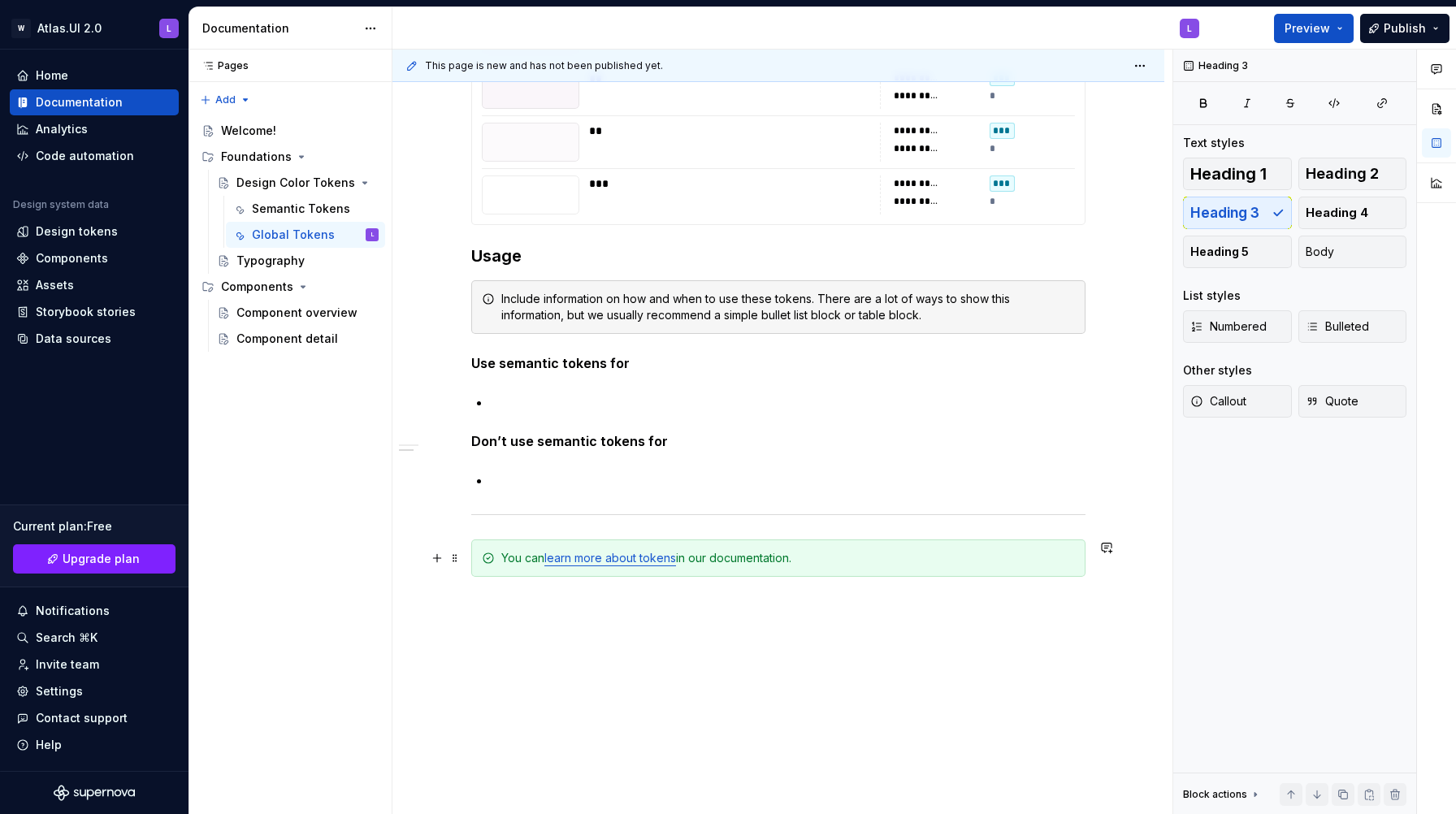
scroll to position [8383, 0]
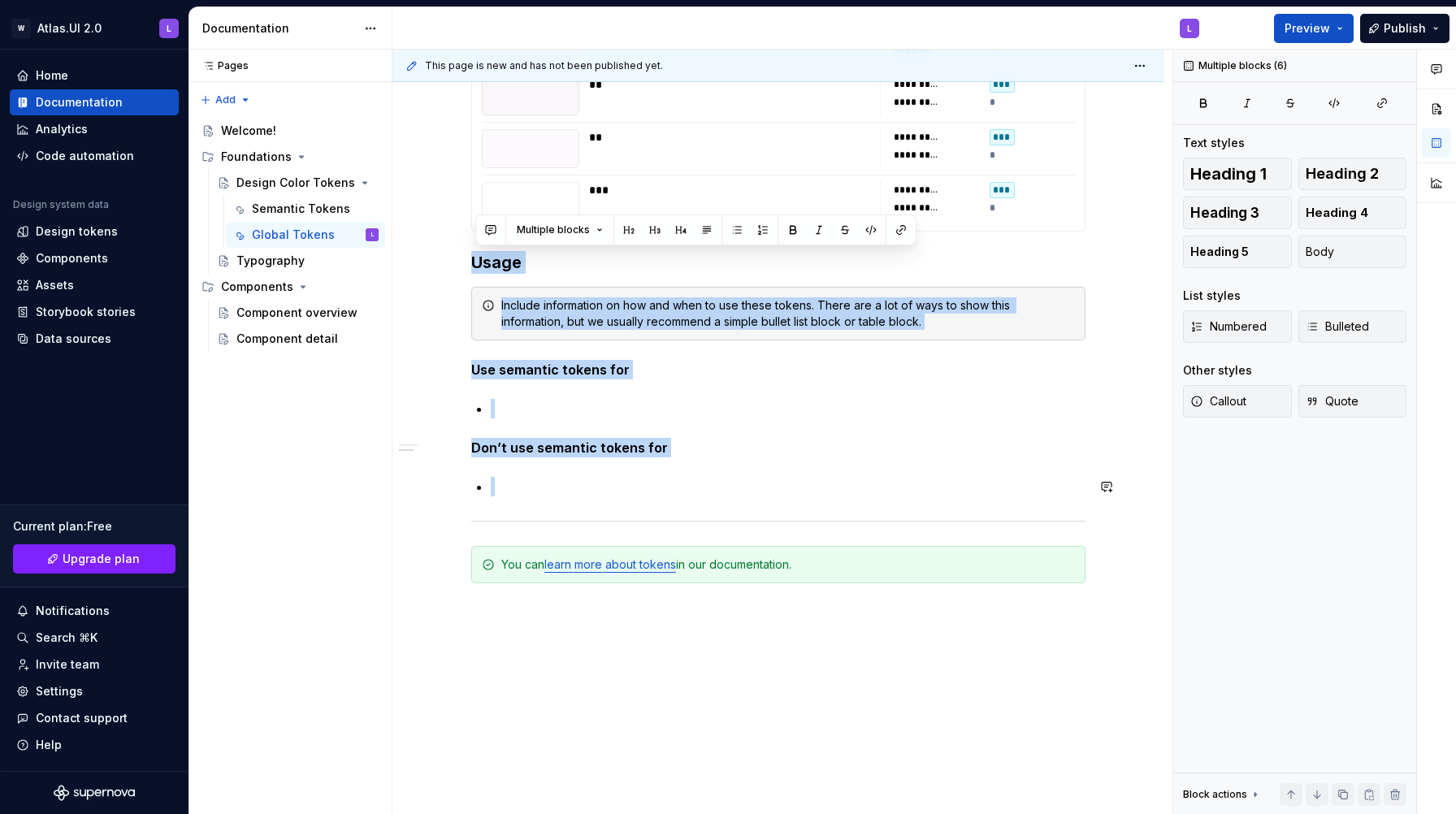
drag, startPoint x: 475, startPoint y: 258, endPoint x: 566, endPoint y: 514, distance: 271.7
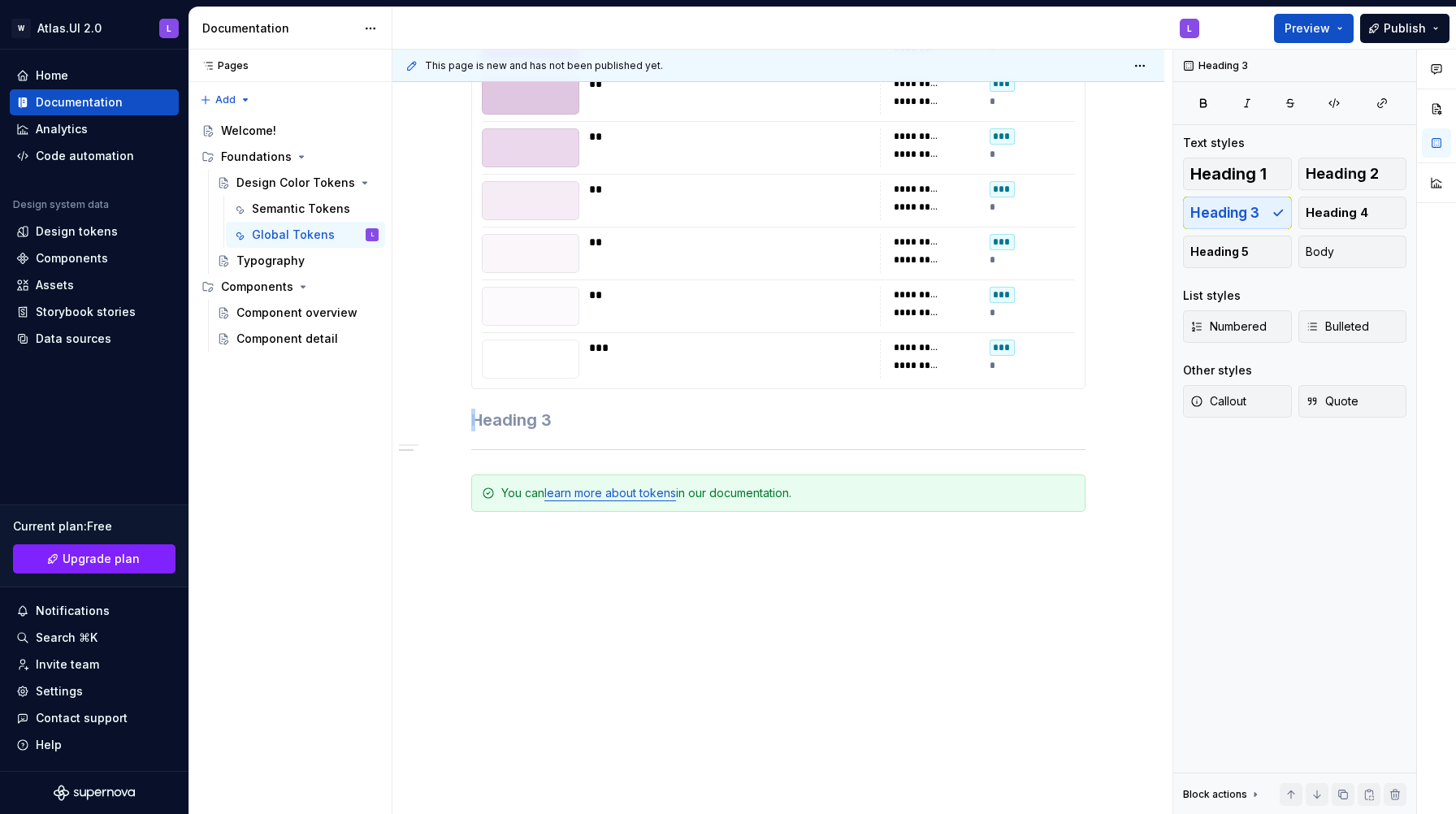
scroll to position [8224, 0]
click at [459, 424] on span at bounding box center [454, 421] width 13 height 23
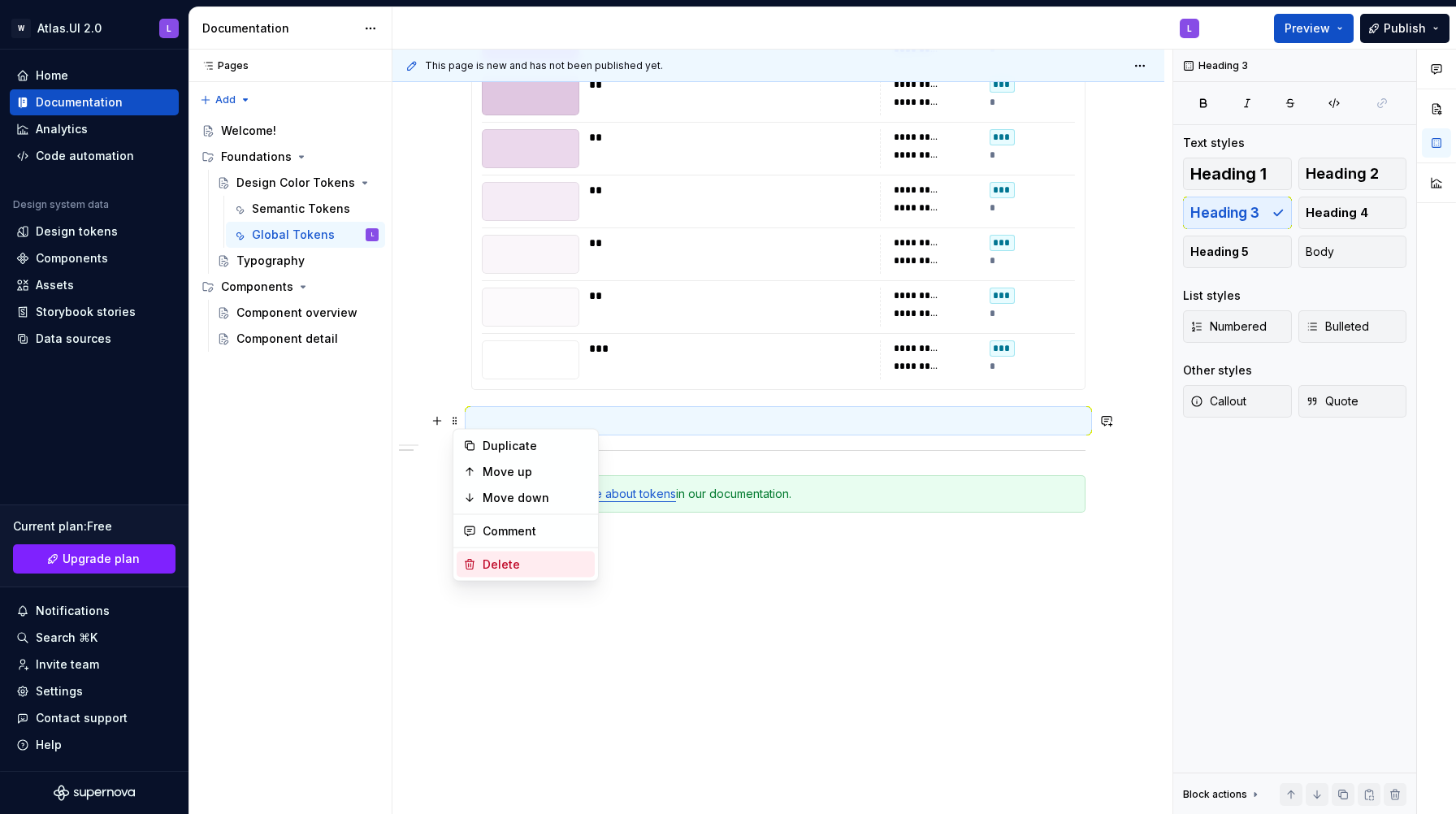
click at [498, 571] on div "Delete" at bounding box center [535, 564] width 106 height 17
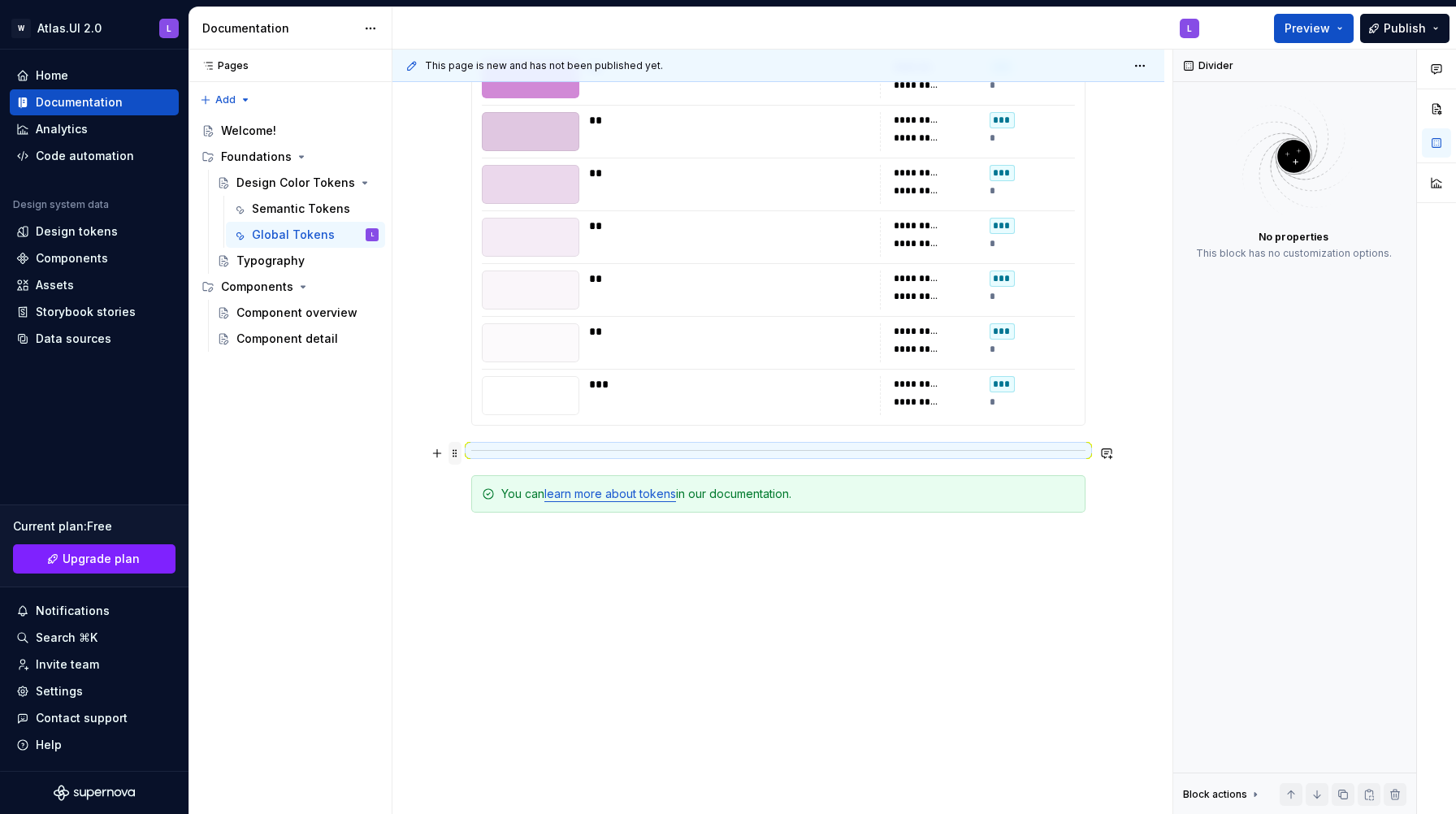
click at [457, 453] on span at bounding box center [454, 453] width 13 height 23
click at [506, 599] on div "Delete" at bounding box center [535, 597] width 106 height 17
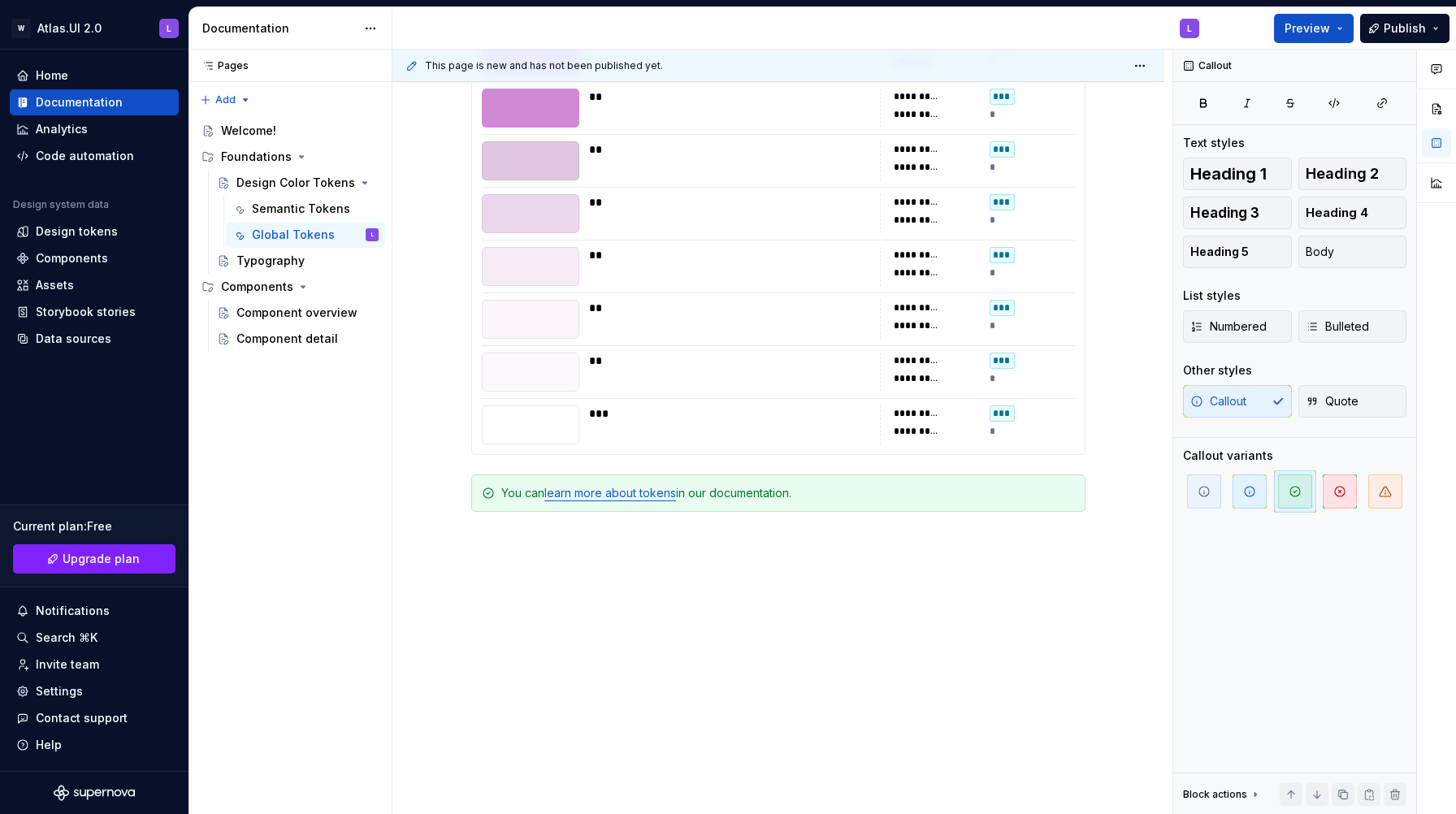
scroll to position [8159, 0]
click at [462, 493] on span at bounding box center [454, 493] width 13 height 23
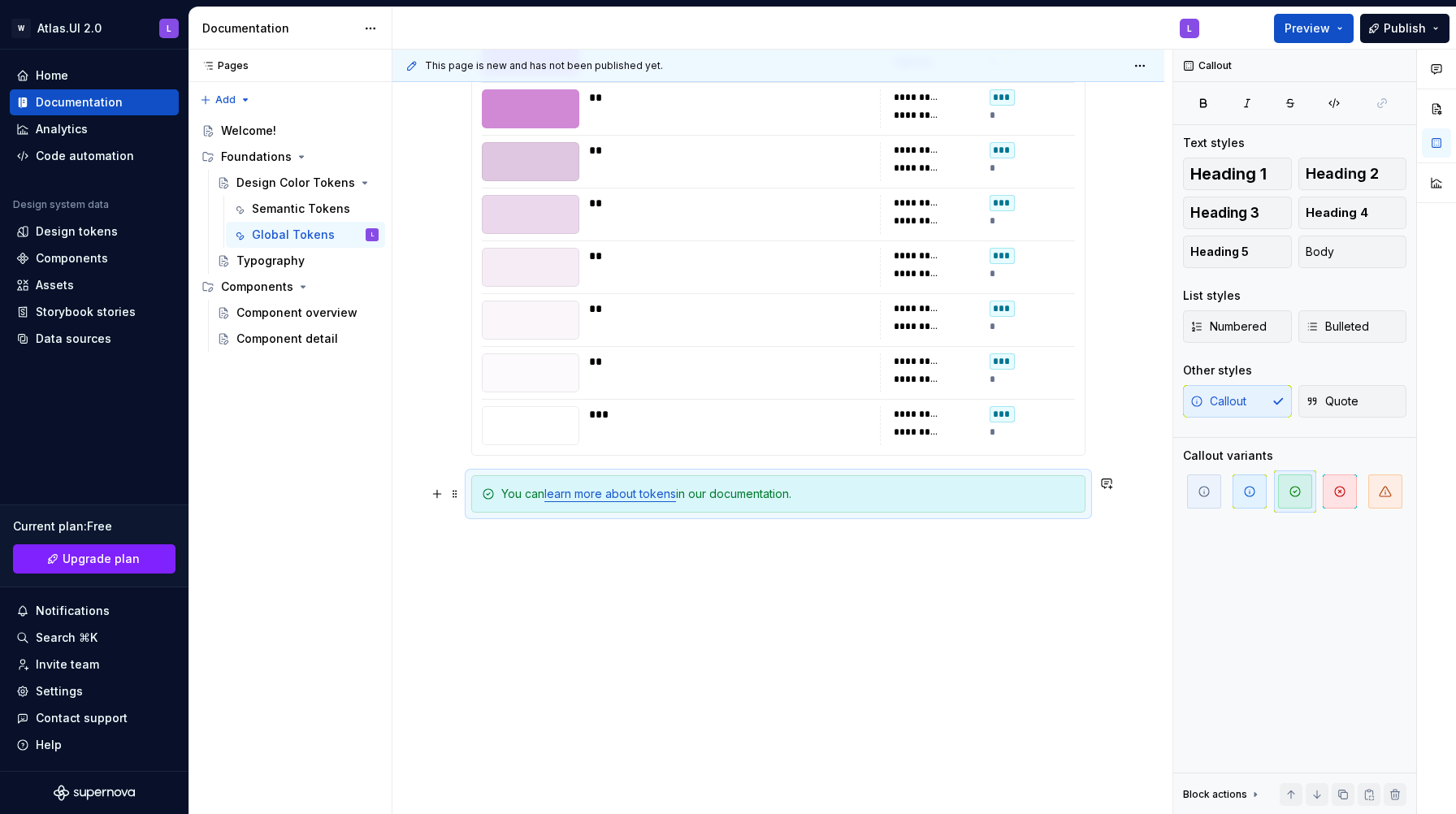
click at [471, 485] on div "You can learn more about tokens in our documentation." at bounding box center [778, 494] width 614 height 37
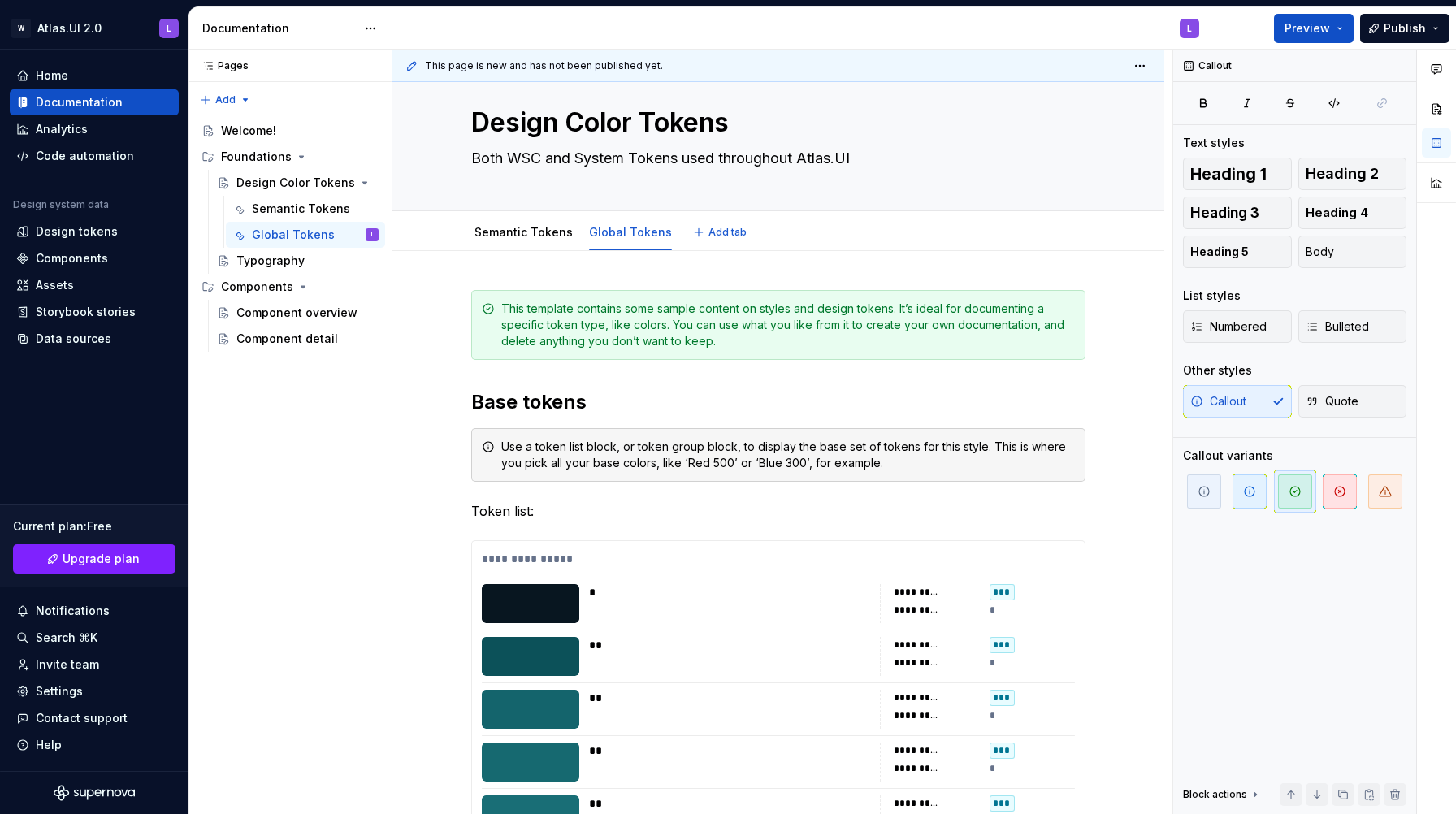
scroll to position [0, 0]
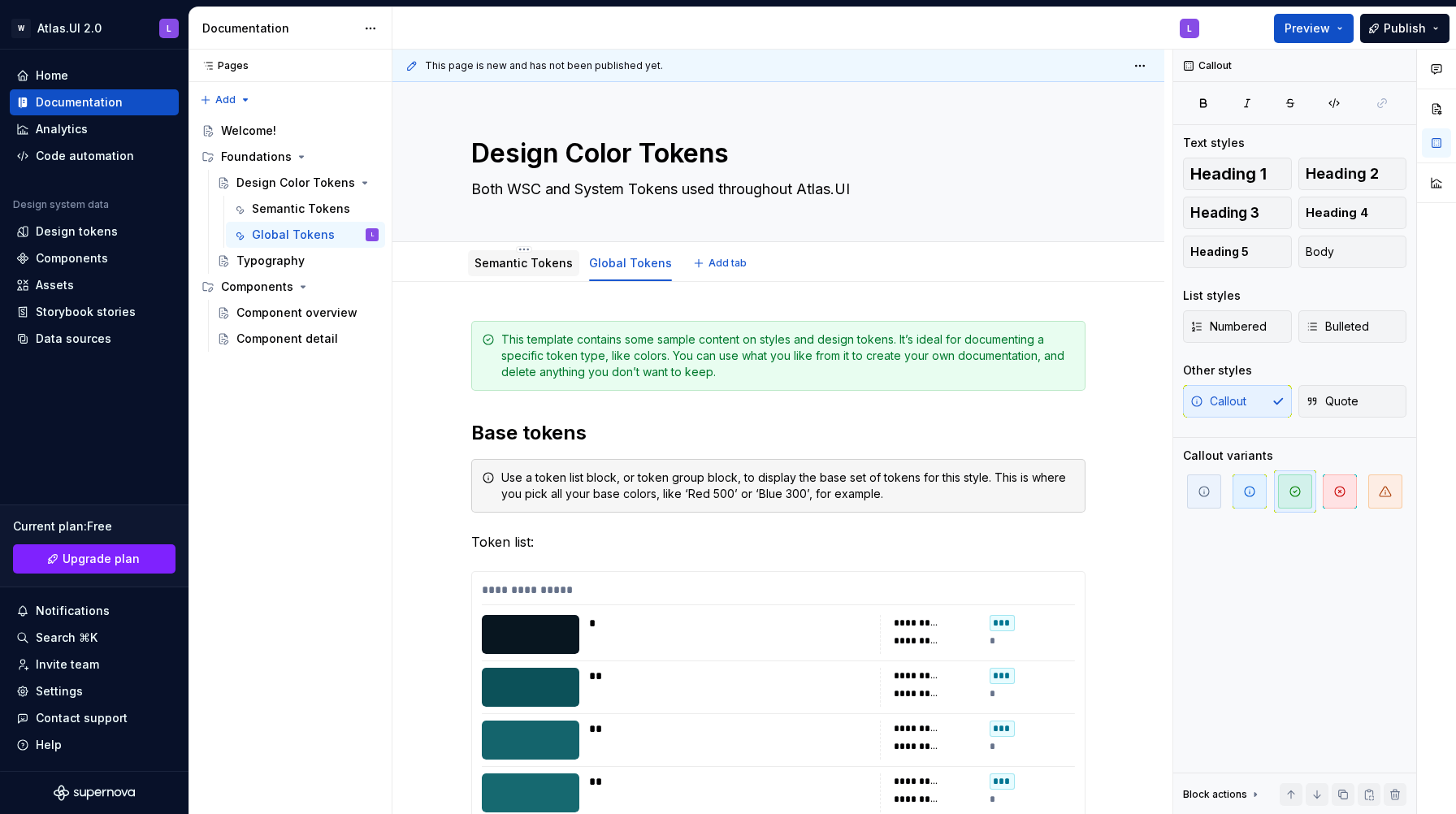
click at [555, 268] on link "Semantic Tokens" at bounding box center [524, 263] width 98 height 14
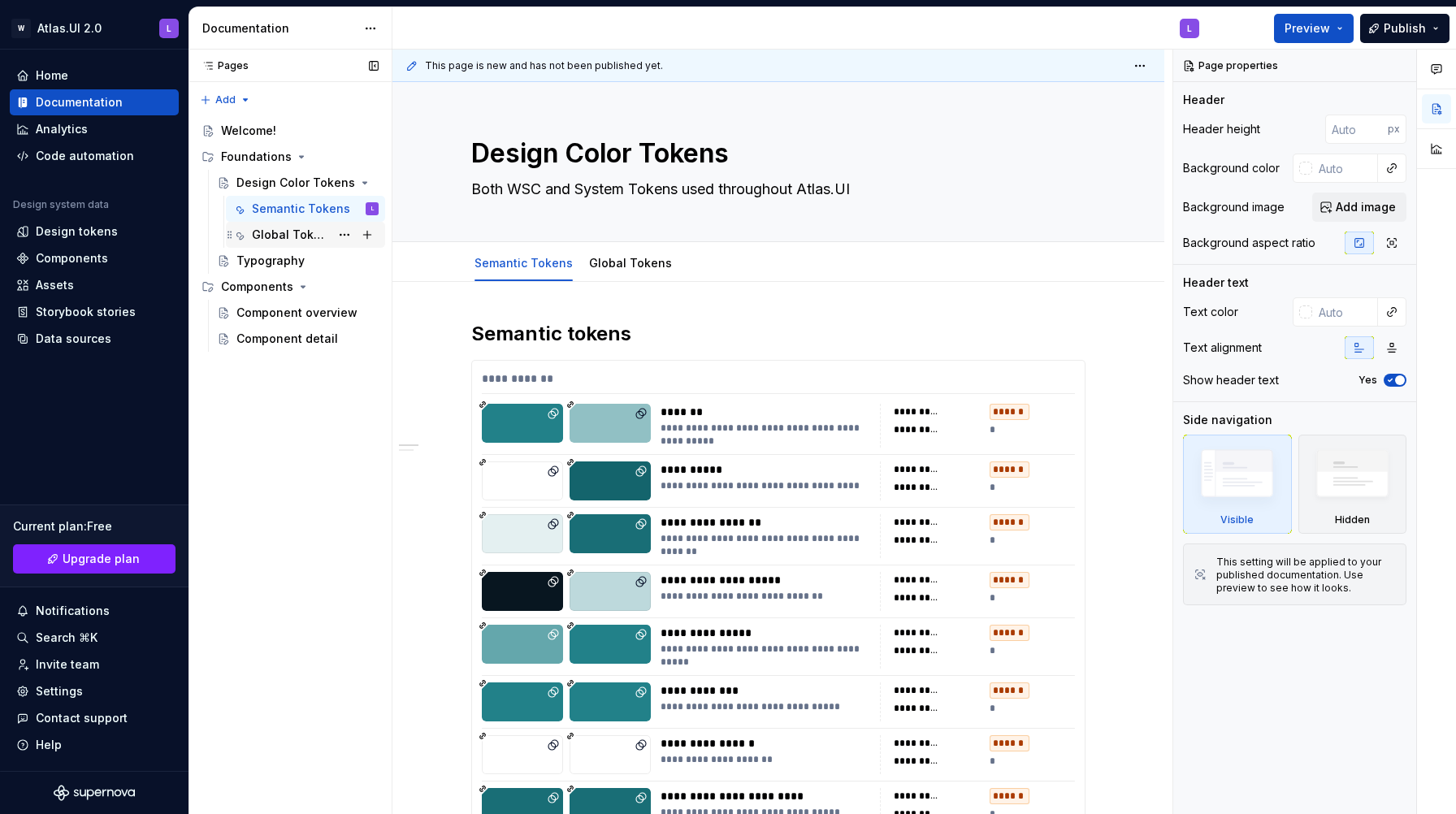
click at [287, 230] on div "Global Tokens" at bounding box center [291, 234] width 78 height 17
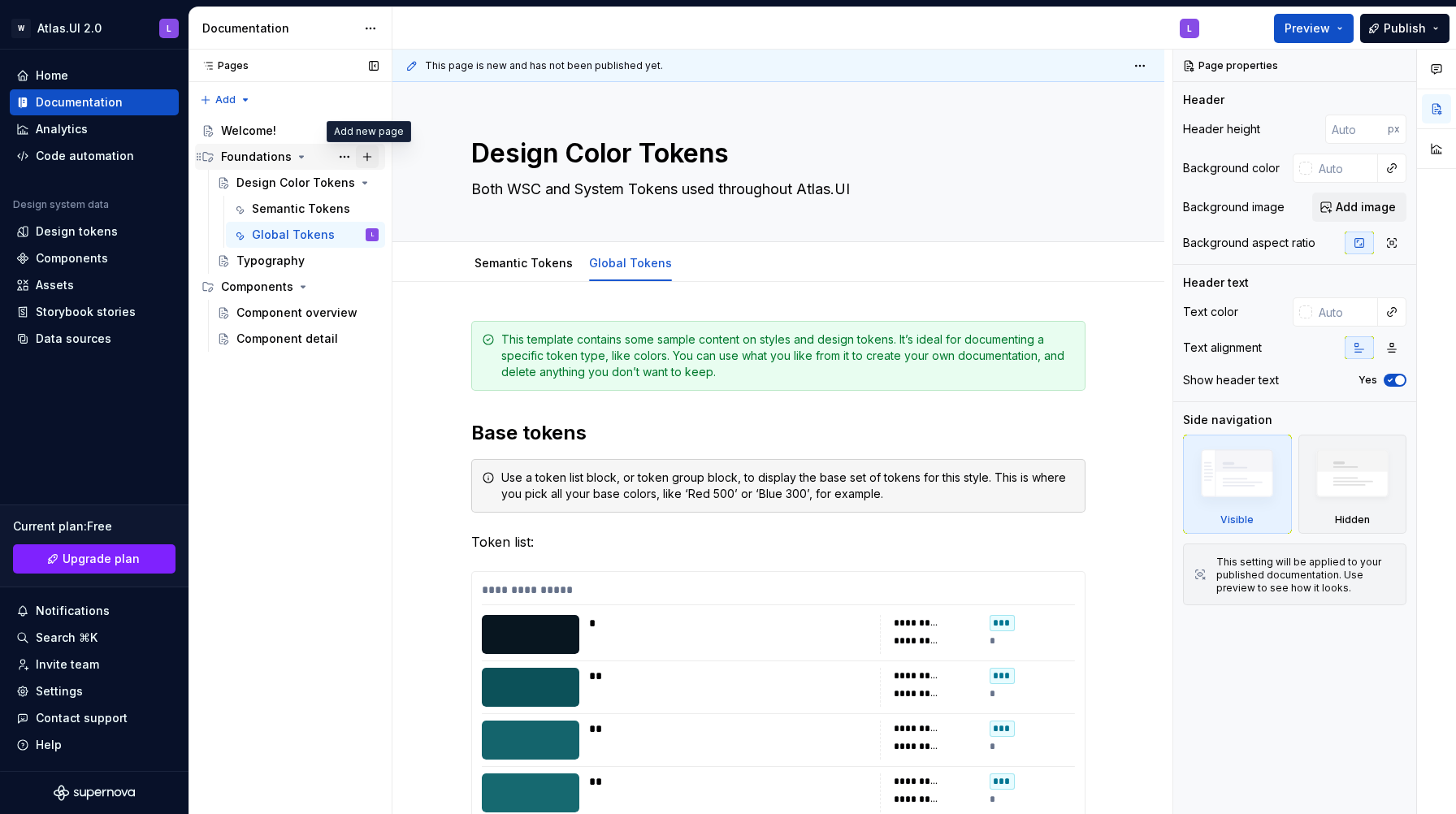
click at [370, 154] on button "Page tree" at bounding box center [367, 156] width 23 height 23
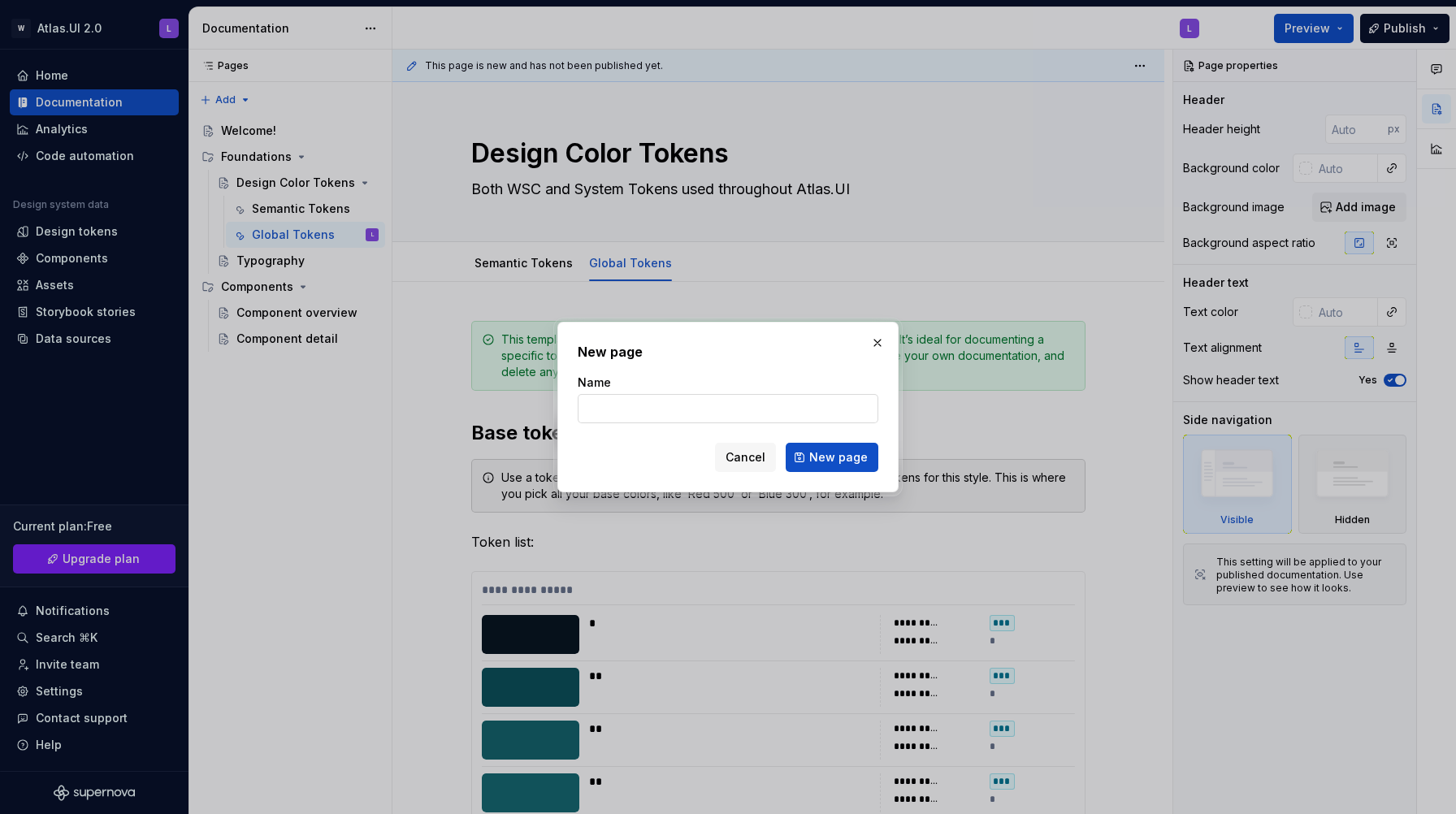
type textarea "*"
click at [663, 409] on input "Design" at bounding box center [728, 409] width 301 height 29
type input "S"
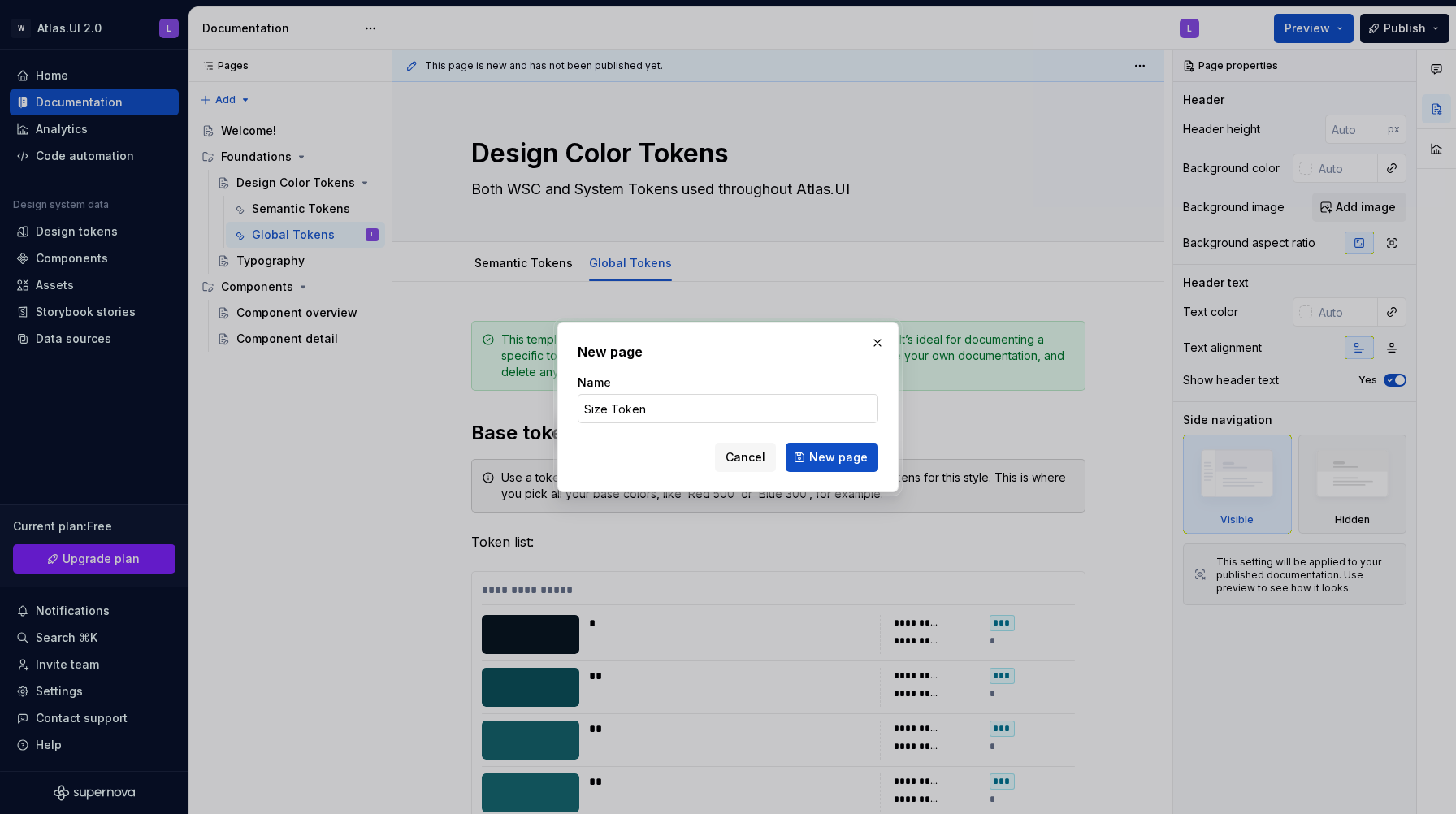
type input "Size Tokens"
click at [803, 459] on button "New page" at bounding box center [831, 457] width 92 height 29
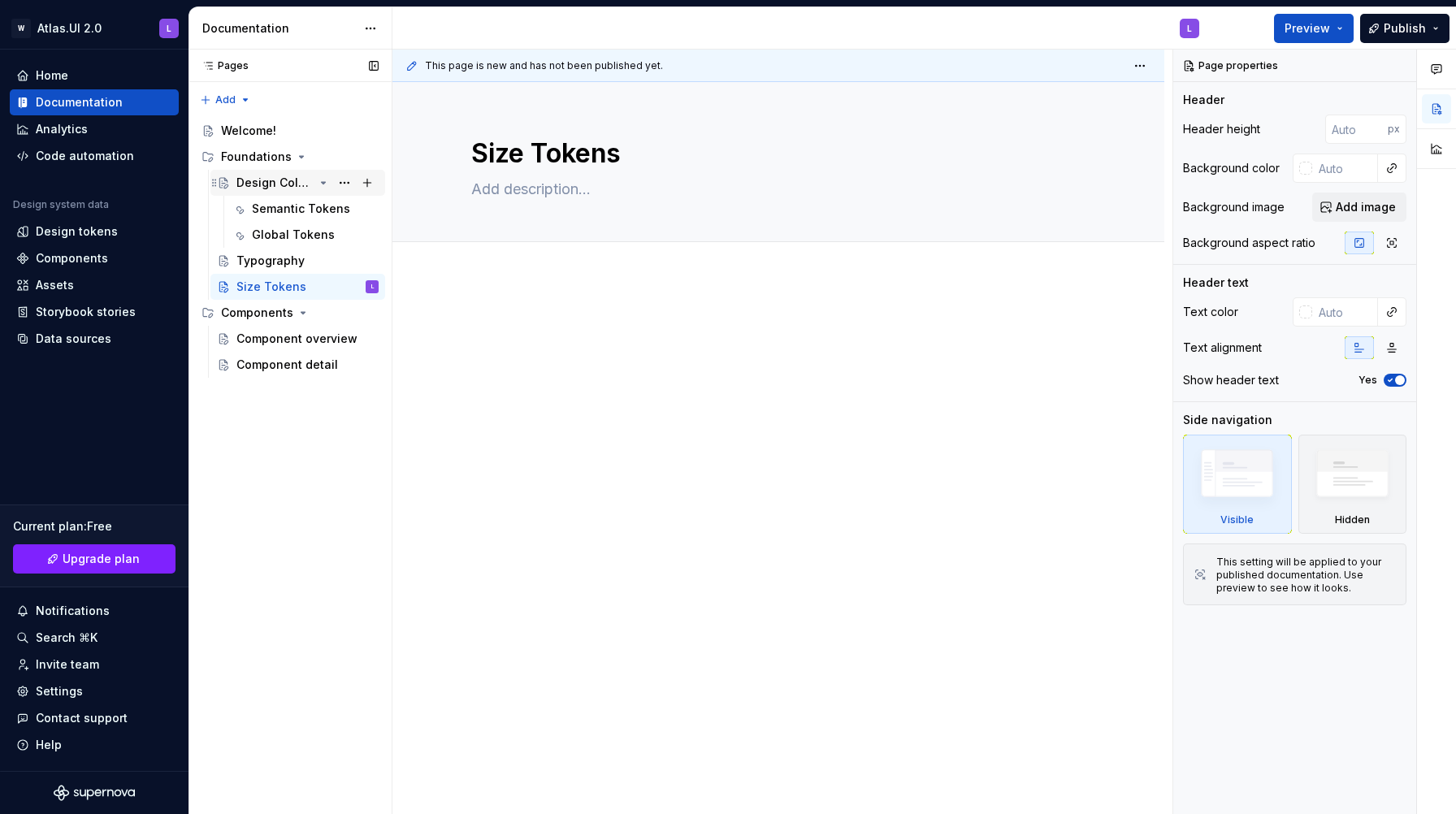
click at [282, 189] on div "Design Color Tokens" at bounding box center [275, 182] width 77 height 17
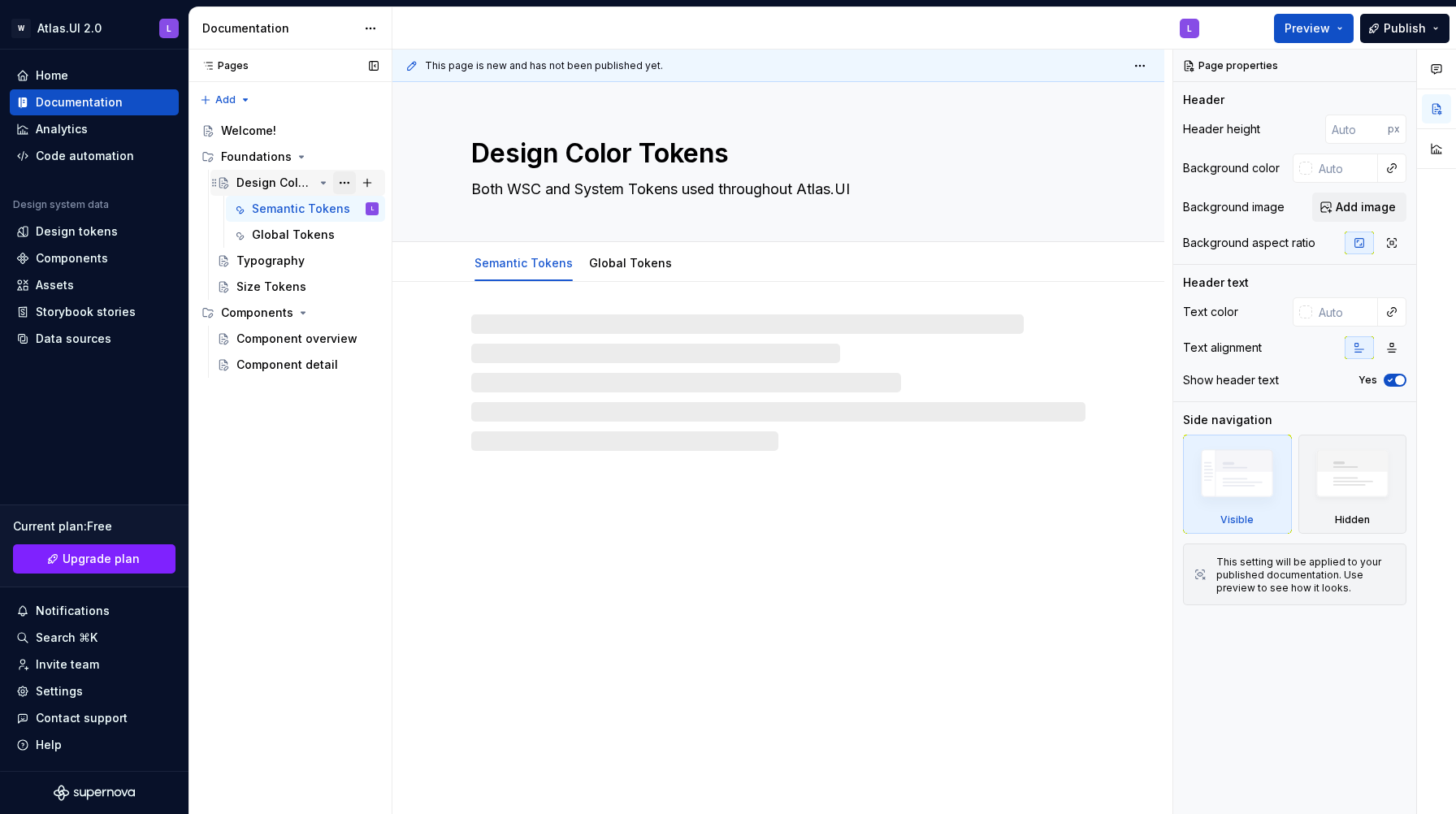
click at [343, 182] on button "Page tree" at bounding box center [344, 182] width 23 height 23
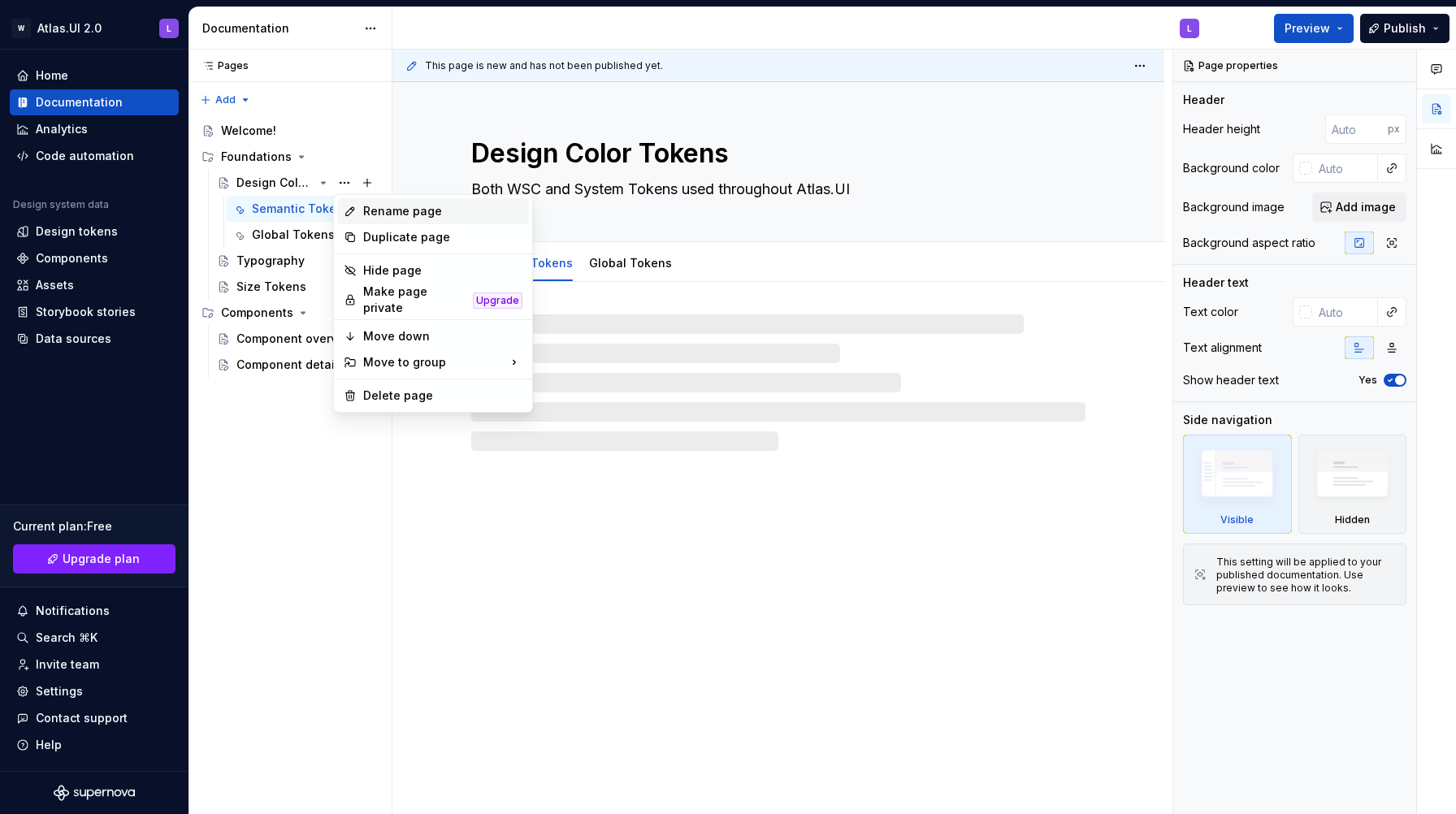
click at [369, 211] on div "Rename page" at bounding box center [442, 211] width 159 height 17
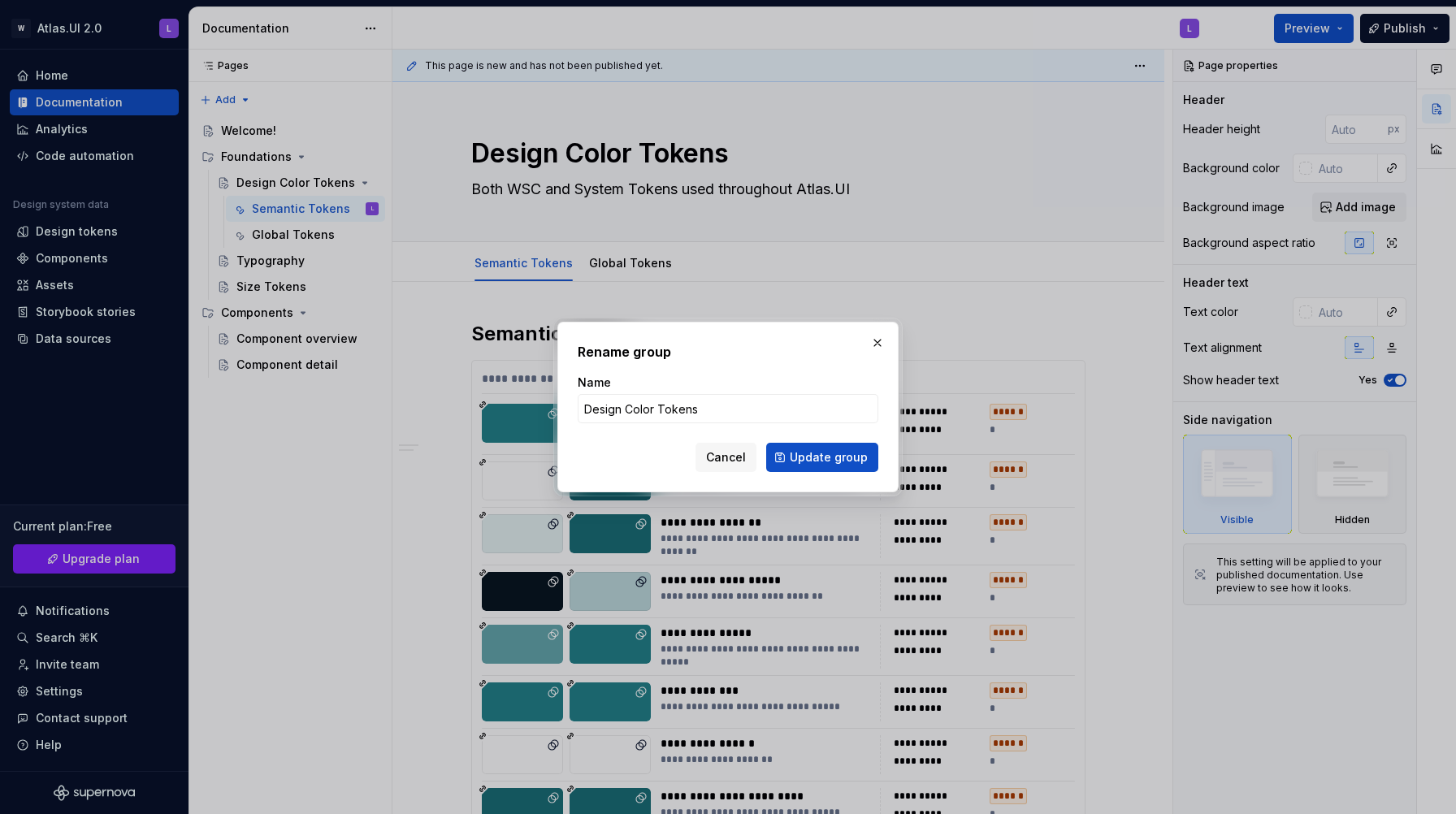
type textarea "*"
click at [627, 414] on input "Design Color Tokens" at bounding box center [728, 409] width 301 height 29
type input "Color Tokens"
click at [801, 464] on span "Update group" at bounding box center [828, 457] width 78 height 17
type textarea "*"
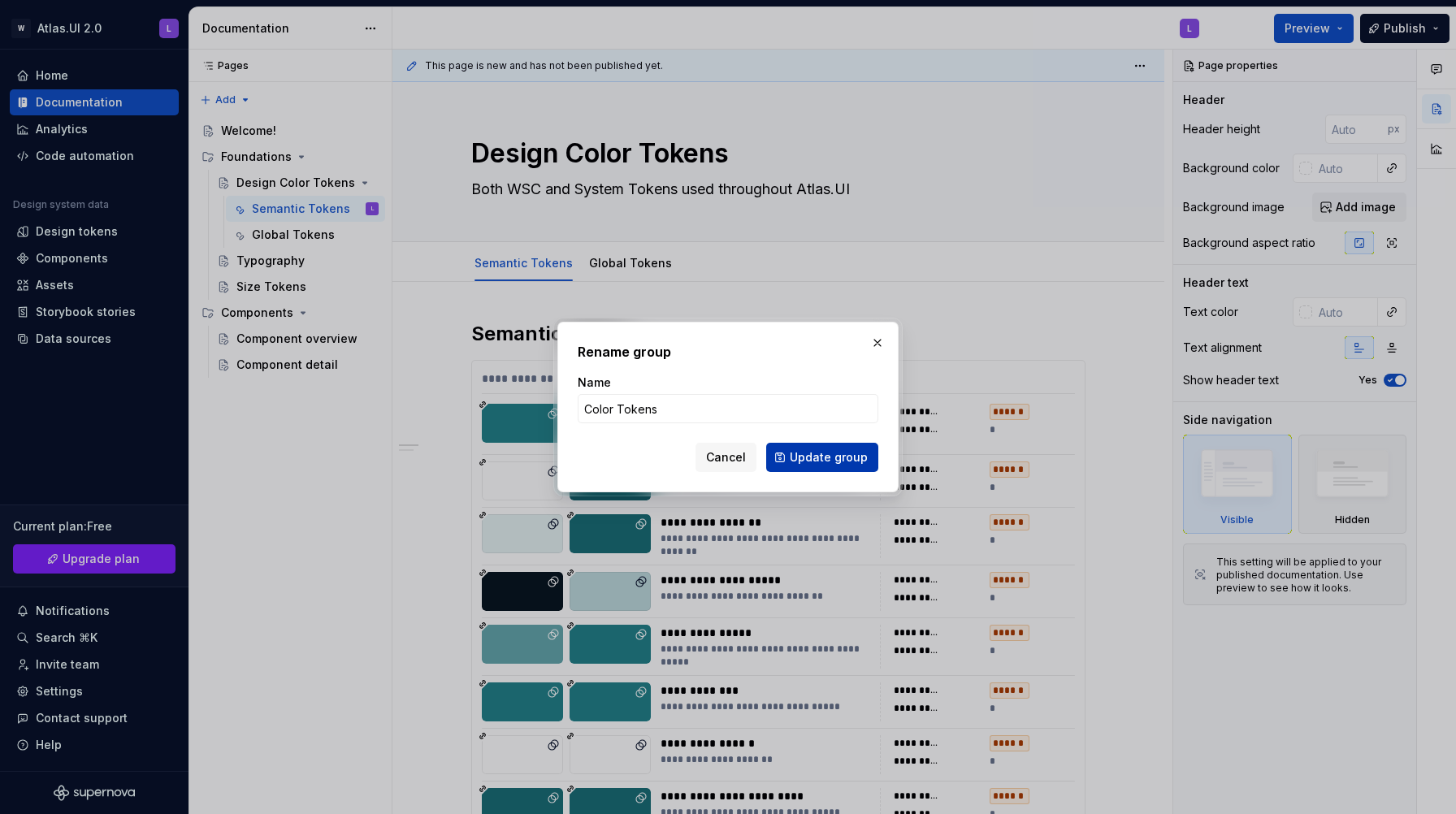
type textarea "Color Tokens"
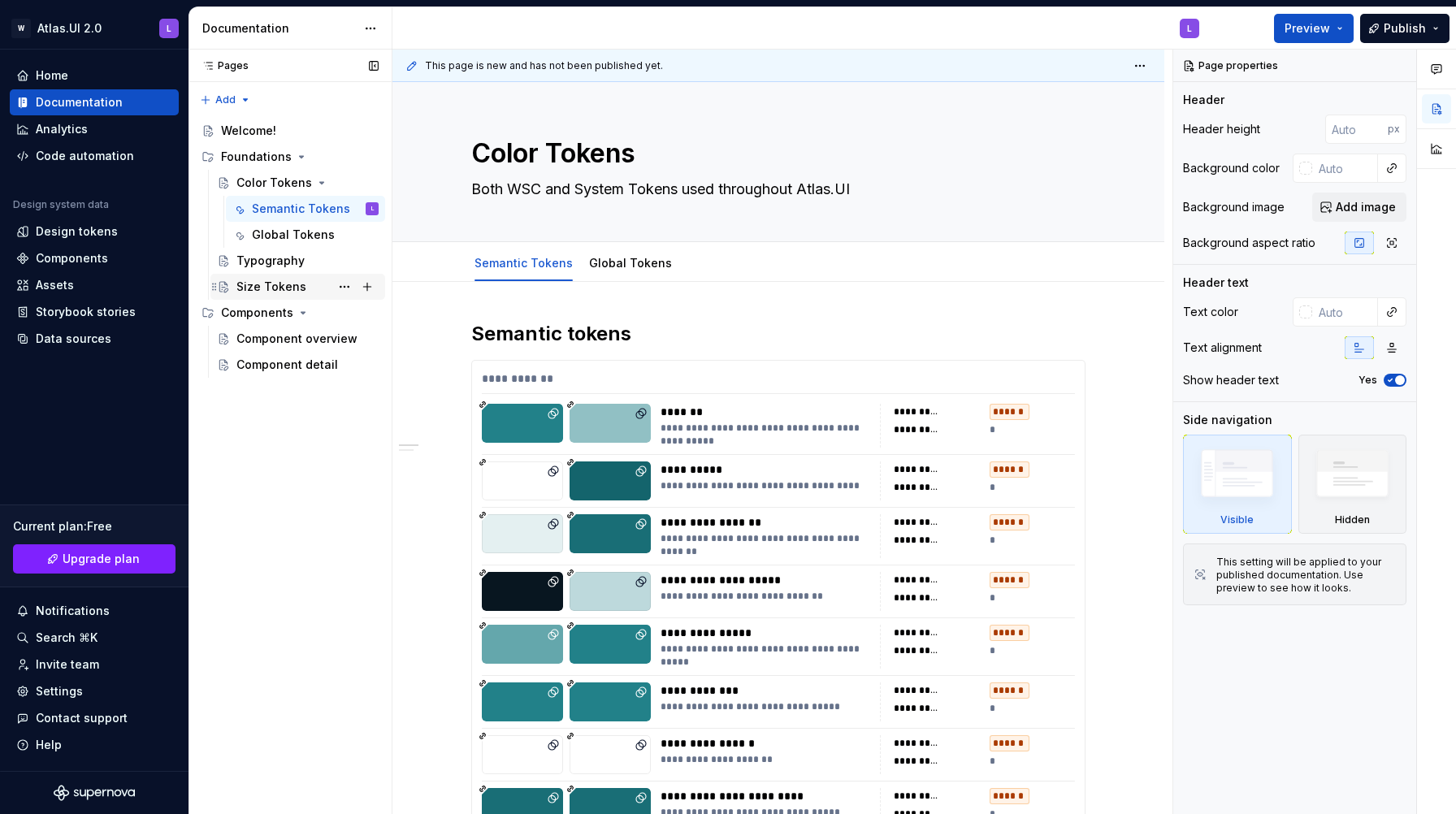
click at [266, 287] on div "Size Tokens" at bounding box center [271, 286] width 70 height 17
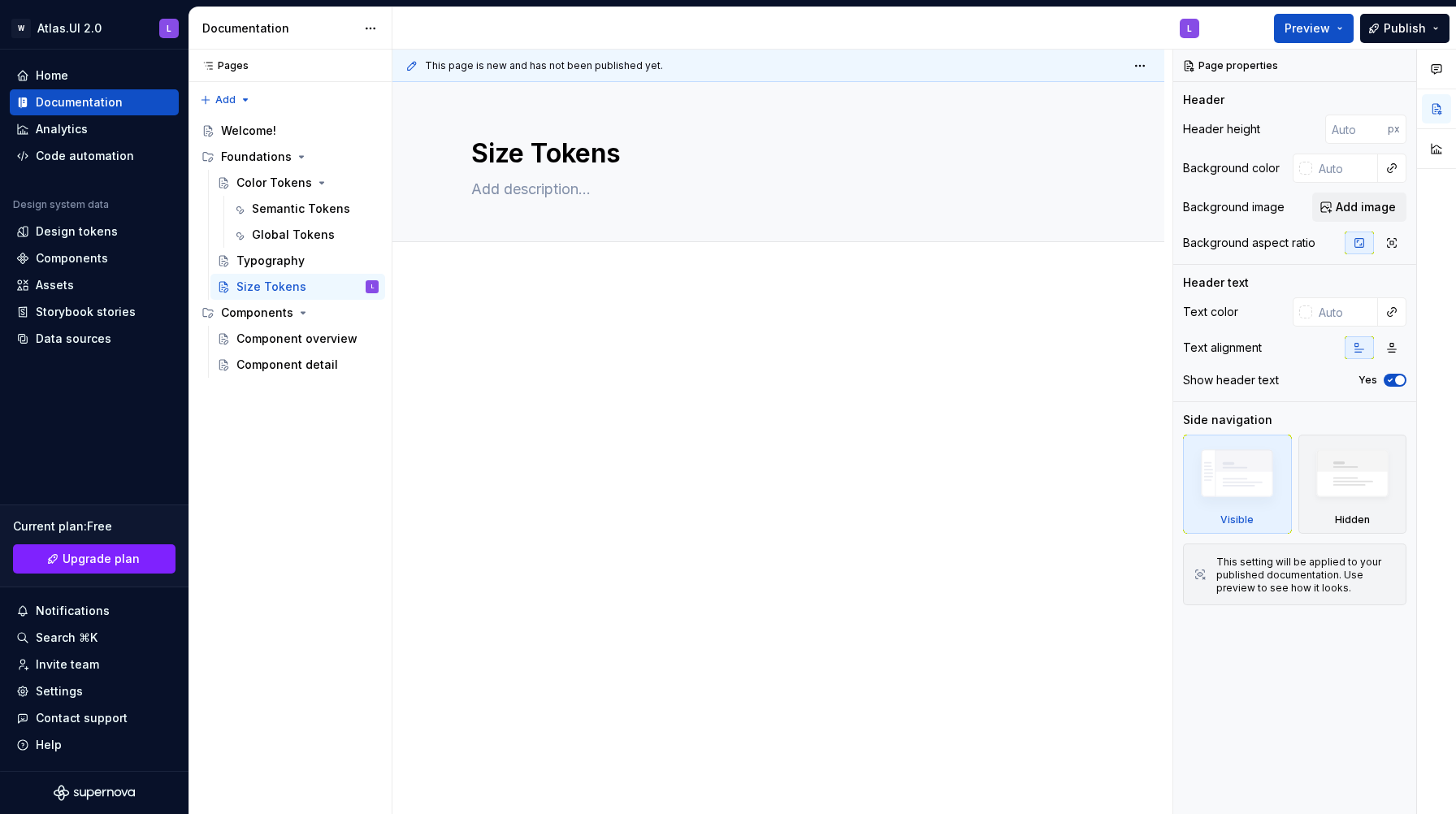
click at [595, 330] on p at bounding box center [778, 327] width 614 height 20
click at [534, 326] on p at bounding box center [778, 327] width 614 height 20
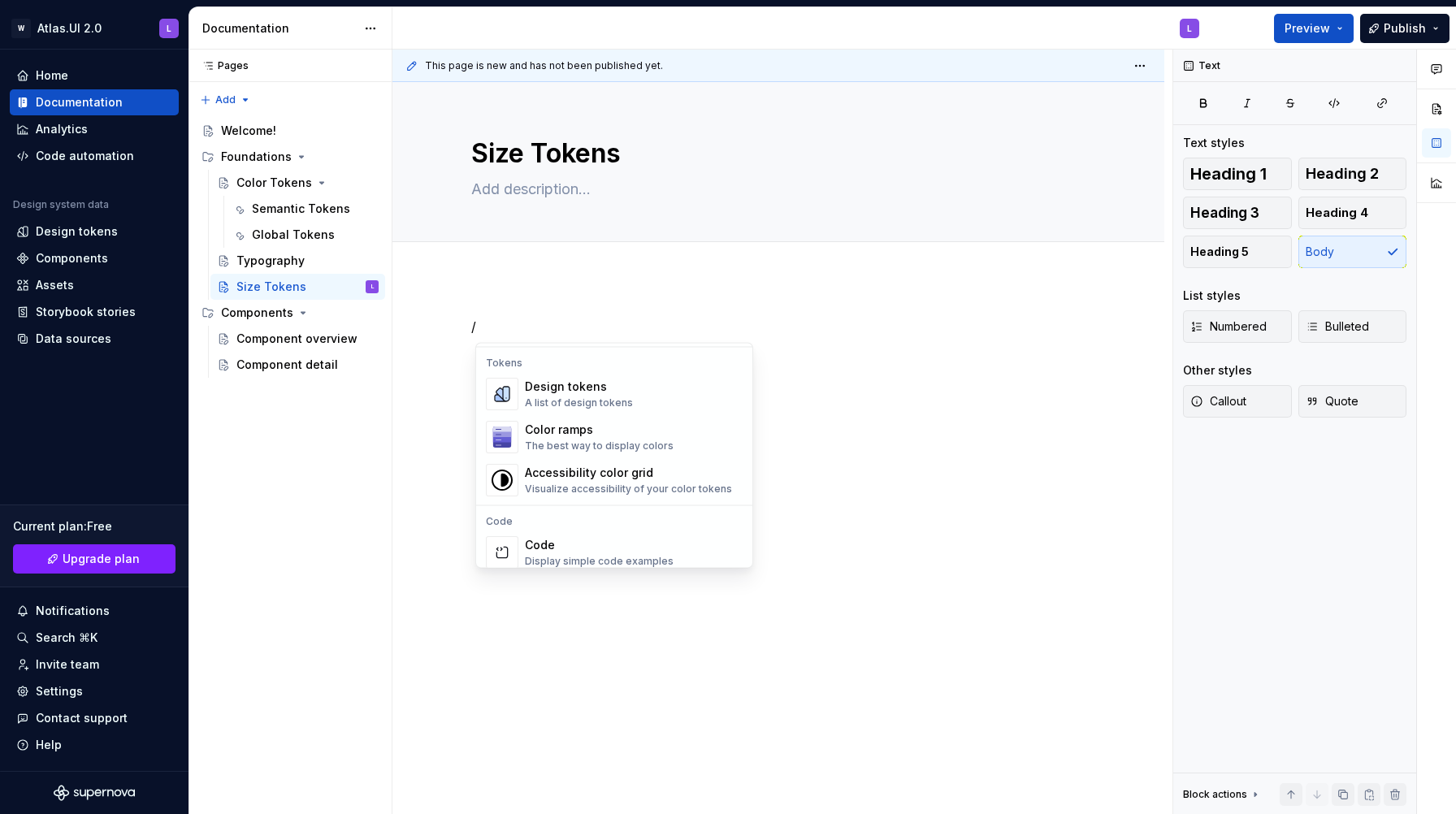
scroll to position [1182, 0]
click at [608, 389] on div "Design tokens A list of design tokens" at bounding box center [578, 387] width 108 height 30
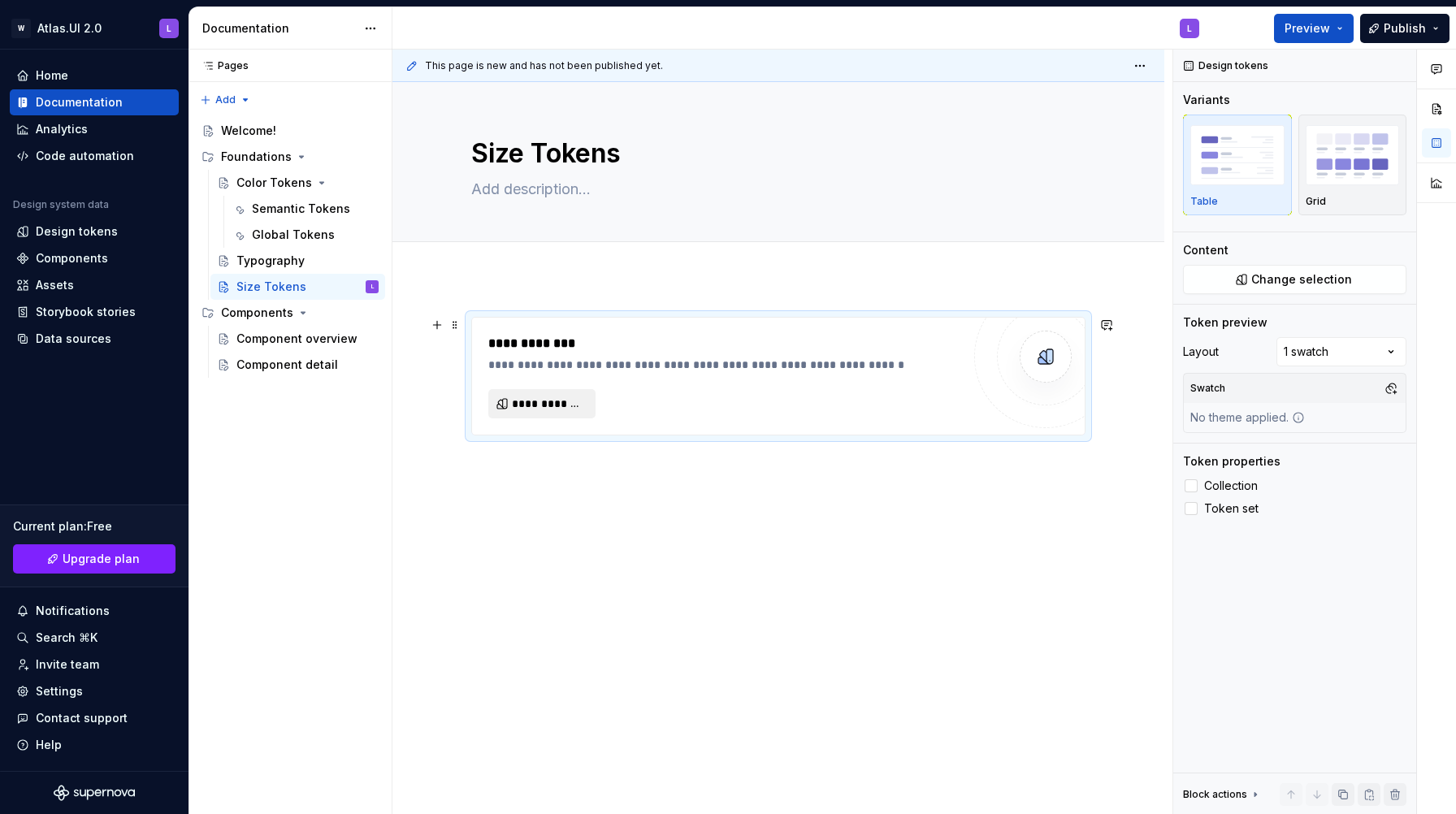
click at [577, 405] on span "**********" at bounding box center [548, 403] width 74 height 17
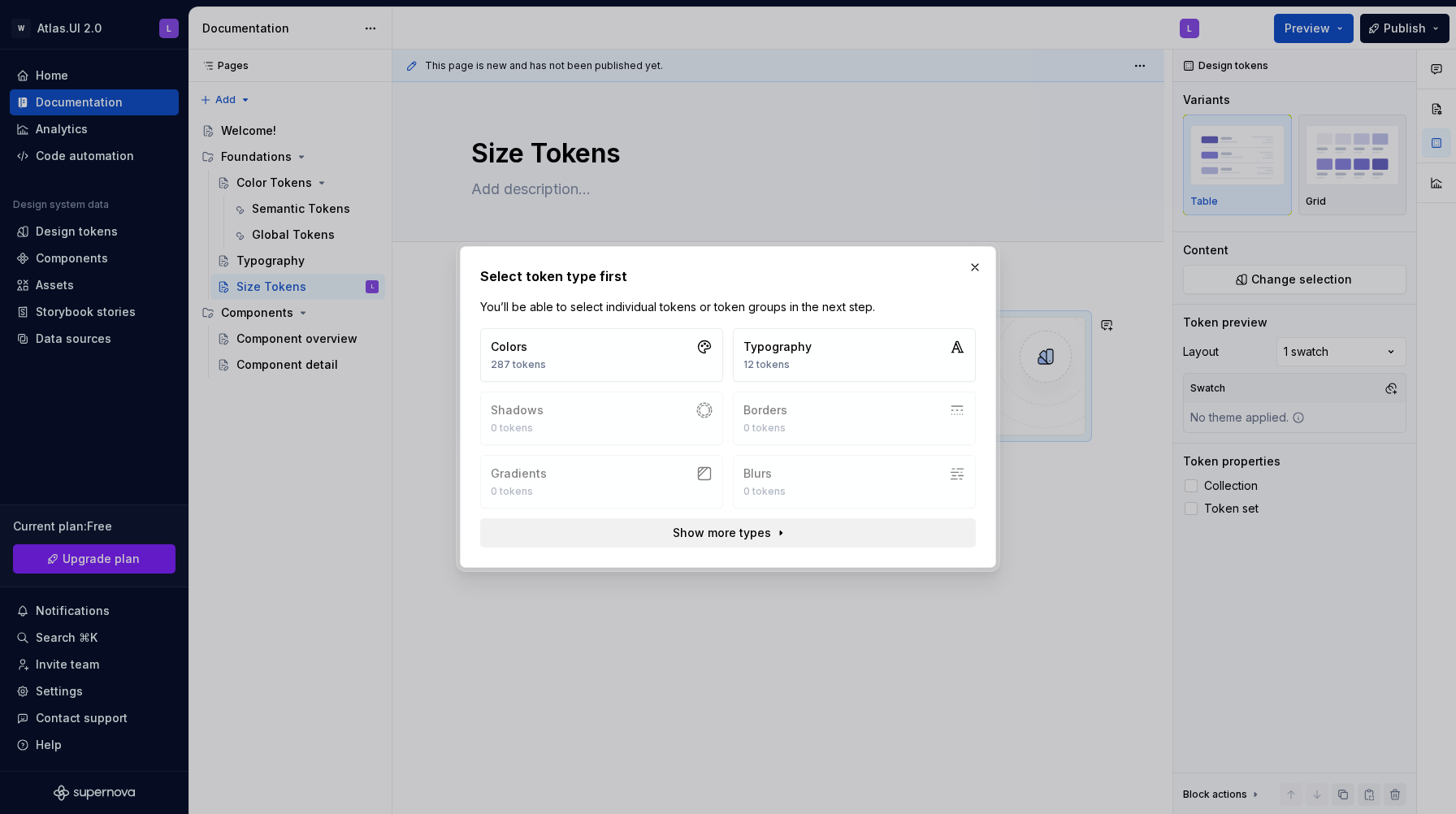
click at [727, 528] on span "Show more types" at bounding box center [722, 533] width 98 height 17
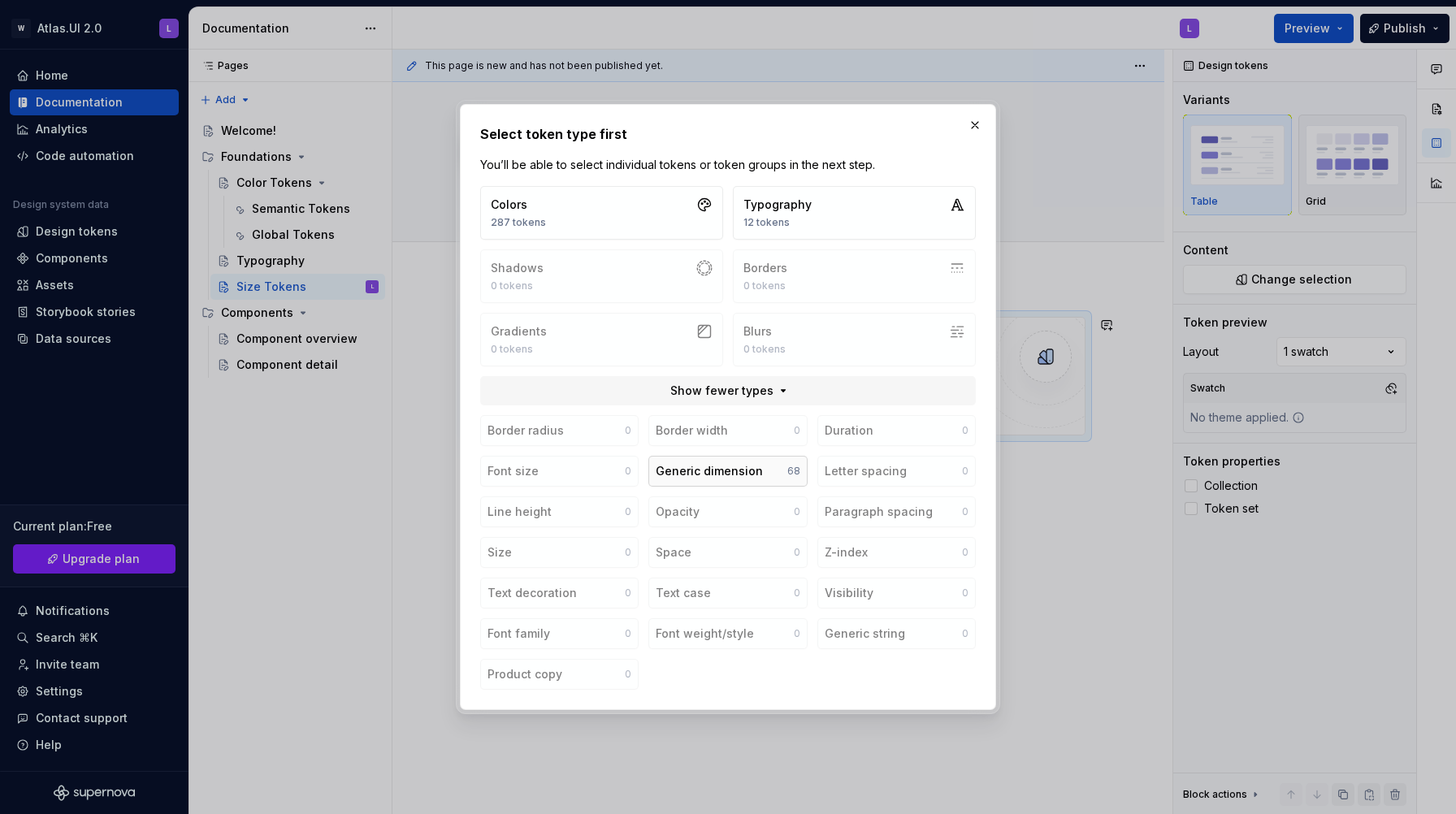
click at [720, 474] on div "Generic dimension" at bounding box center [709, 471] width 107 height 17
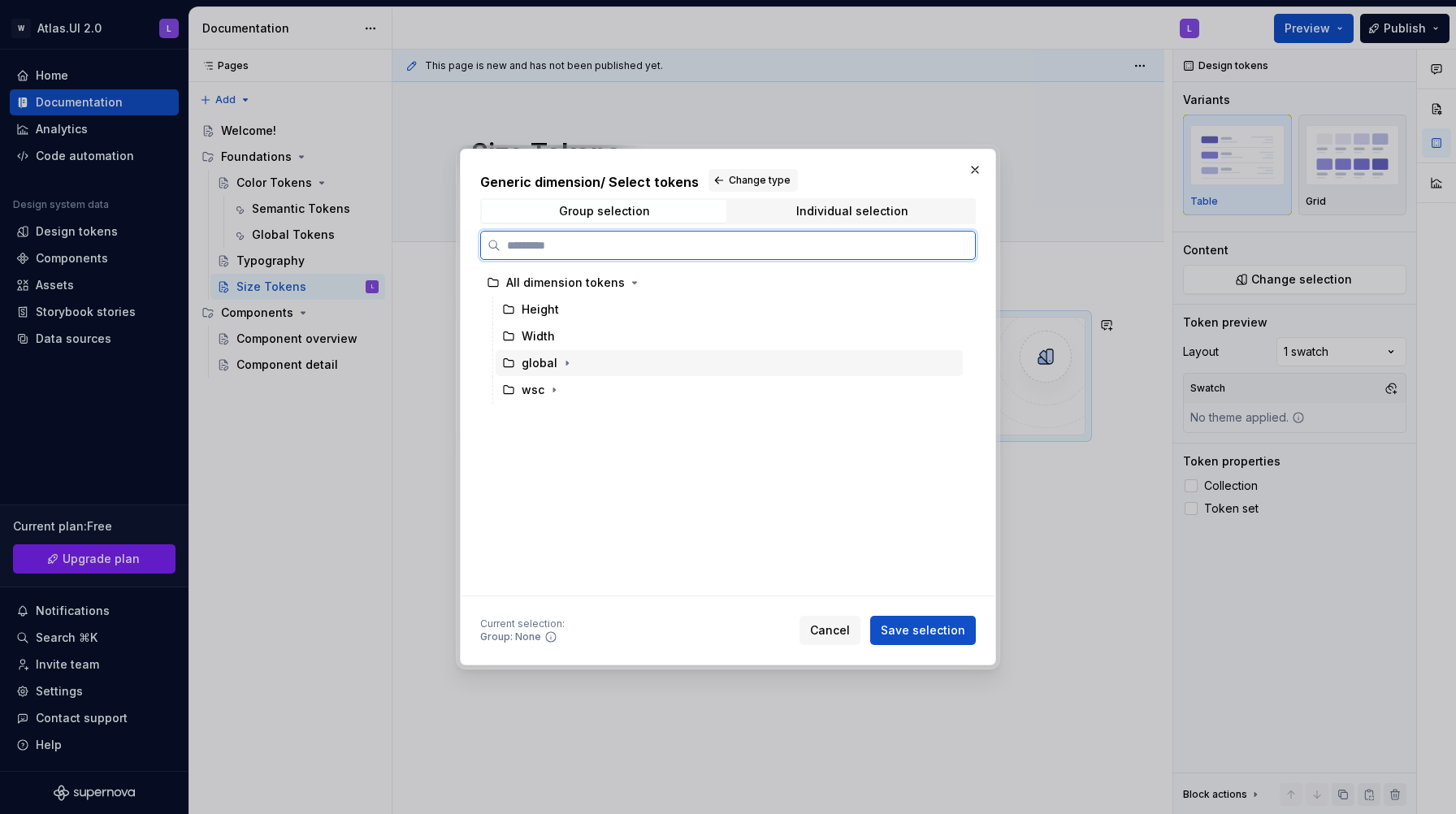
click at [542, 362] on div "global" at bounding box center [539, 363] width 35 height 17
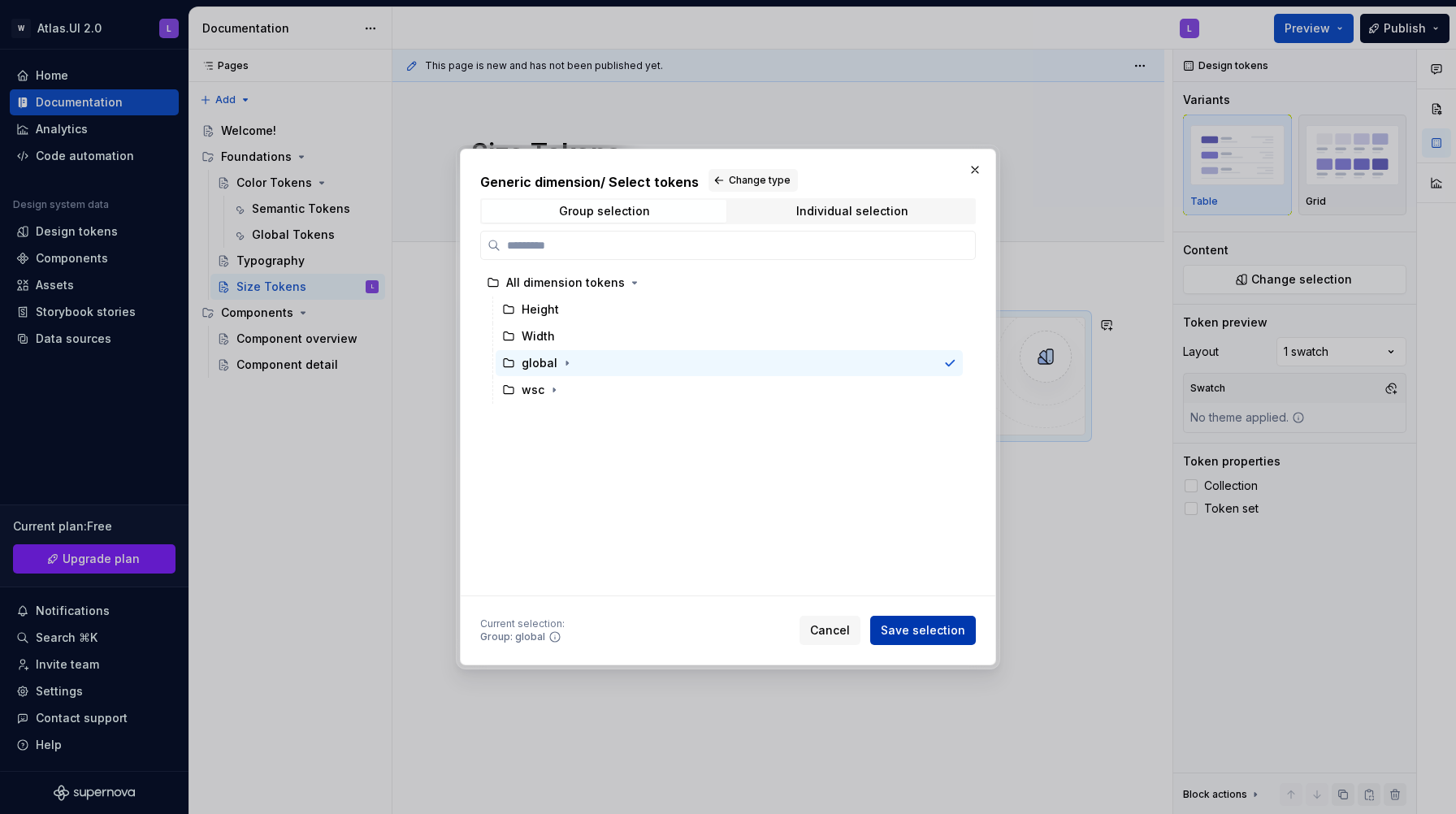
click at [907, 635] on span "Save selection" at bounding box center [923, 631] width 84 height 17
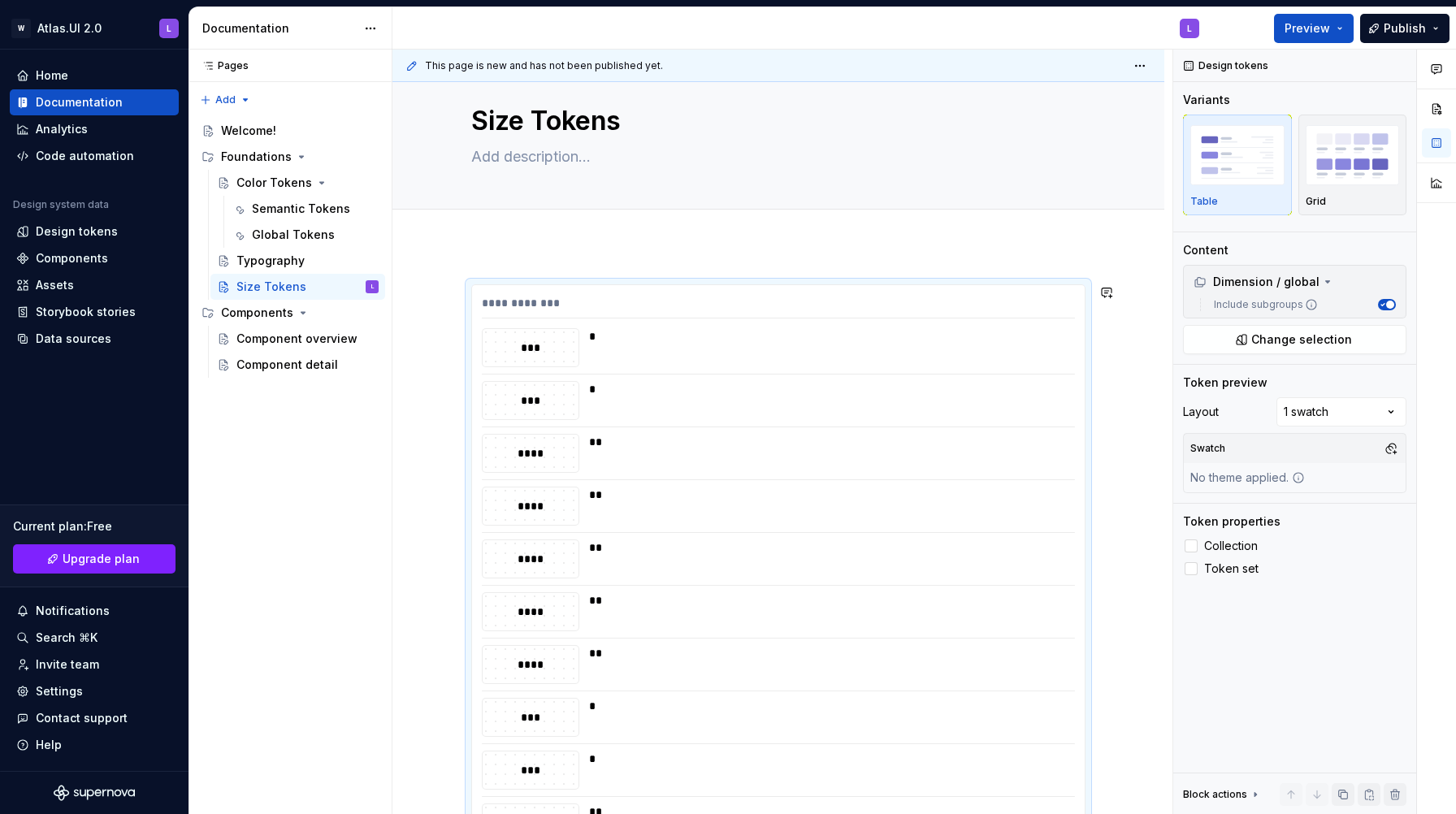
scroll to position [0, 0]
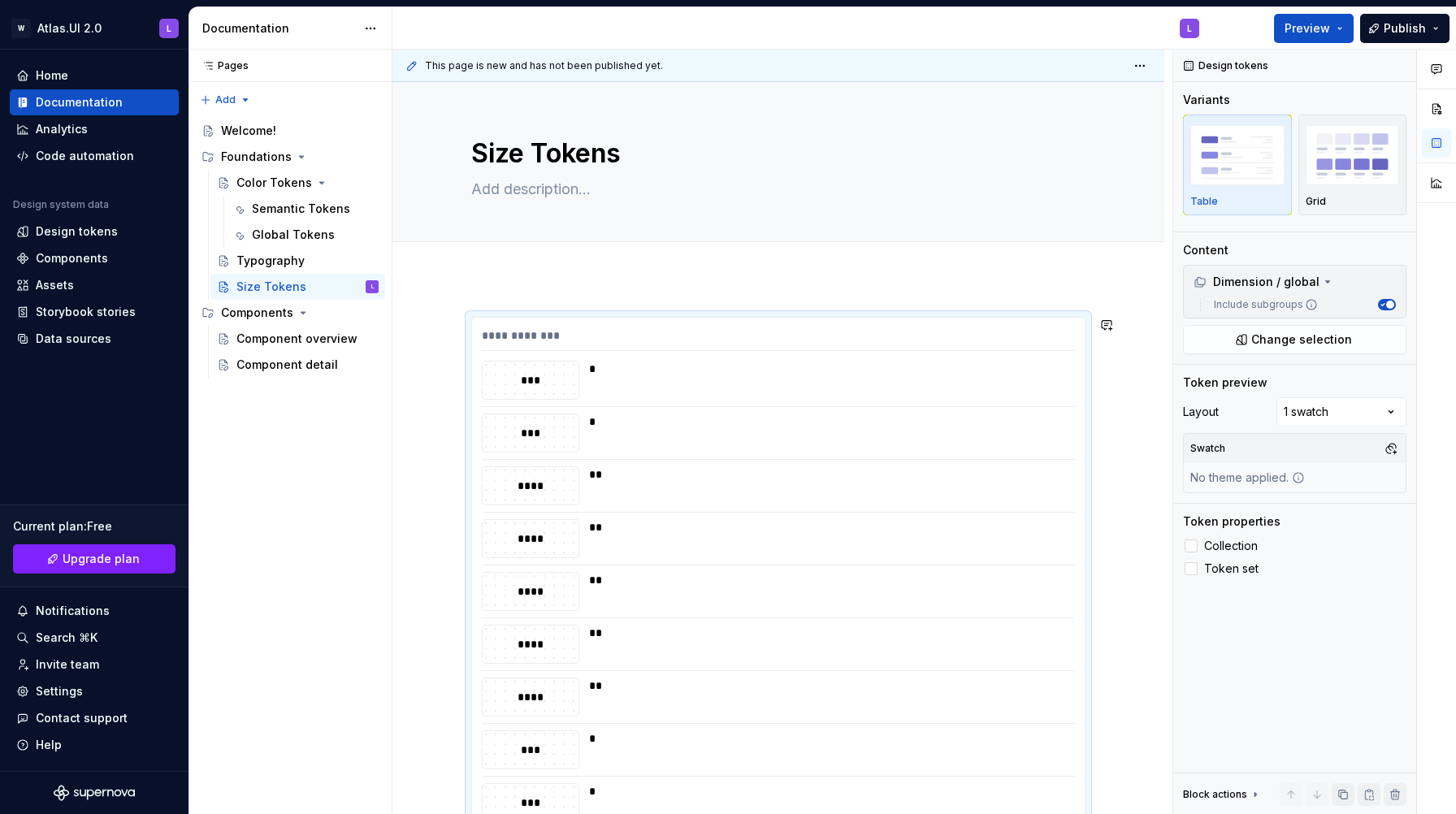
click at [537, 189] on textarea at bounding box center [775, 189] width 614 height 26
type textarea "*"
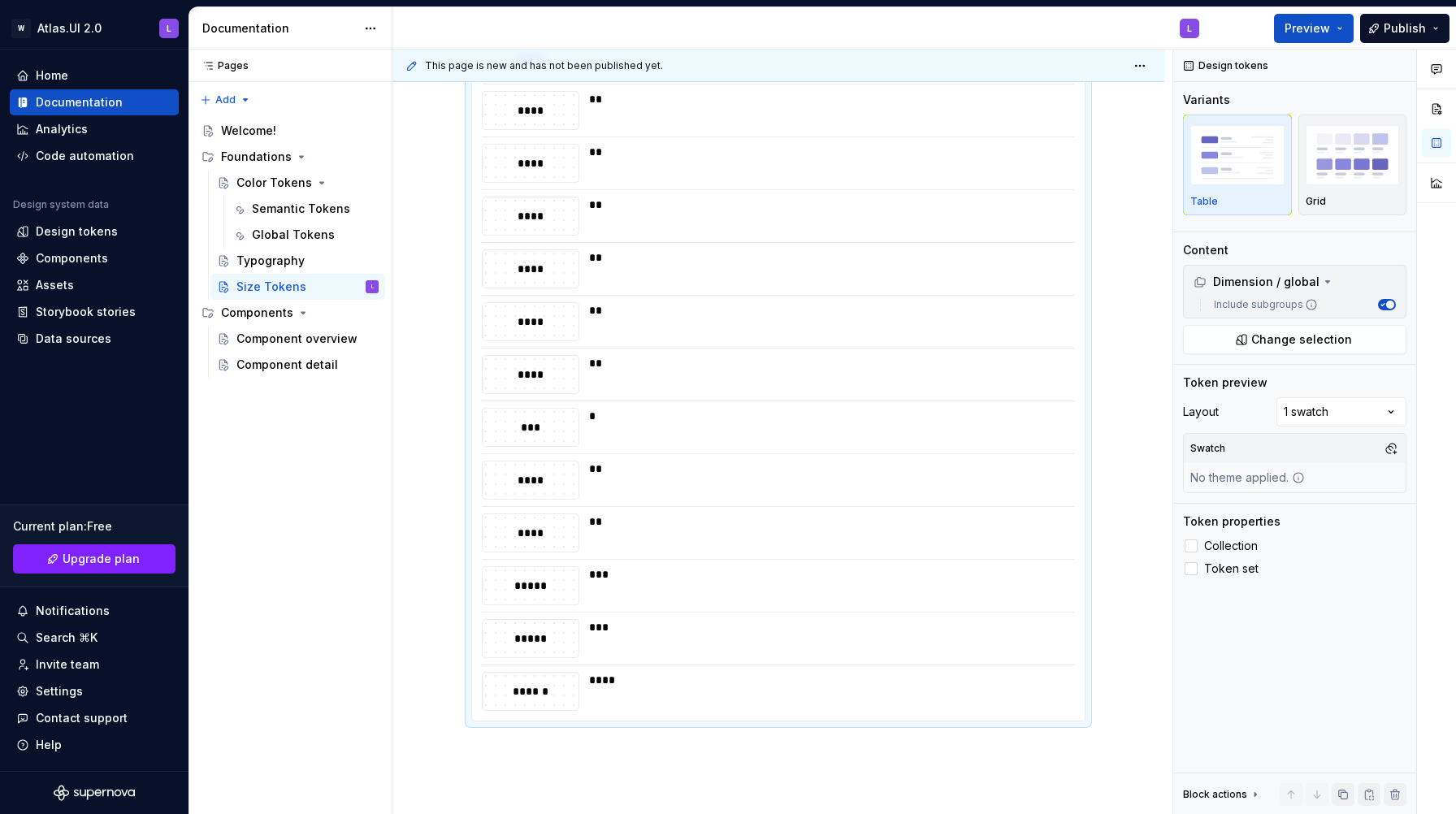
scroll to position [1119, 0]
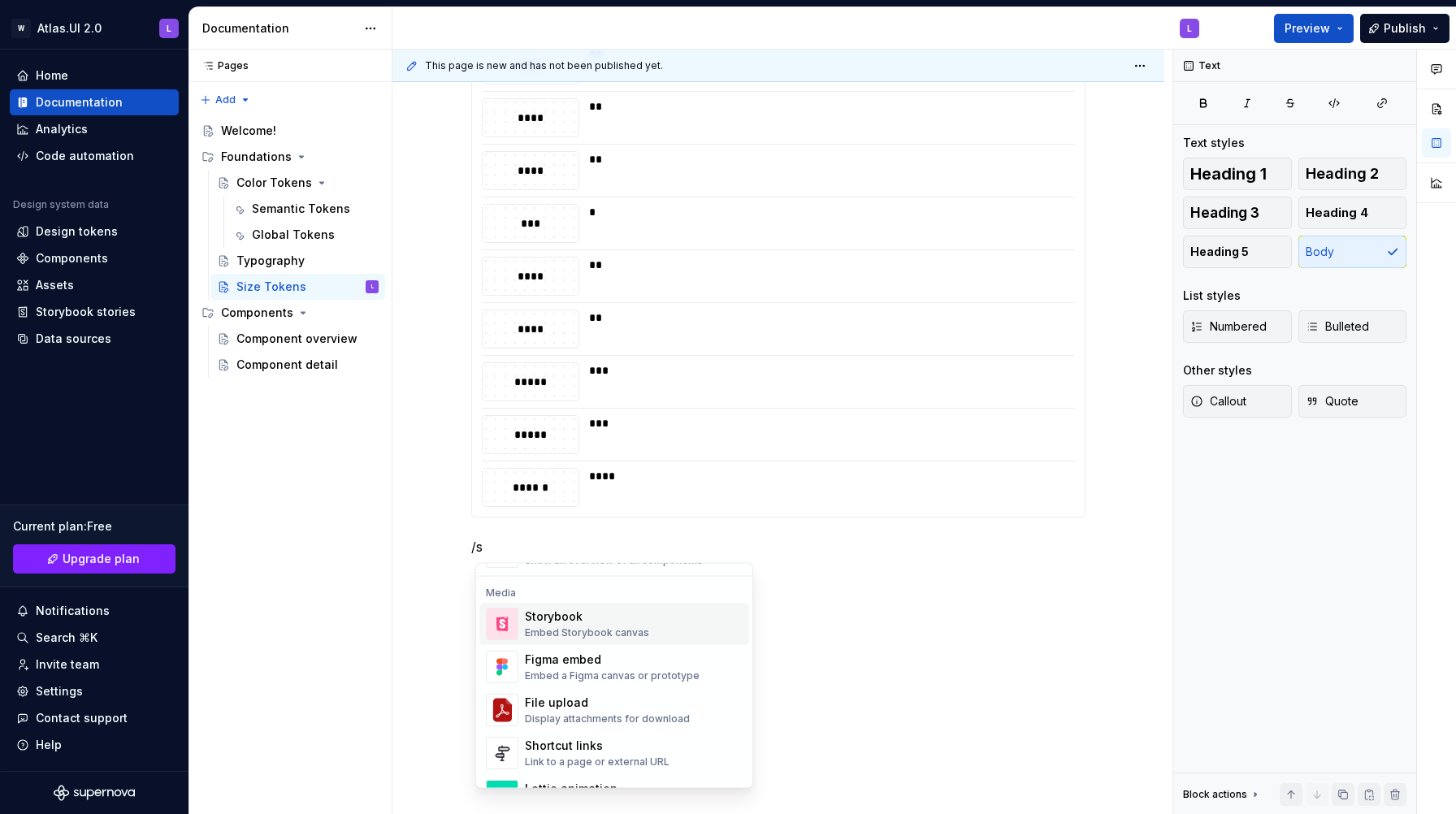
scroll to position [382, 0]
click at [635, 623] on div "Embed Storybook canvas" at bounding box center [586, 628] width 125 height 13
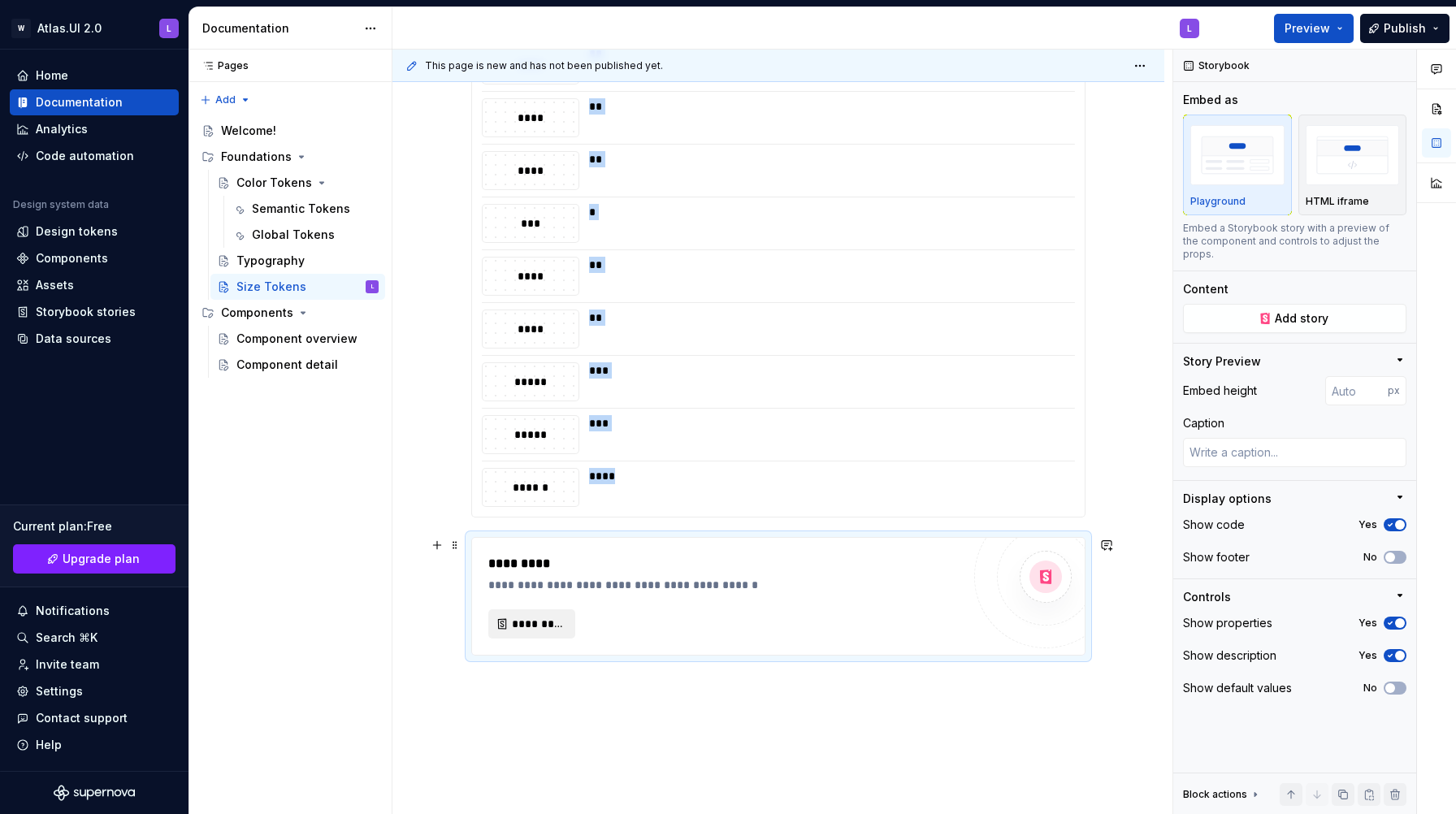
click at [557, 632] on span "*********" at bounding box center [538, 624] width 53 height 17
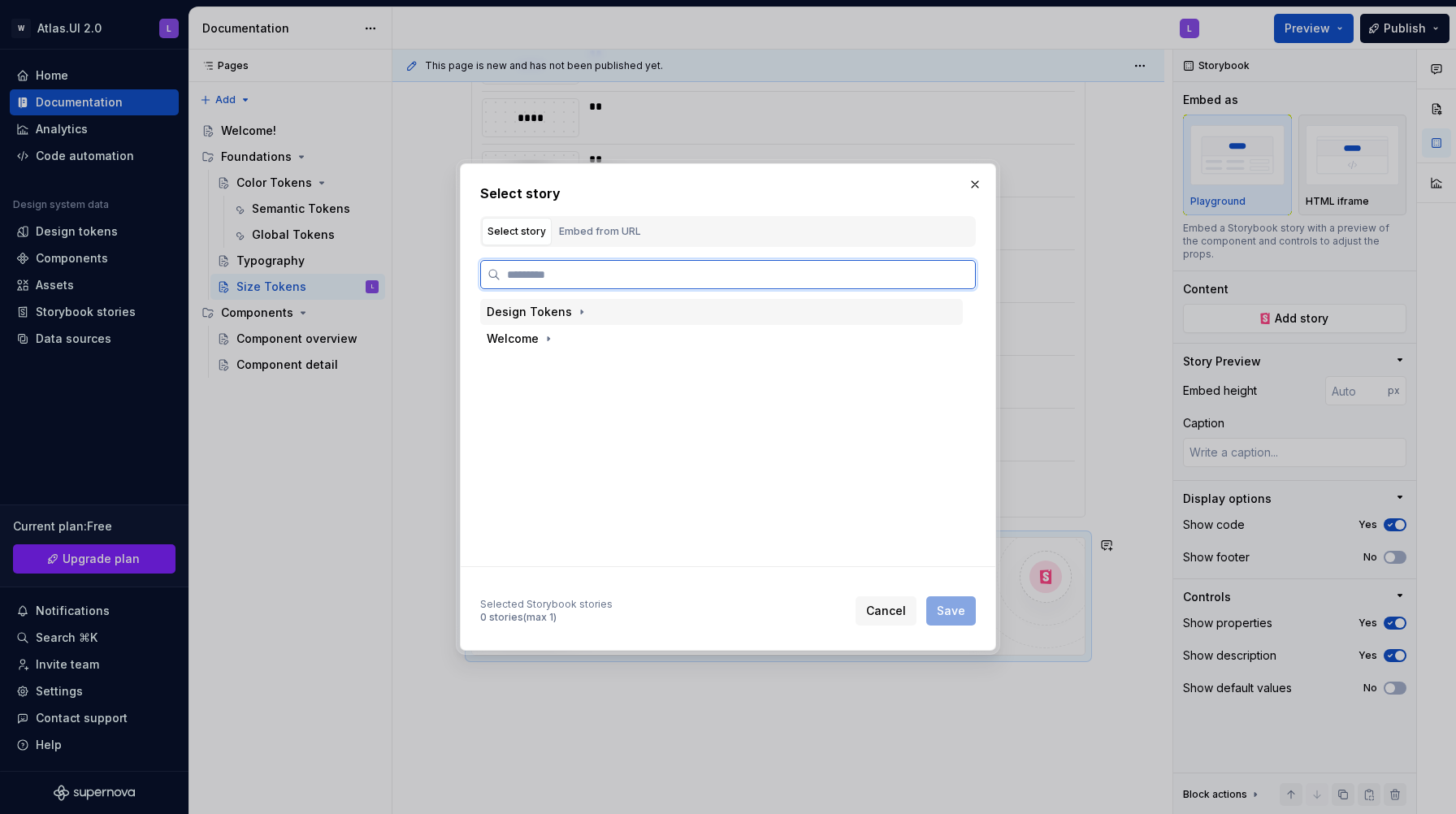
click at [566, 315] on div "Design Tokens" at bounding box center [537, 312] width 103 height 17
click at [547, 427] on div "Sizes" at bounding box center [536, 419] width 30 height 17
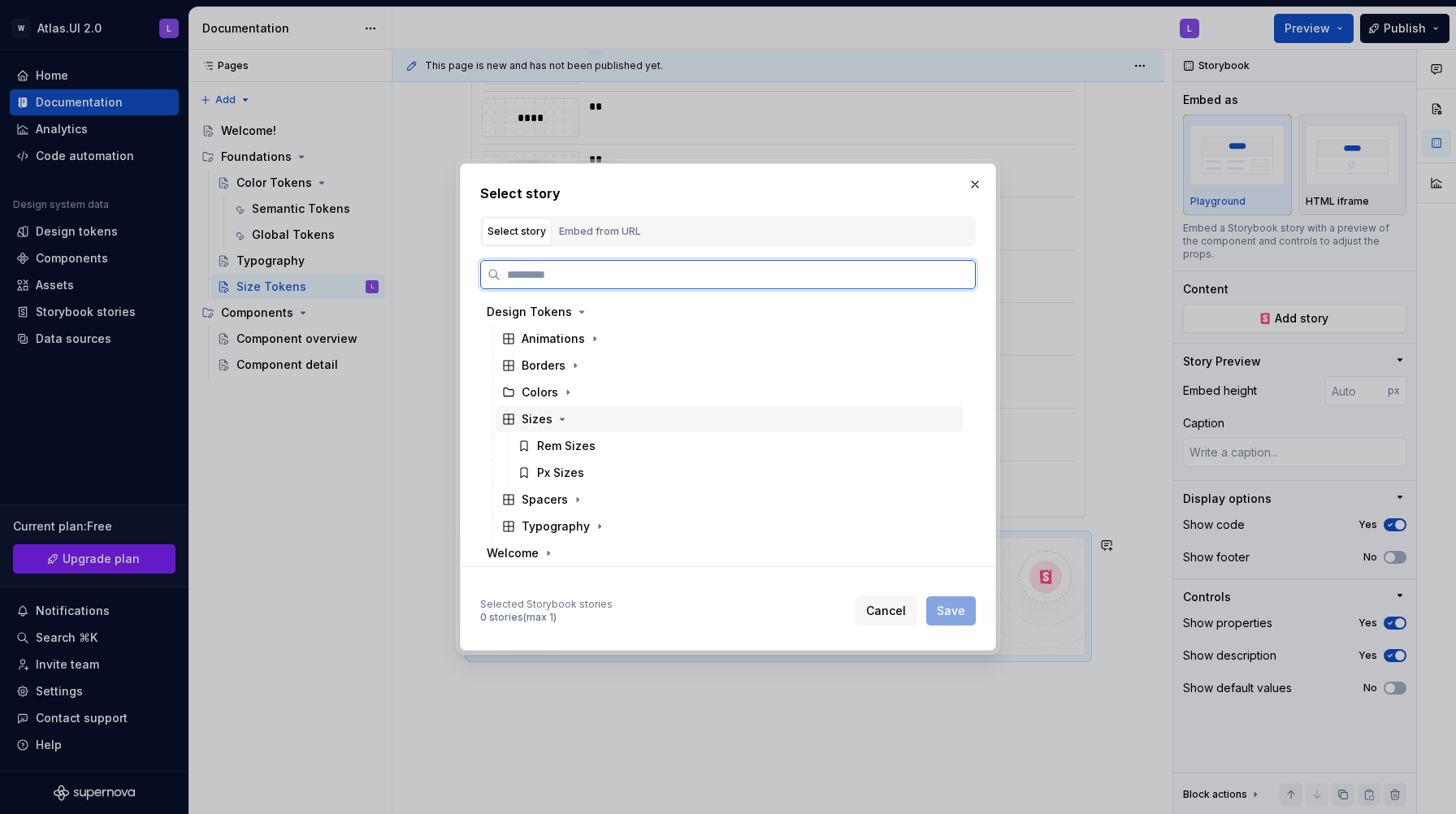
click at [533, 417] on div "Sizes" at bounding box center [536, 419] width 30 height 17
click at [539, 422] on div "Sizes" at bounding box center [536, 419] width 30 height 17
click at [555, 449] on div "Rem Sizes" at bounding box center [567, 446] width 59 height 17
click at [559, 471] on div "Px Sizes" at bounding box center [561, 473] width 47 height 17
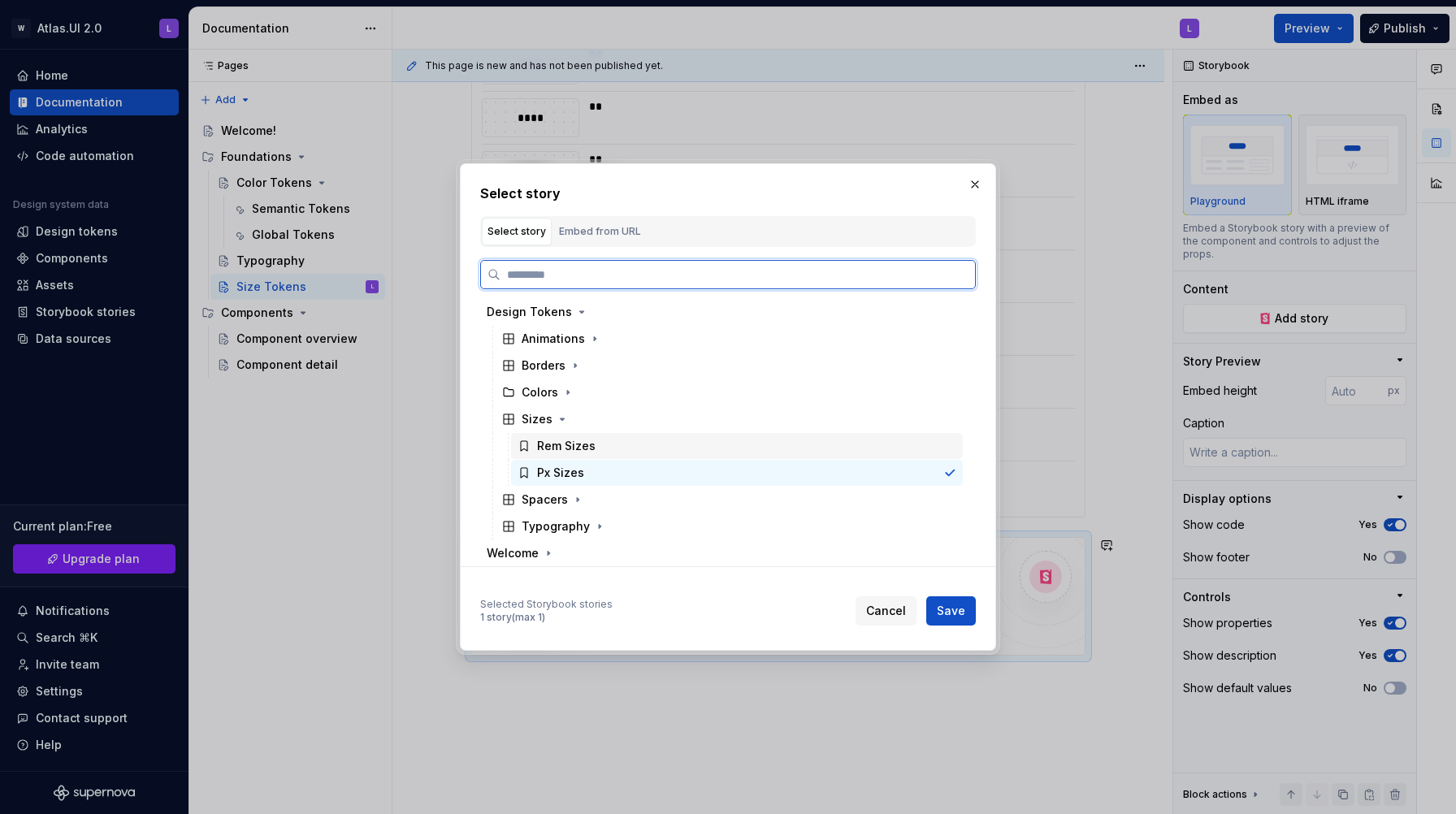
click at [602, 448] on div "Rem Sizes" at bounding box center [736, 446] width 452 height 26
click at [601, 462] on div "Px Sizes" at bounding box center [736, 473] width 452 height 26
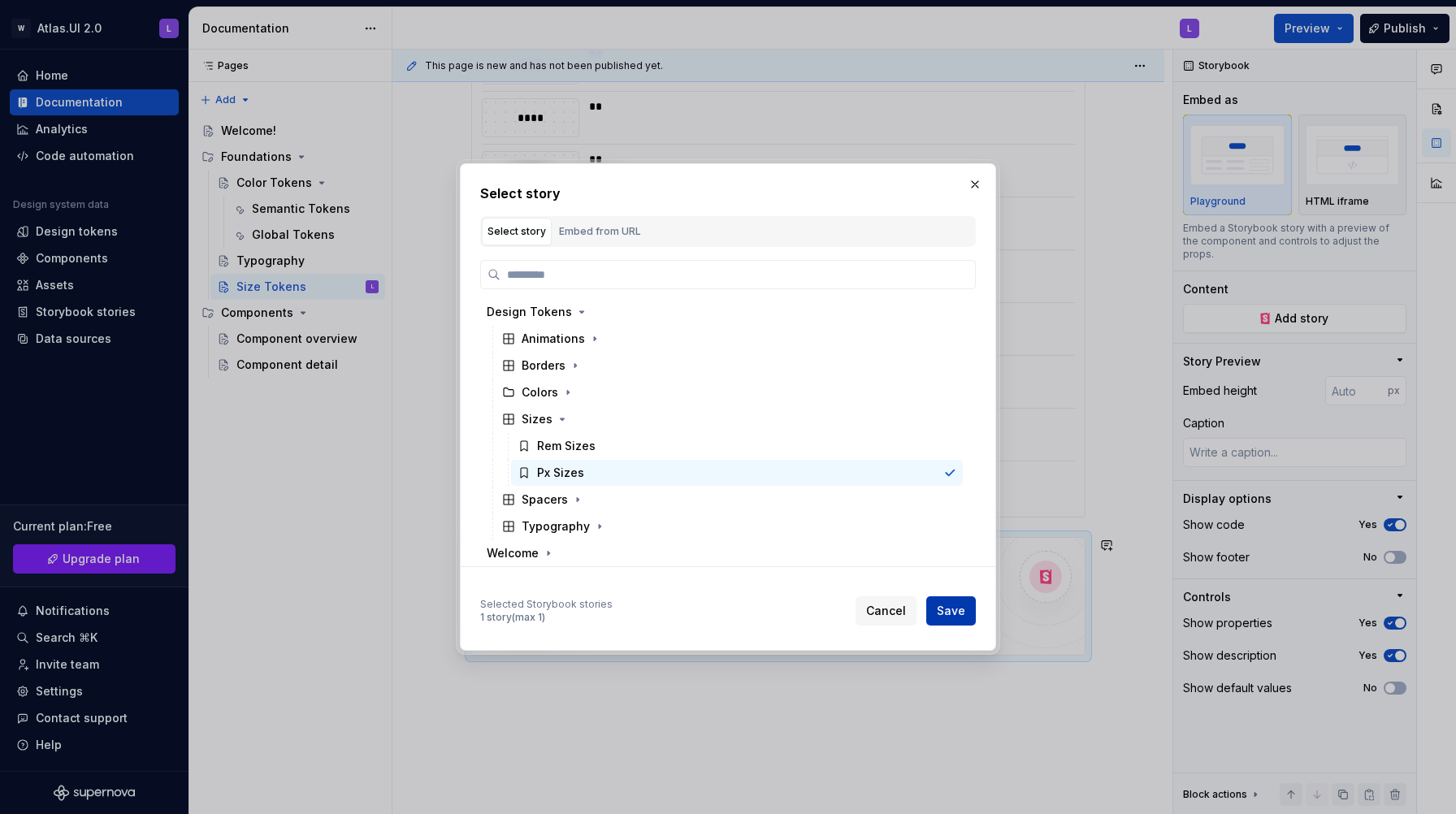
click at [939, 609] on span "Save" at bounding box center [950, 611] width 28 height 17
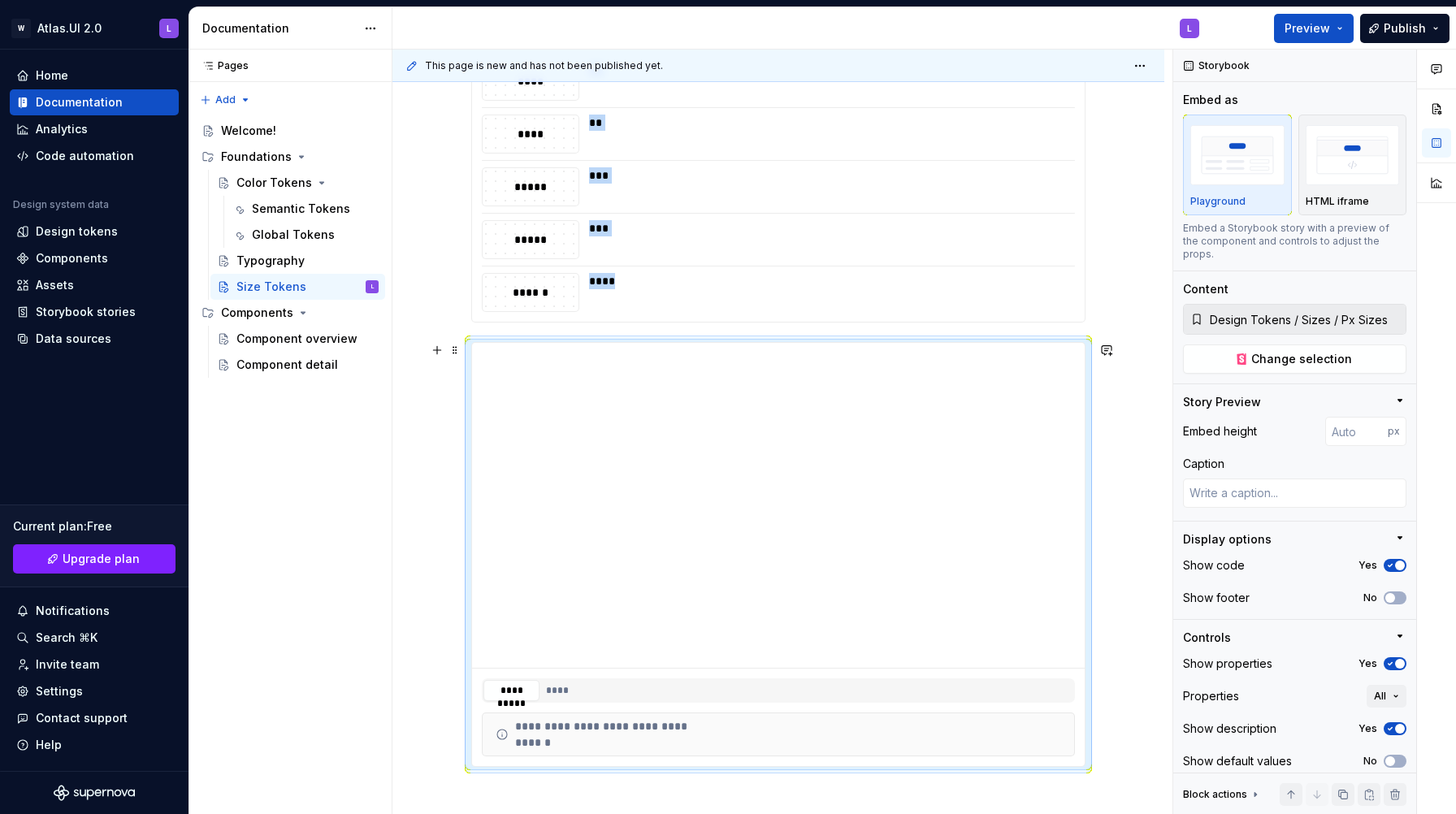
scroll to position [1471, 0]
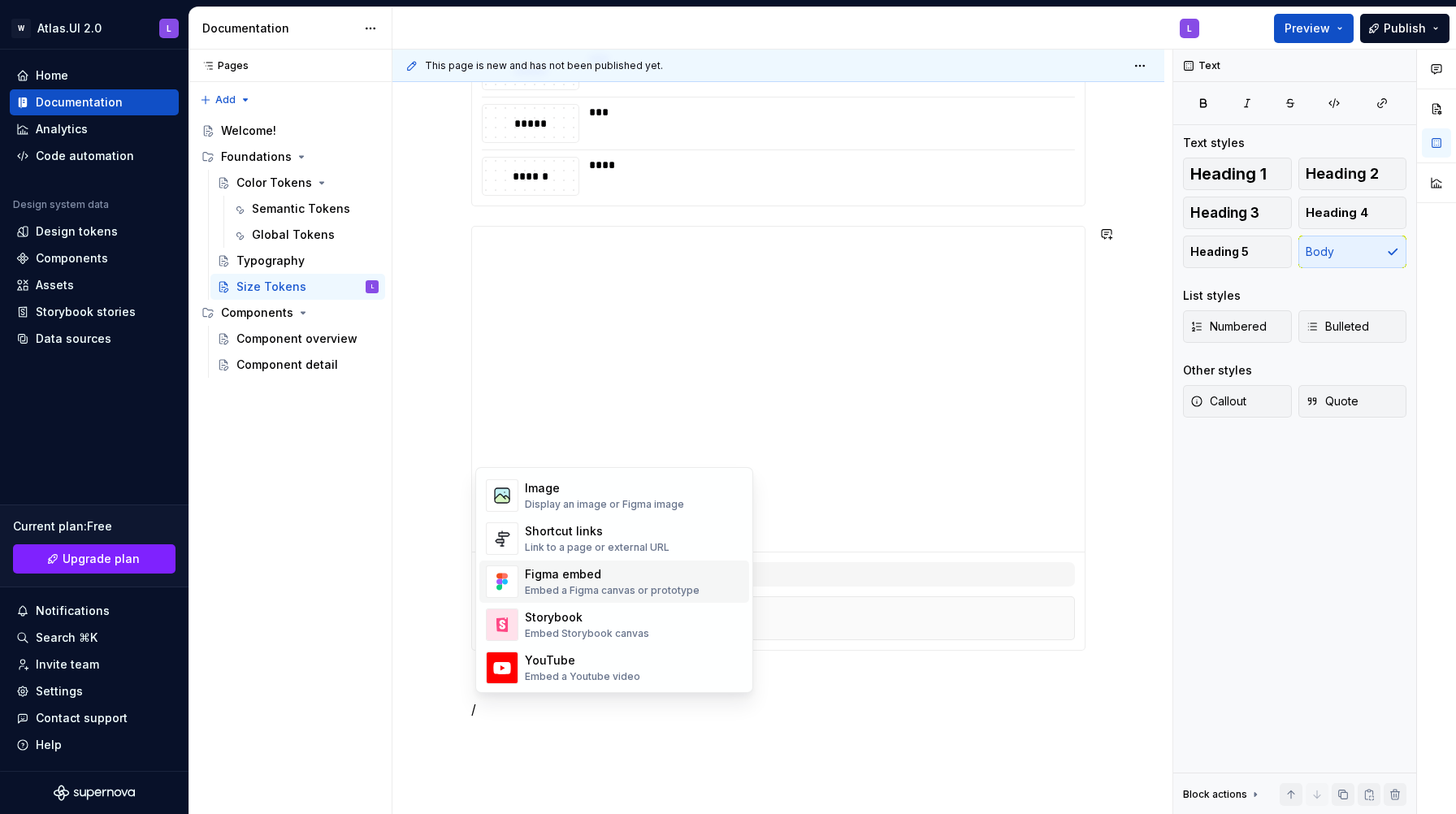
scroll to position [703, 0]
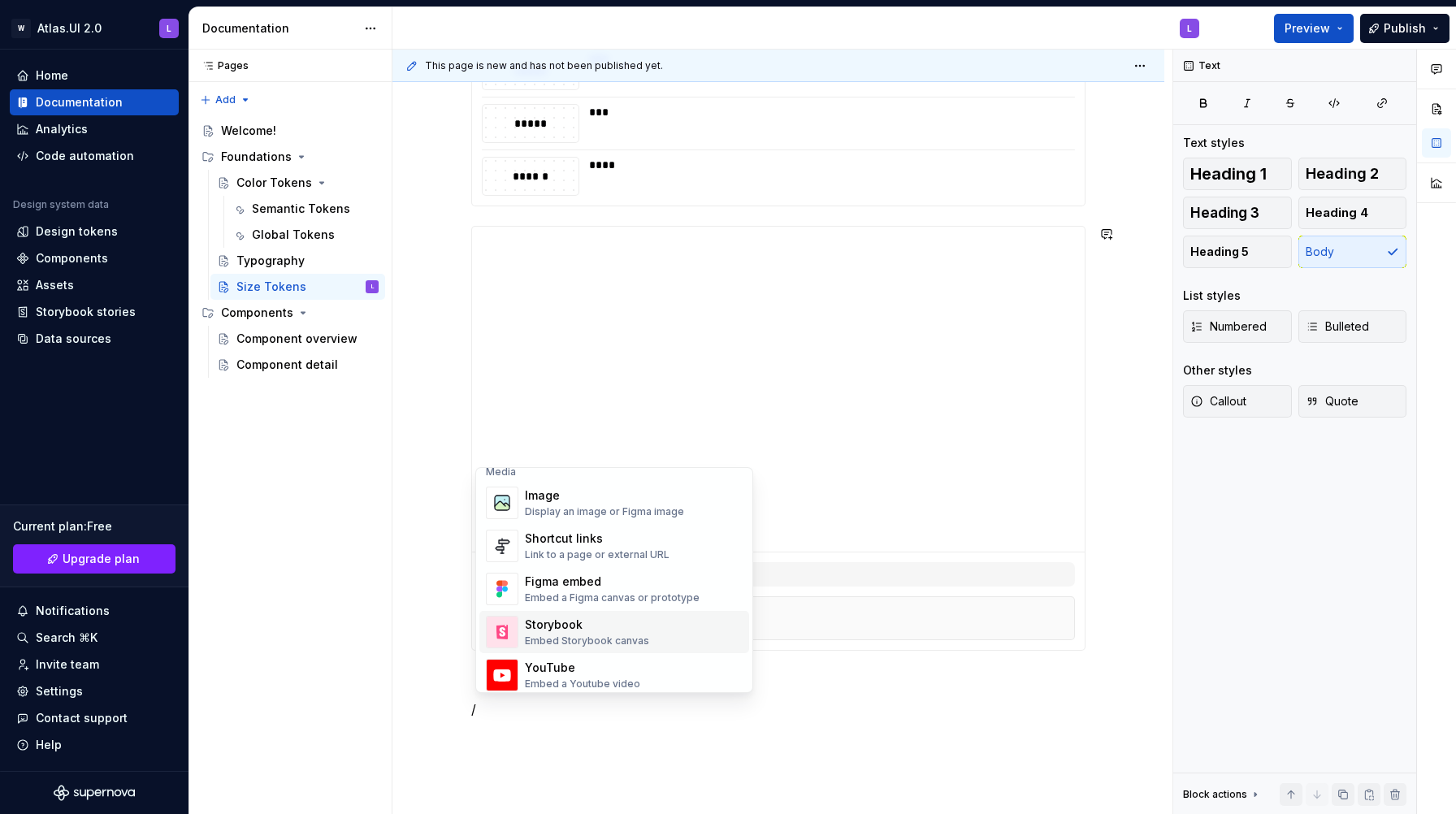
click at [550, 626] on div "Storybook" at bounding box center [586, 625] width 125 height 17
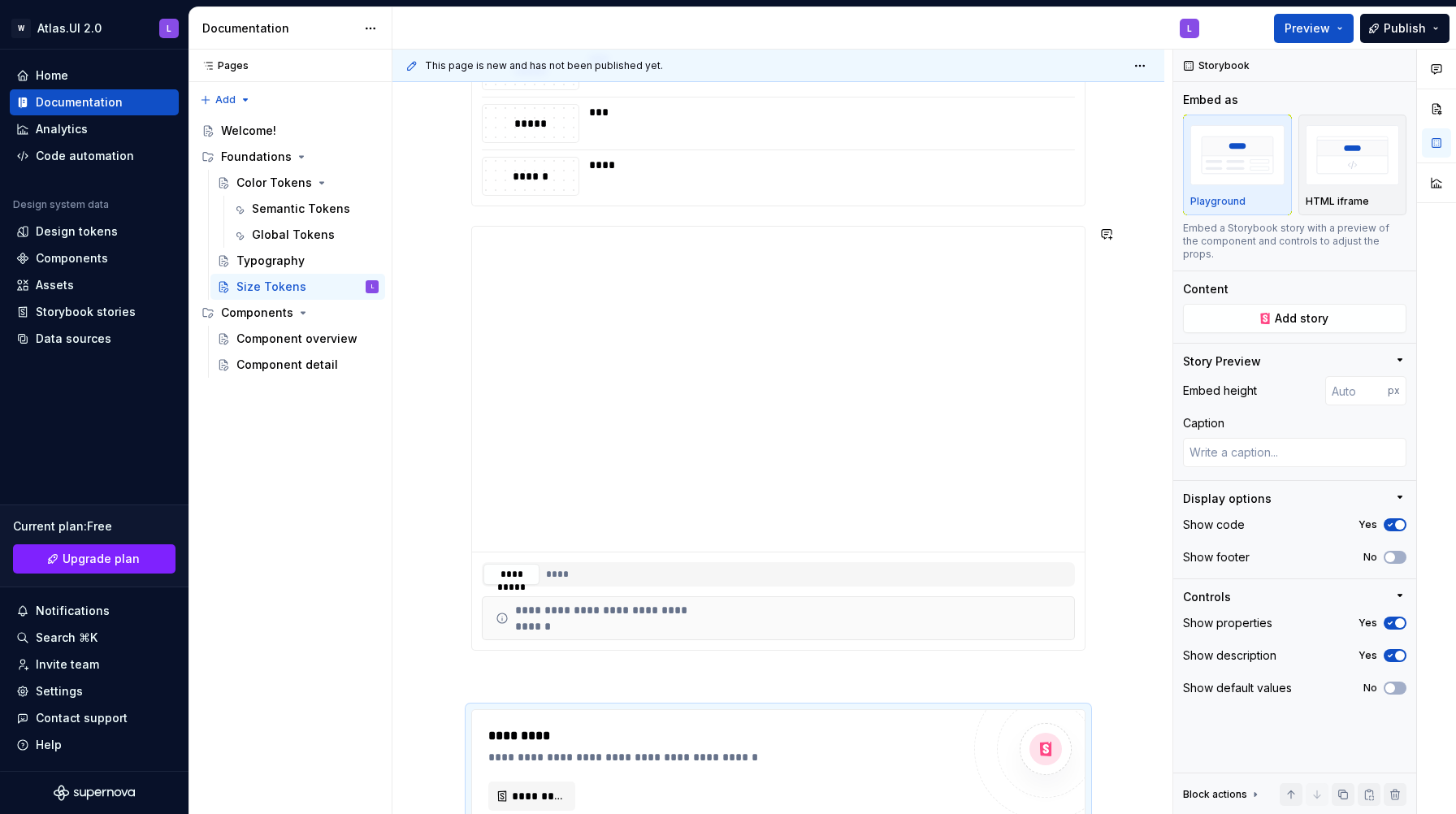
scroll to position [1485, 0]
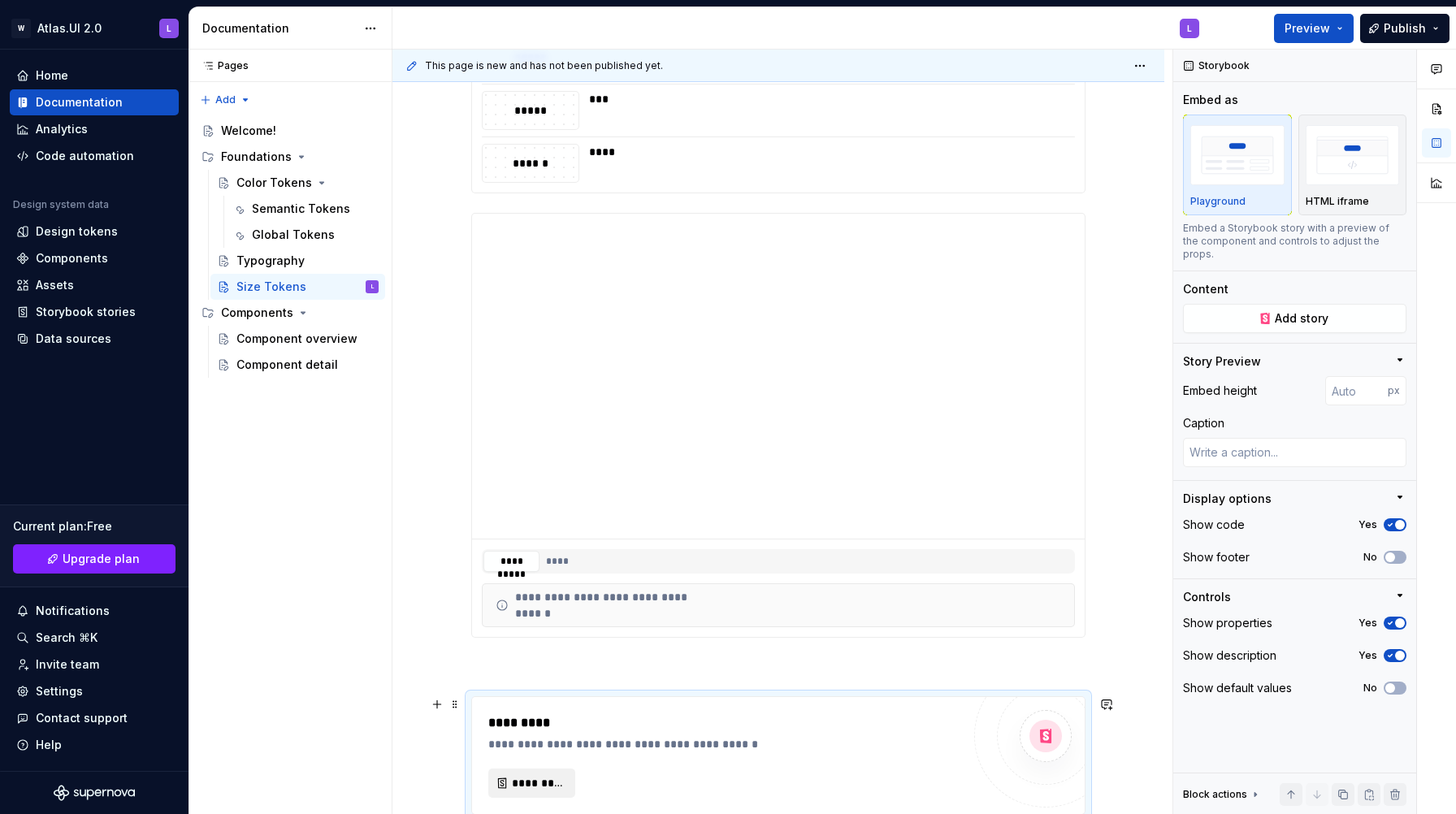
click at [554, 789] on span "*********" at bounding box center [538, 783] width 53 height 17
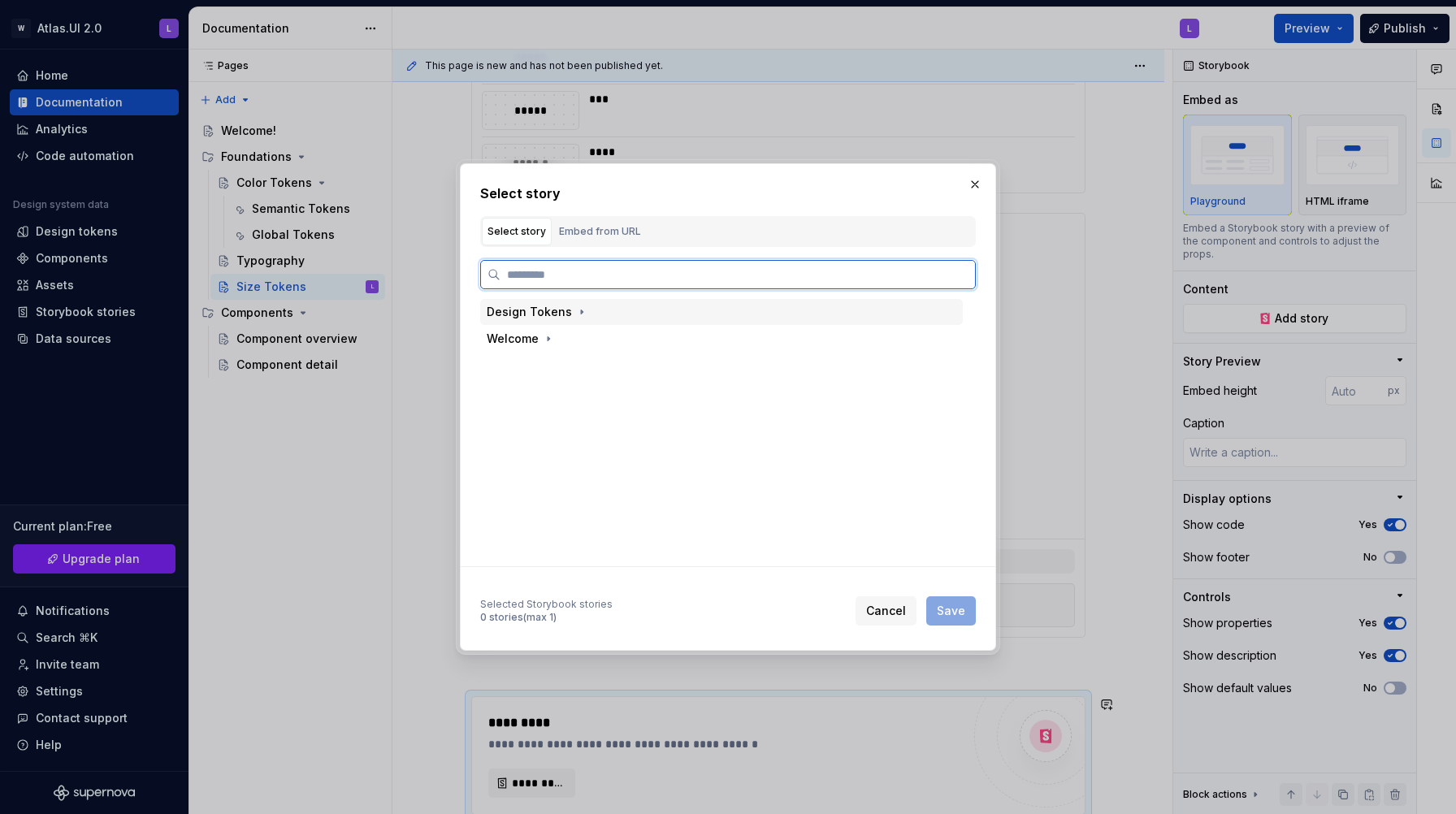
click at [559, 317] on div "Design Tokens" at bounding box center [528, 312] width 85 height 17
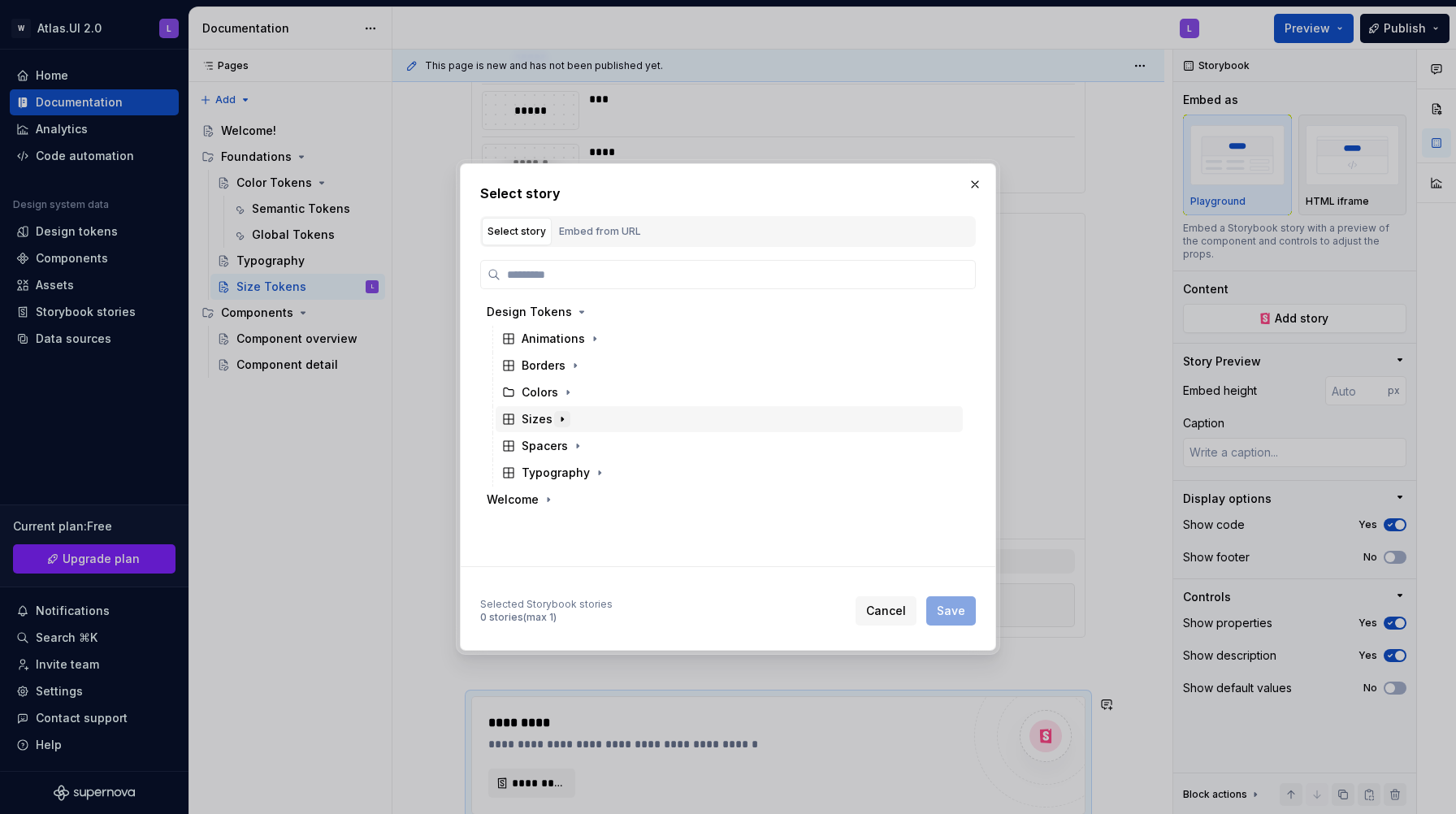
click at [560, 417] on icon "button" at bounding box center [562, 419] width 13 height 13
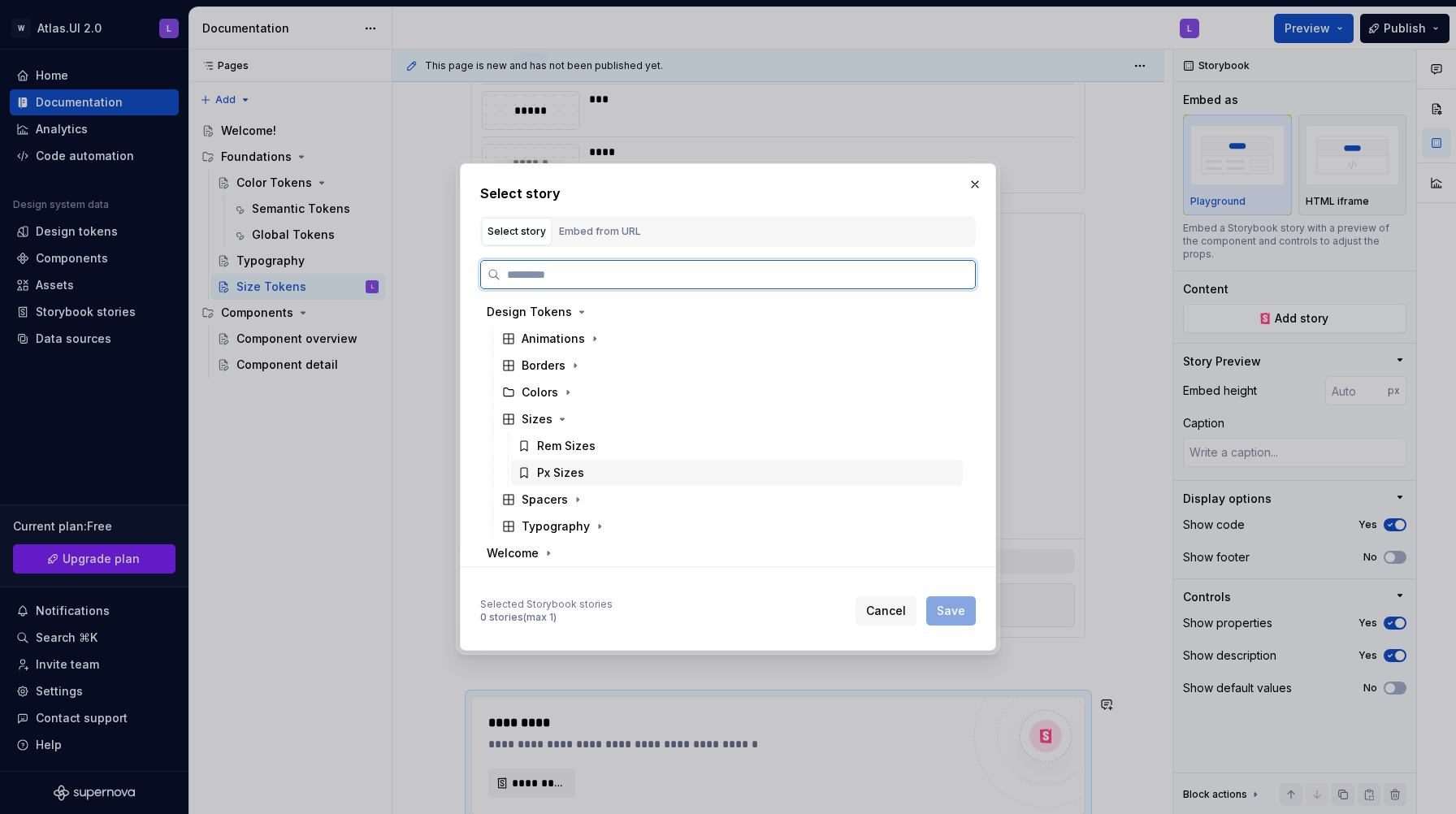
click at [561, 472] on div "Px Sizes" at bounding box center [561, 473] width 47 height 17
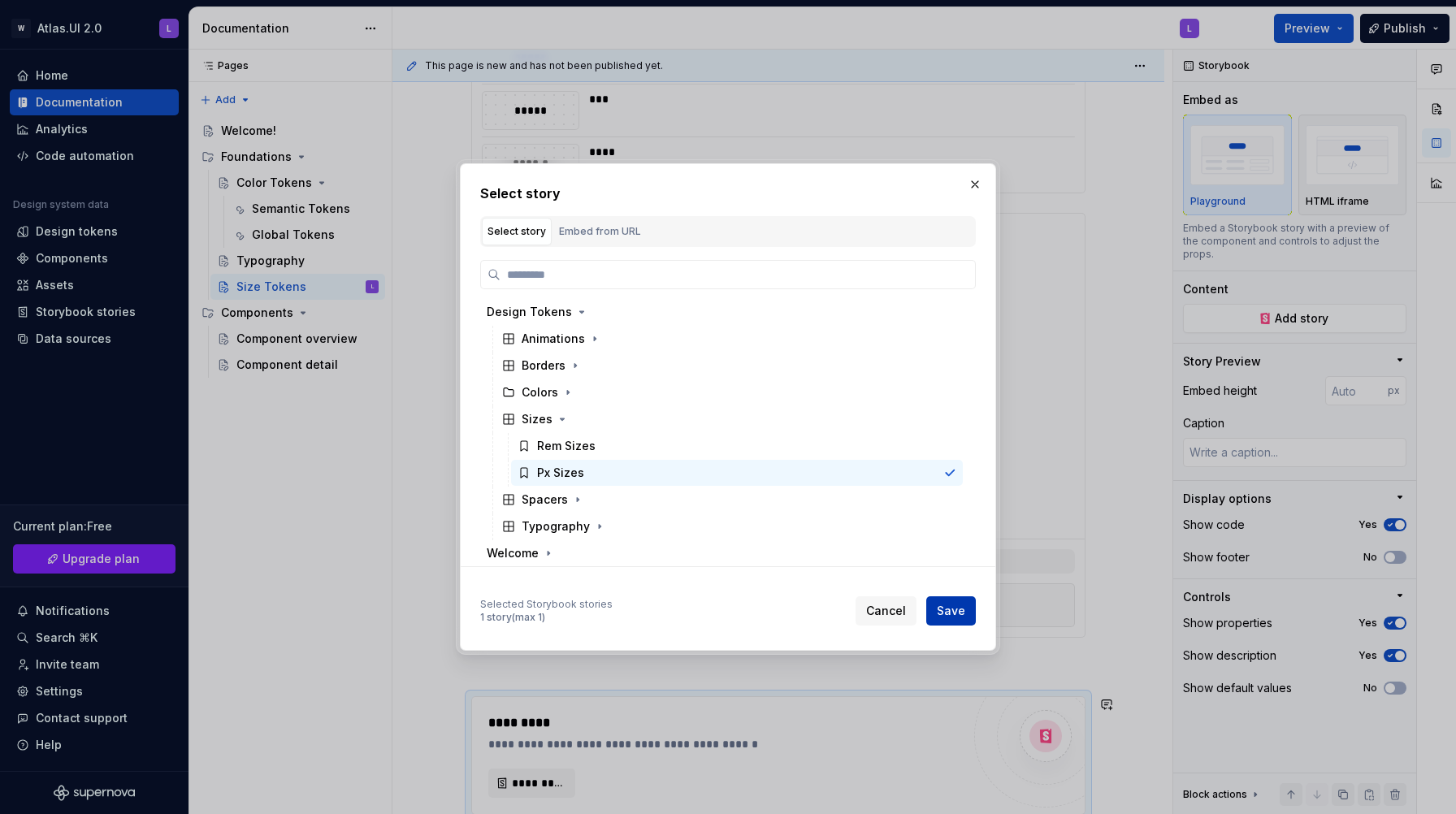
click at [949, 612] on span "Save" at bounding box center [950, 611] width 28 height 17
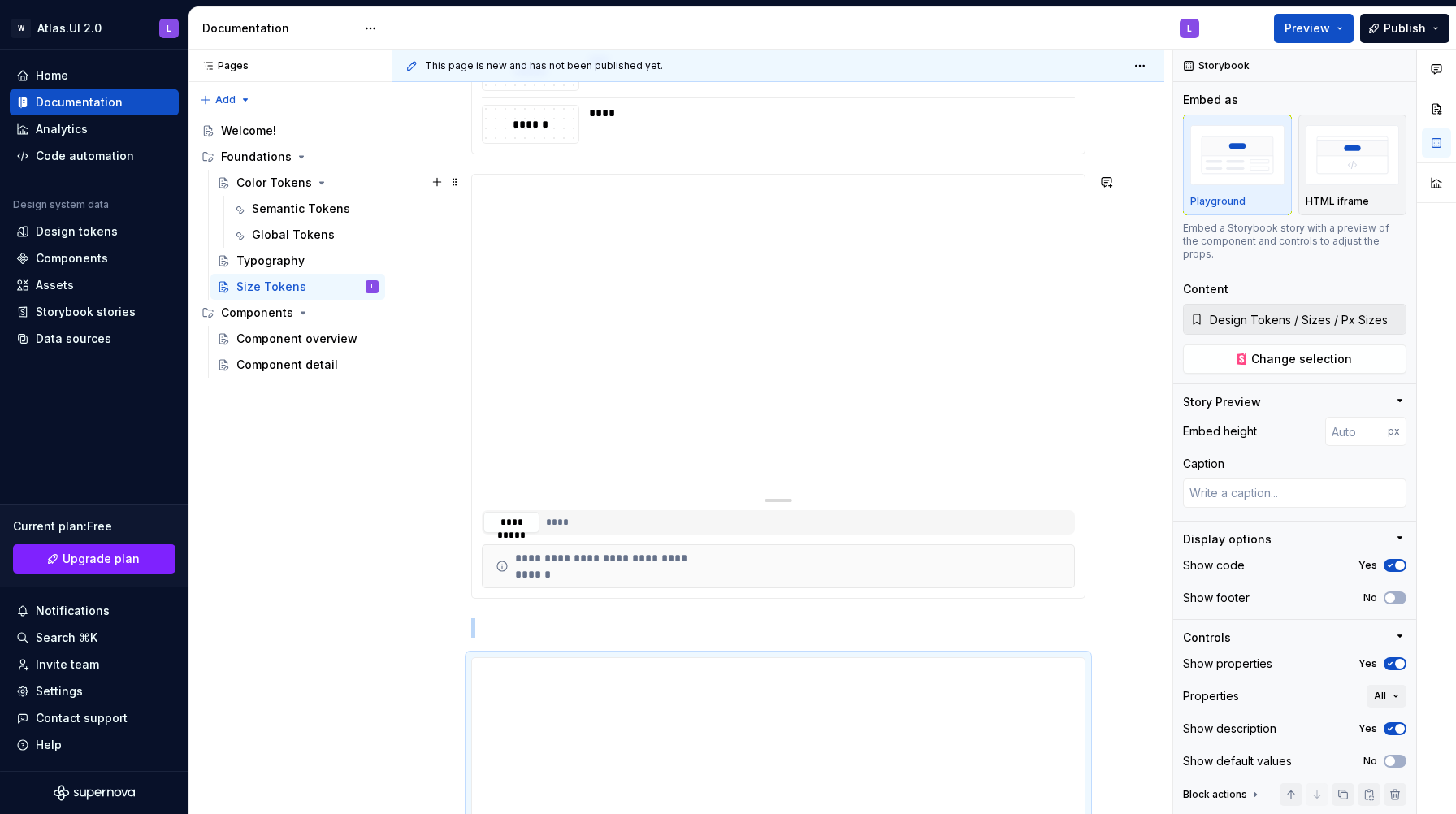
scroll to position [1488, 0]
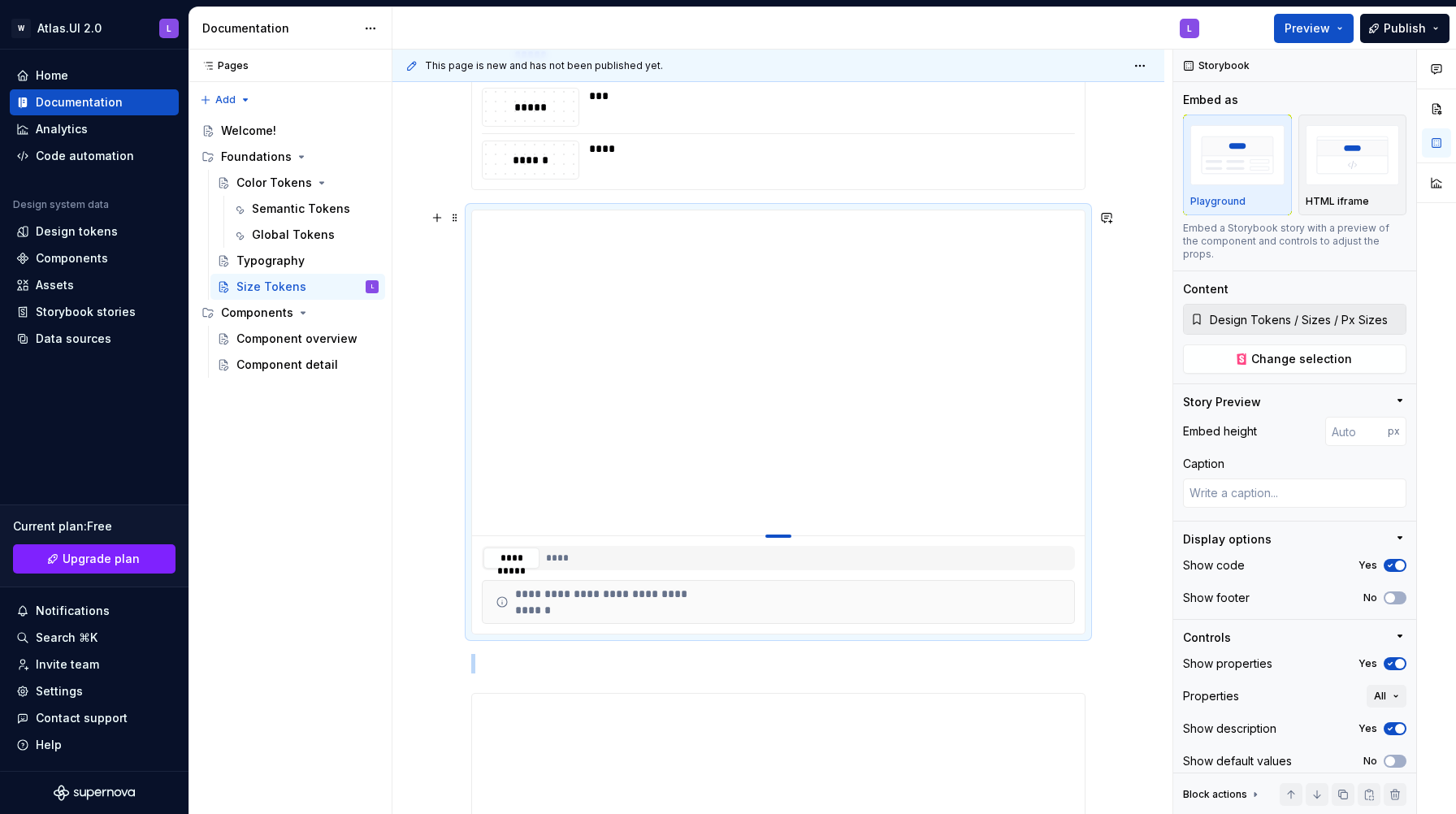
type textarea "*"
type input "509"
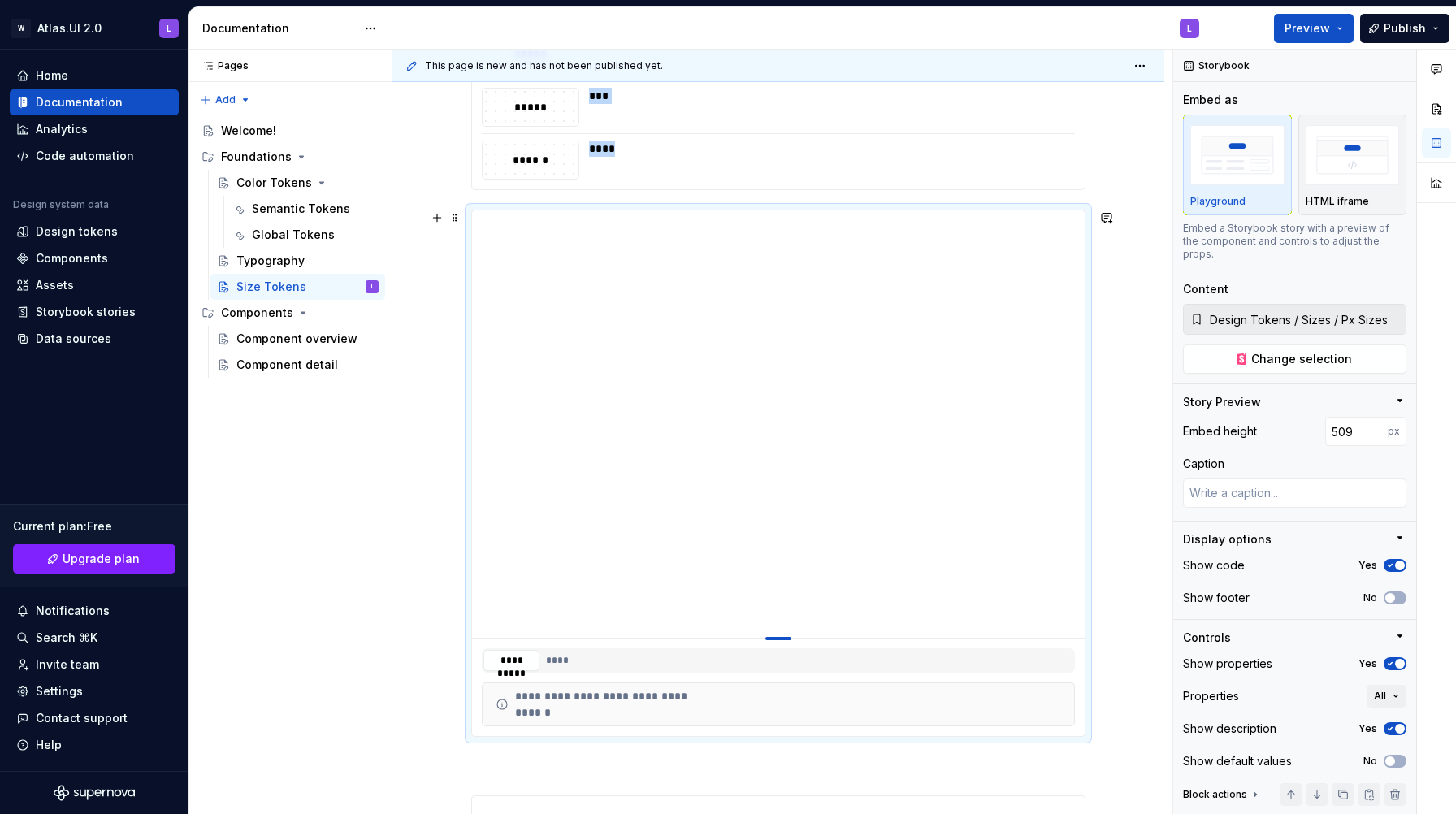
type textarea "*"
type input "526"
type textarea "*"
type input "542"
type textarea "*"
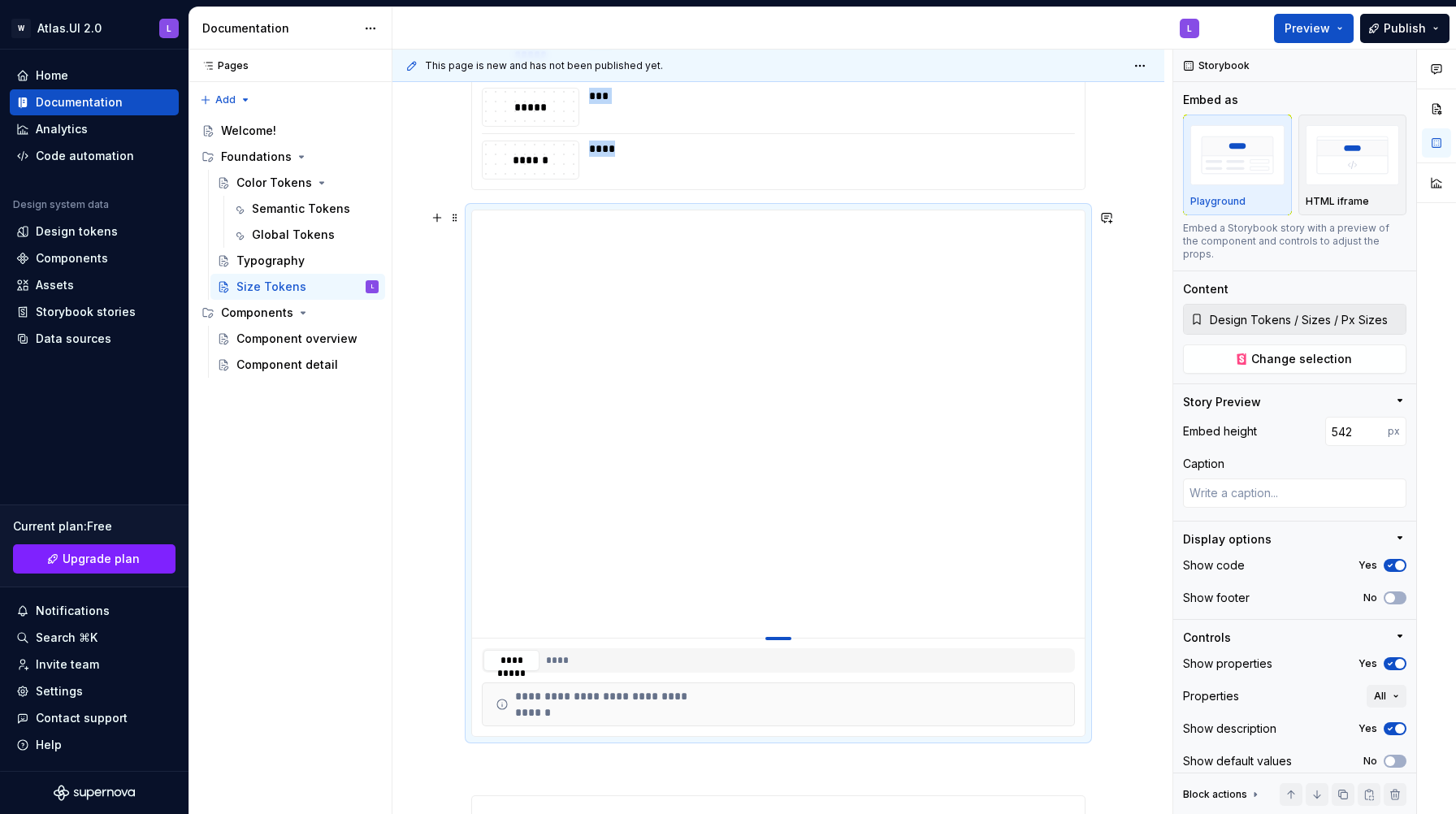
type input "555"
type textarea "*"
type input "569"
type textarea "*"
type input "584"
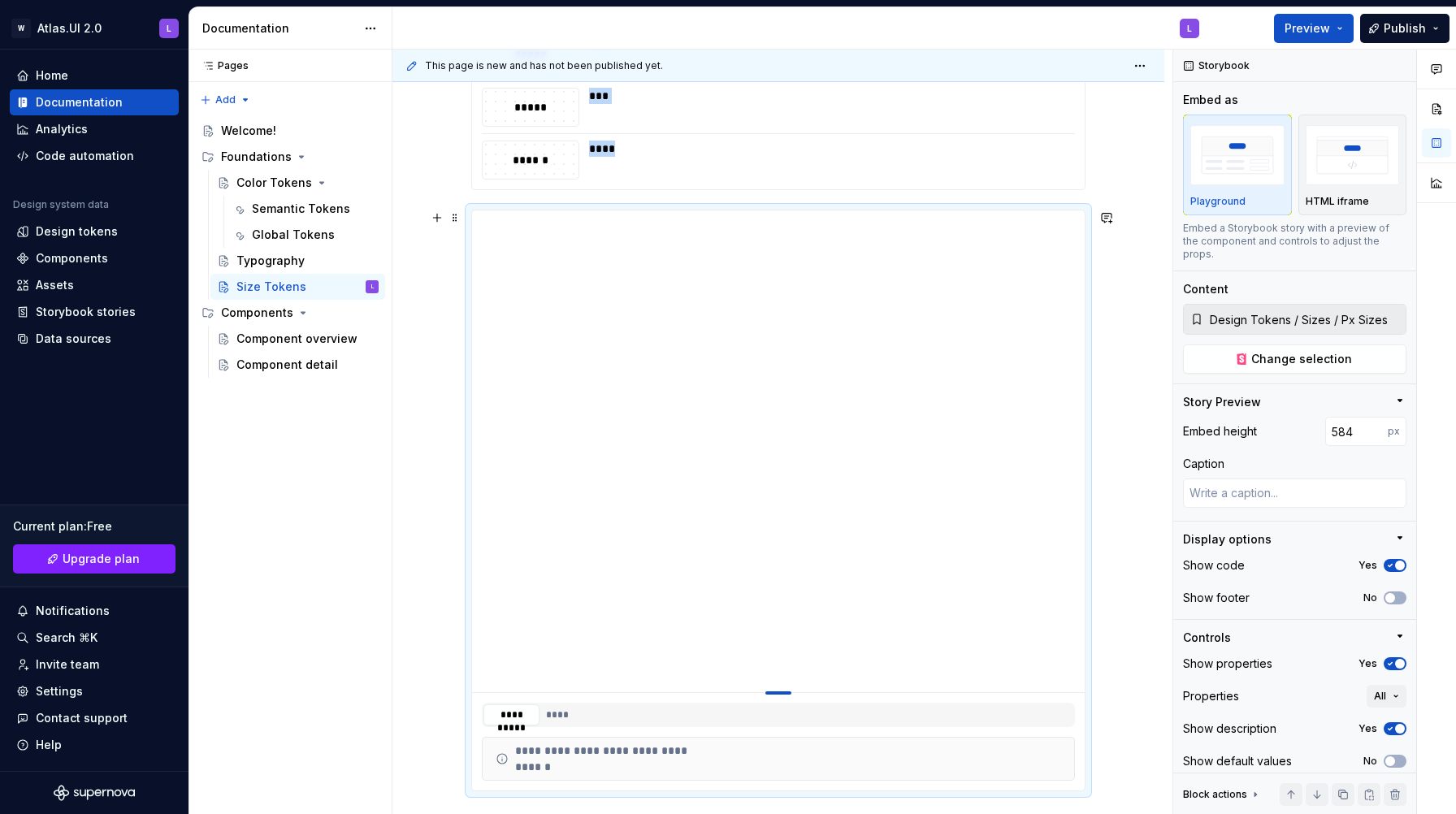
type textarea "*"
type input "593"
type textarea "*"
type input "611"
type textarea "*"
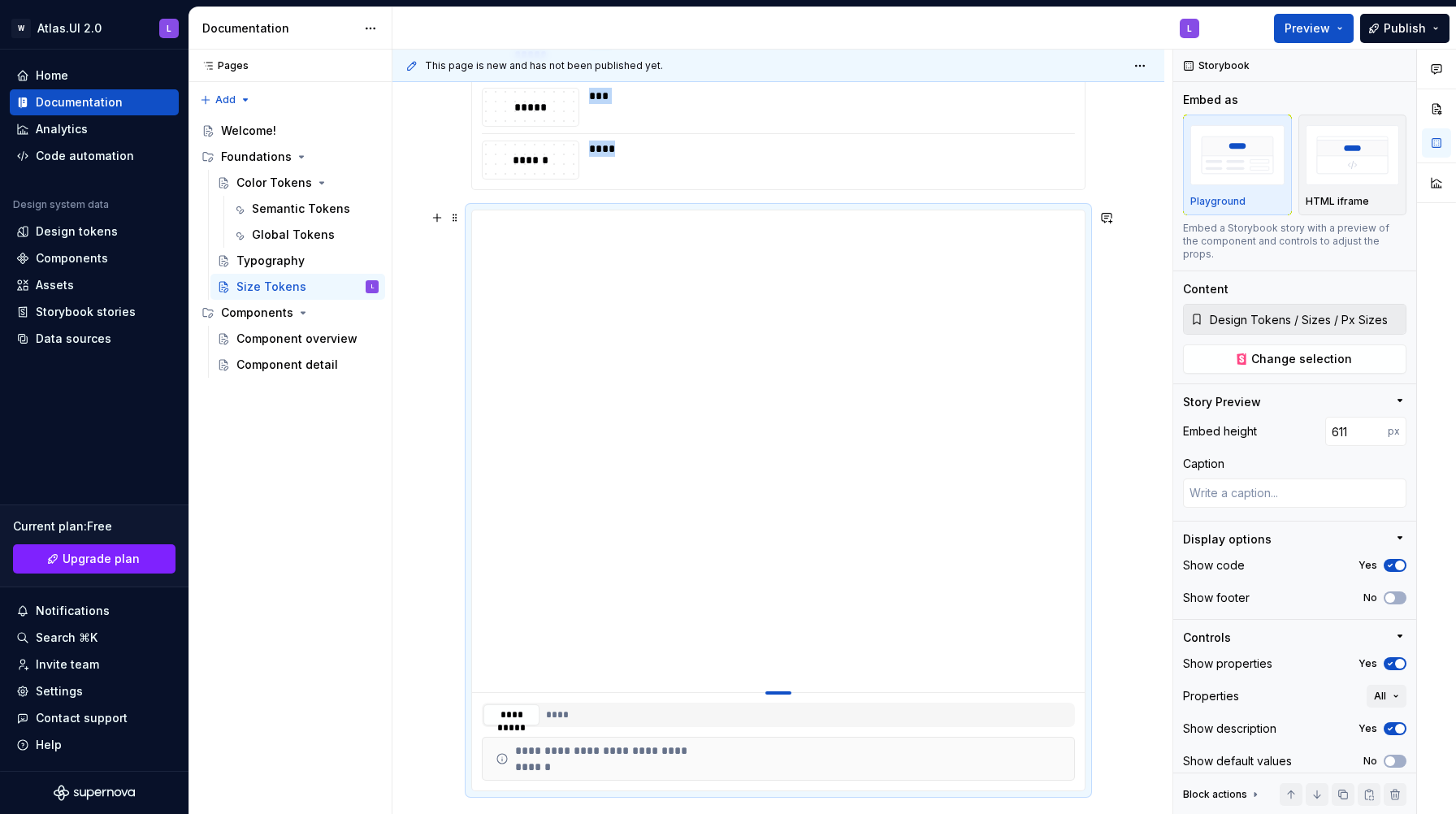
type input "628"
type textarea "*"
type input "659"
type textarea "*"
type input "690"
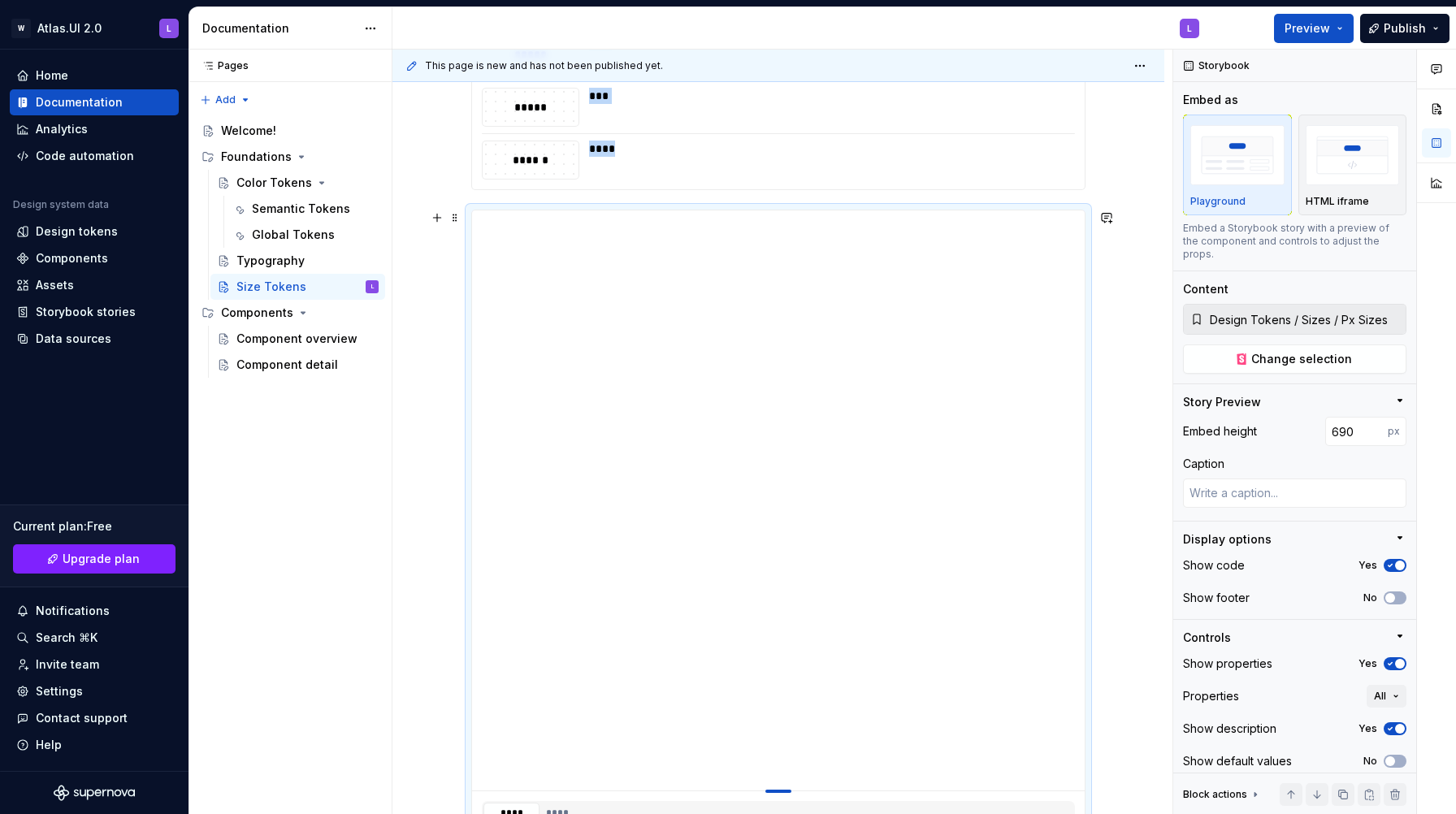
type textarea "*"
type input "714"
type textarea "*"
type input "725"
type textarea "*"
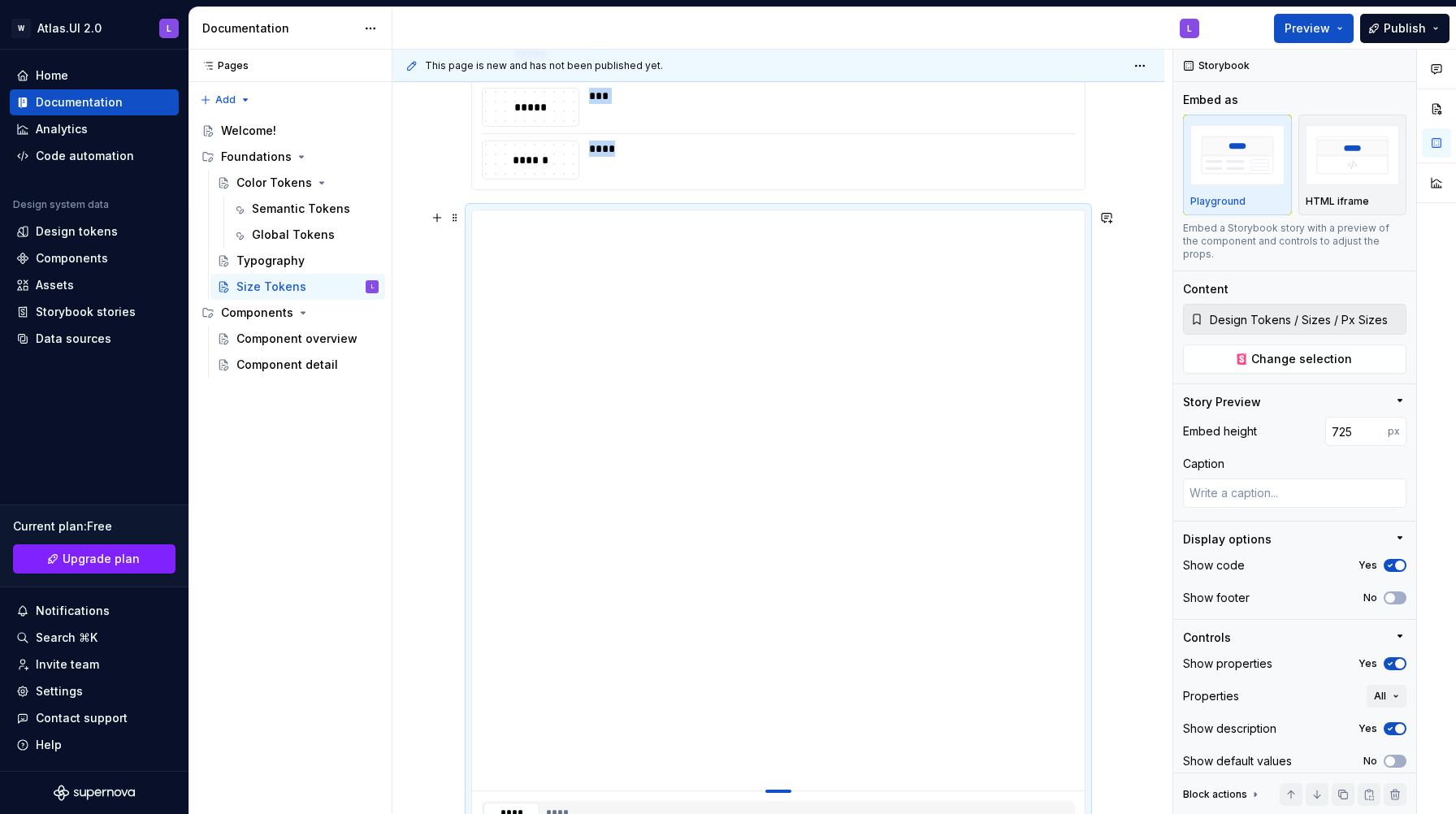
type input "733"
type textarea "*"
type input "735"
drag, startPoint x: 783, startPoint y: 534, endPoint x: 757, endPoint y: 807, distance: 274.2
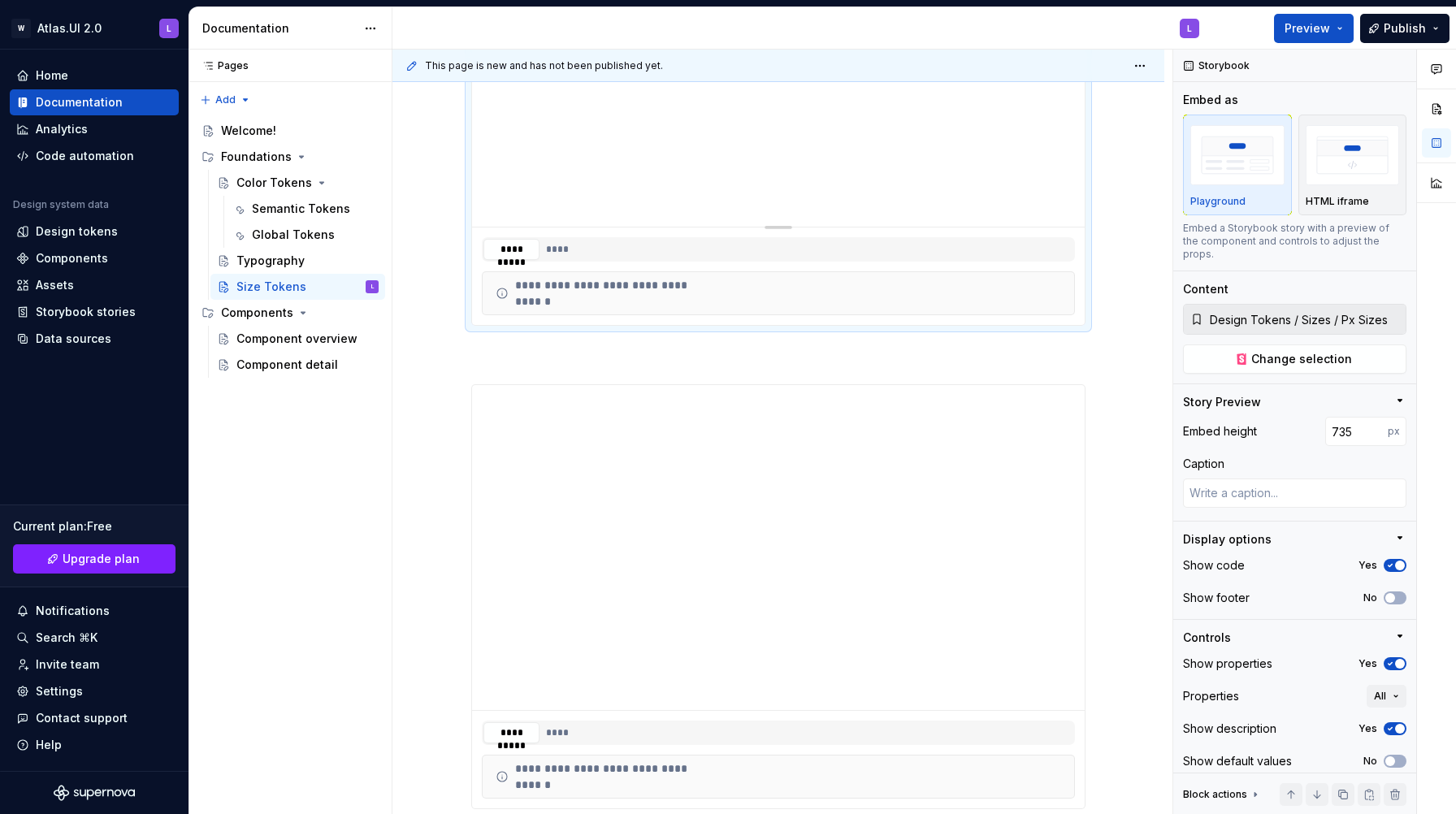
scroll to position [2098, 0]
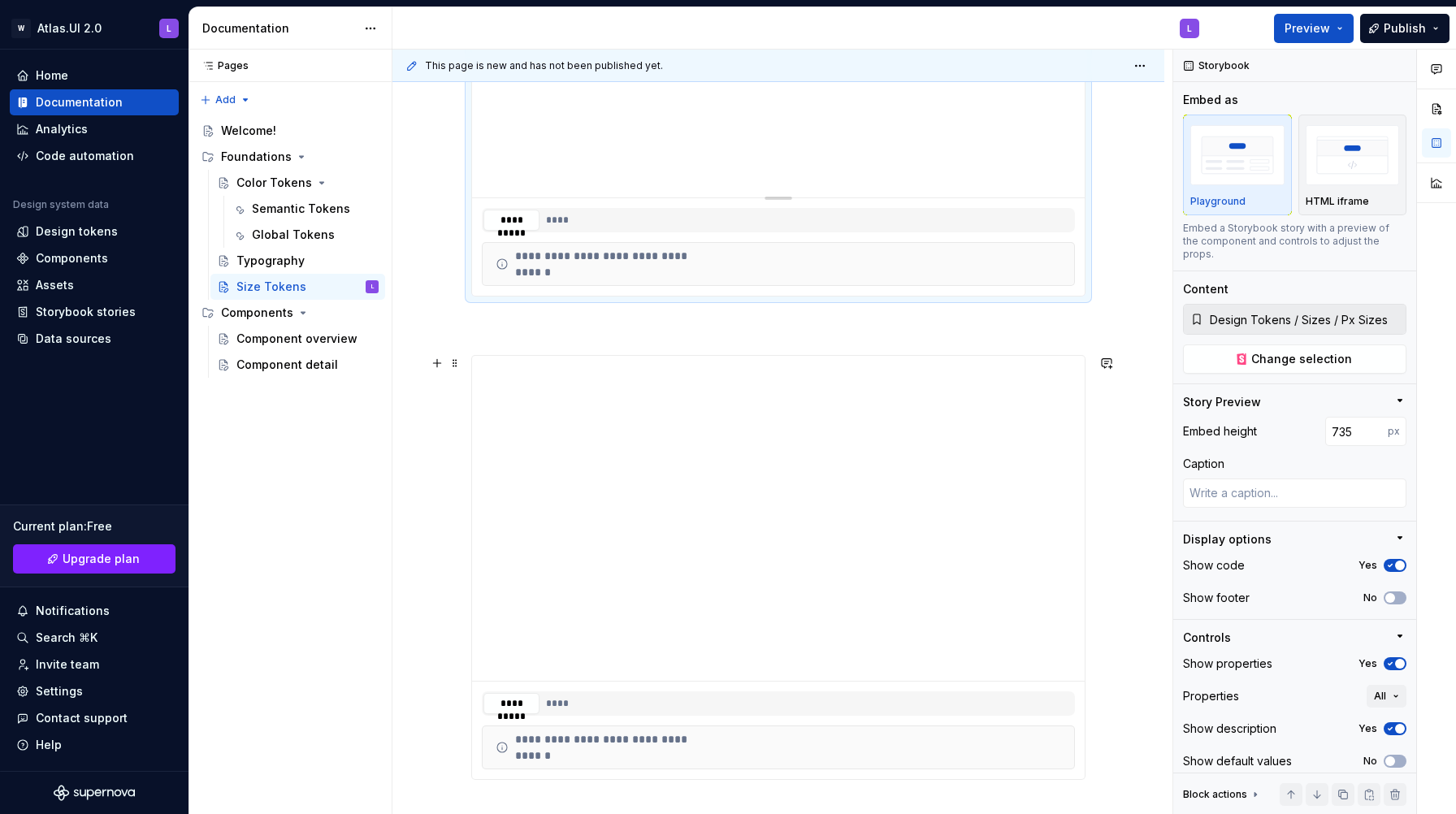
click at [507, 355] on div "**********" at bounding box center [778, 567] width 614 height 425
type textarea "*"
click at [459, 362] on span at bounding box center [454, 363] width 13 height 23
click at [499, 507] on div "Delete" at bounding box center [535, 507] width 106 height 17
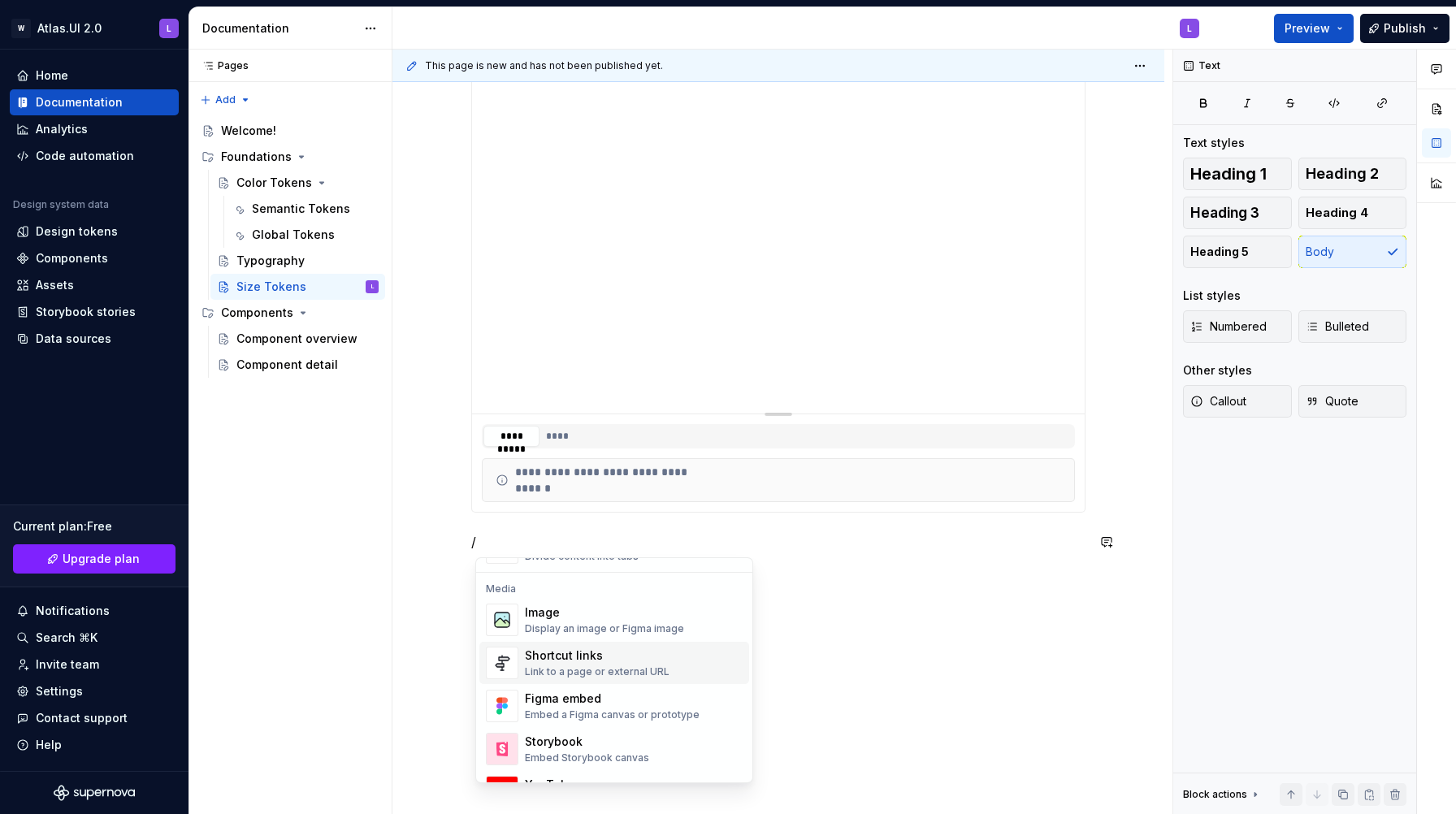
scroll to position [732, 0]
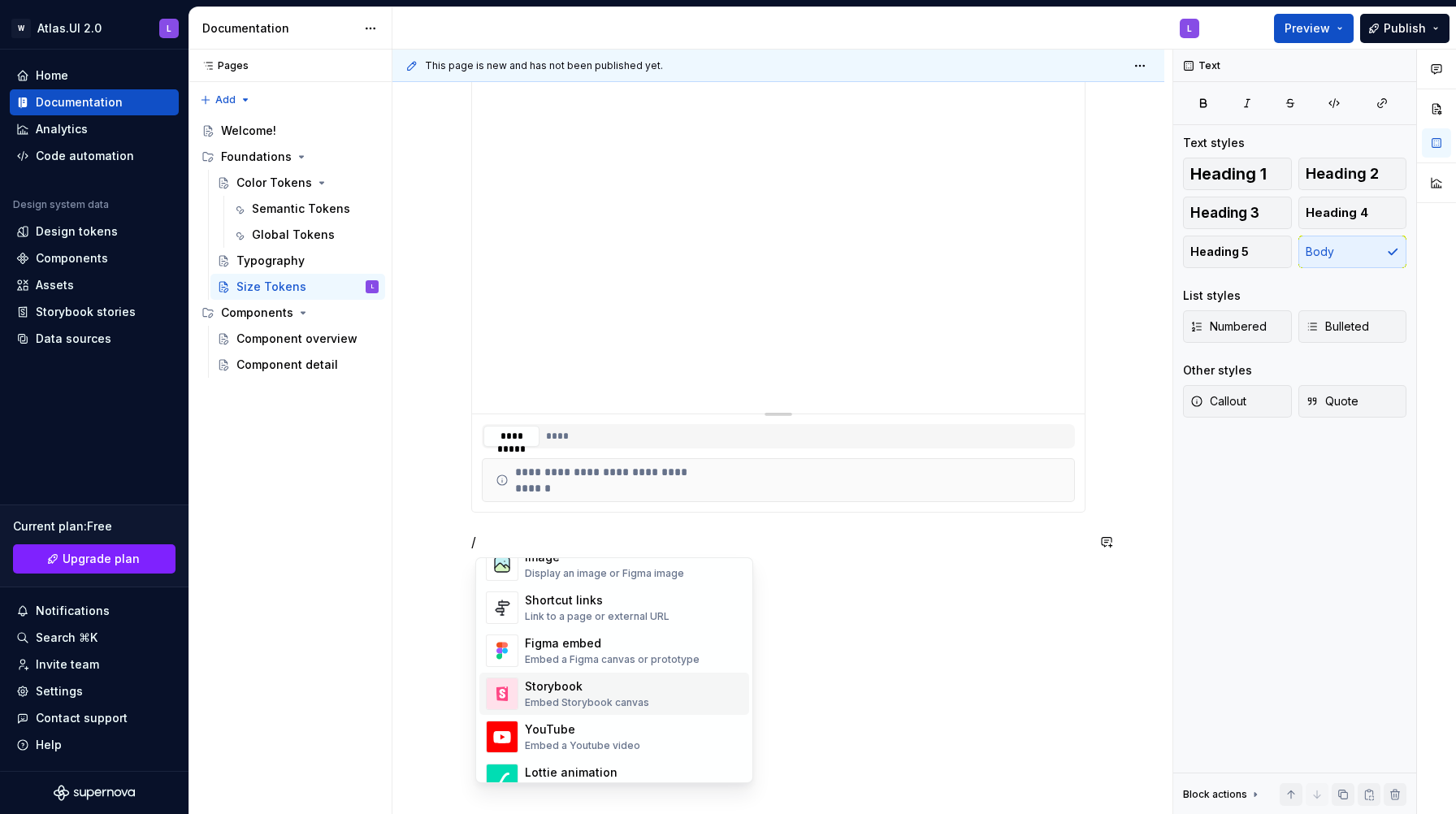
click at [604, 693] on div "Storybook" at bounding box center [586, 687] width 125 height 17
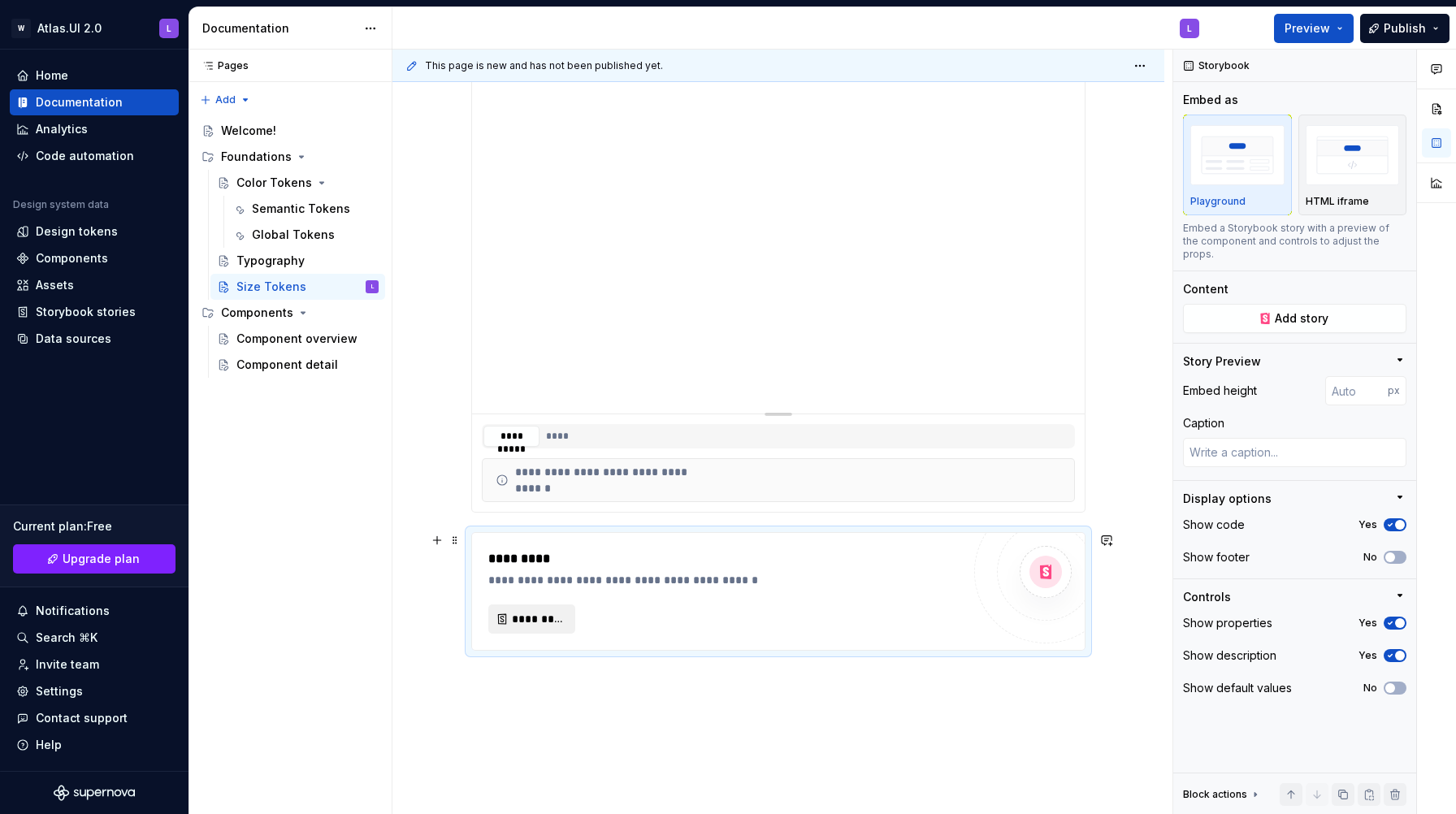
click at [547, 619] on span "*********" at bounding box center [538, 619] width 53 height 17
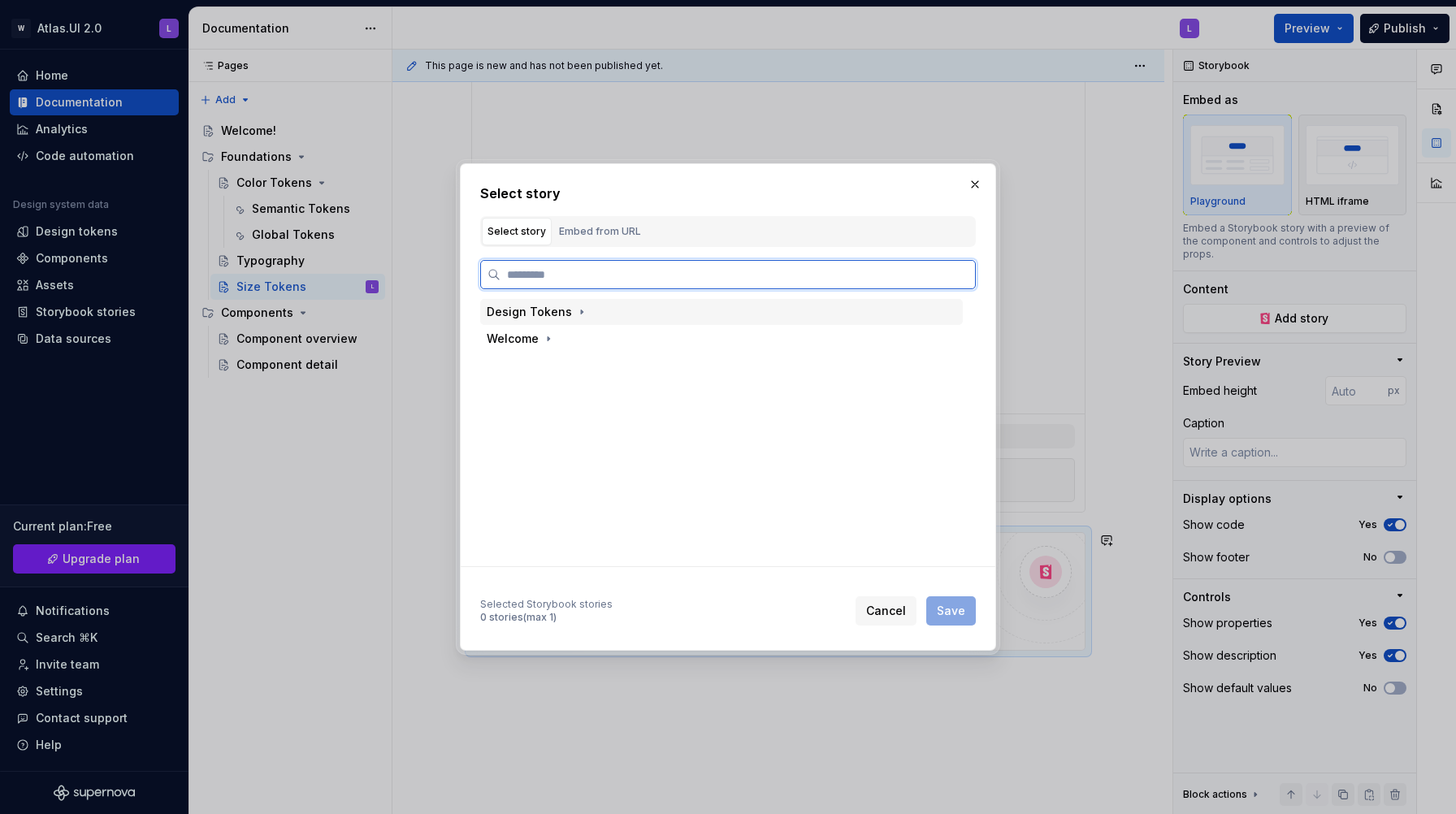
click at [560, 320] on div "Design Tokens" at bounding box center [528, 312] width 85 height 17
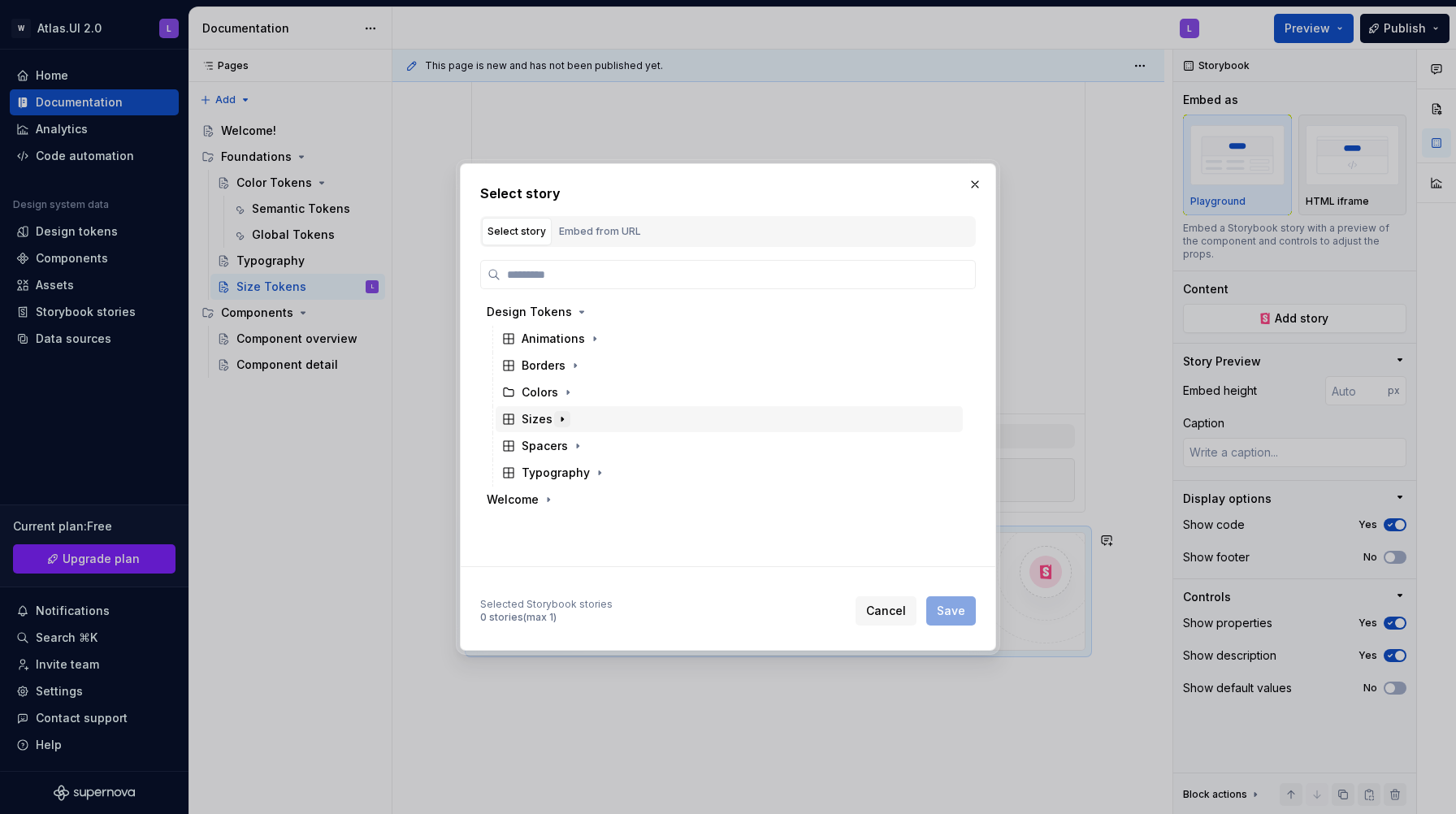
click at [561, 418] on icon "button" at bounding box center [562, 420] width 2 height 4
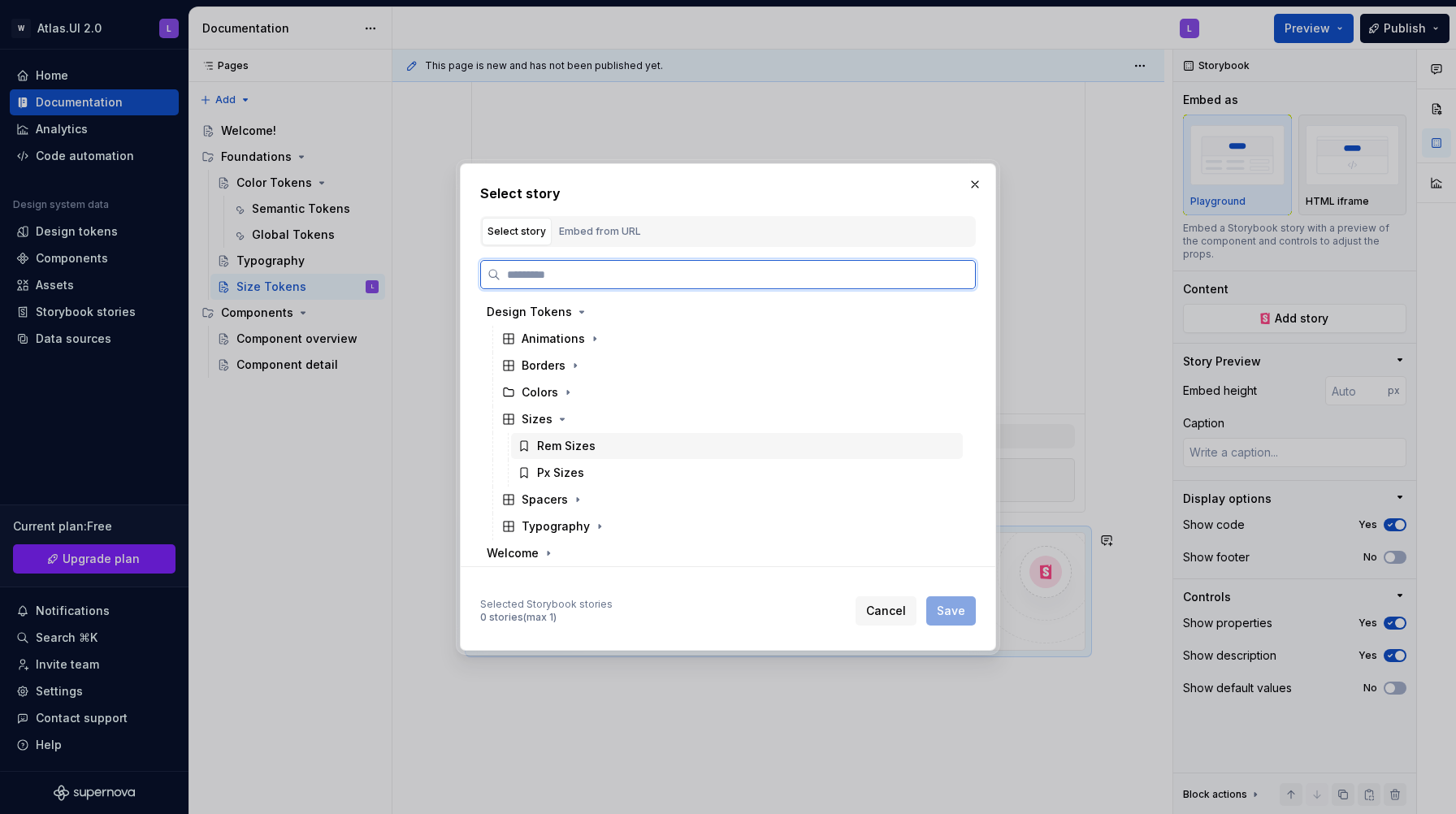
click at [573, 438] on div "Rem Sizes" at bounding box center [567, 446] width 59 height 17
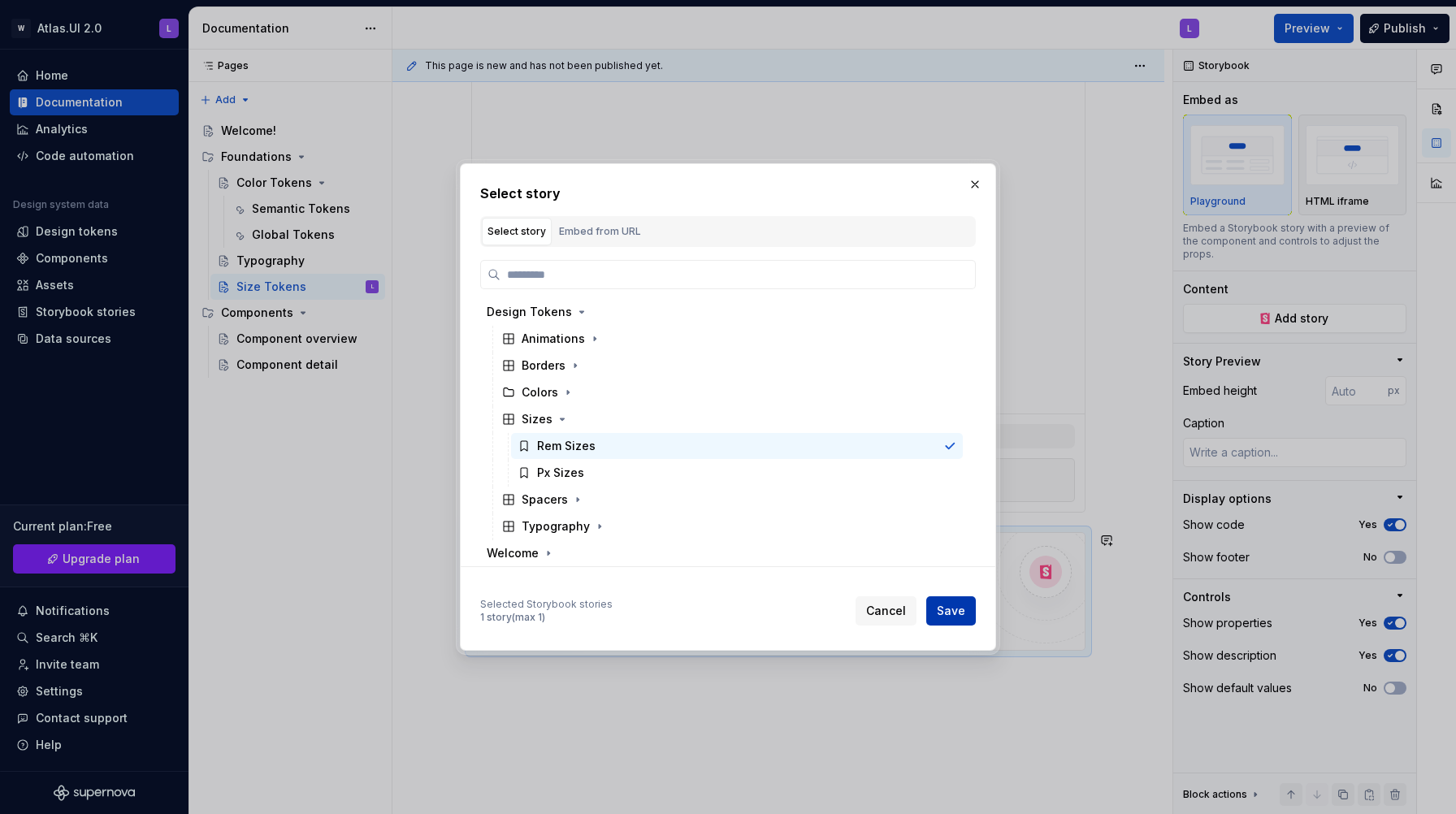
click at [939, 609] on span "Save" at bounding box center [950, 611] width 28 height 17
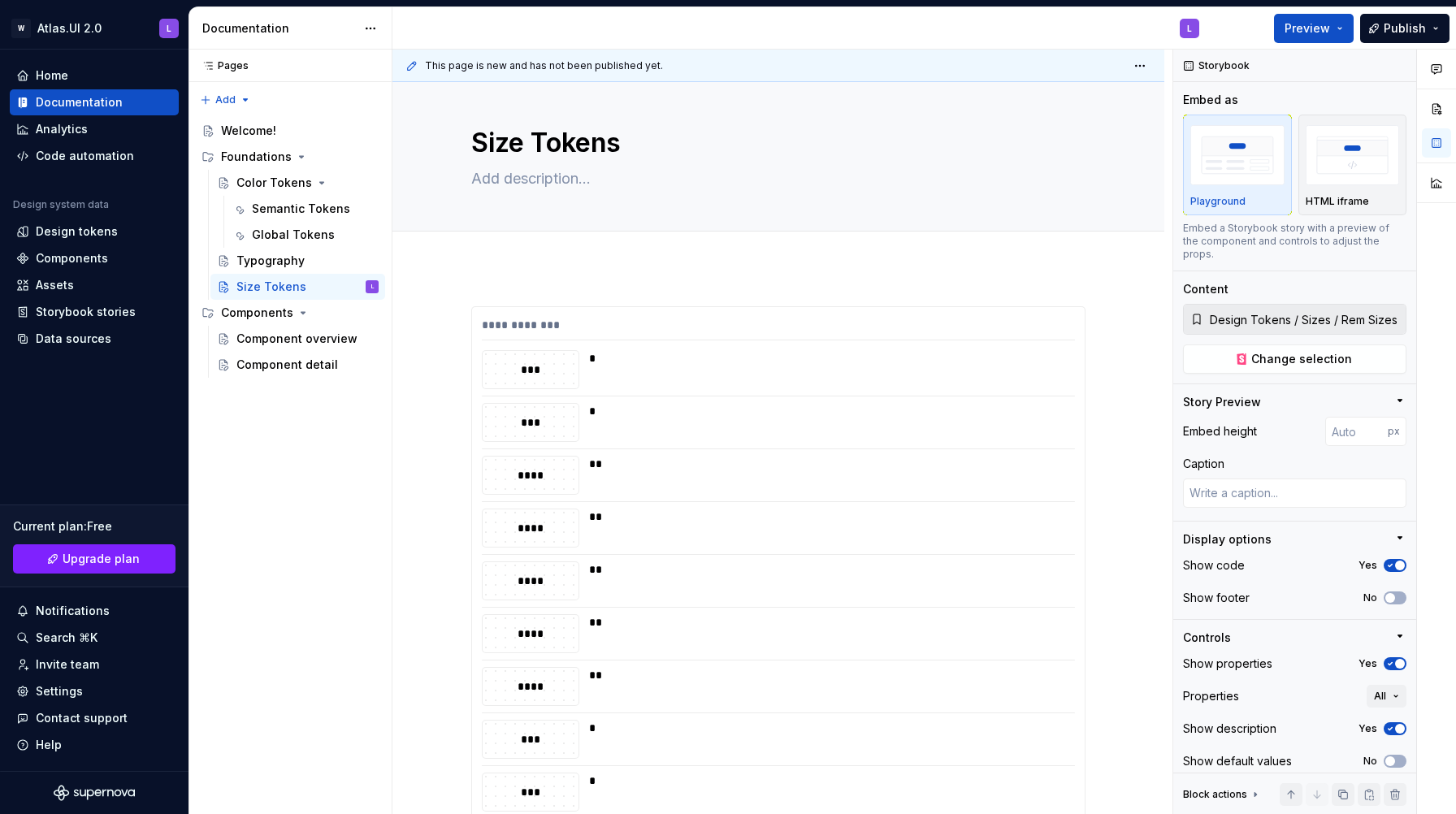
scroll to position [0, 0]
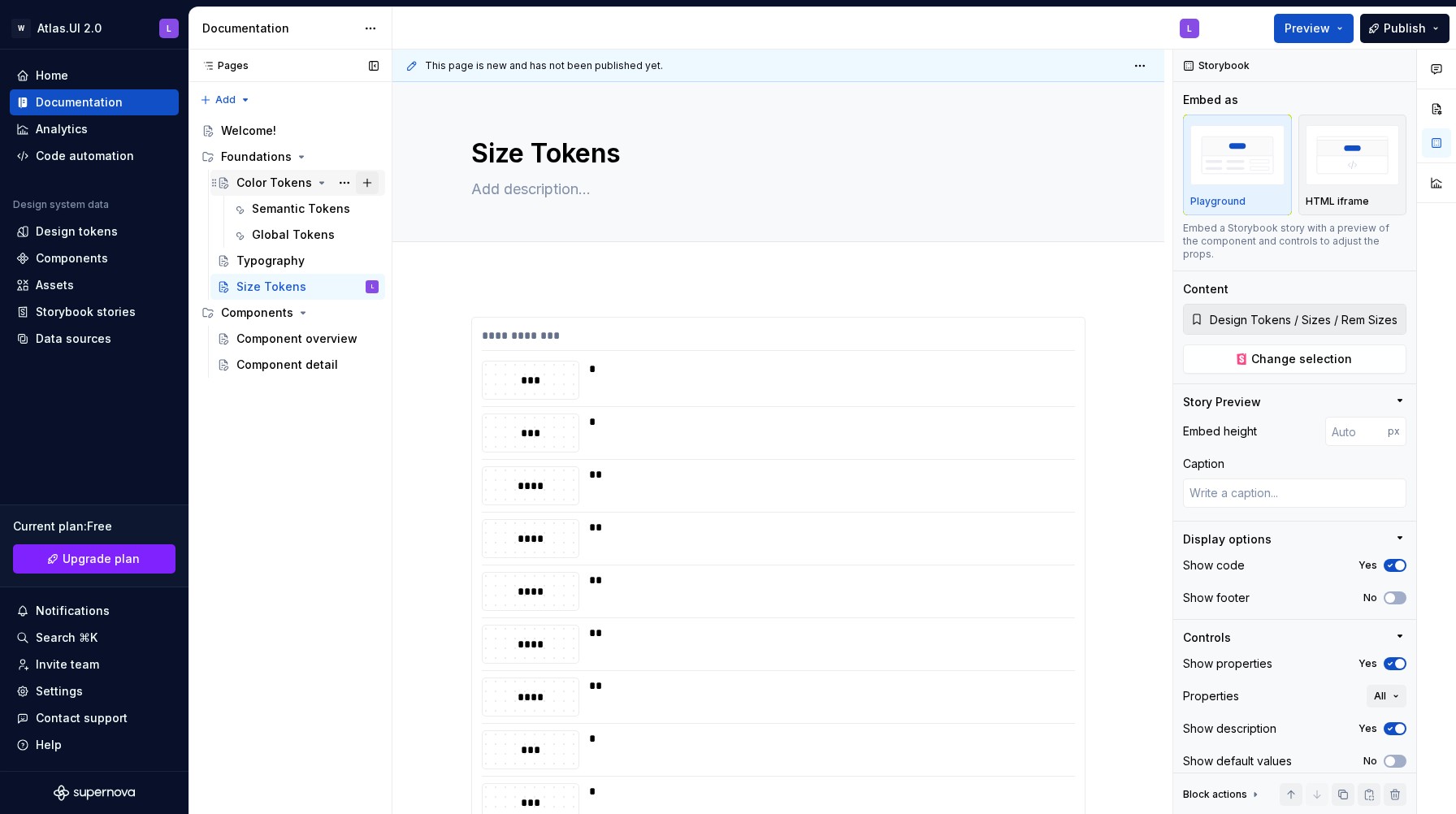
click at [368, 186] on button "Page tree" at bounding box center [367, 182] width 23 height 23
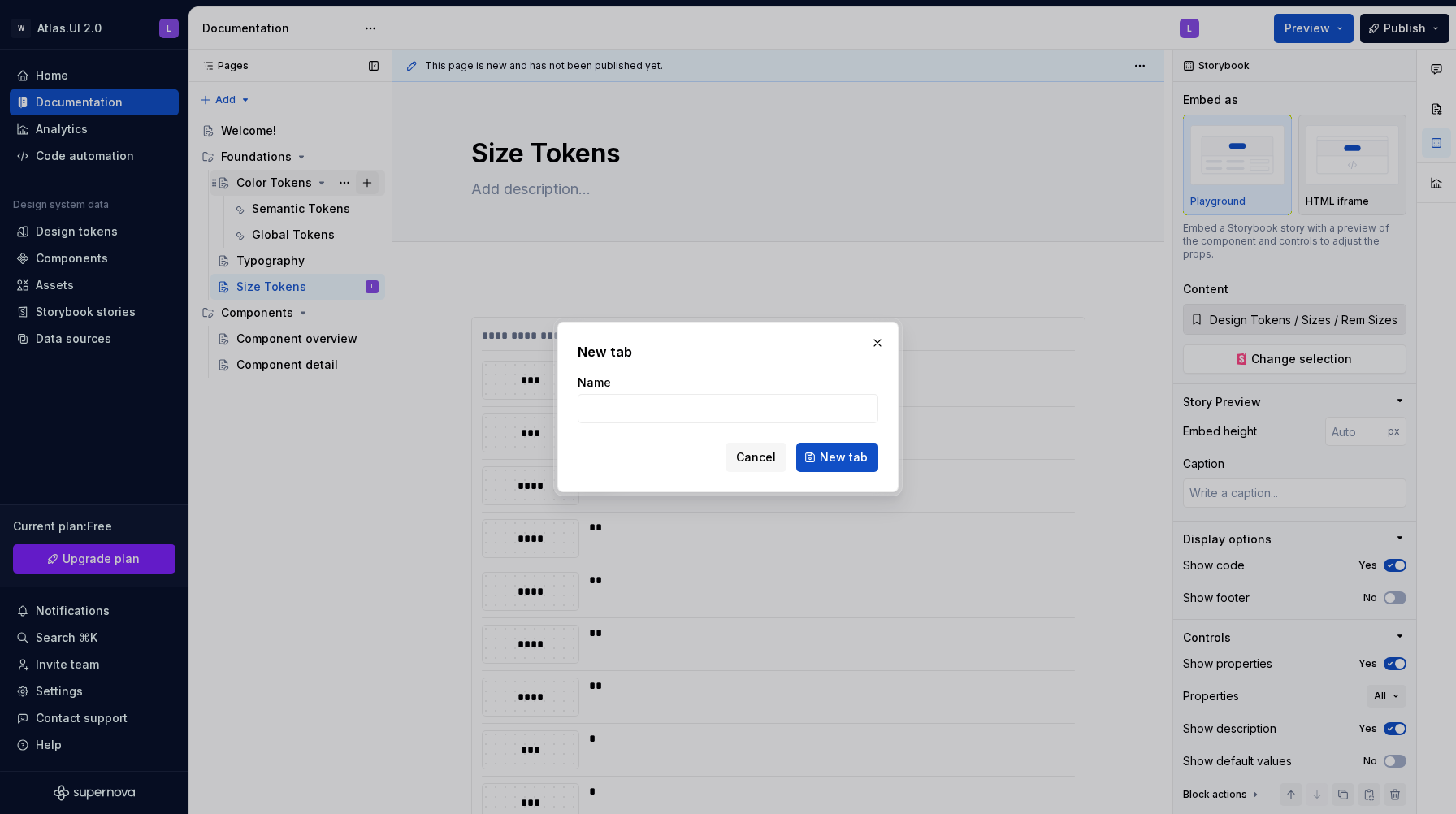
type textarea "*"
type input "Accessibility Map"
click at [854, 450] on span "New tab" at bounding box center [843, 457] width 48 height 17
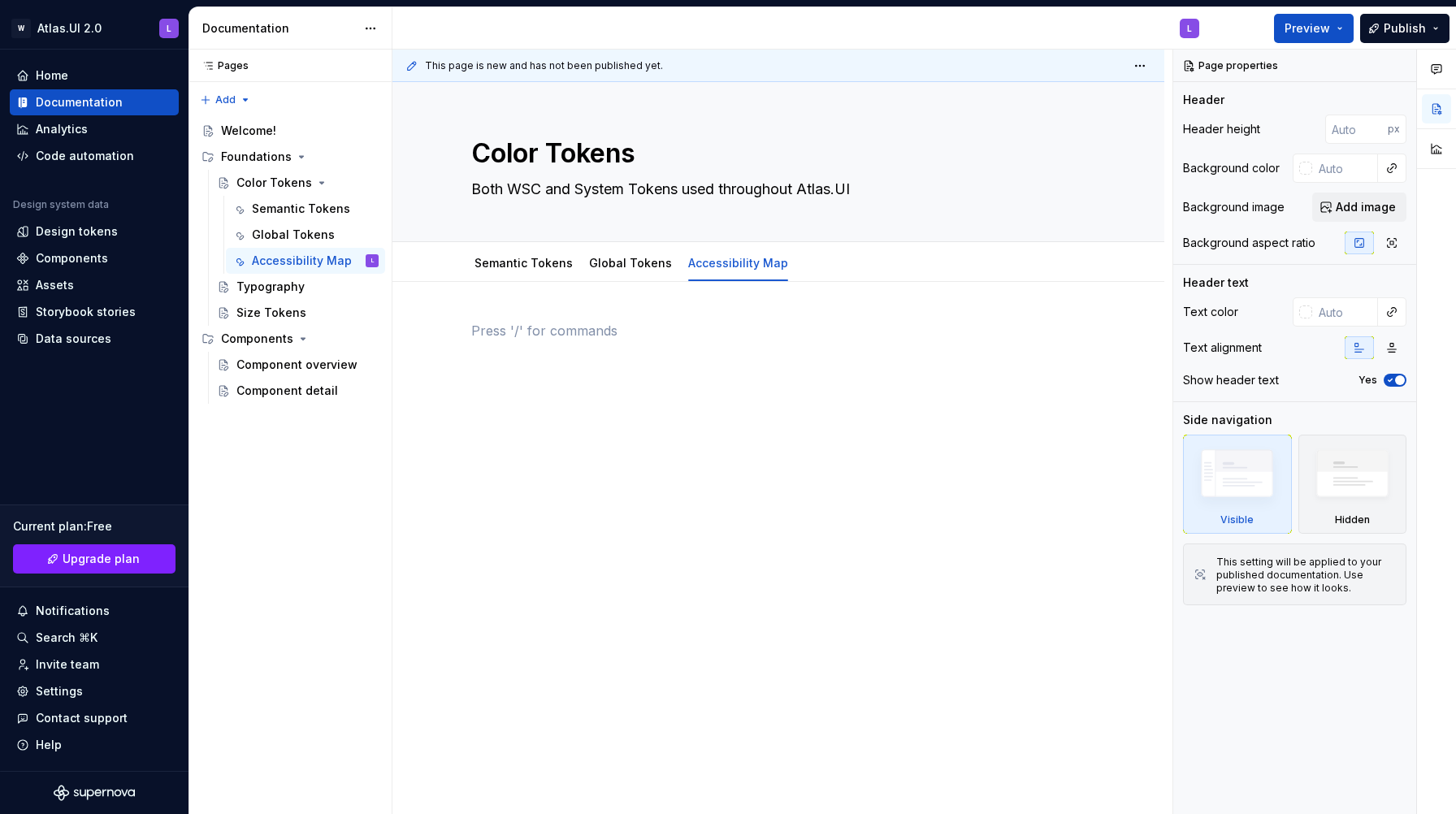
click at [524, 373] on div at bounding box center [778, 351] width 614 height 62
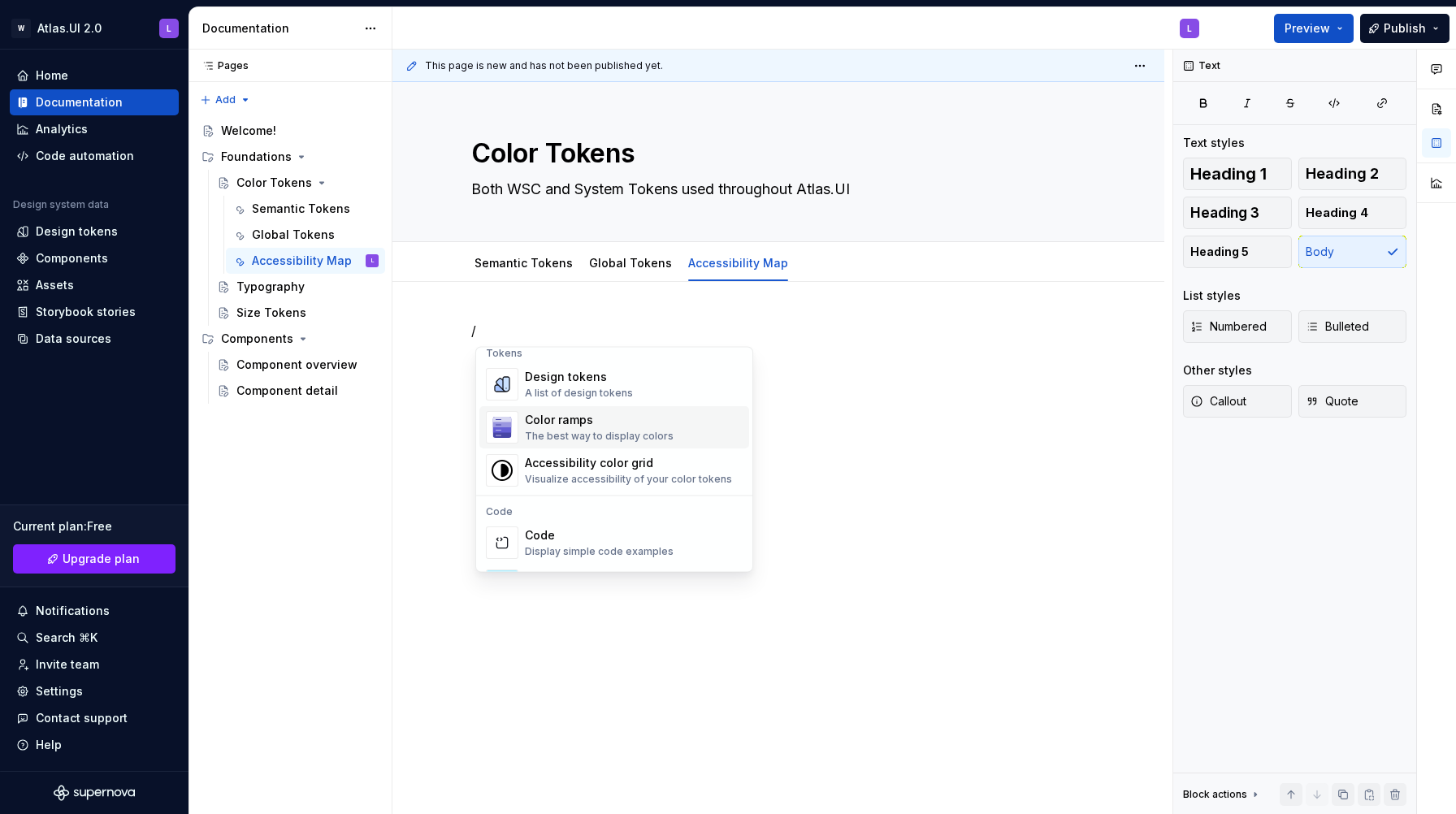
scroll to position [1208, 0]
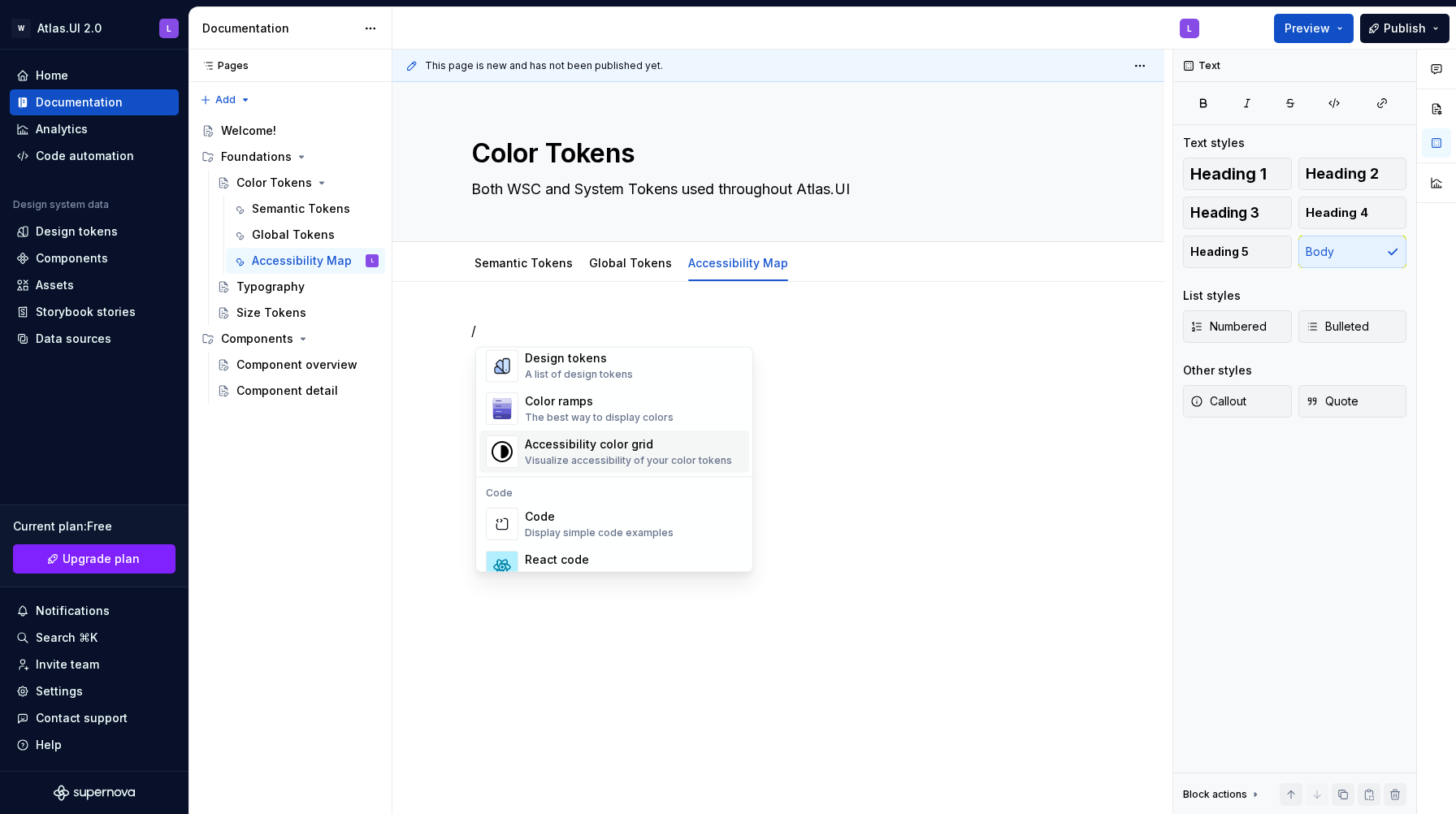
click at [619, 445] on div "Accessibility color grid" at bounding box center [628, 445] width 207 height 17
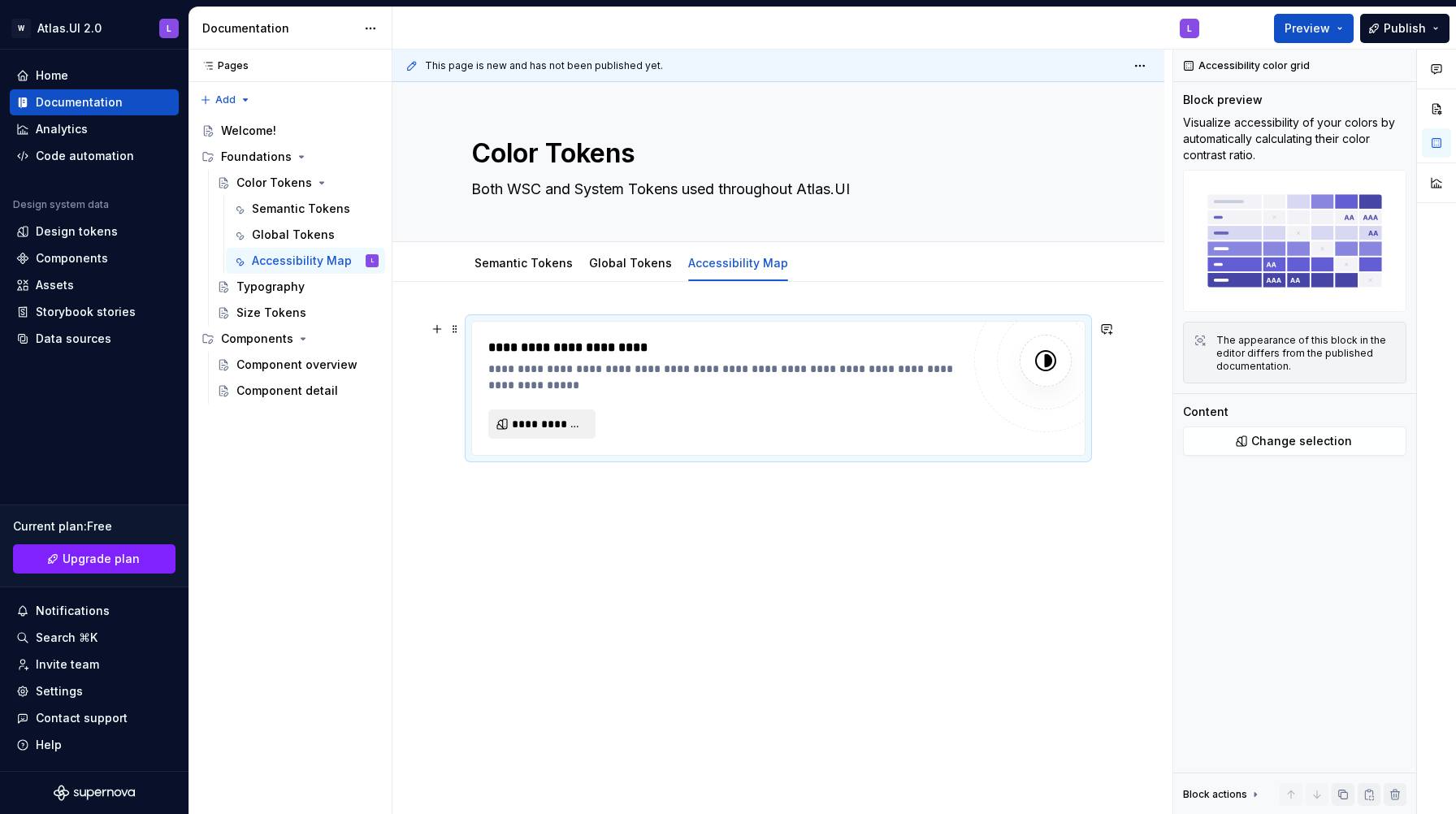
click at [570, 429] on span "**********" at bounding box center [548, 424] width 74 height 17
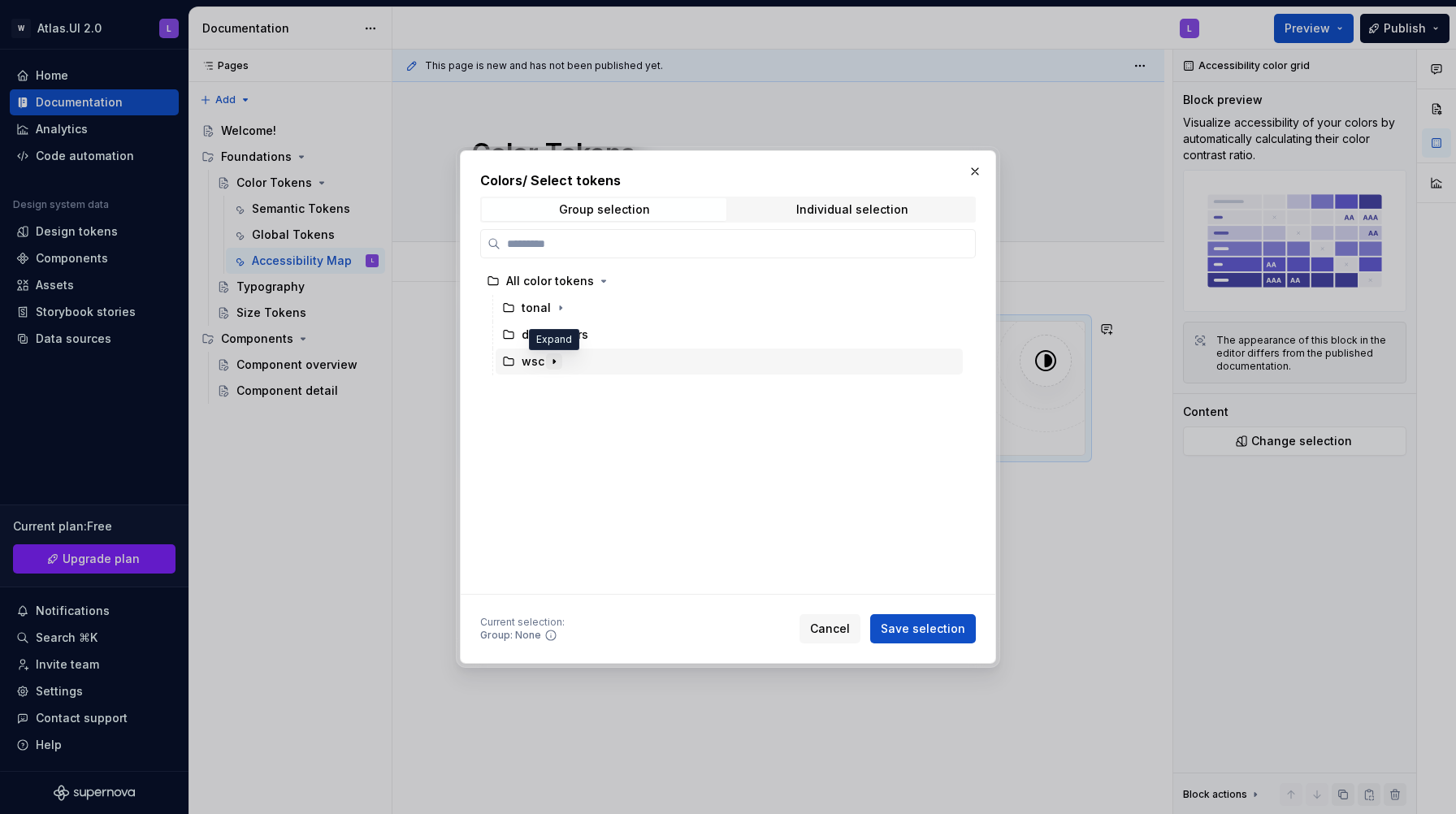
click at [553, 362] on icon "button" at bounding box center [554, 362] width 2 height 4
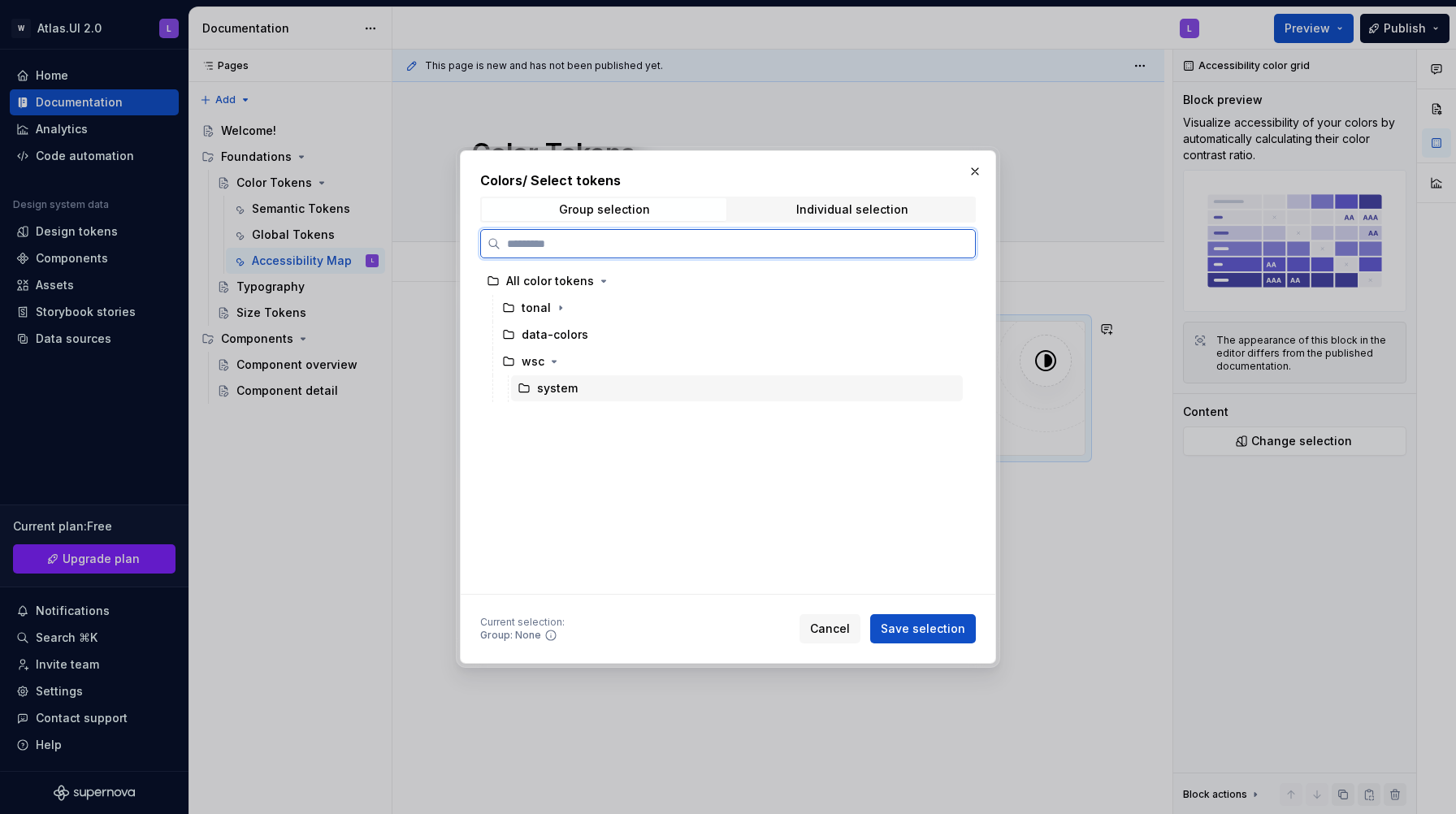
click at [561, 395] on div "system" at bounding box center [557, 388] width 40 height 17
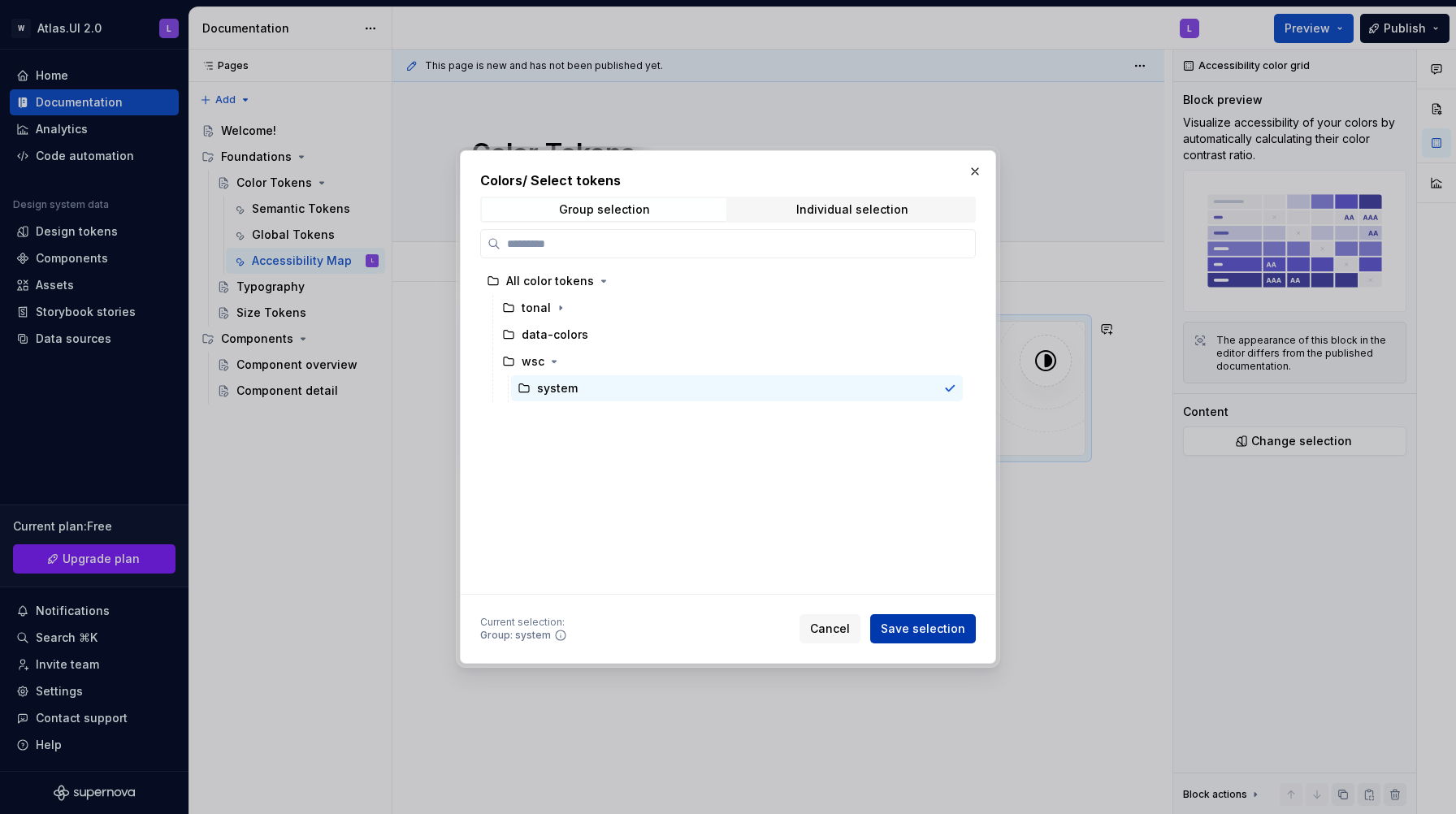
click at [935, 636] on span "Save selection" at bounding box center [923, 629] width 84 height 17
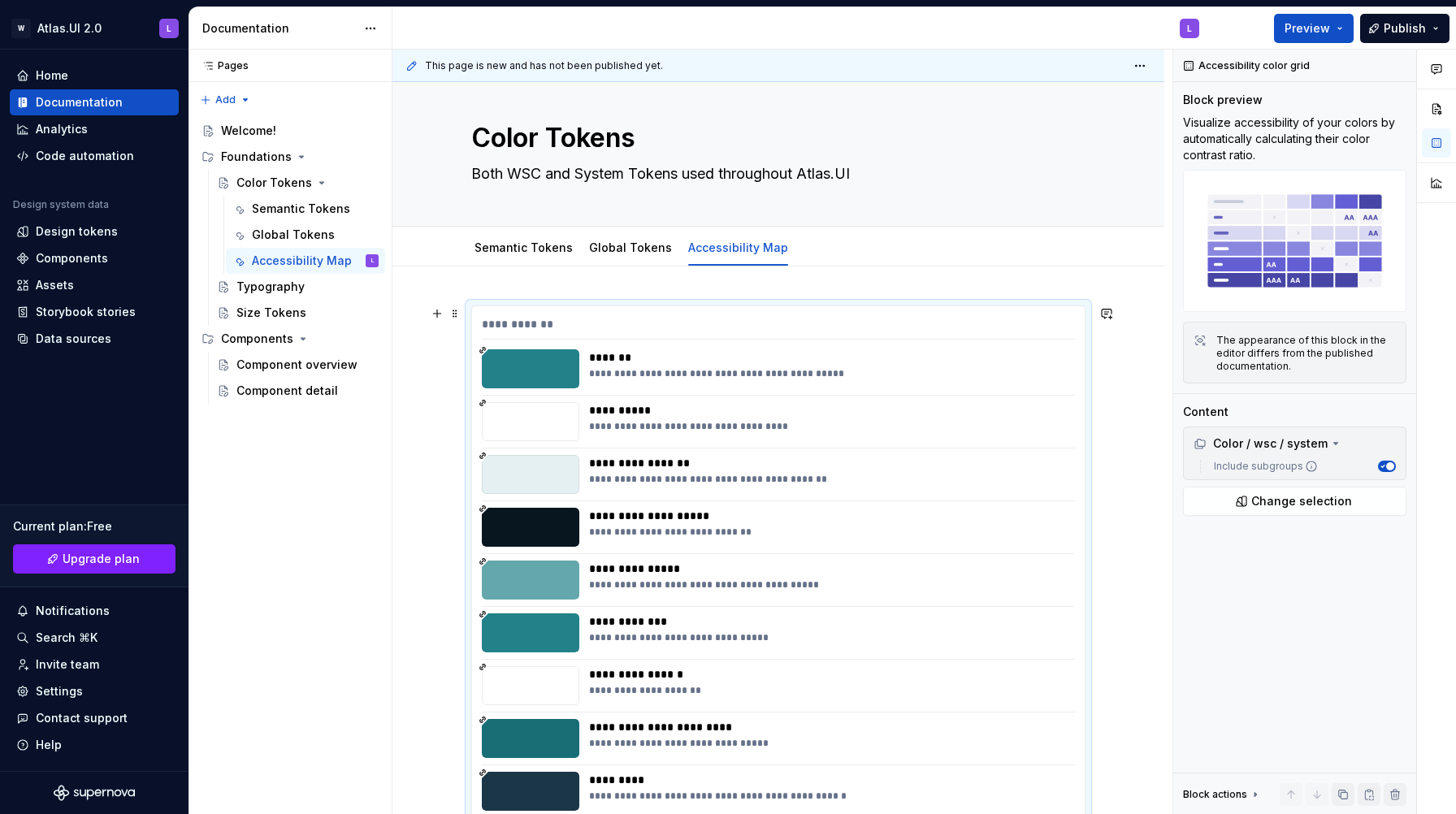
scroll to position [0, 0]
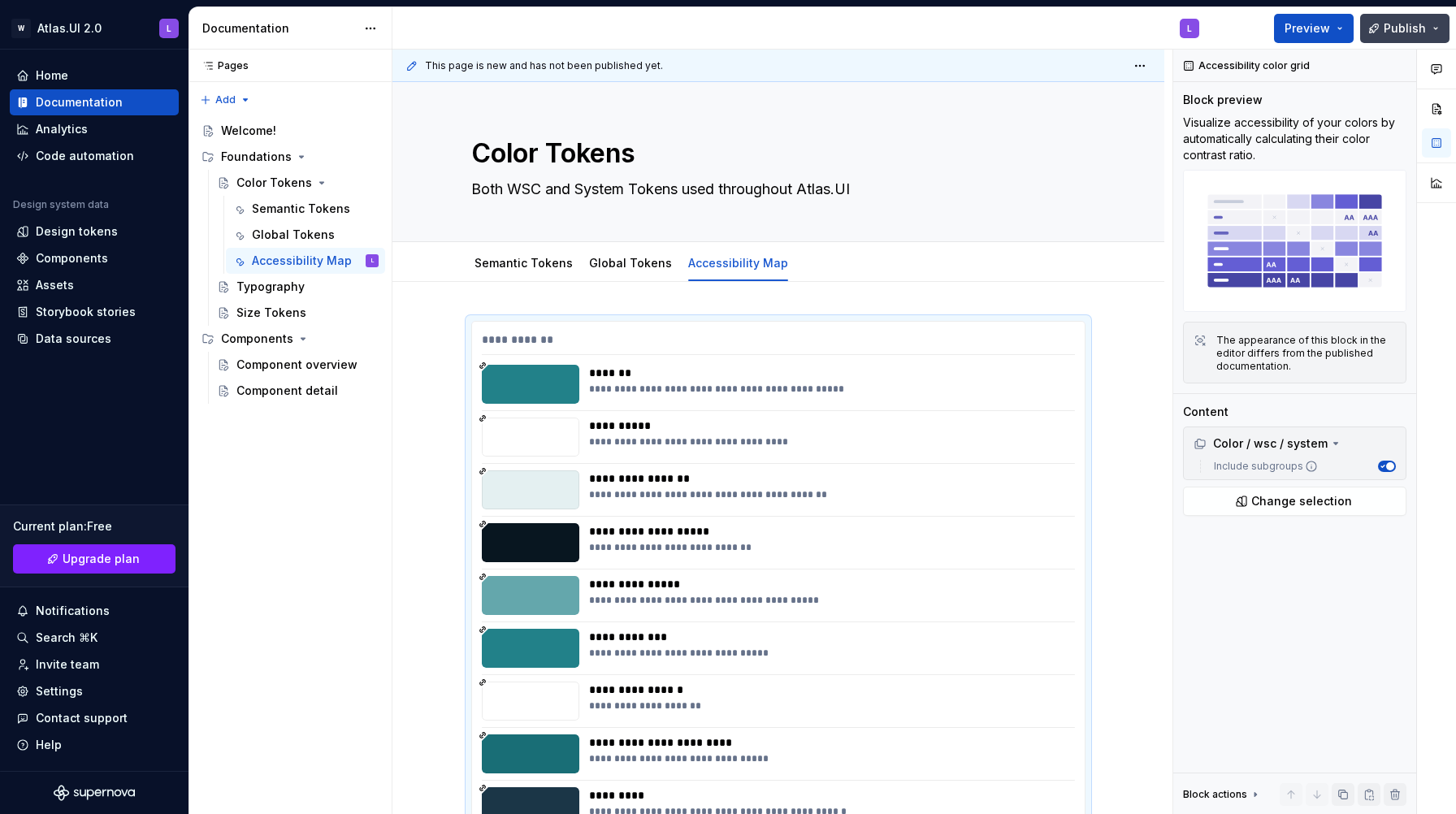
click at [1386, 27] on span "Publish" at bounding box center [1404, 28] width 42 height 17
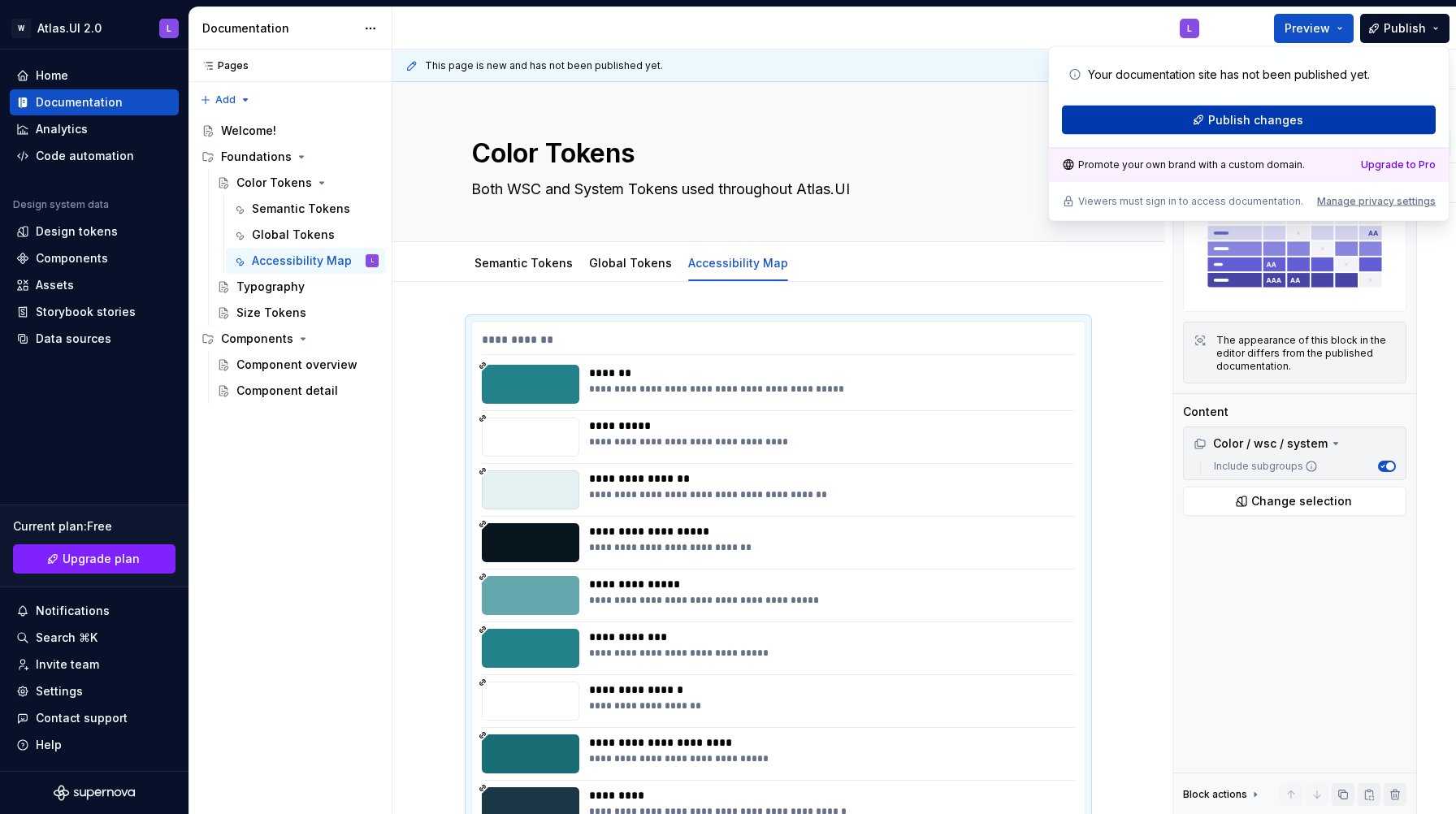
click at [1286, 124] on span "Publish changes" at bounding box center [1255, 120] width 95 height 17
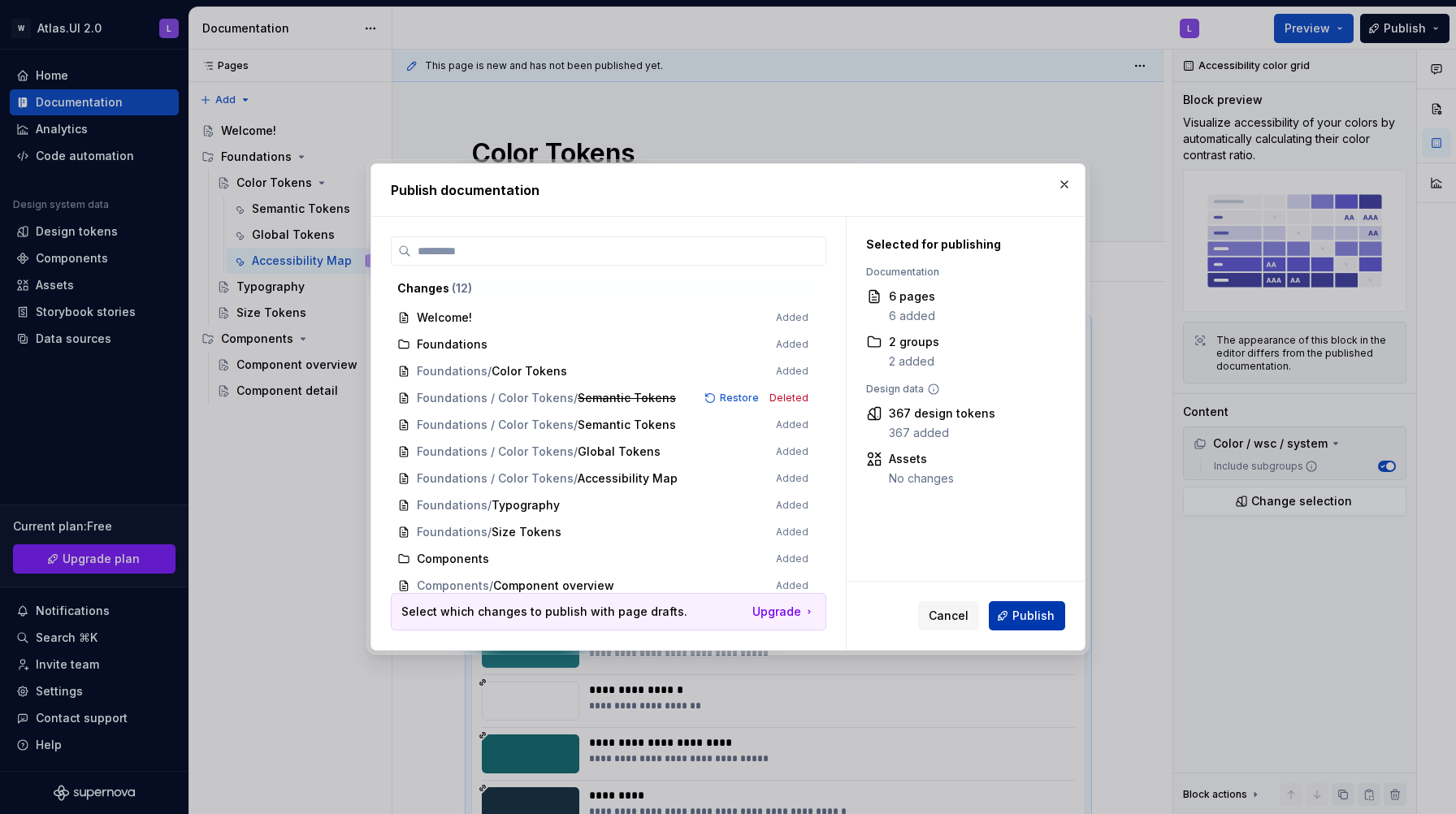
click at [1017, 618] on span "Publish" at bounding box center [1032, 616] width 42 height 17
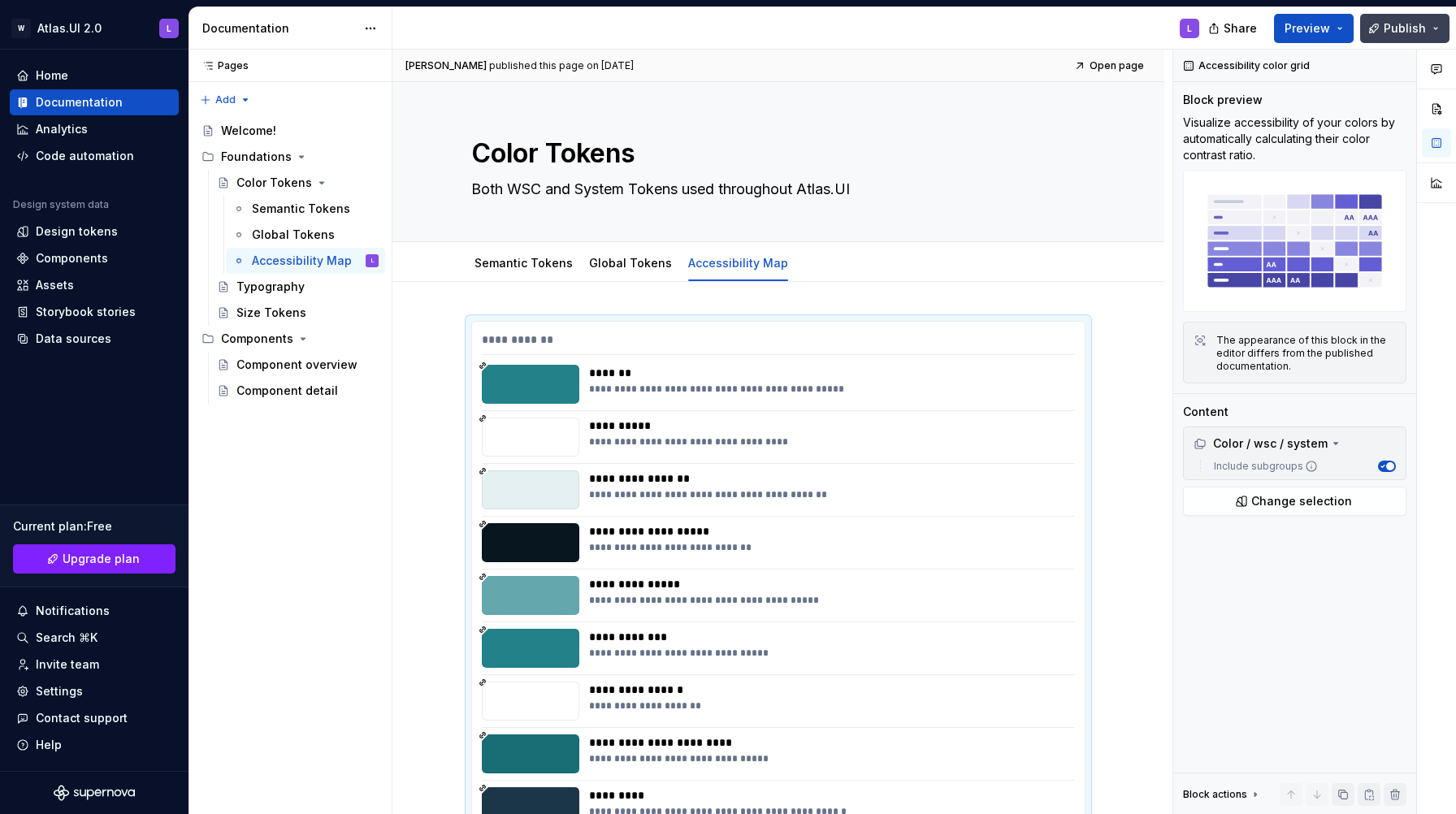
click at [1426, 32] on button "Publish" at bounding box center [1404, 28] width 89 height 29
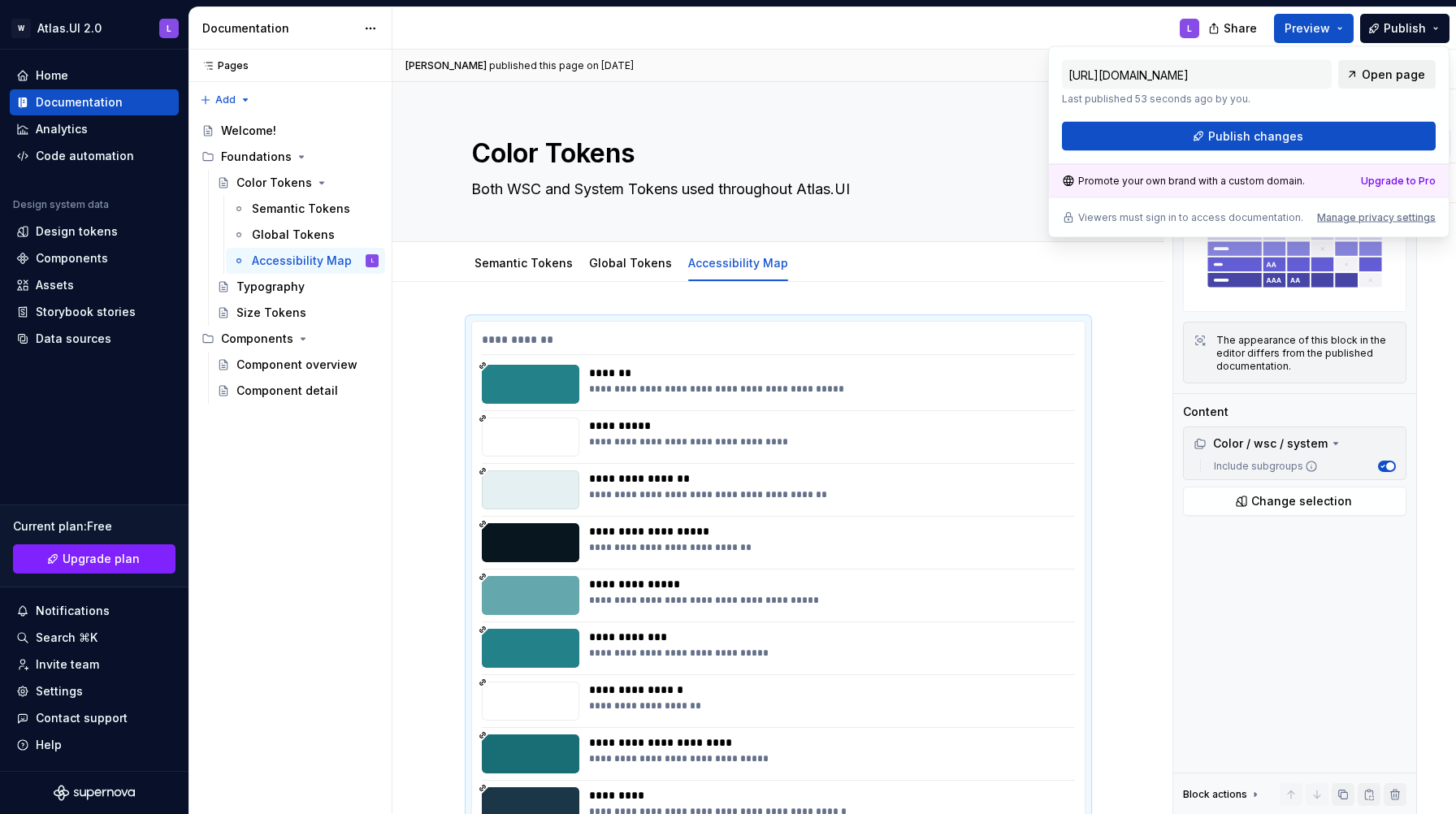
click at [1375, 76] on span "Open page" at bounding box center [1392, 75] width 64 height 17
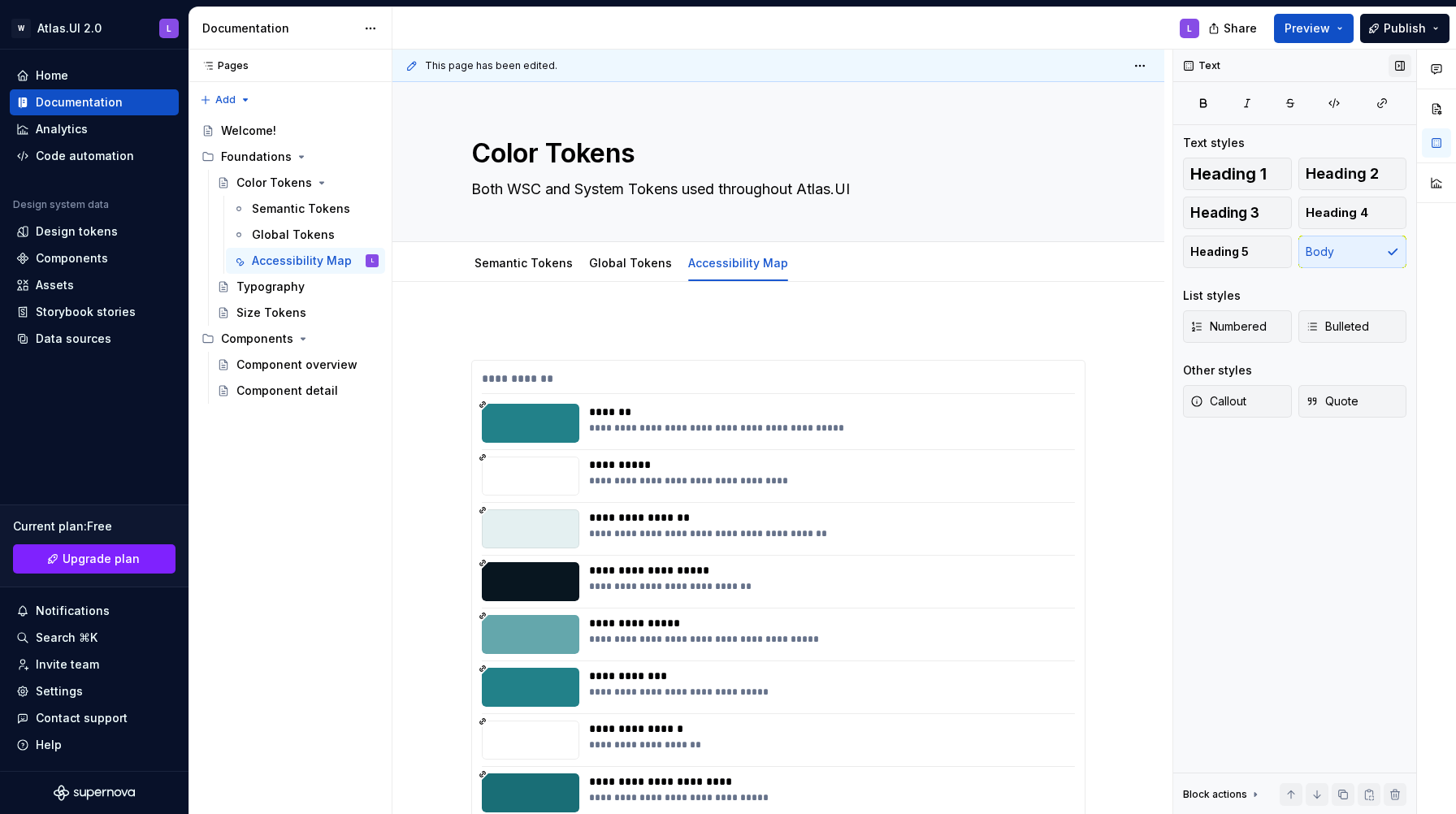
click at [1389, 63] on button "button" at bounding box center [1399, 66] width 23 height 23
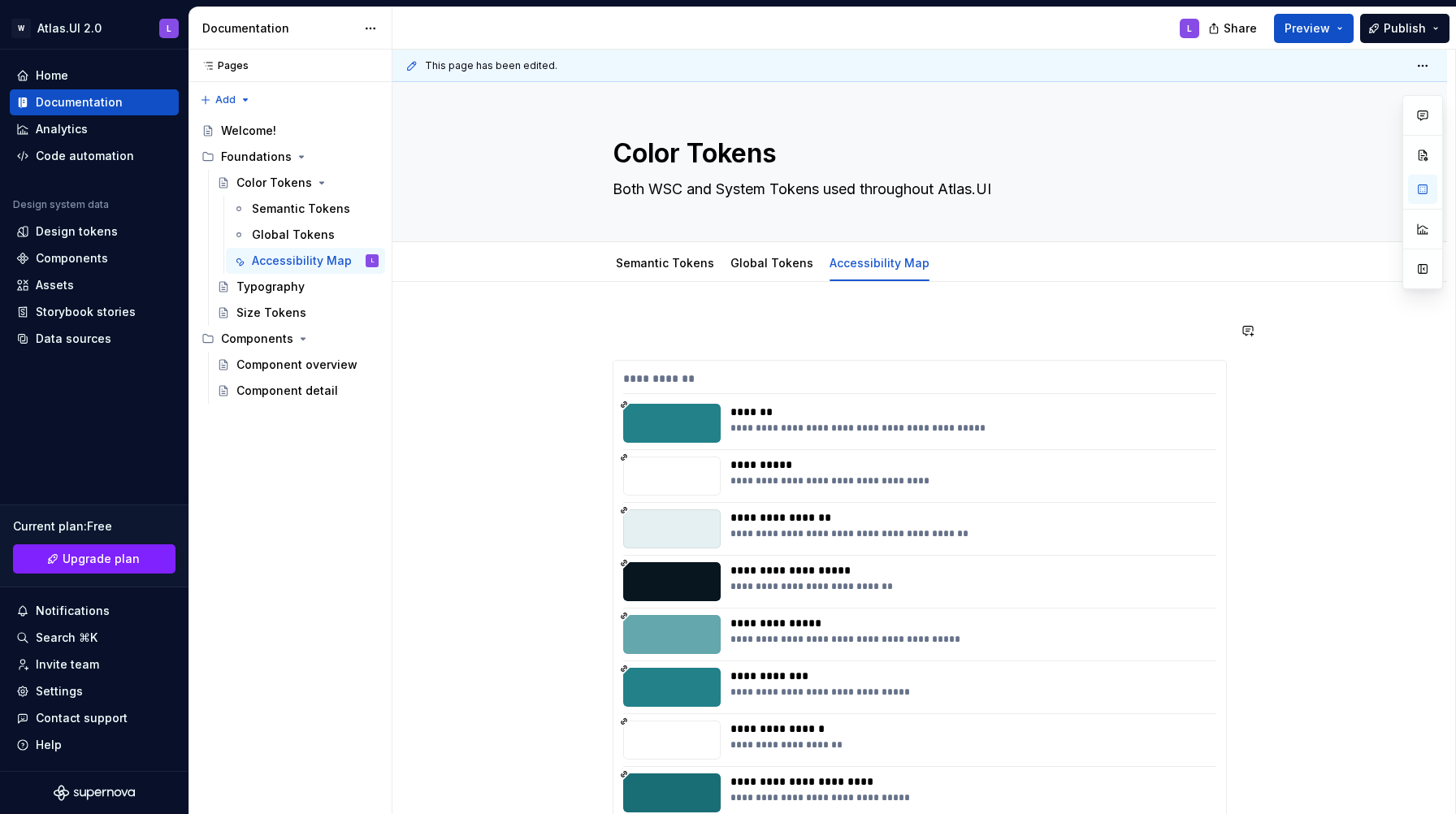
click at [902, 378] on div "**********" at bounding box center [919, 382] width 593 height 24
click at [598, 371] on span at bounding box center [595, 368] width 13 height 23
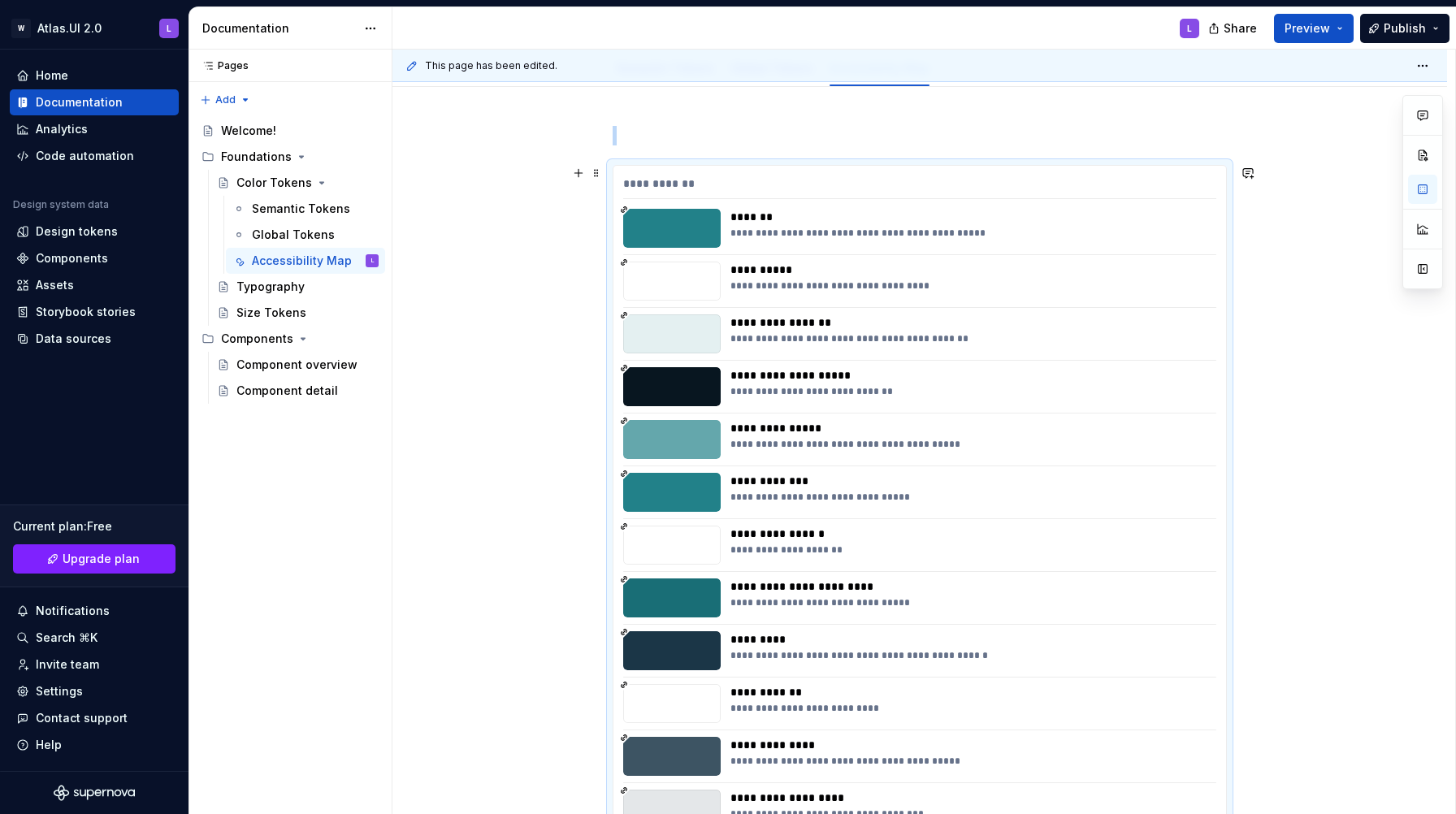
scroll to position [88, 0]
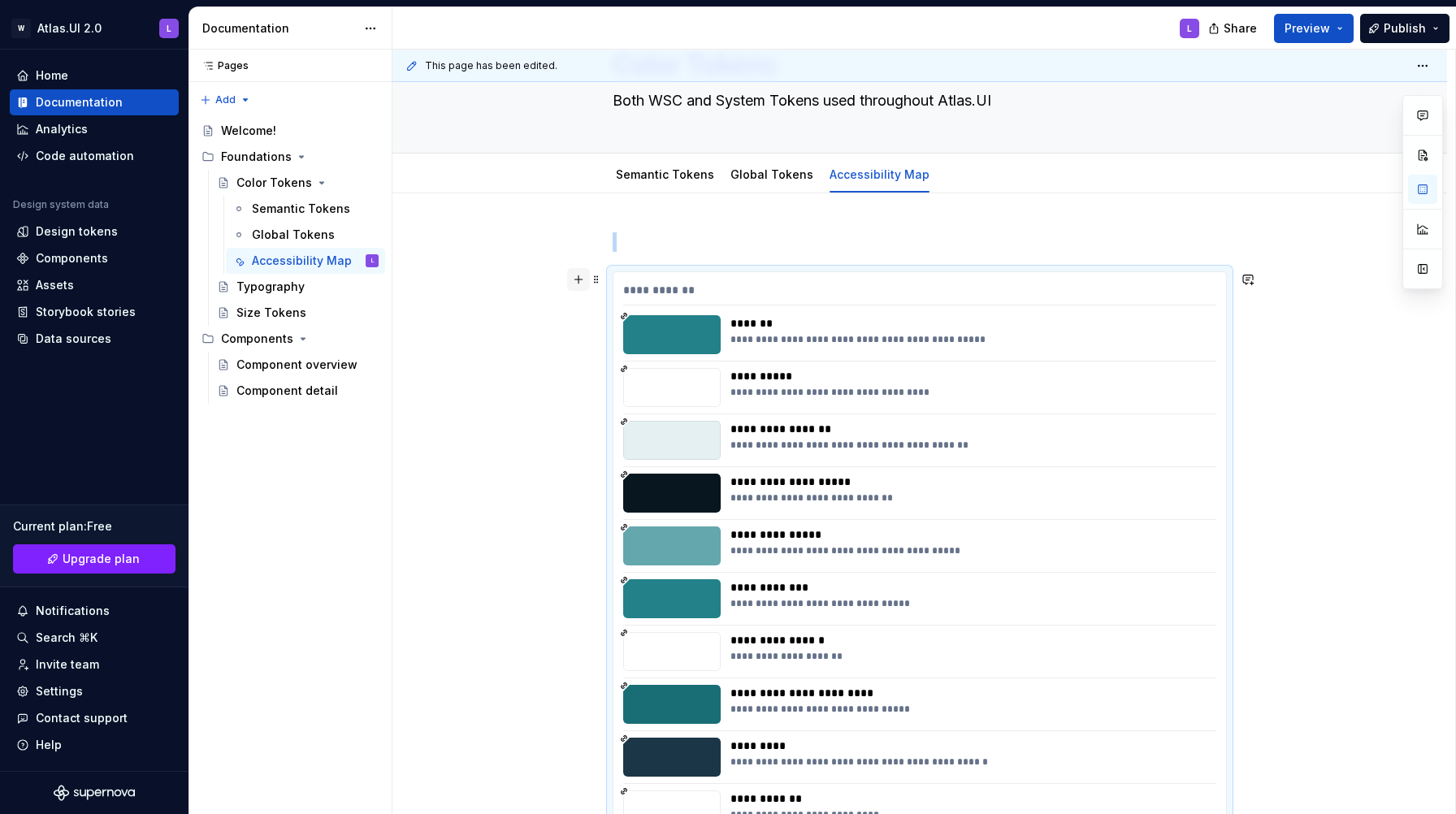
click at [583, 275] on button "button" at bounding box center [577, 279] width 23 height 23
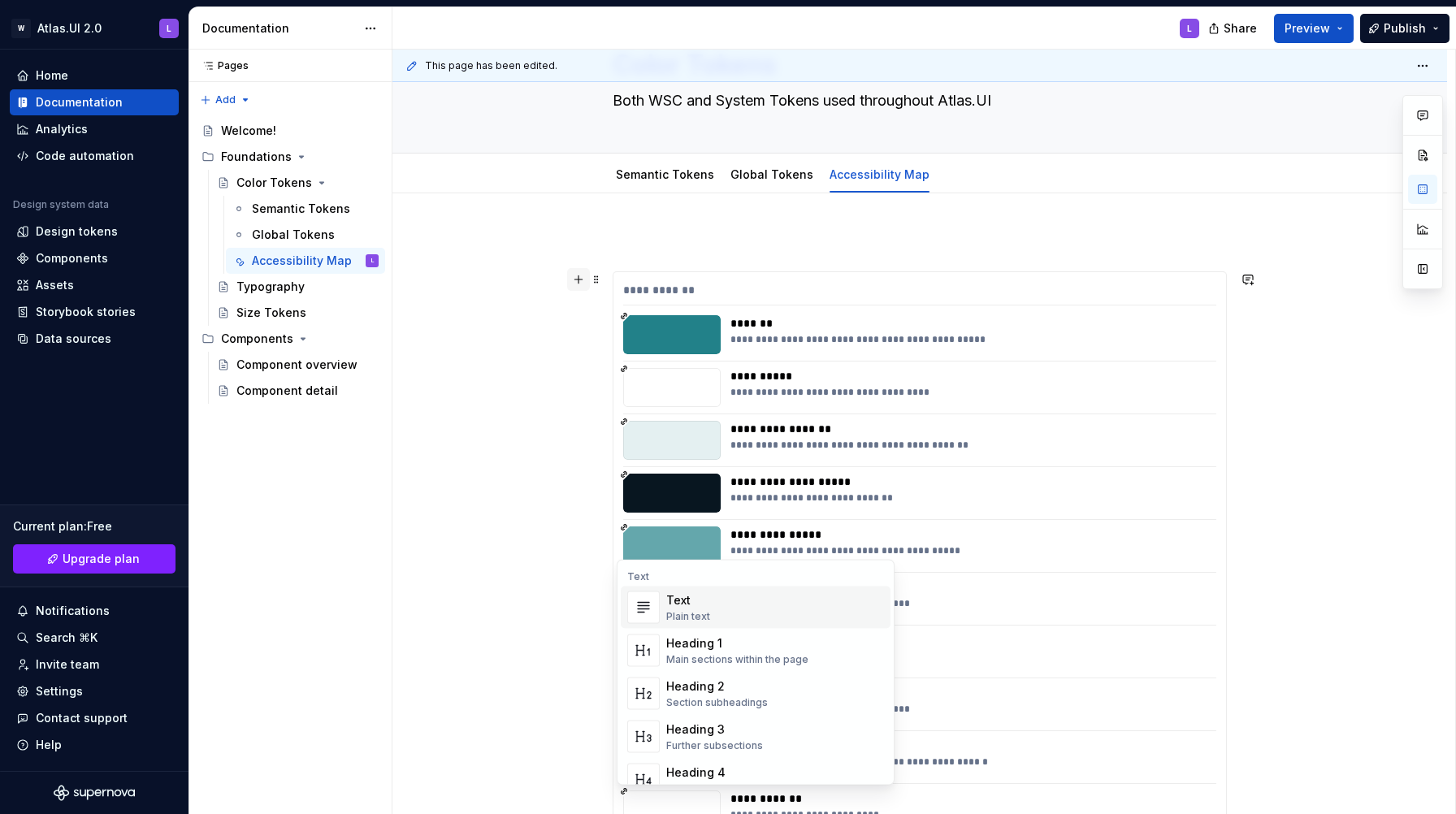
scroll to position [4543, 0]
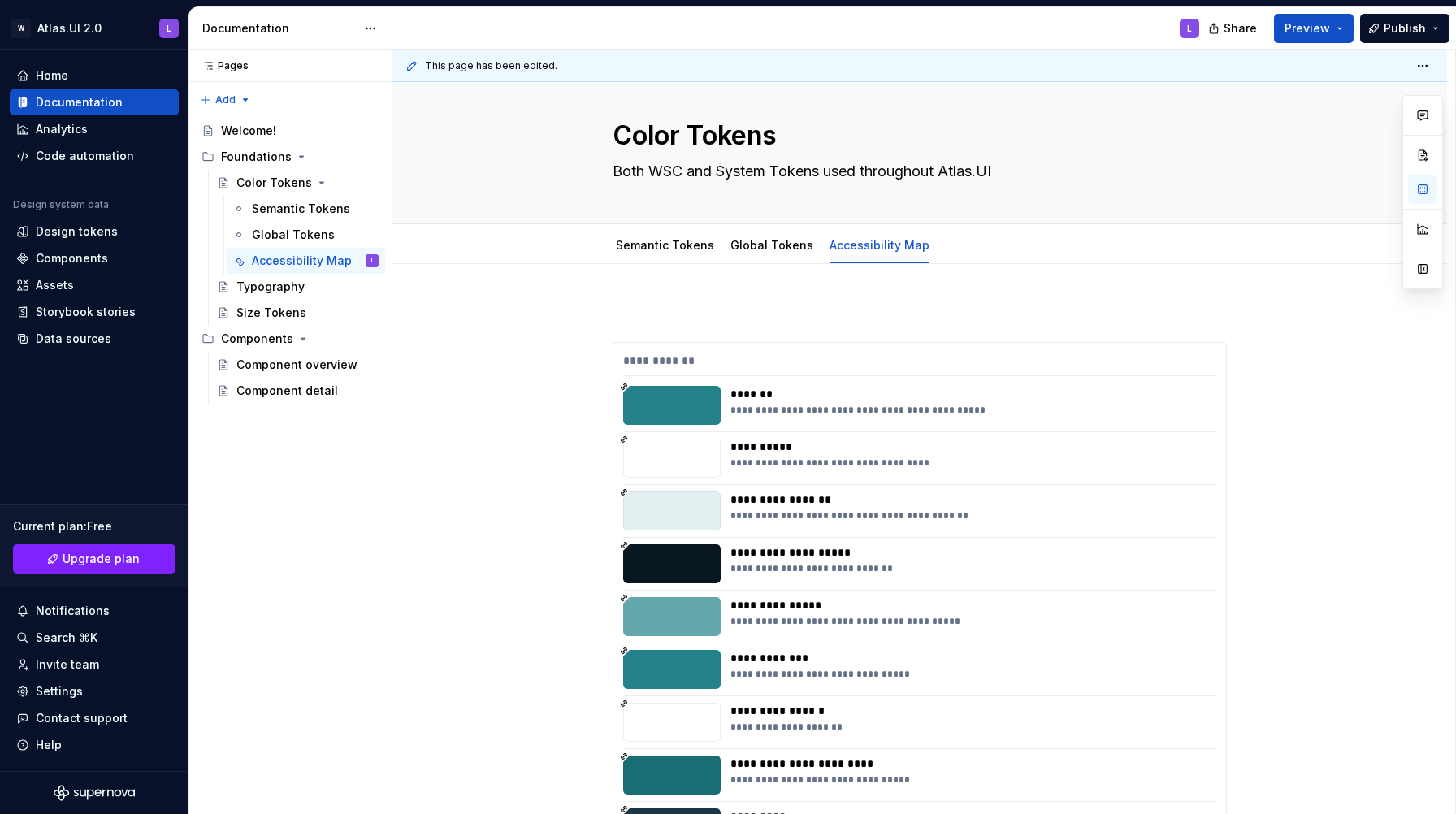
scroll to position [0, 0]
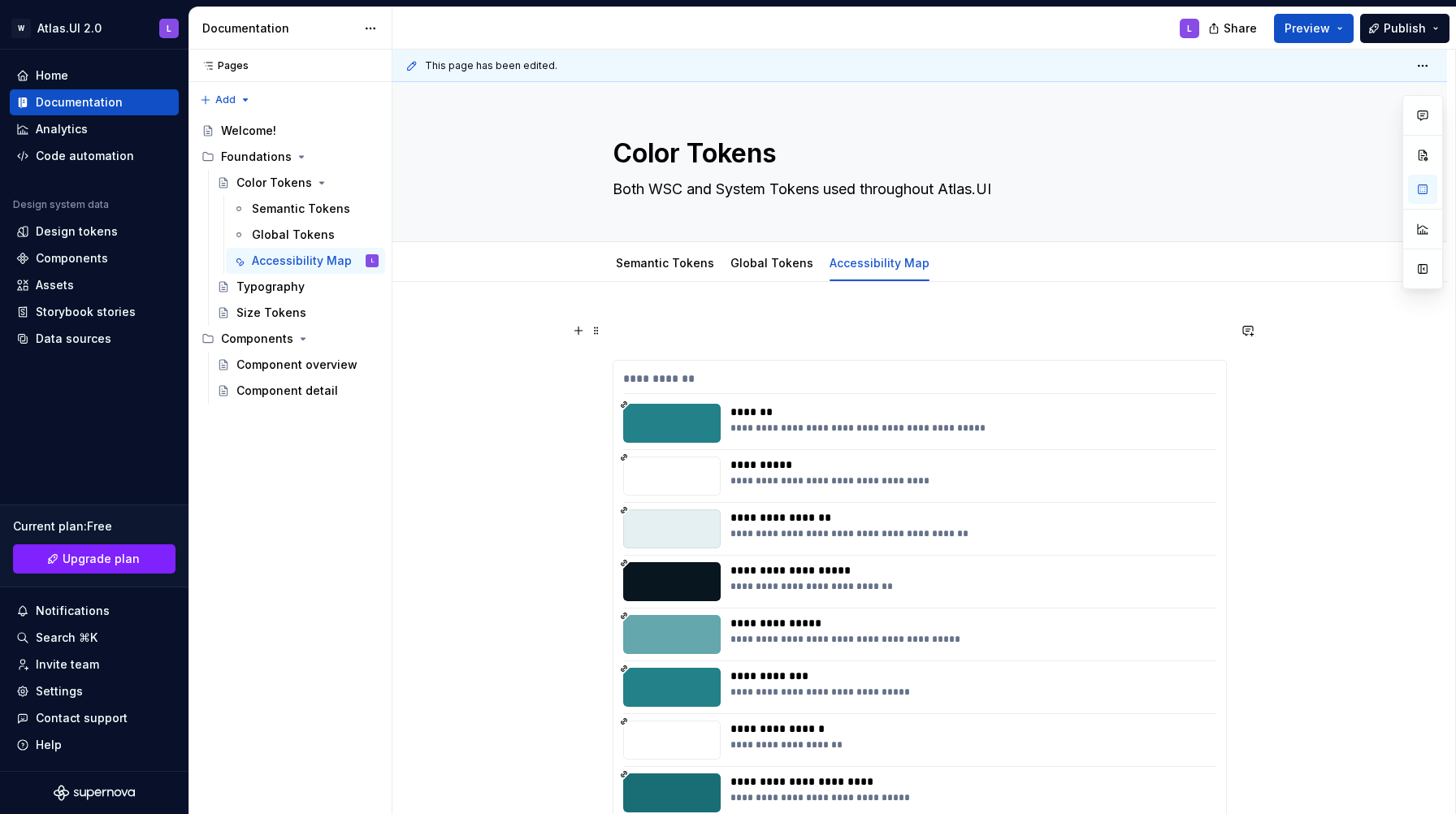
click at [1162, 323] on p at bounding box center [920, 331] width 614 height 20
click at [1129, 374] on div "**********" at bounding box center [919, 382] width 593 height 24
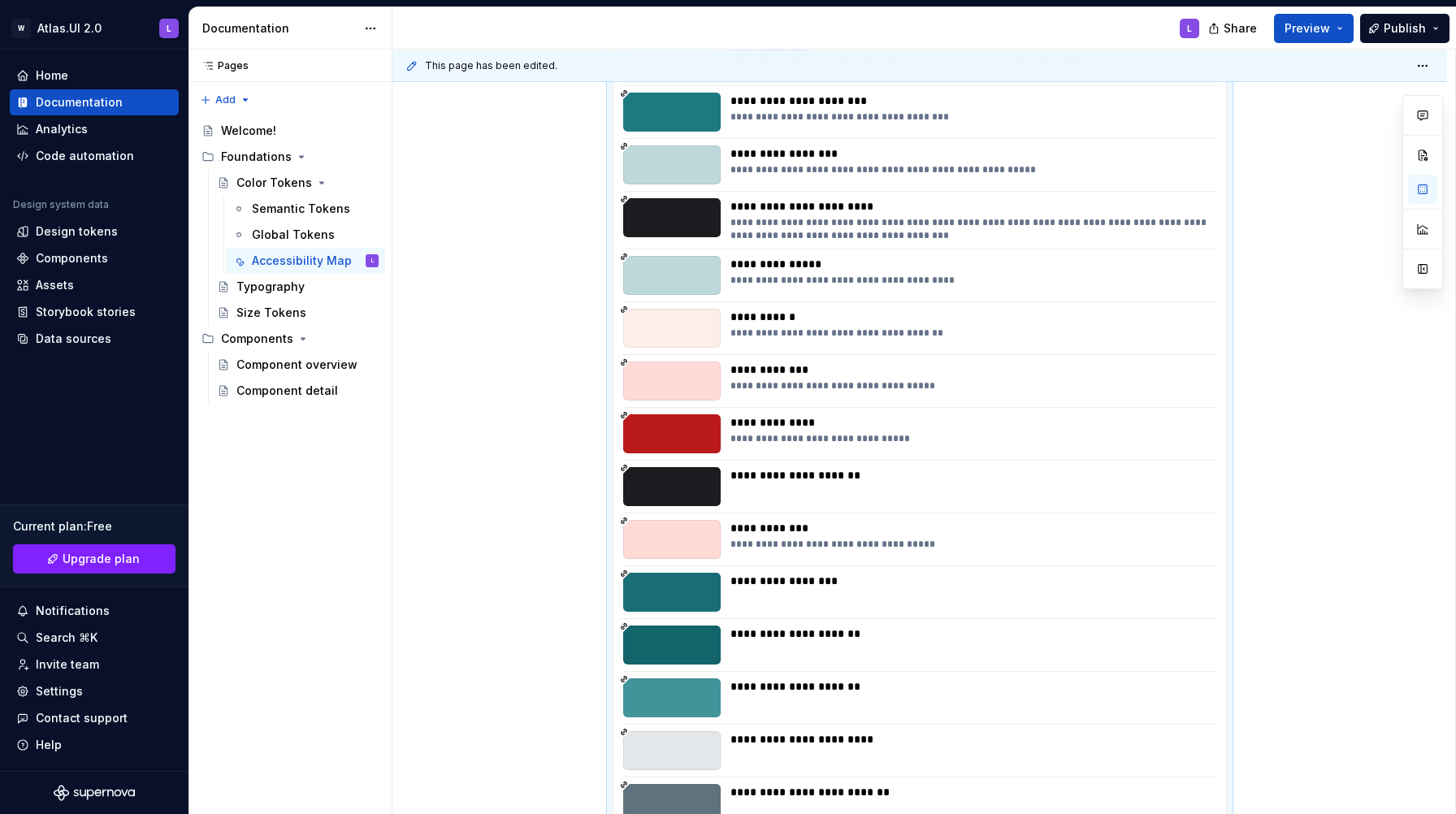
scroll to position [4804, 0]
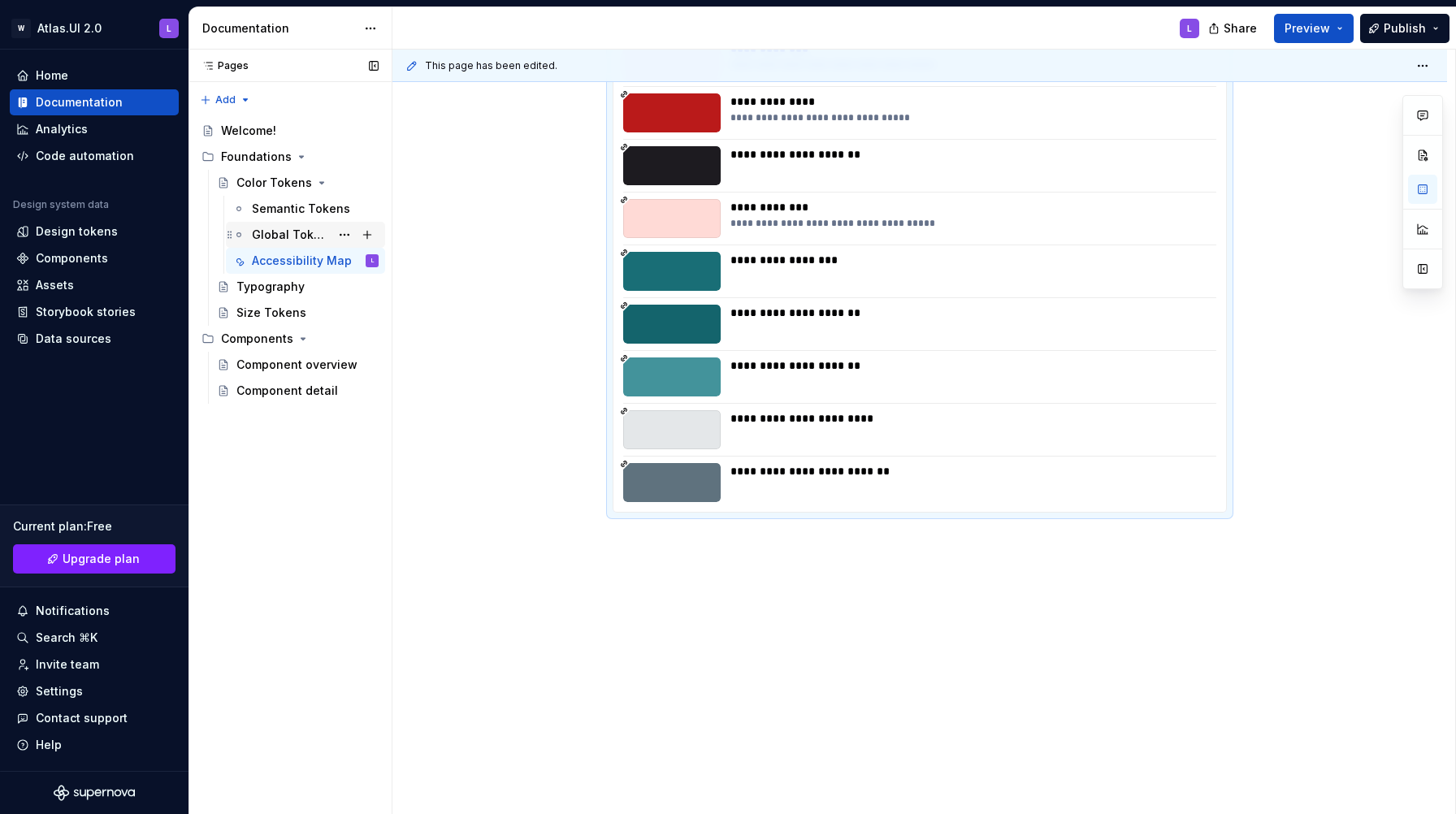
click at [284, 239] on div "Global Tokens" at bounding box center [291, 234] width 78 height 17
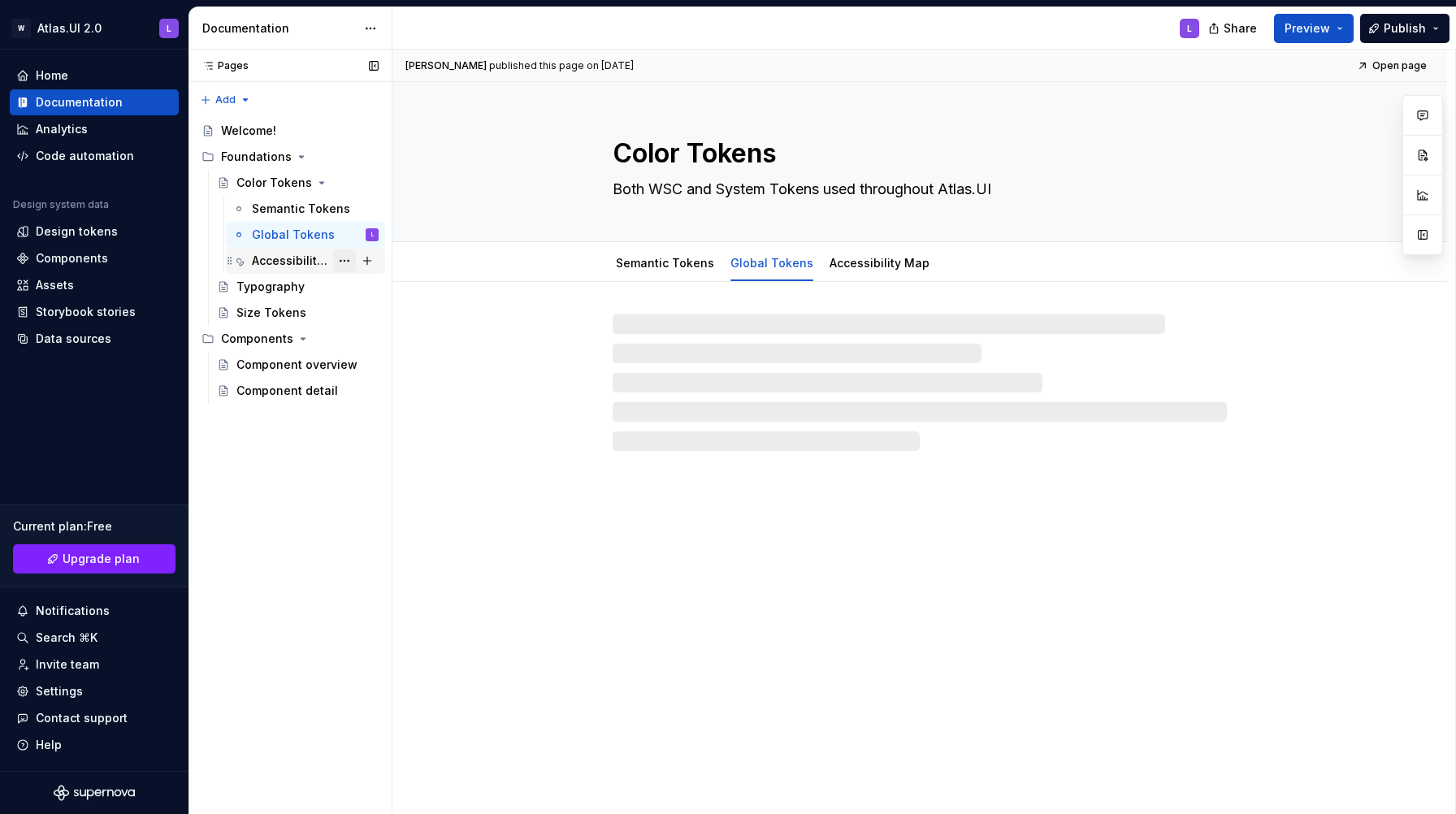
click at [348, 267] on button "Page tree" at bounding box center [344, 260] width 23 height 23
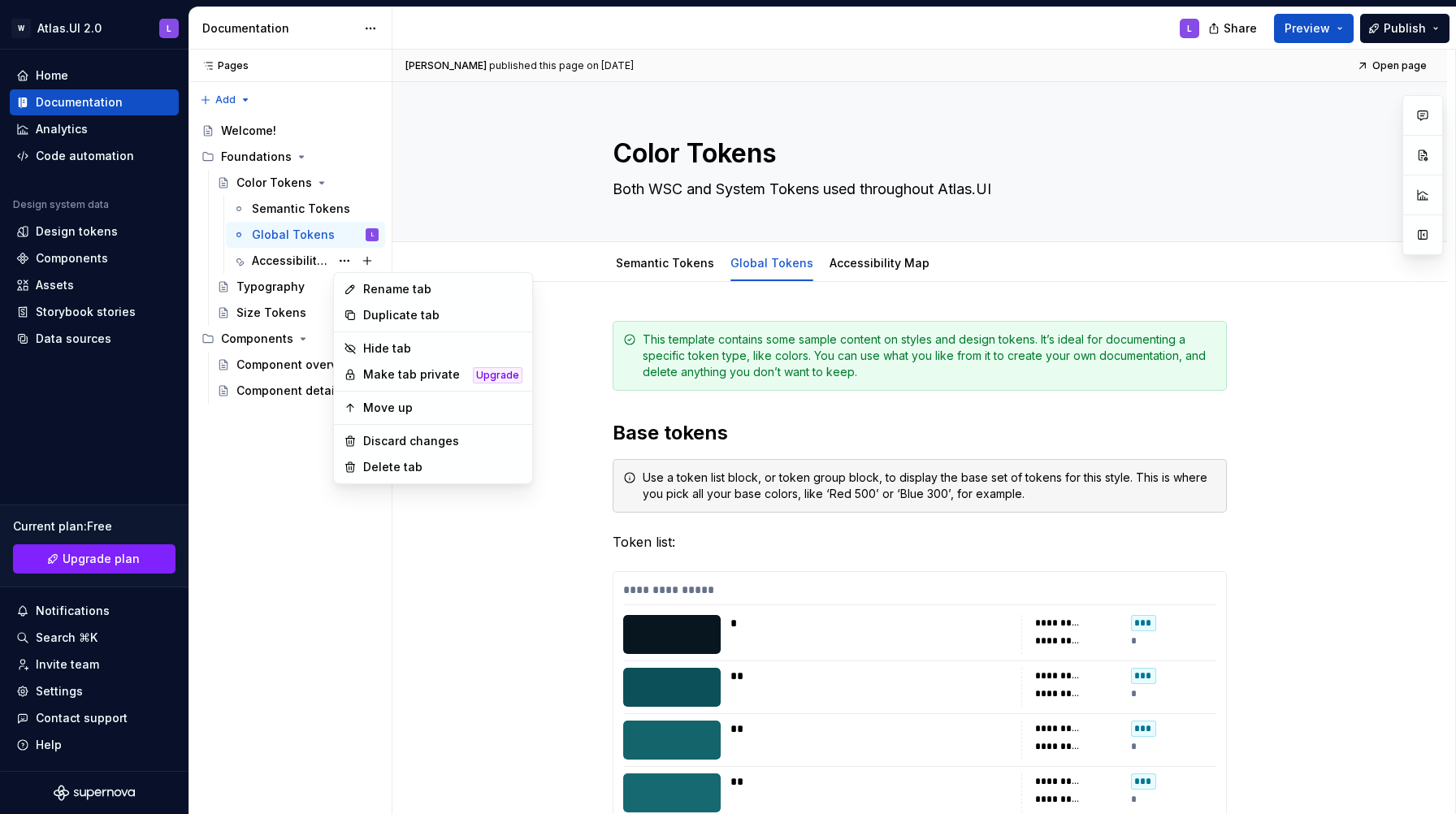
click at [498, 551] on html "W Atlas.UI 2.0 L Home Documentation Analytics Code automation Design system dat…" at bounding box center [728, 407] width 1456 height 814
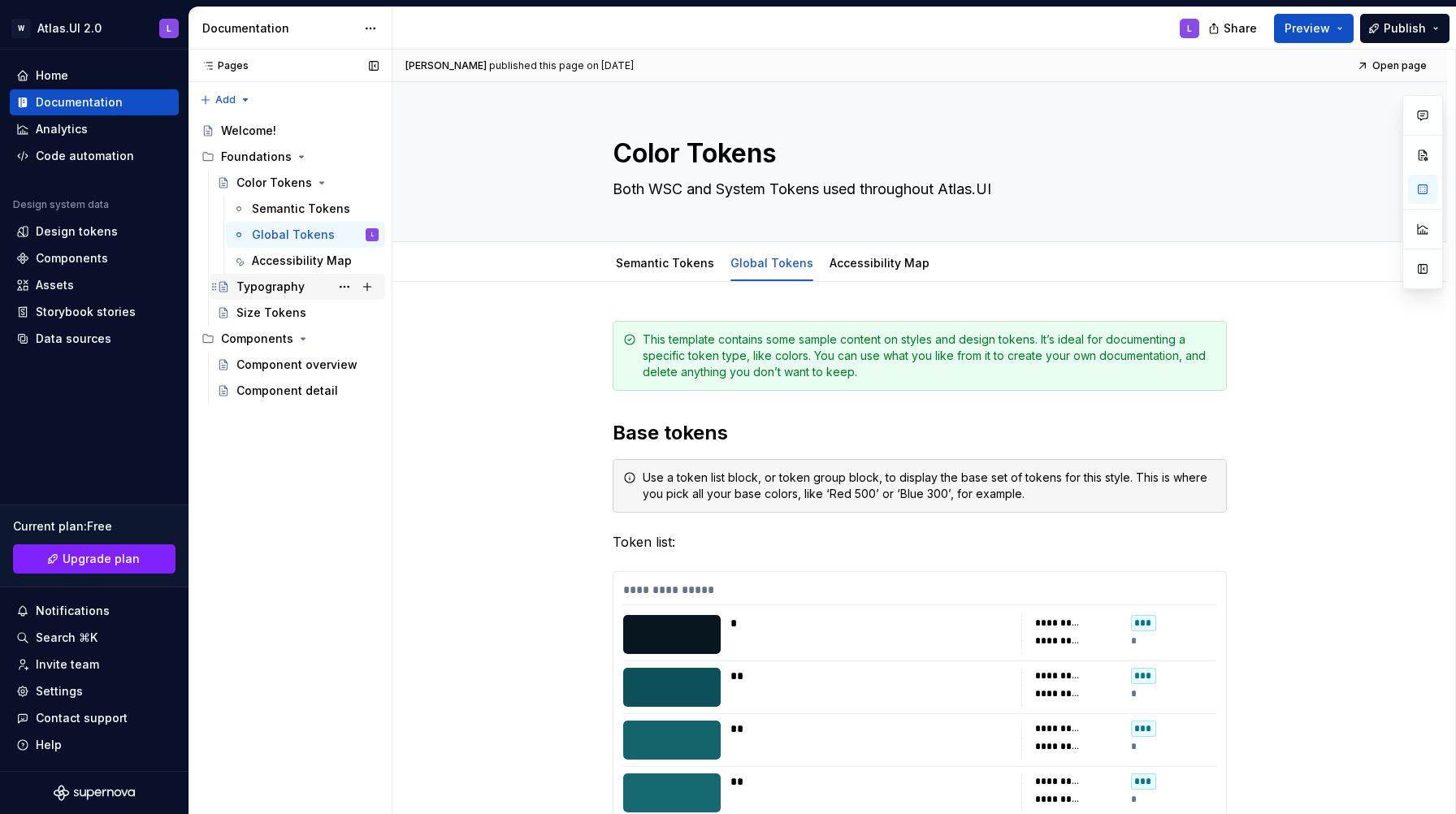
click at [294, 292] on div "Typography" at bounding box center [271, 286] width 69 height 17
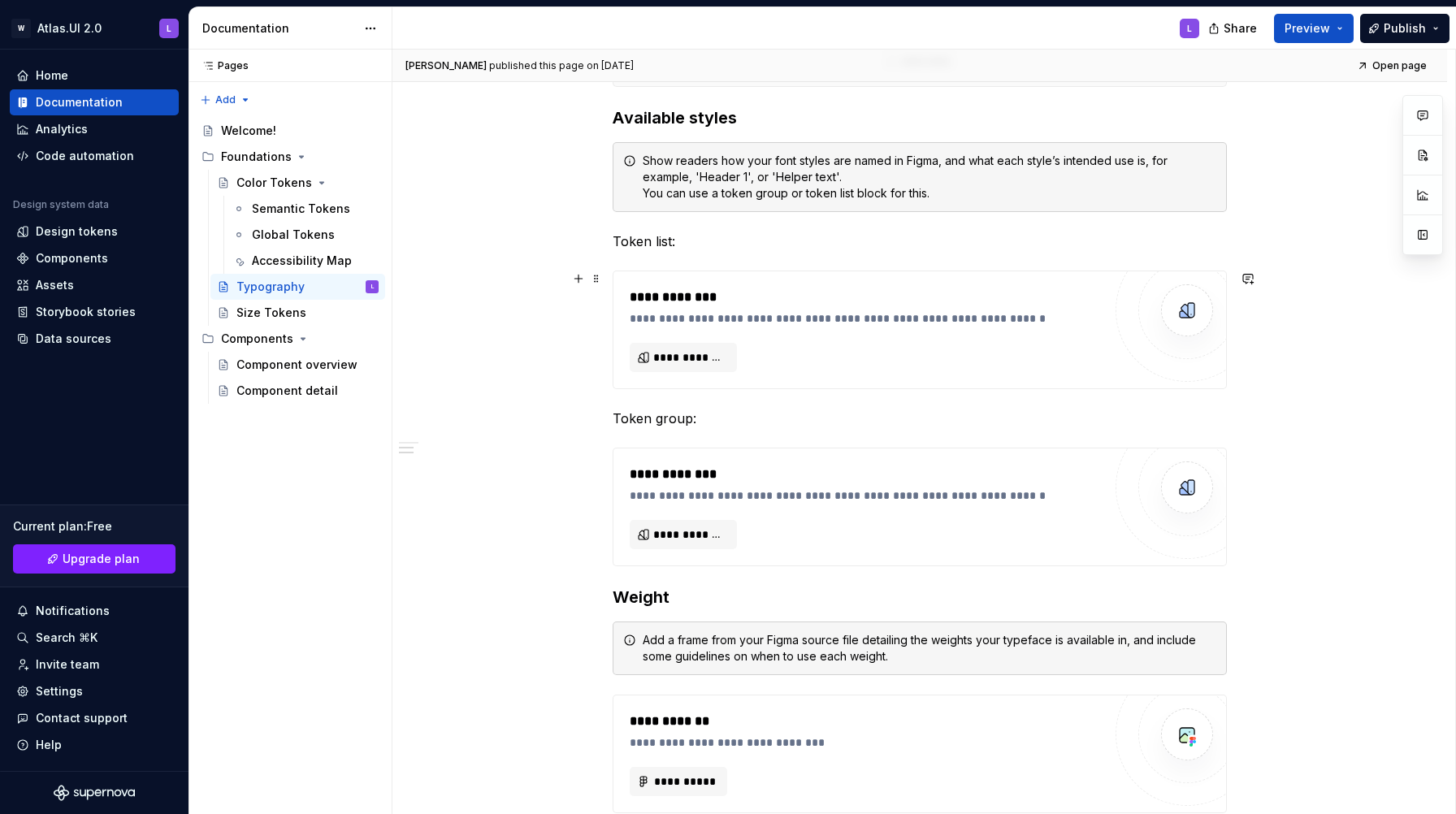
scroll to position [525, 0]
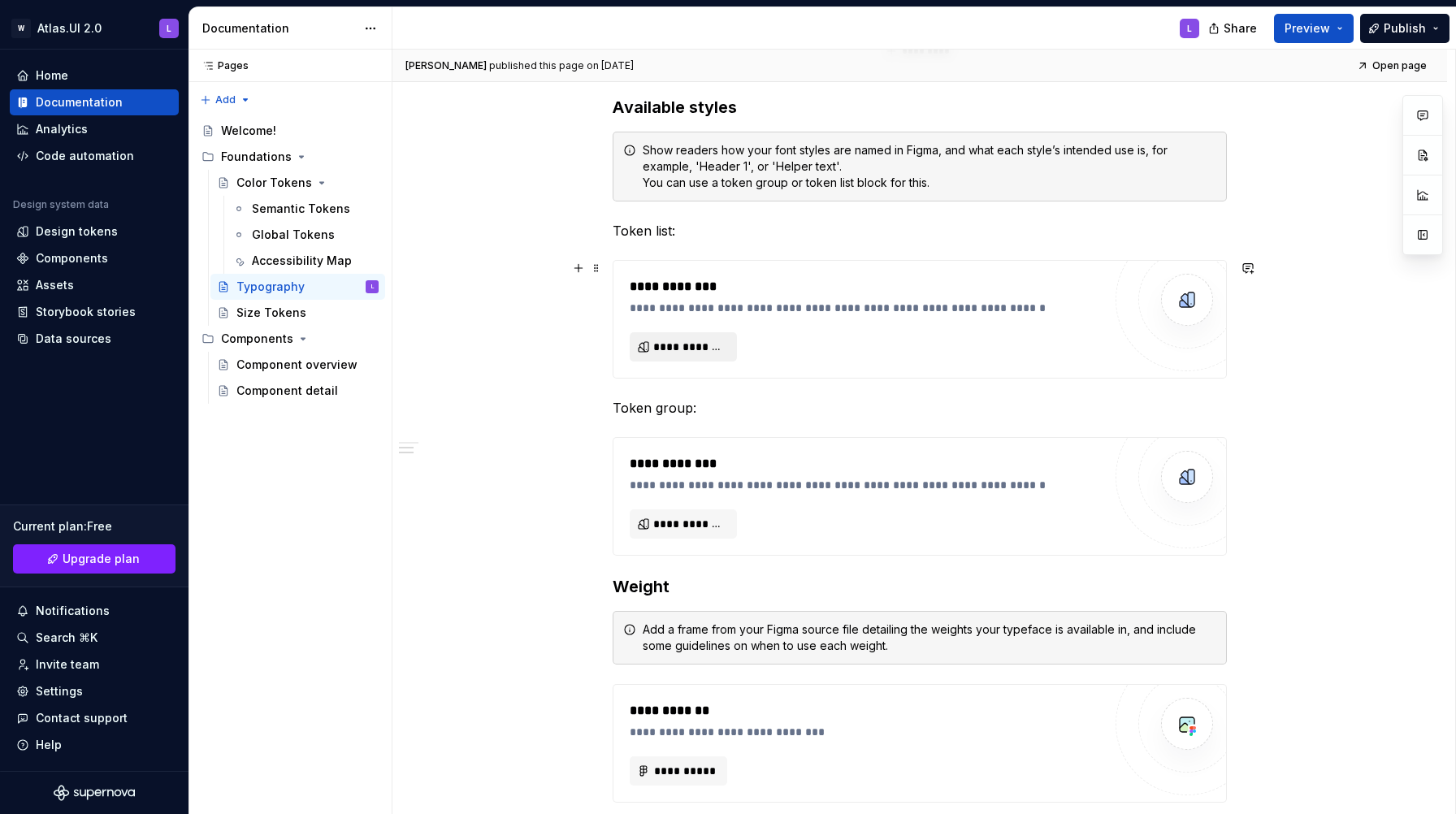
click at [703, 348] on span "**********" at bounding box center [689, 346] width 74 height 17
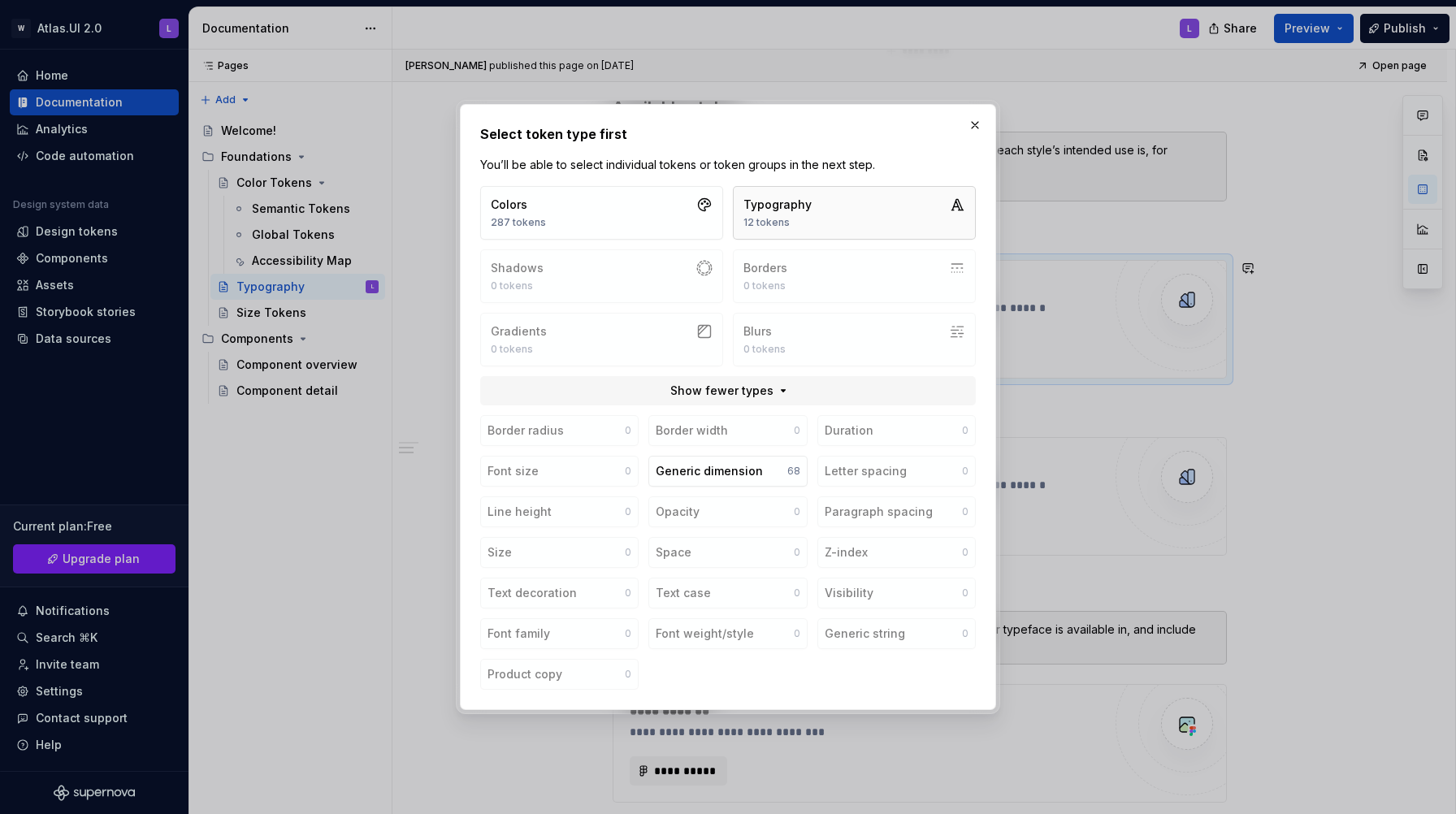
click at [793, 216] on div "Typography 12 tokens" at bounding box center [778, 212] width 69 height 32
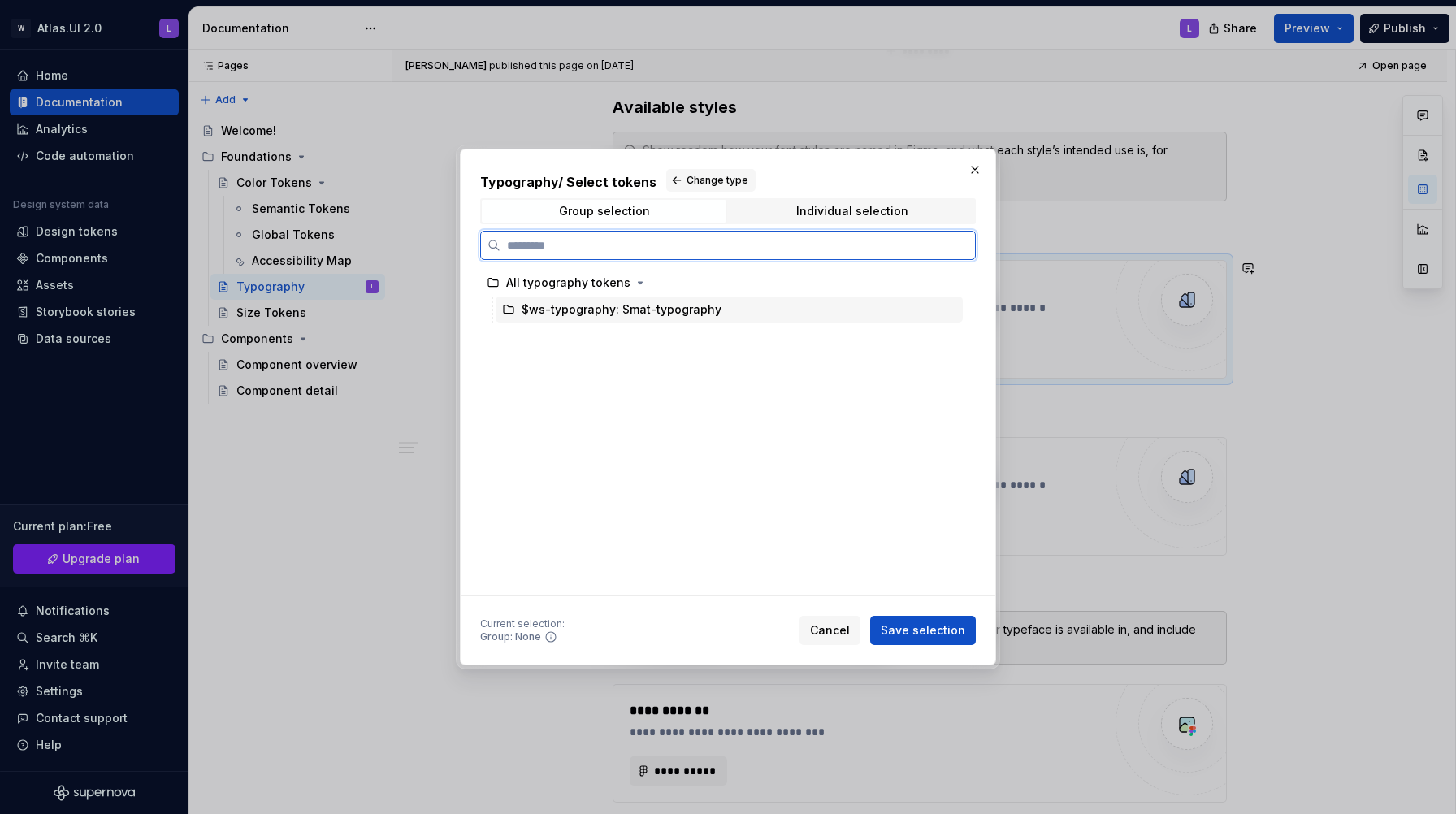
click at [637, 315] on div "$ws-typography: $mat-typography" at bounding box center [622, 309] width 200 height 17
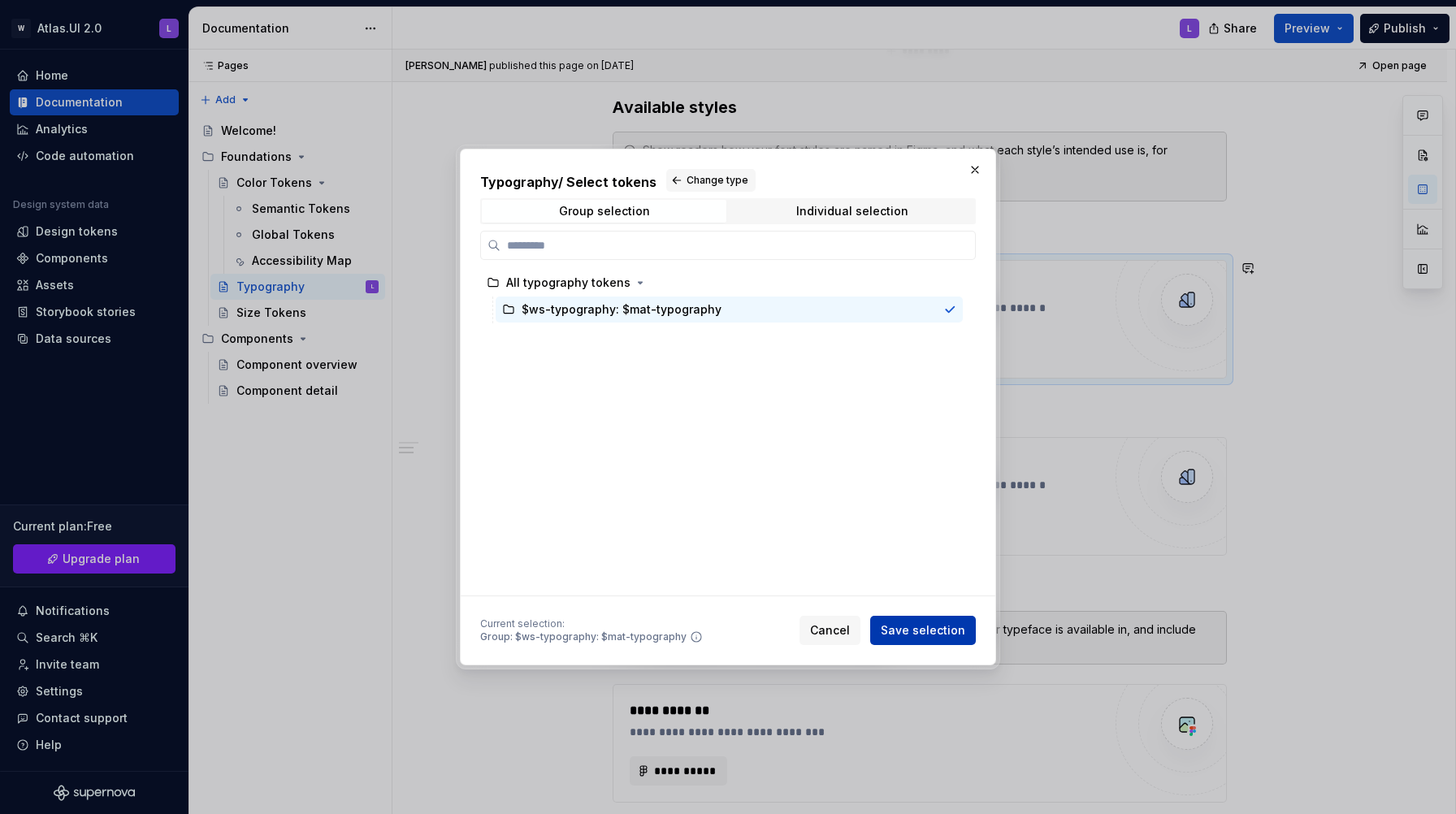
click at [914, 631] on span "Save selection" at bounding box center [923, 631] width 84 height 17
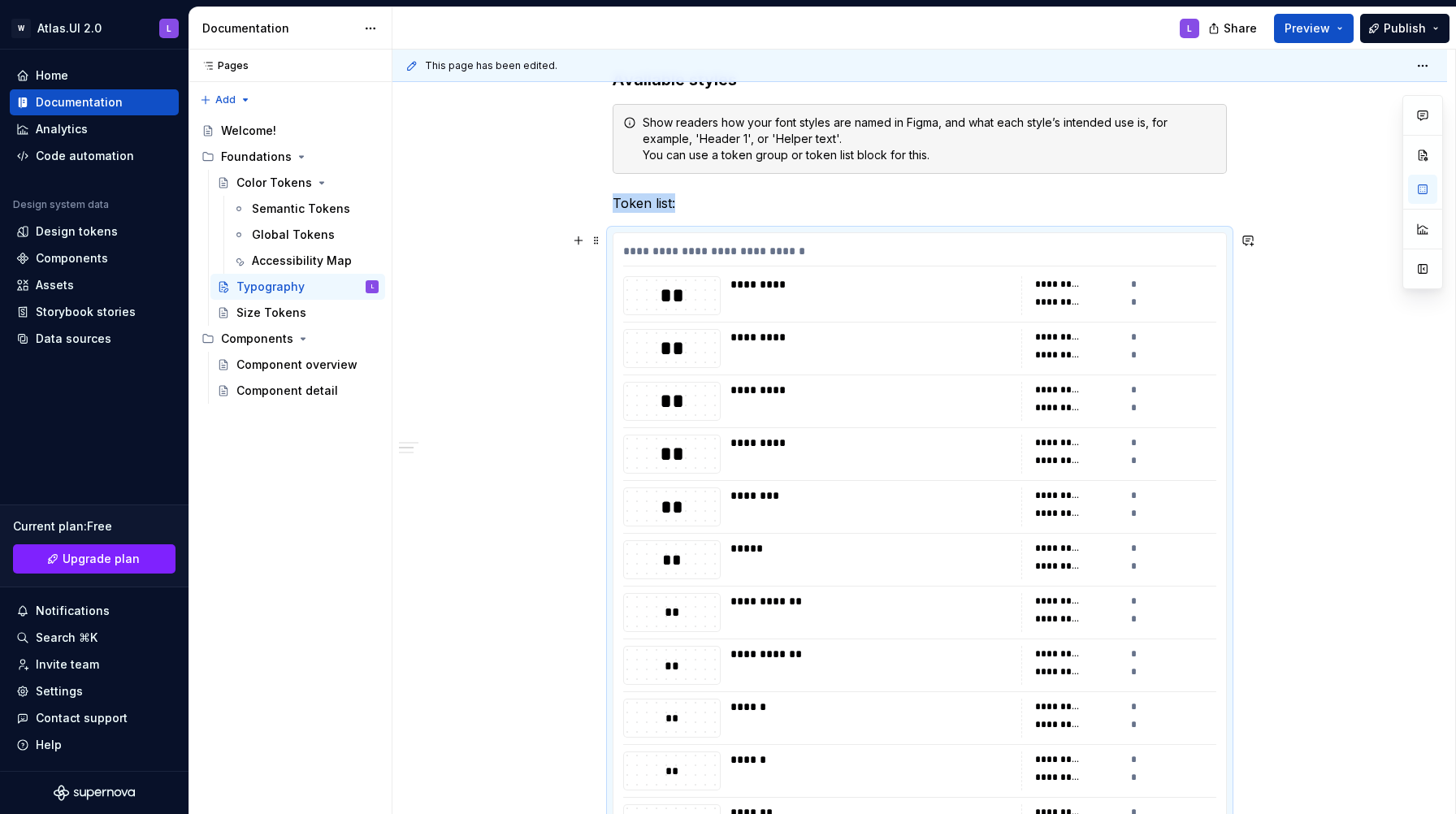
scroll to position [442, 0]
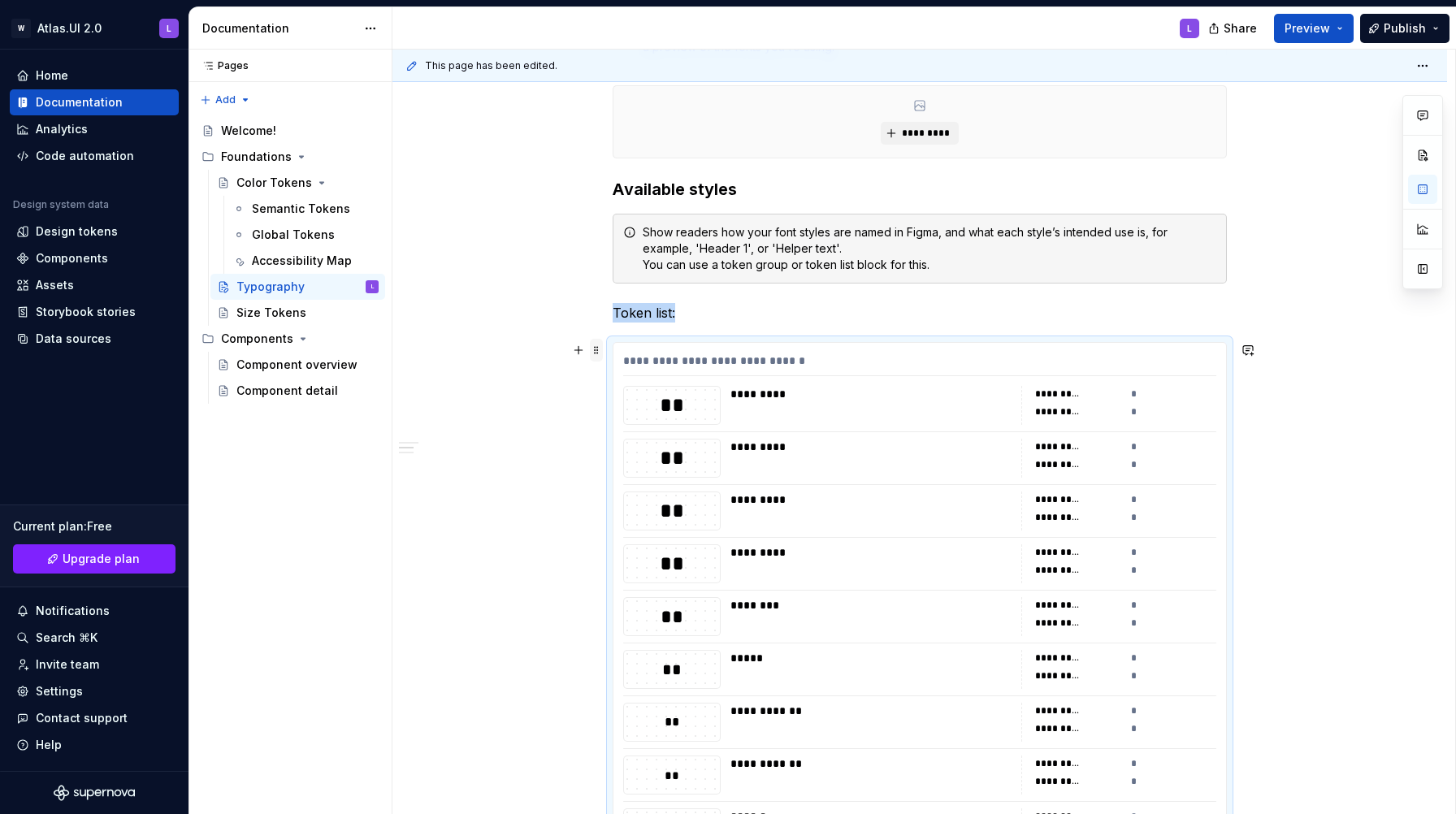
click at [602, 360] on span at bounding box center [595, 349] width 13 height 23
click at [895, 342] on div "**********" at bounding box center [920, 680] width 614 height 675
click at [878, 400] on div "*********" at bounding box center [871, 393] width 281 height 17
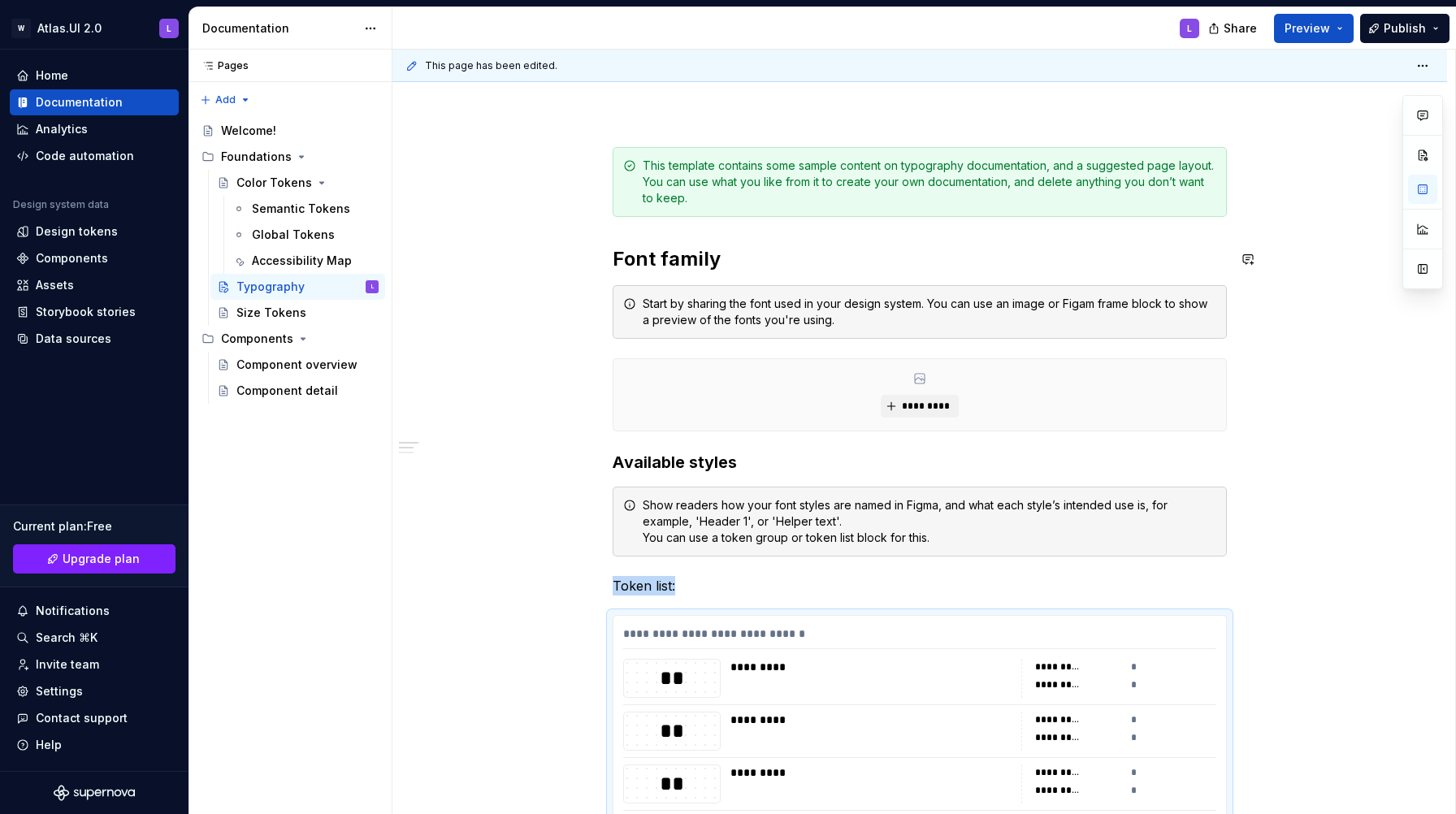
scroll to position [169, 0]
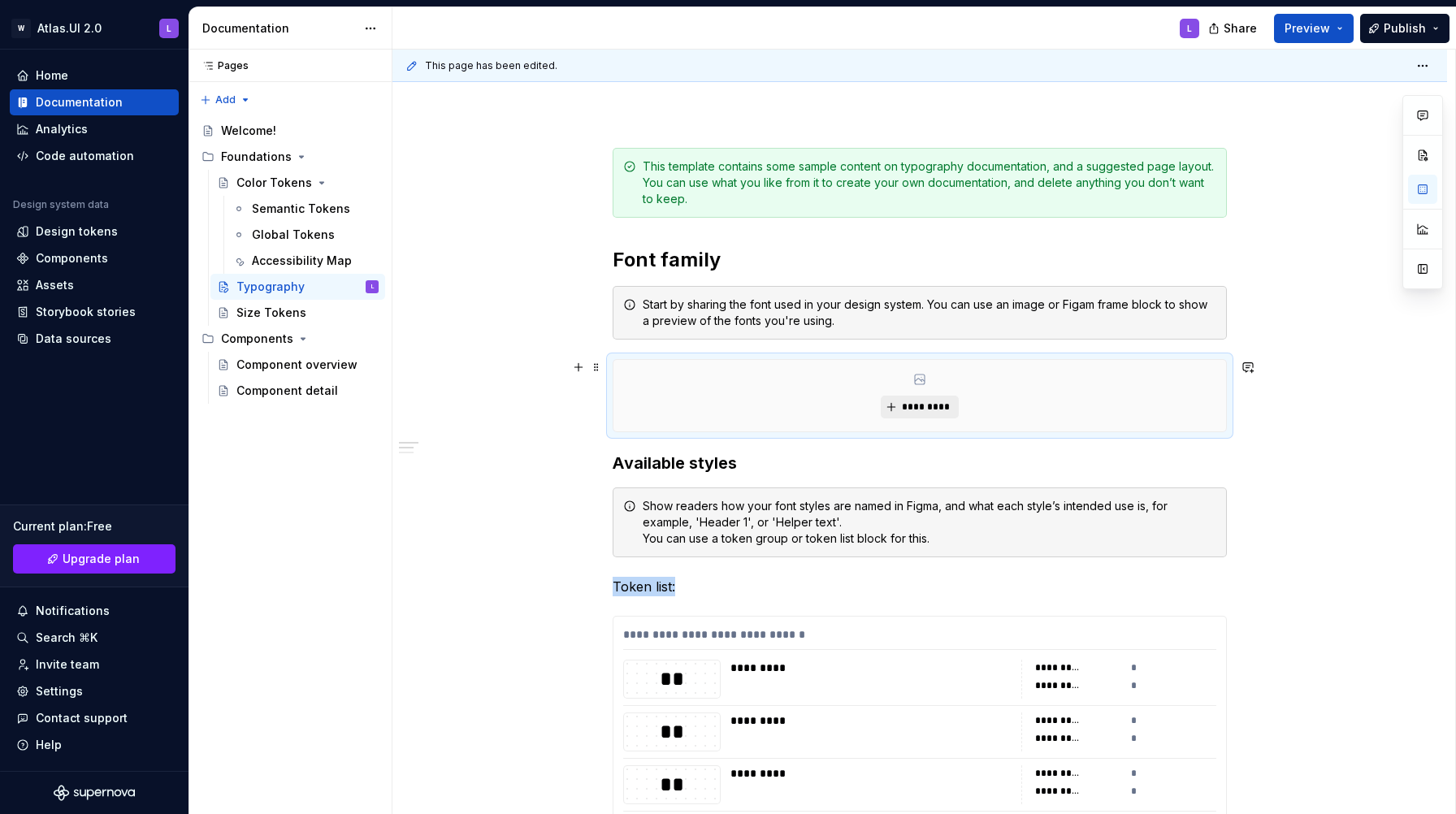
click at [923, 407] on span "*********" at bounding box center [926, 406] width 50 height 13
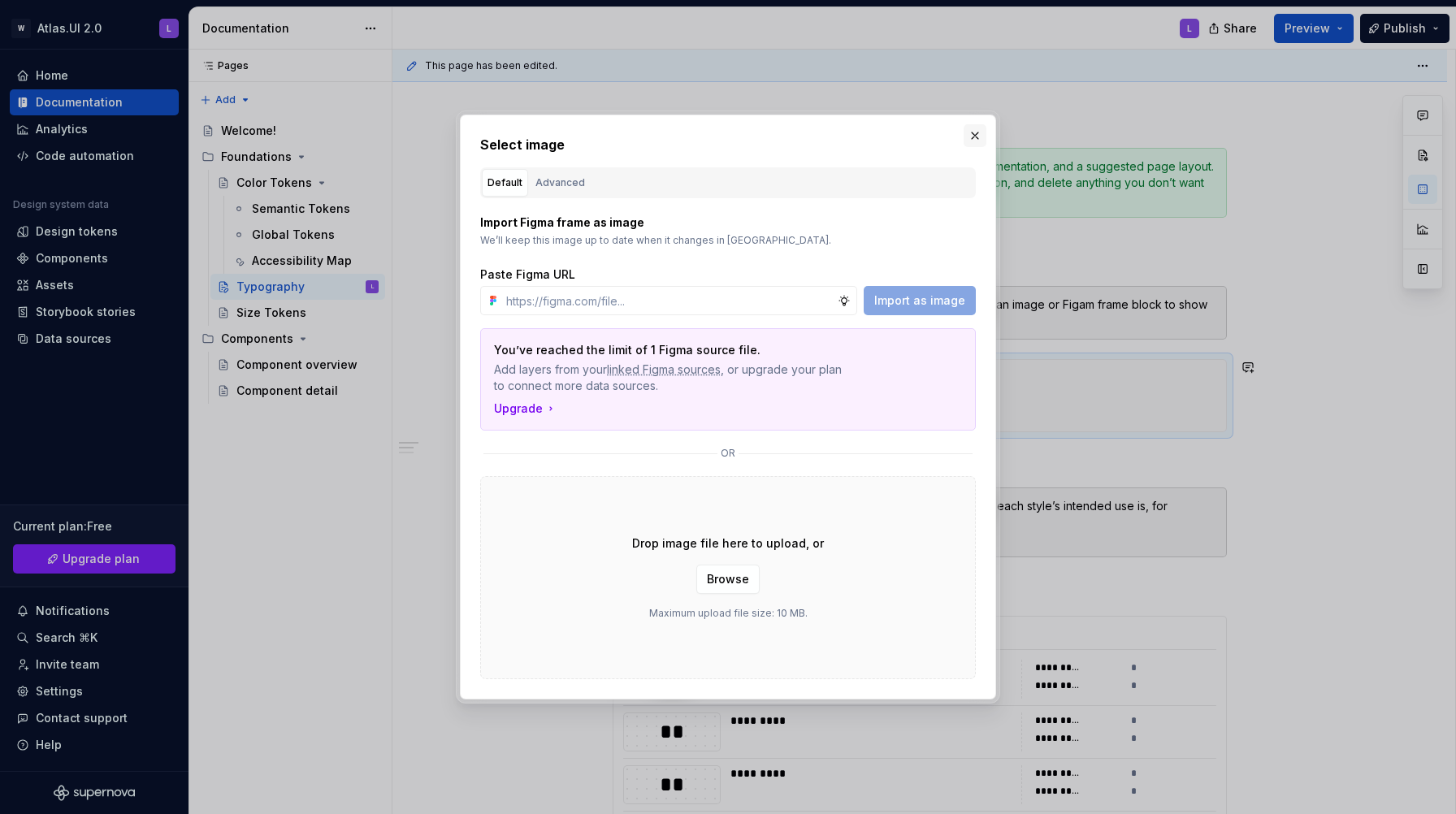
click at [972, 134] on button "button" at bounding box center [974, 135] width 23 height 23
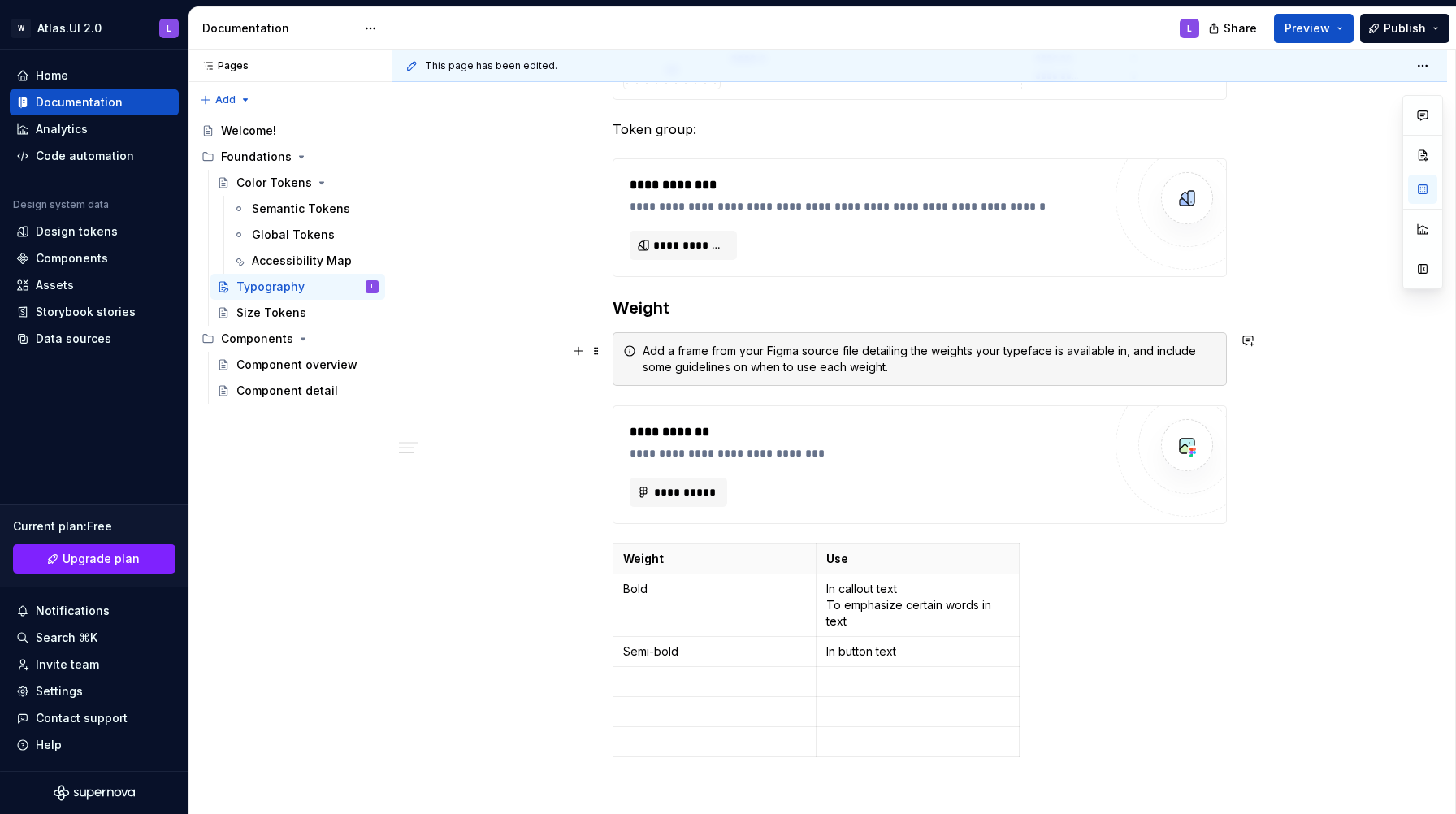
scroll to position [1357, 0]
click at [295, 312] on div "Size Tokens" at bounding box center [271, 313] width 70 height 17
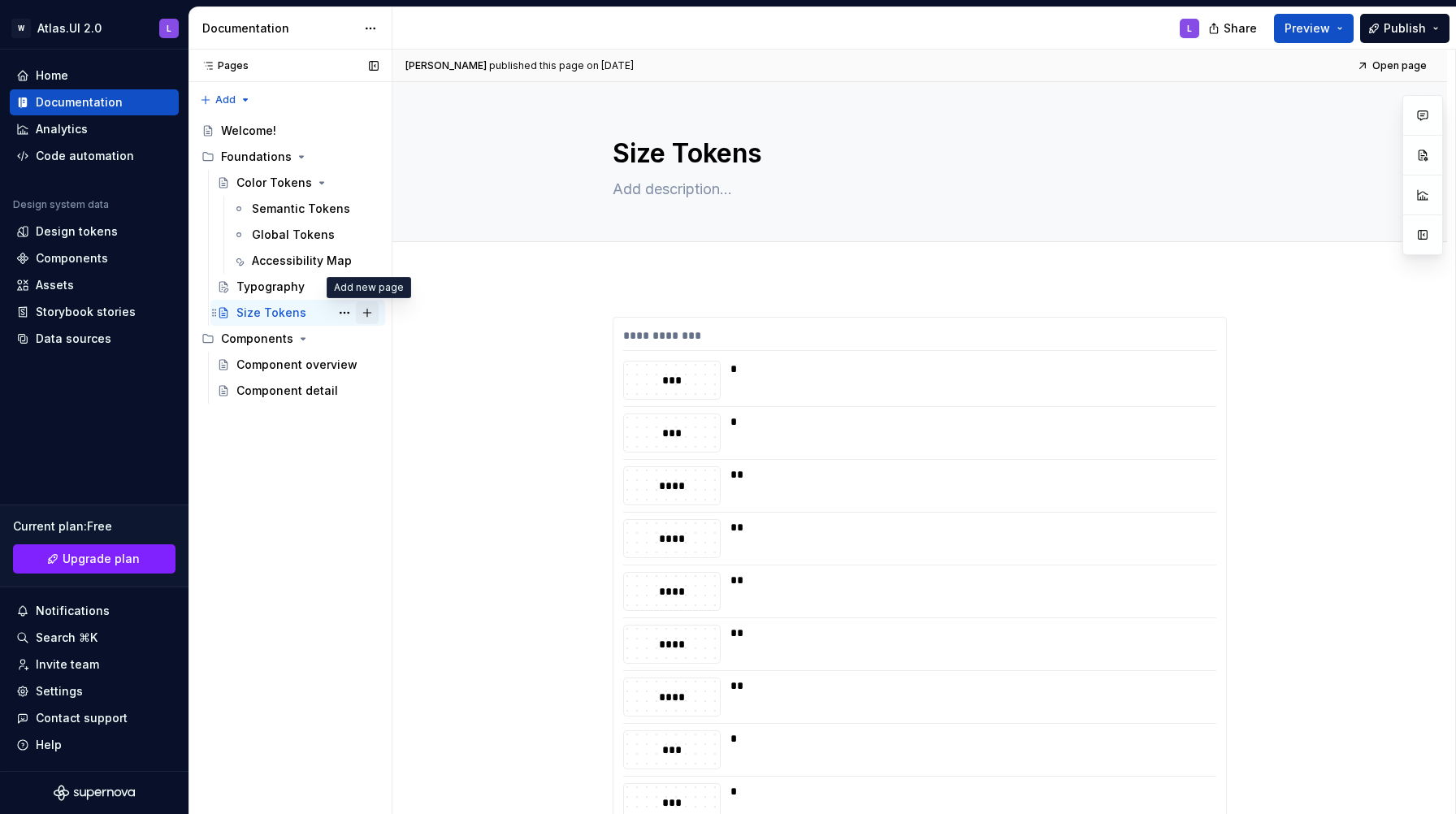
click at [370, 315] on button "Page tree" at bounding box center [367, 312] width 23 height 23
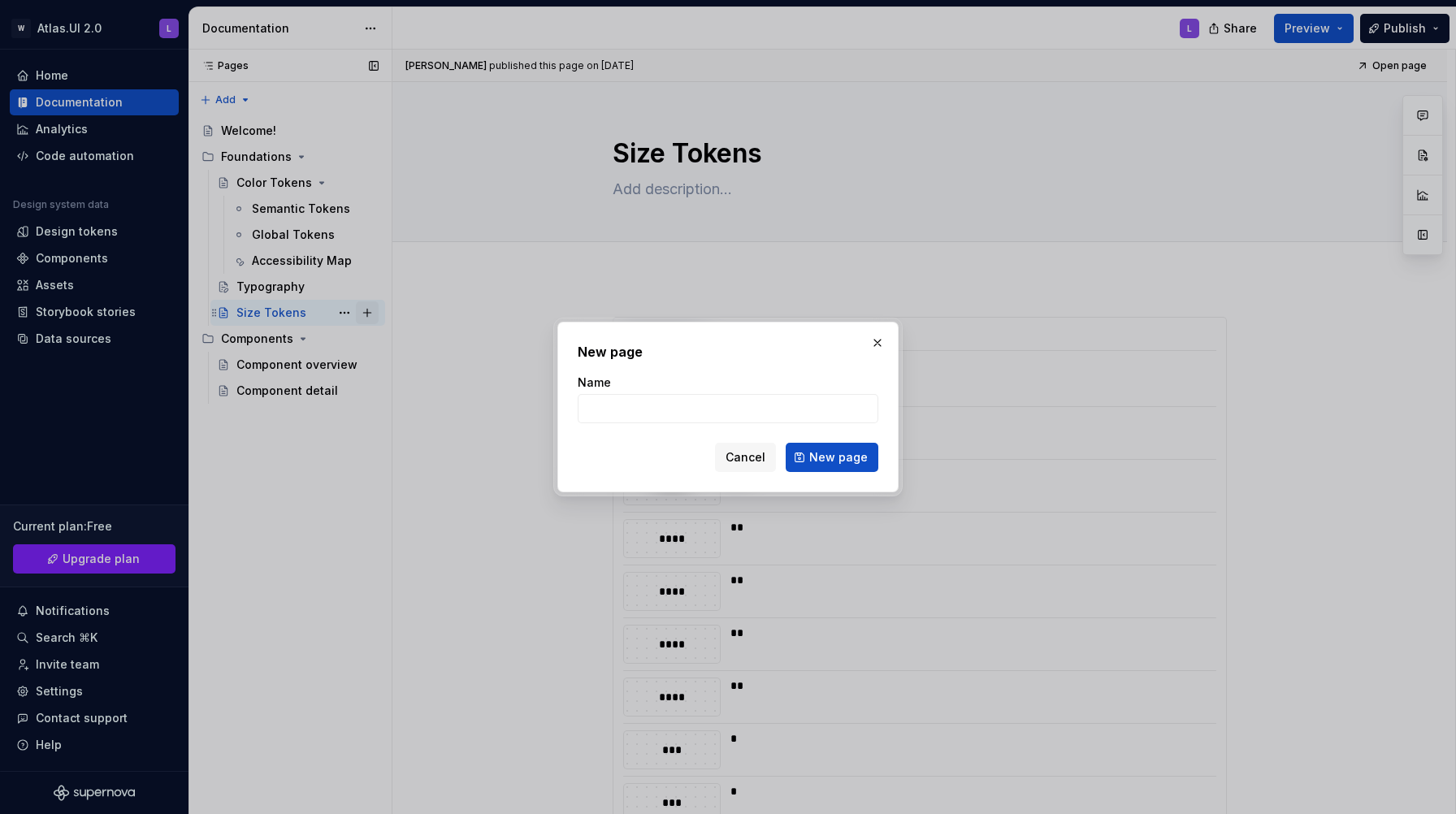
type textarea "*"
click at [588, 409] on input "spacers" at bounding box center [728, 409] width 301 height 29
type input "Spacers"
click at [822, 451] on span "New page" at bounding box center [838, 457] width 59 height 17
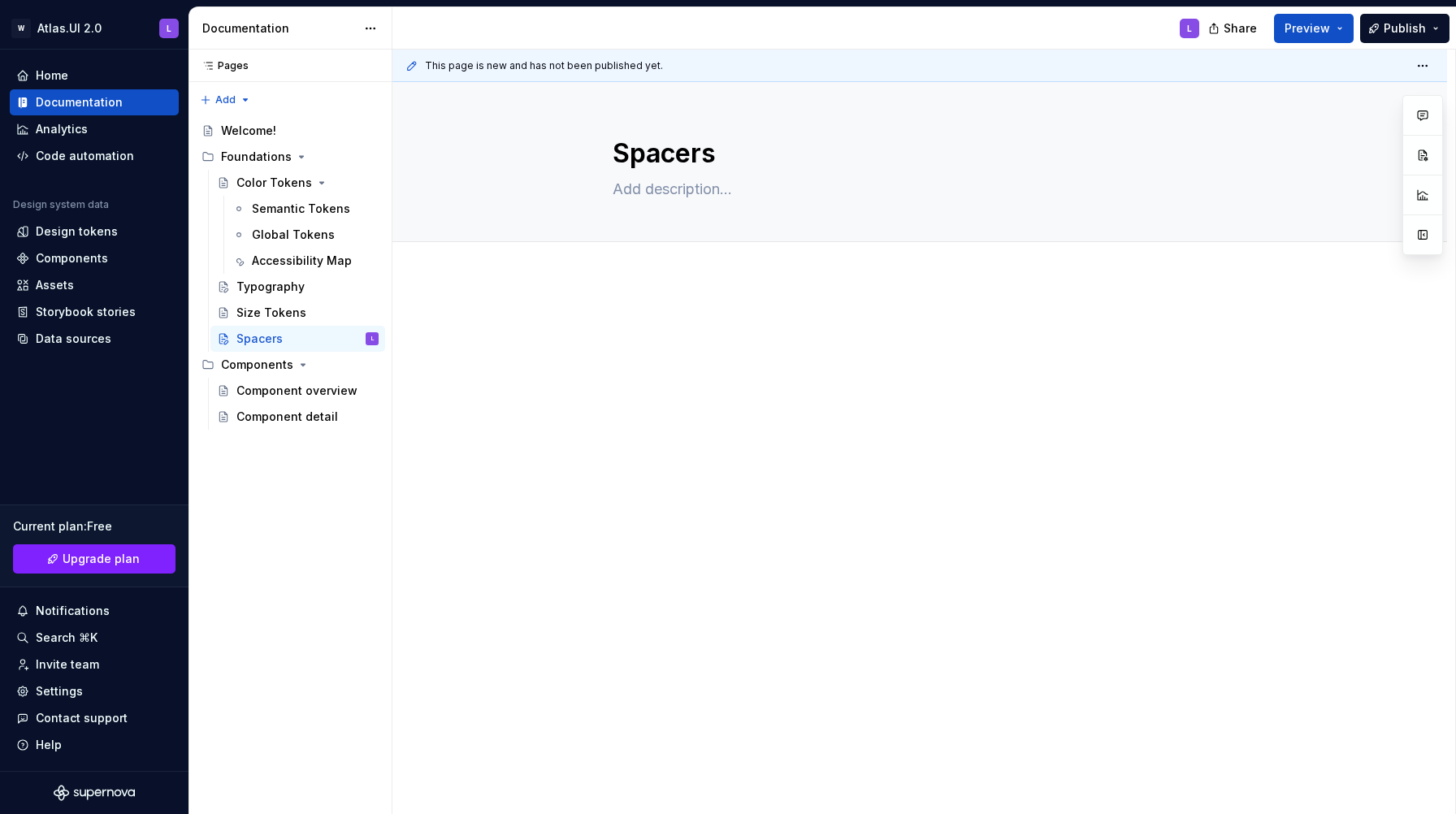
click at [743, 353] on div at bounding box center [920, 347] width 614 height 62
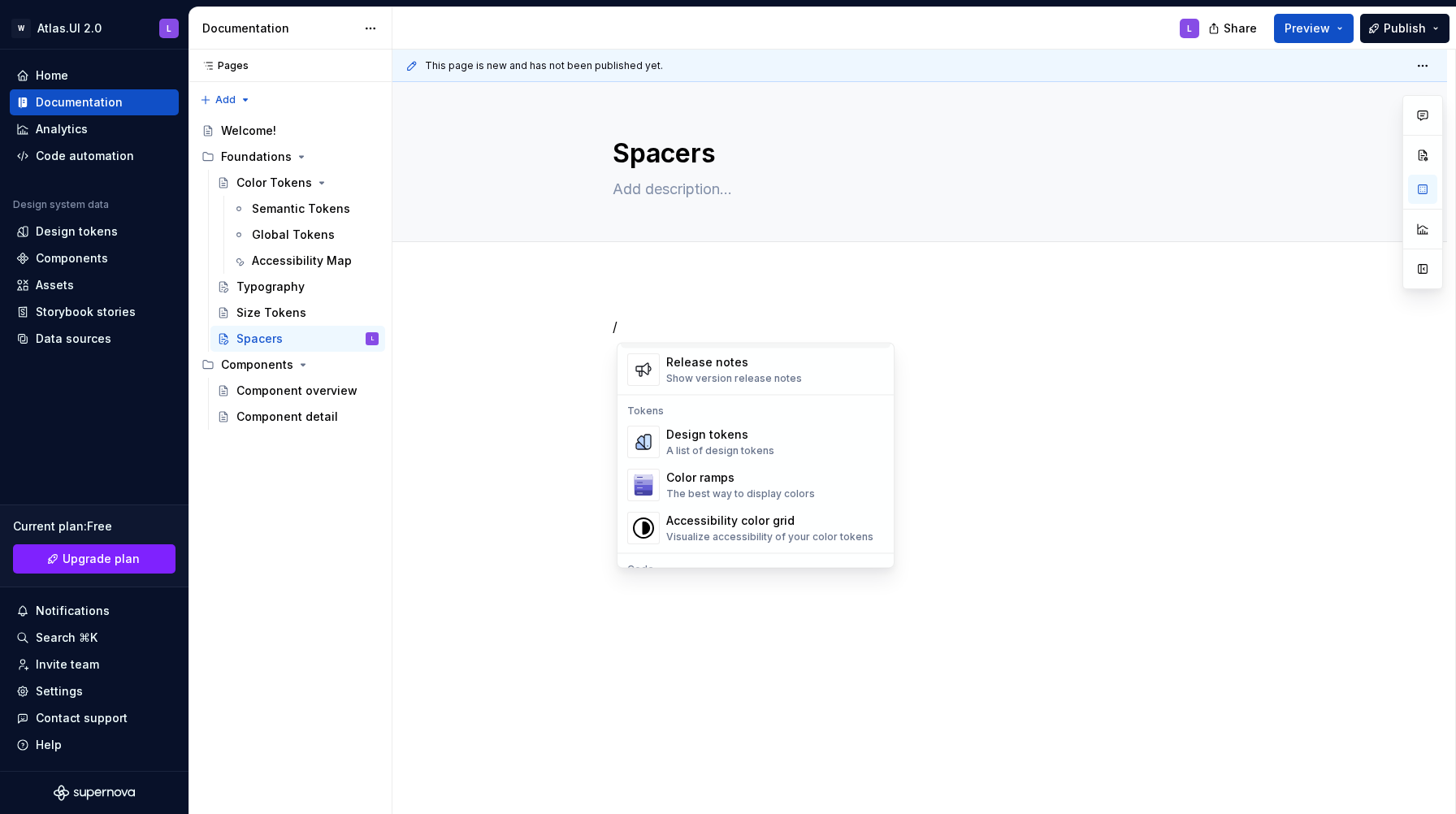
scroll to position [1143, 0]
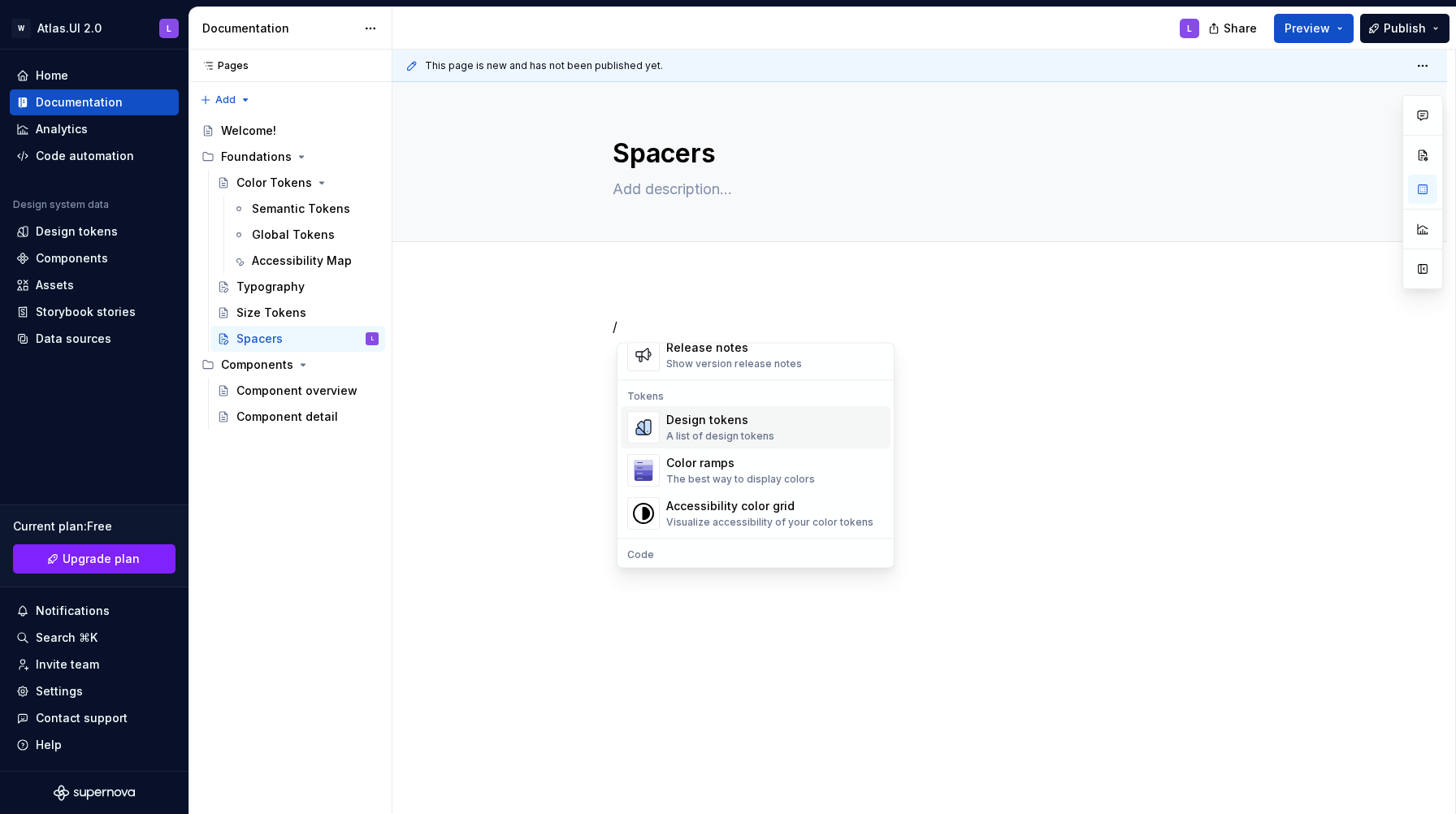
click at [727, 424] on div "Design tokens" at bounding box center [720, 421] width 108 height 17
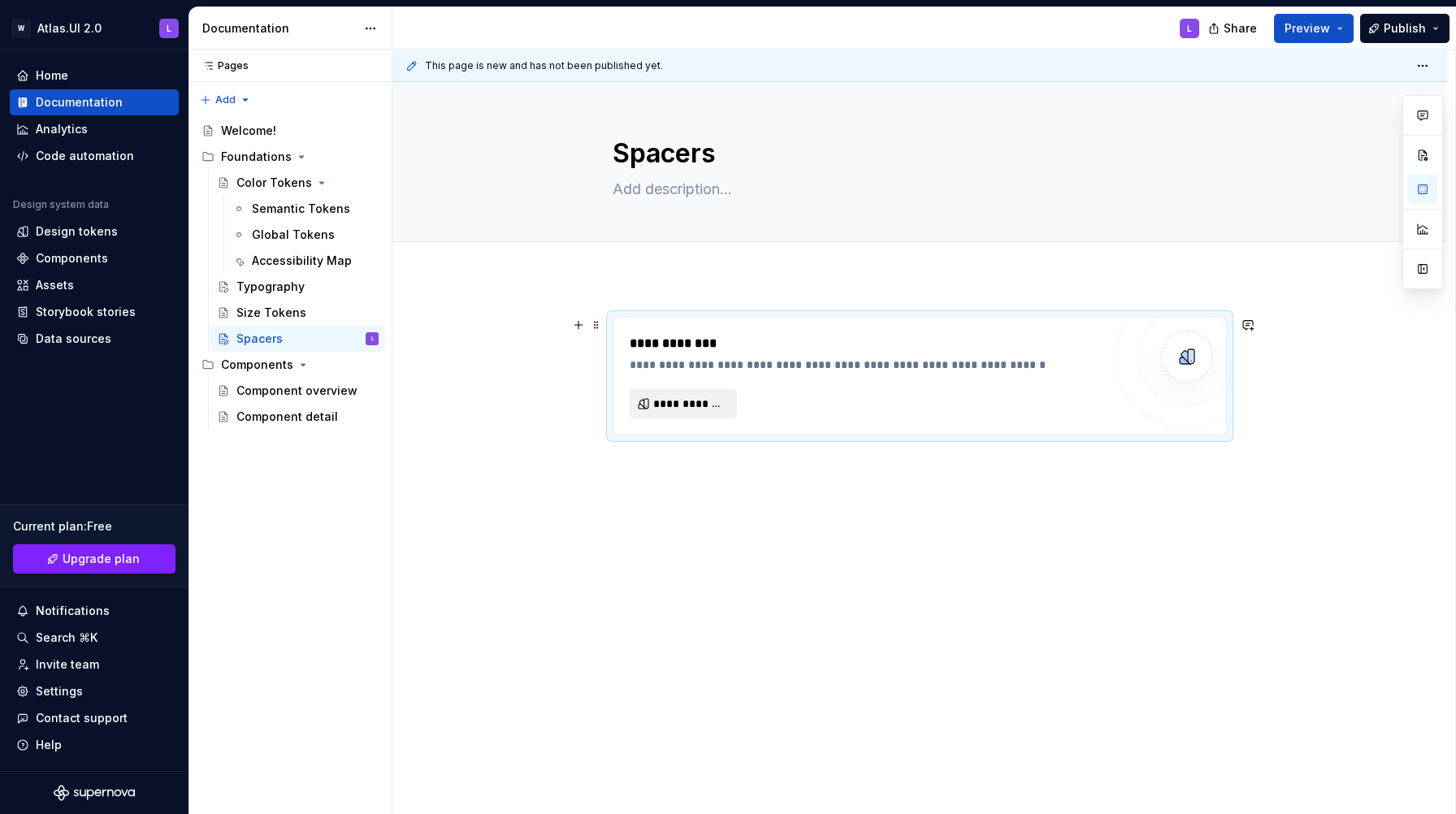
click at [711, 409] on span "**********" at bounding box center [689, 403] width 74 height 17
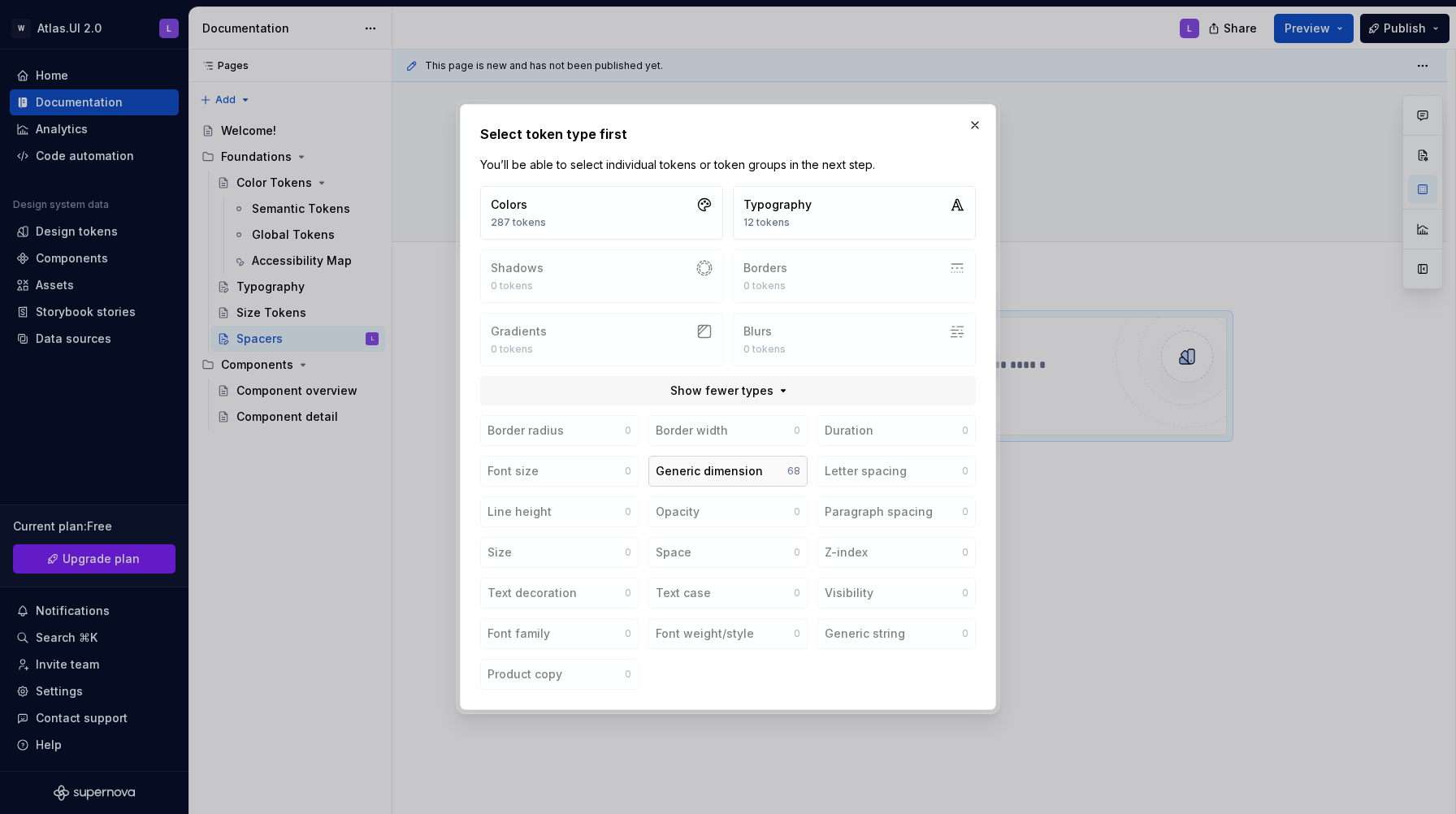
click at [707, 478] on div "Generic dimension" at bounding box center [709, 471] width 107 height 17
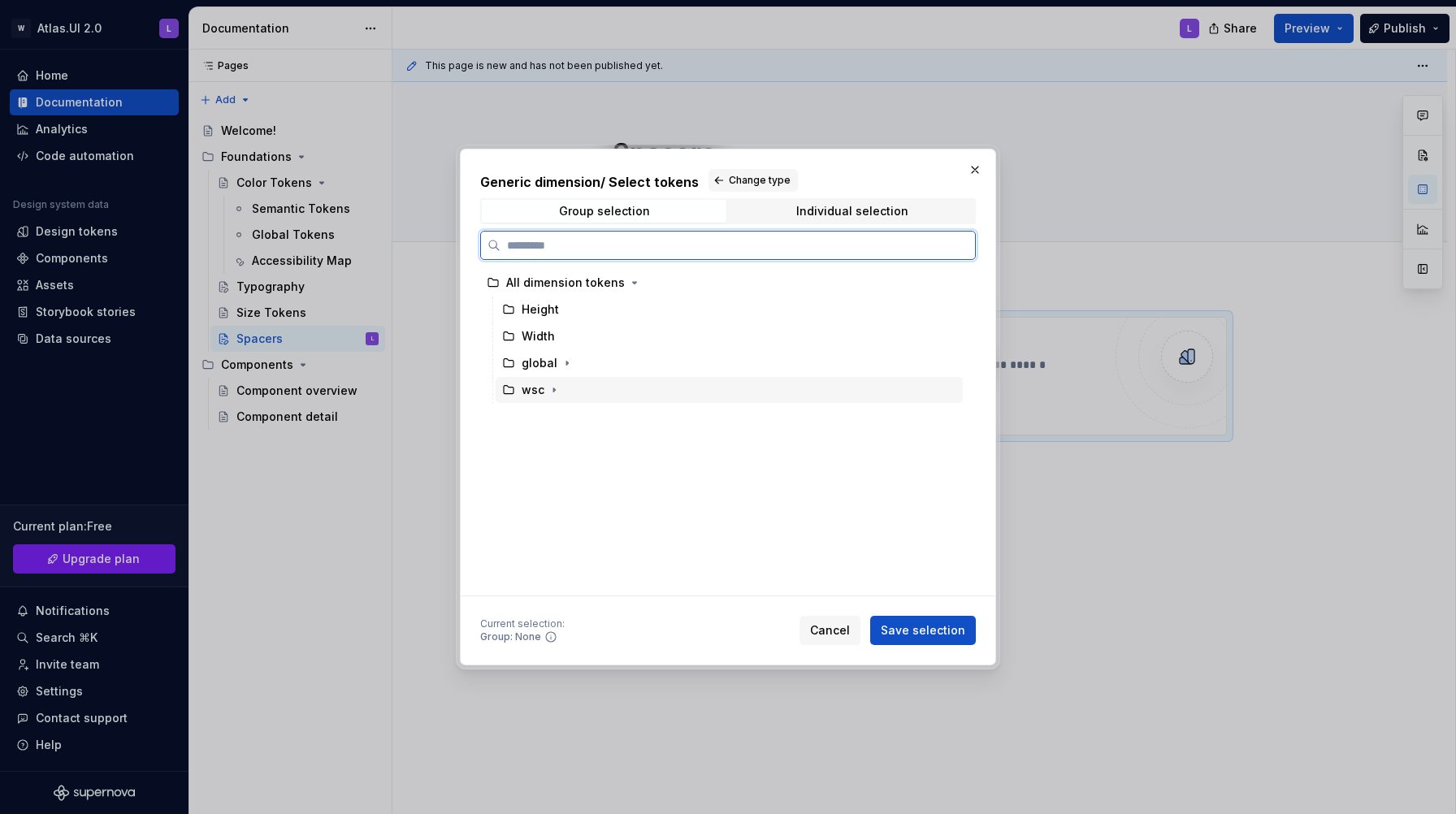
click at [532, 391] on div "wsc" at bounding box center [532, 389] width 23 height 17
click at [553, 389] on icon "button" at bounding box center [554, 390] width 2 height 4
click at [561, 438] on div "spacer" at bounding box center [557, 443] width 39 height 17
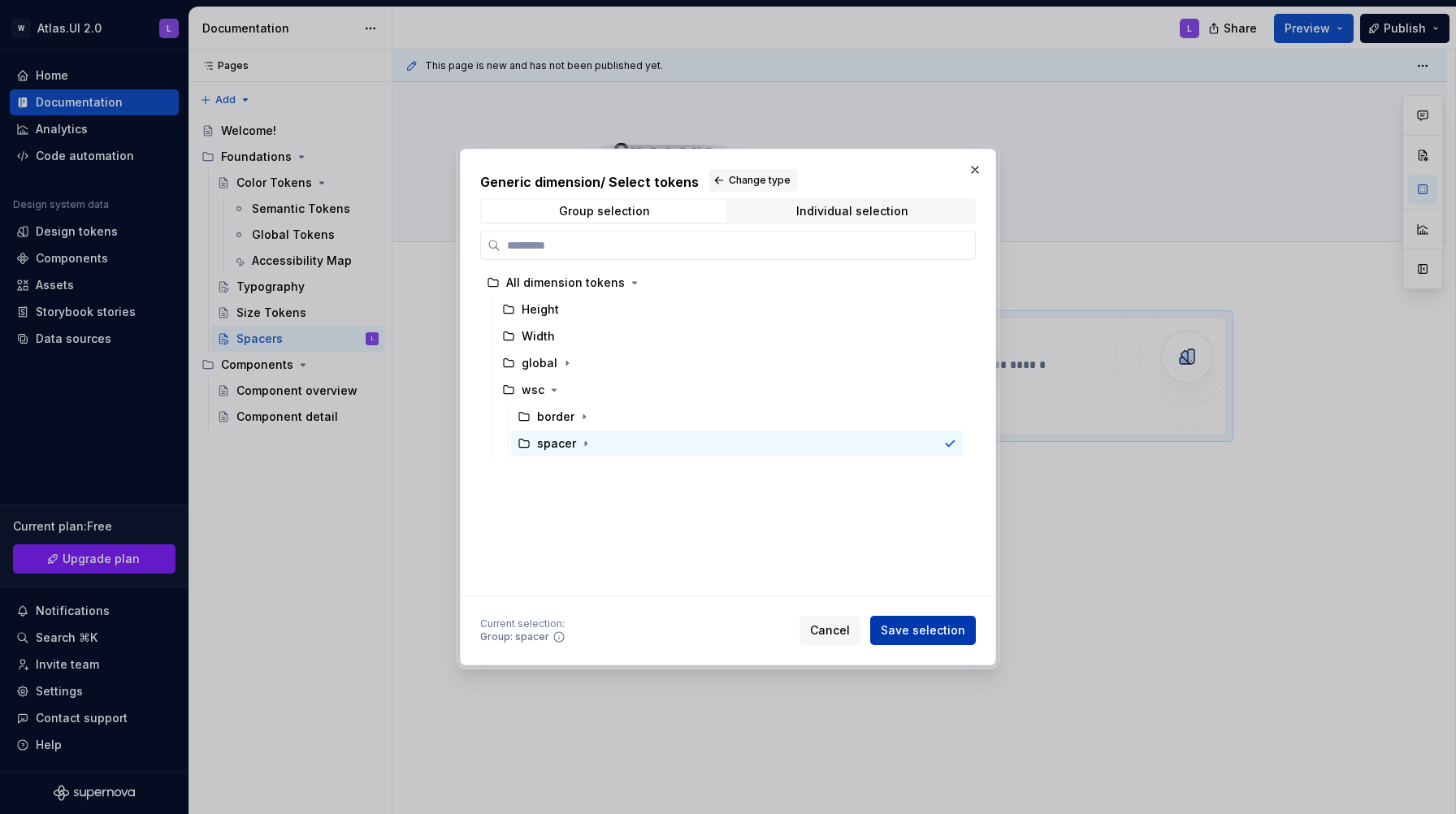
click at [921, 636] on span "Save selection" at bounding box center [923, 631] width 84 height 17
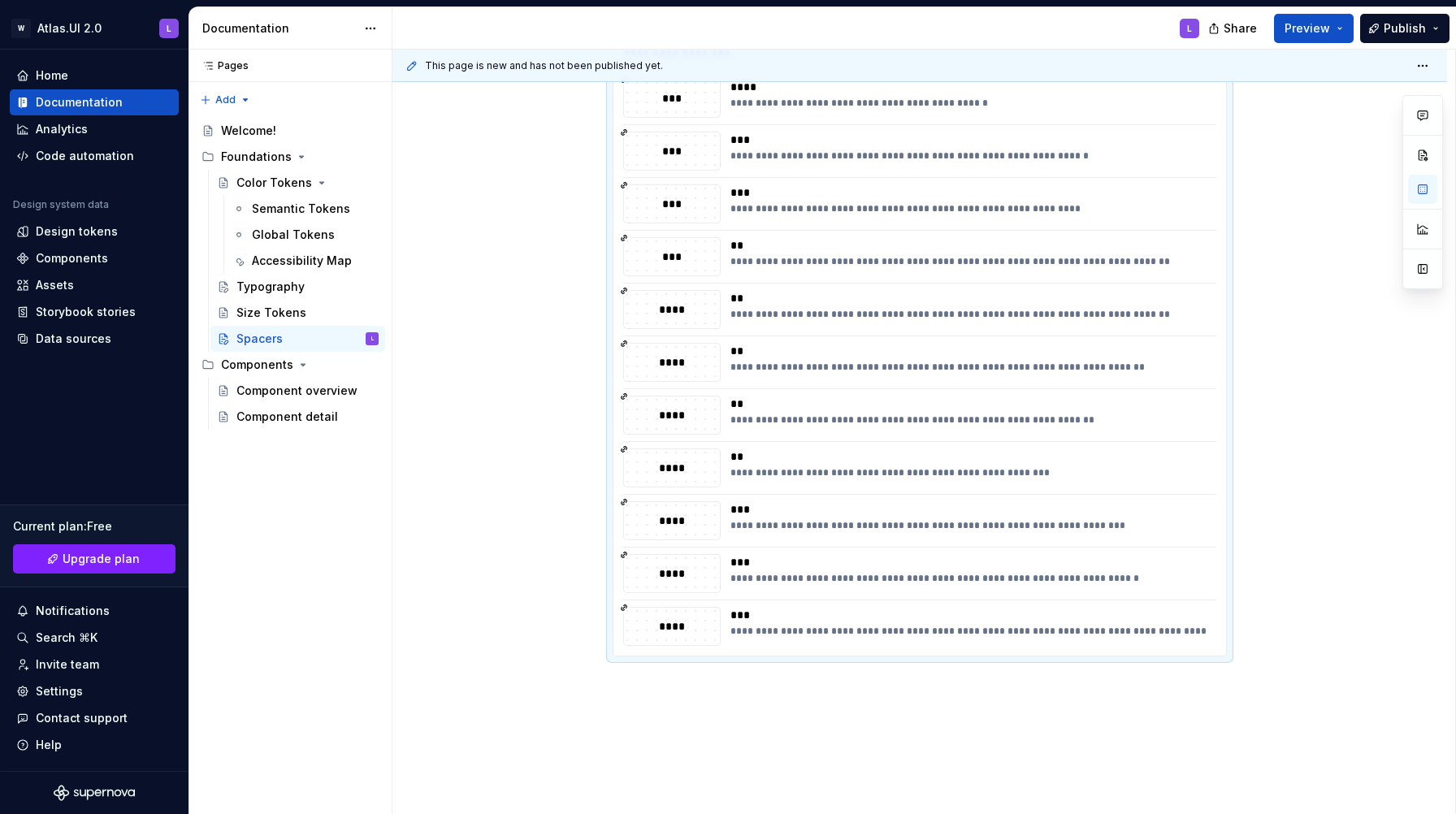
scroll to position [776, 0]
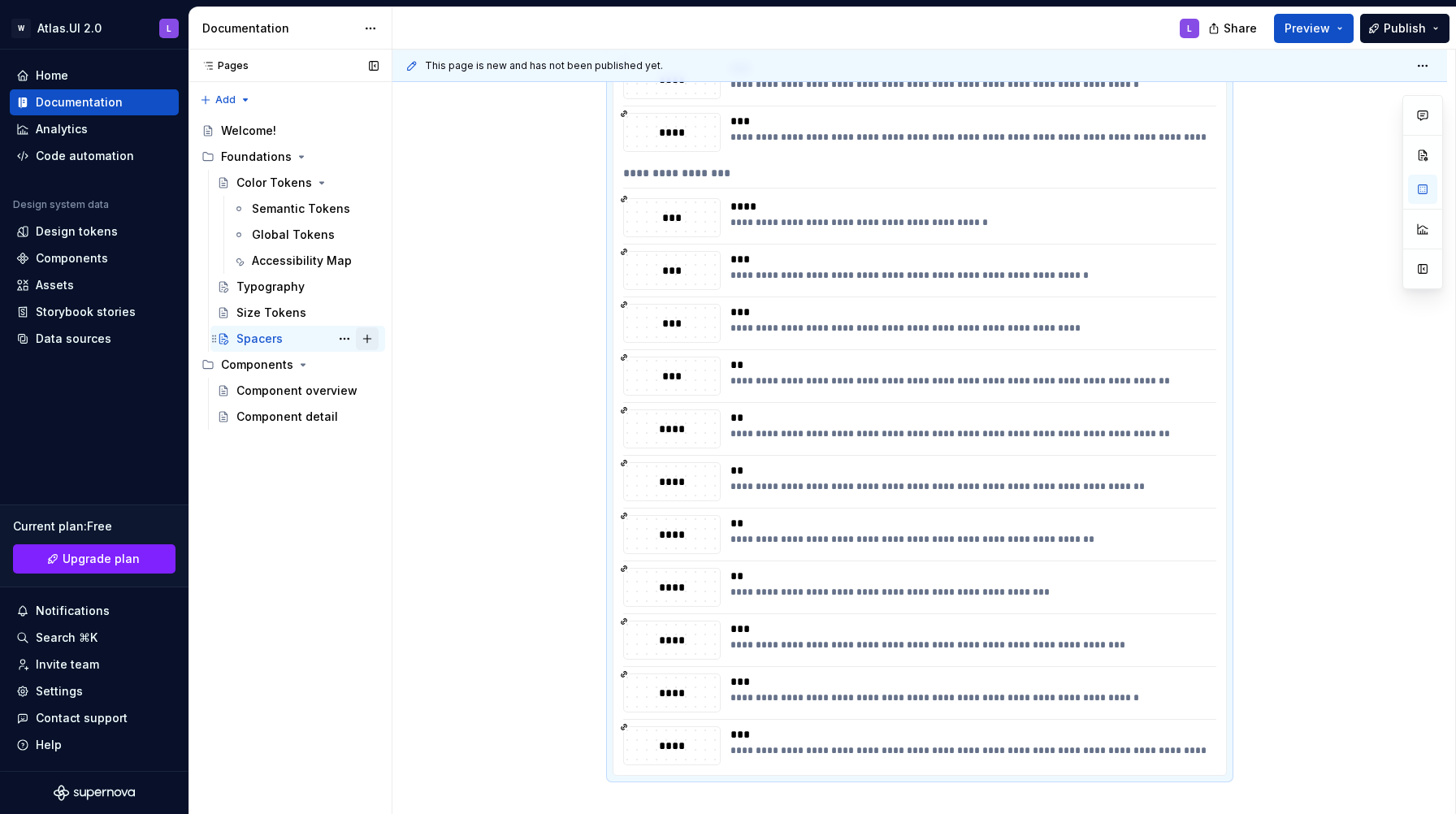
click at [367, 341] on button "Page tree" at bounding box center [367, 338] width 23 height 23
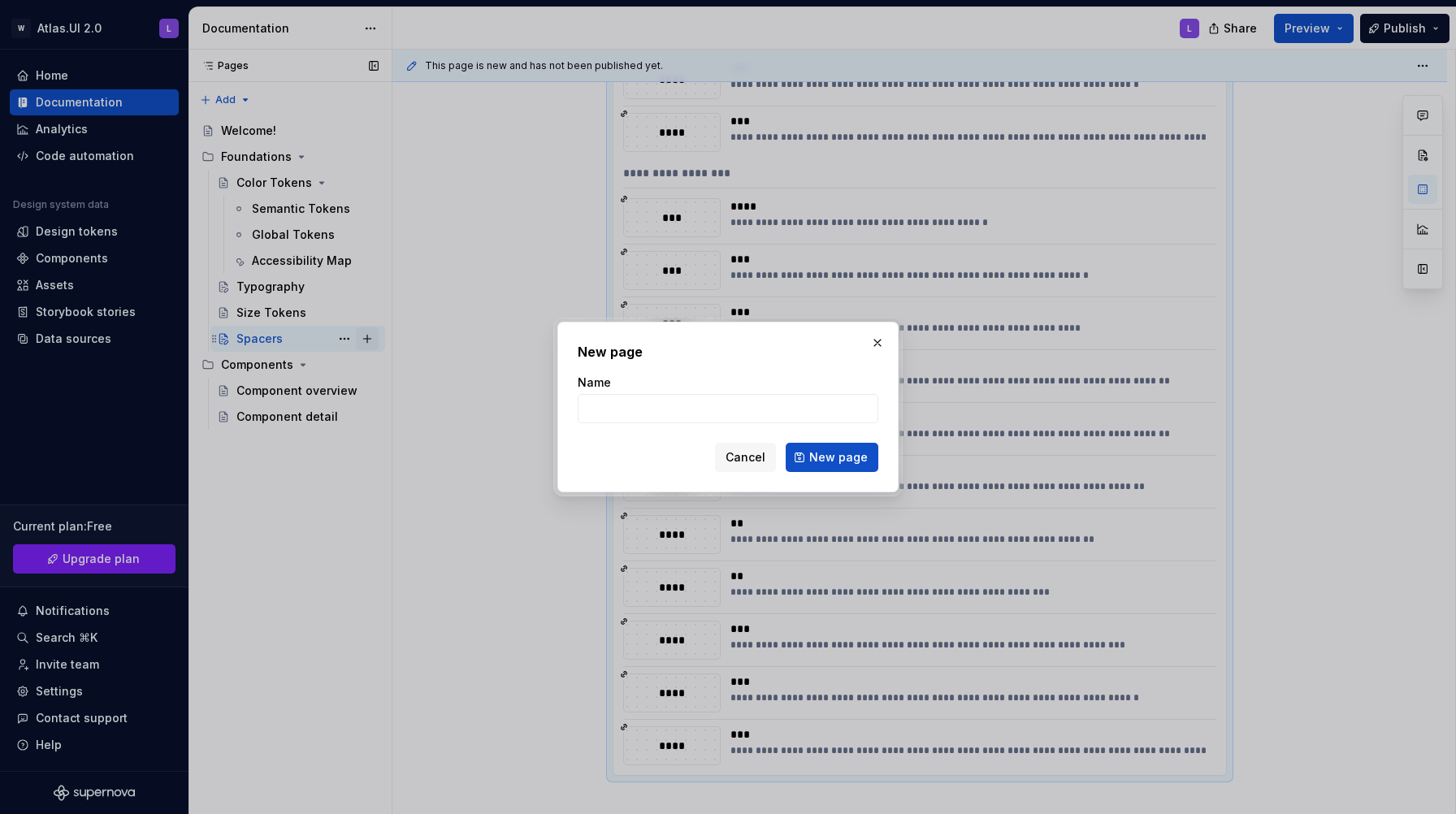
type textarea "*"
type input "border radius"
click button "New page" at bounding box center [831, 457] width 92 height 29
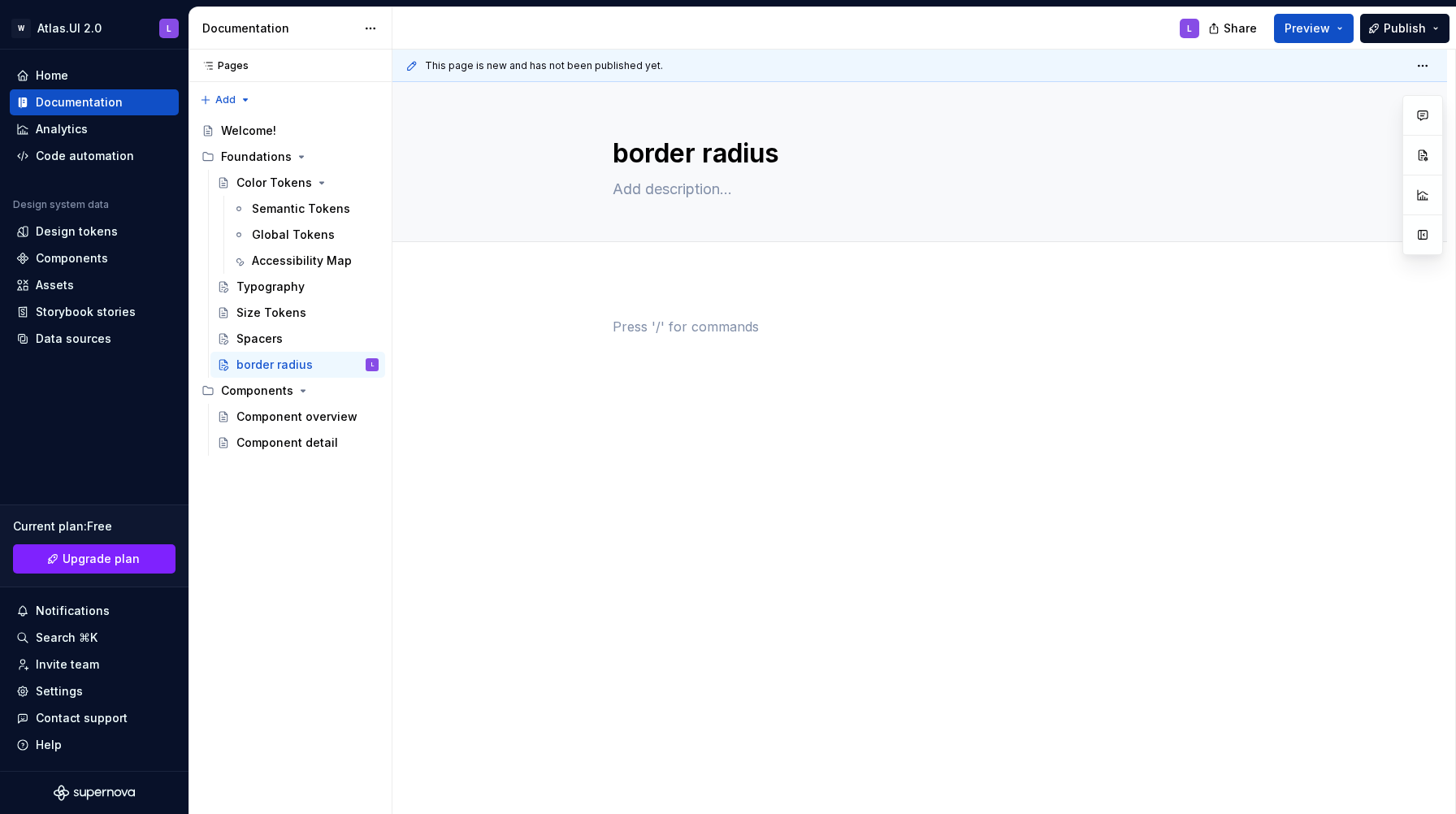
click at [677, 336] on div at bounding box center [920, 347] width 614 height 62
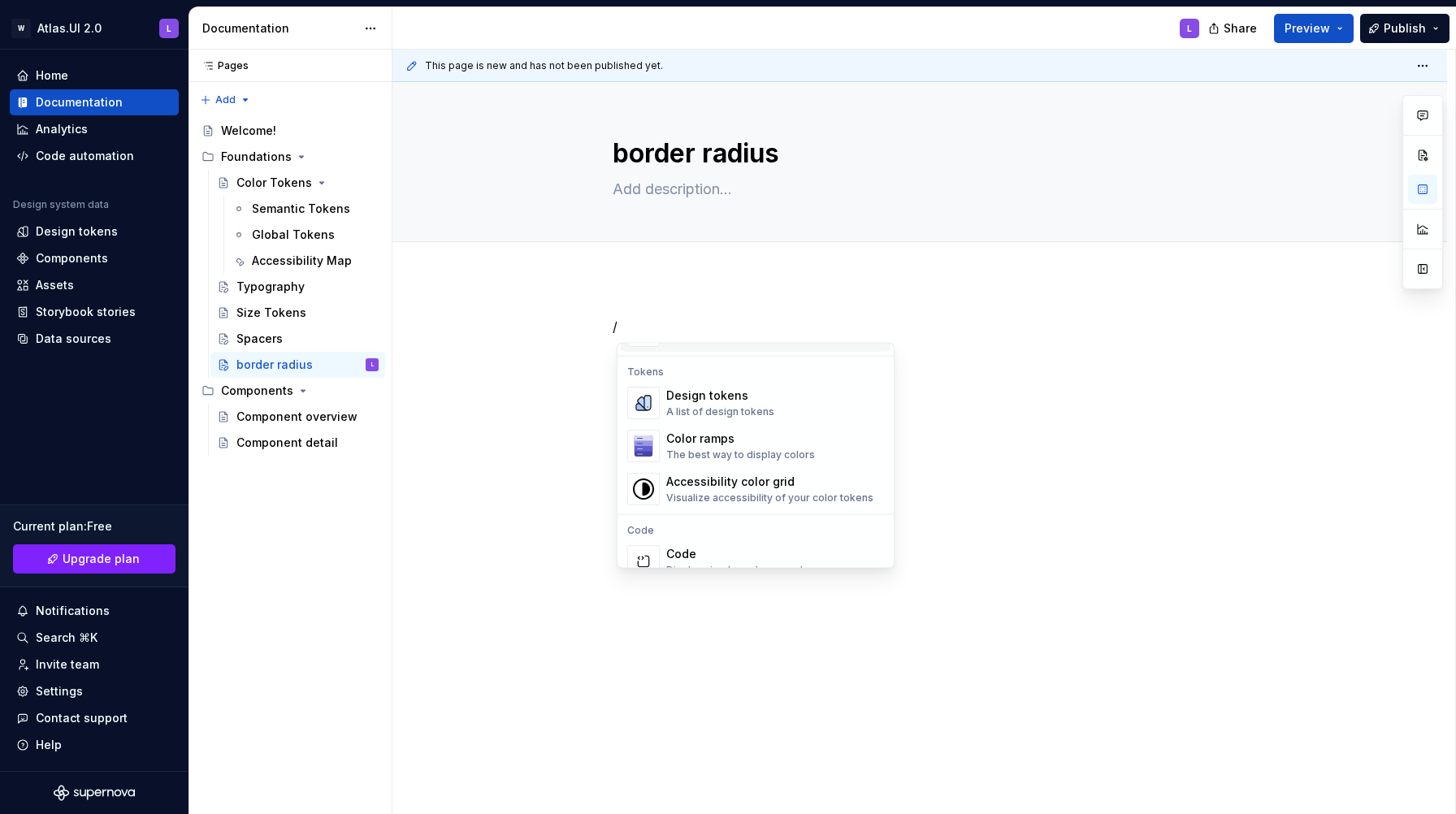
scroll to position [1177, 0]
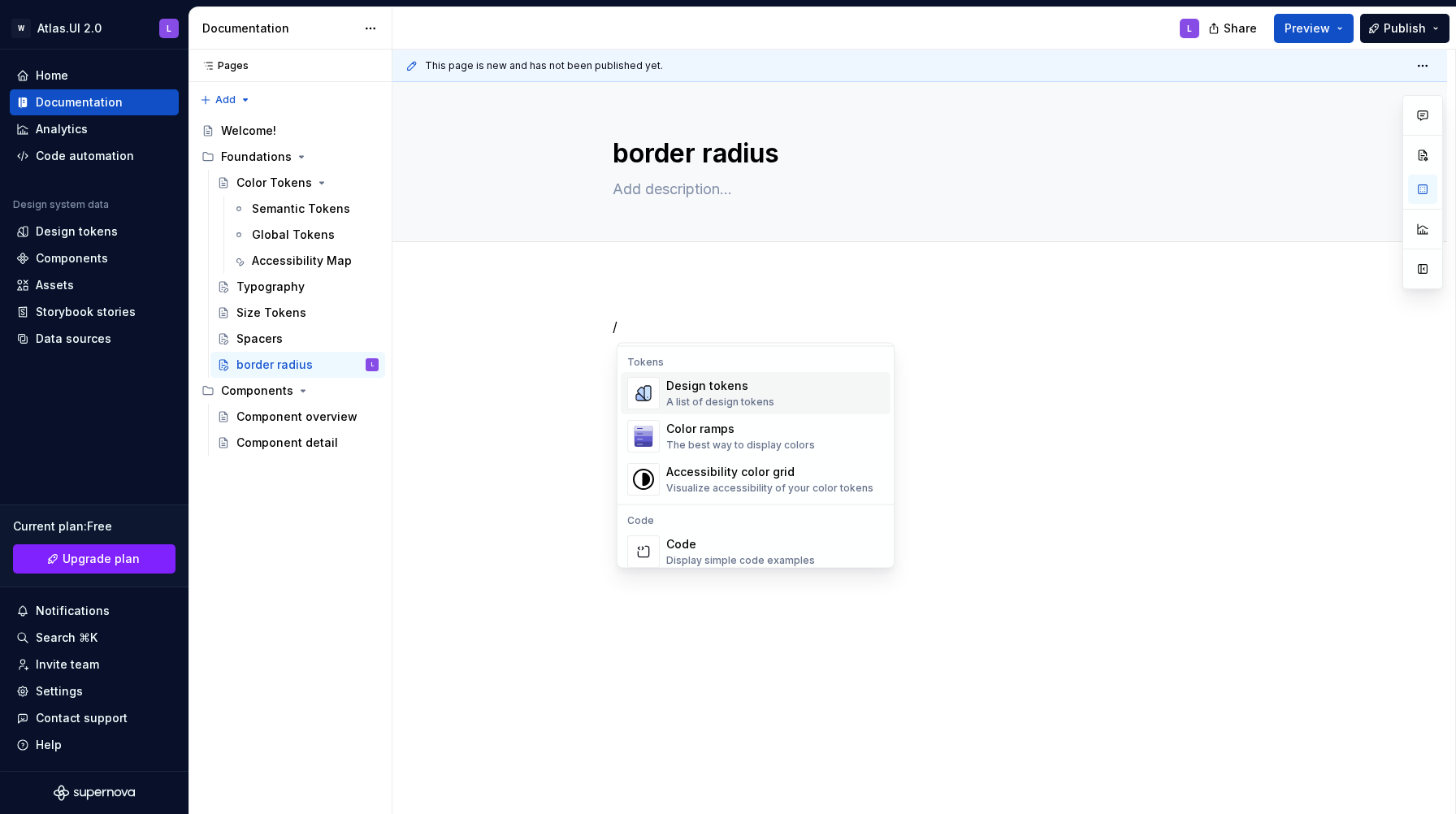
click at [723, 382] on div "Design tokens" at bounding box center [720, 386] width 108 height 17
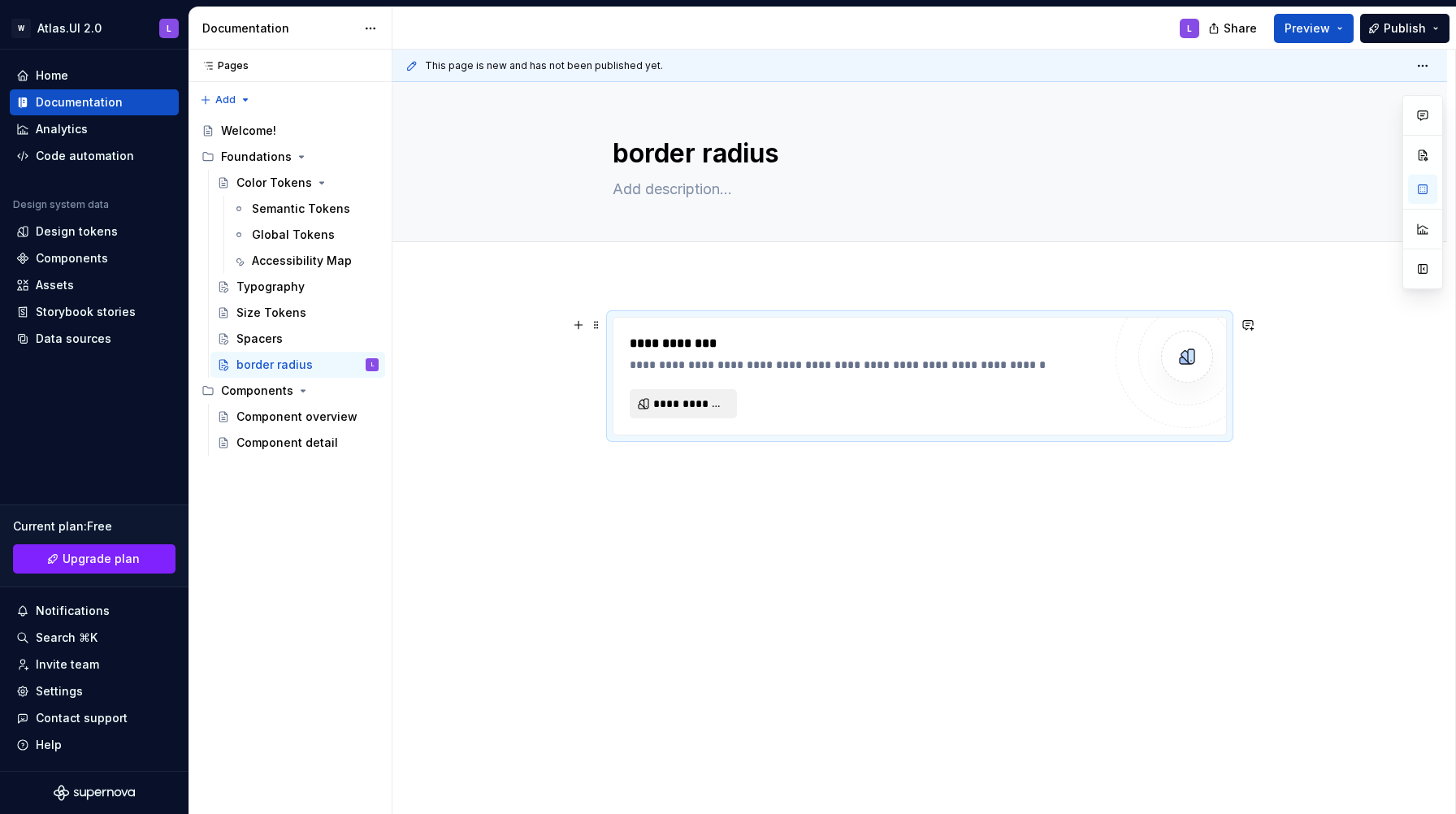
click at [708, 400] on span "**********" at bounding box center [689, 403] width 74 height 17
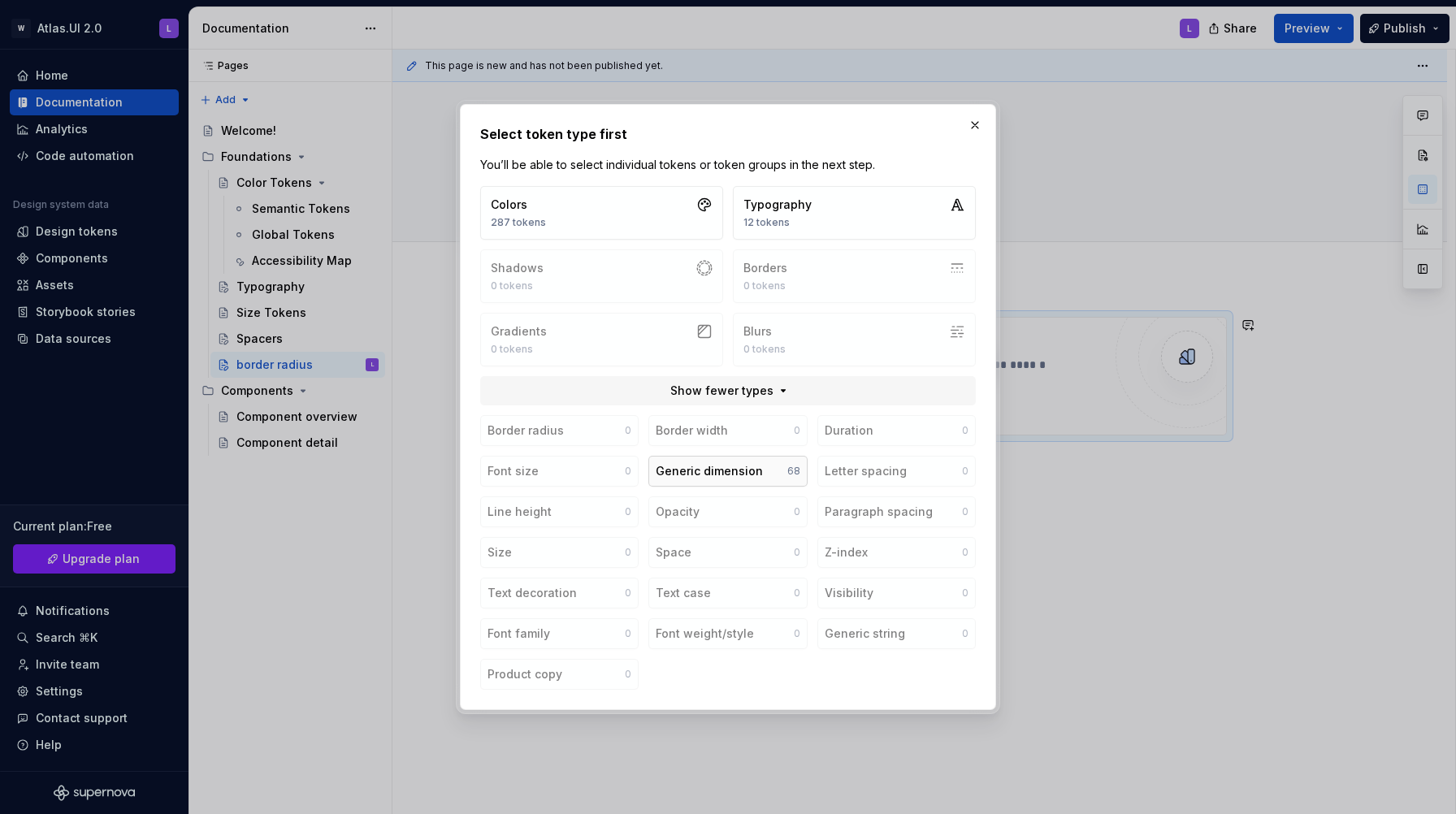
click at [708, 479] on div "Generic dimension" at bounding box center [709, 471] width 107 height 17
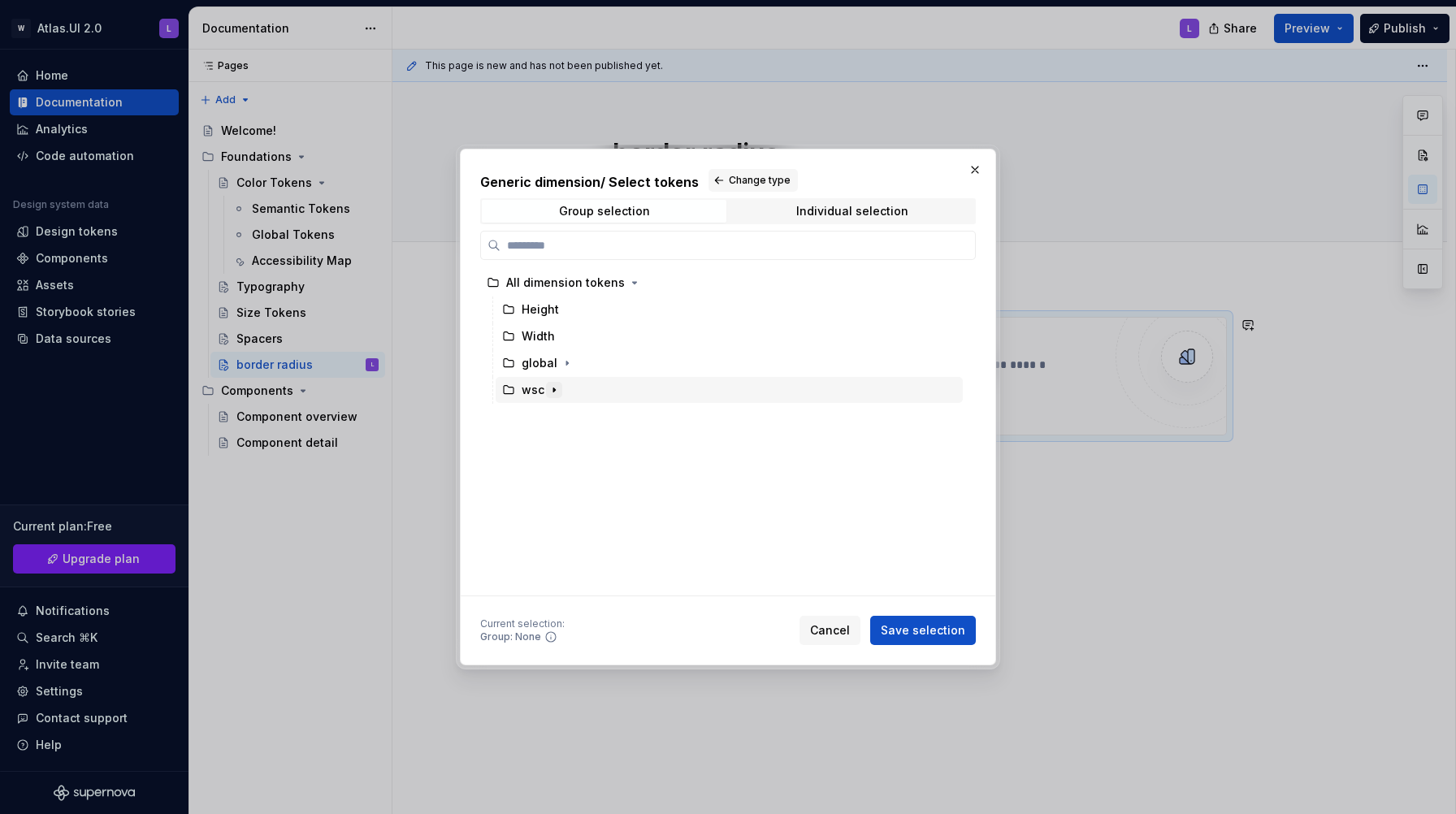
click at [556, 392] on icon "button" at bounding box center [553, 389] width 13 height 13
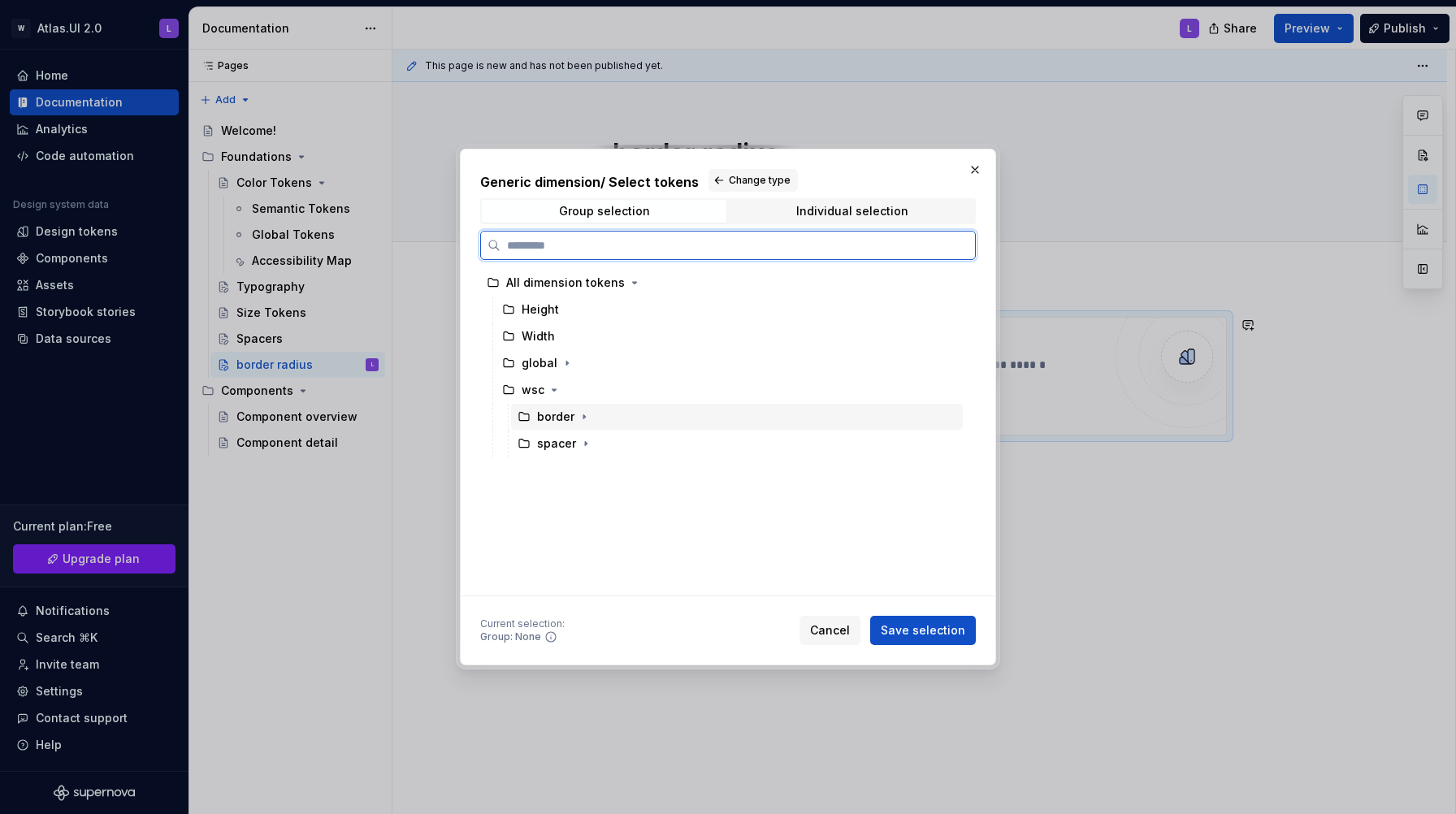
click at [561, 416] on div "border" at bounding box center [556, 417] width 37 height 17
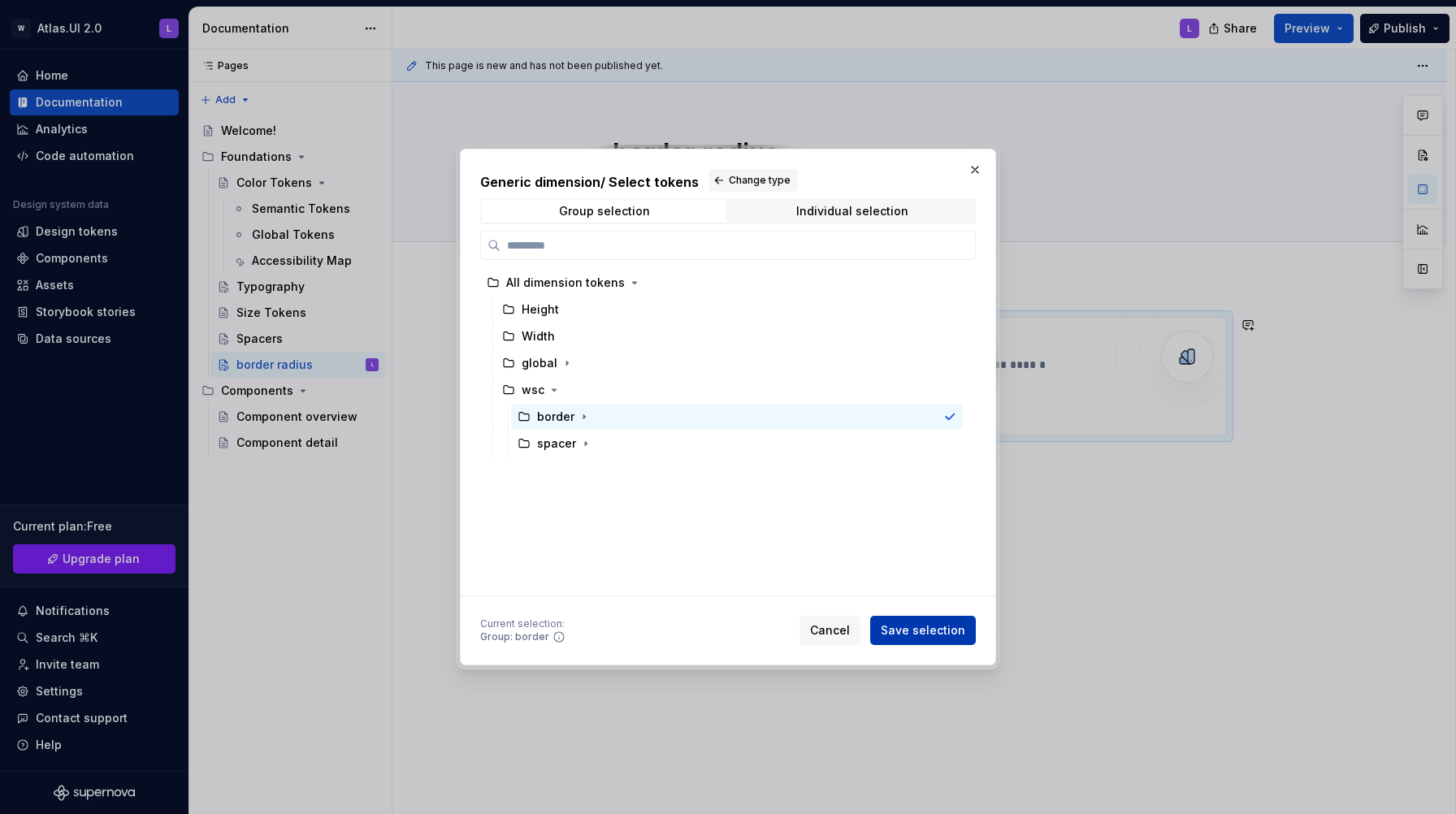
click at [899, 630] on span "Save selection" at bounding box center [923, 631] width 84 height 17
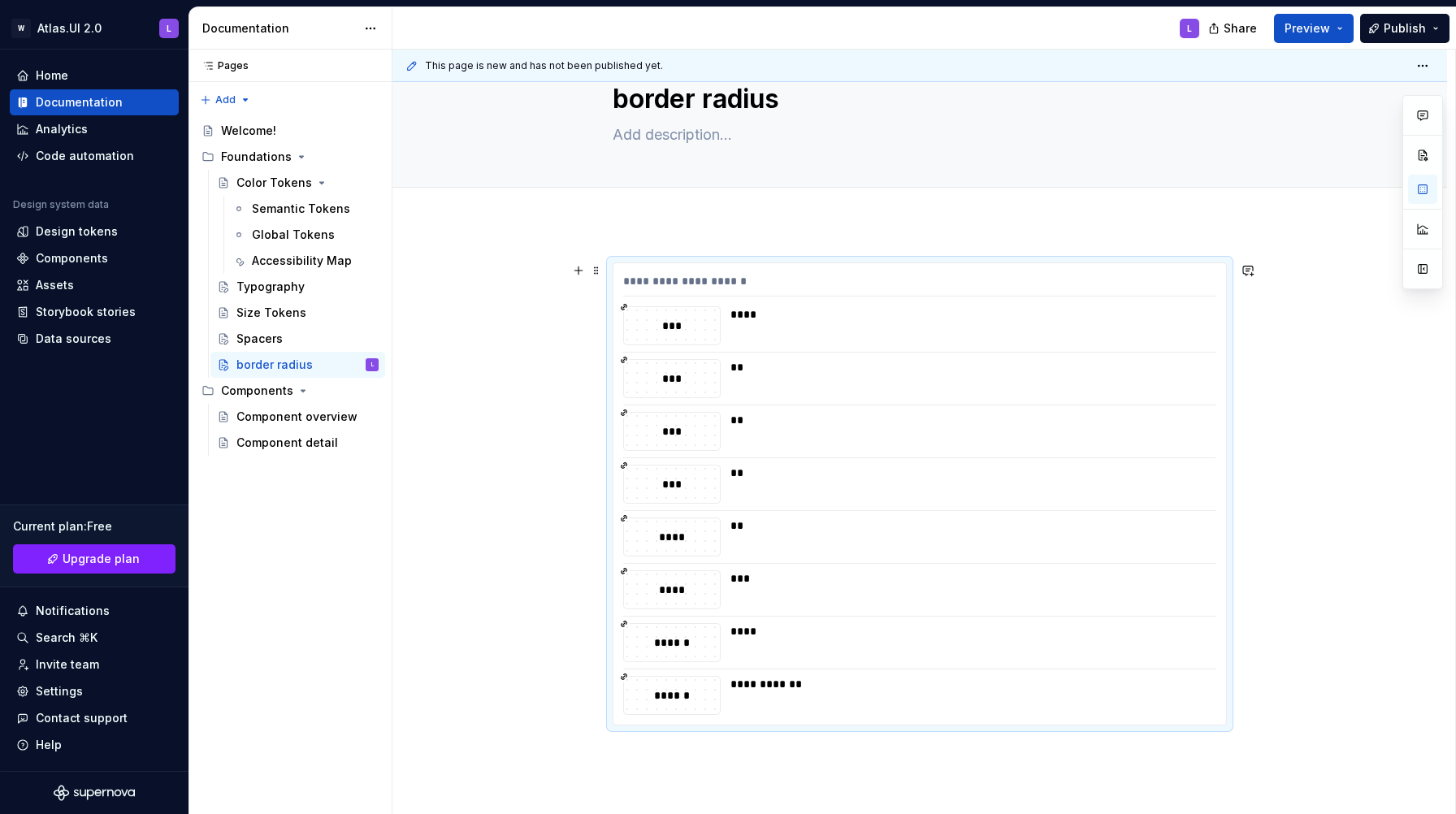
scroll to position [54, 0]
click at [281, 230] on div "Global Tokens" at bounding box center [291, 234] width 78 height 17
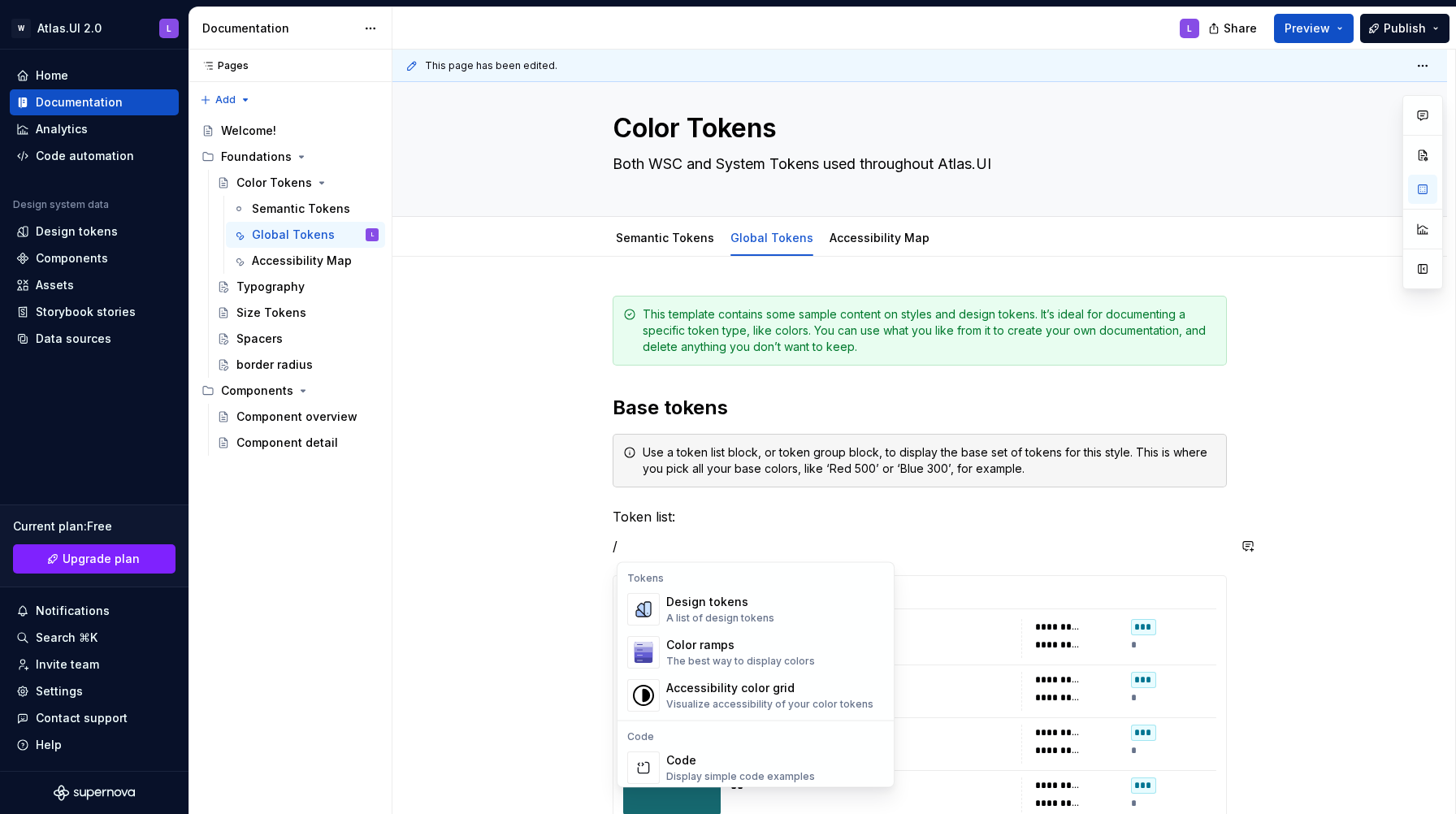
scroll to position [1182, 0]
click at [722, 647] on div "Color ramps" at bounding box center [740, 644] width 149 height 17
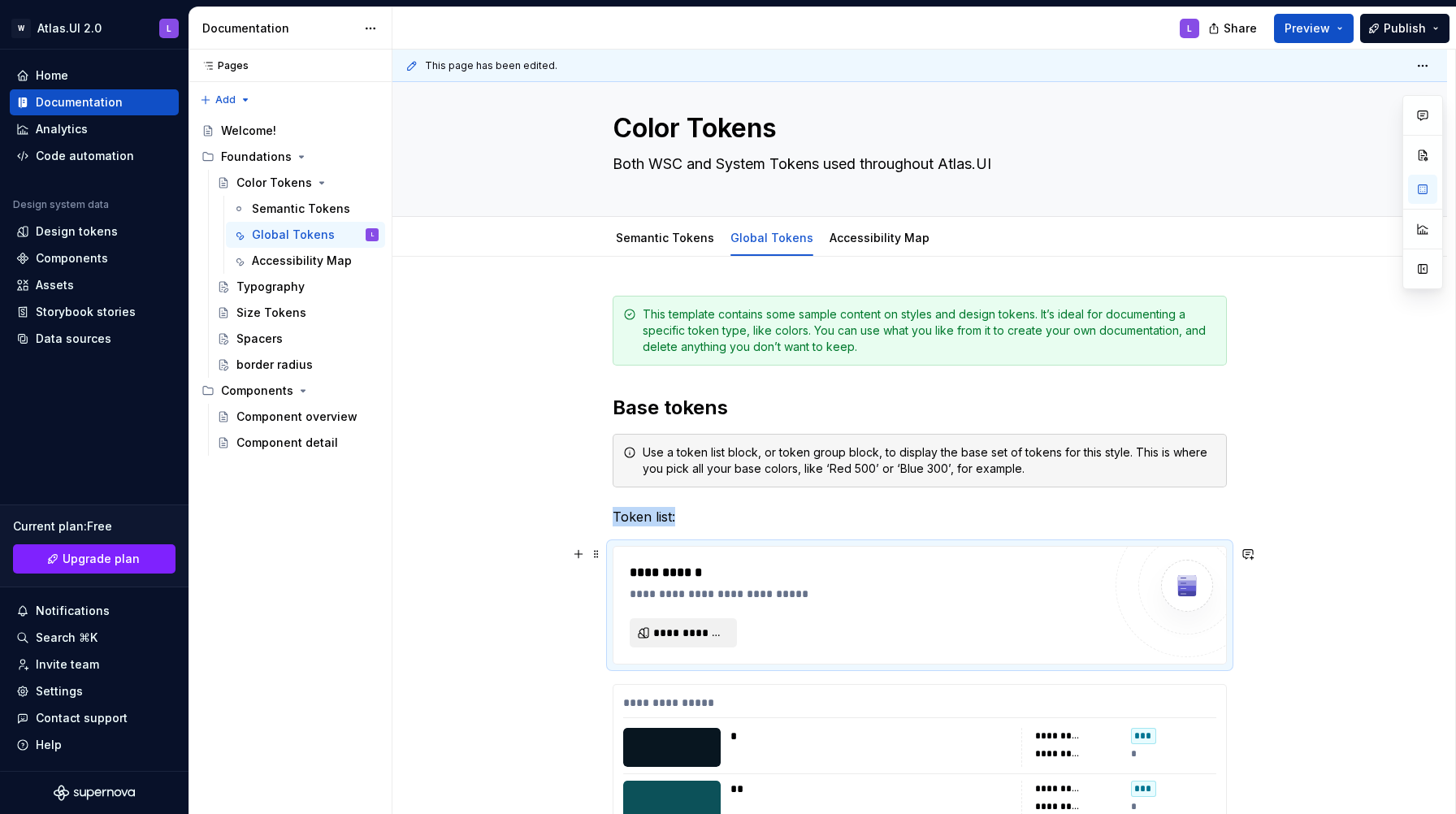
click at [705, 634] on span "**********" at bounding box center [689, 633] width 74 height 17
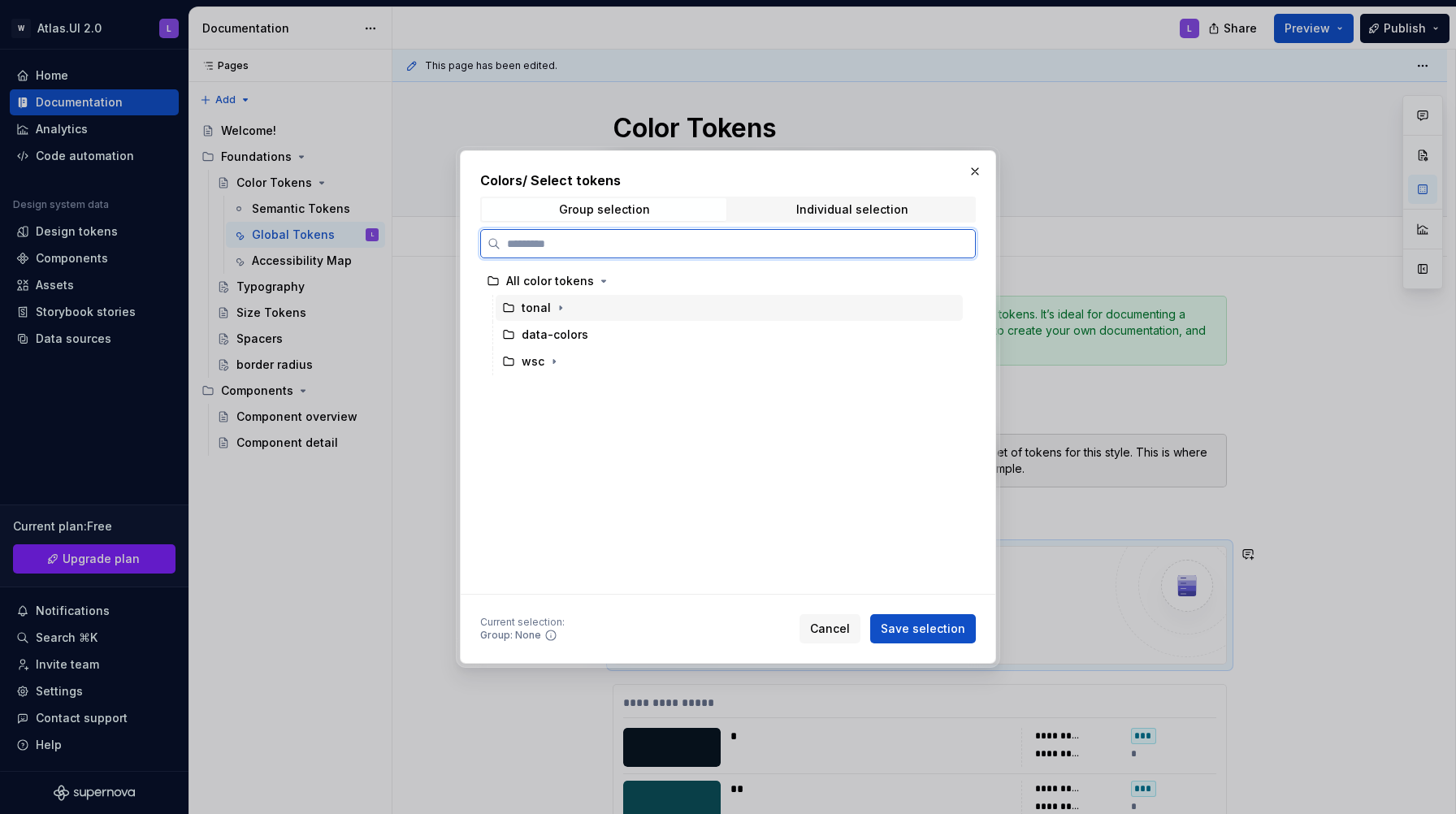
click at [528, 311] on div "tonal" at bounding box center [536, 308] width 29 height 17
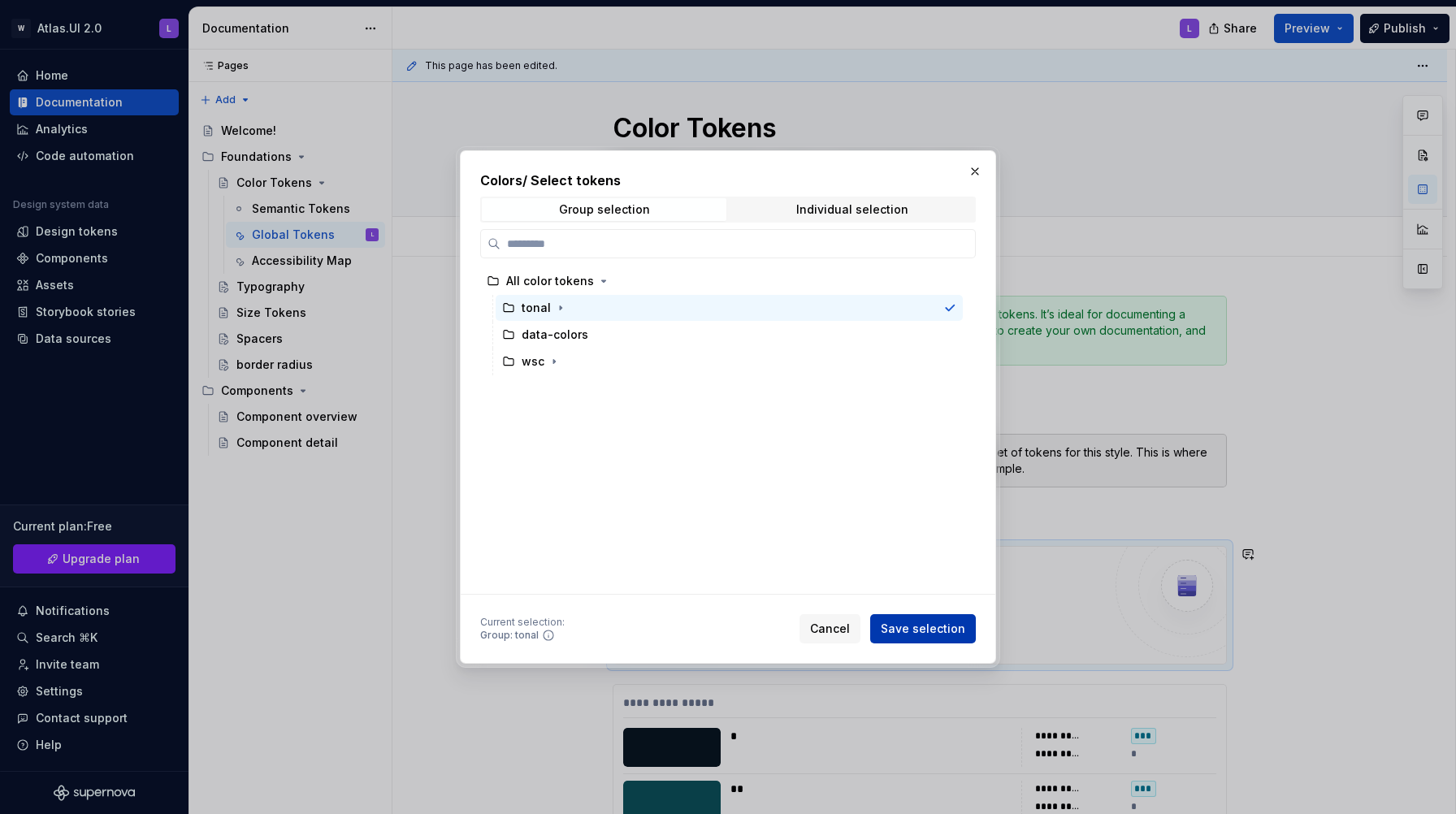
click at [895, 619] on button "Save selection" at bounding box center [923, 629] width 106 height 29
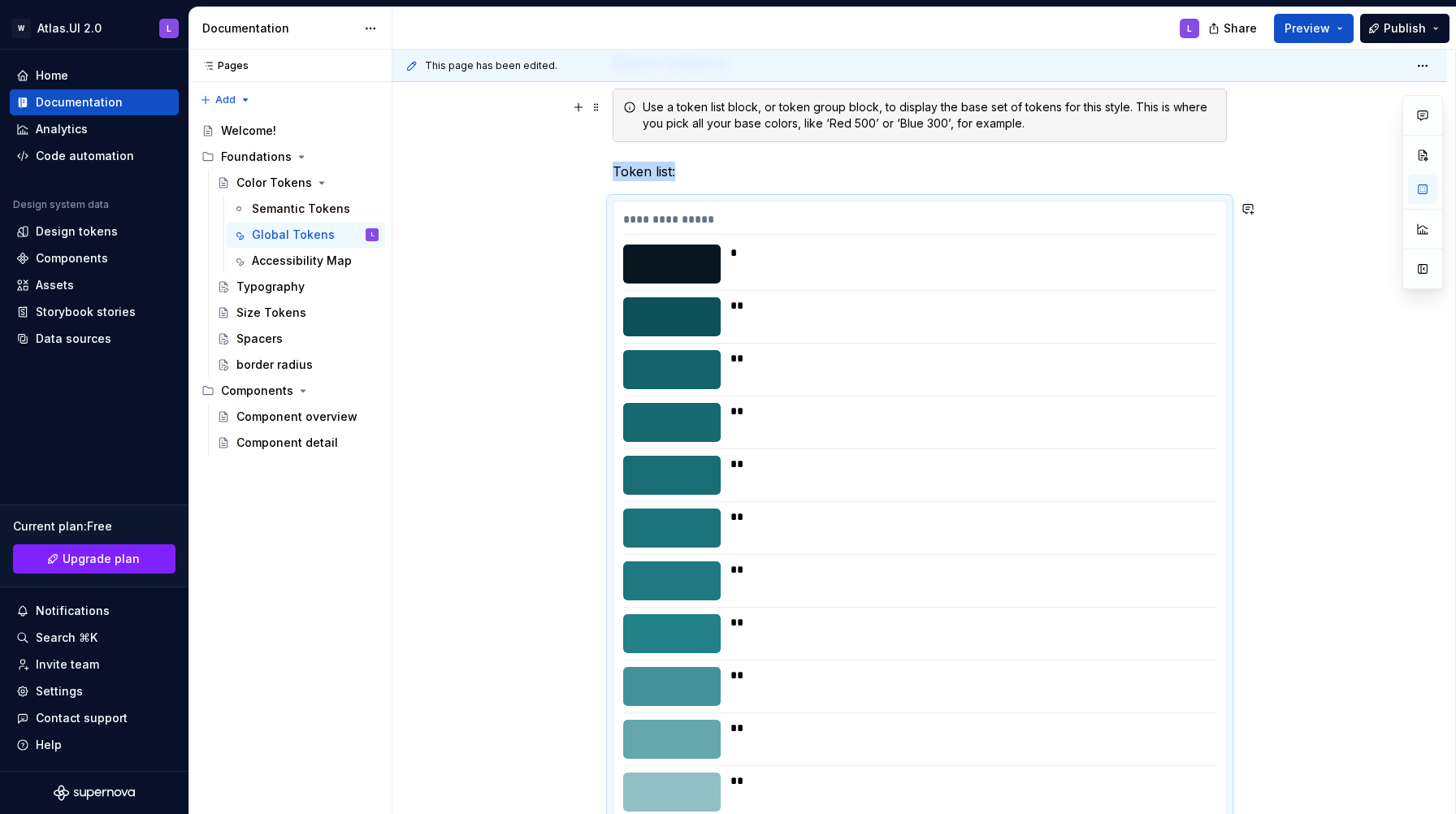
scroll to position [110, 0]
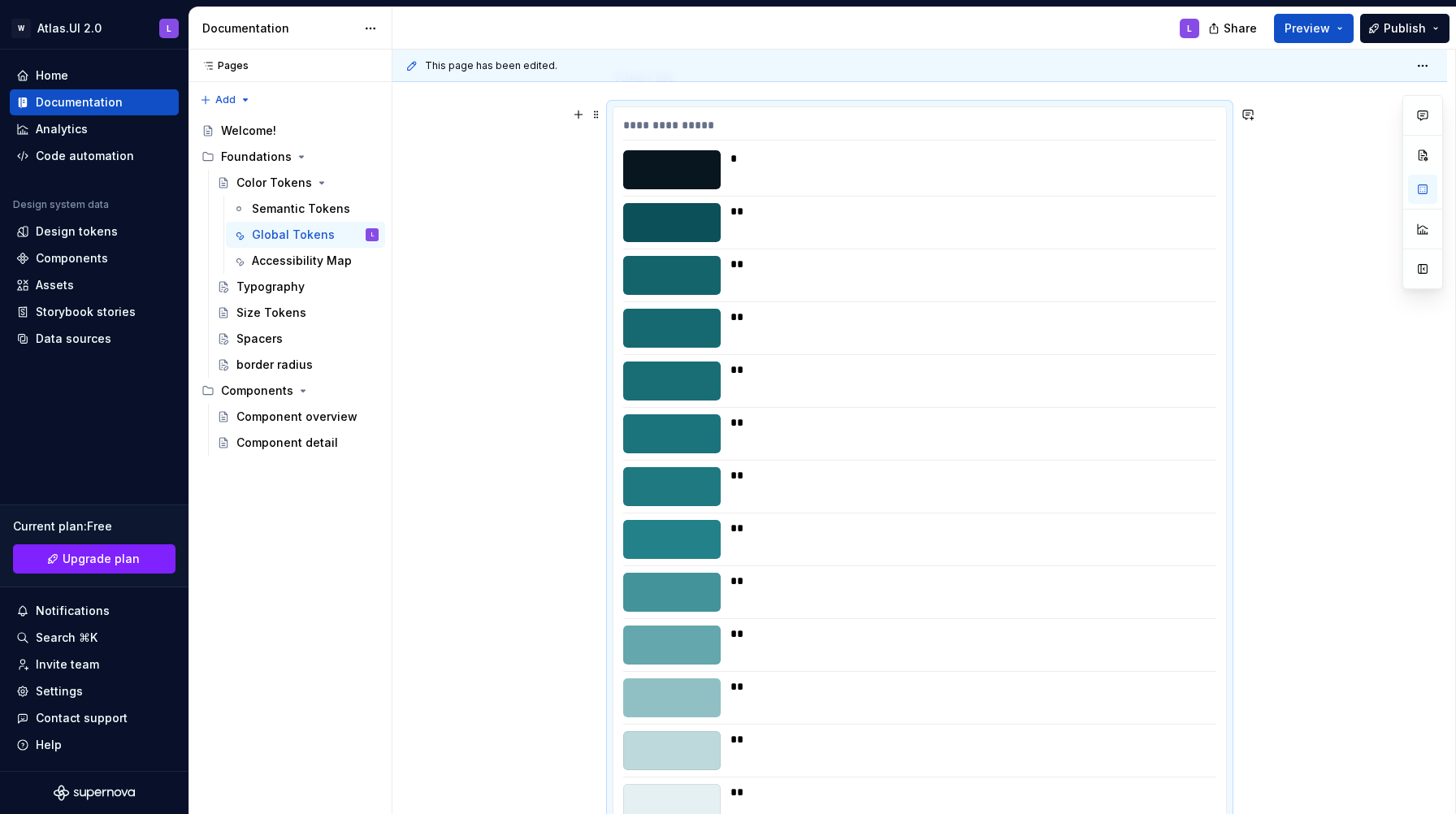
scroll to position [80, 0]
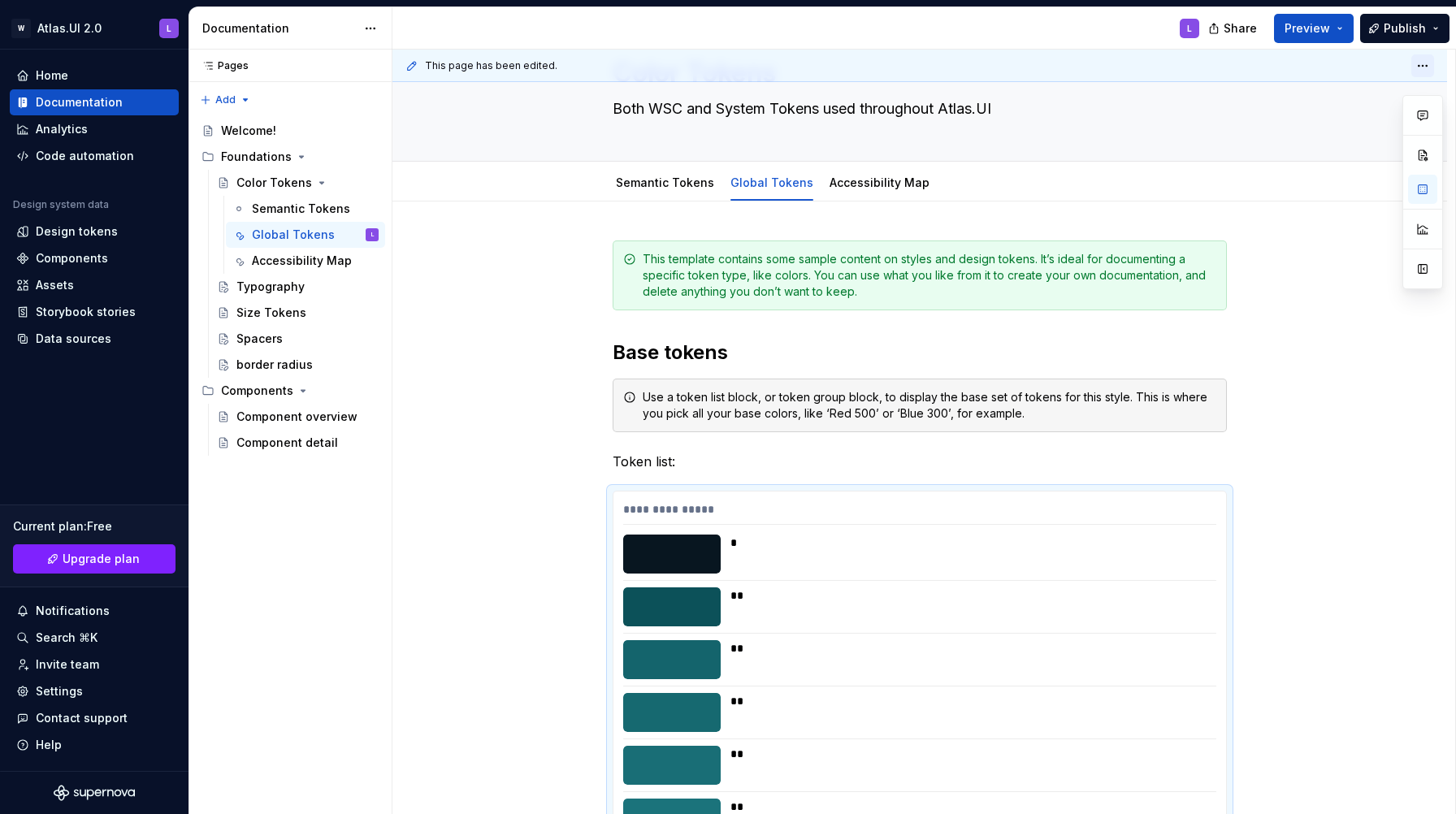
click at [1432, 63] on html "W Atlas.UI 2.0 L Home Documentation Analytics Code automation Design system dat…" at bounding box center [728, 407] width 1456 height 814
click at [1431, 63] on html "W Atlas.UI 2.0 L Home Documentation Analytics Code automation Design system dat…" at bounding box center [728, 407] width 1456 height 814
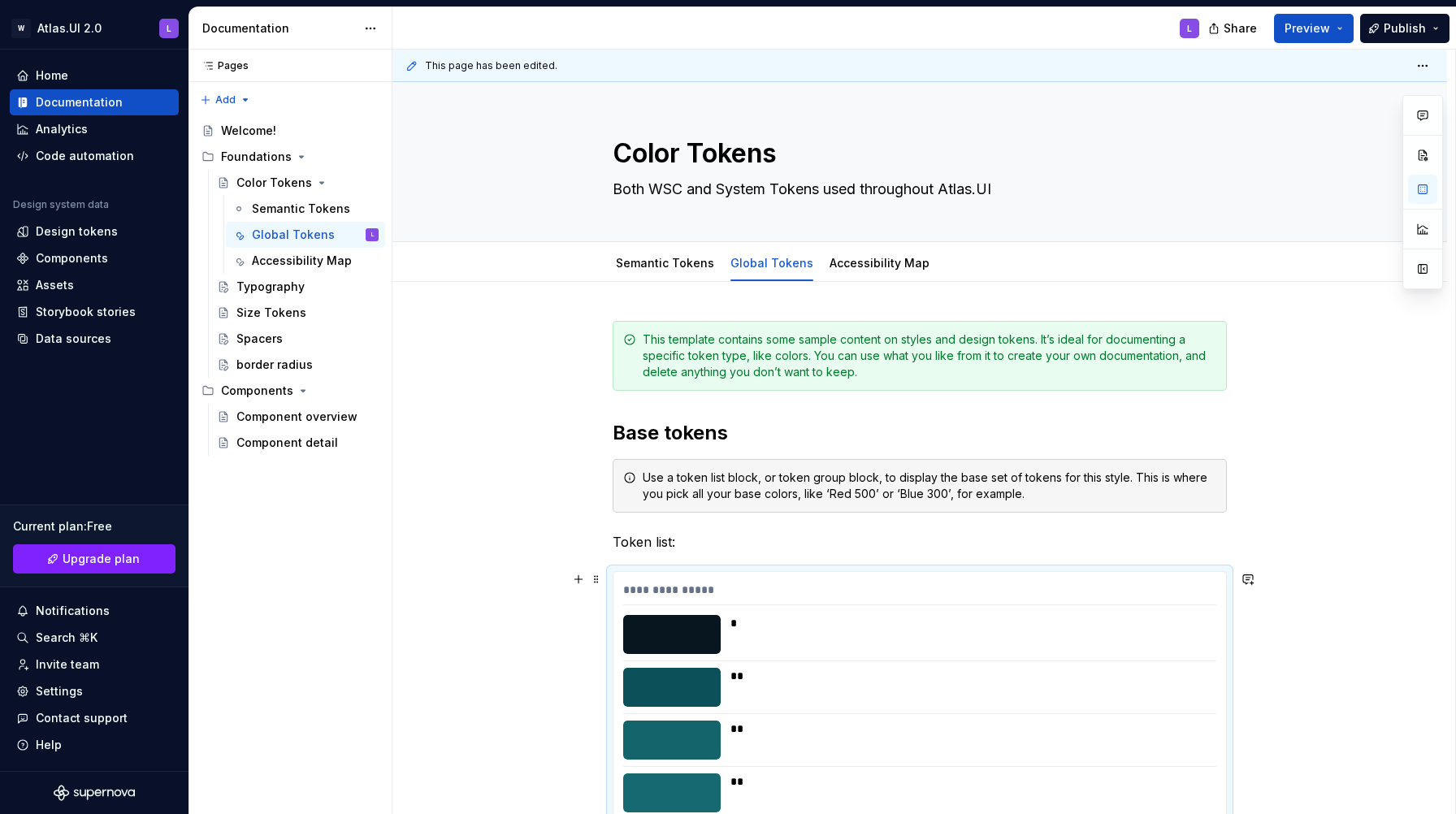
click at [601, 584] on span at bounding box center [595, 579] width 13 height 23
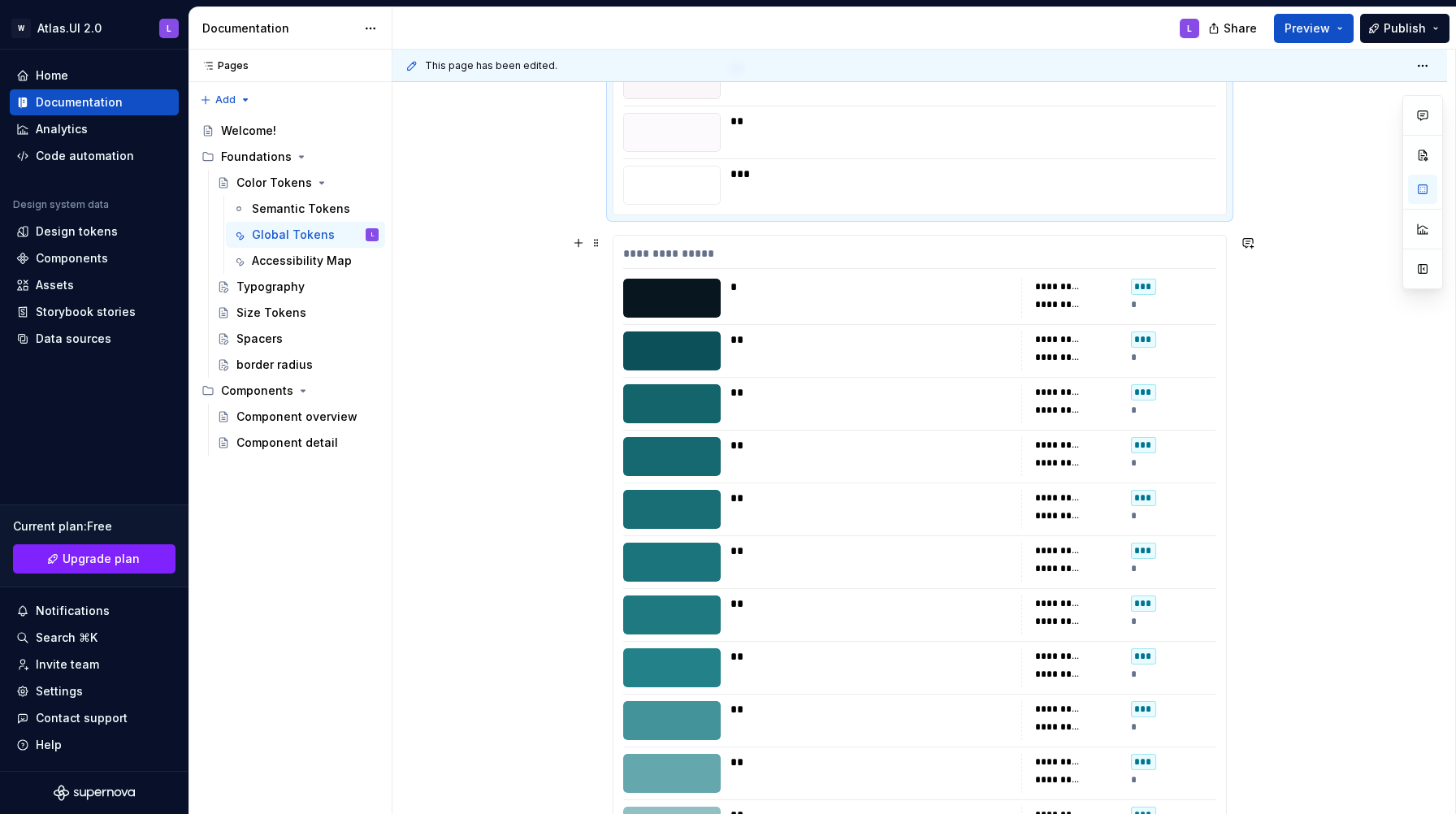
scroll to position [8403, 0]
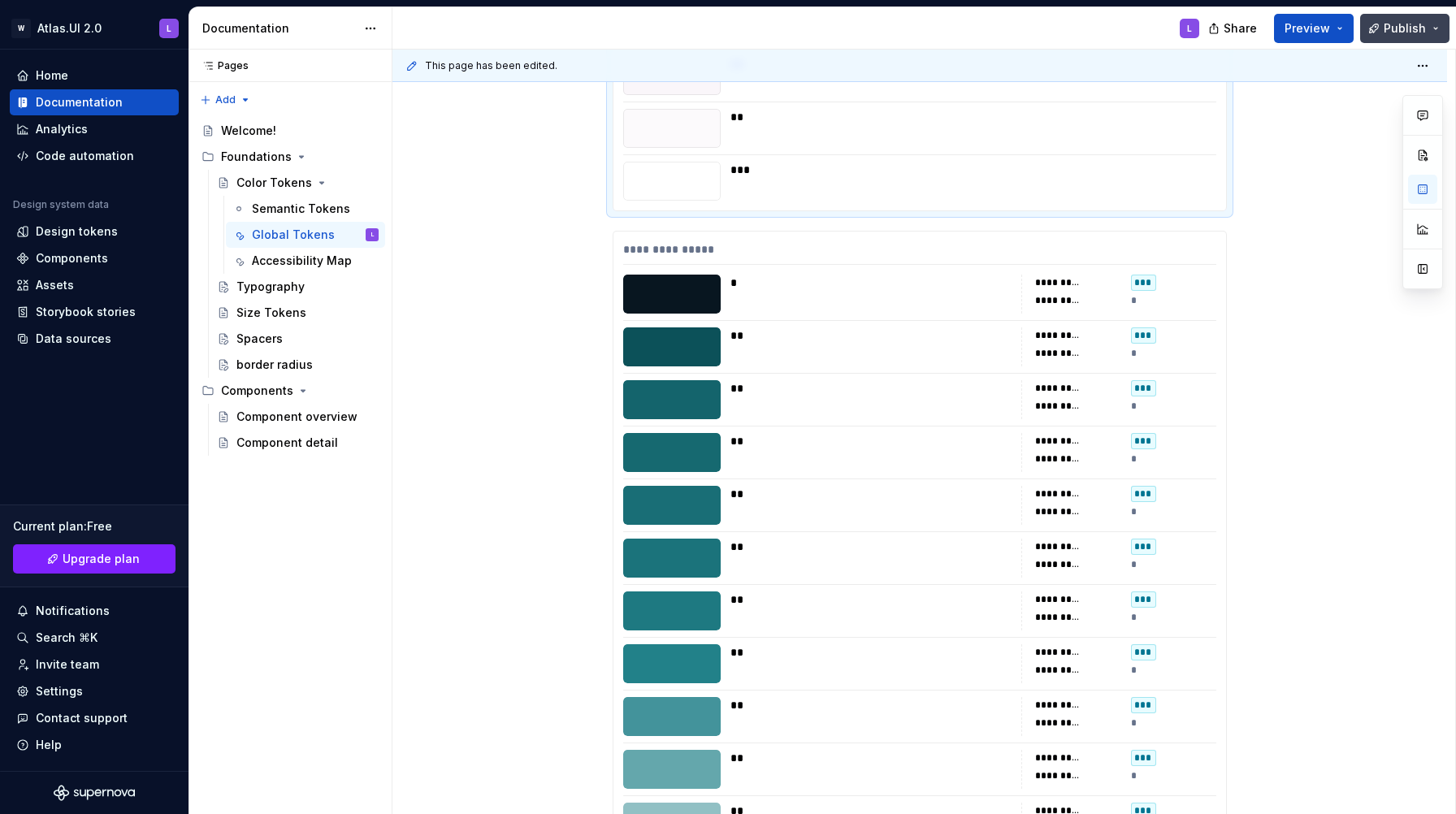
click at [1411, 31] on span "Publish" at bounding box center [1404, 28] width 42 height 17
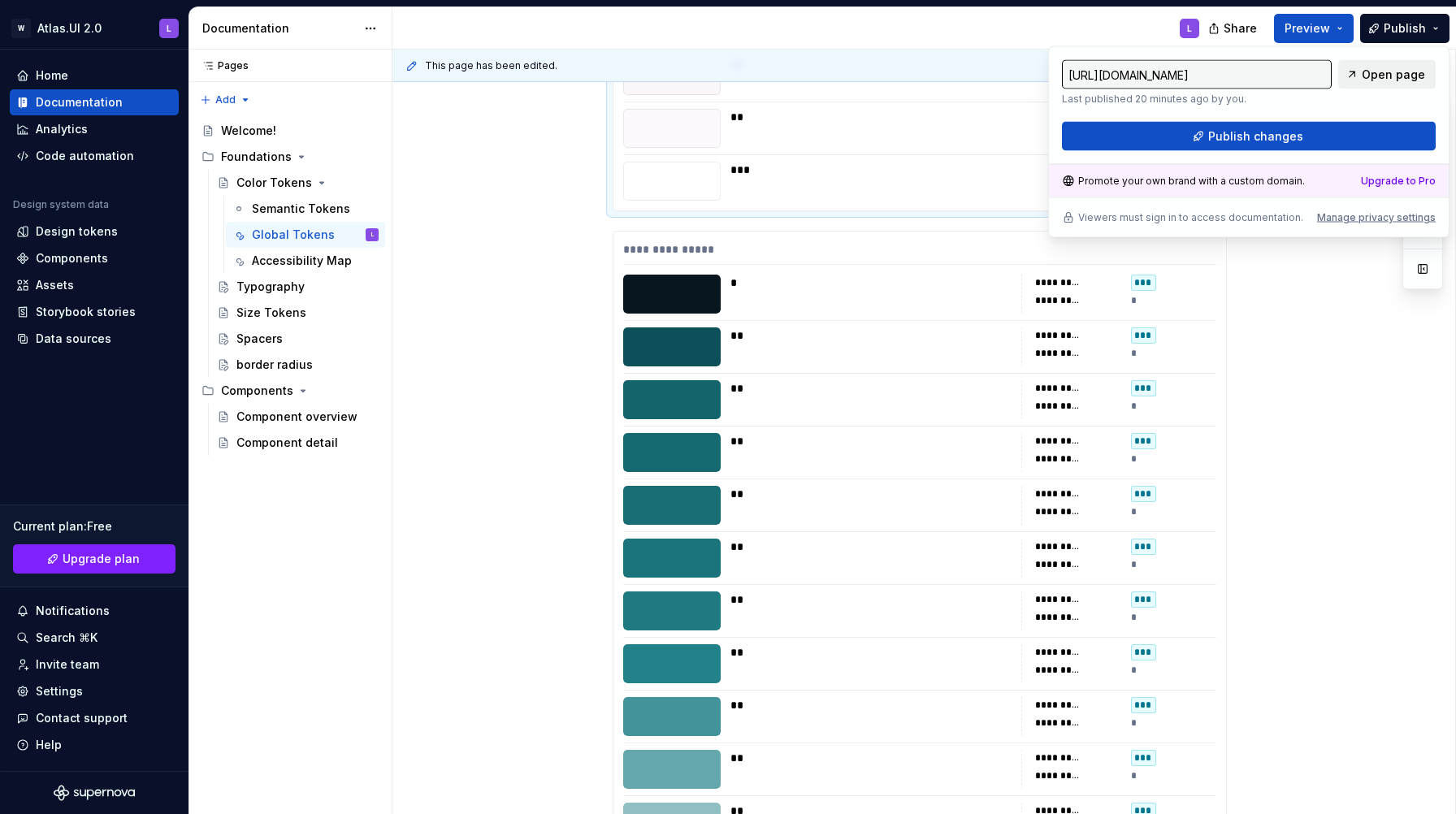
type textarea "*"
click at [1366, 211] on div "Manage privacy settings" at bounding box center [1376, 217] width 119 height 13
type input "[URL][DOMAIN_NAME]"
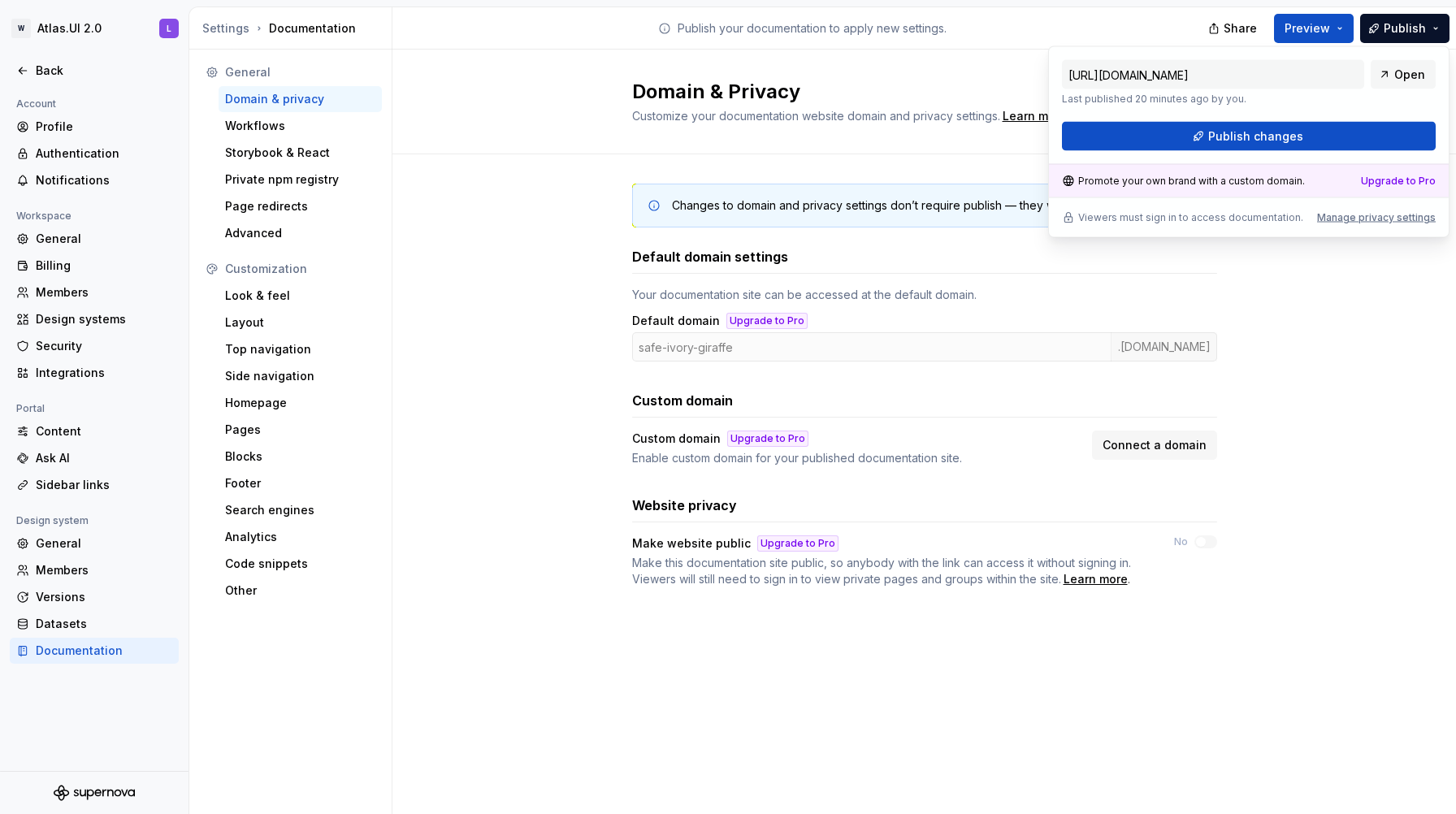
click at [746, 262] on h3 "Default domain settings" at bounding box center [710, 257] width 156 height 20
